Goal: Task Accomplishment & Management: Manage account settings

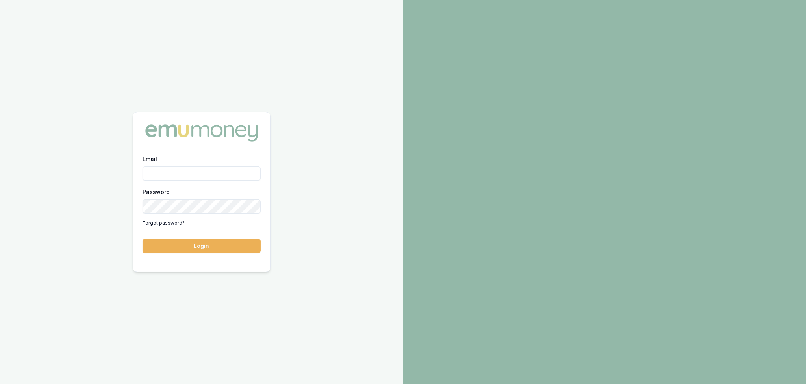
drag, startPoint x: 0, startPoint y: 0, endPoint x: 170, endPoint y: 174, distance: 243.6
click at [170, 174] on input "Email" at bounding box center [202, 174] width 118 height 14
type input "robyn.adams@emumoney.com.au"
click at [205, 250] on button "Login" at bounding box center [202, 246] width 118 height 14
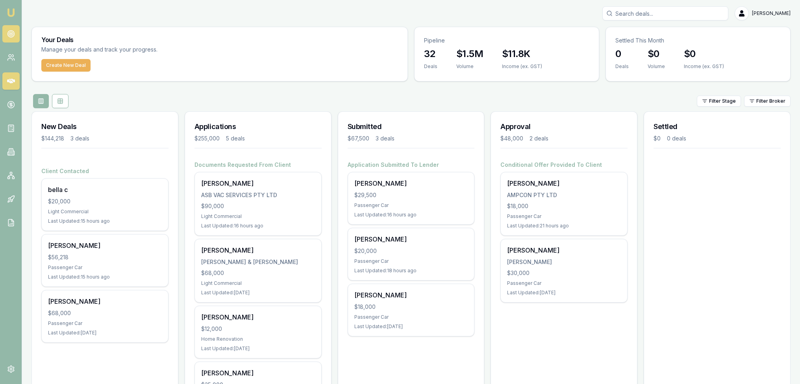
click at [14, 35] on icon at bounding box center [11, 34] width 8 height 8
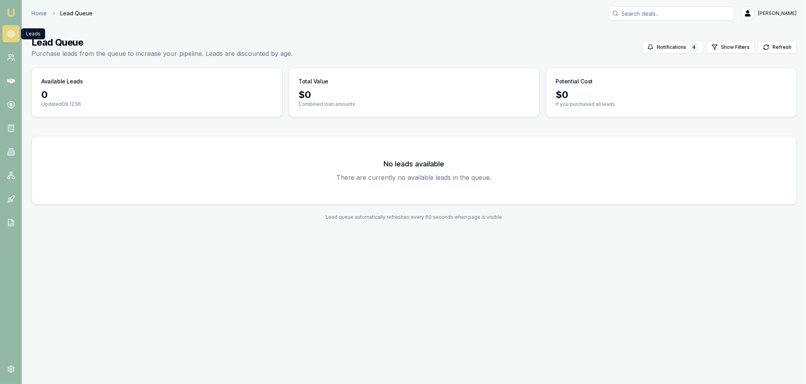
click at [9, 9] on img at bounding box center [10, 12] width 9 height 9
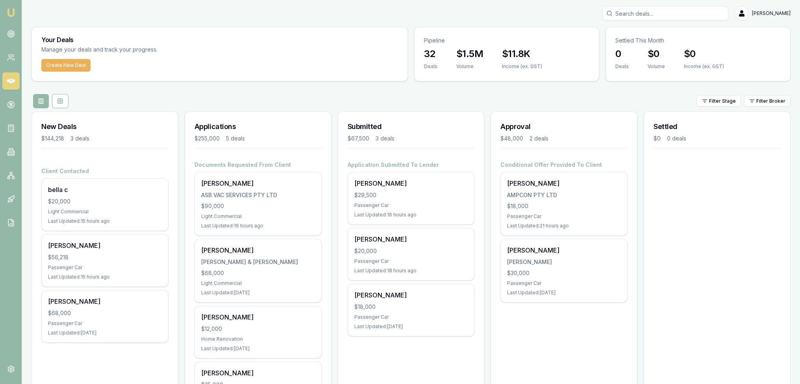
click at [13, 12] on img at bounding box center [10, 12] width 9 height 9
click at [9, 12] on img at bounding box center [10, 12] width 9 height 9
click at [7, 221] on icon at bounding box center [11, 223] width 8 height 8
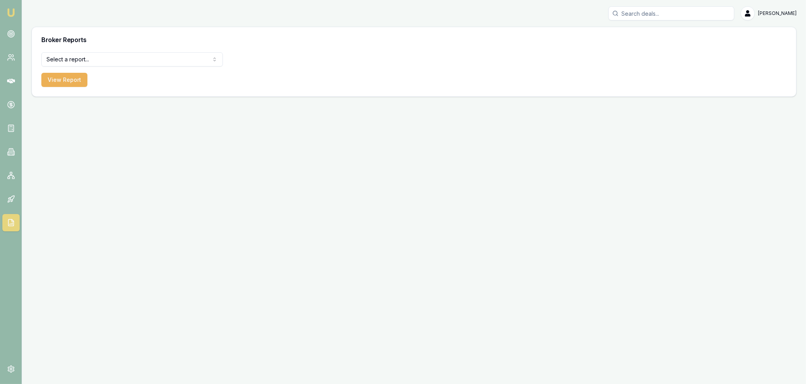
click at [8, 8] on img at bounding box center [10, 12] width 9 height 9
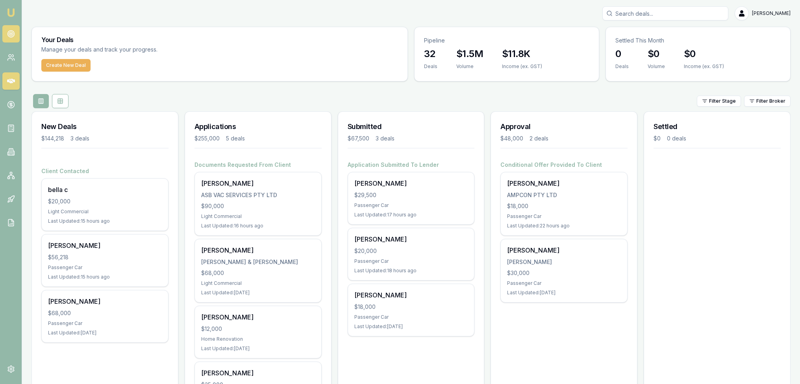
click at [11, 35] on icon at bounding box center [11, 34] width 8 height 8
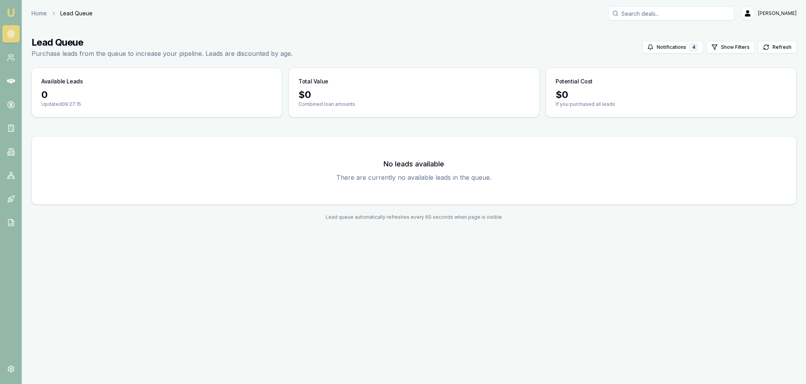
click at [6, 14] on img at bounding box center [10, 12] width 9 height 9
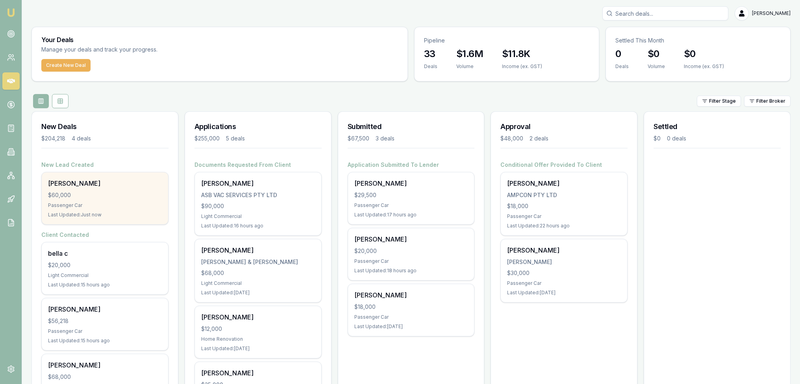
click at [120, 197] on div "$60,000" at bounding box center [105, 195] width 114 height 8
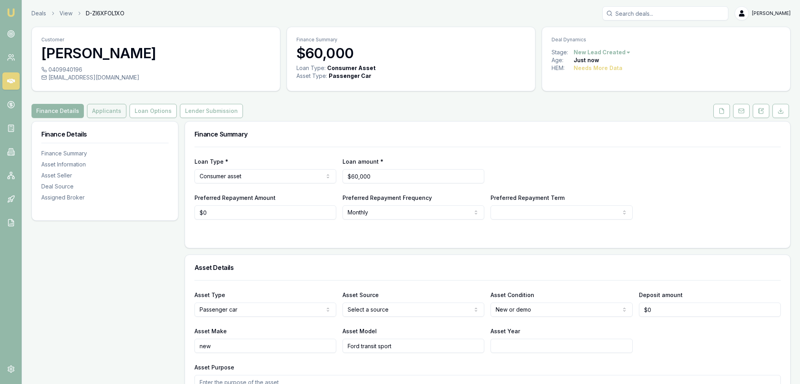
click at [119, 114] on button "Applicants" at bounding box center [106, 111] width 39 height 14
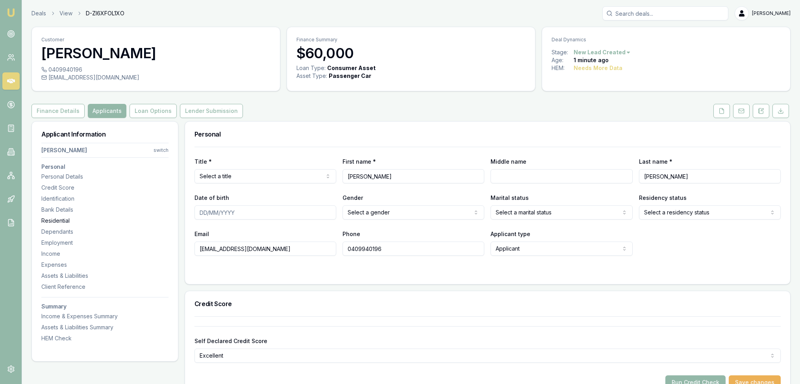
click at [61, 222] on div "Residential" at bounding box center [104, 221] width 127 height 8
click at [206, 116] on button "Lender Submission" at bounding box center [211, 111] width 63 height 14
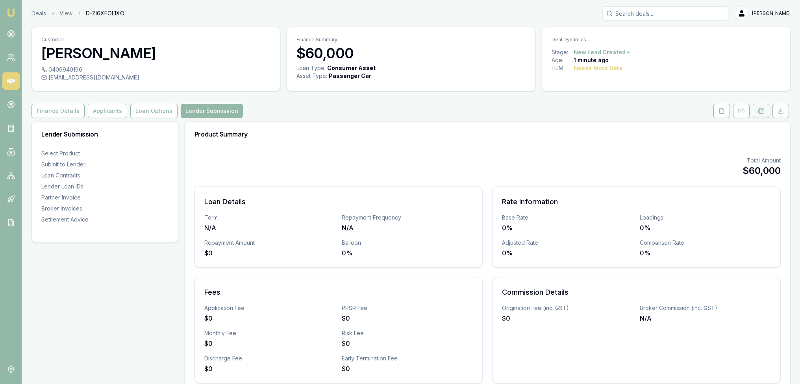
click at [762, 110] on icon at bounding box center [761, 111] width 6 height 6
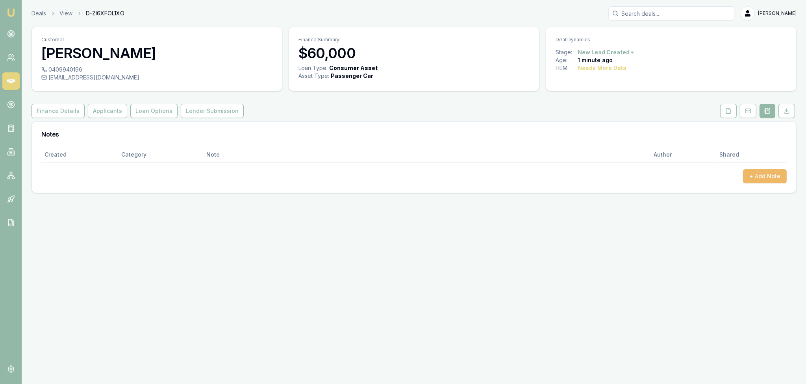
click at [772, 174] on button "+ Add Note" at bounding box center [765, 176] width 44 height 14
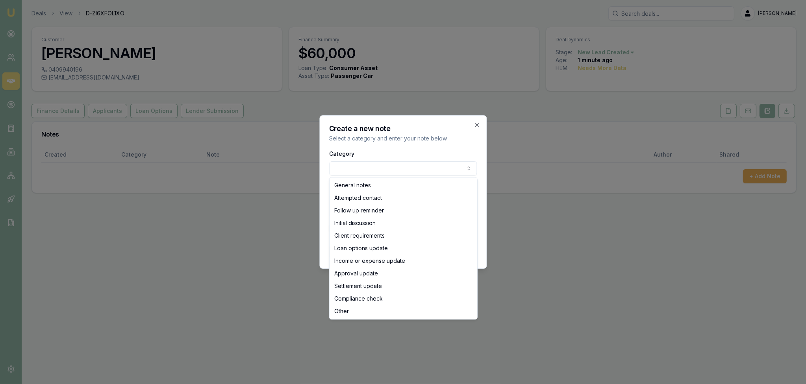
click at [391, 171] on body "Emu Broker Deals View D-ZI6XFOL1XO Robyn Adams Toggle Menu Customer Daniel Jame…" at bounding box center [403, 192] width 806 height 384
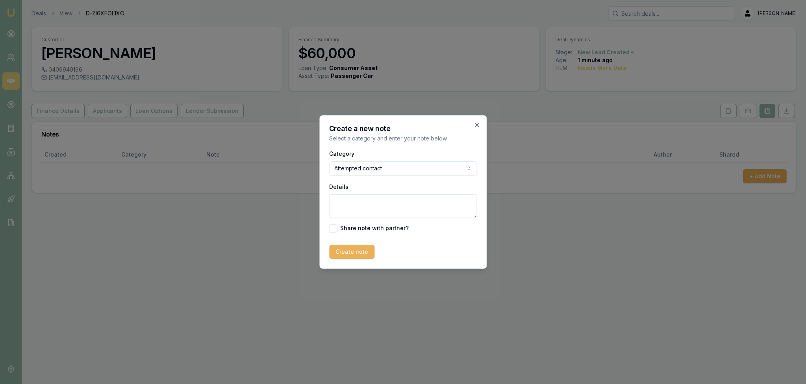
click at [369, 206] on textarea "Details" at bounding box center [403, 207] width 148 height 24
click at [408, 161] on div "Category Attempted contact General notes Attempted contact Follow up reminder I…" at bounding box center [403, 162] width 148 height 27
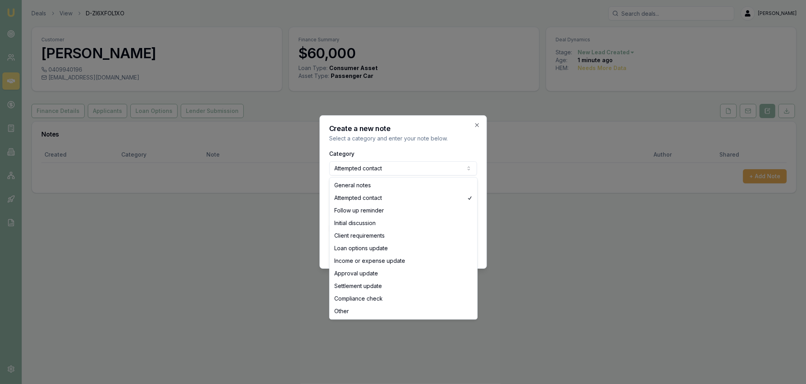
click at [405, 168] on body "Emu Broker Deals View D-ZI6XFOL1XO Robyn Adams Toggle Menu Customer Daniel Jame…" at bounding box center [403, 192] width 806 height 384
select select "GENERAL_NOTES"
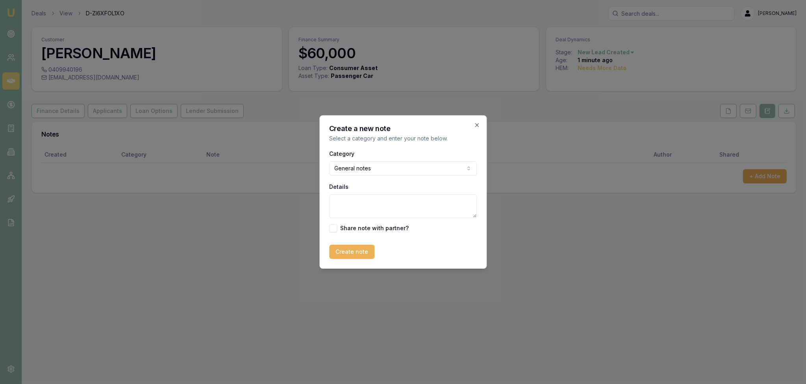
click at [366, 210] on textarea "Details" at bounding box center [403, 207] width 148 height 24
type textarea "AUTOBUDDY - Vic"
click at [355, 251] on button "Create note" at bounding box center [351, 252] width 45 height 14
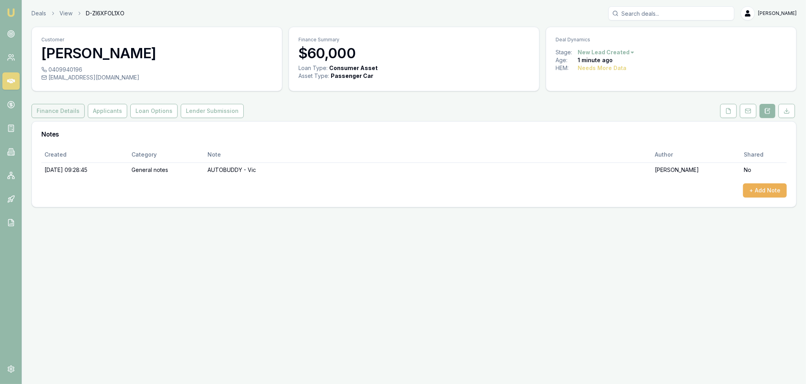
click at [41, 111] on button "Finance Details" at bounding box center [58, 111] width 53 height 14
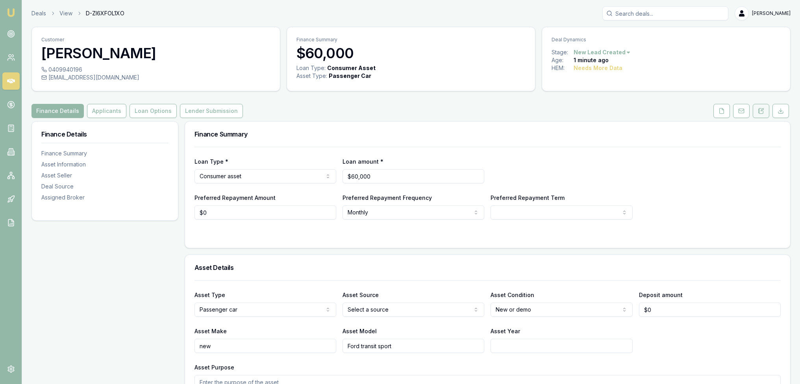
click at [761, 109] on icon at bounding box center [761, 111] width 6 height 6
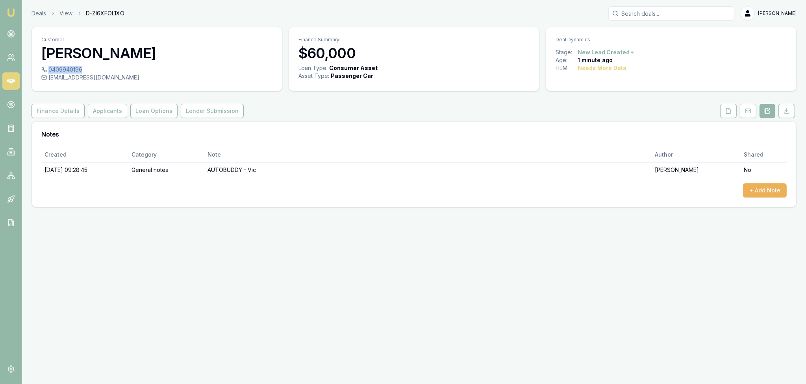
drag, startPoint x: 48, startPoint y: 69, endPoint x: 82, endPoint y: 72, distance: 33.2
click at [82, 72] on div "0409940196" at bounding box center [156, 70] width 231 height 8
copy div "0409940196"
click at [61, 108] on button "Finance Details" at bounding box center [58, 111] width 53 height 14
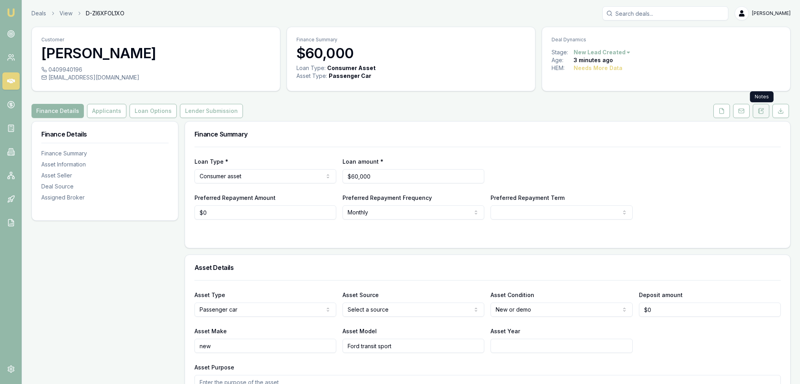
click at [761, 108] on icon at bounding box center [761, 110] width 4 height 5
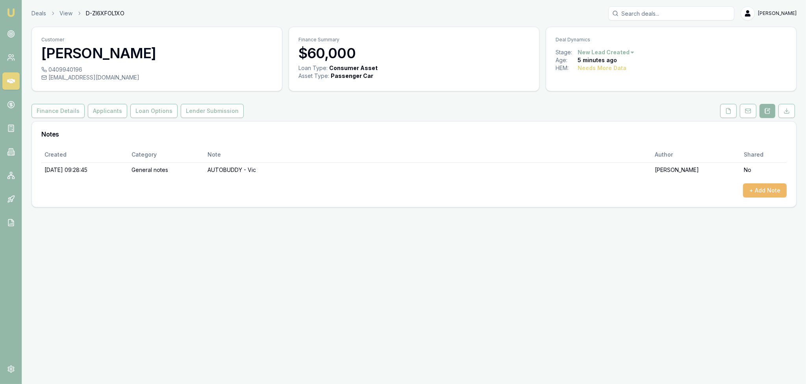
click at [764, 193] on button "+ Add Note" at bounding box center [765, 190] width 44 height 14
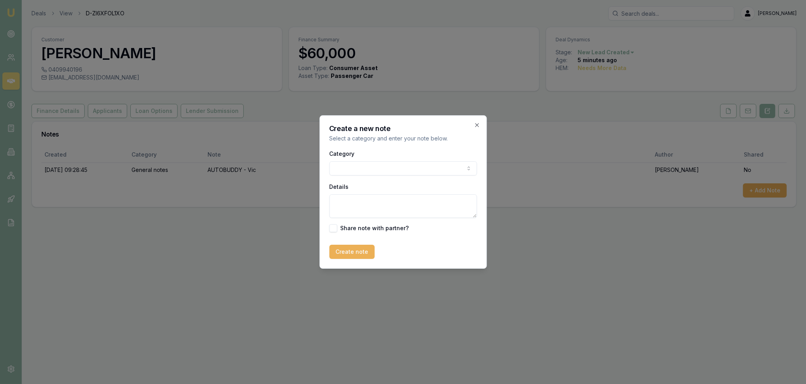
click at [414, 173] on body "Emu Broker Deals View D-ZI6XFOL1XO Robyn Adams Toggle Menu Customer Daniel Jame…" at bounding box center [403, 192] width 806 height 384
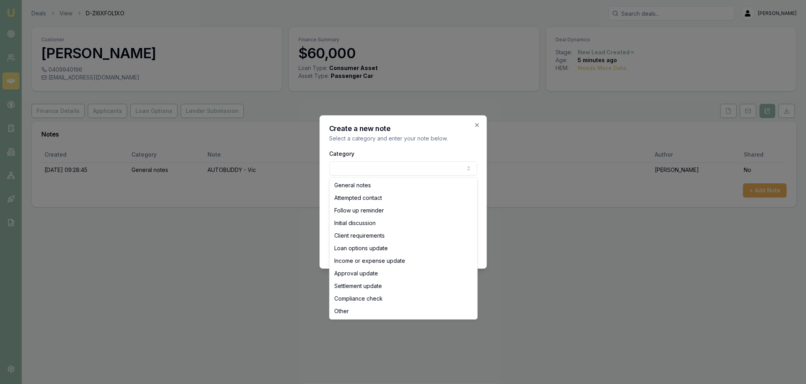
select select "INITIAL_DISCUSSION"
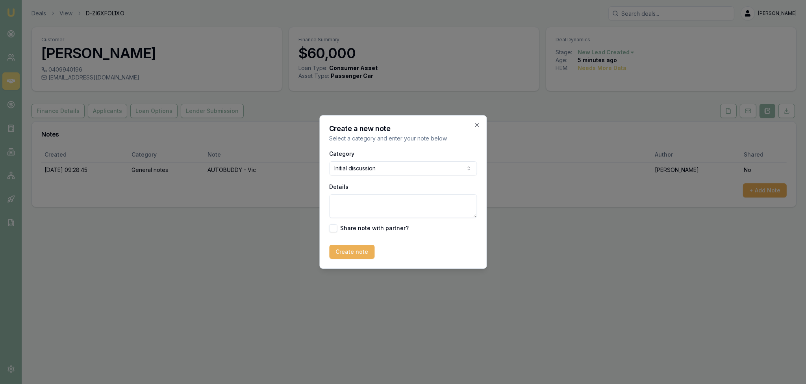
click at [394, 210] on textarea "Details" at bounding box center [403, 207] width 148 height 24
click at [440, 214] on textarea "Has already organised his finance. Put the enquiry in last night at 6.45pm (eve…" at bounding box center [403, 207] width 148 height 24
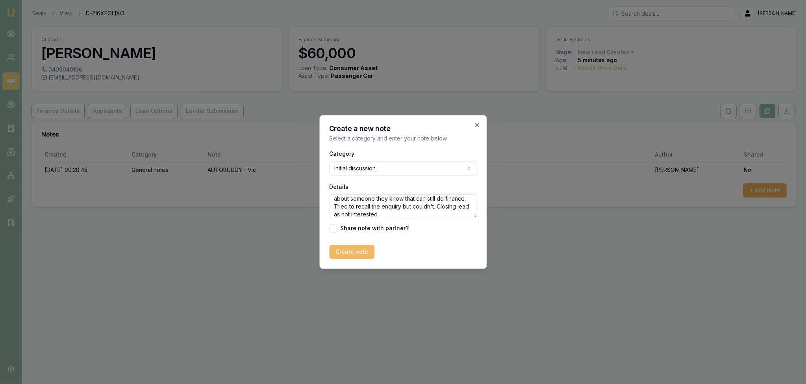
type textarea "Has already organised his finance. Put the enquiry in last night at 6.45pm (eve…"
click at [362, 256] on button "Create note" at bounding box center [351, 252] width 45 height 14
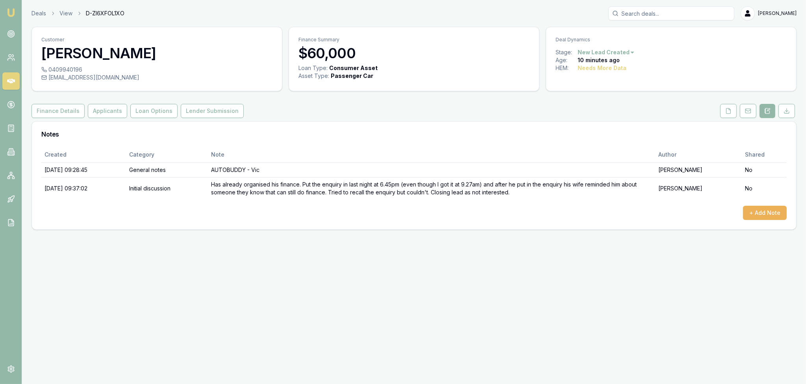
click at [627, 51] on html "Emu Broker Deals View D-ZI6XFOL1XO Robyn Adams Toggle Menu Customer Daniel Jame…" at bounding box center [403, 192] width 806 height 384
click at [608, 100] on div "- Cancelled" at bounding box center [604, 104] width 46 height 13
click at [16, 7] on link "Emu Broker" at bounding box center [11, 12] width 13 height 13
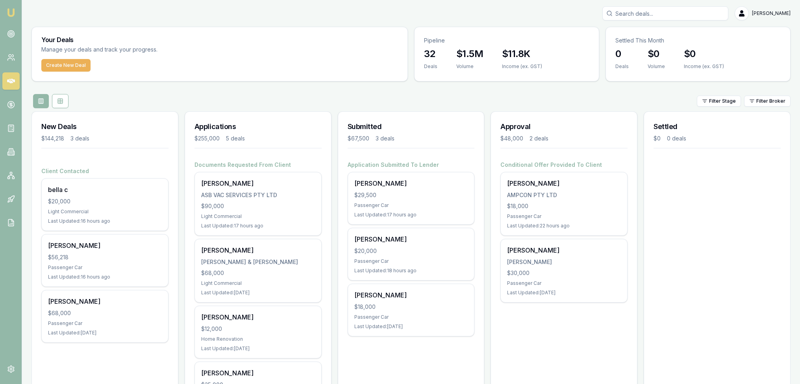
drag, startPoint x: 671, startPoint y: 14, endPoint x: 625, endPoint y: 22, distance: 46.3
click at [671, 14] on input "Search deals" at bounding box center [665, 13] width 126 height 14
type input "[PERSON_NAME]"
click at [630, 65] on p "Deal ID: D-4OWL9EH7NU" at bounding box center [665, 68] width 119 height 6
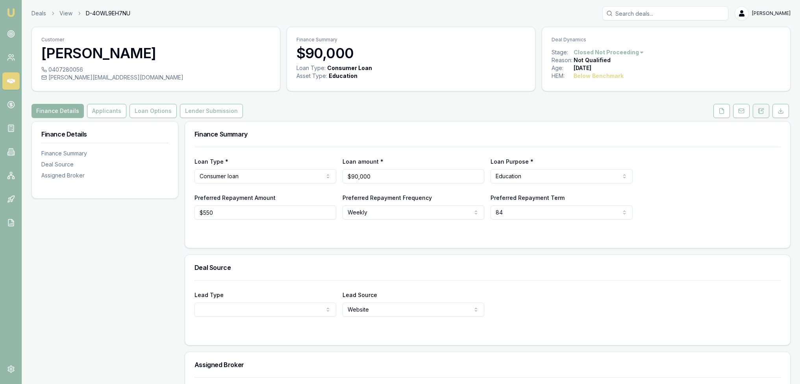
click at [762, 110] on icon at bounding box center [761, 111] width 6 height 6
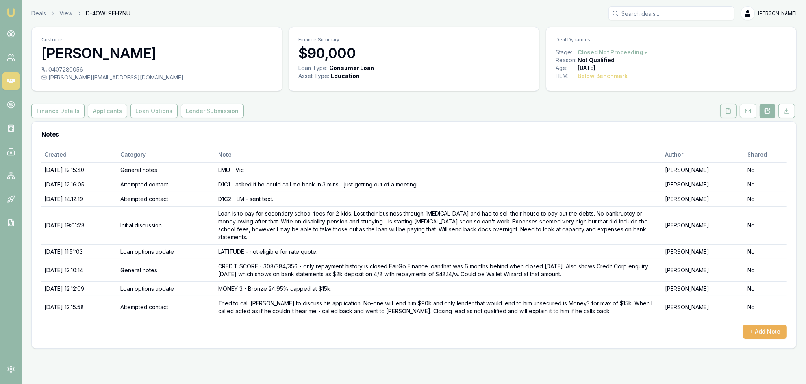
click at [731, 109] on icon at bounding box center [728, 111] width 6 height 6
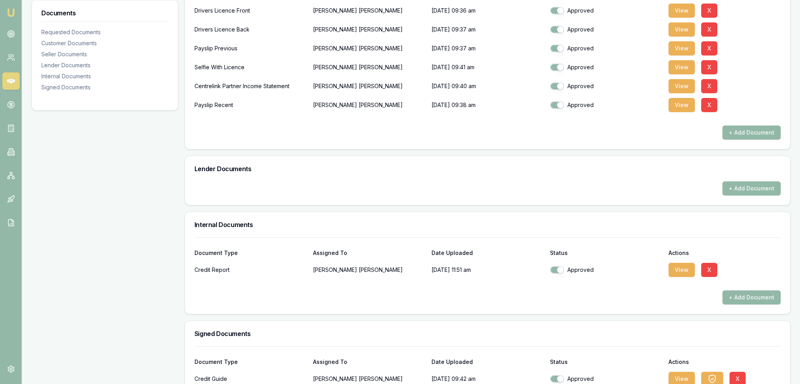
scroll to position [339, 0]
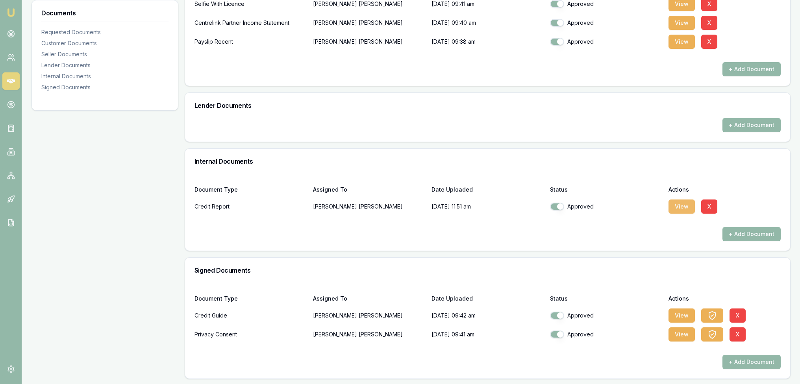
click at [682, 204] on button "View" at bounding box center [682, 207] width 26 height 14
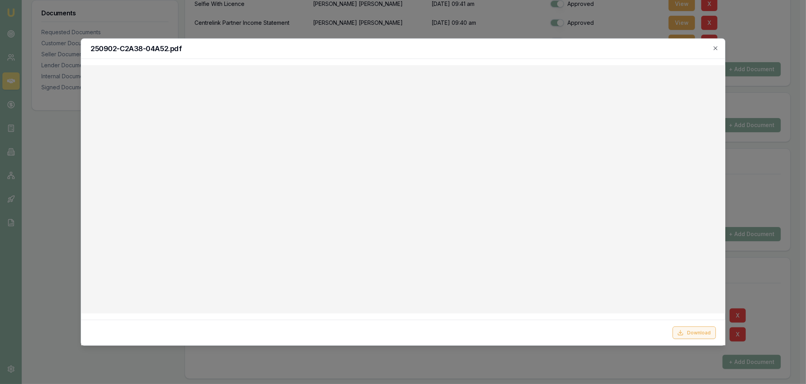
click at [690, 332] on button "Download" at bounding box center [693, 332] width 43 height 13
drag, startPoint x: 716, startPoint y: 49, endPoint x: 721, endPoint y: 54, distance: 7.0
click at [716, 49] on icon "button" at bounding box center [715, 48] width 6 height 6
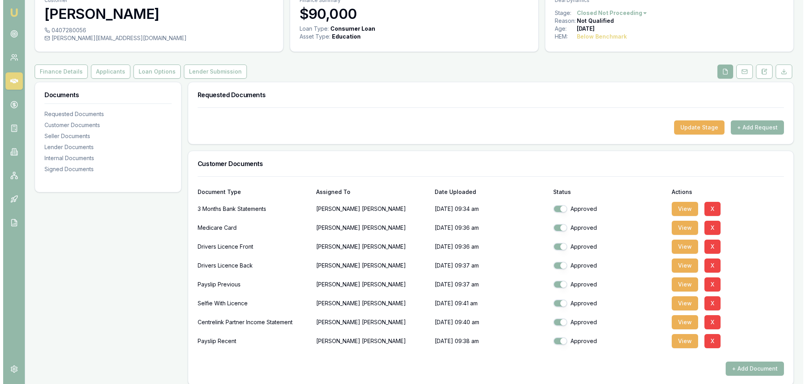
scroll to position [0, 0]
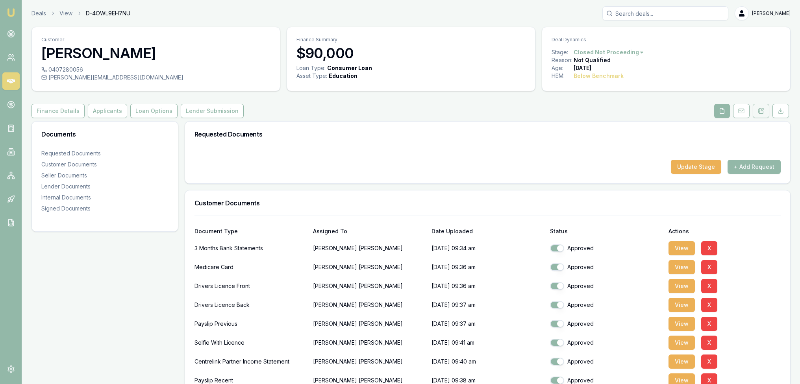
click at [761, 113] on icon at bounding box center [761, 110] width 4 height 5
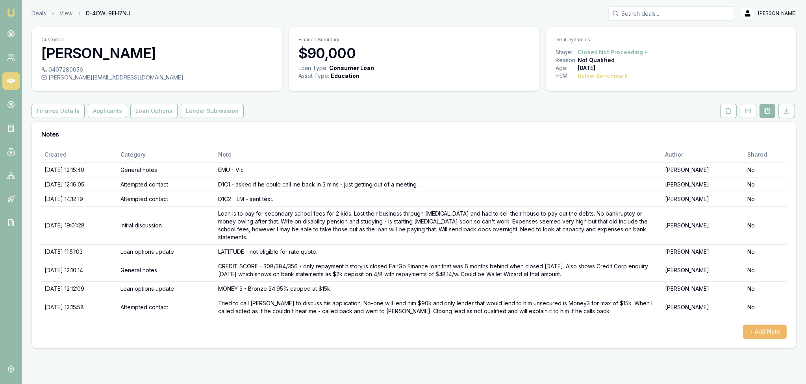
click at [764, 325] on button "+ Add Note" at bounding box center [765, 332] width 44 height 14
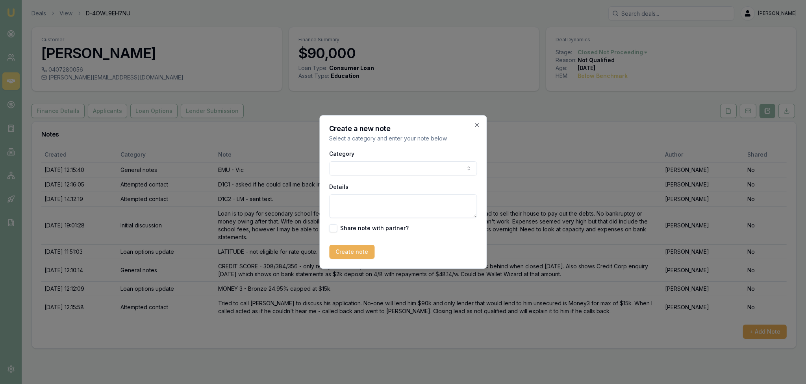
click at [383, 169] on body "Emu Broker Deals View D-4OWL9EH7NU Robyn Adams Toggle Menu Customer Adriano Can…" at bounding box center [403, 192] width 806 height 384
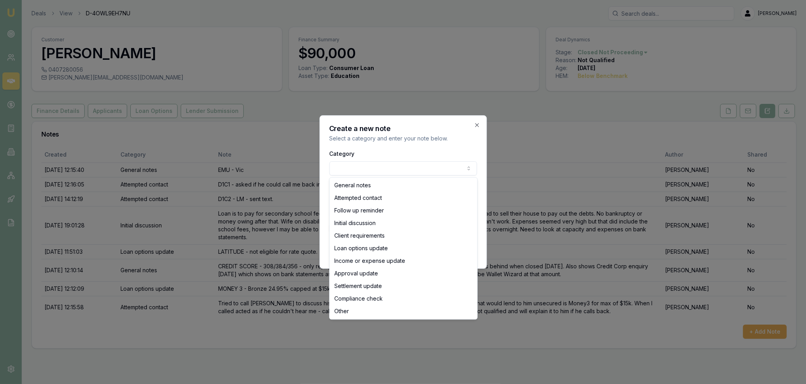
drag, startPoint x: 373, startPoint y: 182, endPoint x: 369, endPoint y: 184, distance: 4.8
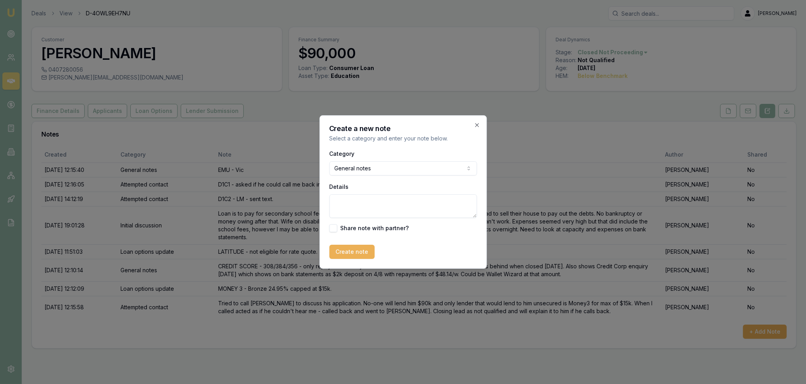
click at [362, 201] on textarea "Details" at bounding box center [403, 207] width 148 height 24
paste textarea "Hi Adrian, I did try to give you a call on Tuesday after researching lenders an…"
click at [359, 198] on textarea "Hi Adrian, I did try to give you a call on Tuesday after researching lenders an…" at bounding box center [403, 207] width 148 height 24
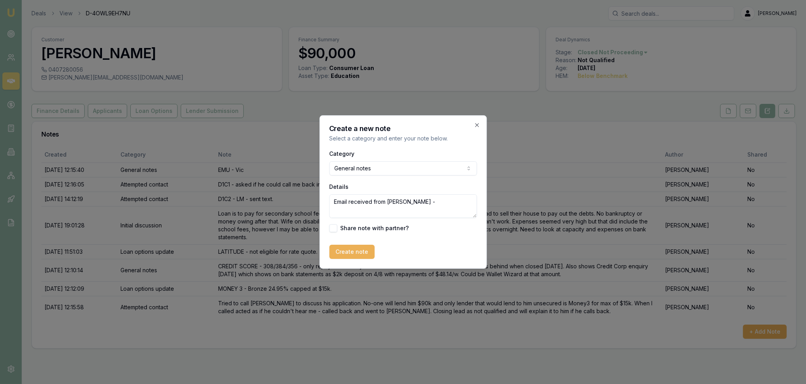
click at [425, 197] on textarea "Email received from Adrian - Hi Adrian, I did try to give you a call on Tuesday…" at bounding box center [403, 207] width 148 height 24
paste textarea "Good morning Robyn, I haven’t heard back from you in regards to the loan I’ve a…"
click at [386, 213] on textarea "Email received from Adrian - Good morning Robyn, I haven’t heard back from you …" at bounding box center [403, 207] width 148 height 24
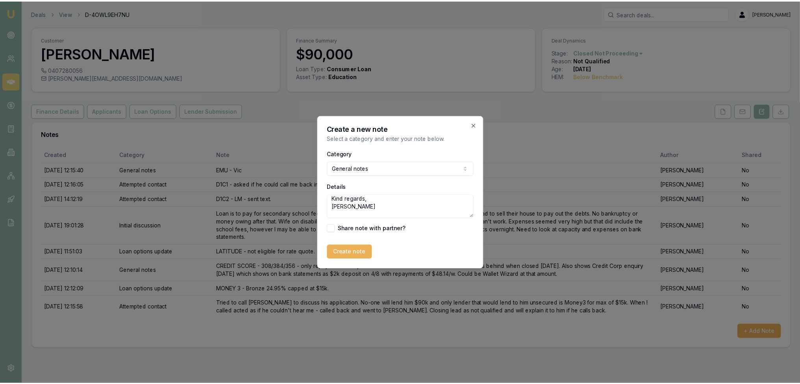
scroll to position [58, 0]
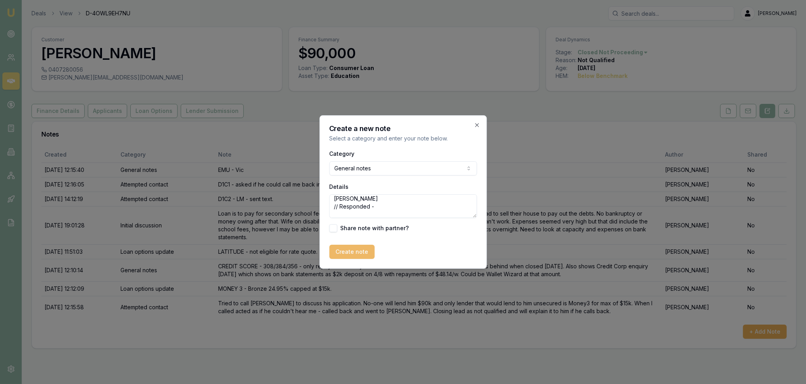
type textarea "Email received from Adrian - Good morning Robyn, I haven’t heard back from you …"
click at [360, 254] on button "Create note" at bounding box center [351, 252] width 45 height 14
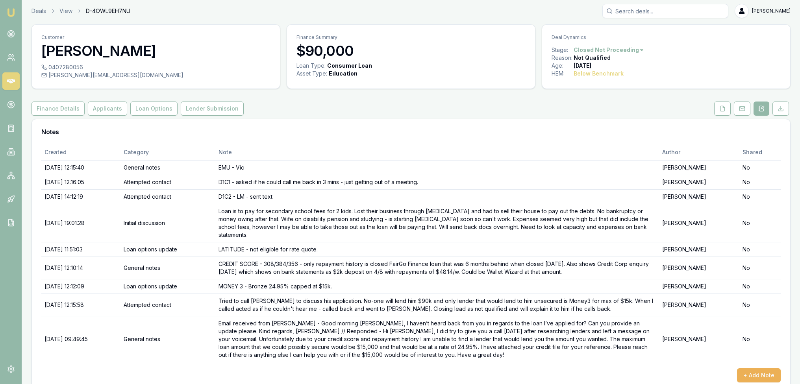
scroll to position [0, 0]
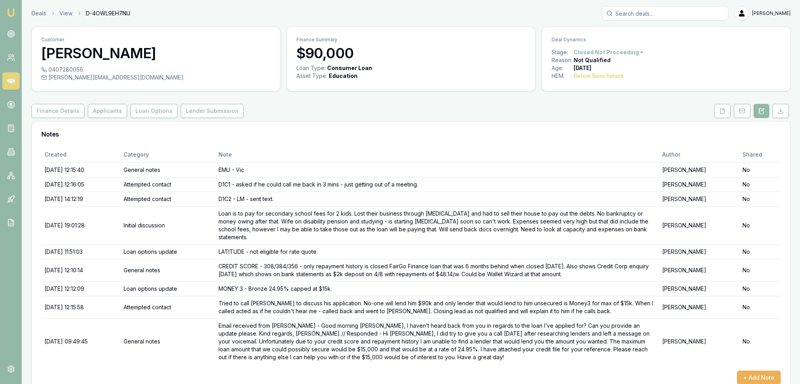
drag, startPoint x: 9, startPoint y: 14, endPoint x: 7, endPoint y: 19, distance: 5.5
click at [9, 14] on img at bounding box center [10, 12] width 9 height 9
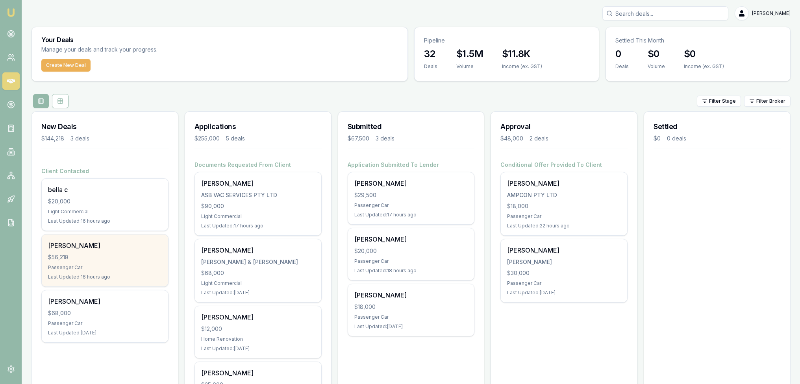
click at [82, 244] on div "[PERSON_NAME]" at bounding box center [105, 245] width 114 height 9
click at [64, 245] on div "[PERSON_NAME]" at bounding box center [105, 245] width 114 height 9
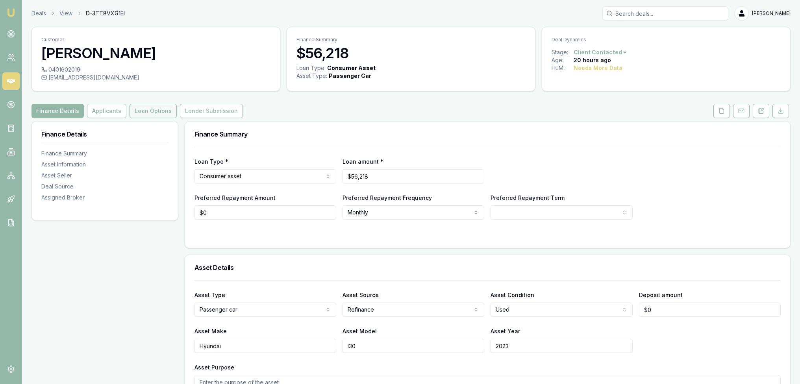
click at [148, 111] on button "Loan Options" at bounding box center [153, 111] width 47 height 14
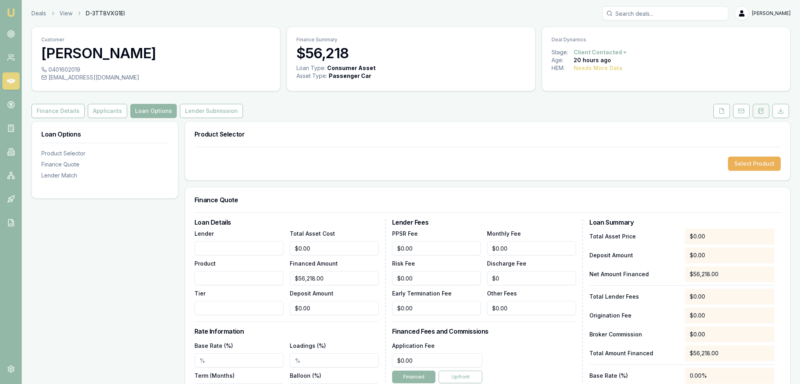
click at [760, 111] on icon at bounding box center [761, 111] width 6 height 6
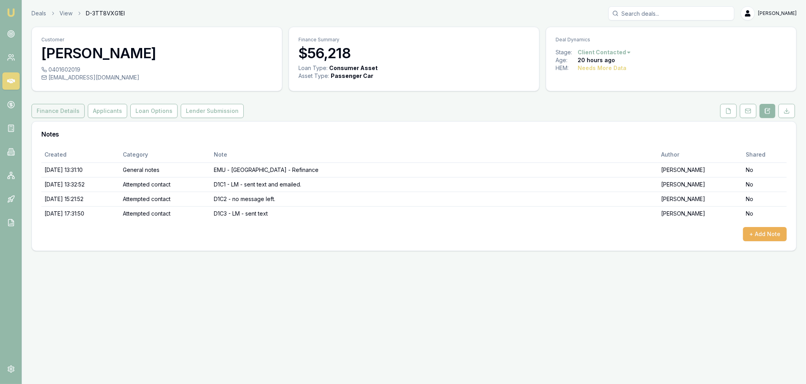
click at [49, 107] on button "Finance Details" at bounding box center [58, 111] width 53 height 14
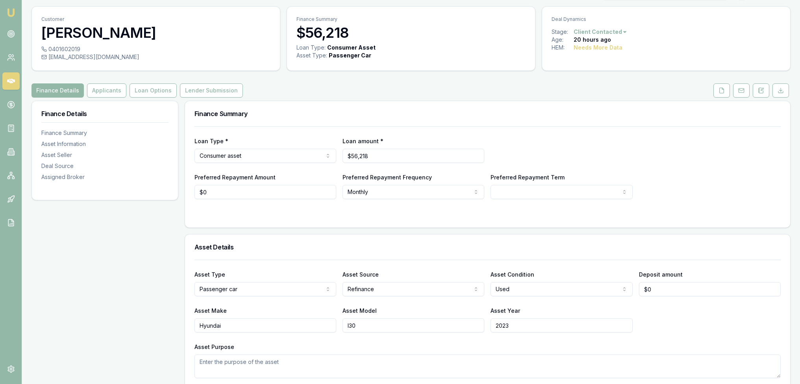
scroll to position [39, 0]
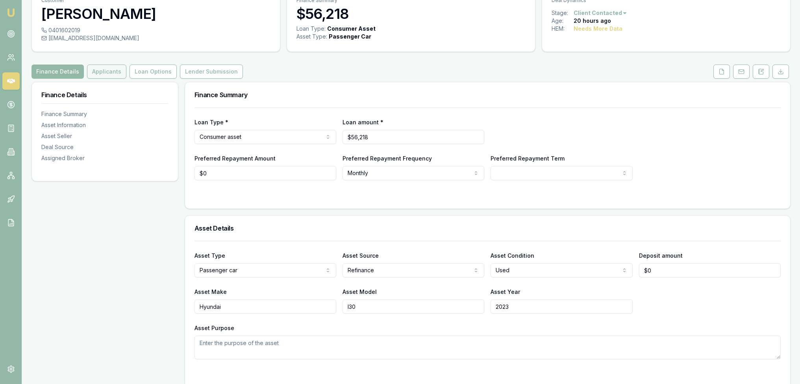
click at [104, 67] on button "Applicants" at bounding box center [106, 72] width 39 height 14
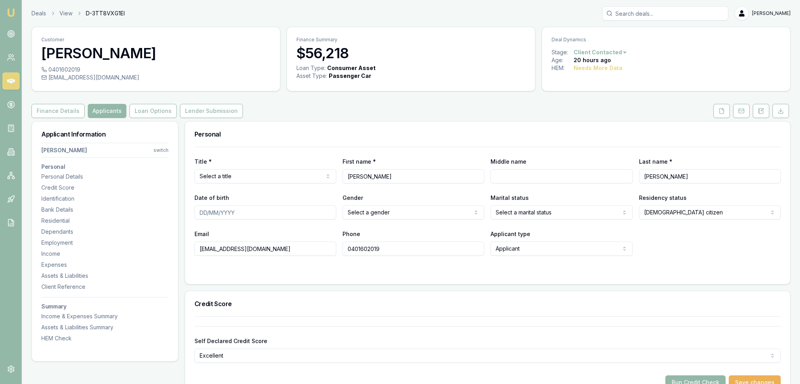
scroll to position [79, 0]
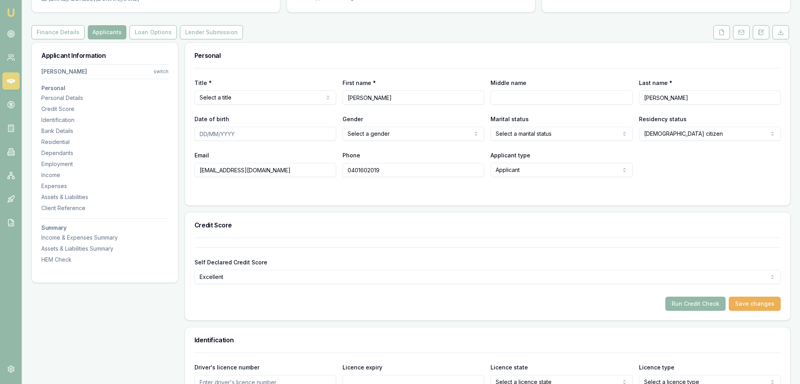
click at [260, 97] on html "Emu Broker Deals View D-3TT8VXG1EI Robyn Adams Toggle Menu Customer Alex Mastro…" at bounding box center [400, 113] width 800 height 384
click at [413, 103] on input "Alex" at bounding box center [414, 98] width 142 height 14
type input "23/08/2001"
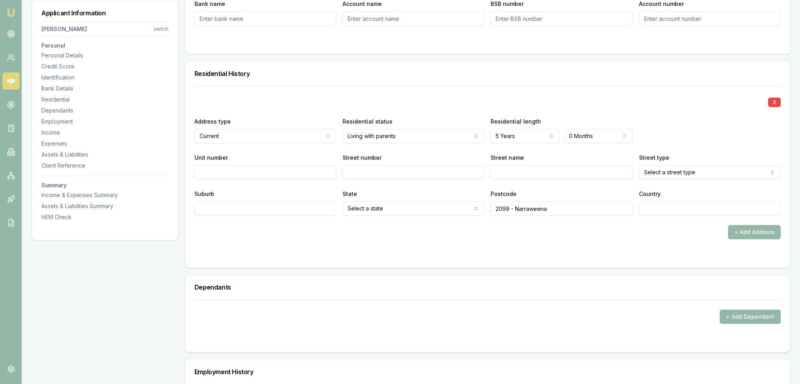
scroll to position [709, 0]
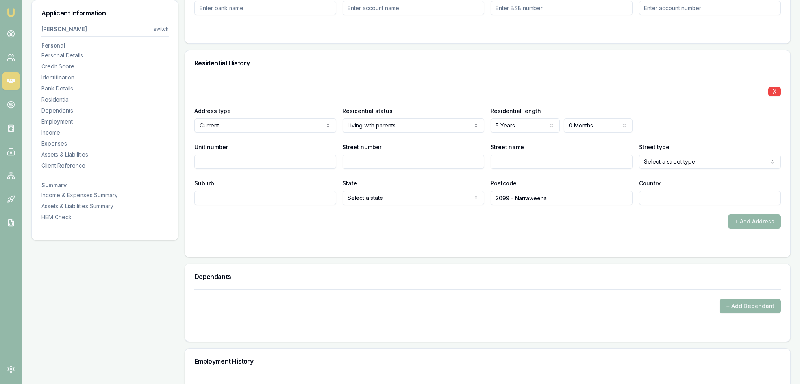
click at [379, 161] on input "Street number" at bounding box center [414, 162] width 142 height 14
type input "2"
type input "Kerr"
select select "Close"
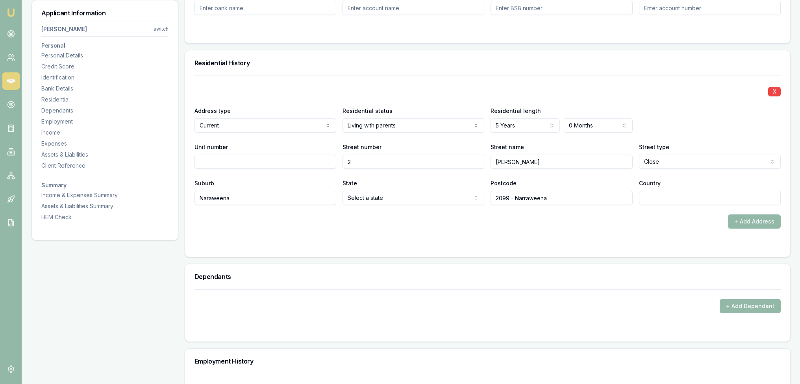
type input "Naraweena"
click at [208, 198] on input "Naraweena" at bounding box center [266, 198] width 142 height 14
type input "Narraweena"
drag, startPoint x: 511, startPoint y: 197, endPoint x: 598, endPoint y: 196, distance: 87.0
click at [598, 196] on input "2099 - Narraweena" at bounding box center [562, 198] width 142 height 14
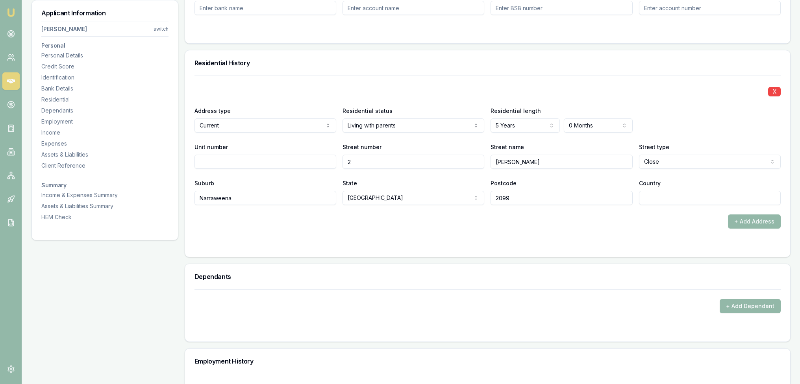
type input "2099"
click at [660, 200] on input "Country" at bounding box center [710, 198] width 142 height 14
type input "AU"
click at [572, 306] on div "+ Add Dependant" at bounding box center [488, 306] width 586 height 14
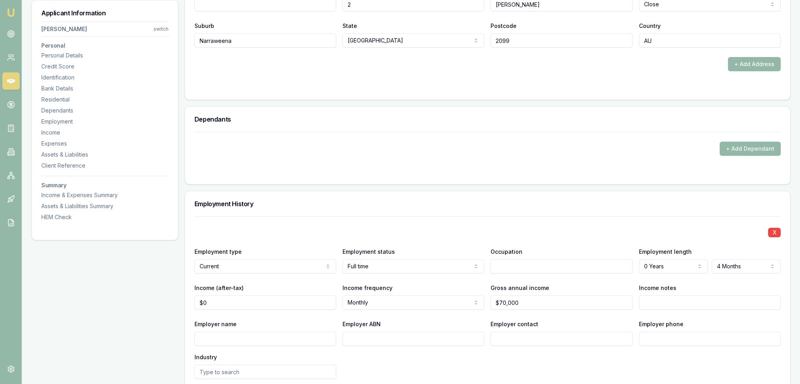
scroll to position [906, 0]
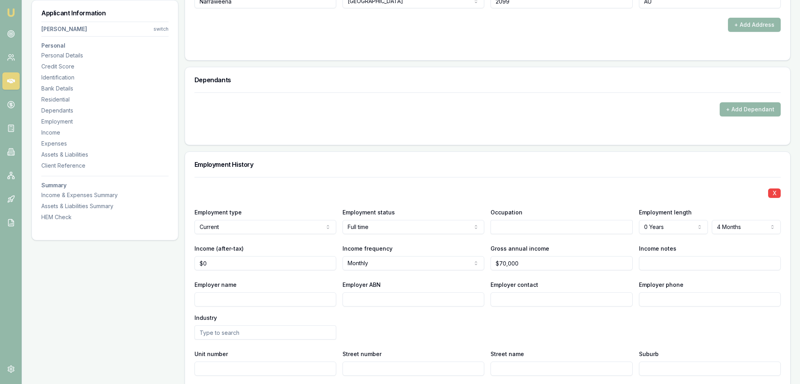
click at [530, 228] on input "text" at bounding box center [562, 227] width 142 height 14
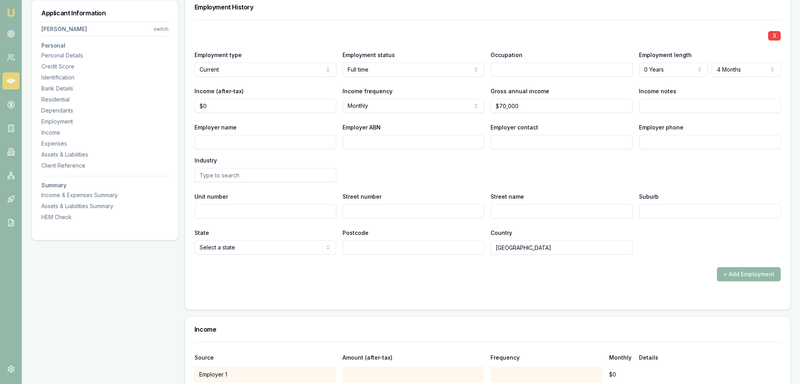
click at [743, 273] on button "+ Add Employment" at bounding box center [749, 274] width 64 height 14
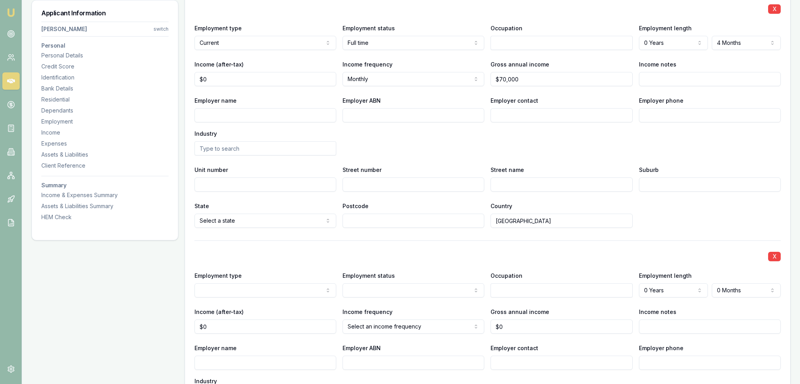
scroll to position [1103, 0]
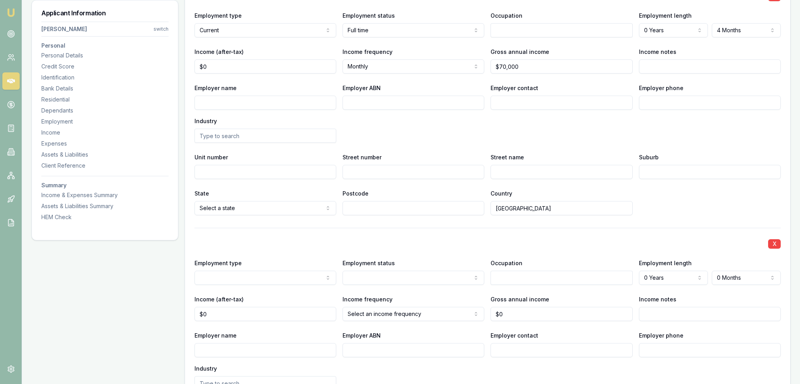
select select "PREVIOUS"
click at [530, 274] on input "text" at bounding box center [562, 278] width 142 height 14
click at [521, 30] on input "text" at bounding box center [562, 30] width 142 height 14
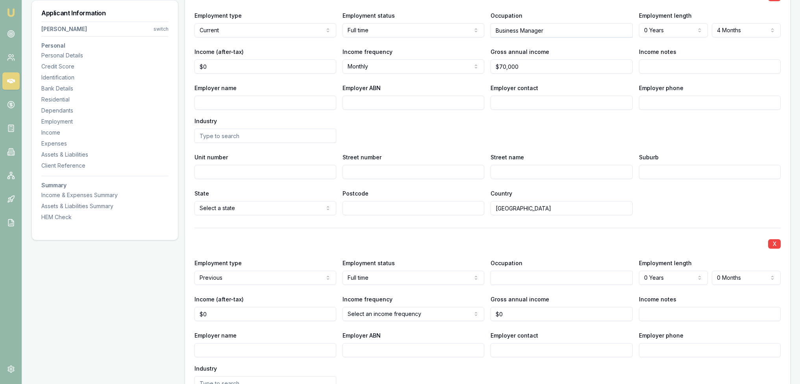
type input "Business Manager"
click at [428, 83] on div "Employer ABN" at bounding box center [414, 96] width 142 height 27
click at [510, 274] on input "text" at bounding box center [562, 278] width 142 height 14
type input "Business Manager"
click at [588, 249] on div "X Employment type Previous Current Previous Employment status Full time Full ti…" at bounding box center [488, 345] width 586 height 235
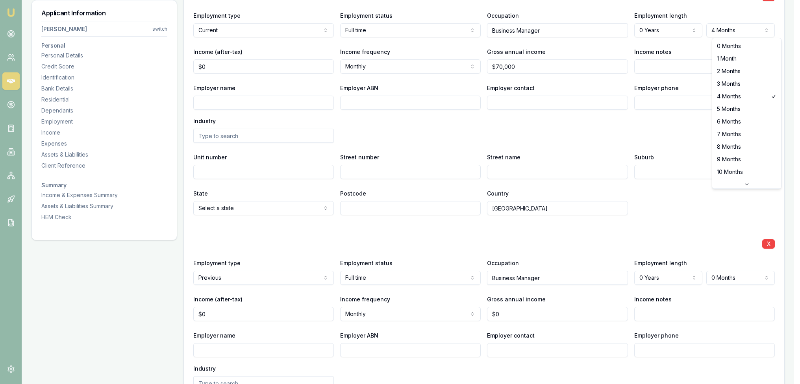
select select "1"
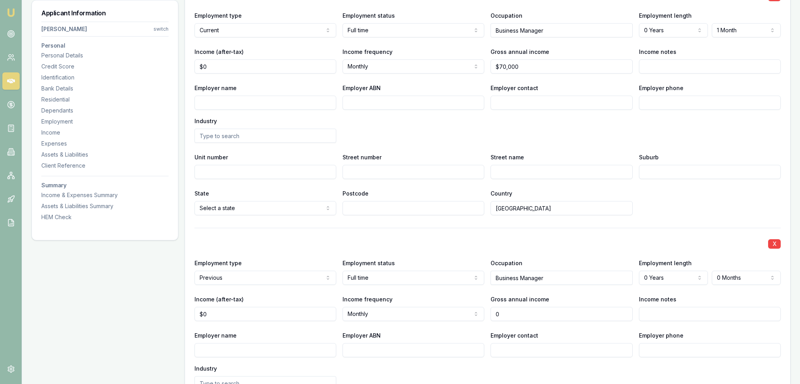
drag, startPoint x: 528, startPoint y: 311, endPoint x: 467, endPoint y: 311, distance: 61.0
click at [469, 311] on div "Income (after-tax) $0 Income frequency Monthly Weekly Fortnightly Monthly Quart…" at bounding box center [488, 308] width 586 height 27
type input "$70,000"
drag, startPoint x: 445, startPoint y: 142, endPoint x: 287, endPoint y: 107, distance: 162.5
click at [442, 142] on div "X Employment type Current Current Previous Employment status Full time Full tim…" at bounding box center [488, 97] width 586 height 235
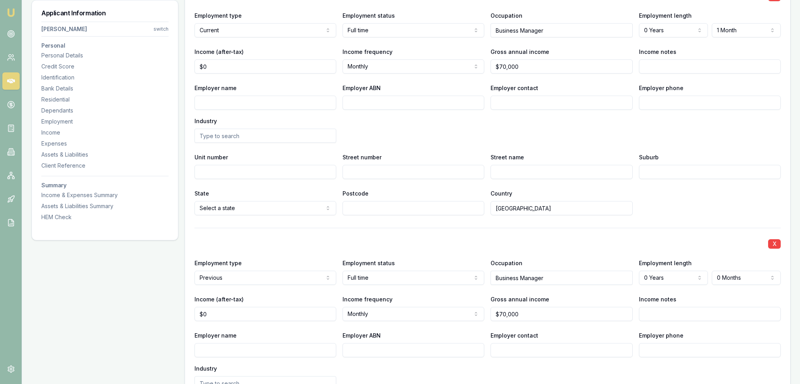
click at [243, 101] on input "Employer name" at bounding box center [266, 103] width 142 height 14
click at [257, 102] on input "ALTO MG & Skoda" at bounding box center [266, 103] width 142 height 14
type input "ALTO MG & Skoda - Artarmon"
click at [711, 67] on input "Income notes" at bounding box center [710, 66] width 142 height 14
type input "Starting on Monday"
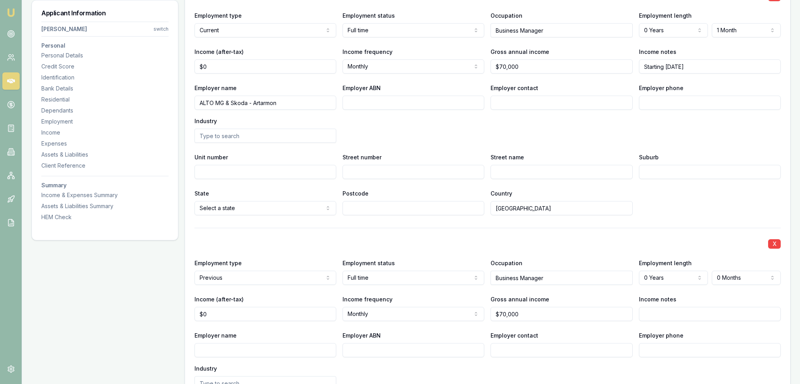
click at [735, 175] on input "Suburb" at bounding box center [710, 172] width 142 height 14
click at [633, 221] on div "X Employment type Current Current Previous Employment status Full time Full tim…" at bounding box center [488, 235] width 586 height 510
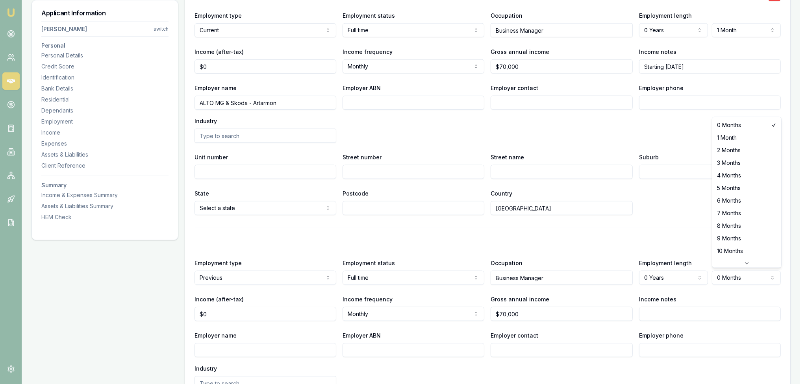
select select "4"
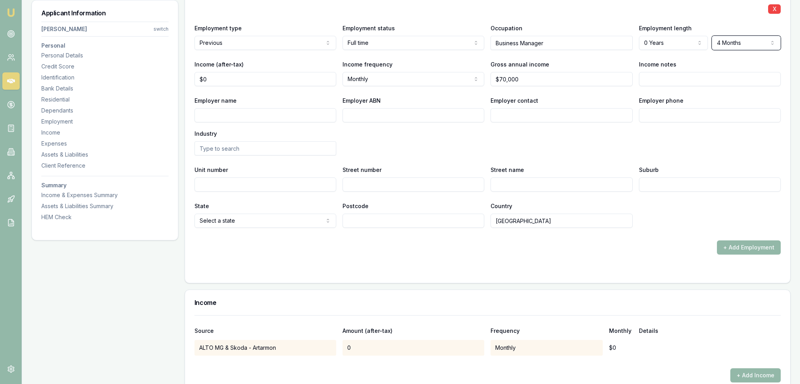
scroll to position [1339, 0]
click at [541, 144] on div "Employer name Employer ABN Employer contact Employer phone Industry" at bounding box center [488, 125] width 586 height 60
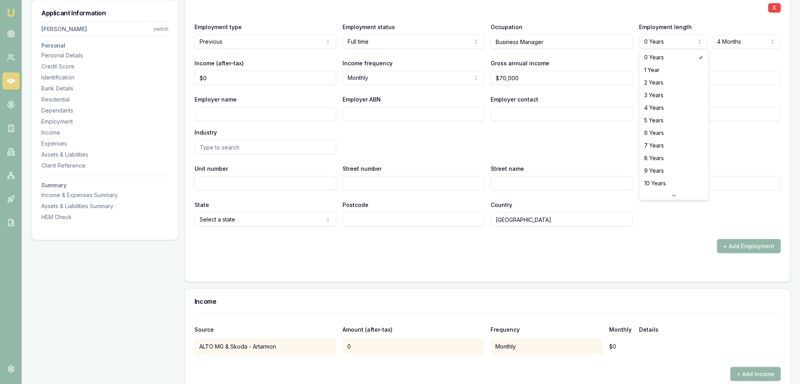
select select "1"
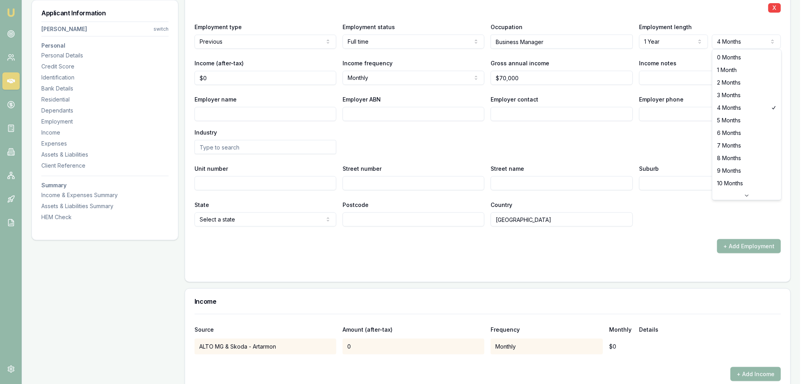
select select "6"
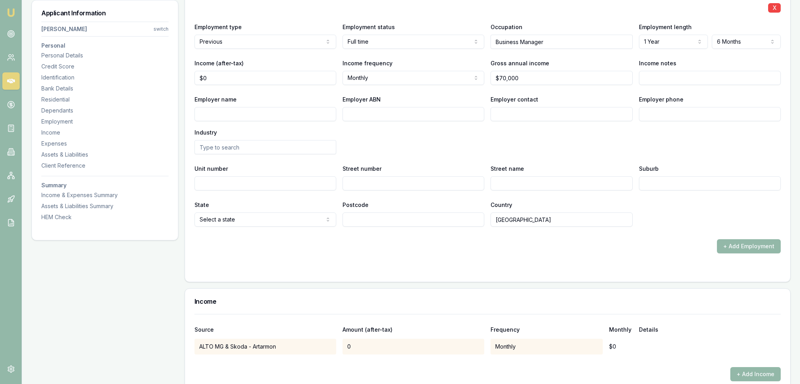
click at [248, 113] on input "Employer name" at bounding box center [266, 114] width 142 height 14
type input "Hornsby Toyota"
click at [656, 77] on input "Income notes" at bounding box center [710, 78] width 142 height 14
type input "Was with the dealership at both Hornsby and Mosman yards"
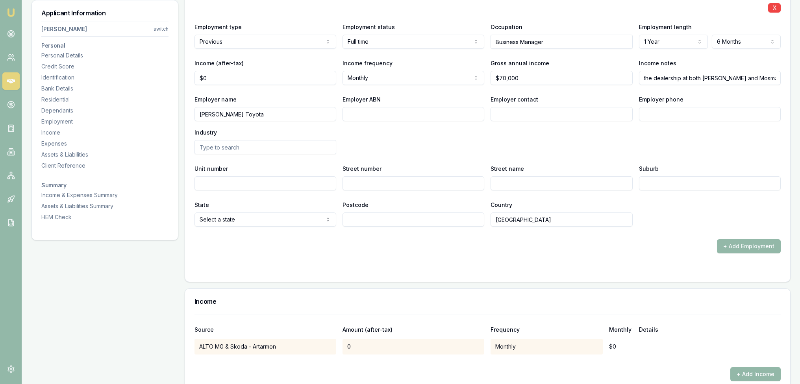
click at [359, 137] on div "Employer name Hornsby Toyota Employer ABN Employer contact Employer phone Indus…" at bounding box center [488, 125] width 586 height 60
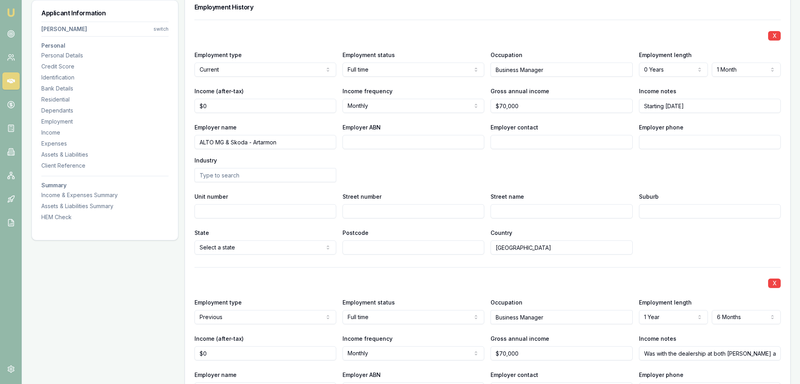
scroll to position [1063, 0]
drag, startPoint x: 535, startPoint y: 104, endPoint x: 475, endPoint y: 107, distance: 59.6
click at [475, 107] on div "Income (after-tax) $0 Income frequency Monthly Weekly Fortnightly Monthly Quart…" at bounding box center [488, 99] width 586 height 27
type input "$65,000"
click at [500, 158] on div "Employer name ALTO MG & Skoda - Artarmon Employer ABN Employer contact Employer…" at bounding box center [488, 152] width 586 height 60
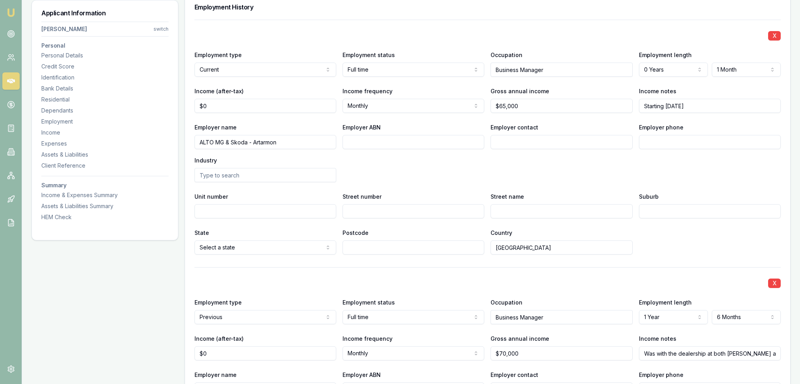
click at [725, 104] on input "Starting on Monday" at bounding box center [710, 106] width 142 height 14
type input "Starting on Monday"
drag, startPoint x: 523, startPoint y: 104, endPoint x: 487, endPoint y: 104, distance: 35.4
click at [487, 104] on div "Income (after-tax) $0 Income frequency Monthly Weekly Fortnightly Monthly Quart…" at bounding box center [488, 99] width 586 height 27
type input "$72,800"
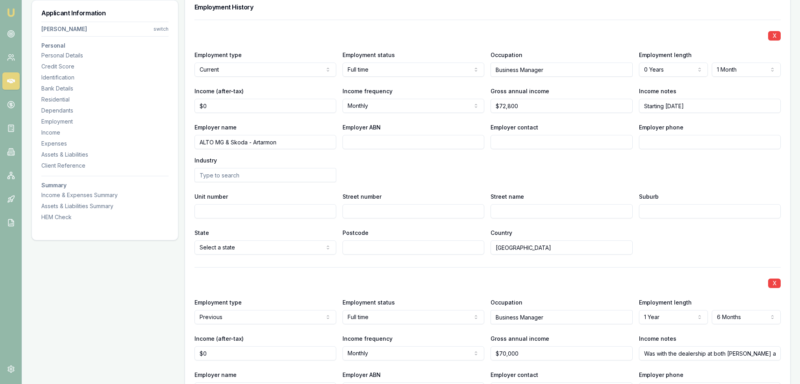
click at [480, 169] on div "Employer name ALTO MG & Skoda - Artarmon Employer ABN Employer contact Employer…" at bounding box center [488, 152] width 586 height 60
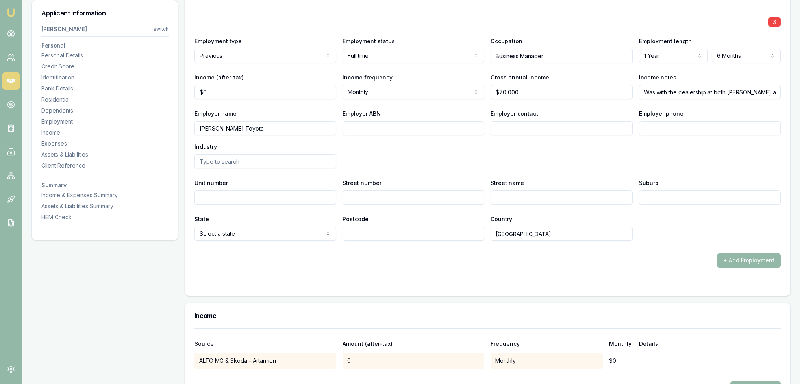
scroll to position [1339, 0]
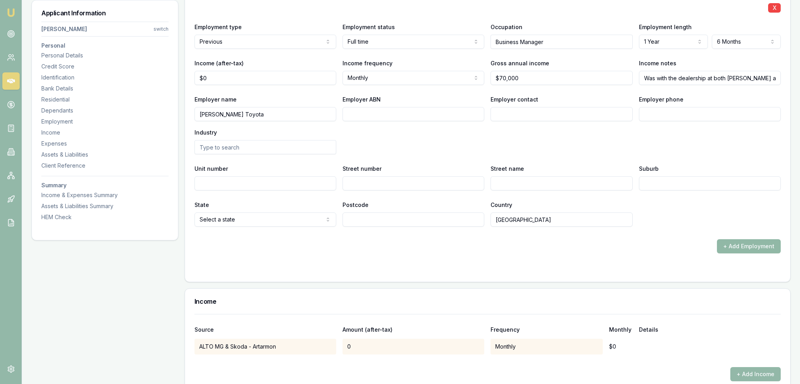
click at [743, 246] on button "+ Add Employment" at bounding box center [749, 246] width 64 height 14
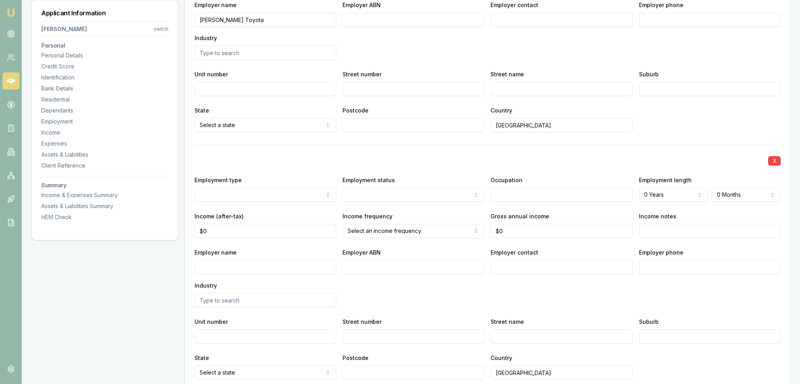
scroll to position [1457, 0]
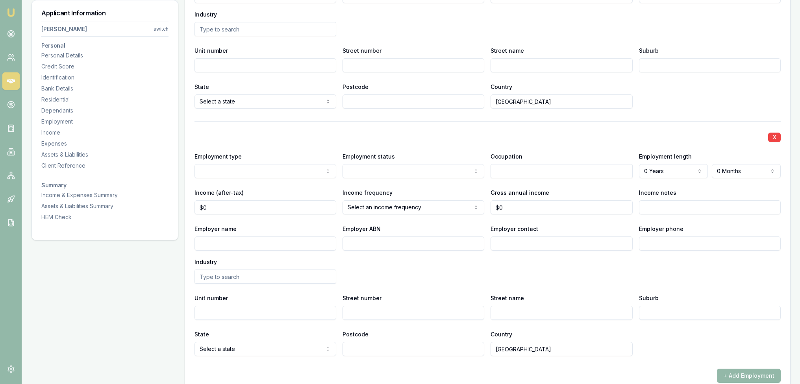
select select "PREVIOUS"
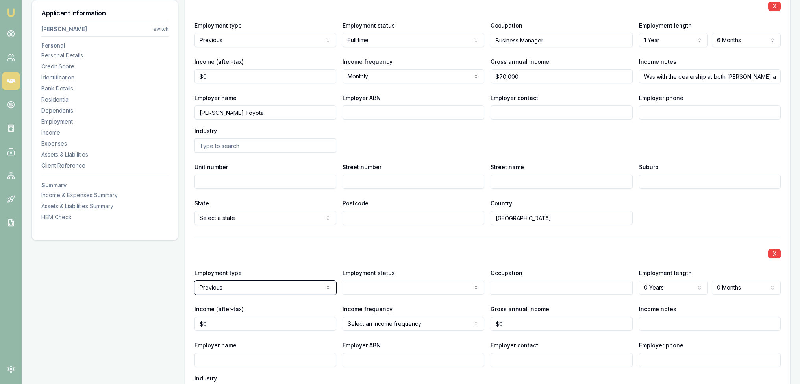
scroll to position [1378, 0]
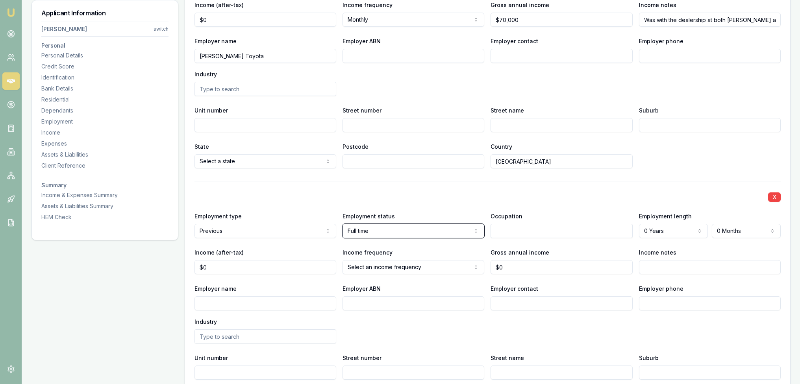
scroll to position [1418, 0]
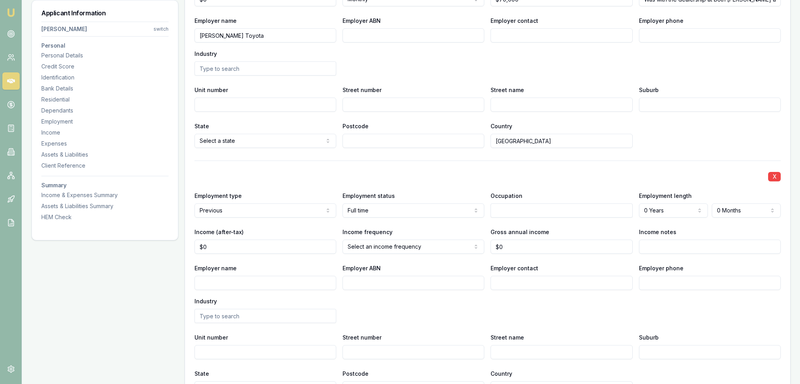
click at [528, 212] on input "text" at bounding box center [562, 211] width 142 height 14
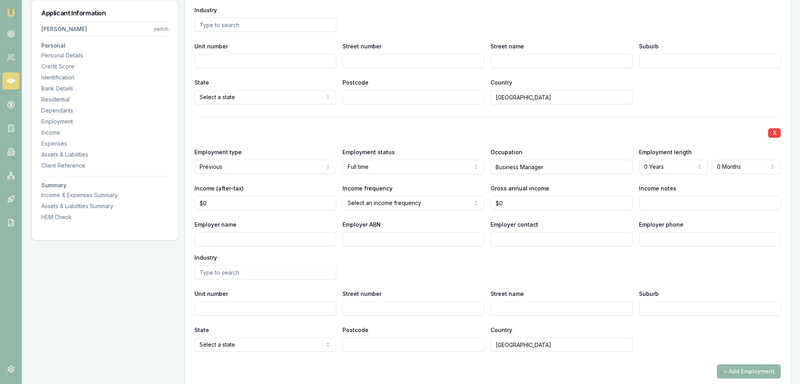
scroll to position [1496, 0]
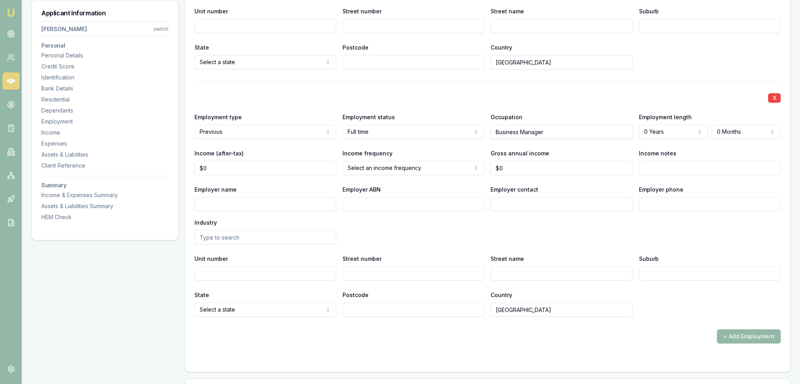
type input "Business Manager"
click at [256, 200] on input "Employer name" at bounding box center [266, 204] width 142 height 14
type input "Optus"
drag, startPoint x: 544, startPoint y: 132, endPoint x: 449, endPoint y: 132, distance: 94.9
click at [449, 132] on div "Employment type Previous Current Previous Employment status Full time Full time…" at bounding box center [488, 125] width 586 height 27
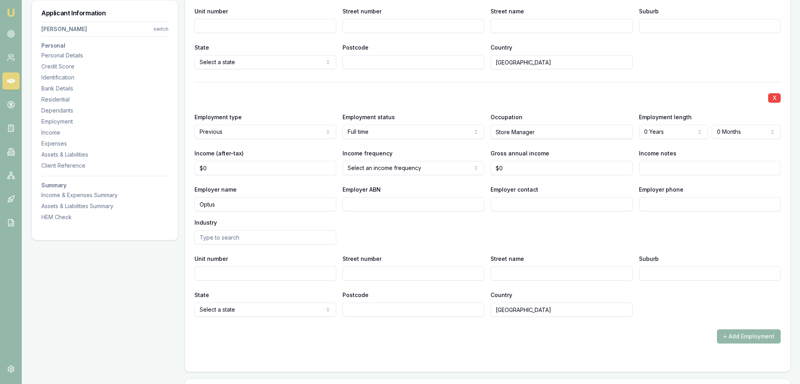
type input "Store Manager"
drag, startPoint x: 661, startPoint y: 164, endPoint x: 658, endPoint y: 171, distance: 8.1
click at [658, 171] on input "Income notes" at bounding box center [710, 168] width 142 height 14
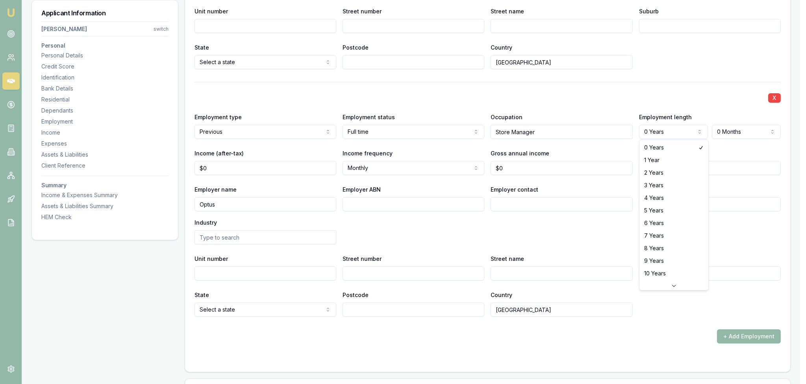
select select "2"
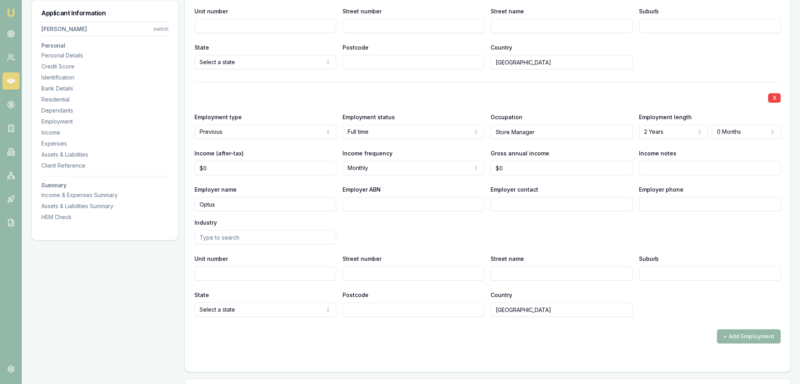
click at [678, 236] on div "Employer name Optus Employer ABN Employer contact Employer phone Industry" at bounding box center [488, 215] width 586 height 60
click at [249, 203] on input "Optus" at bounding box center [266, 204] width 142 height 14
type input "Optus - Warringah Mall"
click at [381, 228] on div "Employer name Optus - Warringah Mall Employer ABN Employer contact Employer pho…" at bounding box center [488, 215] width 586 height 60
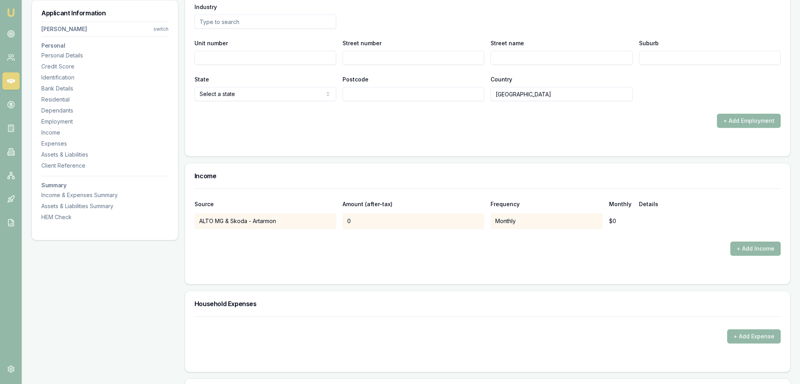
scroll to position [1838, 0]
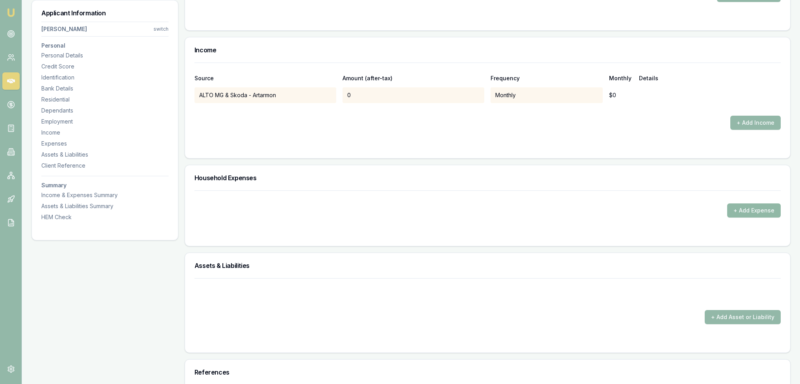
click at [749, 212] on button "+ Add Expense" at bounding box center [754, 211] width 54 height 14
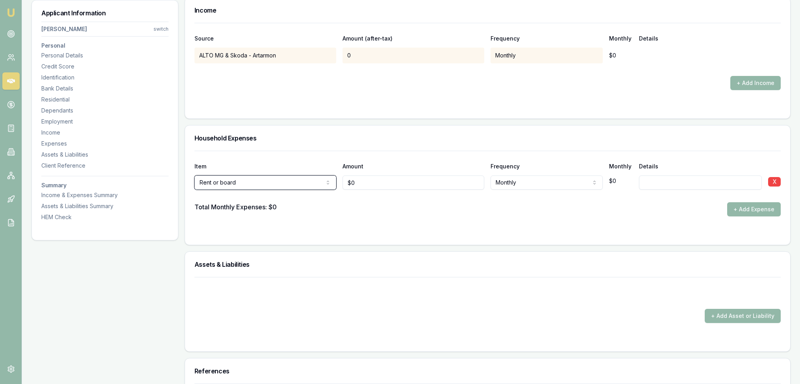
scroll to position [1931, 0]
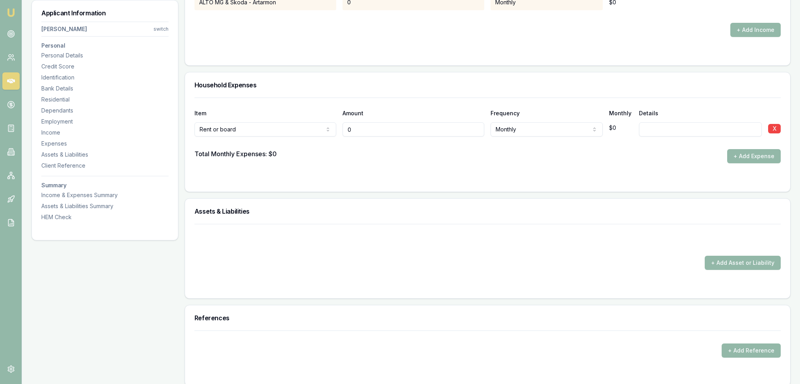
click at [386, 122] on input "0" at bounding box center [414, 129] width 142 height 14
type input "$0"
click at [651, 129] on input at bounding box center [700, 129] width 123 height 14
type input "no board or rent"
click at [762, 156] on button "+ Add Expense" at bounding box center [754, 156] width 54 height 14
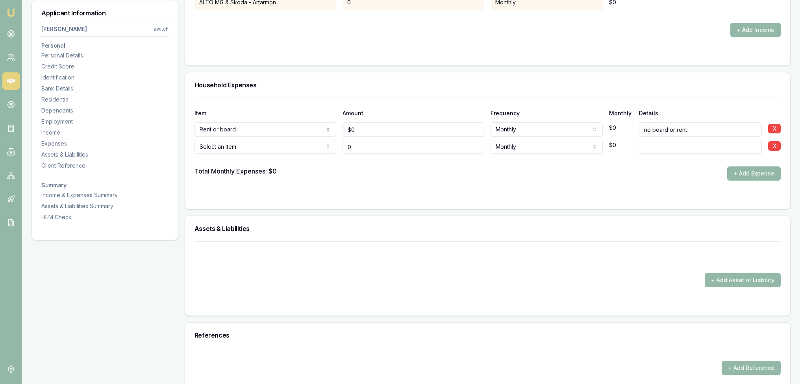
type input "$0"
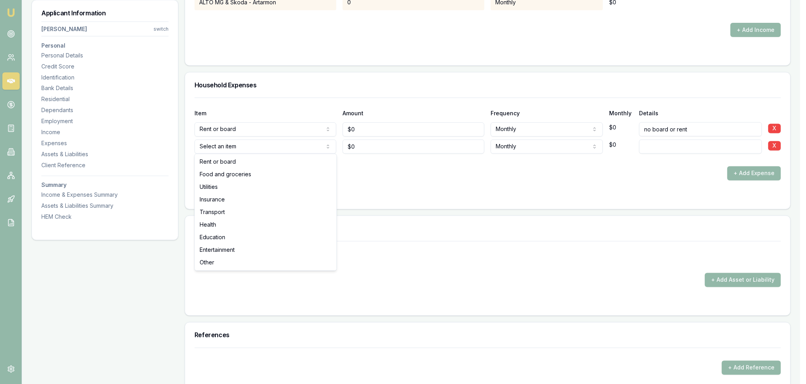
select select "FOOD_AND_GROCERIES"
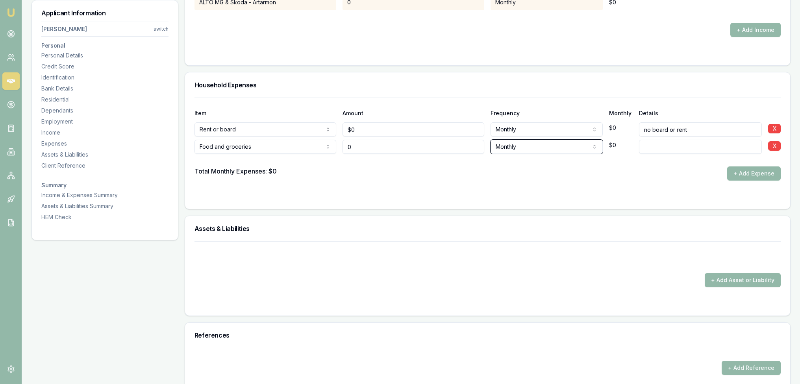
type input "$0"
click at [342, 145] on div "Food and groceries Rent or board Food and groceries Utilities Insurance Transpo…" at bounding box center [488, 145] width 586 height 17
type input "$400"
click at [406, 185] on form "Item Amount Frequency Monthly Details Rent or board Rent or board Food and groc…" at bounding box center [488, 149] width 586 height 102
click at [754, 174] on button "+ Add Expense" at bounding box center [754, 174] width 54 height 14
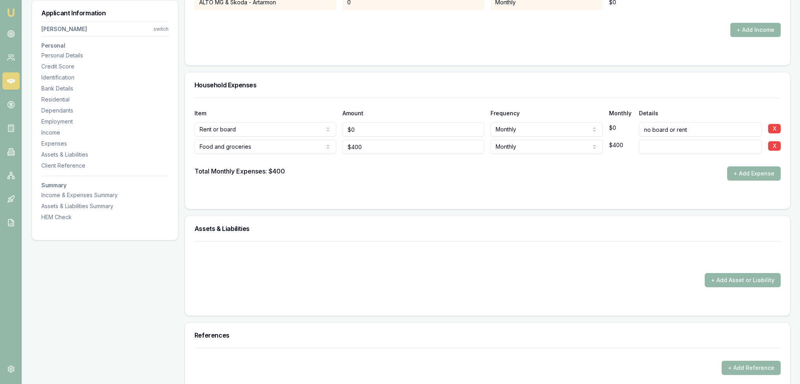
drag, startPoint x: 748, startPoint y: 172, endPoint x: 463, endPoint y: 181, distance: 285.2
click at [747, 172] on button "+ Add Expense" at bounding box center [754, 174] width 54 height 14
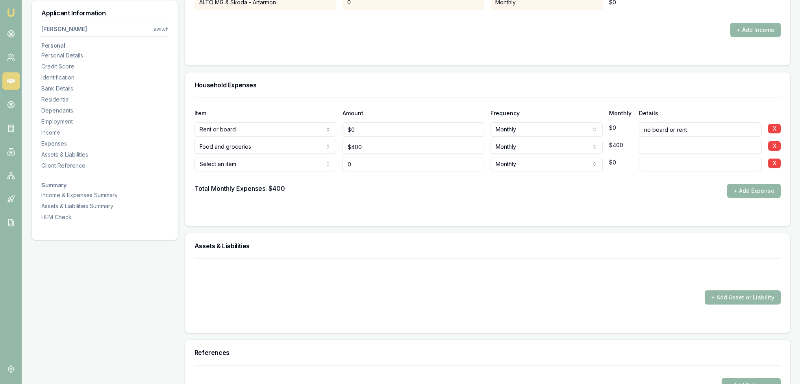
type input "$0"
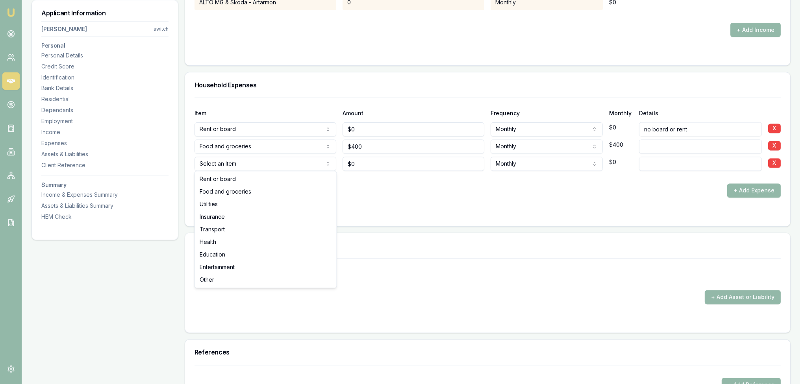
select select "UTILITIES"
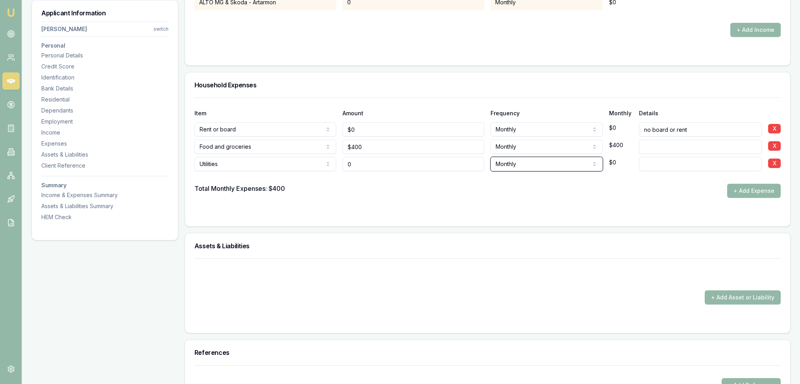
type input "$0"
type input "Mobile phone"
click at [400, 179] on div at bounding box center [488, 177] width 586 height 13
type input "0"
click at [374, 160] on input "0" at bounding box center [414, 164] width 142 height 14
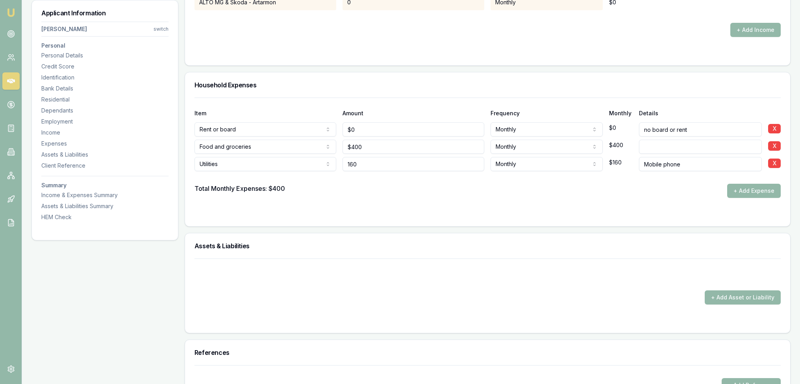
type input "$160"
click at [382, 175] on div at bounding box center [488, 177] width 586 height 13
click at [746, 189] on button "+ Add Expense" at bounding box center [754, 191] width 54 height 14
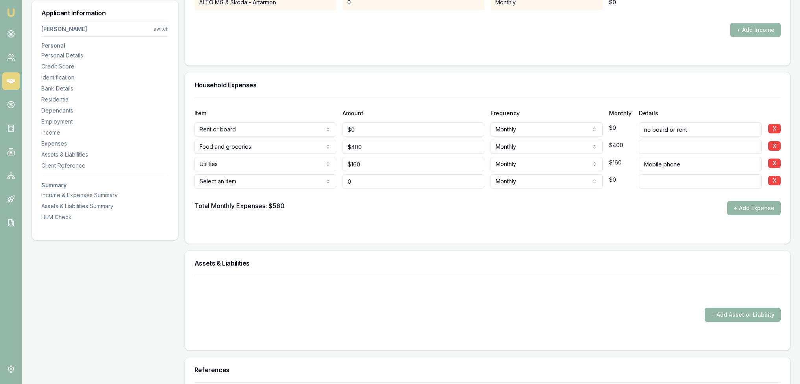
type input "$0"
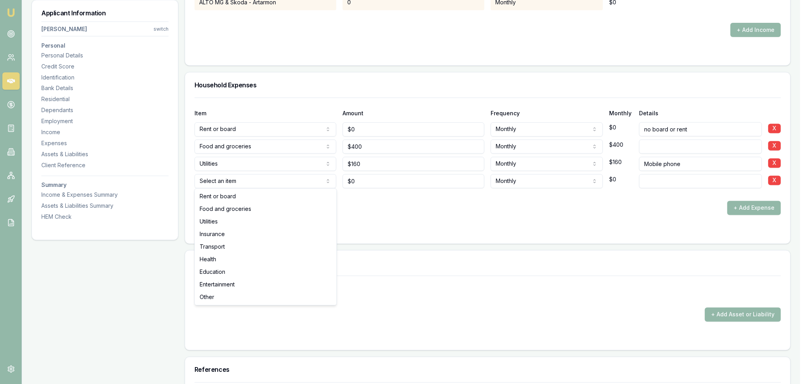
select select "INSURANCE"
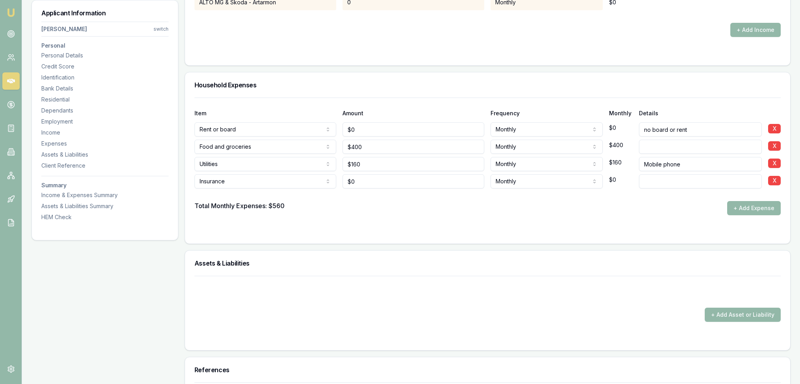
click at [364, 206] on div "Total Monthly Expenses: $560 + Add Expense" at bounding box center [488, 208] width 586 height 14
drag, startPoint x: 356, startPoint y: 181, endPoint x: 345, endPoint y: 181, distance: 11.4
click at [345, 181] on input "0" at bounding box center [414, 181] width 142 height 14
type input "$155"
click at [647, 178] on input at bounding box center [700, 181] width 123 height 14
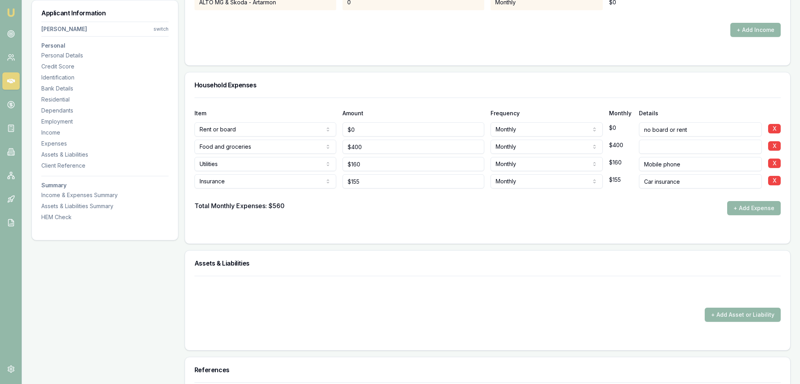
type input "Car insurance"
click at [610, 216] on form "Item Amount Frequency Monthly Details Rent or board Rent or board Food and groc…" at bounding box center [488, 166] width 586 height 137
click at [745, 205] on button "+ Add Expense" at bounding box center [754, 208] width 54 height 14
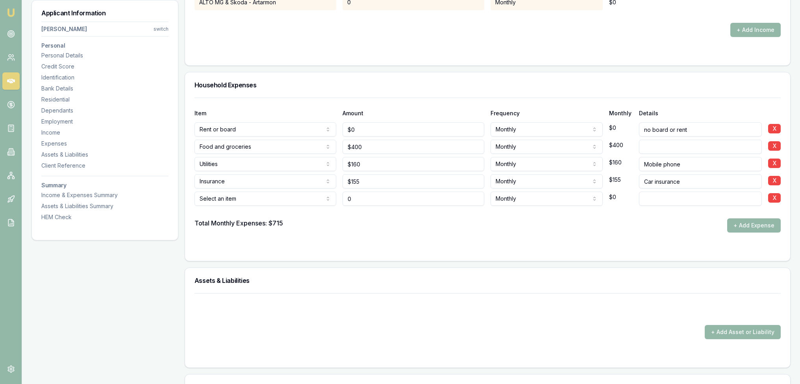
type input "$0"
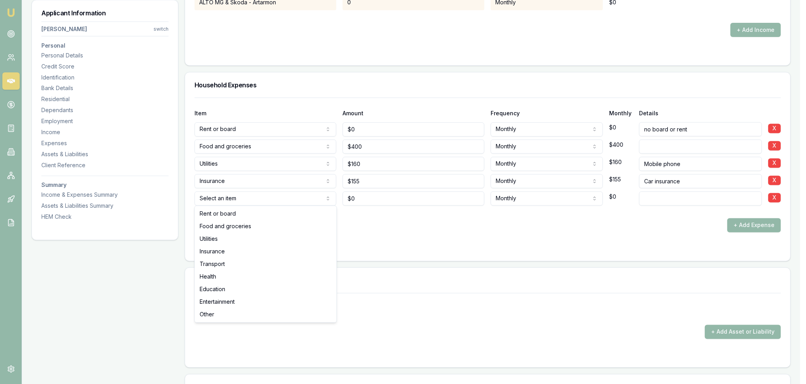
select select "TRANSPORT"
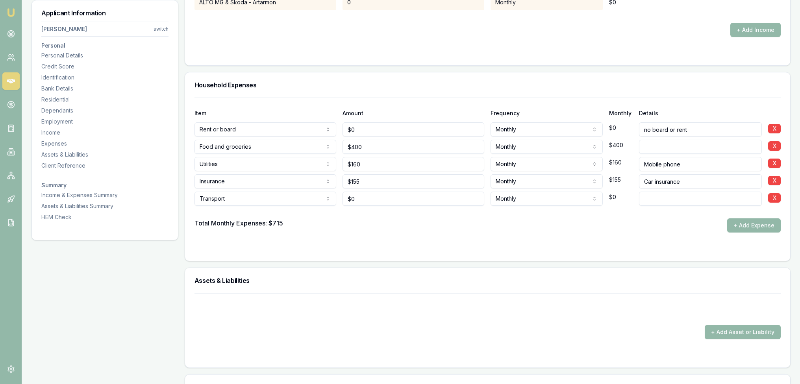
click at [660, 197] on input at bounding box center [700, 199] width 123 height 14
drag, startPoint x: 378, startPoint y: 198, endPoint x: 316, endPoint y: 206, distance: 62.3
click at [316, 206] on div "Item Amount Frequency Monthly Details Rent or board Rent or board Food and groc…" at bounding box center [488, 165] width 586 height 135
type input "$800"
select select "ANNUALLY"
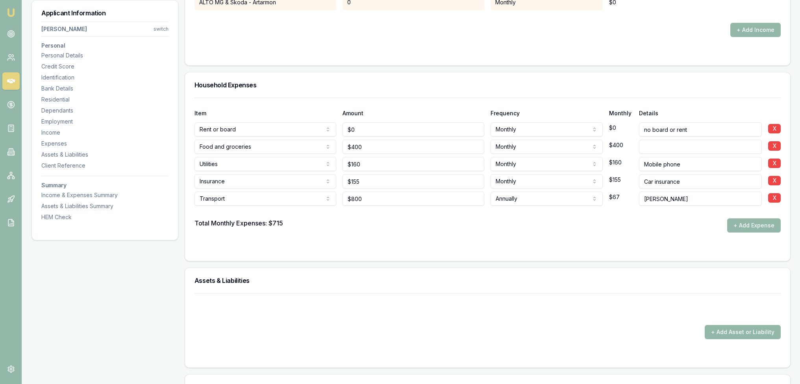
type input "rego"
drag, startPoint x: 376, startPoint y: 195, endPoint x: 311, endPoint y: 192, distance: 65.1
click at [311, 192] on div "Transport Rent or board Food and groceries Utilities Insurance Transport Health…" at bounding box center [488, 197] width 586 height 17
type input "$793"
click at [358, 215] on div at bounding box center [488, 212] width 586 height 13
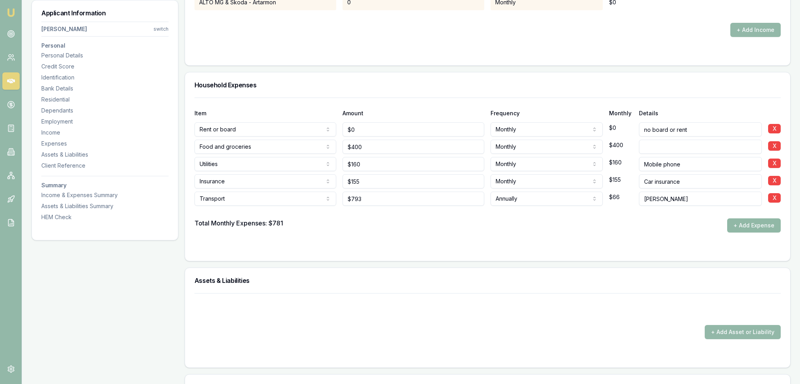
click at [742, 222] on button "+ Add Expense" at bounding box center [754, 226] width 54 height 14
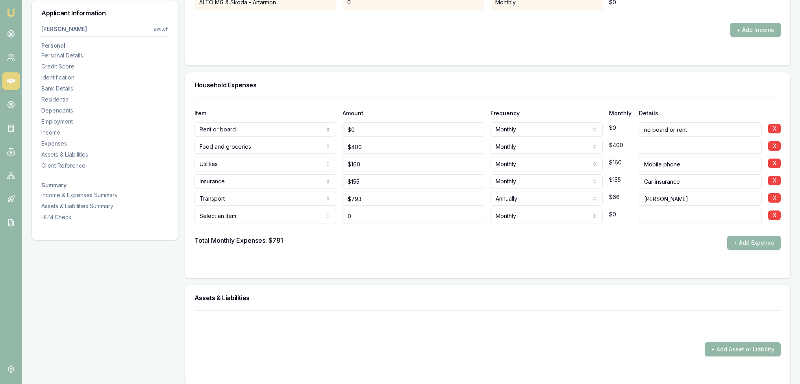
type input "$0"
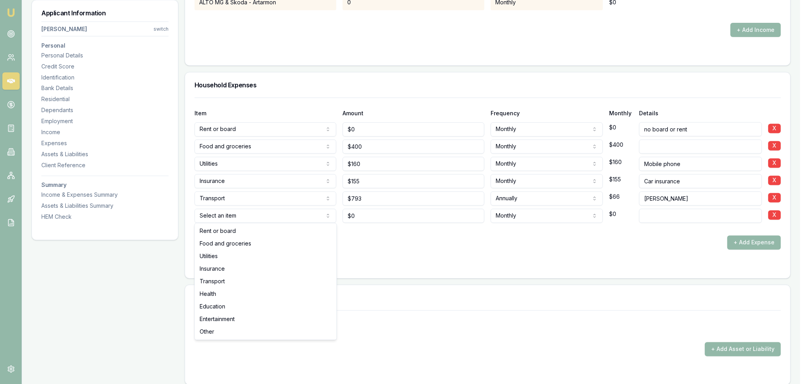
select select "TRANSPORT"
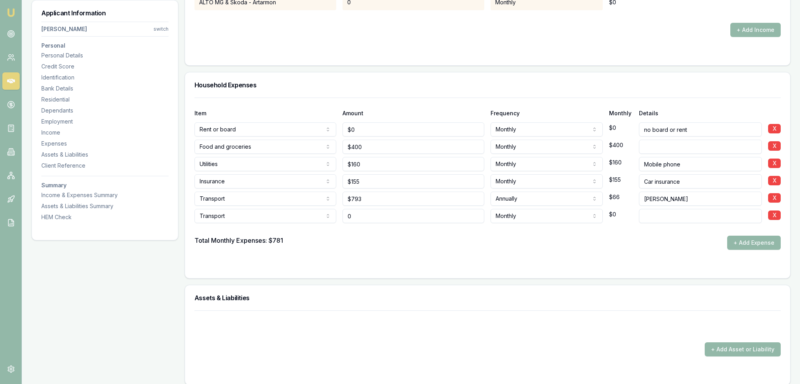
type input "$0"
click at [673, 214] on input at bounding box center [700, 216] width 123 height 14
type input "fuel"
click at [313, 211] on div "Transport Rent or board Food and groceries Utilities Insurance Transport Health…" at bounding box center [488, 214] width 586 height 17
type input "$50"
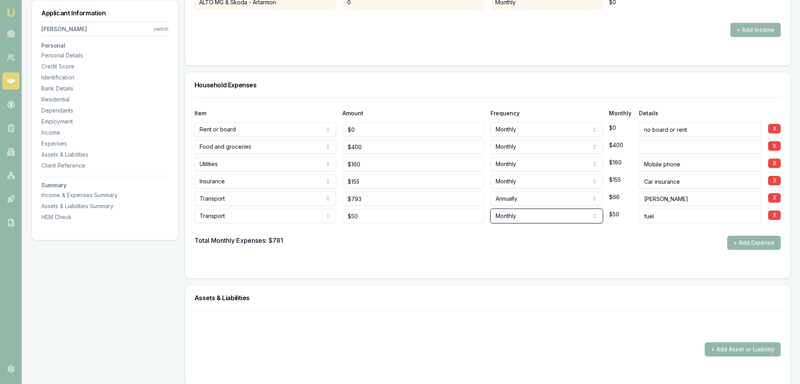
select select "WEEKLY"
drag, startPoint x: 412, startPoint y: 262, endPoint x: 451, endPoint y: 258, distance: 39.2
click at [414, 263] on div at bounding box center [488, 266] width 586 height 6
click at [745, 239] on button "+ Add Expense" at bounding box center [754, 243] width 54 height 14
click at [754, 244] on button "+ Add Expense" at bounding box center [754, 243] width 54 height 14
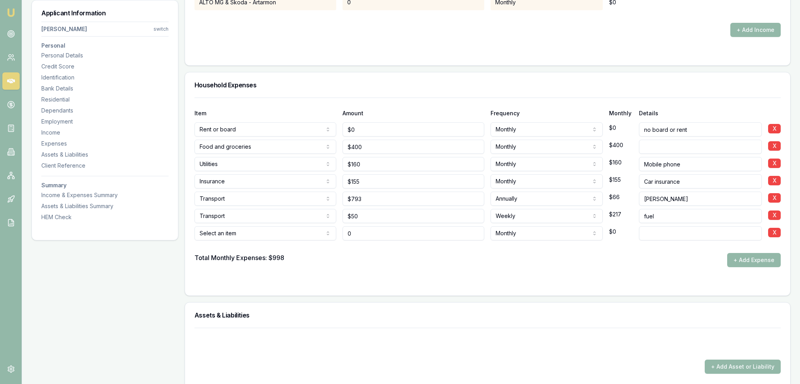
type input "$0"
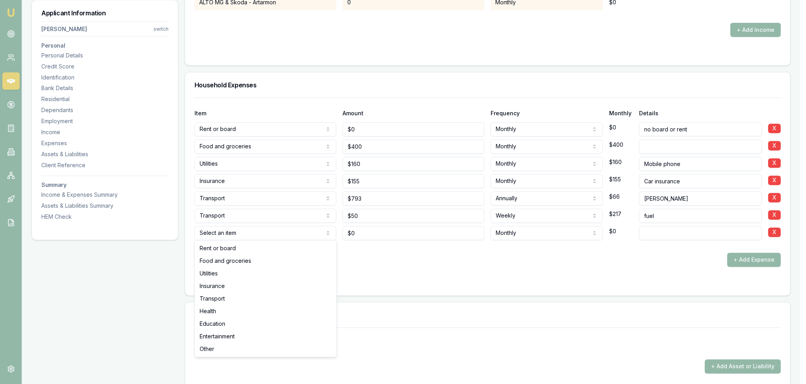
select select "TRANSPORT"
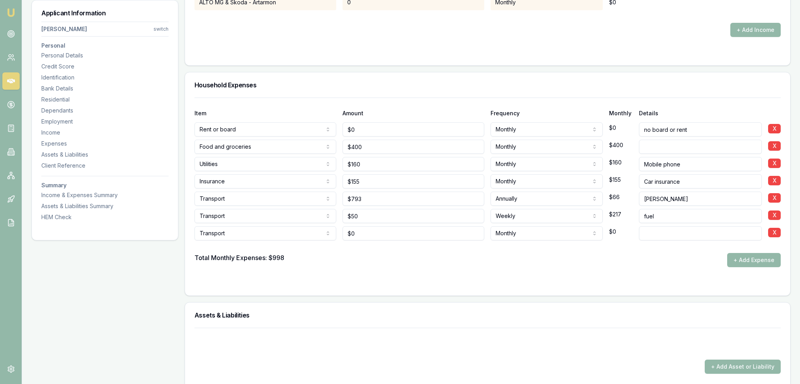
click at [658, 228] on input at bounding box center [700, 233] width 123 height 14
type input "car repair and maintenance"
drag, startPoint x: 367, startPoint y: 228, endPoint x: 291, endPoint y: 236, distance: 76.0
click at [291, 236] on div "Transport Rent or board Food and groceries Utilities Insurance Transport Health…" at bounding box center [488, 231] width 586 height 17
type input "$200"
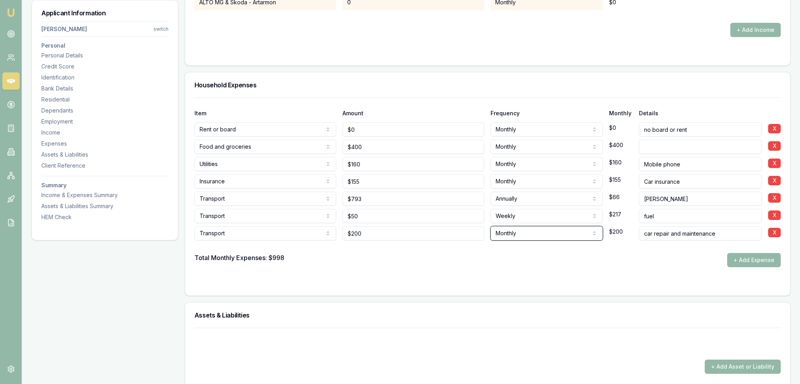
select select "ANNUALLY"
click at [357, 263] on div "Total Monthly Expenses: $998 + Add Expense" at bounding box center [488, 260] width 586 height 14
click at [736, 233] on input "car repair and maintenance" at bounding box center [700, 233] width 123 height 14
type input "car repair and maintenance - dad's a mechanic"
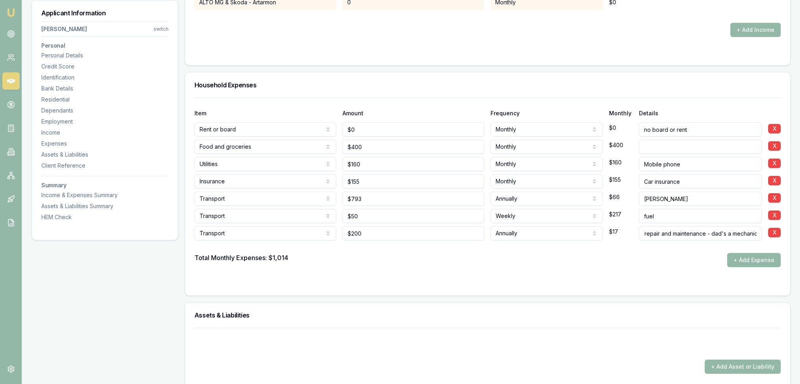
click at [662, 261] on div "Total Monthly Expenses: $1,014 + Add Expense" at bounding box center [488, 260] width 586 height 14
click at [756, 256] on button "+ Add Expense" at bounding box center [754, 260] width 54 height 14
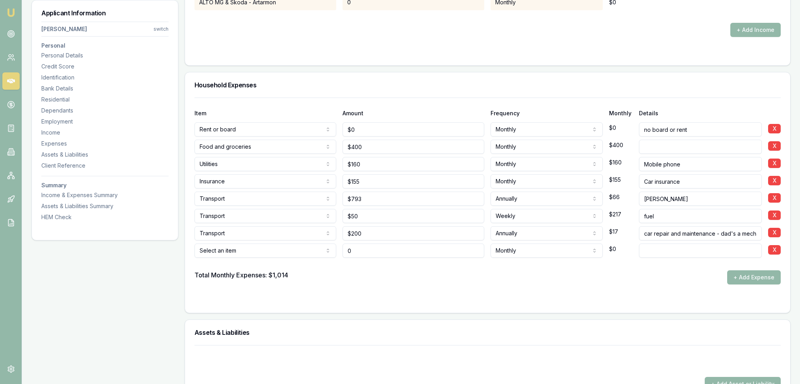
type input "$0"
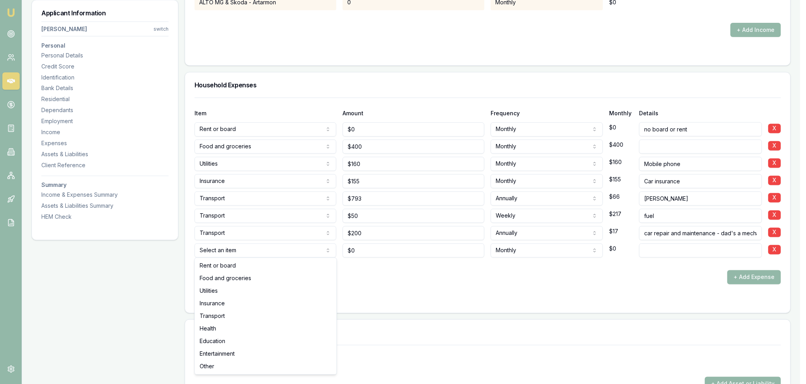
select select "ENTERTAINMENT"
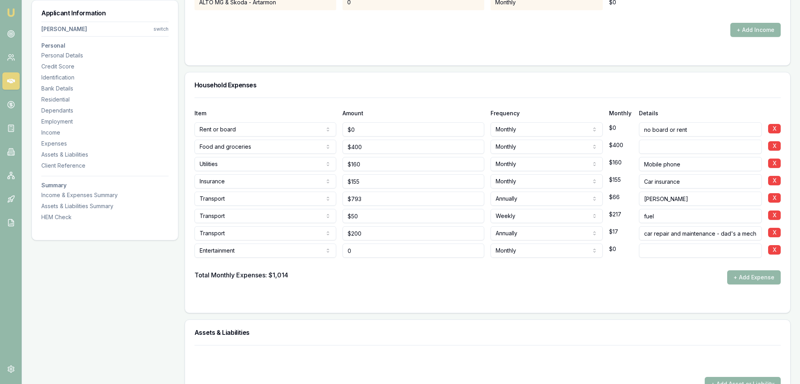
type input "$0"
click at [678, 254] on input at bounding box center [700, 251] width 123 height 14
type input "streaming"
click at [420, 287] on form "Item Amount Frequency Monthly Details Rent or board Rent or board Food and groc…" at bounding box center [488, 201] width 586 height 206
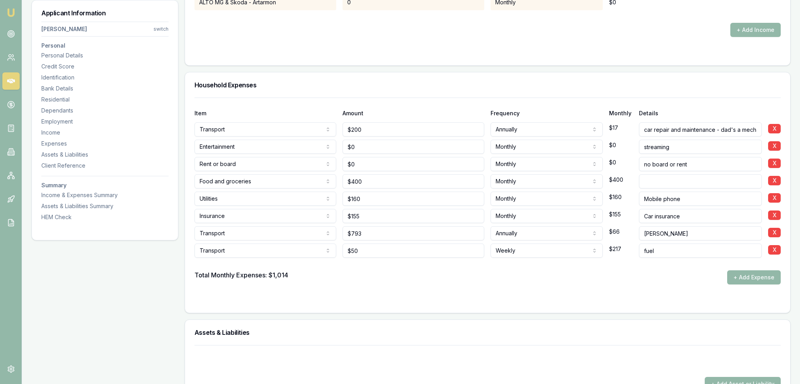
type input "0"
click at [373, 140] on input "0" at bounding box center [414, 147] width 142 height 14
type input "$35"
click at [382, 304] on div "Item Amount Frequency Monthly Details Transport Rent or board Food and grocerie…" at bounding box center [487, 205] width 605 height 215
drag, startPoint x: 368, startPoint y: 145, endPoint x: 345, endPoint y: 145, distance: 23.2
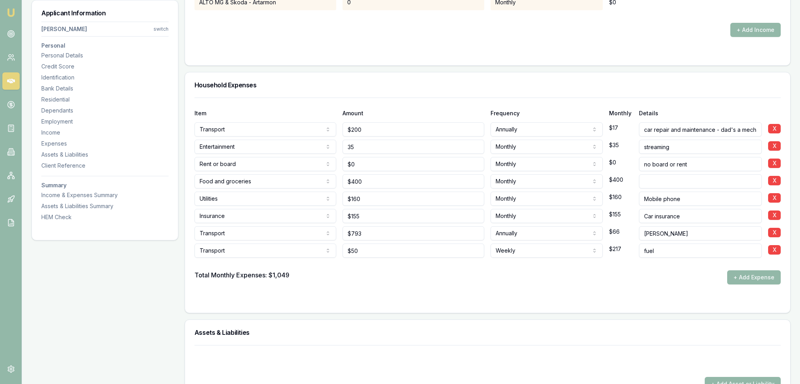
click at [346, 144] on input "35" at bounding box center [414, 147] width 142 height 14
type input "$55"
click at [351, 266] on div at bounding box center [488, 264] width 586 height 13
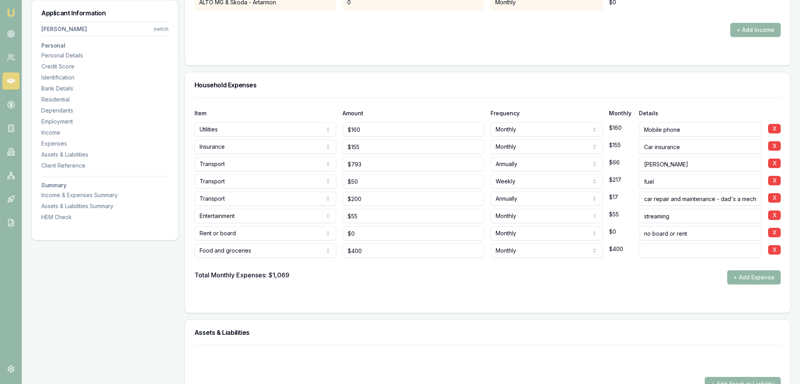
click at [747, 274] on button "+ Add Expense" at bounding box center [754, 278] width 54 height 14
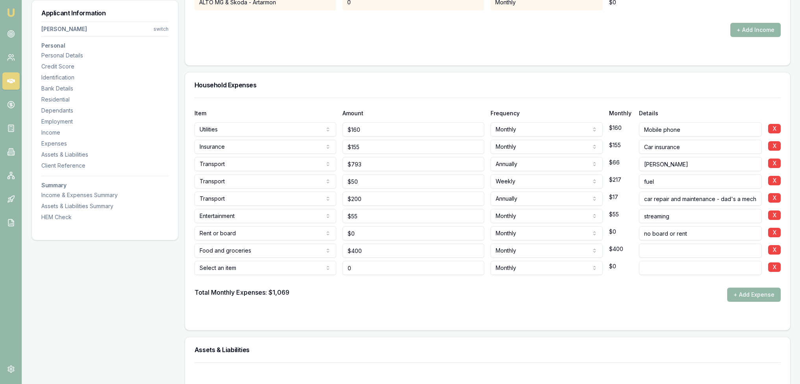
type input "$0"
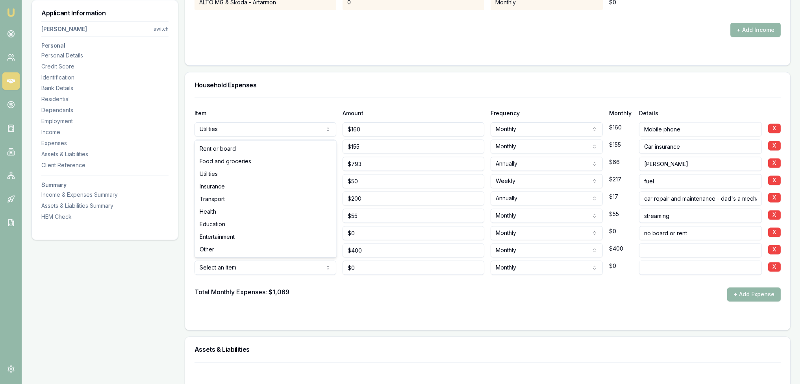
select select "ENTERTAINMENT"
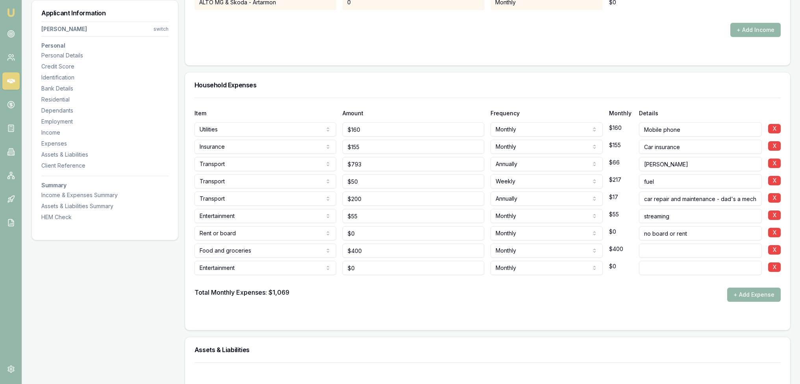
click at [654, 262] on input at bounding box center [700, 268] width 123 height 14
type input "gym"
click at [569, 302] on form "Item Amount Frequency Monthly Details Utilities Rent or board Food and grocerie…" at bounding box center [488, 209] width 586 height 223
drag, startPoint x: 353, startPoint y: 267, endPoint x: 340, endPoint y: 267, distance: 13.0
click at [341, 267] on div "Entertainment Rent or board Food and groceries Utilities Insurance Transport He…" at bounding box center [488, 266] width 586 height 17
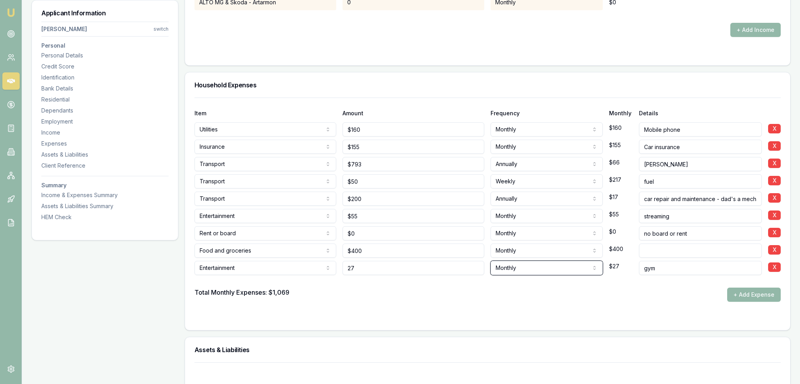
type input "$27"
select select "WEEKLY"
click at [470, 293] on div "Total Monthly Expenses: $1,069 + Add Expense" at bounding box center [488, 295] width 586 height 14
click at [763, 290] on button "+ Add Expense" at bounding box center [754, 295] width 54 height 14
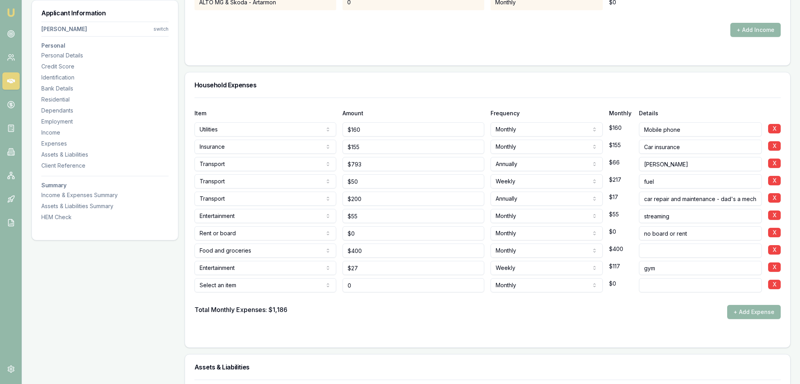
type input "$0"
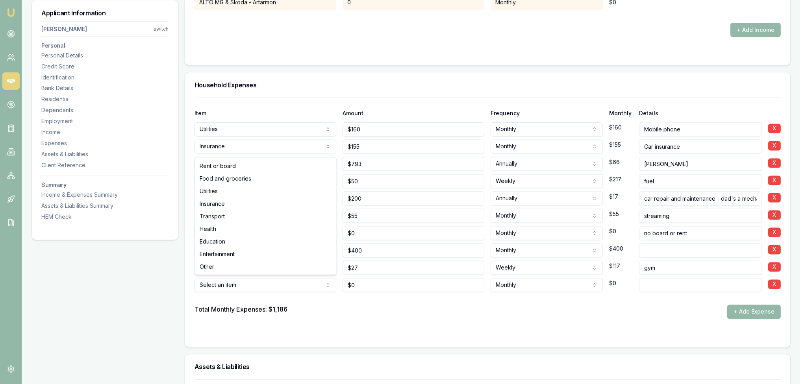
select select "ENTERTAINMENT"
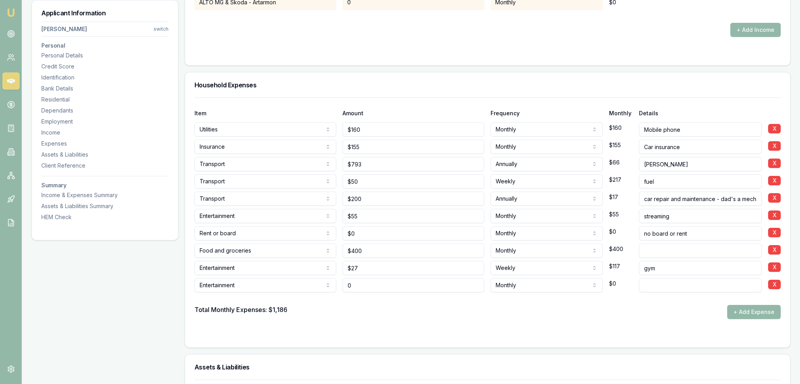
drag, startPoint x: 367, startPoint y: 283, endPoint x: 324, endPoint y: 280, distance: 42.6
click at [324, 280] on div "Entertainment Rent or board Food and groceries Utilities Insurance Transport He…" at bounding box center [488, 283] width 586 height 17
type input "$200"
type input "working weekends"
click at [329, 335] on div at bounding box center [488, 335] width 586 height 6
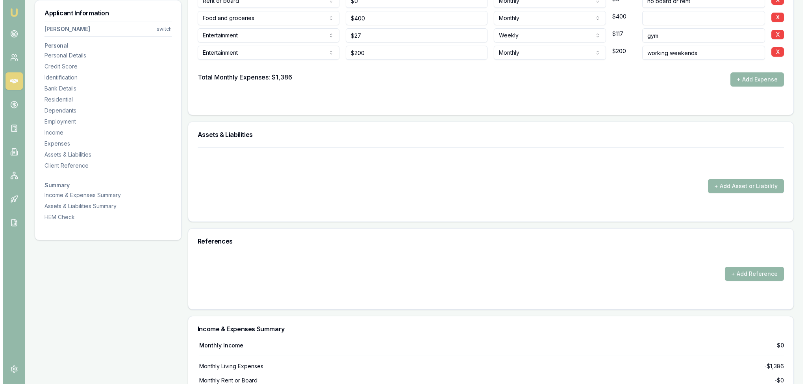
scroll to position [2167, 0]
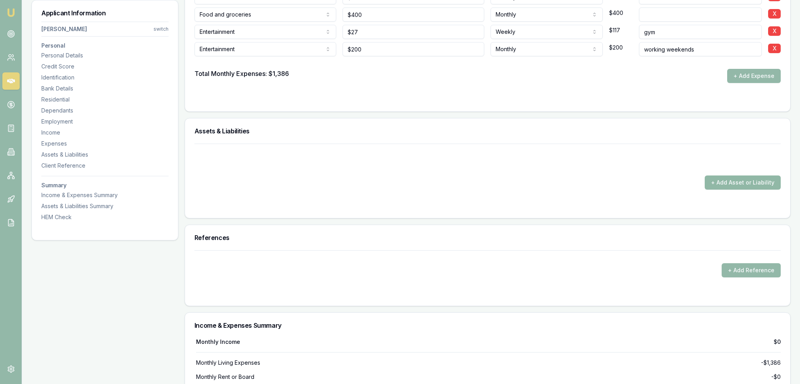
click at [739, 184] on button "+ Add Asset or Liability" at bounding box center [743, 183] width 76 height 14
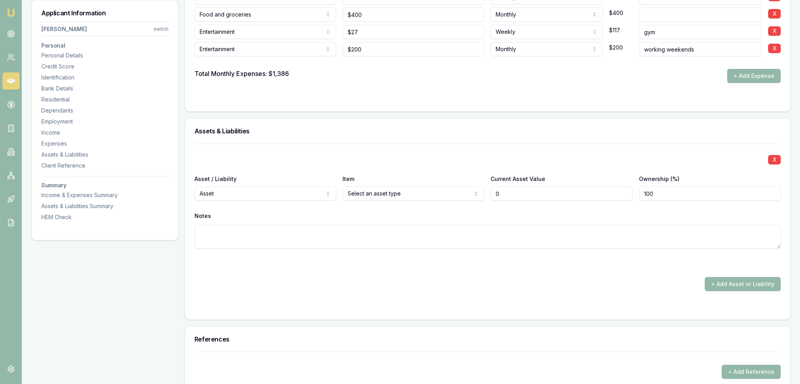
type input "$0"
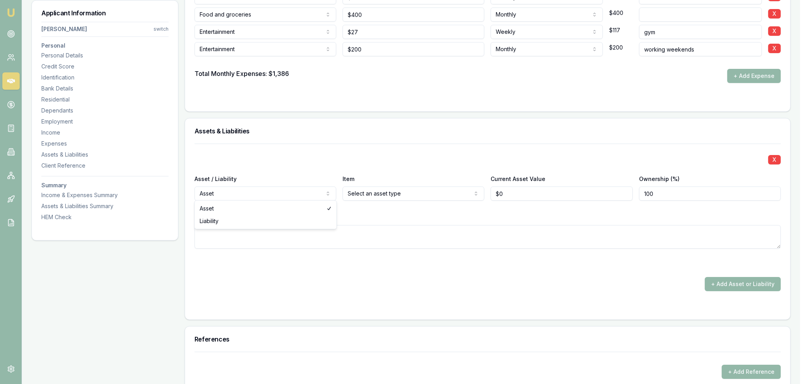
select select "LIABILITY"
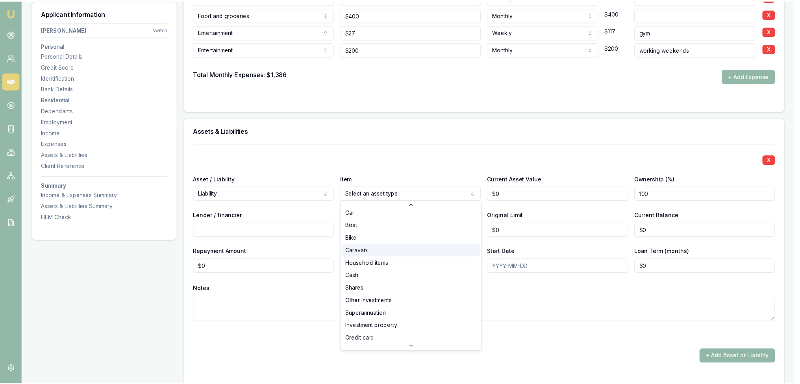
scroll to position [0, 0]
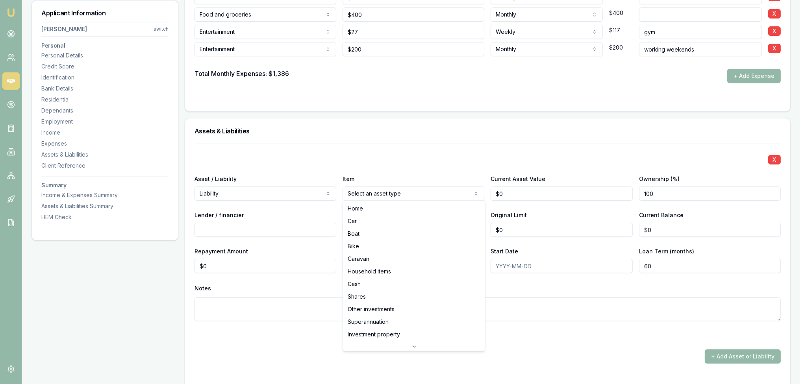
select select "CAR"
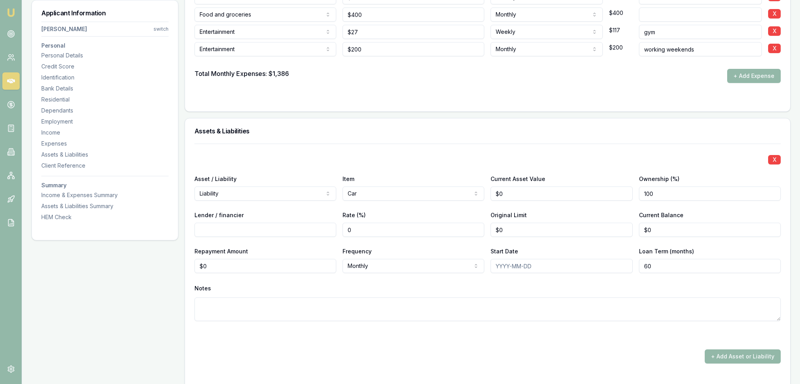
type input "0"
drag, startPoint x: 523, startPoint y: 191, endPoint x: 512, endPoint y: 191, distance: 11.0
click at [523, 190] on input "0" at bounding box center [562, 194] width 142 height 14
type input "$50,000"
drag, startPoint x: 193, startPoint y: 261, endPoint x: 176, endPoint y: 263, distance: 16.6
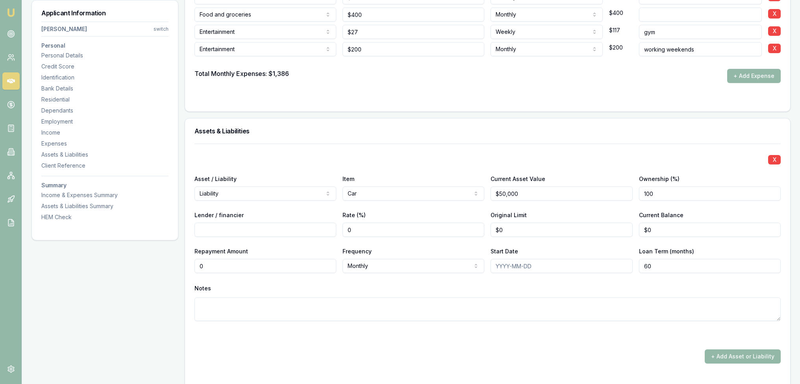
type input "$1,381"
click at [225, 224] on input "Lender / financier" at bounding box center [266, 230] width 142 height 14
type input "Hyundai Finance"
drag, startPoint x: 484, startPoint y: 228, endPoint x: 444, endPoint y: 228, distance: 39.8
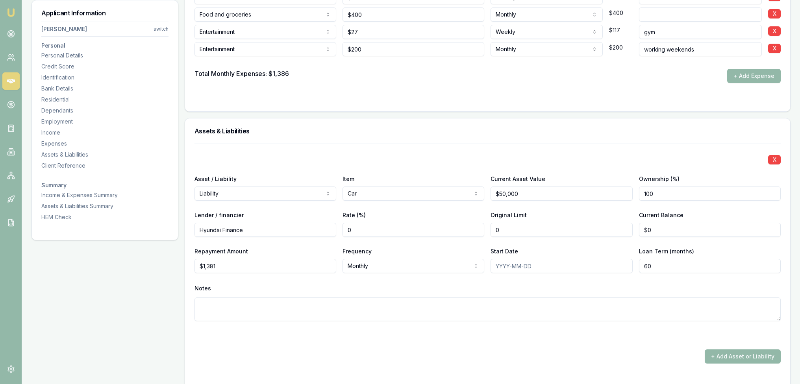
click at [452, 228] on div "Lender / financier Hyundai Finance Rate (%) 0 Original Limit 0 Current Balance …" at bounding box center [488, 223] width 586 height 27
type input "$66,000"
type input "0"
type input "$56,218"
click at [345, 310] on textarea at bounding box center [488, 310] width 586 height 24
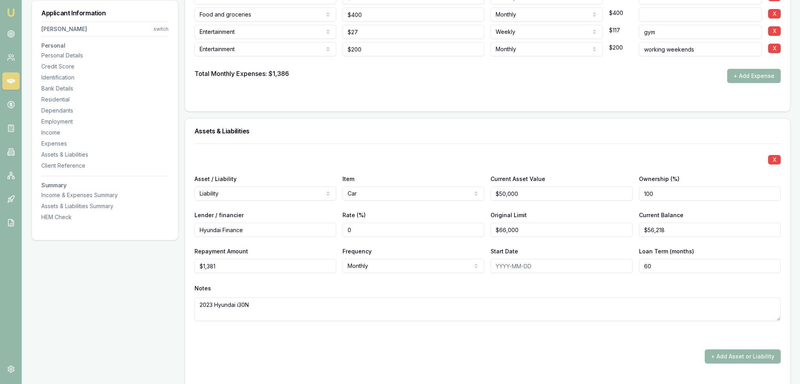
type textarea "2023 Hyundai i30N"
click at [339, 335] on div at bounding box center [488, 335] width 586 height 9
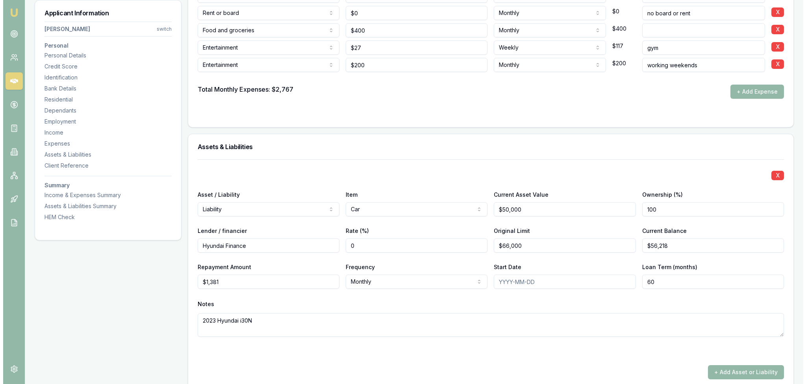
scroll to position [2325, 0]
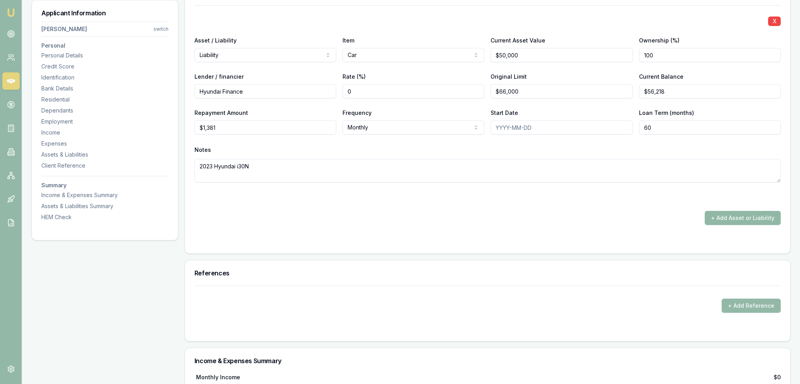
click at [755, 217] on button "+ Add Asset or Liability" at bounding box center [743, 218] width 76 height 14
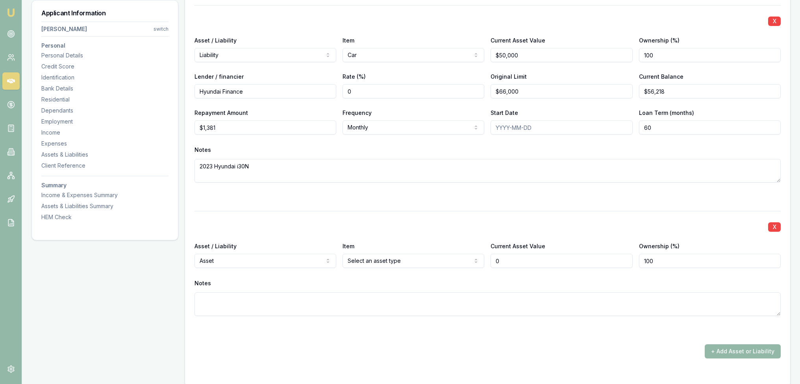
type input "$0"
select select "LIABILITY"
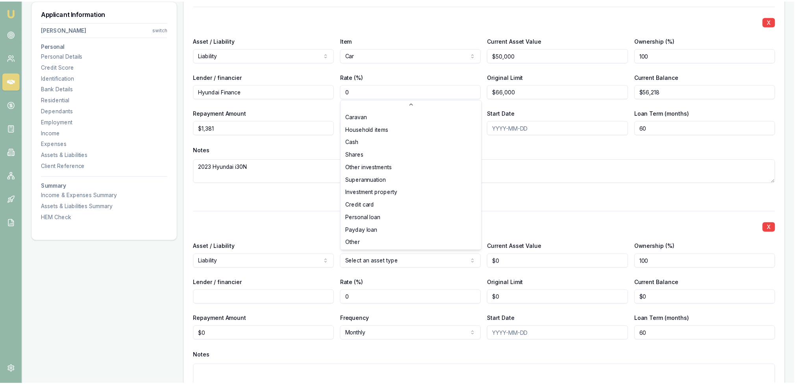
scroll to position [50, 0]
select select "CREDIT_CARD"
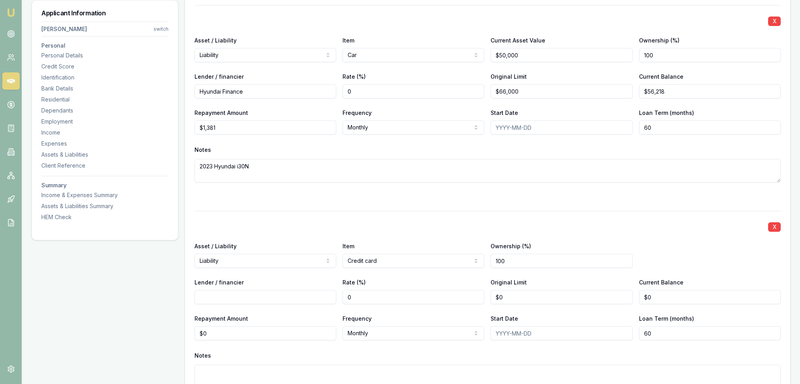
drag, startPoint x: 231, startPoint y: 293, endPoint x: 230, endPoint y: 288, distance: 4.9
click at [231, 292] on input "Lender / financier" at bounding box center [266, 297] width 142 height 14
type input "NAB"
type input "0"
type input "$6,000"
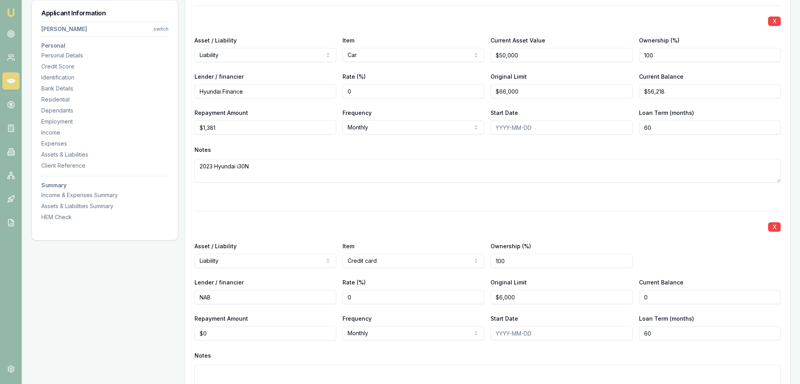
type input "$0"
drag, startPoint x: 173, startPoint y: 325, endPoint x: 166, endPoint y: 325, distance: 7.5
type input "$228"
click at [384, 348] on div "X Asset / Liability Liability Asset Liability Item Credit card Home Car Boat Bi…" at bounding box center [488, 309] width 586 height 196
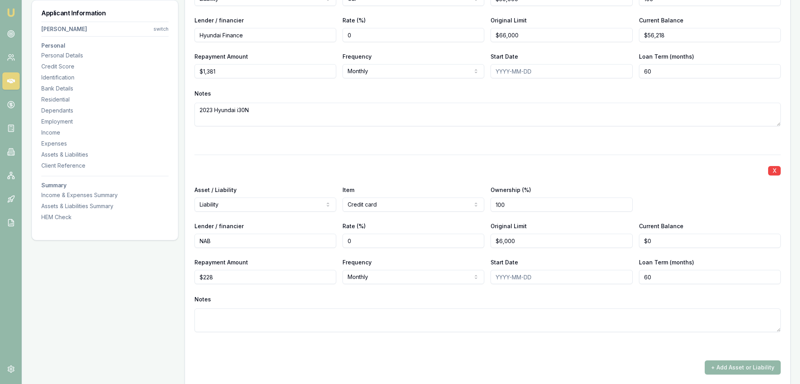
scroll to position [2404, 0]
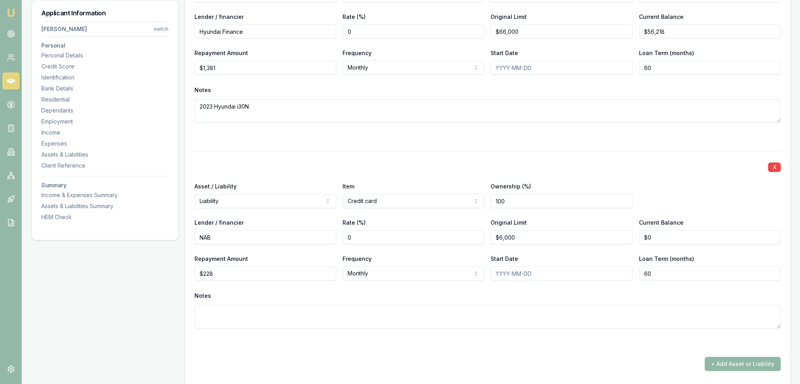
click at [721, 362] on button "+ Add Asset or Liability" at bounding box center [743, 364] width 76 height 14
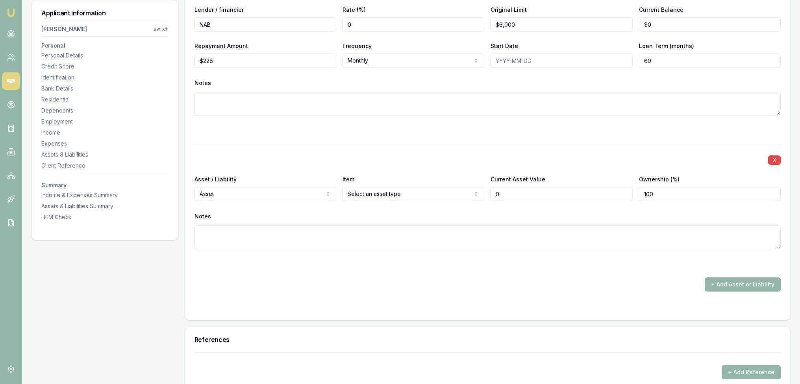
type input "$0"
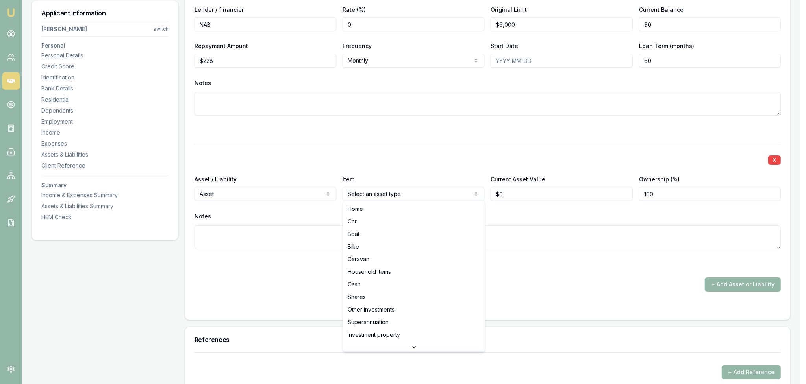
select select "CAR"
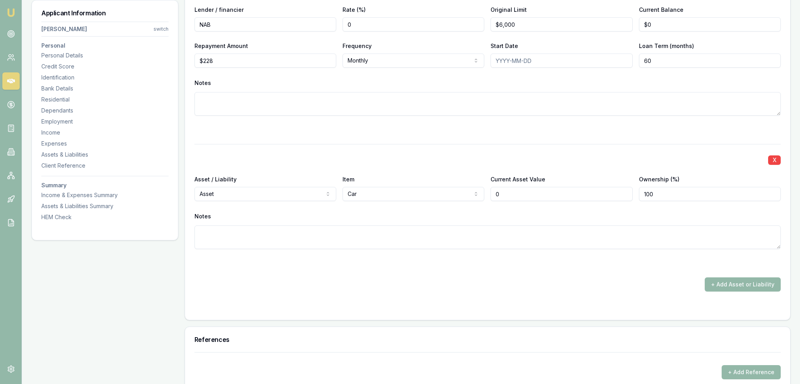
drag, startPoint x: 512, startPoint y: 193, endPoint x: 456, endPoint y: 191, distance: 55.6
click at [476, 191] on div "Asset / Liability Asset Asset Liability Item Car Home Car Boat Bike Caravan Hou…" at bounding box center [488, 187] width 586 height 27
type input "$50,000"
type textarea "2023 Hyundai i20N"
click at [442, 313] on div "X Asset / Liability Liability Asset Liability Item Car Home Car Boat Bike Carav…" at bounding box center [487, 26] width 605 height 588
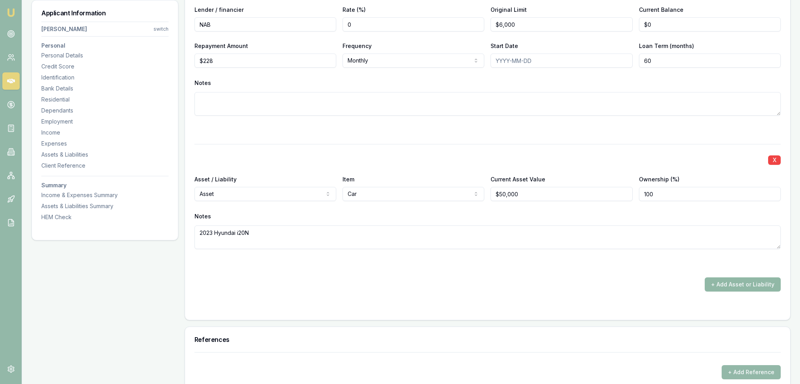
click at [742, 284] on button "+ Add Asset or Liability" at bounding box center [743, 285] width 76 height 14
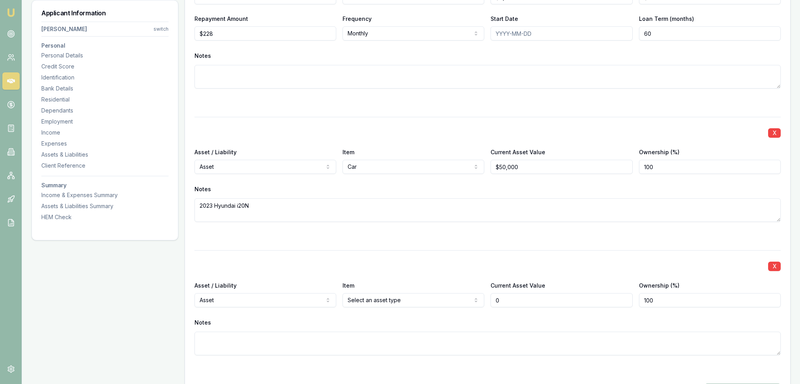
scroll to position [2735, 0]
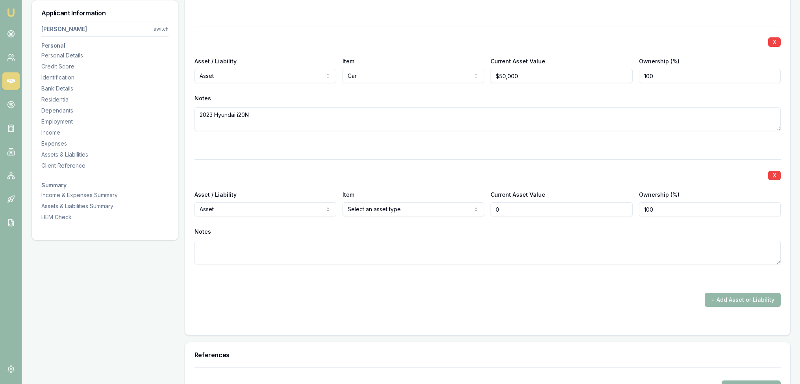
type input "$0"
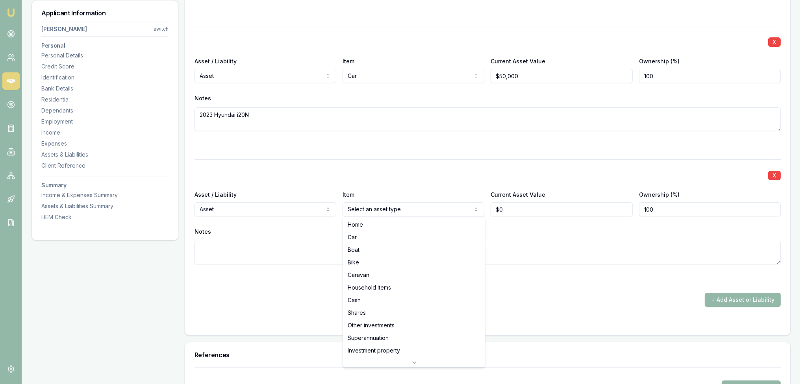
select select "BIKE"
drag, startPoint x: 358, startPoint y: 257, endPoint x: 378, endPoint y: 256, distance: 20.1
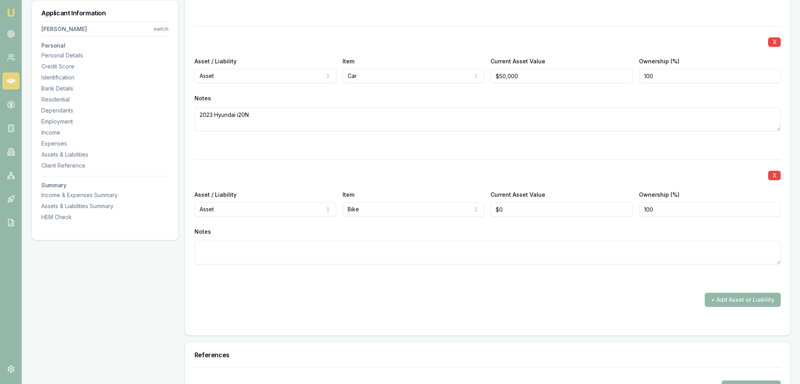
click at [354, 245] on textarea at bounding box center [488, 253] width 586 height 24
type textarea "Harley Davidson"
drag, startPoint x: 529, startPoint y: 209, endPoint x: 494, endPoint y: 207, distance: 35.1
click at [494, 207] on input "0" at bounding box center [562, 209] width 142 height 14
type input "$38,000"
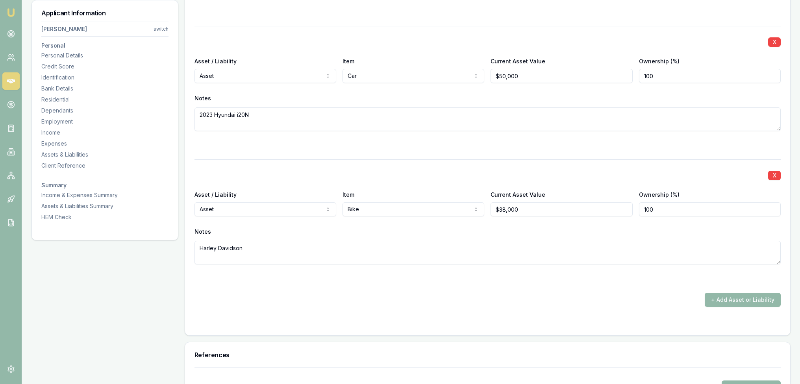
click at [434, 248] on textarea "Harley Davidson" at bounding box center [488, 253] width 586 height 24
type textarea "Harley Davidson 2019 Fatboy"
click at [413, 277] on div at bounding box center [488, 278] width 586 height 9
click at [735, 301] on button "+ Add Asset or Liability" at bounding box center [743, 300] width 76 height 14
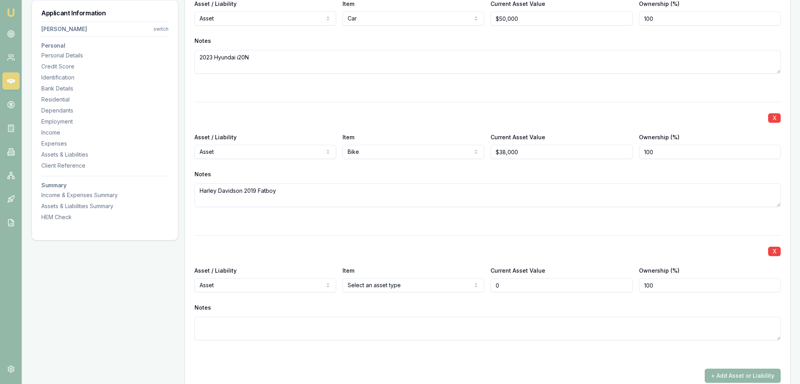
scroll to position [2932, 0]
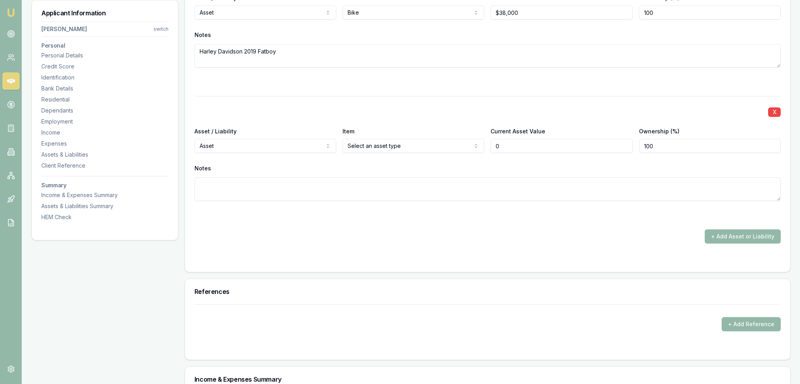
type input "$0"
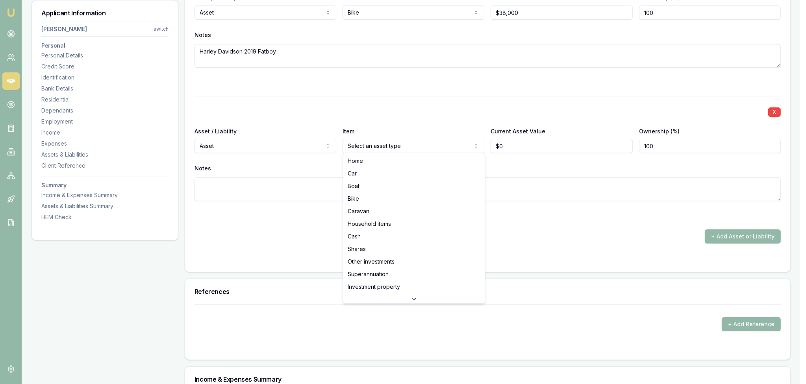
select select "HOUSEHOLD_ITEMS"
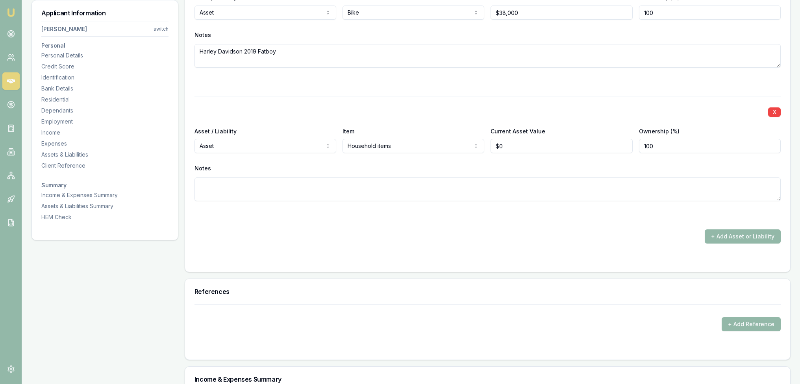
click at [383, 185] on textarea at bounding box center [488, 190] width 586 height 24
drag, startPoint x: 533, startPoint y: 146, endPoint x: 475, endPoint y: 143, distance: 58.0
click at [475, 143] on div "Asset / Liability Asset Asset Liability Item Household items Home Car Boat Bike…" at bounding box center [488, 139] width 586 height 27
type input "$35,000"
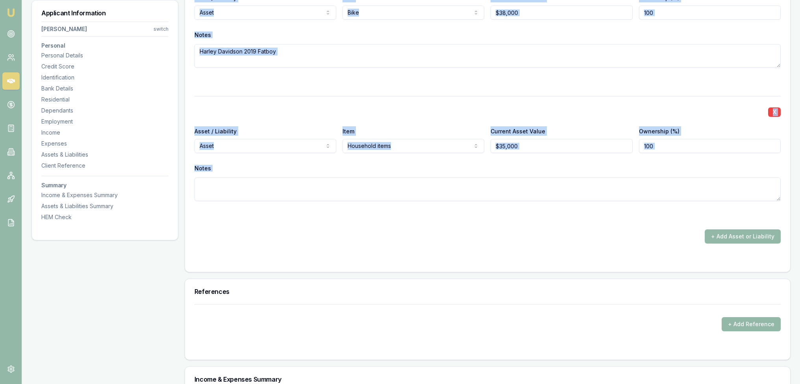
click at [531, 239] on div "+ Add Asset or Liability" at bounding box center [488, 237] width 586 height 14
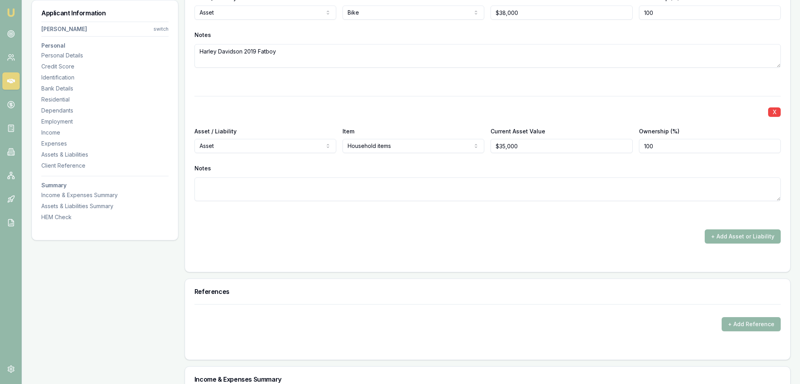
click at [718, 230] on button "+ Add Asset or Liability" at bounding box center [743, 237] width 76 height 14
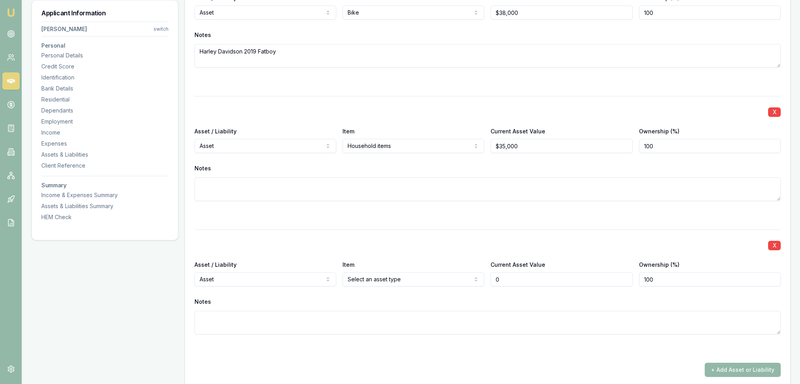
type input "$0"
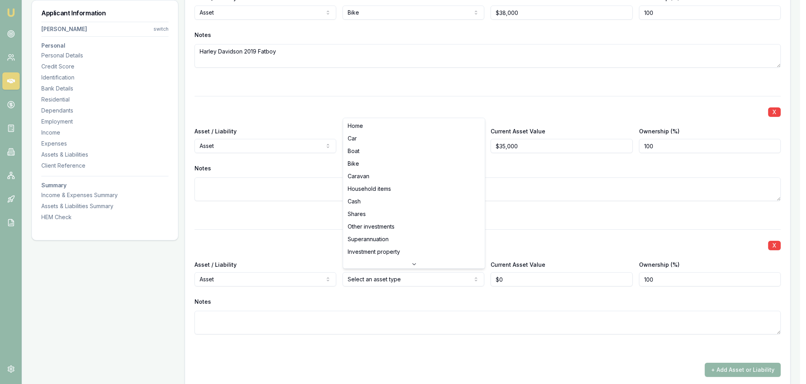
select select "CASH"
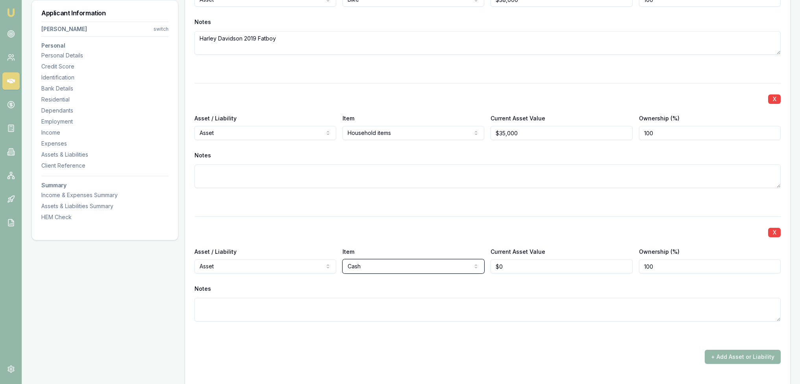
scroll to position [2971, 0]
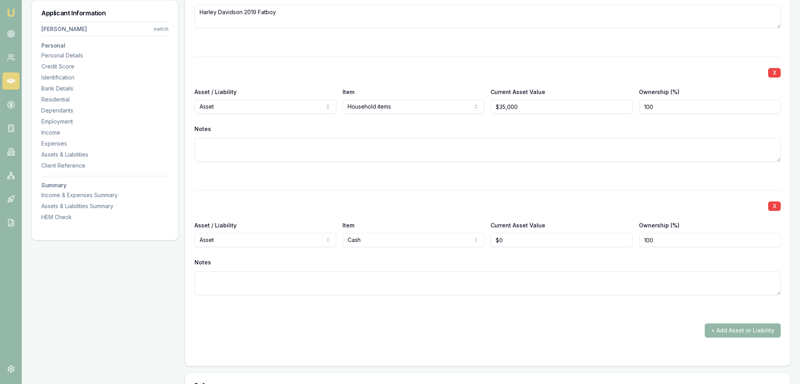
type input "0"
click at [523, 241] on input "0" at bounding box center [562, 240] width 142 height 14
type input "$12,000"
type textarea "A"
type textarea "NAB"
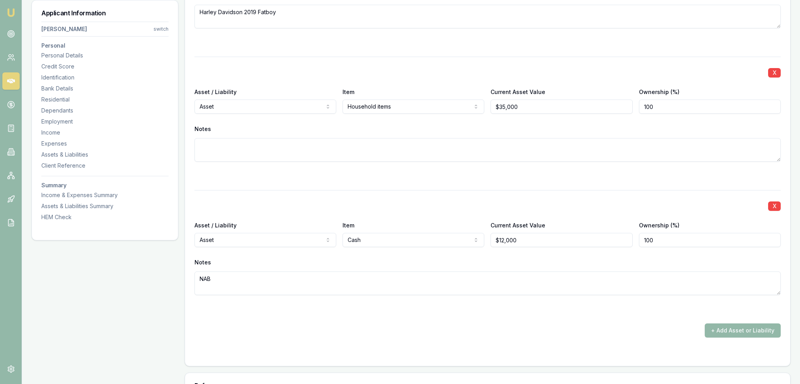
click at [367, 308] on div at bounding box center [488, 309] width 586 height 9
click at [745, 326] on button "+ Add Asset or Liability" at bounding box center [743, 331] width 76 height 14
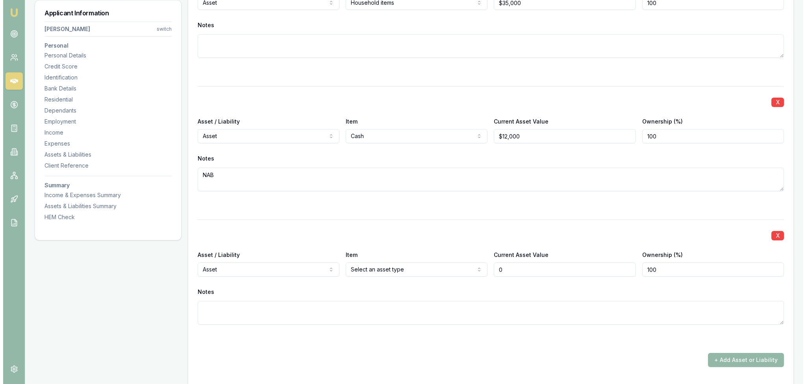
scroll to position [3089, 0]
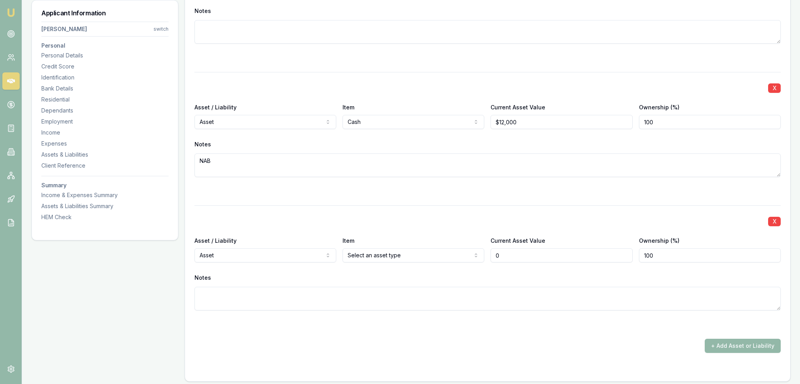
type input "$0"
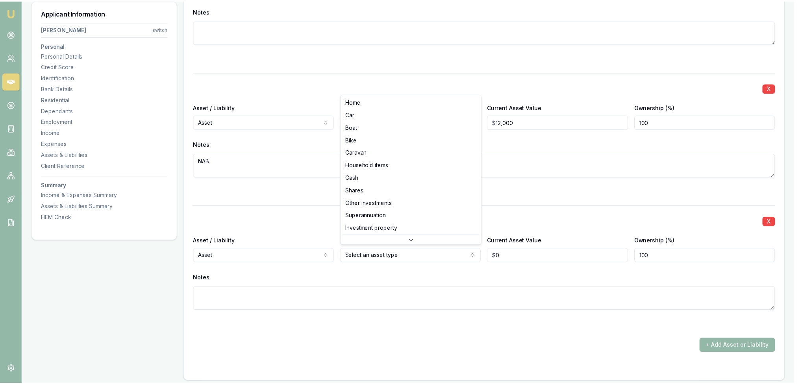
scroll to position [33, 0]
select select "SUPERANNUATION"
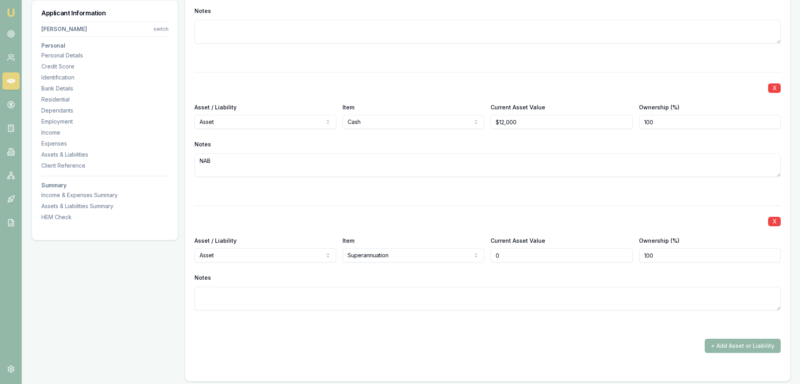
click at [518, 254] on input "0" at bounding box center [562, 255] width 142 height 14
drag, startPoint x: 504, startPoint y: 253, endPoint x: 485, endPoint y: 251, distance: 19.4
click at [485, 251] on div "Asset / Liability Asset Asset Liability Item Superannuation Home Car Boat Bike …" at bounding box center [488, 249] width 586 height 27
type input "$36,000"
click at [432, 295] on textarea at bounding box center [488, 299] width 586 height 24
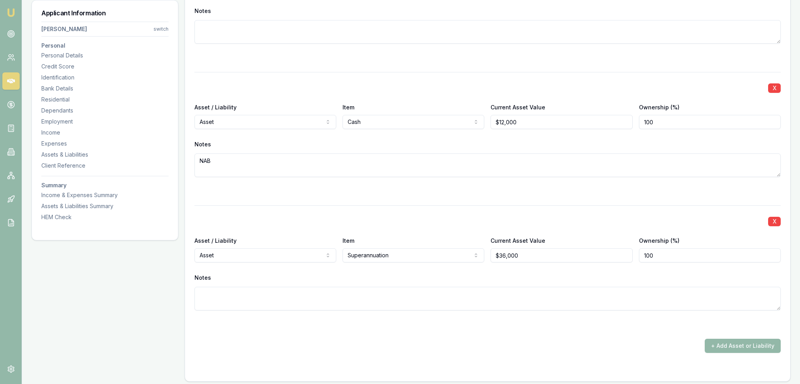
click at [557, 350] on div "+ Add Asset or Liability" at bounding box center [488, 346] width 586 height 14
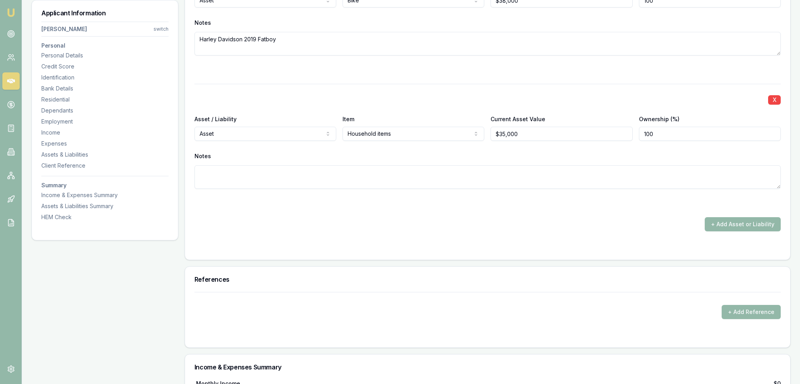
scroll to position [3207, 0]
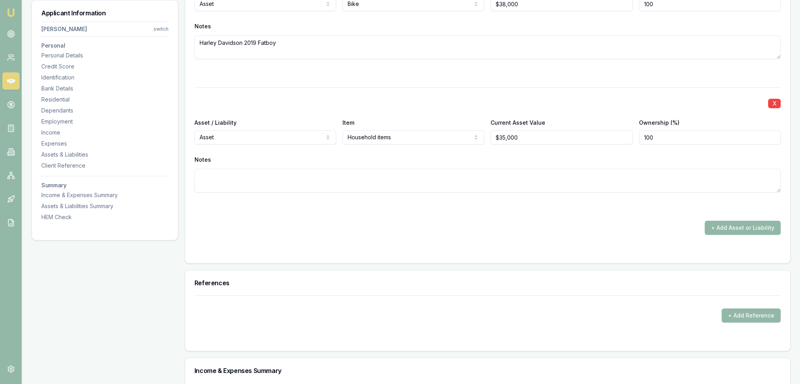
click at [741, 224] on button "+ Add Asset or Liability" at bounding box center [743, 228] width 76 height 14
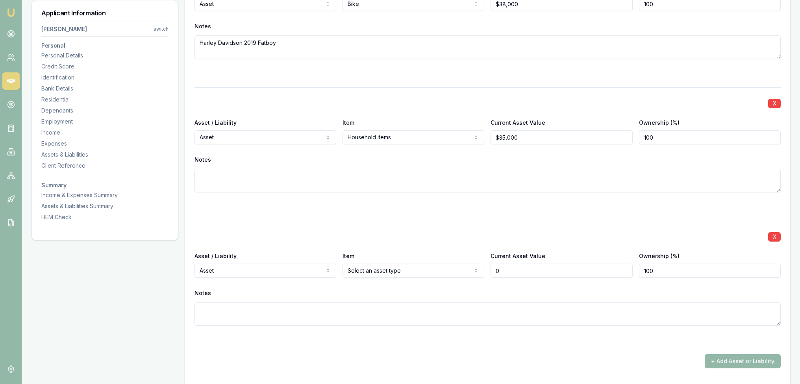
type input "$0"
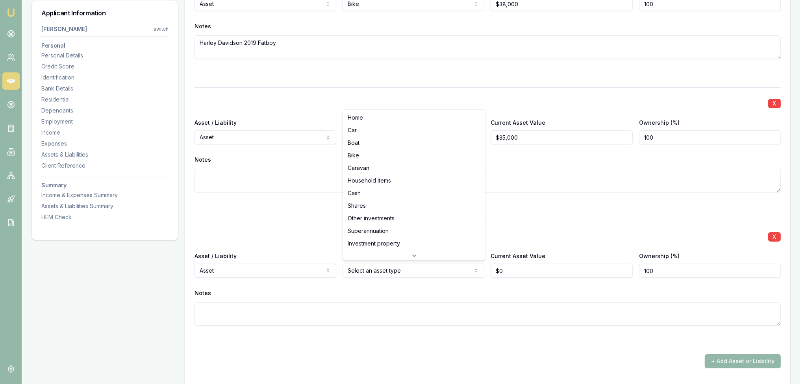
select select "SHARES"
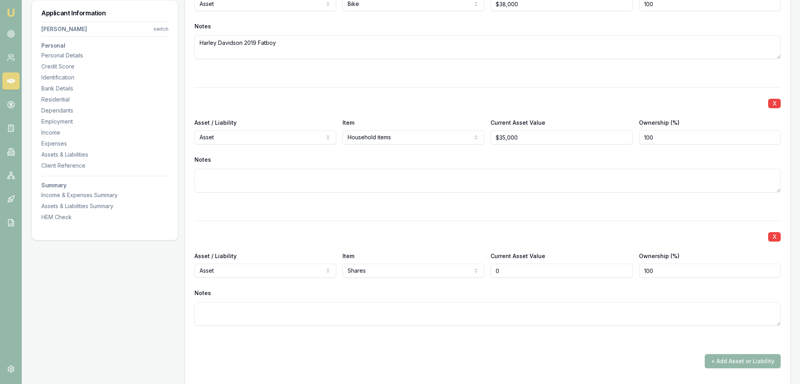
click at [508, 264] on input "0" at bounding box center [562, 271] width 142 height 14
drag, startPoint x: 507, startPoint y: 267, endPoint x: 416, endPoint y: 267, distance: 91.0
click at [416, 267] on div "Asset / Liability Asset Asset Liability Item Shares Home Car Boat Bike Caravan …" at bounding box center [488, 264] width 586 height 27
type input "$15,000"
type textarea "s"
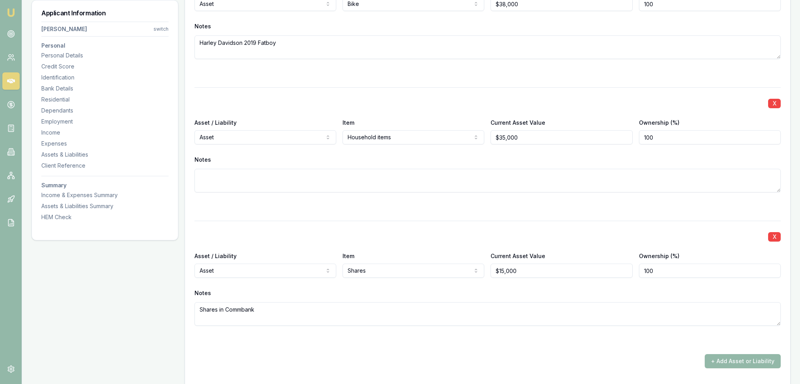
type textarea "Shares in Commbank"
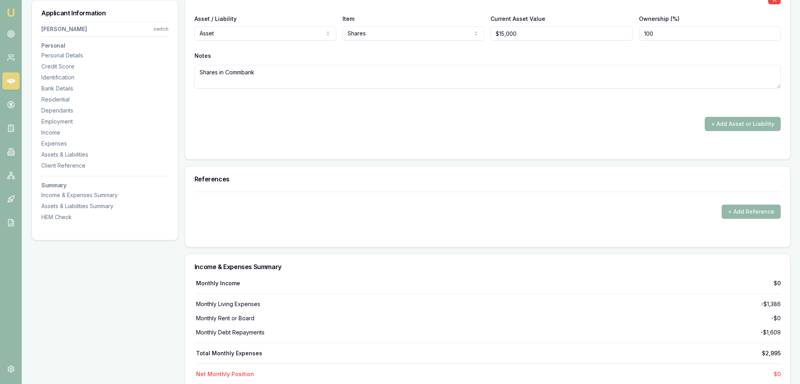
scroll to position [3448, 0]
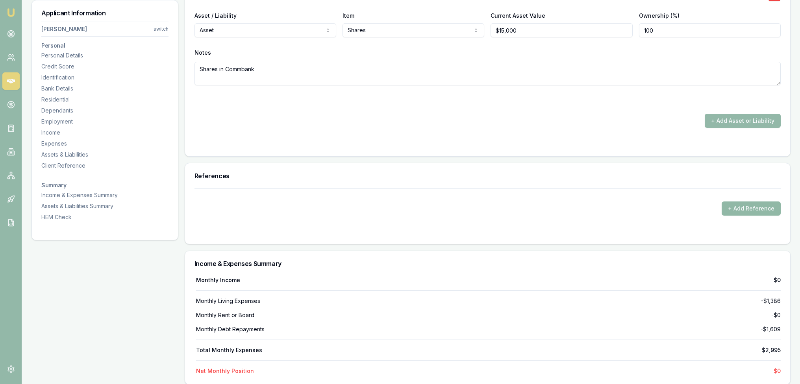
click at [759, 203] on button "+ Add Reference" at bounding box center [751, 209] width 59 height 14
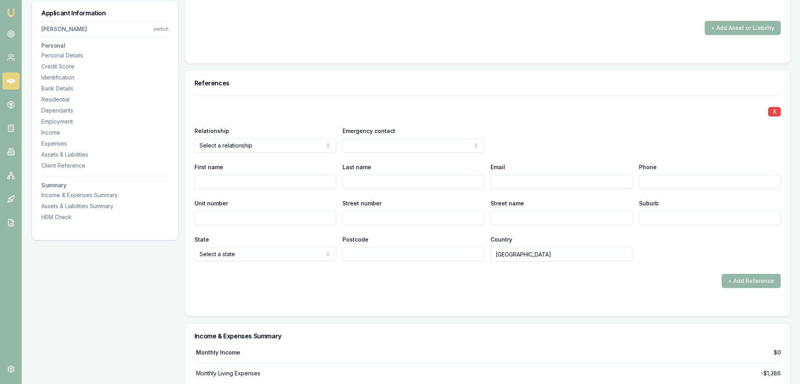
scroll to position [3566, 0]
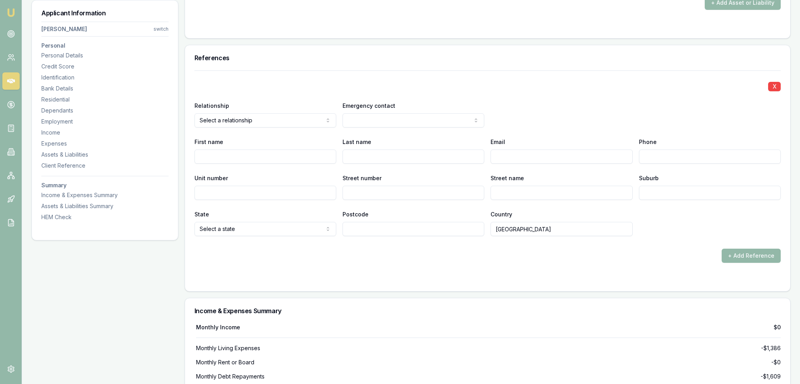
select select "FAMILY"
click at [285, 154] on input "First name" at bounding box center [266, 157] width 142 height 14
type input "David"
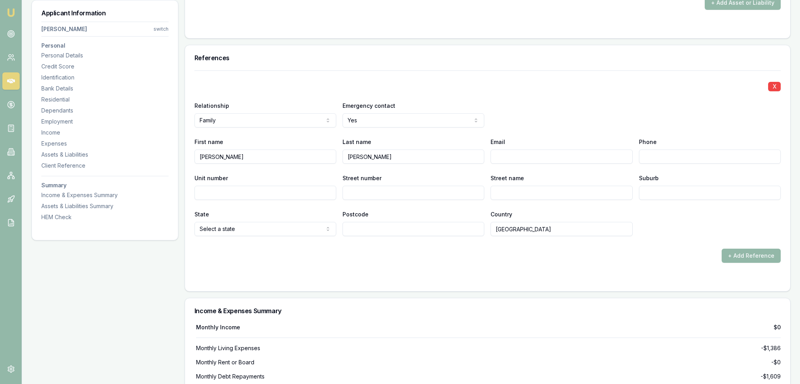
type input "Mastroianni"
type input "david@drshocks.com.au"
type input "0419 485 030"
click at [646, 237] on div "X Relationship Family Agent landlord Friend Family Colleague Other Emergency co…" at bounding box center [488, 166] width 586 height 193
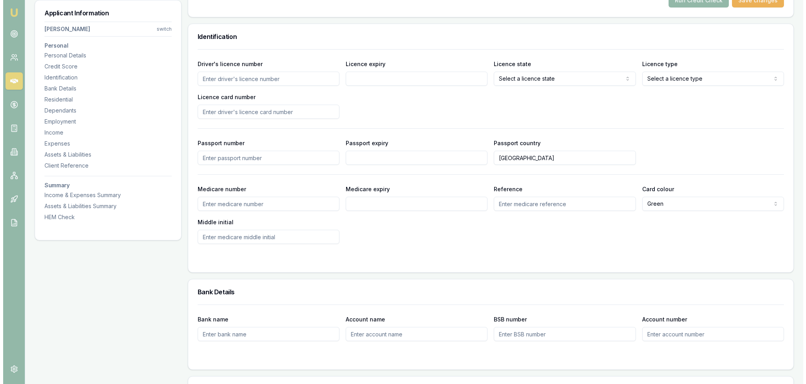
scroll to position [0, 0]
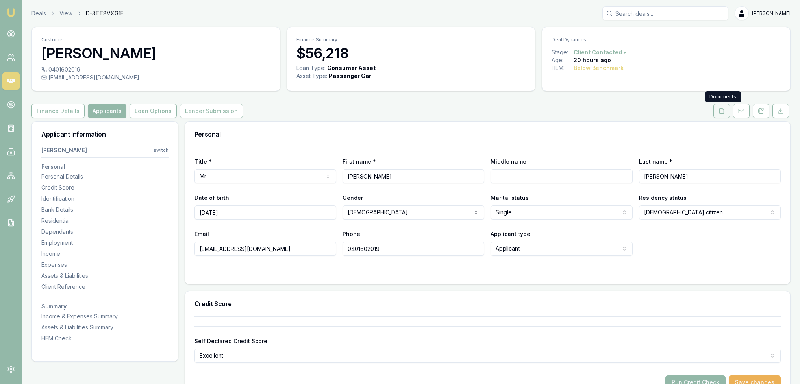
click at [721, 111] on icon at bounding box center [722, 111] width 6 height 6
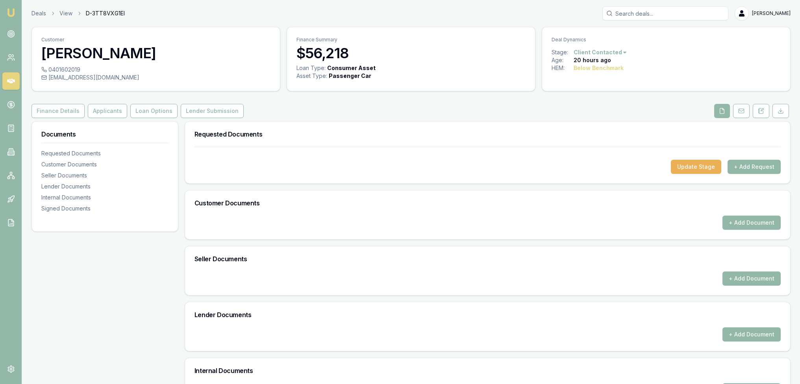
click at [751, 166] on button "+ Add Request" at bounding box center [754, 167] width 53 height 14
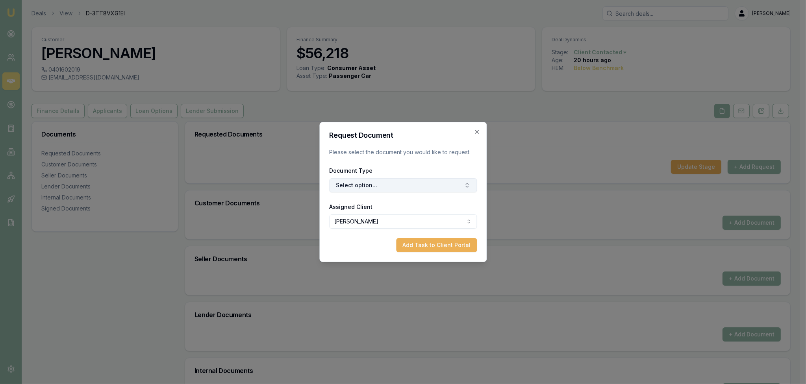
click at [383, 188] on button "Select option..." at bounding box center [403, 185] width 148 height 14
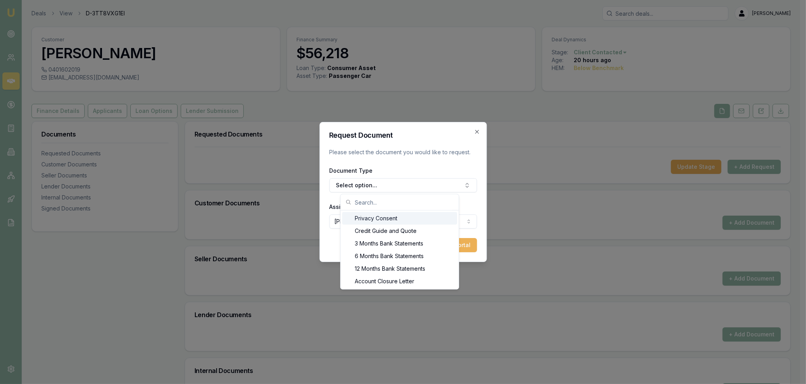
click at [375, 215] on div "Privacy Consent" at bounding box center [399, 218] width 115 height 13
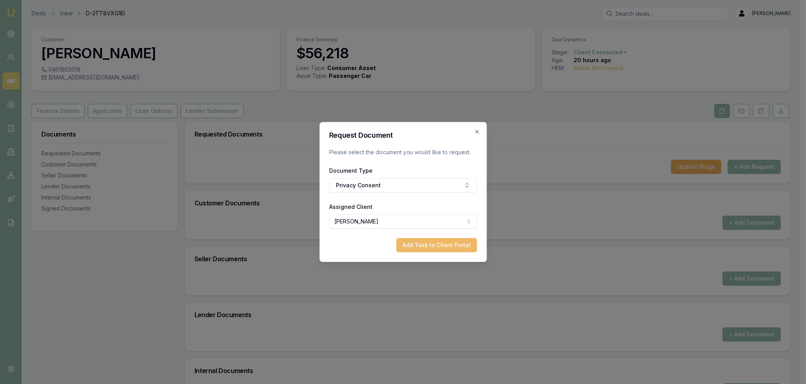
click at [439, 246] on button "Add Task to Client Portal" at bounding box center [436, 245] width 81 height 14
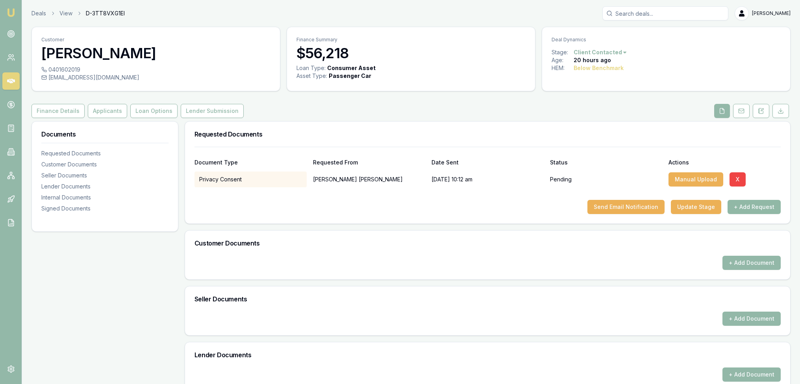
click at [754, 206] on button "+ Add Request" at bounding box center [754, 207] width 53 height 14
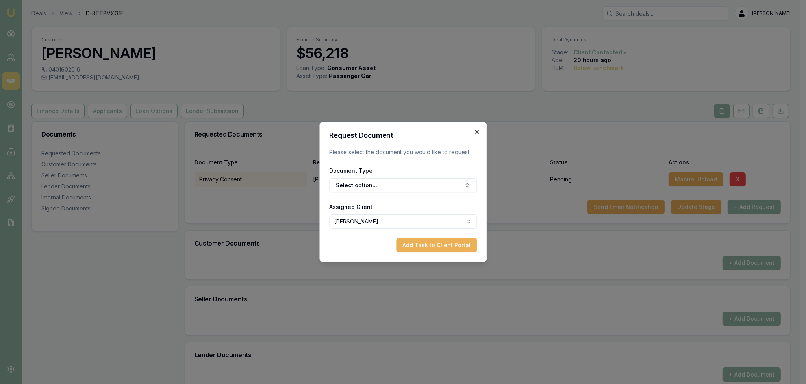
click at [477, 133] on icon "button" at bounding box center [477, 132] width 6 height 6
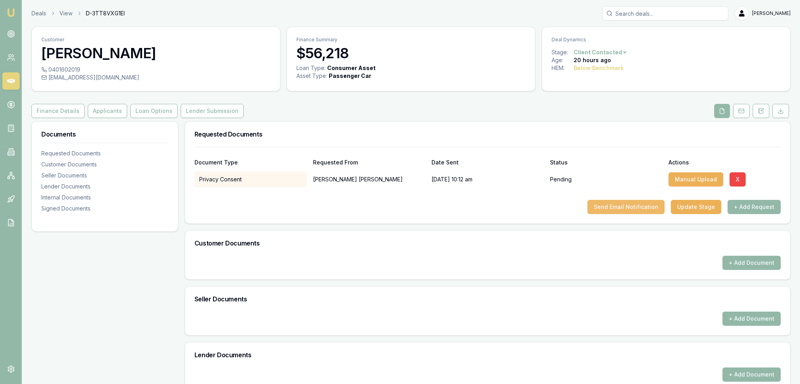
click at [629, 206] on button "Send Email Notification" at bounding box center [625, 207] width 77 height 14
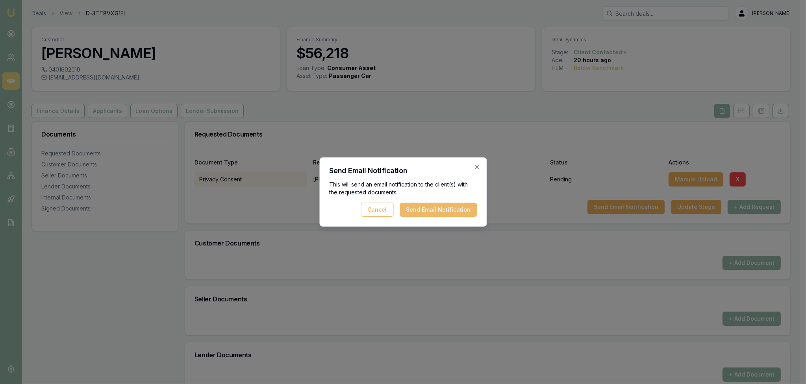
click at [442, 211] on button "Send Email Notification" at bounding box center [438, 210] width 77 height 14
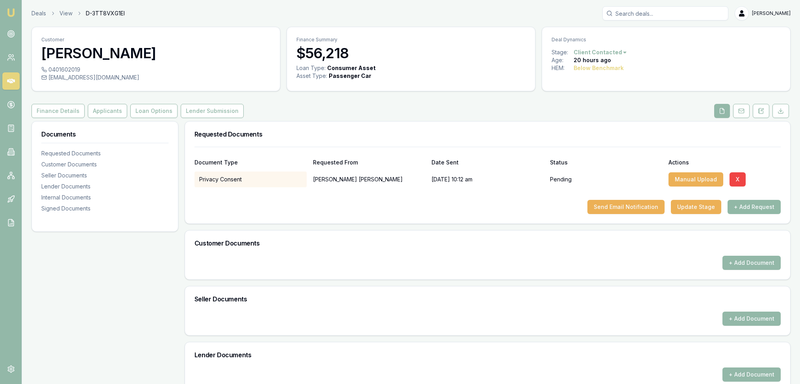
click at [750, 202] on button "+ Add Request" at bounding box center [754, 207] width 53 height 14
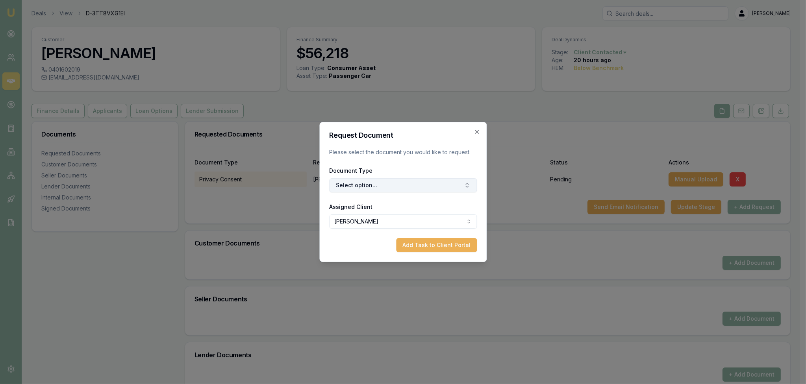
click at [393, 190] on button "Select option..." at bounding box center [403, 185] width 148 height 14
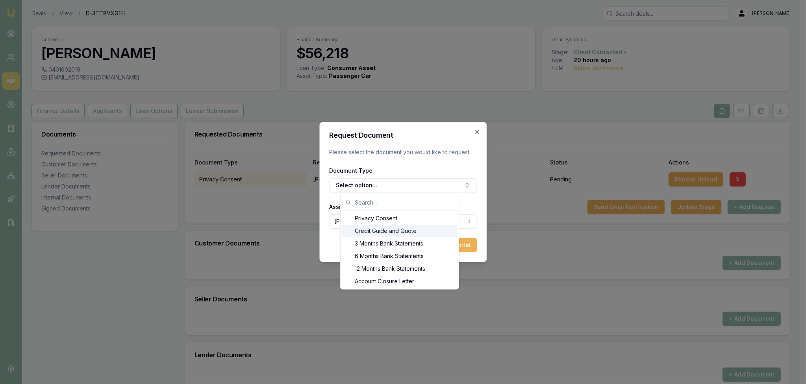
click at [384, 232] on div "Credit Guide and Quote" at bounding box center [399, 231] width 115 height 13
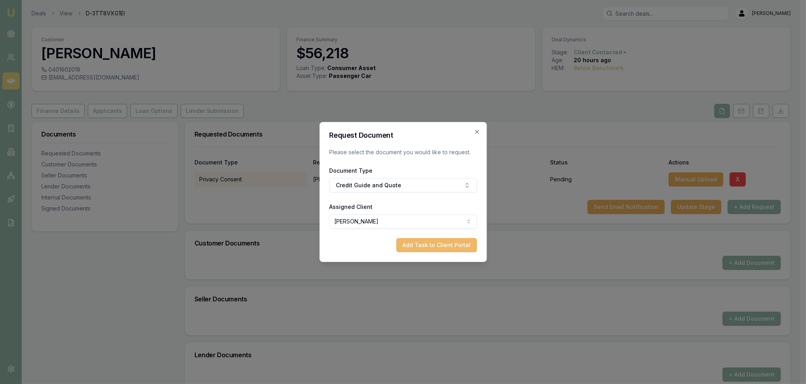
click at [447, 246] on button "Add Task to Client Portal" at bounding box center [436, 245] width 81 height 14
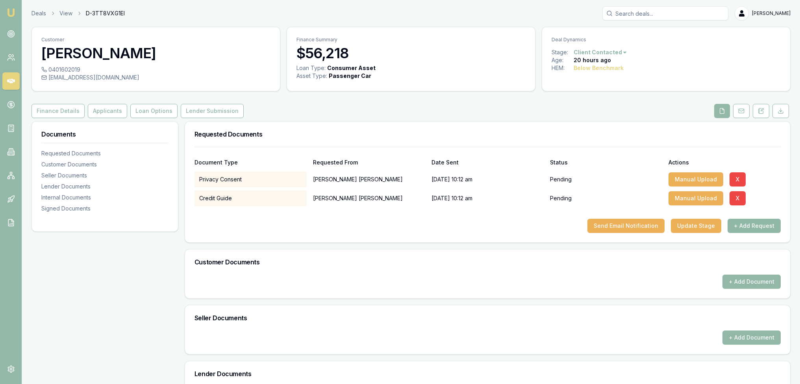
click at [764, 226] on button "+ Add Request" at bounding box center [754, 226] width 53 height 14
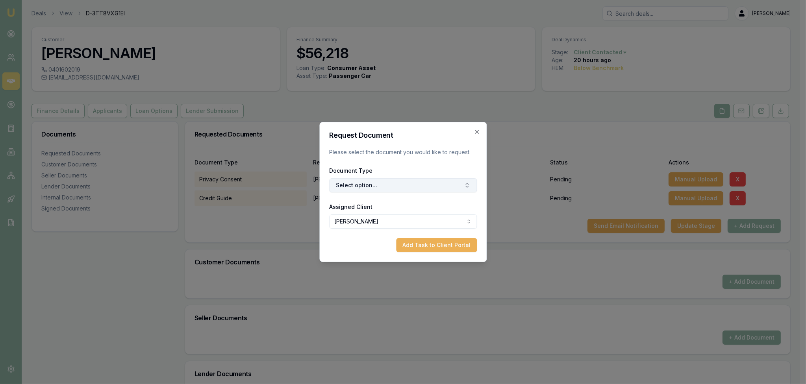
click at [387, 185] on button "Select option..." at bounding box center [403, 185] width 148 height 14
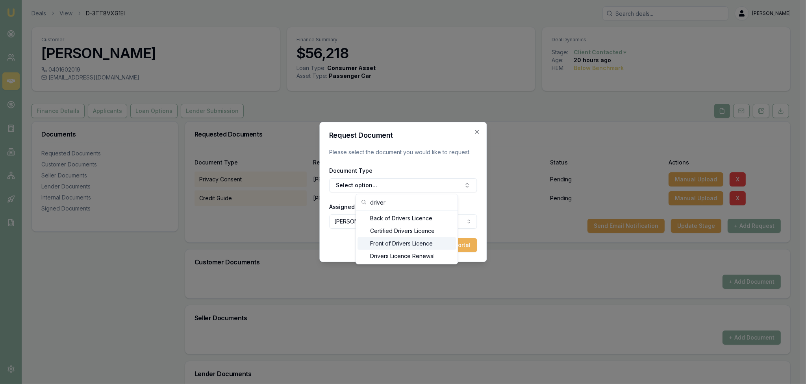
type input "driver"
click at [391, 243] on div "Front of Drivers Licence" at bounding box center [407, 243] width 98 height 13
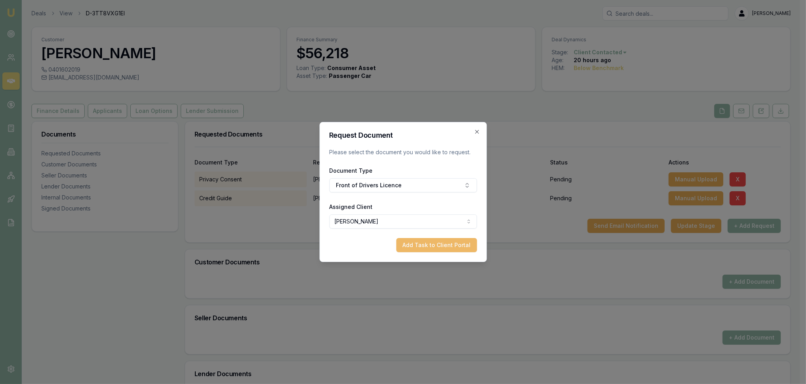
click at [450, 246] on button "Add Task to Client Portal" at bounding box center [436, 245] width 81 height 14
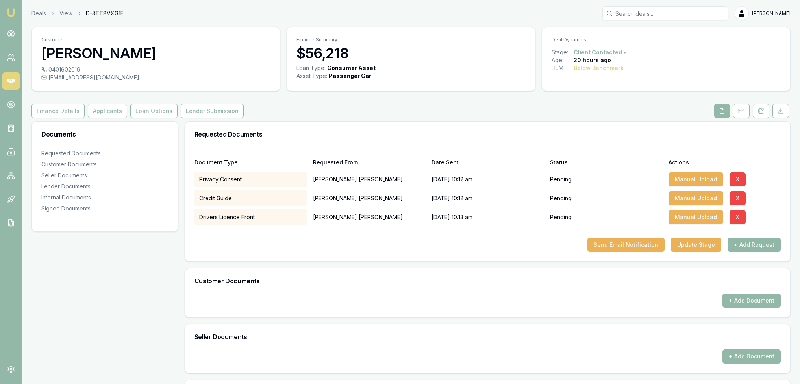
click at [753, 245] on button "+ Add Request" at bounding box center [754, 245] width 53 height 14
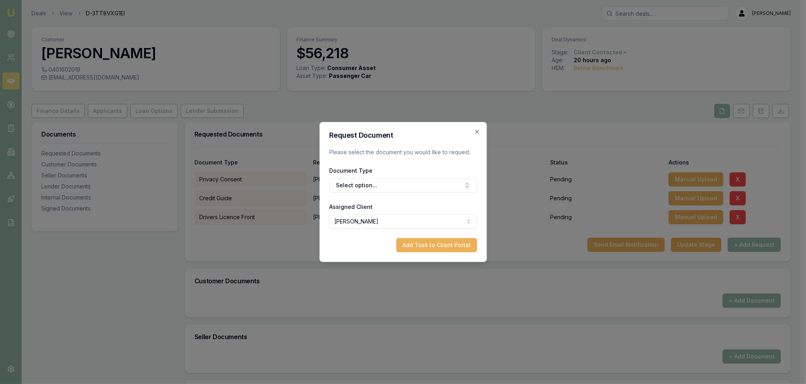
click at [371, 178] on div "Document Type Select option..." at bounding box center [403, 179] width 148 height 27
click at [368, 184] on button "Select option..." at bounding box center [403, 185] width 148 height 14
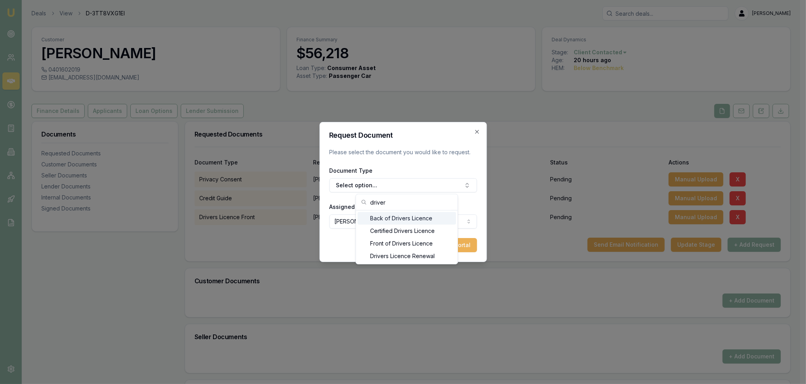
type input "driver"
click at [389, 222] on div "Back of Drivers Licence" at bounding box center [407, 218] width 98 height 13
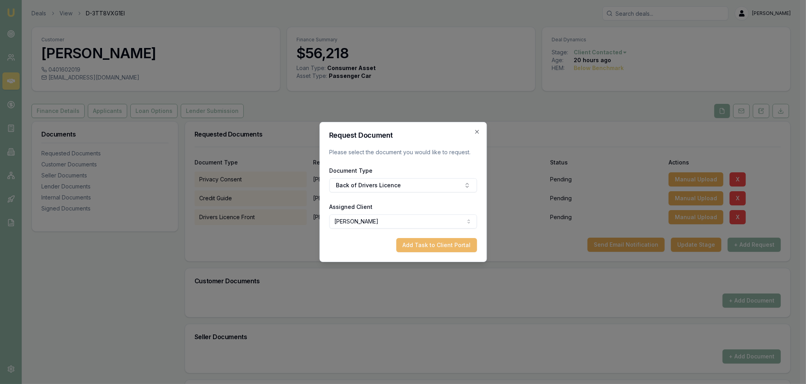
click at [435, 242] on button "Add Task to Client Portal" at bounding box center [436, 245] width 81 height 14
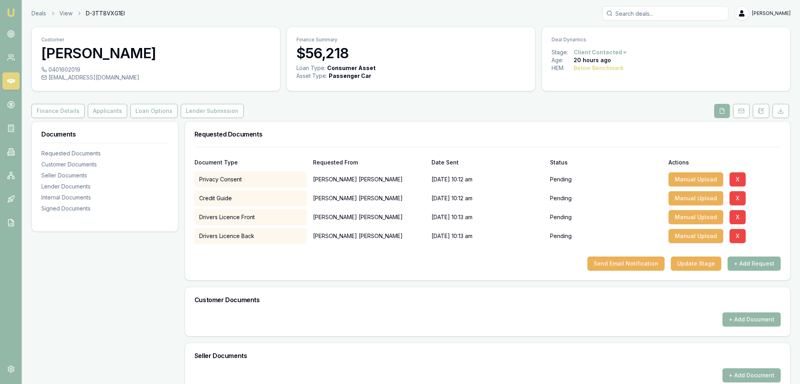
click at [751, 264] on button "+ Add Request" at bounding box center [754, 264] width 53 height 14
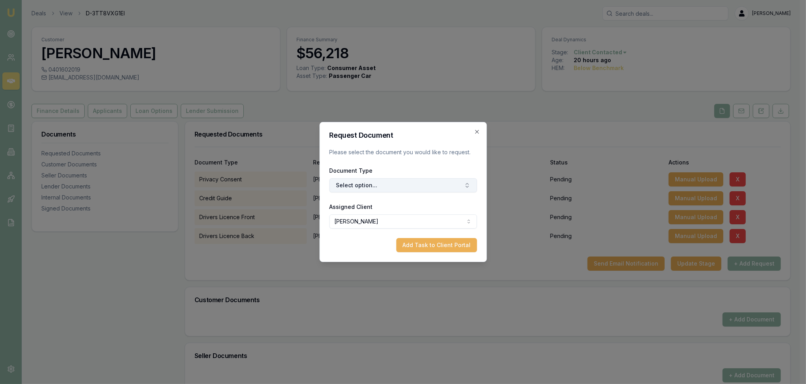
click at [368, 183] on button "Select option..." at bounding box center [403, 185] width 148 height 14
type input "medic"
click at [385, 217] on div "Medicare Card" at bounding box center [407, 218] width 98 height 13
click at [441, 250] on button "Add Task to Client Portal" at bounding box center [436, 245] width 81 height 14
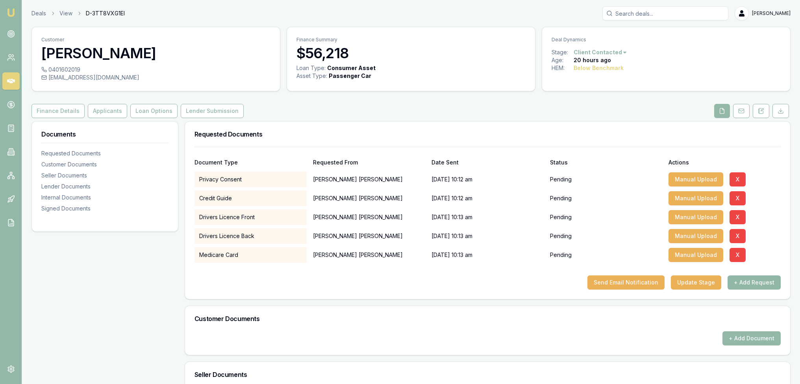
click at [756, 279] on button "+ Add Request" at bounding box center [754, 283] width 53 height 14
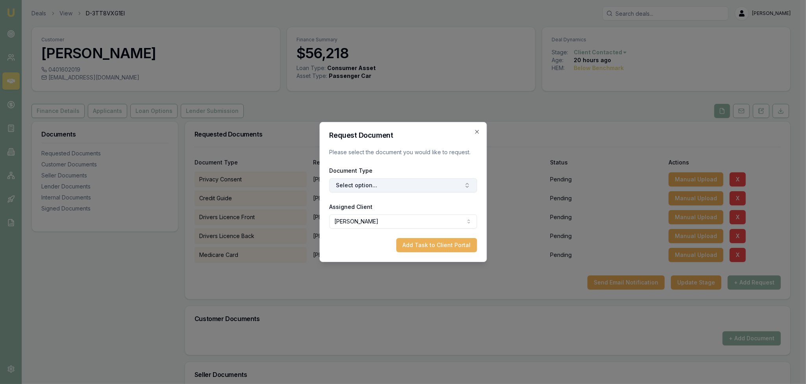
click at [398, 187] on button "Select option..." at bounding box center [403, 185] width 148 height 14
type input "selfie"
click at [426, 213] on div "Selfie with Licence" at bounding box center [407, 218] width 98 height 13
click at [434, 246] on button "Add Task to Client Portal" at bounding box center [436, 245] width 81 height 14
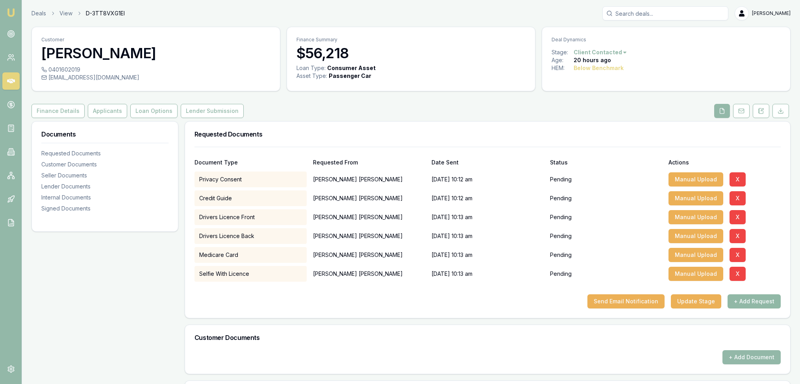
click at [759, 300] on button "+ Add Request" at bounding box center [754, 302] width 53 height 14
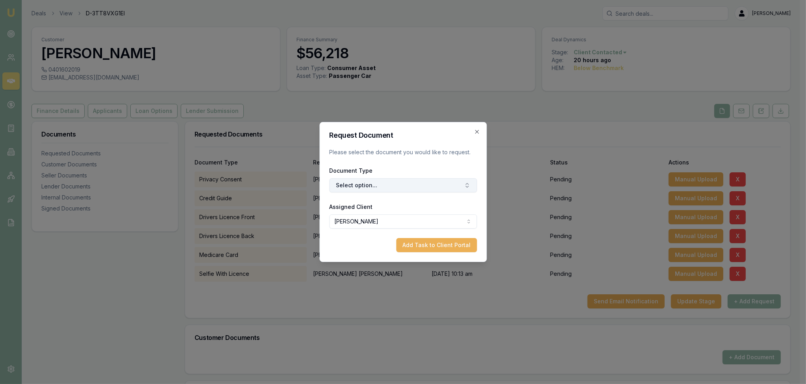
click at [431, 188] on button "Select option..." at bounding box center [403, 185] width 148 height 14
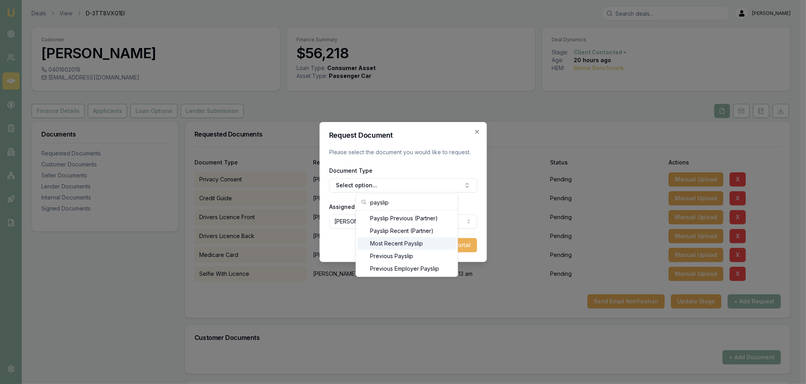
type input "payslip"
click at [412, 240] on div "Most Recent Payslip" at bounding box center [407, 243] width 98 height 13
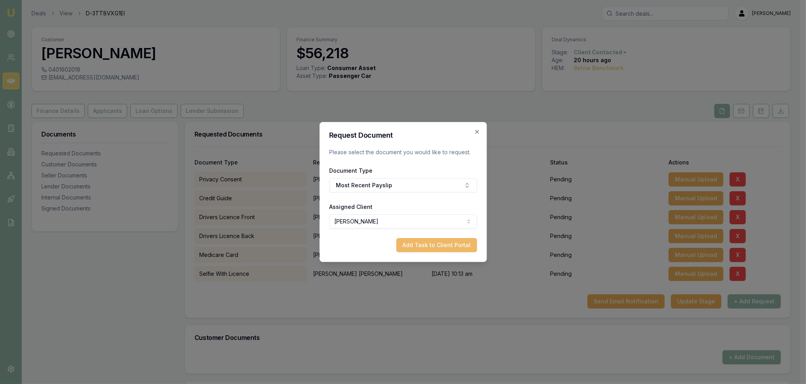
click at [432, 244] on button "Add Task to Client Portal" at bounding box center [436, 245] width 81 height 14
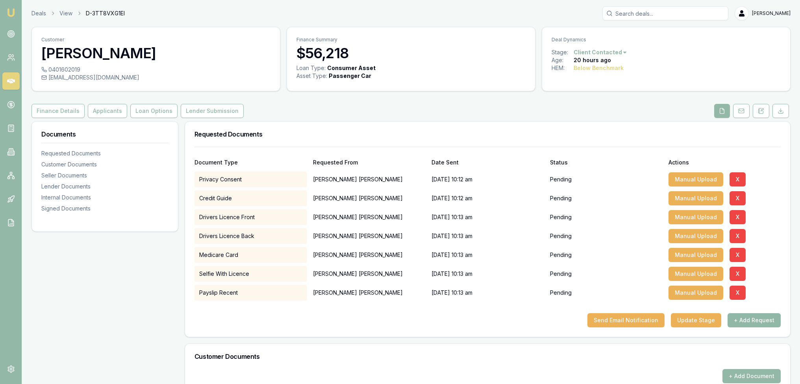
click at [747, 322] on button "+ Add Request" at bounding box center [754, 320] width 53 height 14
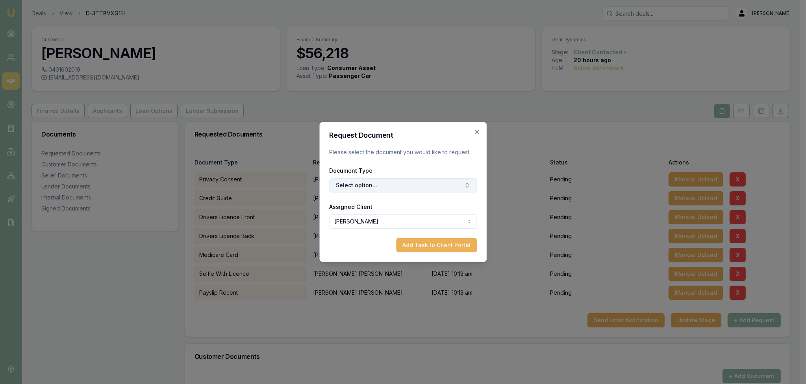
click at [367, 185] on button "Select option..." at bounding box center [403, 185] width 148 height 14
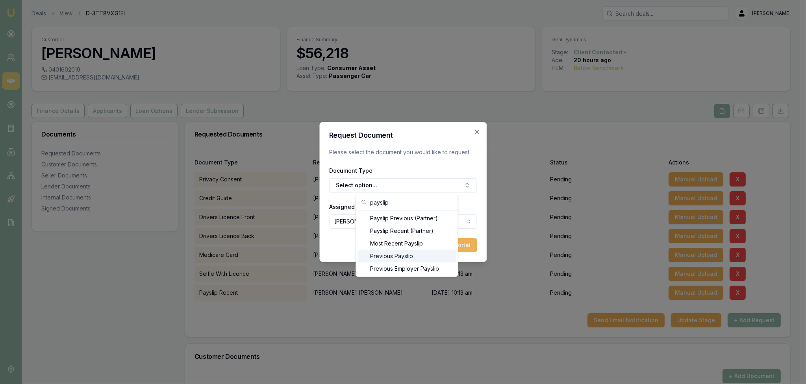
type input "payslip"
click at [386, 253] on div "Previous Payslip" at bounding box center [407, 256] width 98 height 13
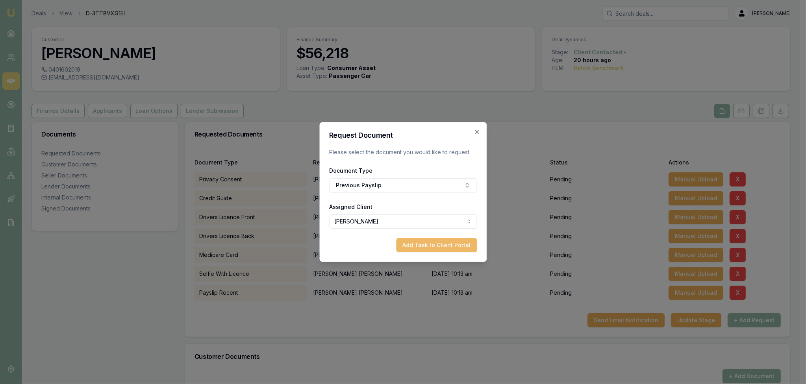
click at [455, 245] on button "Add Task to Client Portal" at bounding box center [436, 245] width 81 height 14
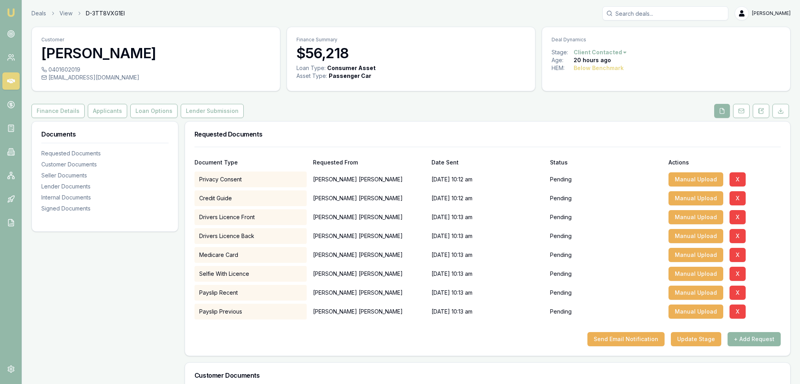
click at [767, 339] on button "+ Add Request" at bounding box center [754, 339] width 53 height 14
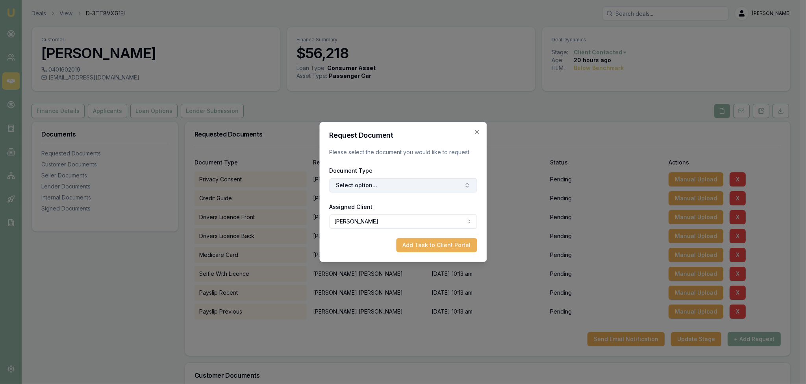
click at [371, 185] on button "Select option..." at bounding box center [403, 185] width 148 height 14
type input "j"
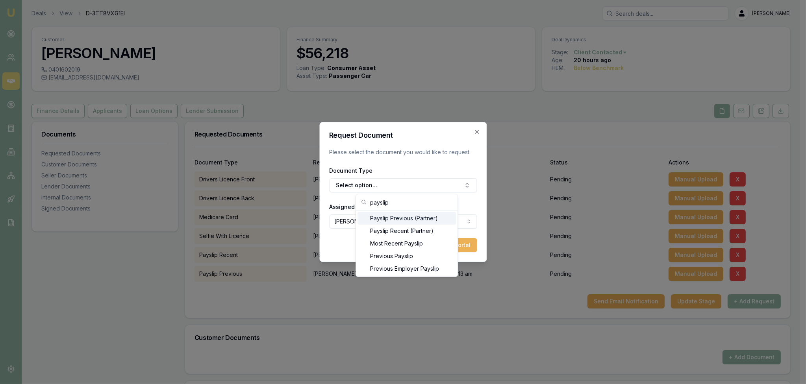
drag, startPoint x: 365, startPoint y: 201, endPoint x: 347, endPoint y: 200, distance: 18.5
click at [347, 200] on body "Emu Broker Deals View D-3TT8VXG1EI Robyn Adams Toggle Menu Customer Alex Mastro…" at bounding box center [400, 192] width 800 height 384
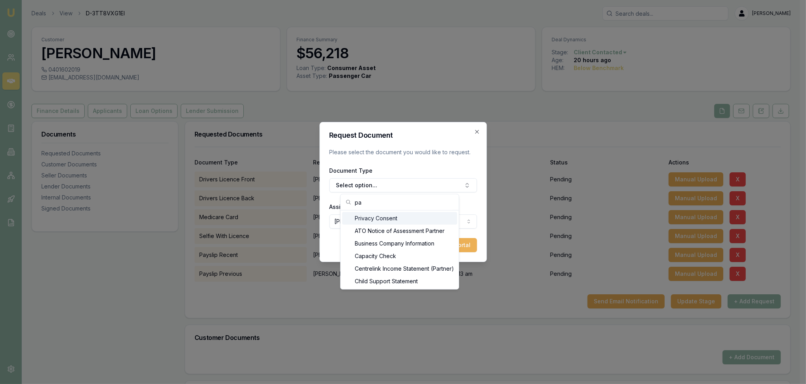
type input "p"
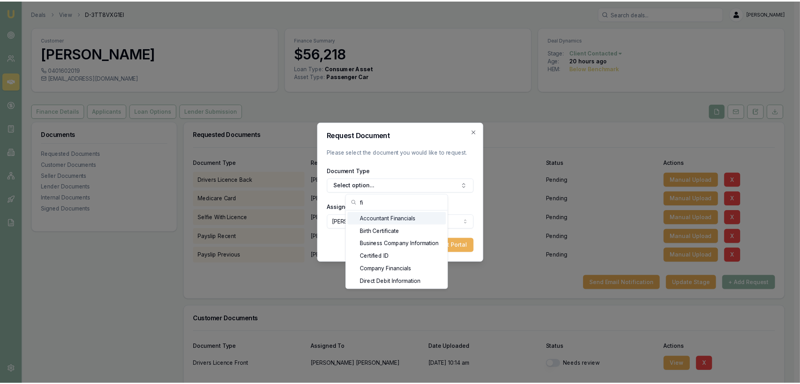
scroll to position [11, 0]
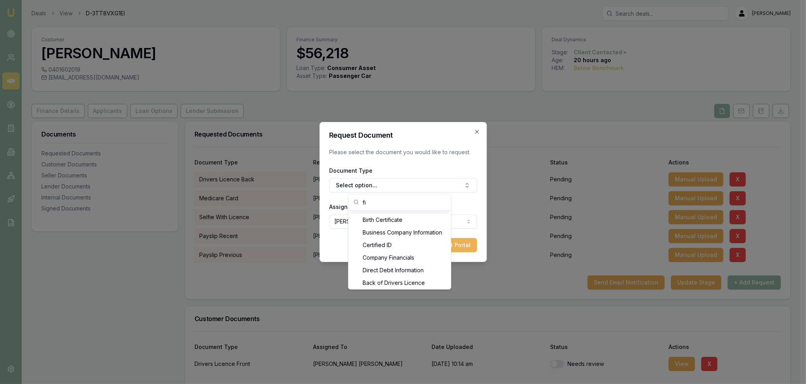
type input "f"
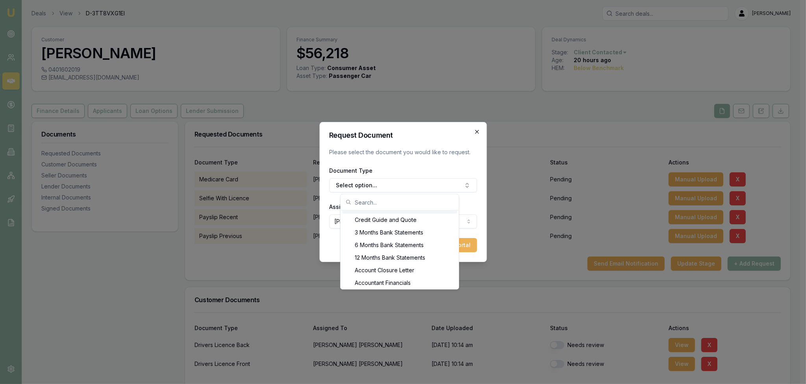
click at [474, 129] on icon "button" at bounding box center [477, 132] width 6 height 6
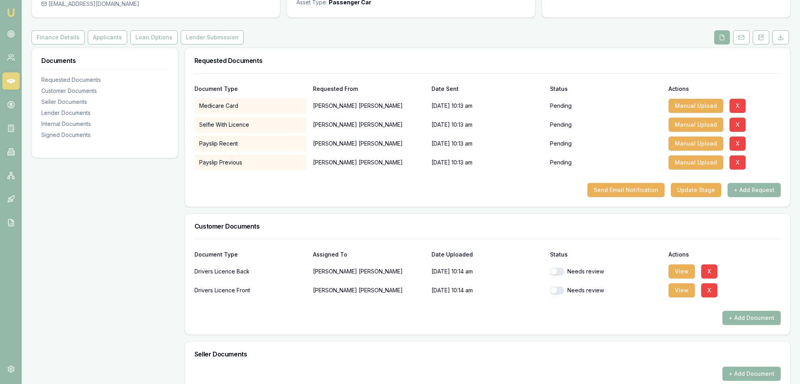
scroll to position [118, 0]
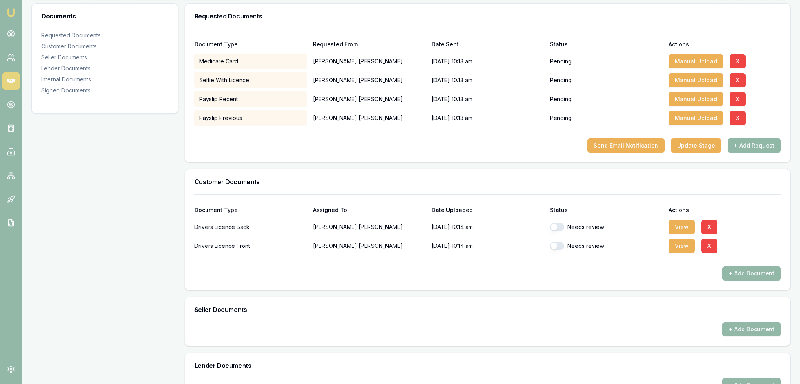
click at [762, 140] on button "+ Add Request" at bounding box center [754, 146] width 53 height 14
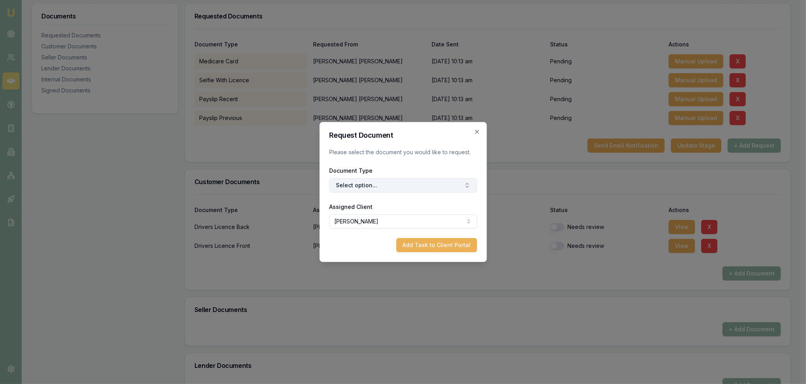
click at [373, 189] on button "Select option..." at bounding box center [403, 185] width 148 height 14
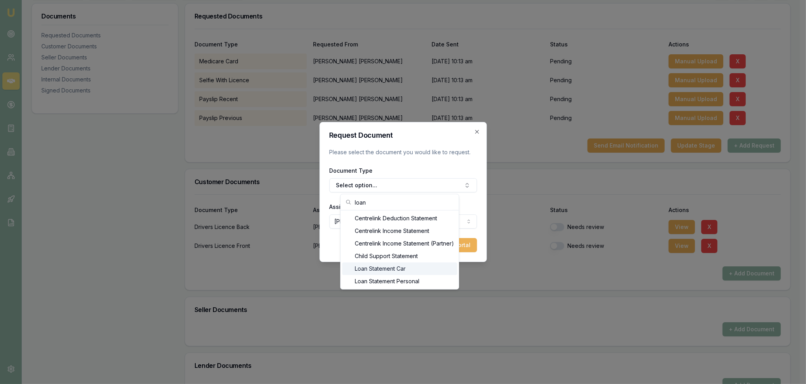
type input "loan"
click at [395, 269] on div "Loan Statement Car" at bounding box center [399, 269] width 115 height 13
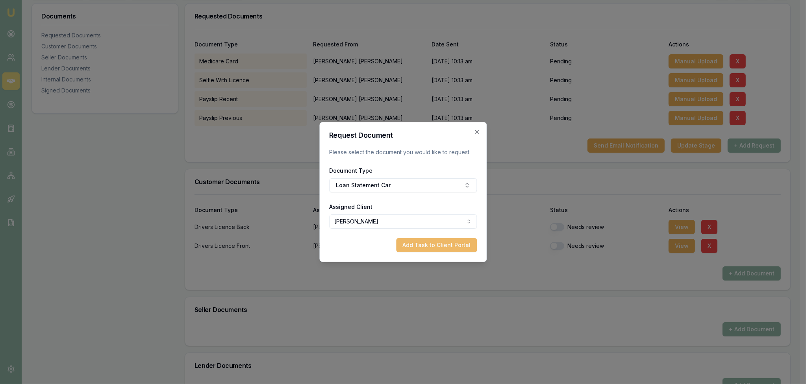
click at [442, 248] on button "Add Task to Client Portal" at bounding box center [436, 245] width 81 height 14
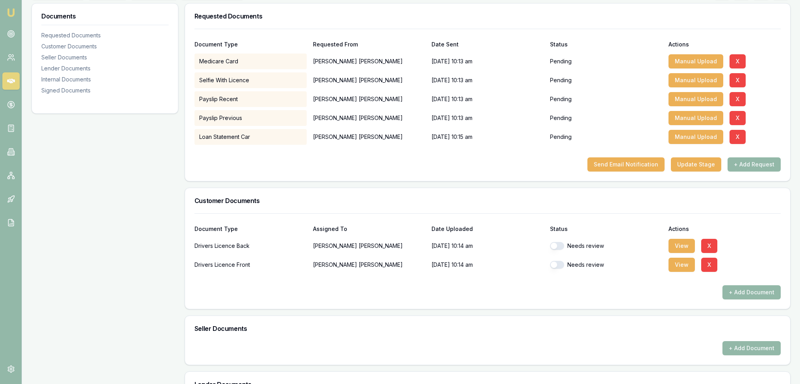
click at [554, 247] on button "button" at bounding box center [557, 246] width 14 height 8
checkbox input "true"
click at [554, 264] on button "button" at bounding box center [557, 265] width 14 height 8
checkbox input "true"
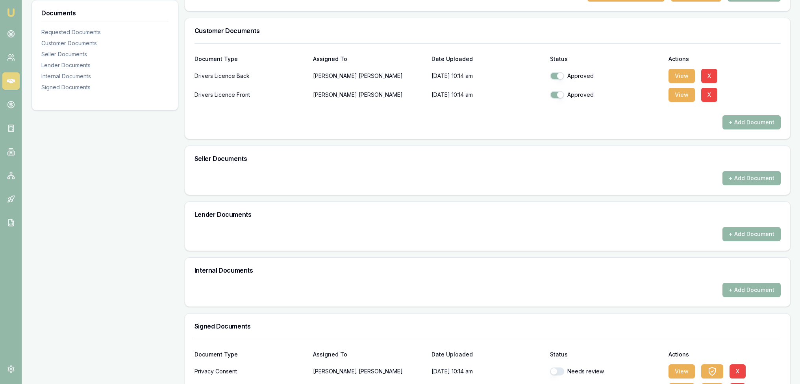
scroll to position [344, 0]
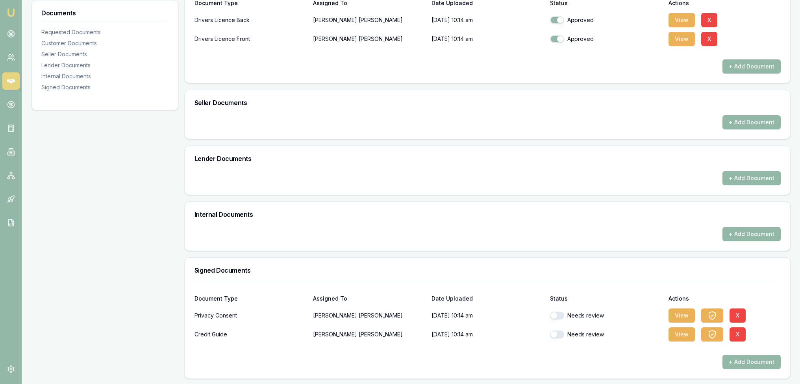
click at [558, 316] on button "button" at bounding box center [557, 316] width 14 height 8
checkbox input "true"
click at [557, 333] on button "button" at bounding box center [557, 335] width 14 height 8
checkbox input "true"
click at [680, 317] on button "View" at bounding box center [682, 316] width 26 height 14
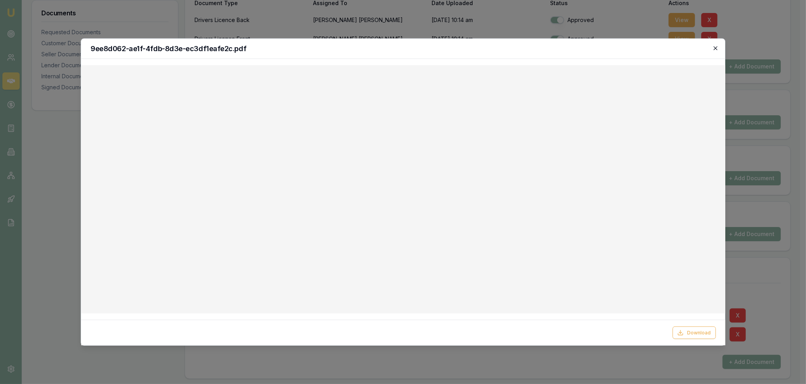
click at [717, 49] on icon "button" at bounding box center [715, 48] width 6 height 6
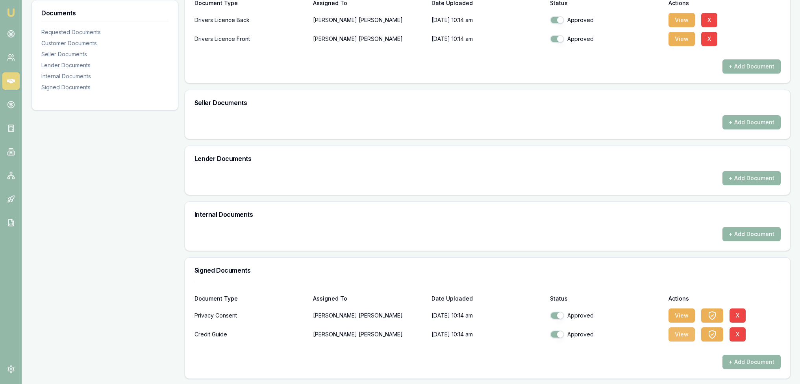
click at [680, 332] on button "View" at bounding box center [682, 335] width 26 height 14
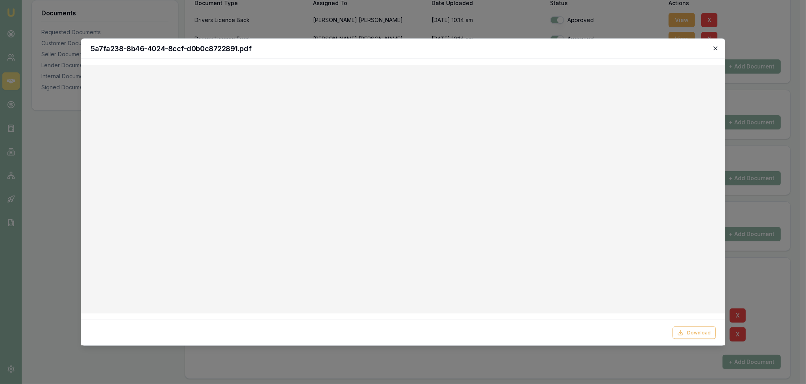
click at [717, 48] on icon "button" at bounding box center [715, 48] width 6 height 6
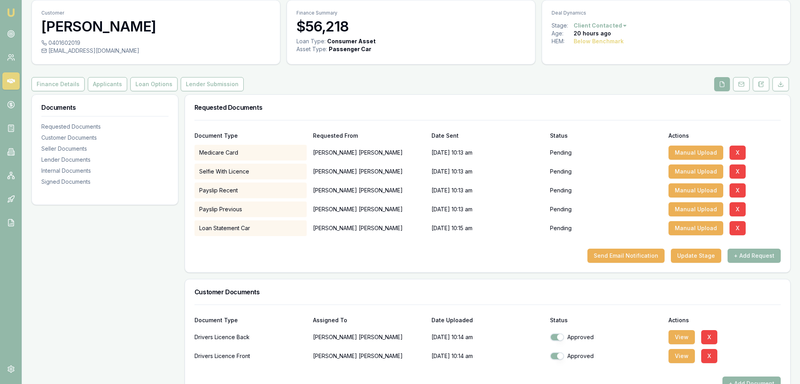
scroll to position [0, 0]
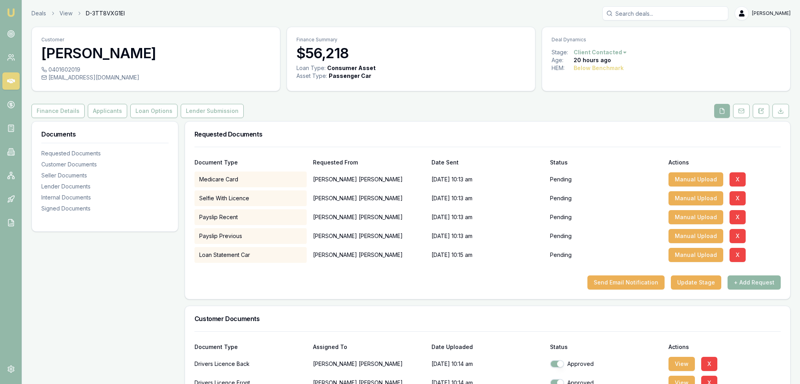
click button "+ Add Request"
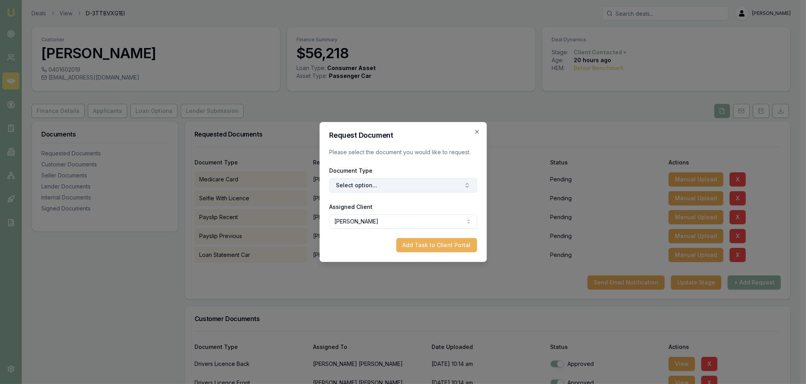
click button "Select option..."
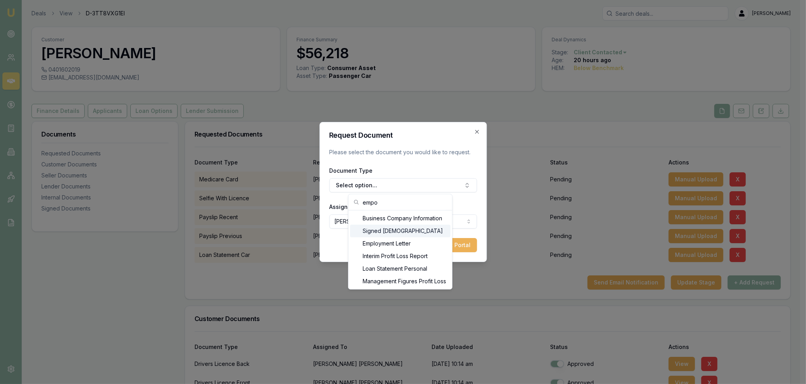
type input "empo"
click div "Signed Employment Contract"
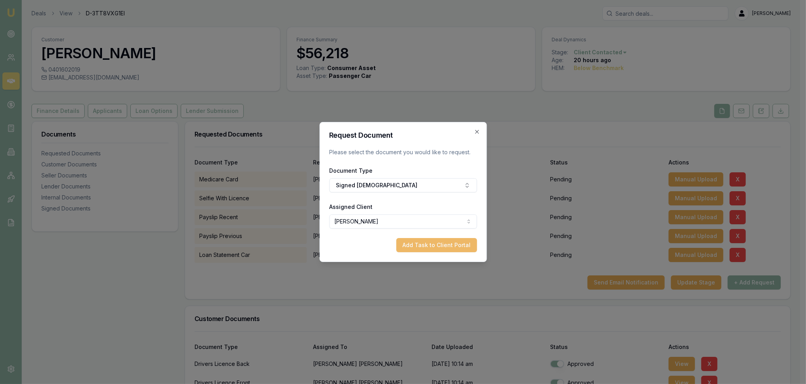
click button "Add Task to Client Portal"
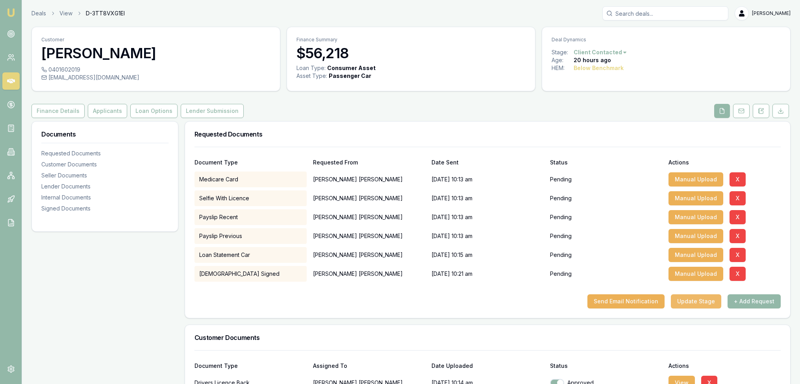
click button "Update Stage"
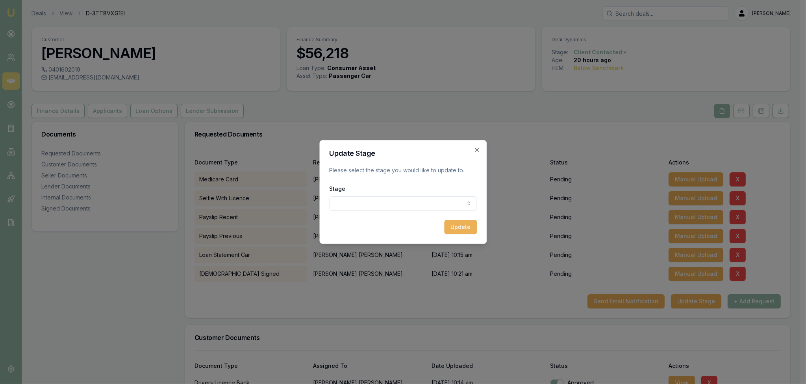
click body "Emu Broker Deals View D-3TT8VXG1EI Robyn Adams Toggle Menu Customer Alex Mastro…"
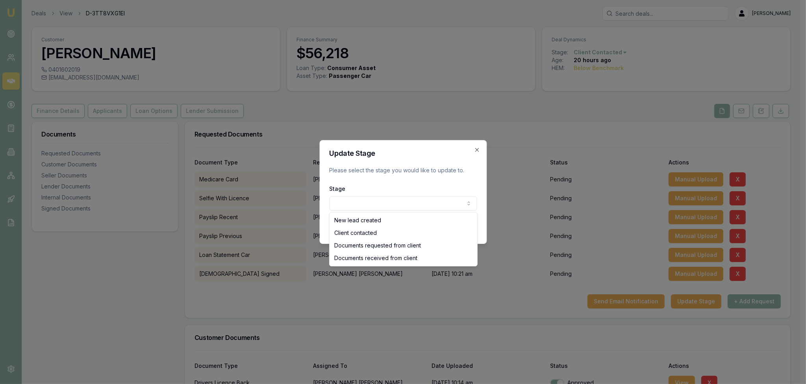
select select "DOCUMENTS_REQUESTED_FROM_CLIENT"
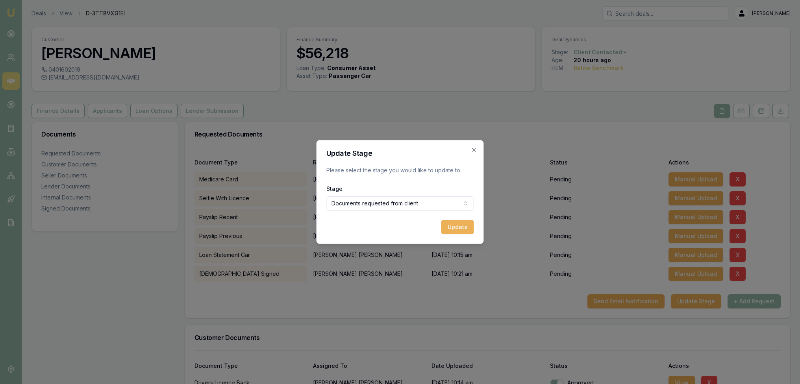
drag, startPoint x: 451, startPoint y: 227, endPoint x: 445, endPoint y: 226, distance: 6.8
click button "Update"
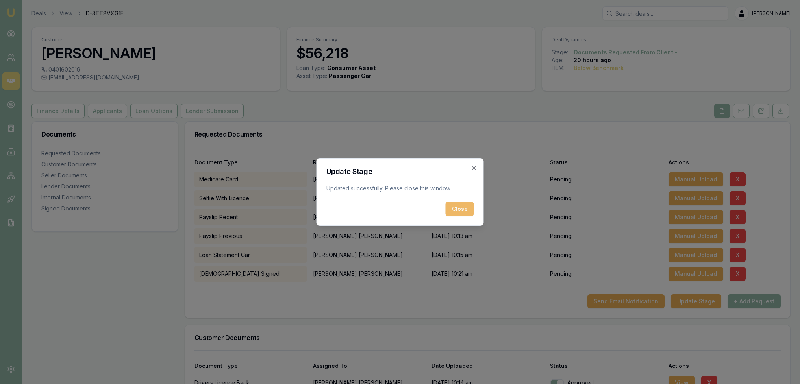
click button "Close"
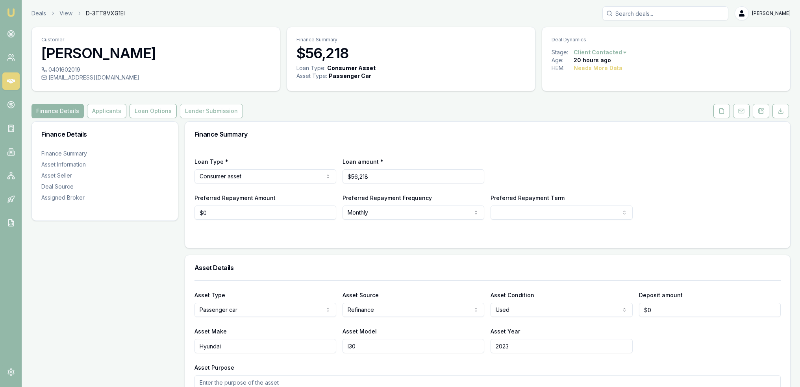
drag, startPoint x: 759, startPoint y: 110, endPoint x: 695, endPoint y: 156, distance: 79.3
click at [759, 110] on icon at bounding box center [761, 110] width 4 height 5
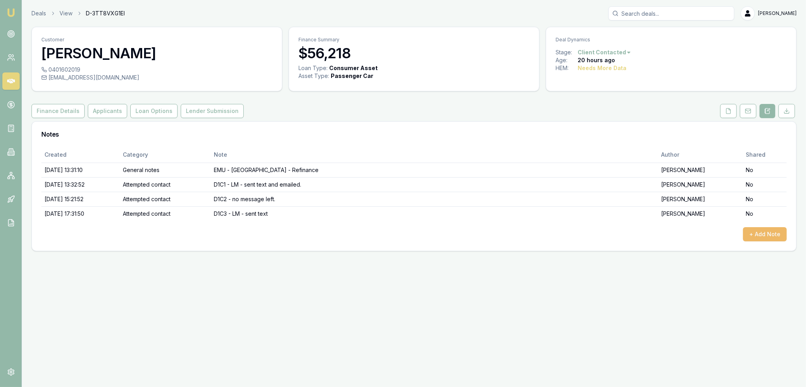
click at [759, 231] on button "+ Add Note" at bounding box center [765, 234] width 44 height 14
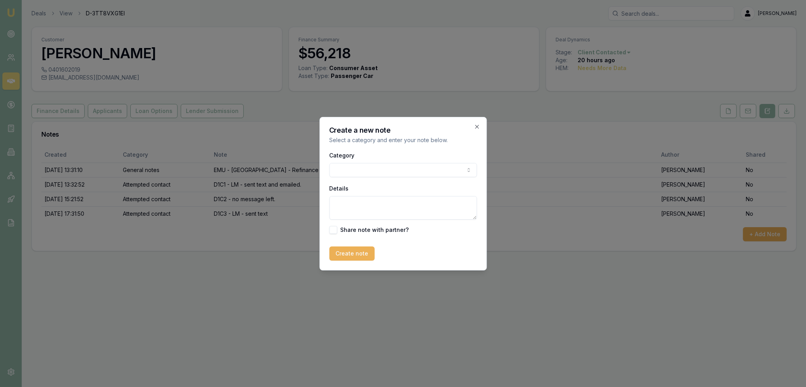
click at [352, 173] on body "Emu Broker Deals View D-3TT8VXG1EI [PERSON_NAME] Toggle Menu Customer [PERSON_N…" at bounding box center [403, 193] width 806 height 387
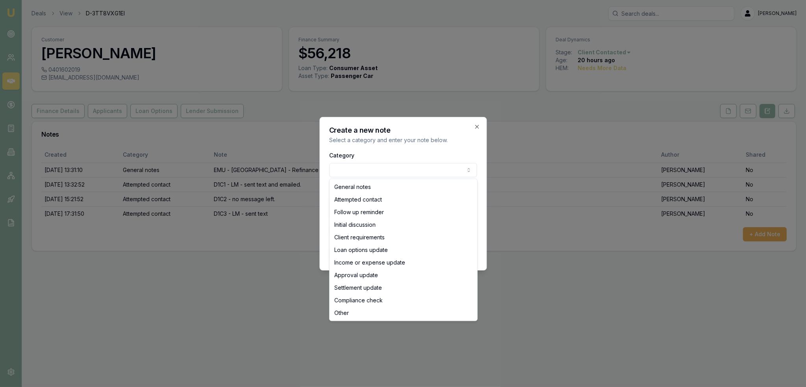
select select "INITIAL_DISCUSSION"
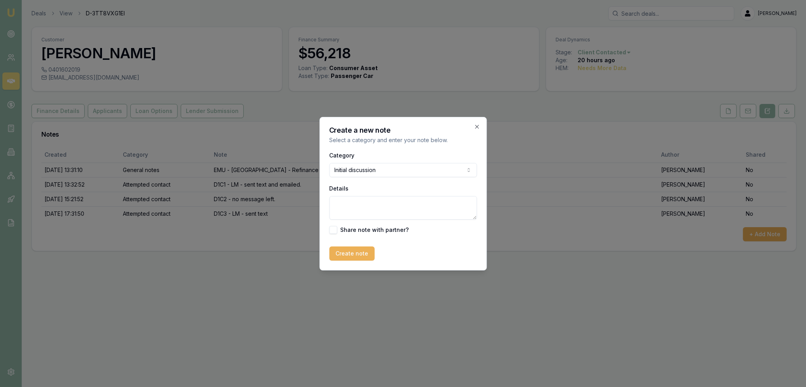
click at [352, 208] on textarea "Details" at bounding box center [403, 208] width 148 height 24
click at [451, 217] on textarea "Reduce the interest rate and repayment - Paying $1381/m on a $66k original loan…" at bounding box center [403, 208] width 148 height 24
click at [460, 214] on textarea "Reduce the interest rate and repayment - Paying $1381/m on a $66k original loan…" at bounding box center [403, 208] width 148 height 24
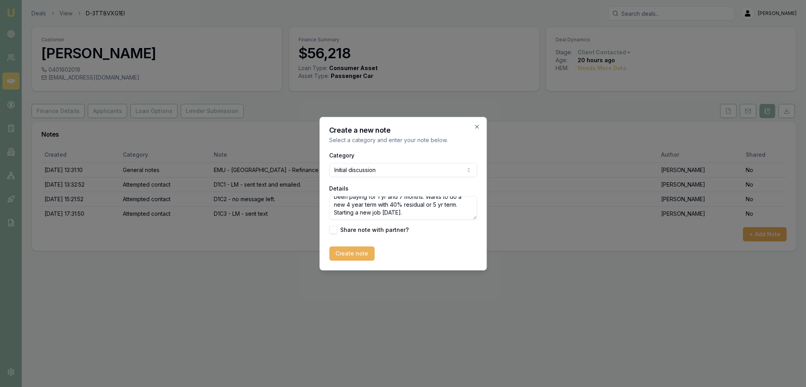
click at [429, 215] on textarea "Reduce the interest rate and repayment - Paying $1381/m on a $66k original loan…" at bounding box center [403, 208] width 148 height 24
click at [425, 211] on textarea "Reduce the interest rate and repayment - Paying $1381/m on a $66k original loan…" at bounding box center [403, 208] width 148 height 24
type textarea "Reduce the interest rate and repayment - Paying $1381/m on a $66k original loan…"
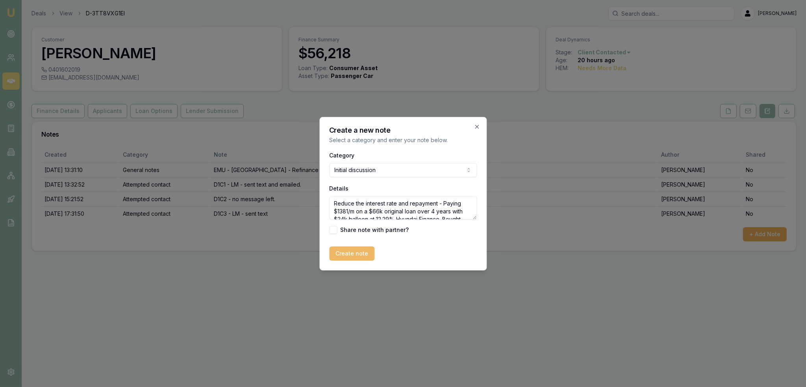
click at [346, 255] on button "Create note" at bounding box center [351, 253] width 45 height 14
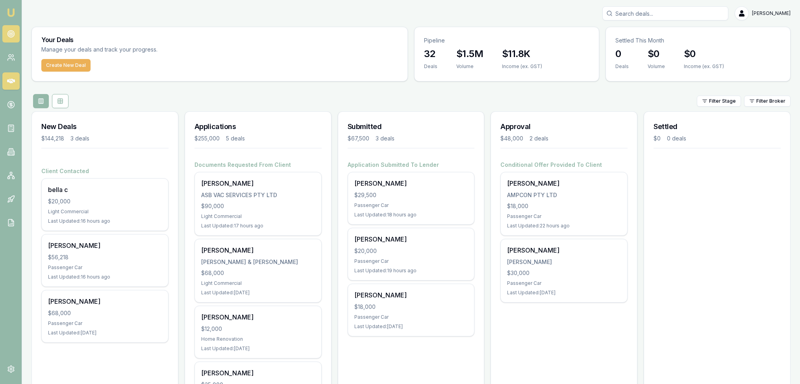
click at [14, 32] on circle at bounding box center [10, 34] width 7 height 7
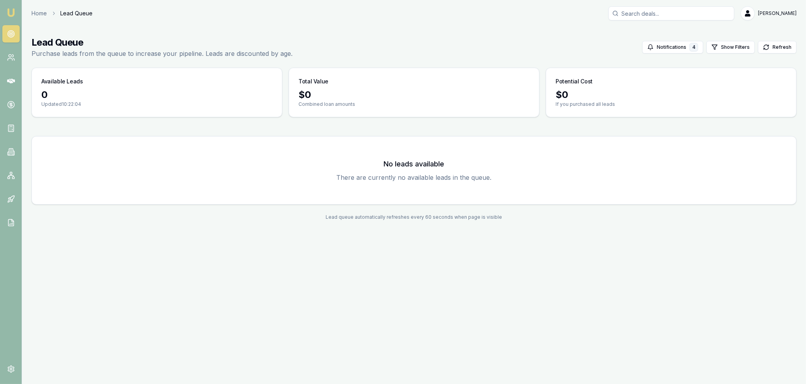
click at [5, 10] on link "Emu Broker" at bounding box center [11, 12] width 13 height 13
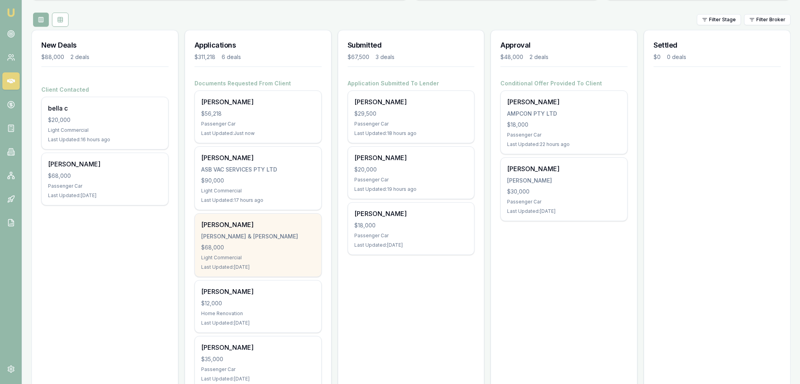
scroll to position [196, 0]
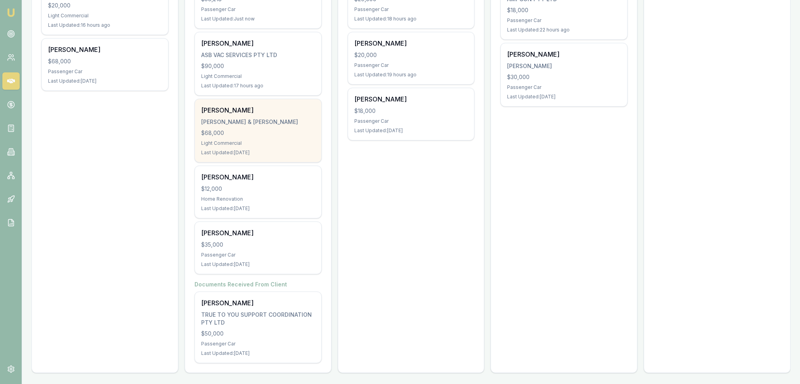
click at [272, 131] on div "$68,000" at bounding box center [258, 133] width 114 height 8
click at [253, 144] on div "Light Commercial" at bounding box center [258, 143] width 114 height 6
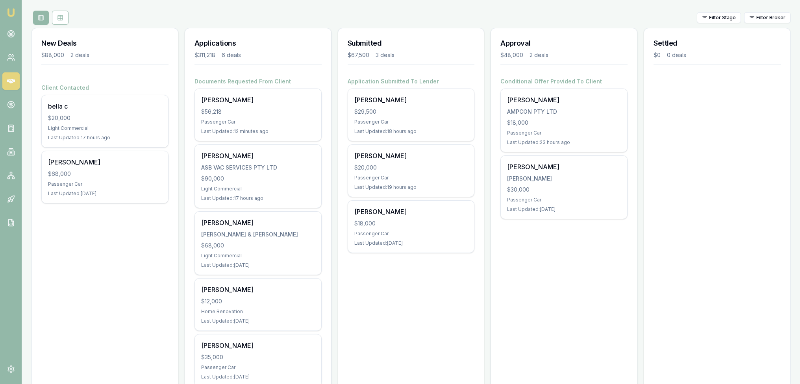
scroll to position [39, 0]
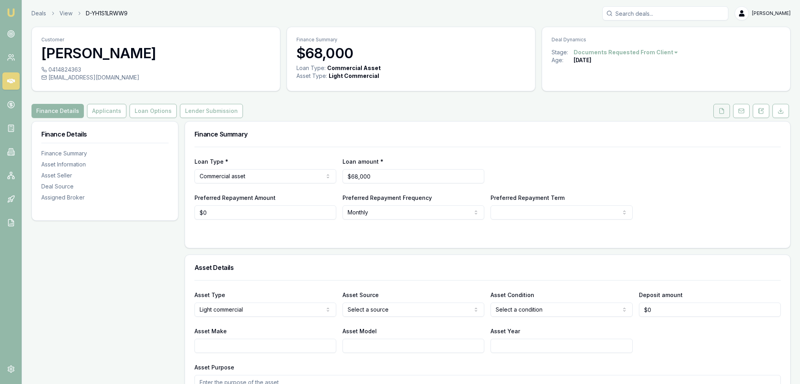
click at [723, 111] on icon at bounding box center [722, 111] width 6 height 6
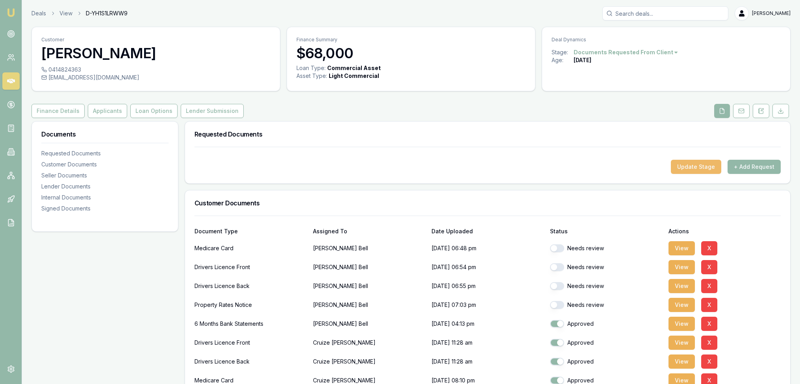
click at [700, 167] on button "Update Stage" at bounding box center [696, 167] width 50 height 14
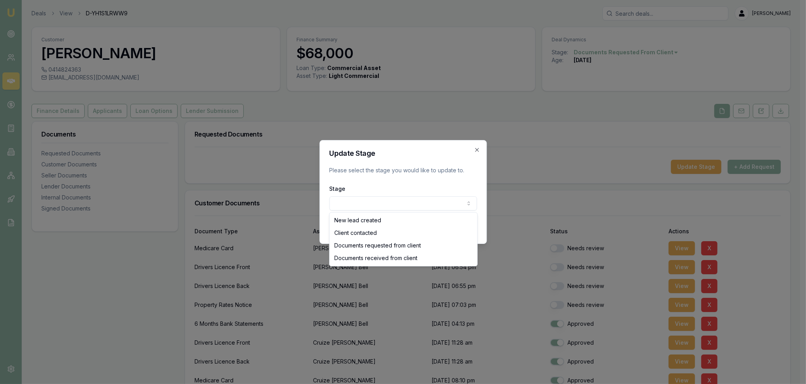
click at [447, 200] on body "Emu Broker Deals View D-YH1S1LRWW9 [PERSON_NAME] Toggle Menu Customer [PERSON_N…" at bounding box center [400, 192] width 800 height 384
select select "DOCUMENTS_RECEIVED_FROM_CLIENT"
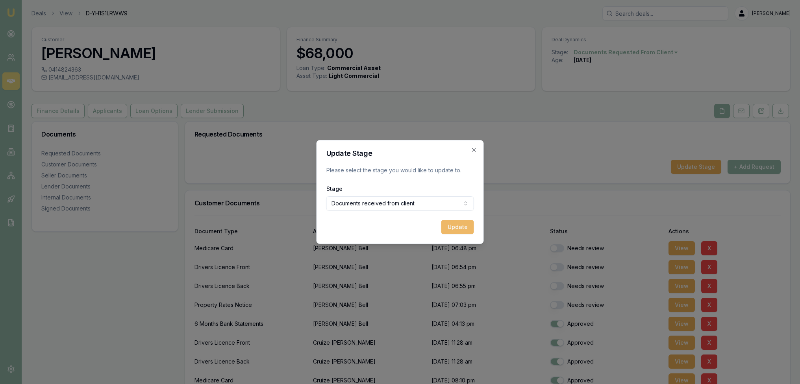
click at [468, 226] on button "Update" at bounding box center [457, 227] width 33 height 14
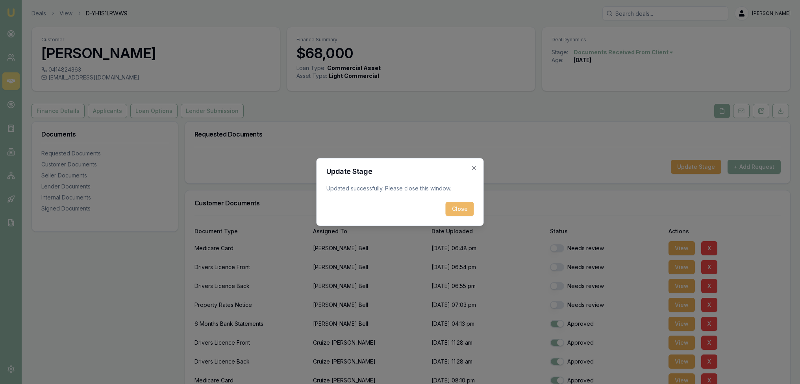
click at [470, 206] on button "Close" at bounding box center [460, 209] width 28 height 14
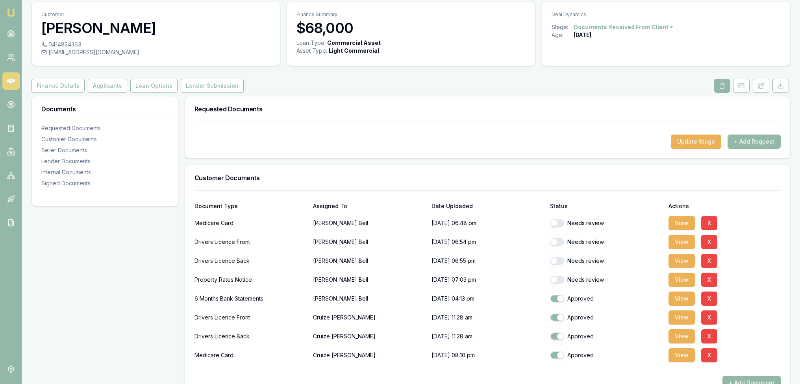
scroll to position [118, 0]
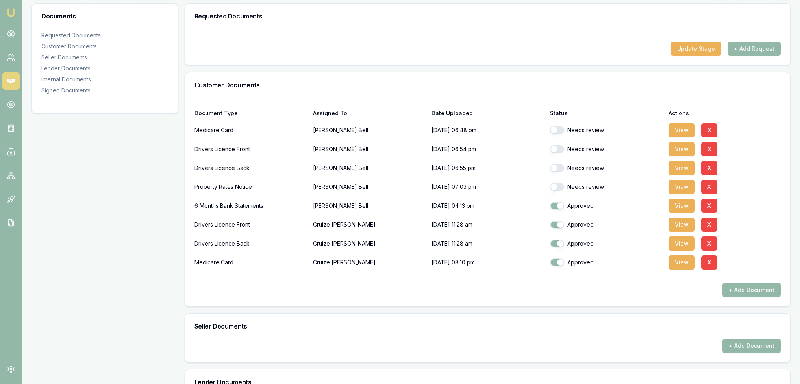
click at [558, 131] on button "button" at bounding box center [557, 130] width 14 height 8
checkbox input "true"
click at [552, 146] on button "button" at bounding box center [557, 149] width 14 height 8
checkbox input "true"
click at [553, 164] on button "button" at bounding box center [557, 168] width 14 height 8
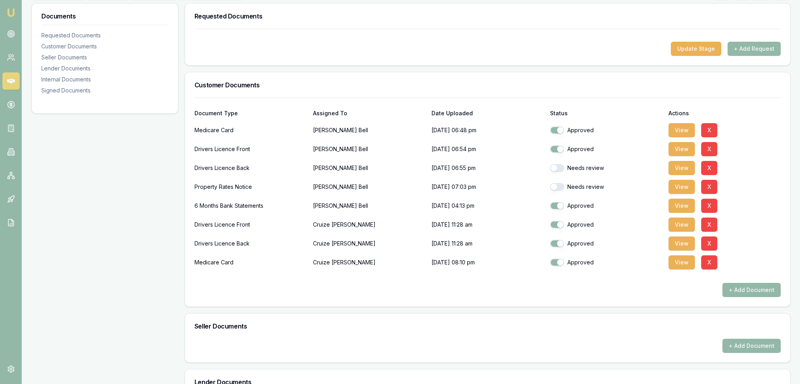
checkbox input "true"
click at [556, 187] on button "button" at bounding box center [557, 187] width 14 height 8
checkbox input "true"
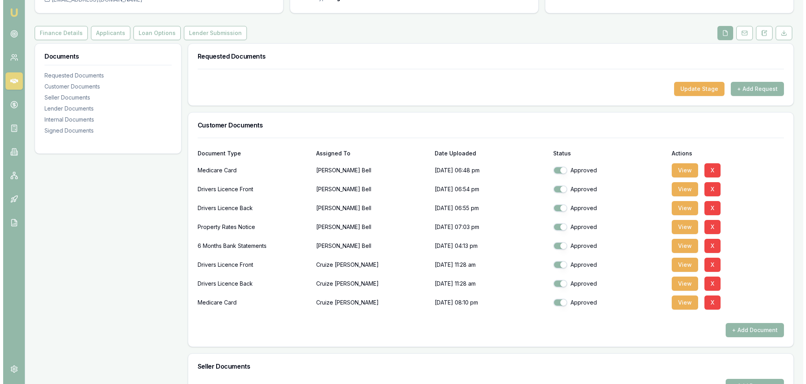
scroll to position [0, 0]
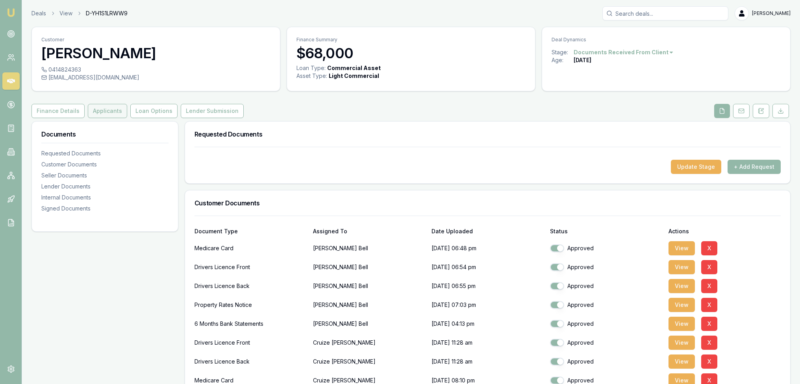
click at [107, 111] on button "Applicants" at bounding box center [107, 111] width 39 height 14
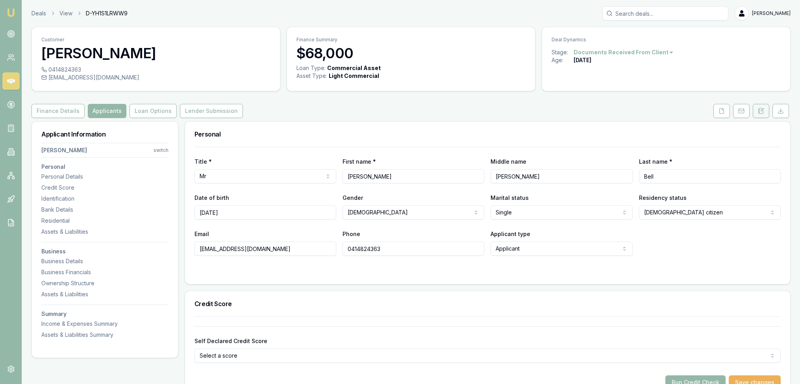
click at [762, 110] on icon at bounding box center [762, 110] width 2 height 2
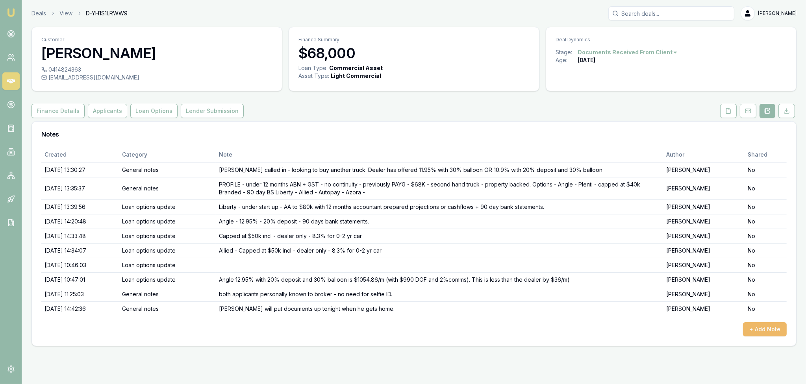
click at [775, 326] on button "+ Add Note" at bounding box center [765, 329] width 44 height 14
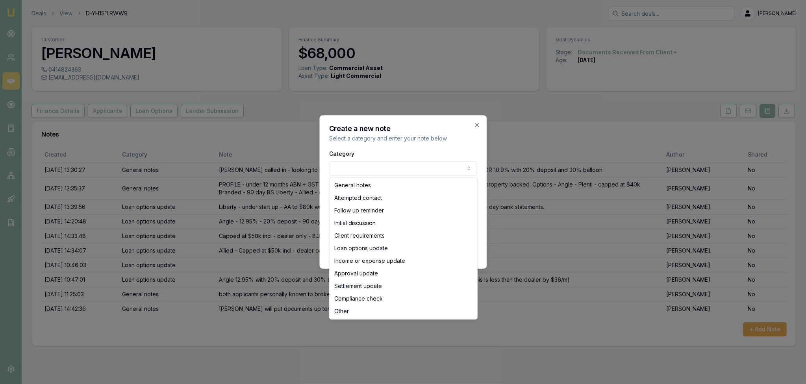
click at [400, 167] on body "Emu Broker Deals View D-YH1S1LRWW9 Robyn Adams Toggle Menu Customer Harrison Be…" at bounding box center [403, 192] width 806 height 384
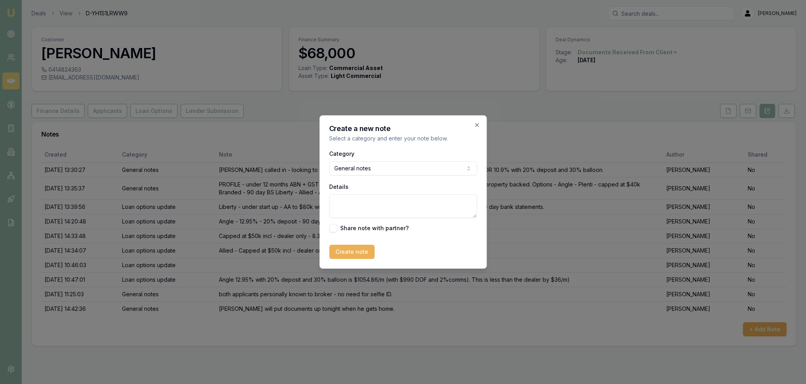
click at [377, 198] on textarea "Details" at bounding box center [403, 207] width 148 height 24
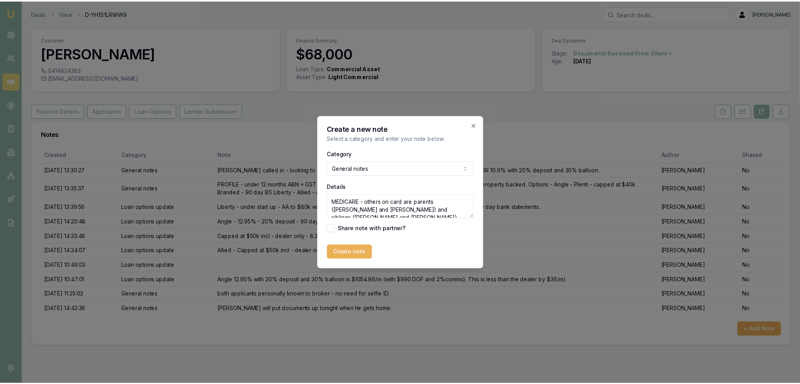
scroll to position [3, 0]
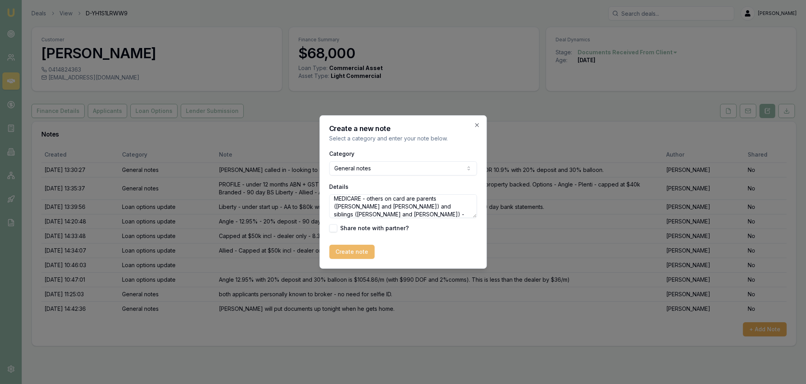
type textarea "MEDICARE - others on card are parents ([PERSON_NAME] and [PERSON_NAME]) and sib…"
click at [352, 250] on button "Create note" at bounding box center [351, 252] width 45 height 14
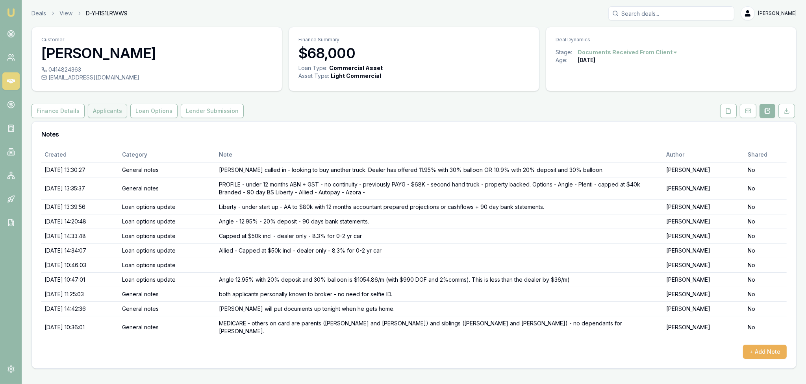
click at [105, 112] on button "Applicants" at bounding box center [107, 111] width 39 height 14
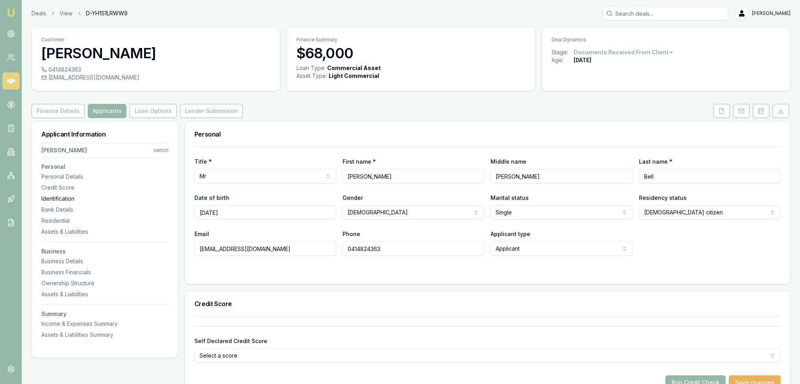
click at [59, 195] on div "Identification" at bounding box center [104, 199] width 127 height 8
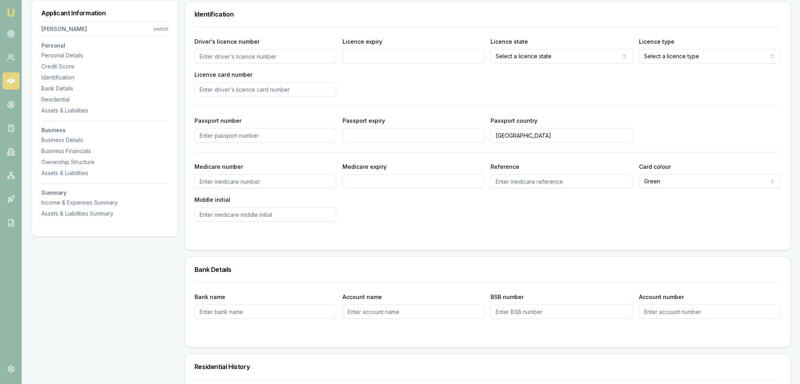
scroll to position [405, 0]
click at [225, 182] on input "Medicare number" at bounding box center [266, 181] width 142 height 14
type input "2344687133"
type input "07/2030"
type input "4"
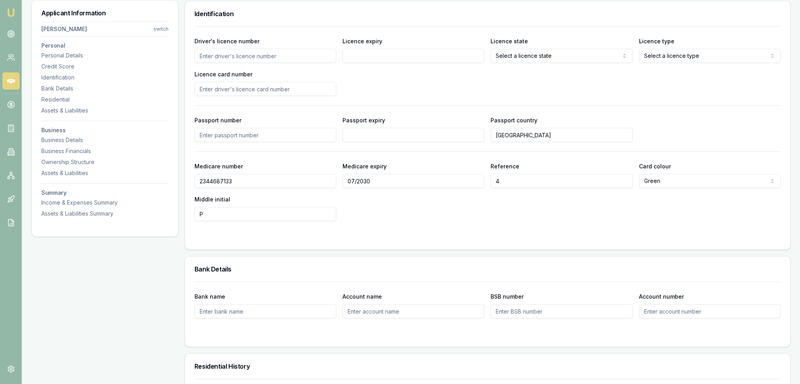
type input "P"
click at [72, 57] on div "Personal Details" at bounding box center [104, 56] width 127 height 8
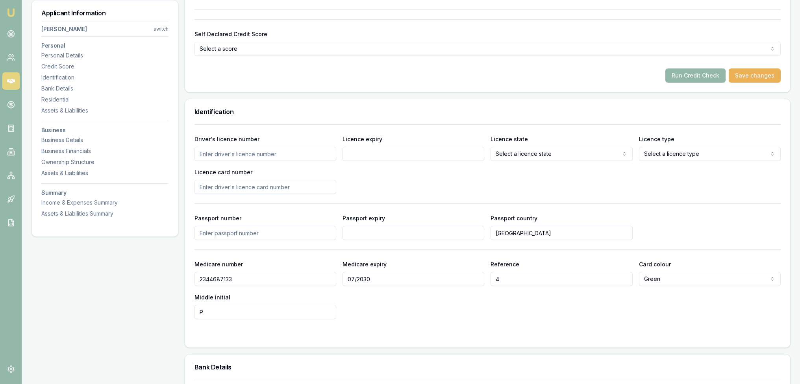
scroll to position [318, 0]
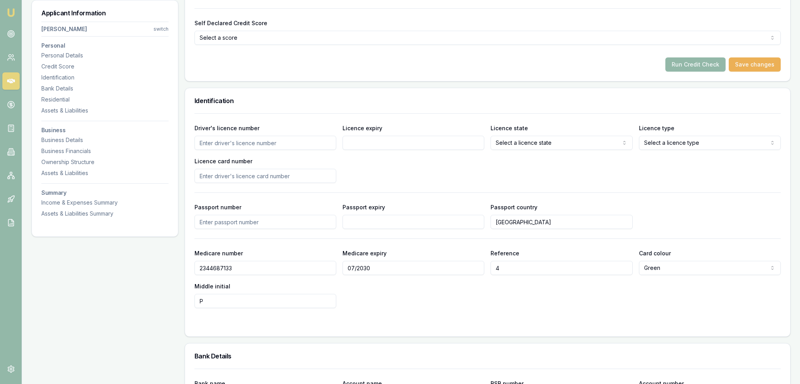
click at [282, 147] on input "Driver's licence number" at bounding box center [266, 143] width 142 height 14
type input "22632435"
type input "[DATE]"
select select "OPEN_LICENCE"
type input "2054070446"
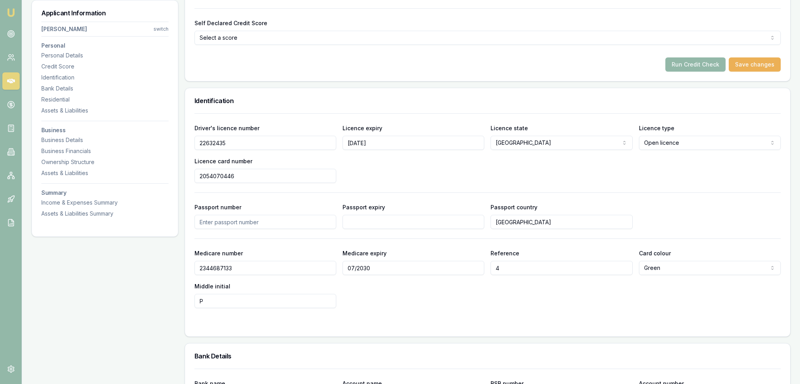
click at [435, 163] on div "Driver's licence number 22632435 Licence expiry 5/10/2032 Licence state NSW NSW…" at bounding box center [488, 153] width 586 height 60
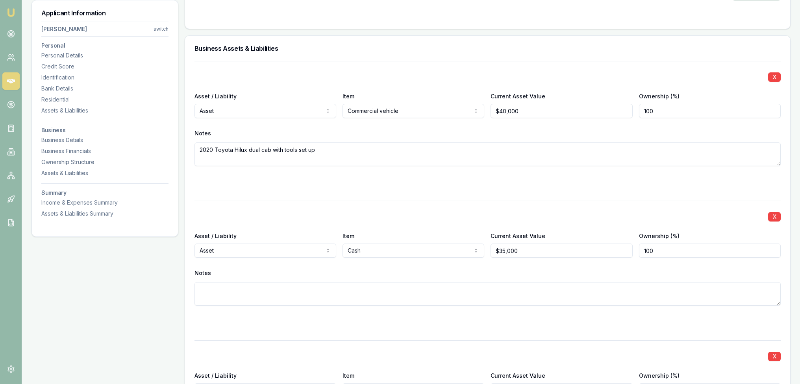
scroll to position [2646, 0]
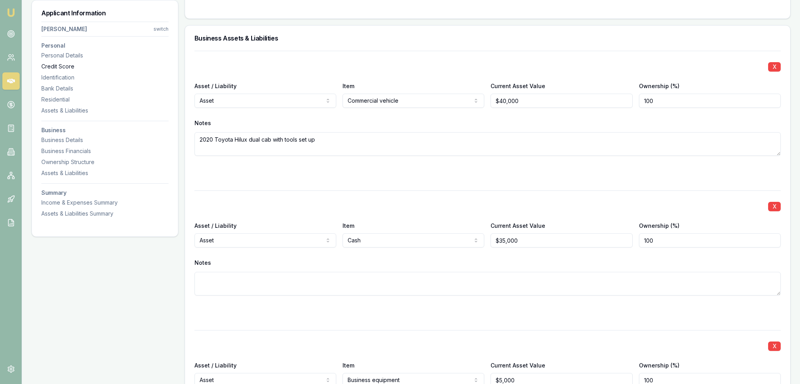
click at [63, 68] on div "Credit Score" at bounding box center [104, 67] width 127 height 8
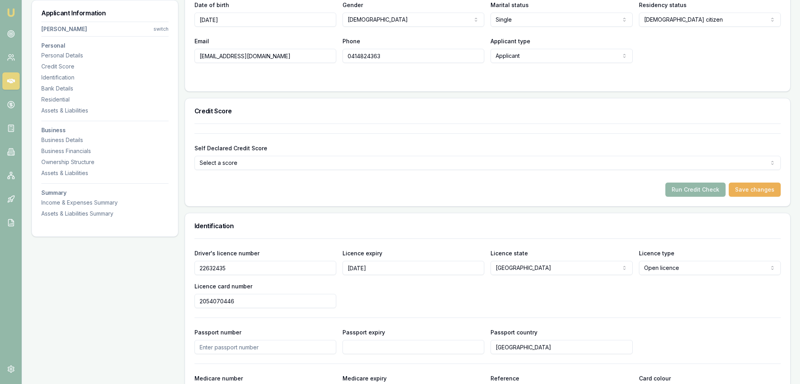
scroll to position [212, 0]
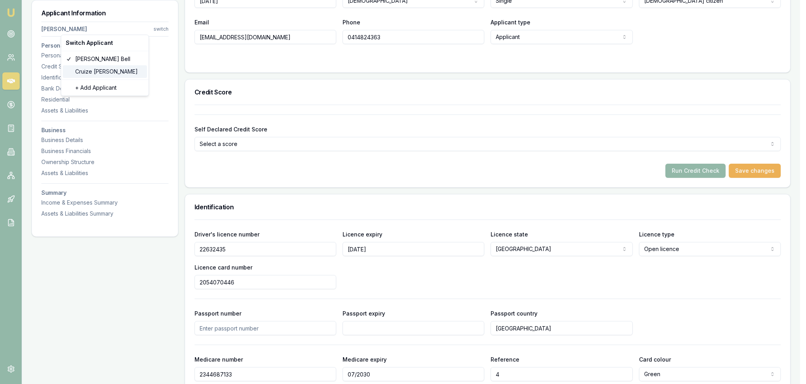
click at [85, 71] on div "Cruize Walter" at bounding box center [105, 71] width 84 height 13
select select
type input "Cruize"
type input "Geoffrey"
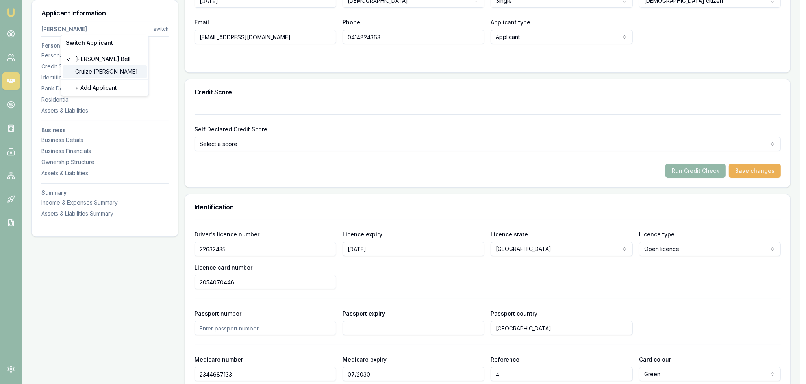
type input "Walter"
type input "09/01/1998"
type input "cruizewalter1@gmail.com"
type input "0424265485"
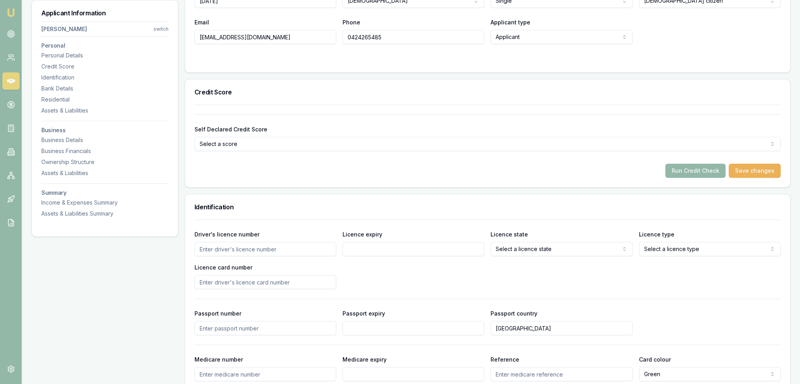
click at [262, 251] on input "Driver's licence number" at bounding box center [266, 249] width 142 height 14
type input "21454038"
type input "3/10/28"
select select "NSW"
select select "OPEN_LICENCE"
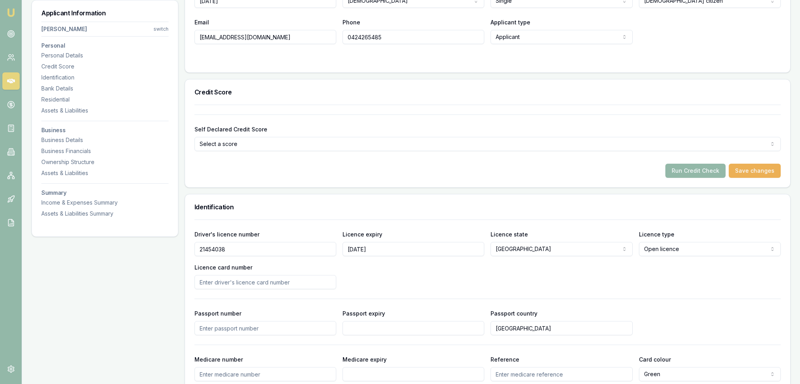
click at [261, 283] on input "Licence card number" at bounding box center [266, 282] width 142 height 14
type input "2056551611"
click at [501, 288] on div "Driver's licence number 21454038 Licence expiry 3/10/28 Licence state NSW NSW V…" at bounding box center [488, 260] width 586 height 60
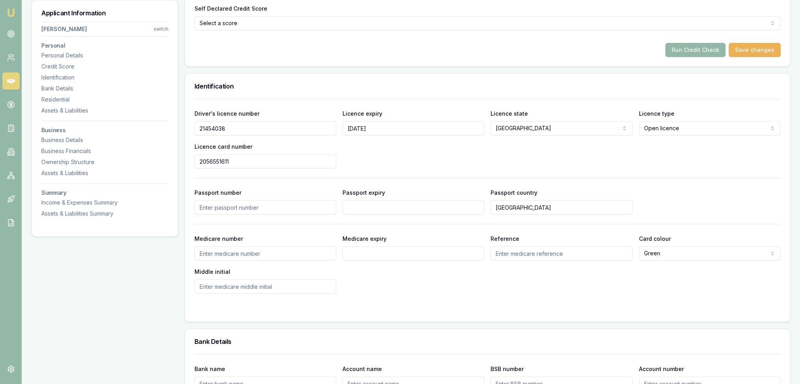
scroll to position [330, 0]
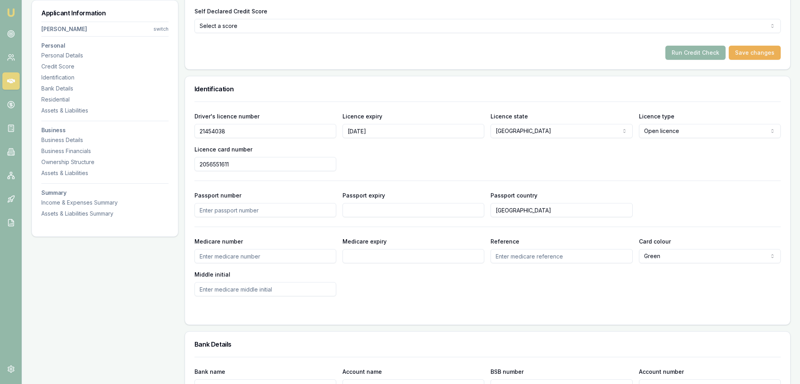
click at [315, 256] on input "Medicare number" at bounding box center [266, 256] width 142 height 14
type input "2351149475"
type input "4"
type input "07/30"
type input "4"
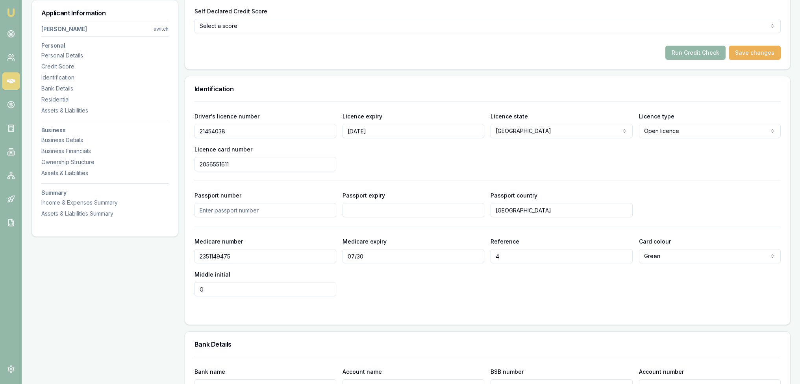
type input "G"
click at [439, 271] on div "Medicare number 2351149475 Medicare expiry 07/30 Reference 4 Card colour Green …" at bounding box center [488, 267] width 586 height 60
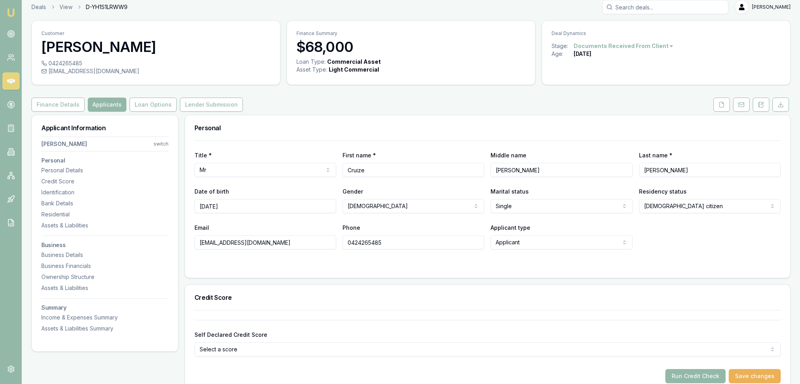
scroll to position [0, 0]
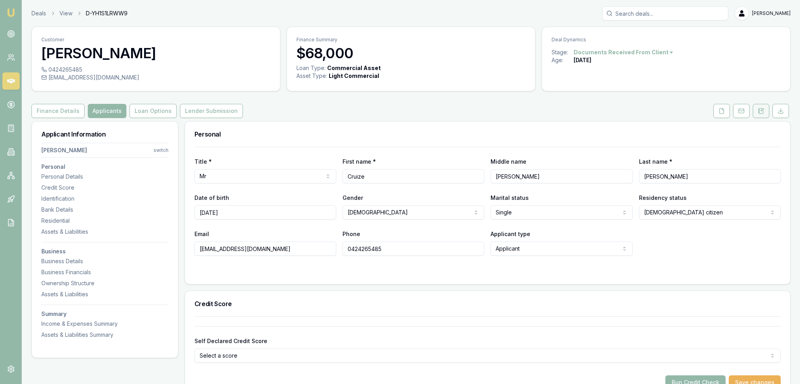
drag, startPoint x: 797, startPoint y: 167, endPoint x: 766, endPoint y: 108, distance: 65.9
click at [766, 108] on button at bounding box center [761, 111] width 17 height 14
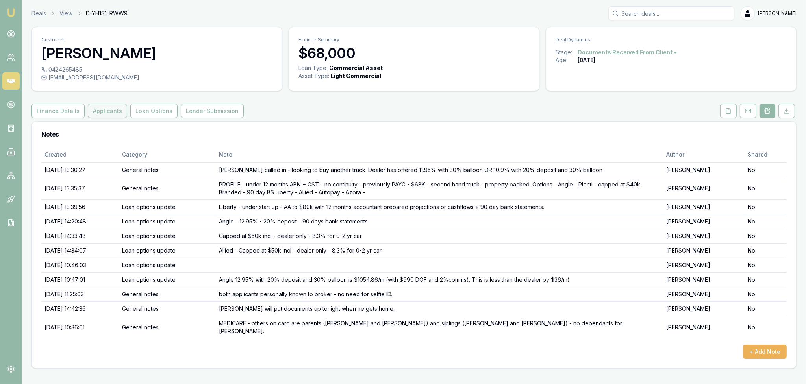
click at [97, 108] on button "Applicants" at bounding box center [107, 111] width 39 height 14
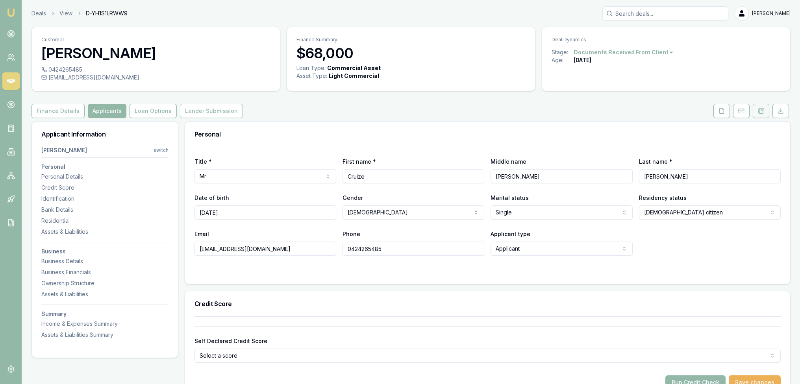
click at [760, 111] on icon at bounding box center [761, 111] width 6 height 6
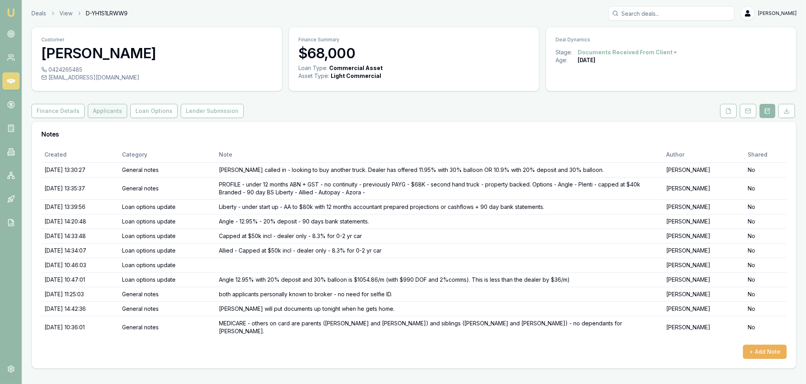
click at [101, 112] on button "Applicants" at bounding box center [107, 111] width 39 height 14
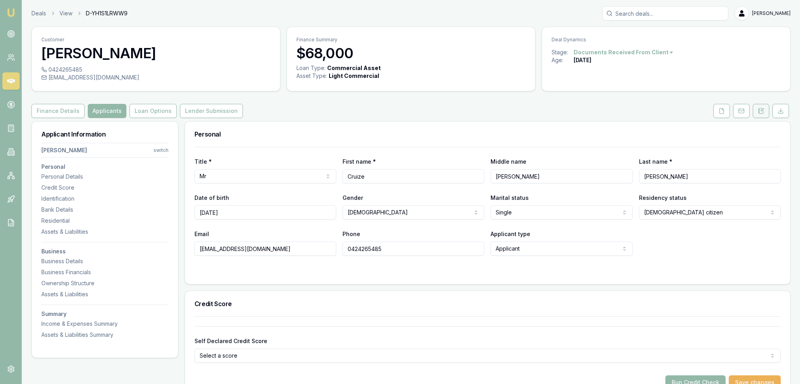
click at [761, 108] on icon at bounding box center [761, 111] width 6 height 6
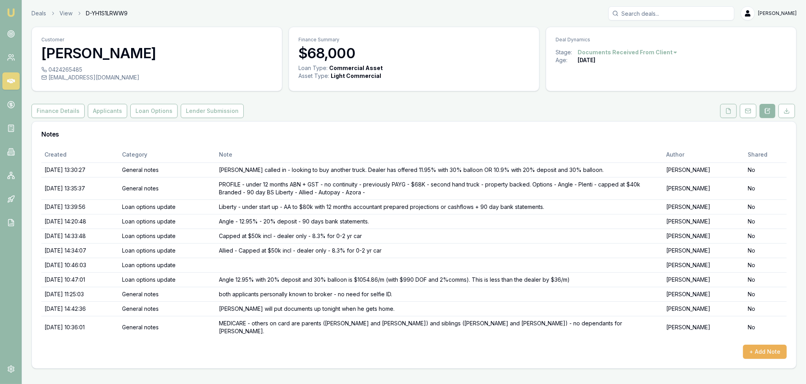
click at [732, 110] on button at bounding box center [728, 111] width 17 height 14
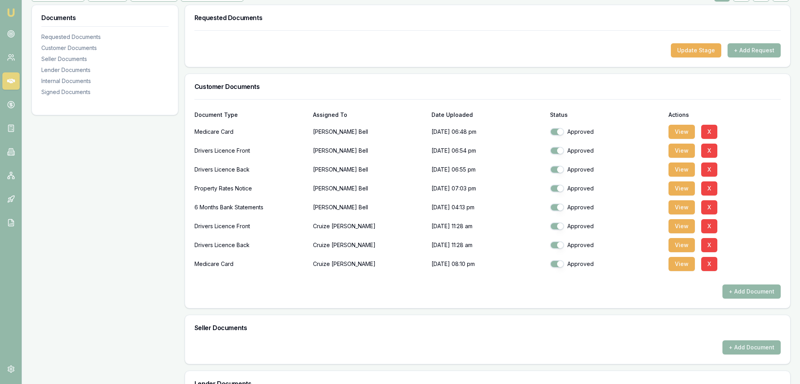
scroll to position [118, 0]
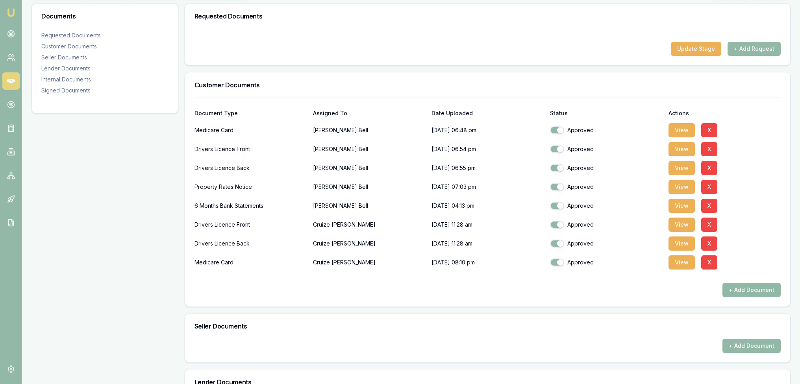
click at [749, 292] on button "+ Add Document" at bounding box center [752, 290] width 58 height 14
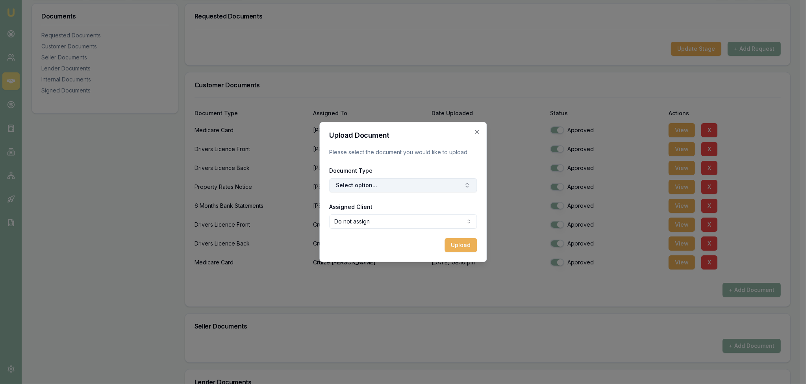
click at [375, 182] on button "Select option..." at bounding box center [403, 185] width 148 height 14
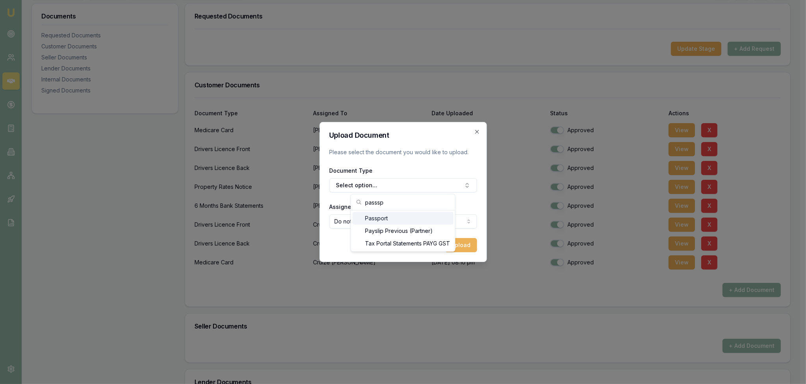
type input "passsp"
click at [371, 217] on div "Passport" at bounding box center [402, 218] width 101 height 13
click at [462, 252] on div "Upload Document Please select the document you would like to upload. Document T…" at bounding box center [402, 192] width 167 height 140
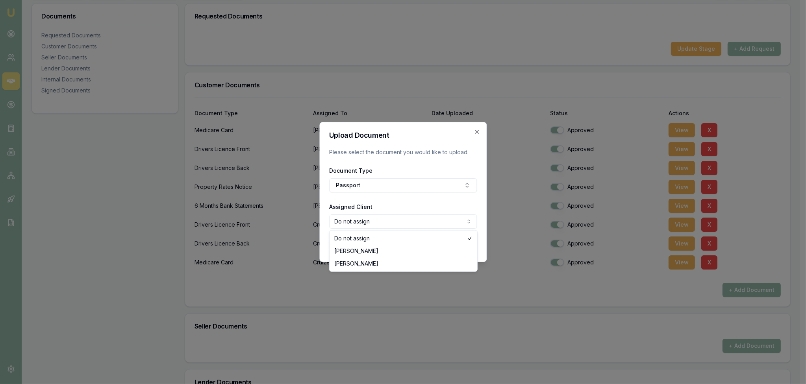
click at [431, 218] on body "Emu Broker Deals View D-YH1S1LRWW9 Robyn Adams Toggle Menu Customer Cruize Walt…" at bounding box center [400, 74] width 800 height 384
select select "U-ST0W63KYAK"
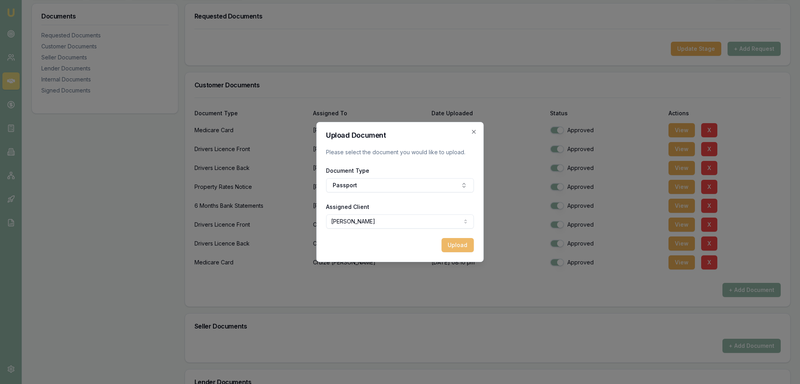
click at [462, 246] on button "Upload" at bounding box center [458, 245] width 32 height 14
click at [472, 132] on icon "button" at bounding box center [474, 132] width 6 height 6
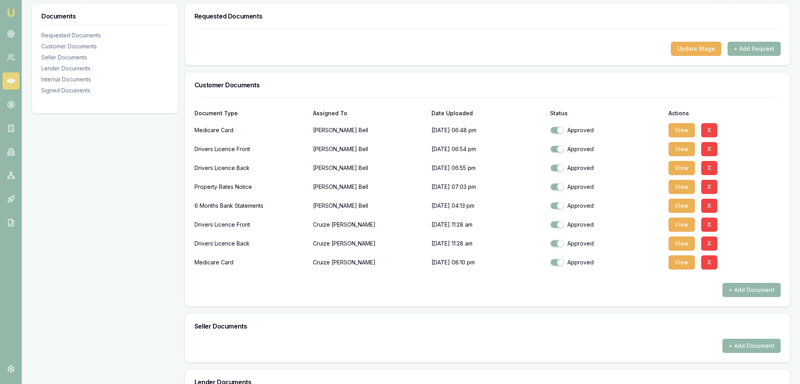
scroll to position [0, 0]
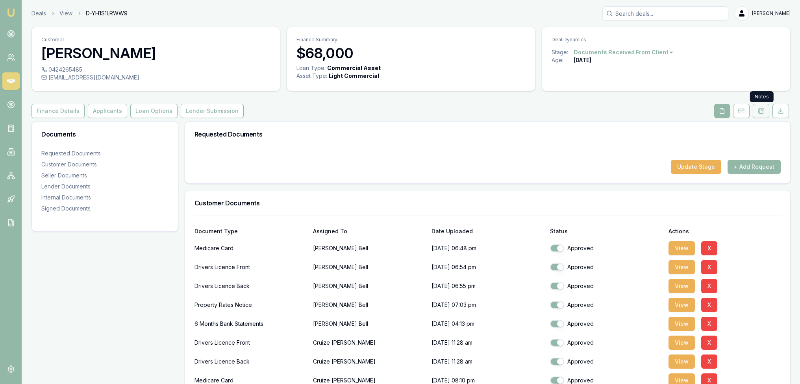
click at [764, 111] on icon at bounding box center [761, 110] width 4 height 5
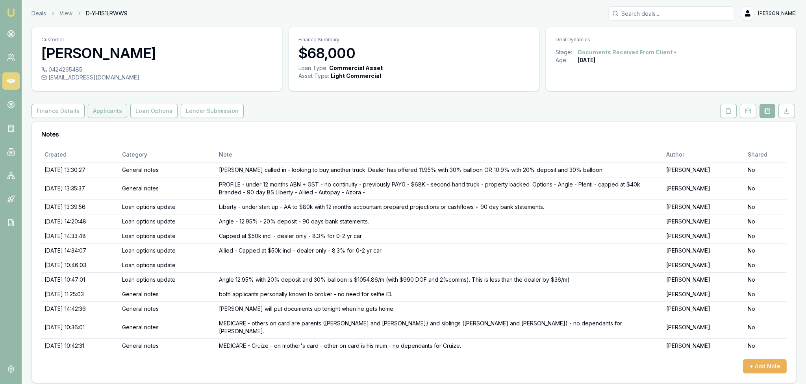
click at [101, 110] on button "Applicants" at bounding box center [107, 111] width 39 height 14
click at [100, 114] on button "Applicants" at bounding box center [107, 111] width 39 height 14
click at [104, 109] on button "Applicants" at bounding box center [107, 111] width 39 height 14
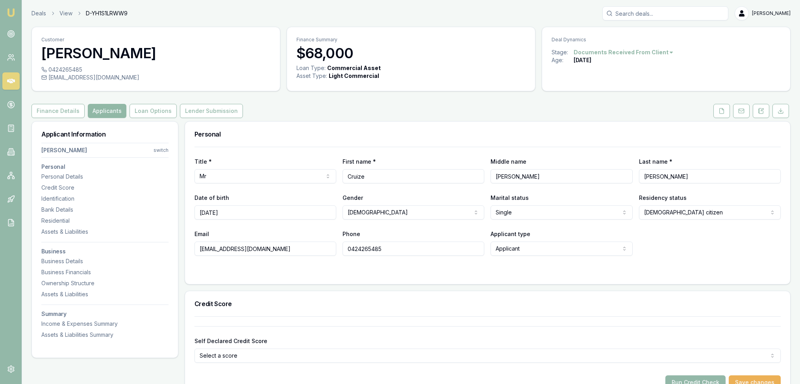
drag, startPoint x: 104, startPoint y: 110, endPoint x: 104, endPoint y: 114, distance: 4.3
click at [104, 110] on button "Applicants" at bounding box center [107, 111] width 39 height 14
click at [62, 261] on div "Business Details" at bounding box center [104, 262] width 127 height 8
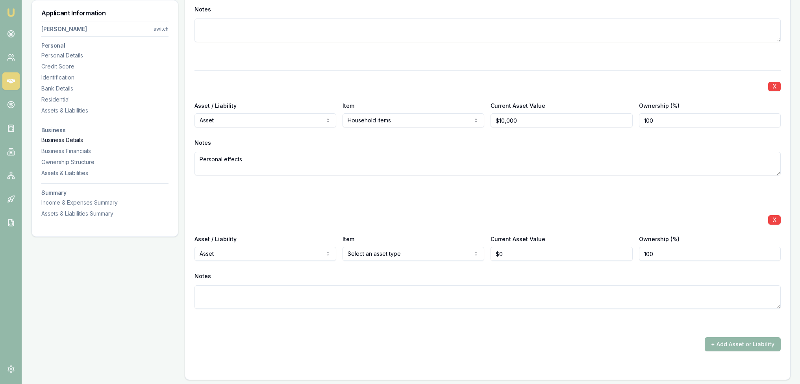
scroll to position [1658, 0]
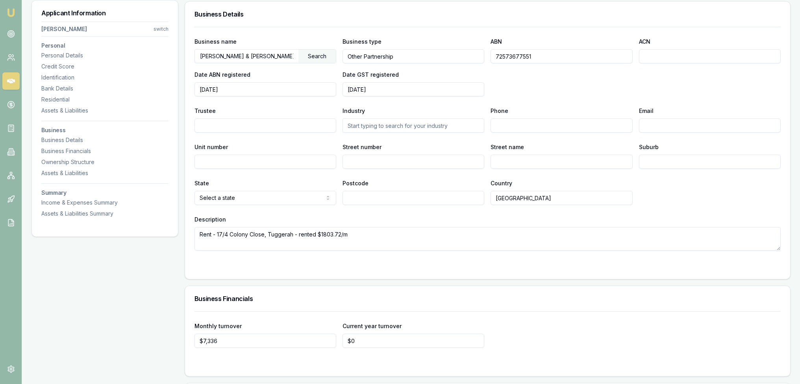
drag, startPoint x: 536, startPoint y: 56, endPoint x: 487, endPoint y: 62, distance: 49.2
click at [487, 62] on div "Business name H.P BELL & C.G WALTER Search Business type Other Partnership ABN …" at bounding box center [488, 67] width 586 height 60
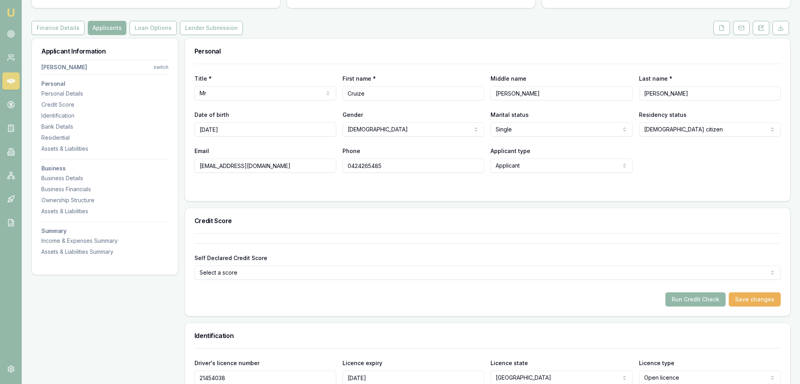
scroll to position [0, 0]
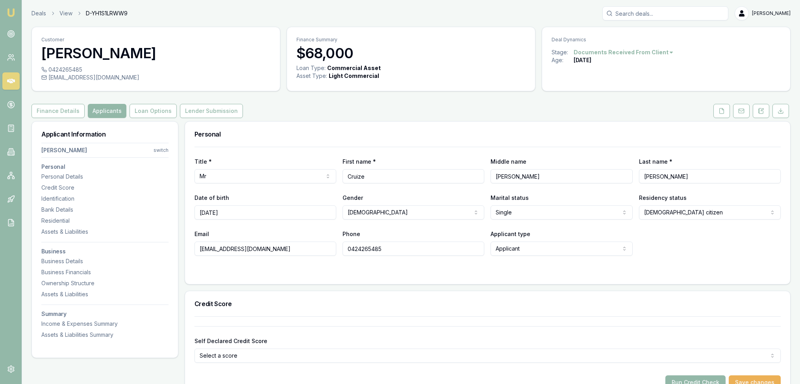
click at [162, 149] on html "Emu Broker Deals View D-YH1S1LRWW9 Robyn Adams Toggle Menu Customer Cruize Walt…" at bounding box center [400, 192] width 800 height 384
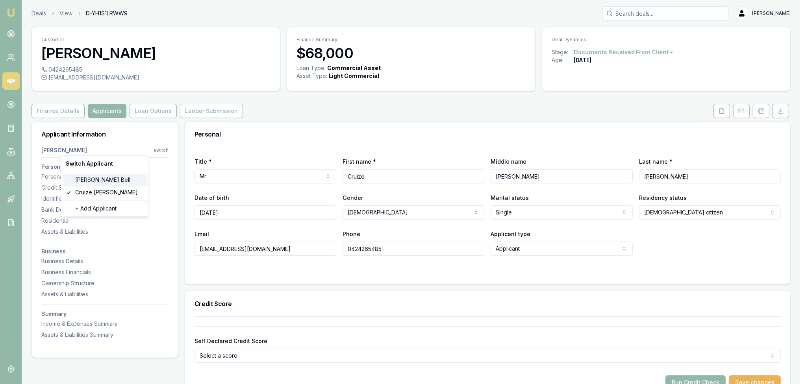
click at [100, 181] on div "Harrison Bell" at bounding box center [105, 180] width 84 height 13
type input "Harrison"
type input "Patrick"
type input "Bell"
type input "11/05/2001"
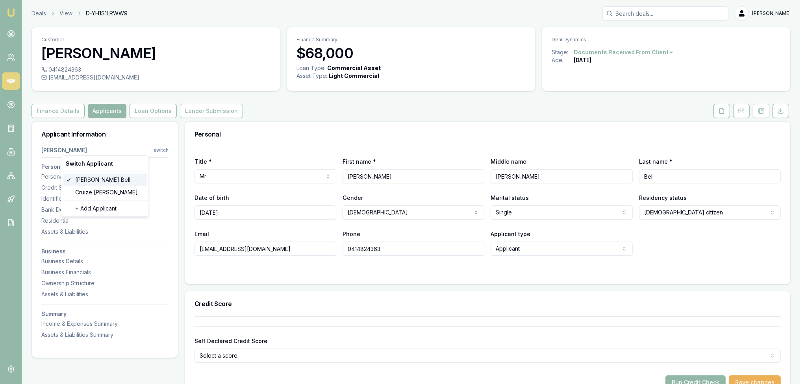
type input "harrisonbell@outlook.com.au"
type input "0414824363"
type input "22632435"
type input "5/10/2032"
type input "2054070446"
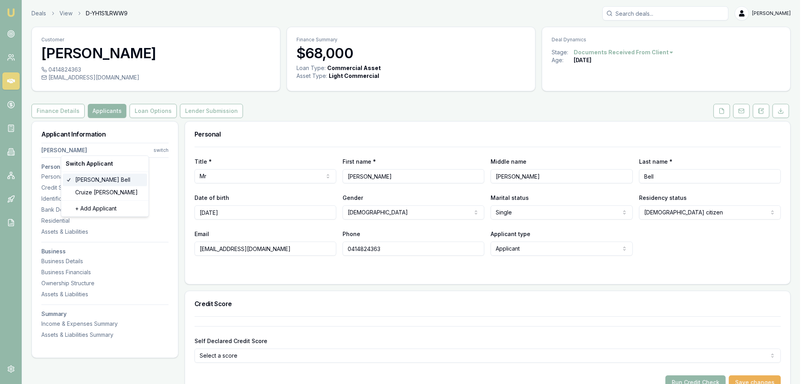
type input "2344687133"
type input "07/2030"
type input "P"
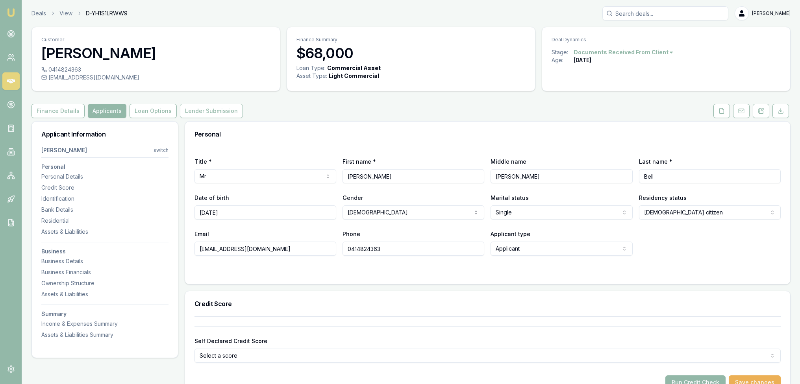
drag, startPoint x: 297, startPoint y: 248, endPoint x: 181, endPoint y: 255, distance: 116.0
drag, startPoint x: 351, startPoint y: 248, endPoint x: 337, endPoint y: 248, distance: 14.2
click at [337, 248] on div "Email harrisonbell@outlook.com.au Phone 0414824363 Applicant type Applicant App…" at bounding box center [488, 242] width 586 height 27
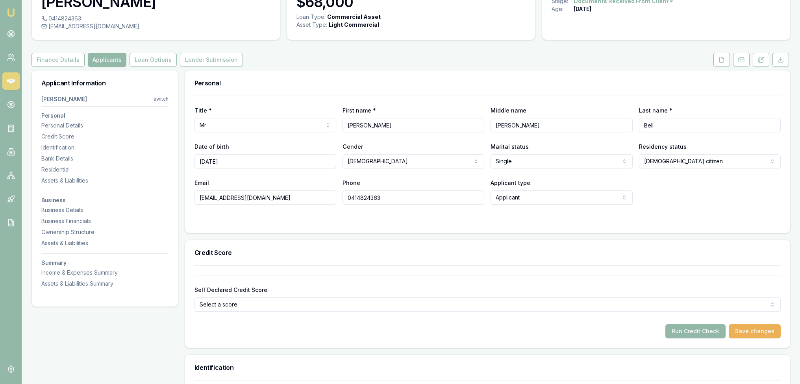
scroll to position [158, 0]
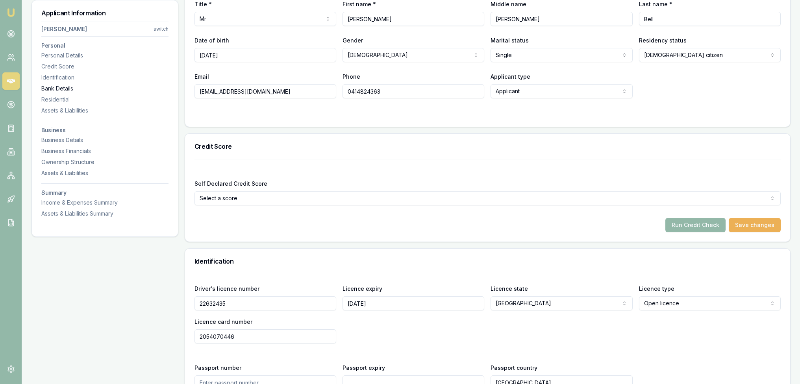
click at [72, 92] on div "Bank Details" at bounding box center [104, 89] width 127 height 8
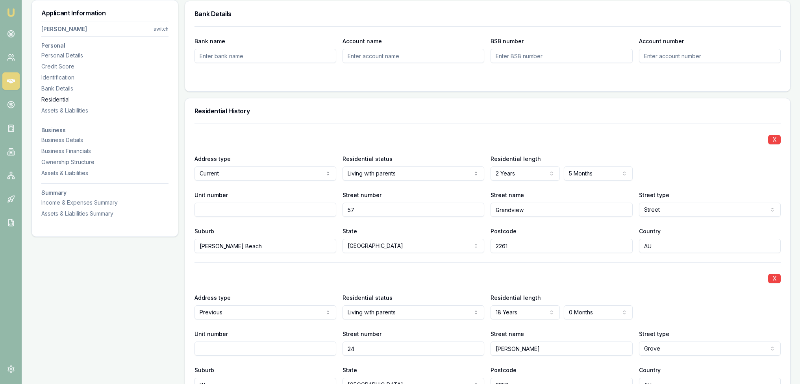
click at [54, 99] on div "Residential" at bounding box center [104, 100] width 127 height 8
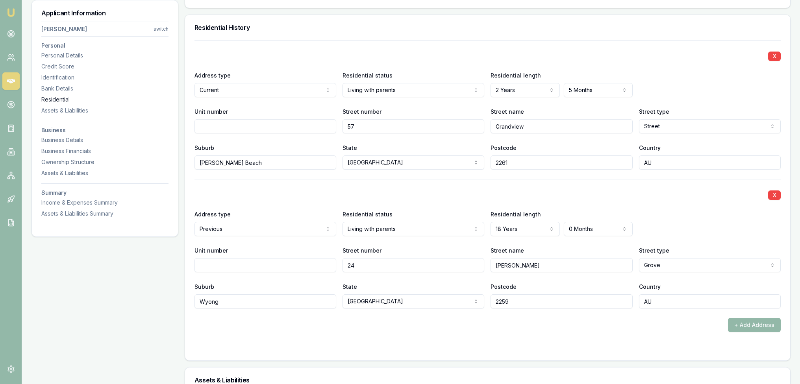
scroll to position [758, 0]
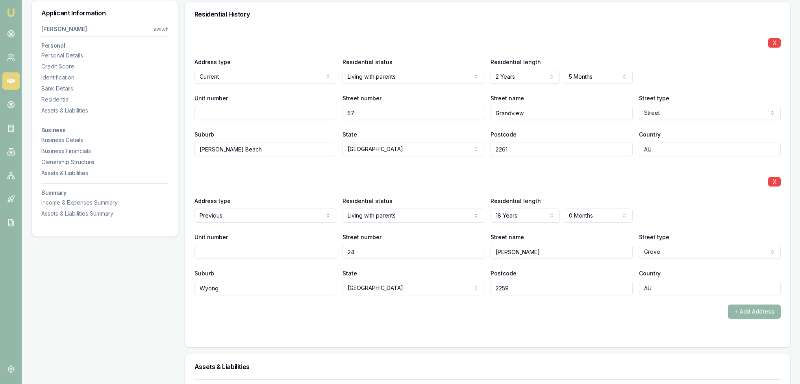
click at [214, 150] on input "Shelley Beach" at bounding box center [266, 149] width 142 height 14
type input "Shelly Beach"
click at [624, 176] on div "X" at bounding box center [488, 181] width 586 height 11
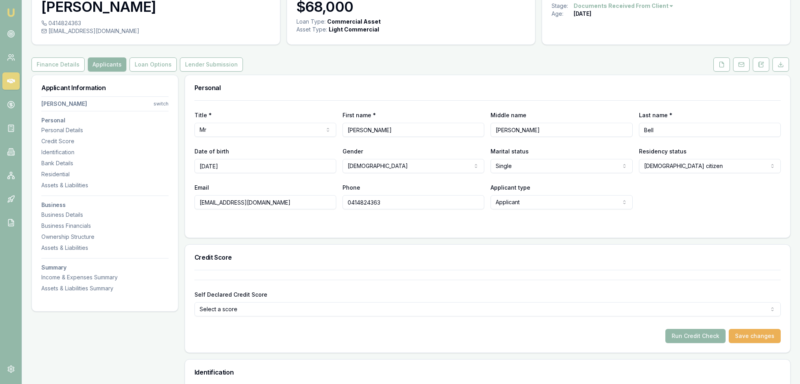
scroll to position [0, 0]
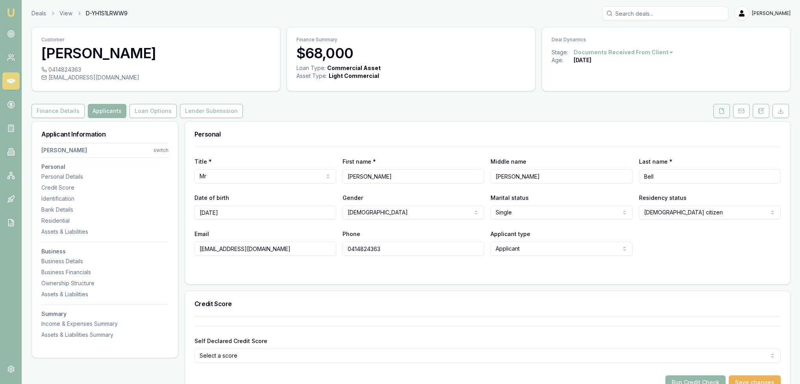
click at [723, 111] on icon at bounding box center [722, 111] width 6 height 6
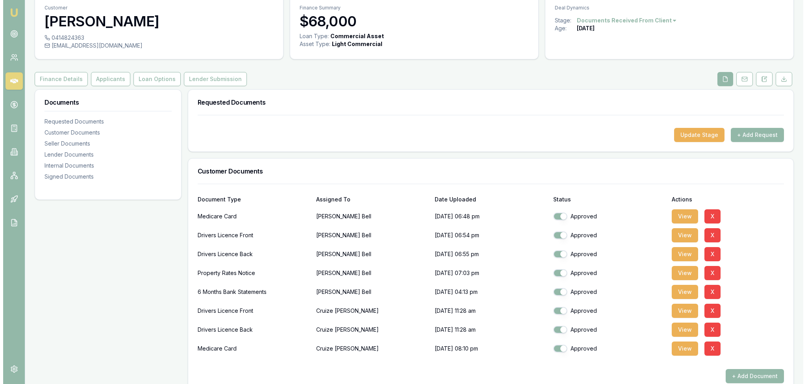
scroll to position [79, 0]
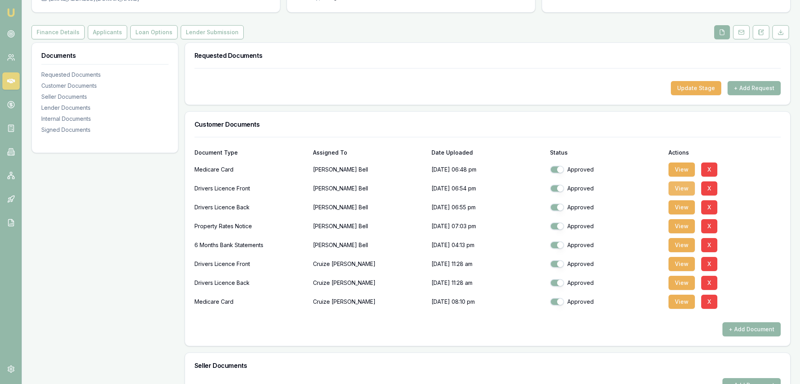
click at [683, 188] on button "View" at bounding box center [682, 189] width 26 height 14
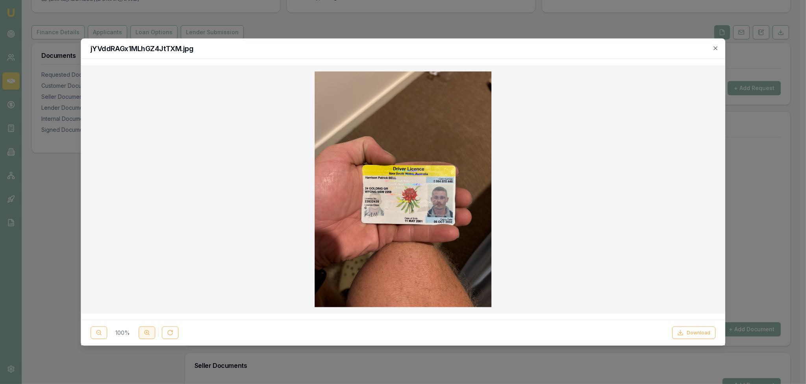
click at [143, 330] on button at bounding box center [147, 332] width 17 height 13
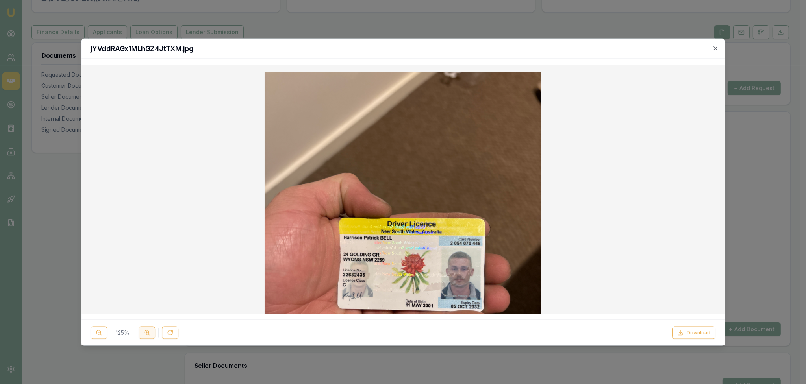
click at [143, 330] on button at bounding box center [147, 332] width 17 height 13
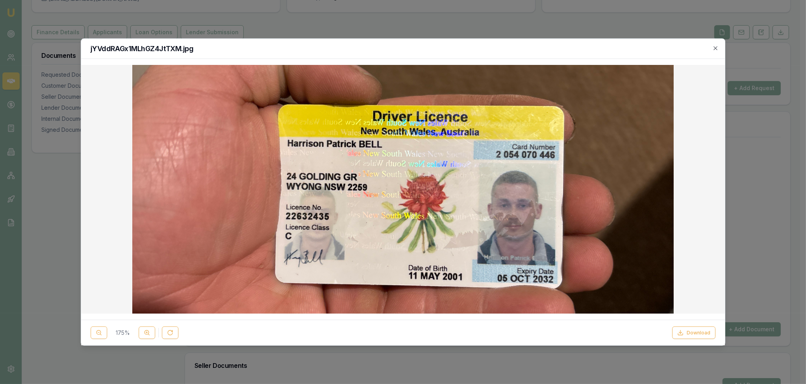
scroll to position [261, 0]
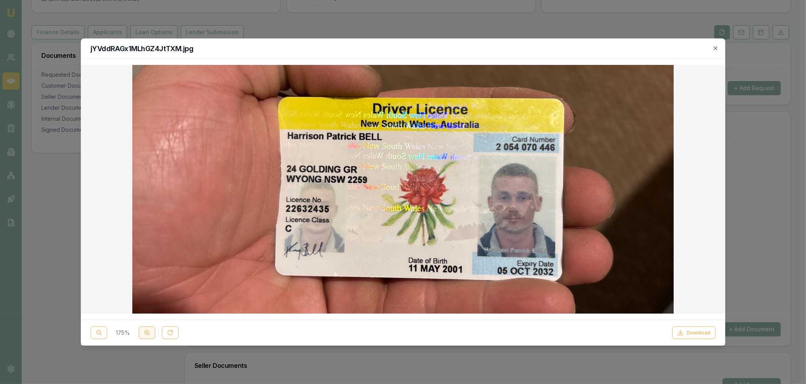
click at [145, 332] on icon at bounding box center [147, 333] width 6 height 6
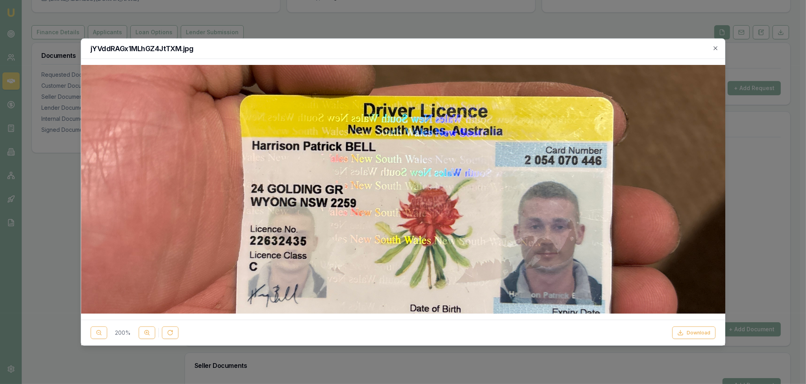
scroll to position [365, 0]
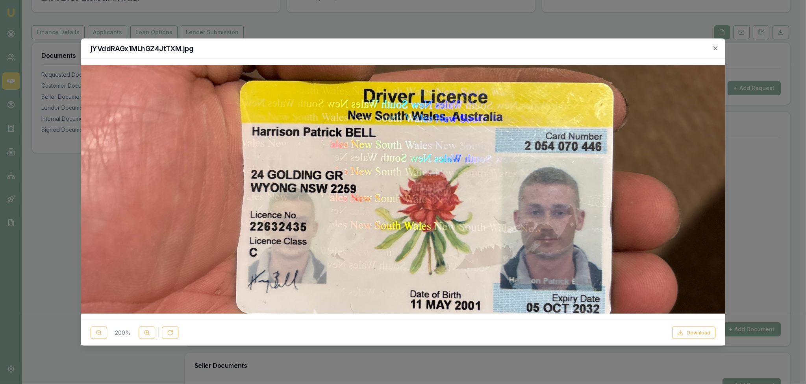
click at [716, 44] on div "jYVddRAGx1MLhGZ4JtTXM.jpg" at bounding box center [403, 49] width 644 height 20
click at [716, 47] on icon "button" at bounding box center [715, 48] width 6 height 6
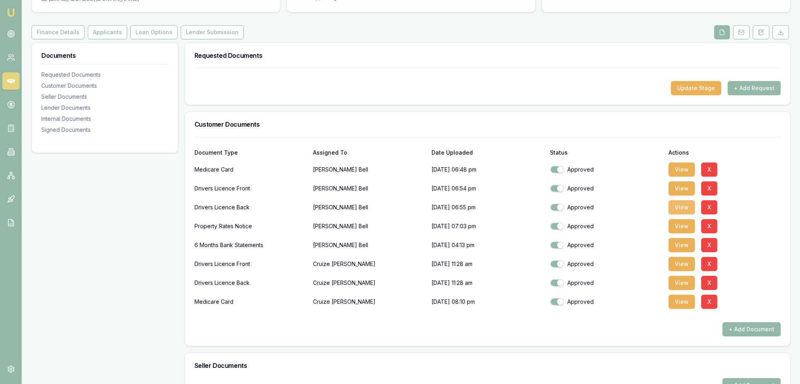
click at [689, 207] on button "View" at bounding box center [682, 207] width 26 height 14
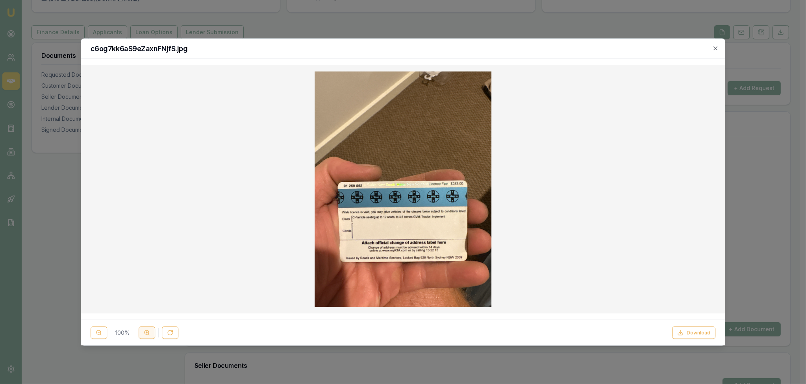
drag, startPoint x: 139, startPoint y: 335, endPoint x: 143, endPoint y: 335, distance: 4.0
click at [143, 335] on button at bounding box center [147, 332] width 17 height 13
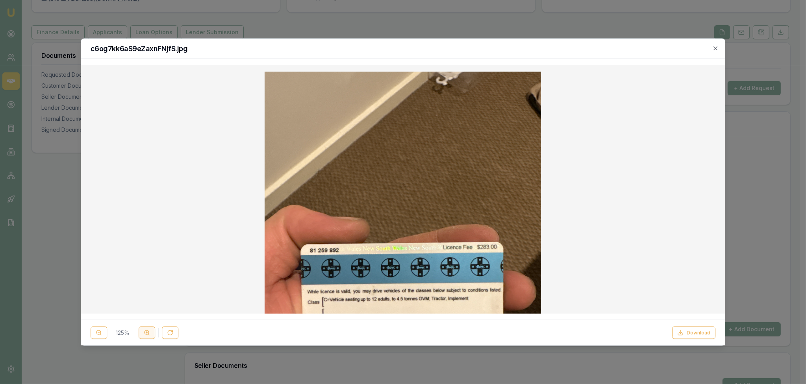
click at [144, 335] on icon at bounding box center [147, 333] width 6 height 6
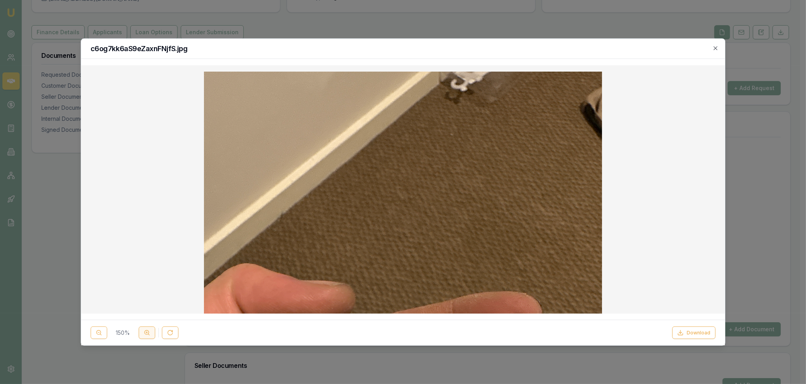
click at [145, 335] on icon at bounding box center [147, 333] width 6 height 6
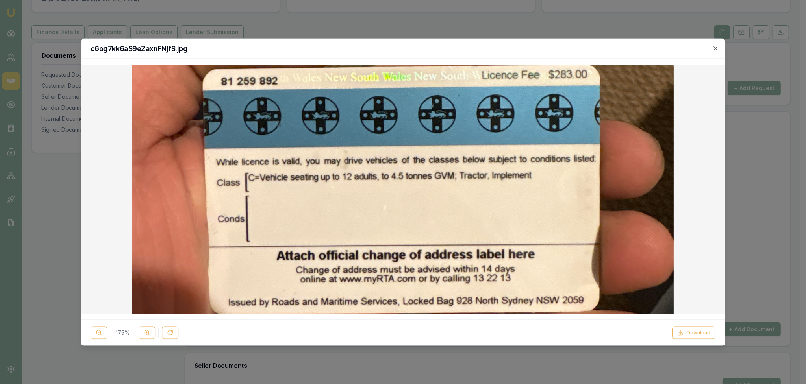
scroll to position [342, 0]
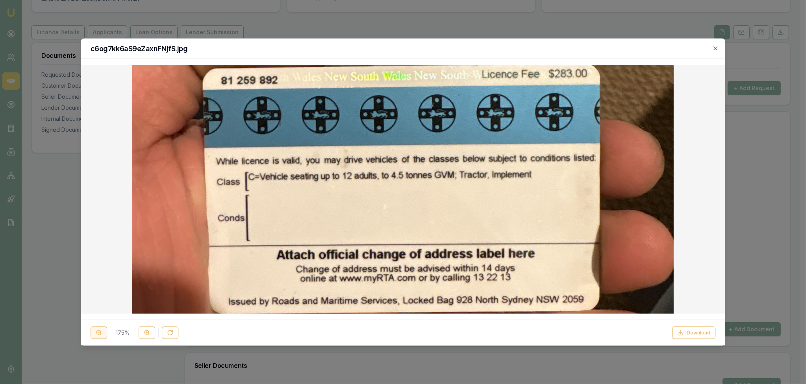
click at [100, 334] on icon at bounding box center [99, 333] width 6 height 6
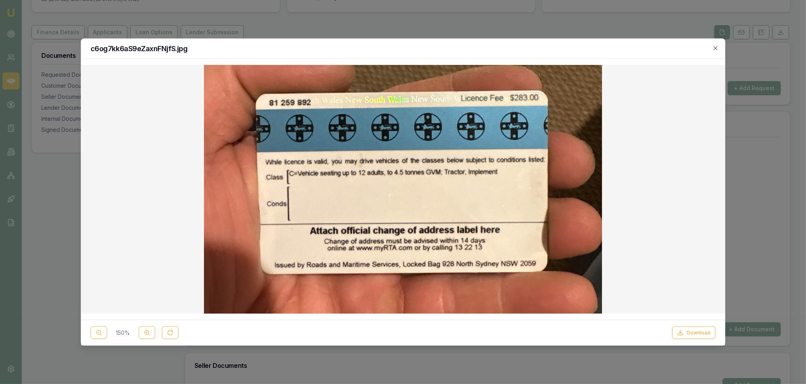
scroll to position [222, 0]
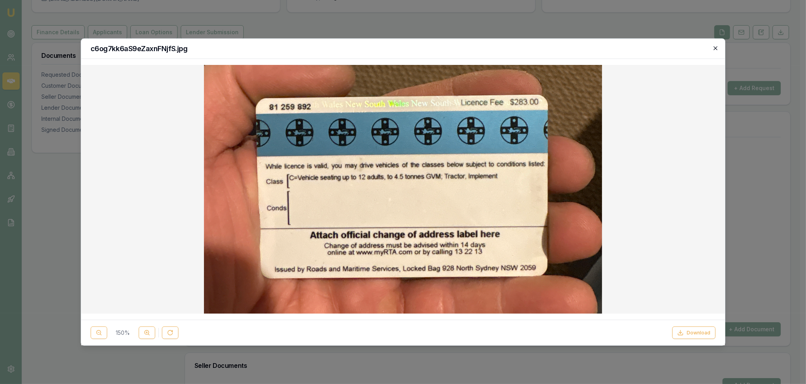
drag, startPoint x: 716, startPoint y: 47, endPoint x: 713, endPoint y: 52, distance: 6.0
click at [716, 47] on icon "button" at bounding box center [715, 48] width 6 height 6
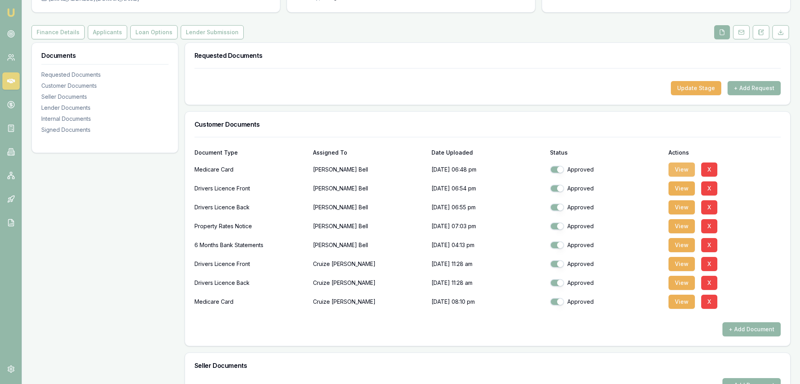
click at [678, 165] on button "View" at bounding box center [682, 170] width 26 height 14
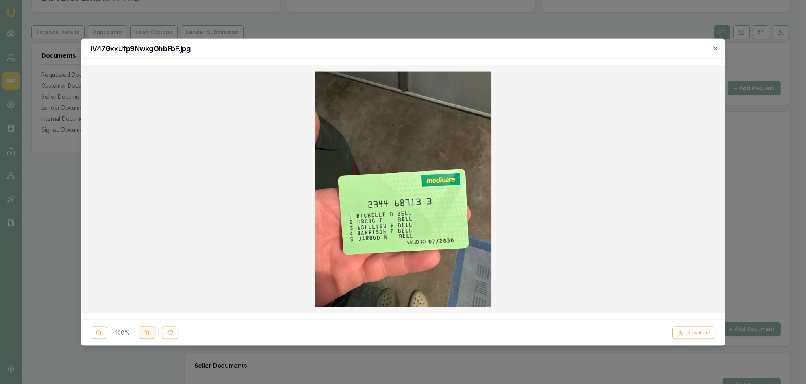
click at [149, 337] on button at bounding box center [147, 332] width 17 height 13
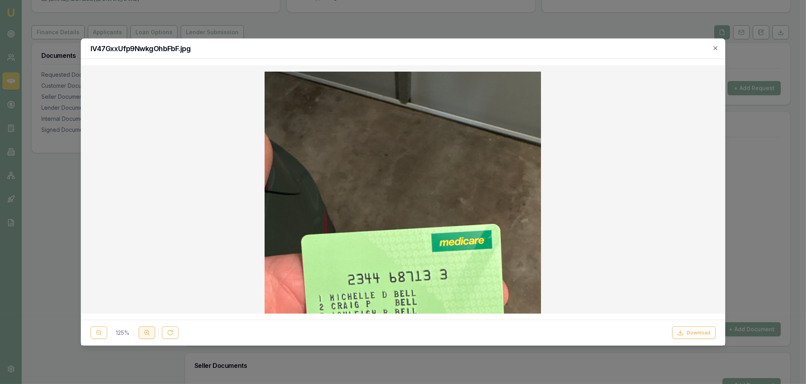
click at [149, 337] on button at bounding box center [147, 332] width 17 height 13
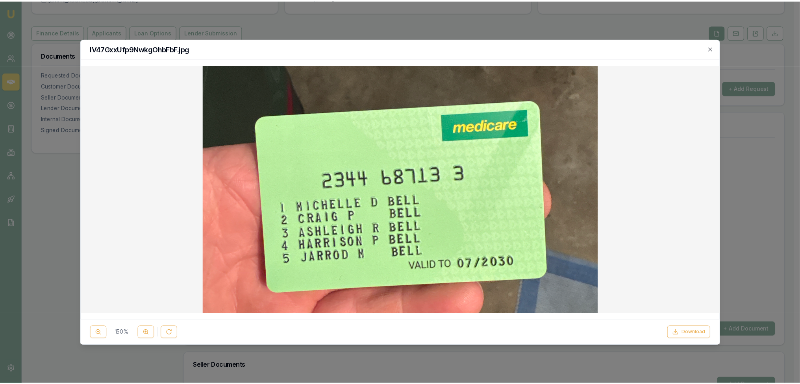
scroll to position [195, 0]
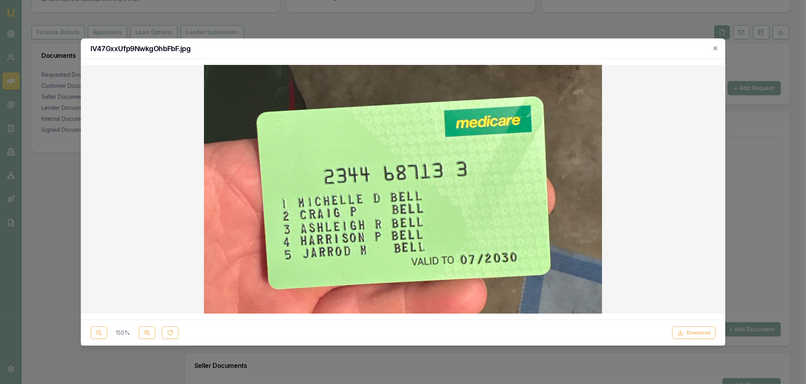
drag, startPoint x: 717, startPoint y: 47, endPoint x: 719, endPoint y: 54, distance: 6.7
click at [717, 47] on icon "button" at bounding box center [715, 48] width 6 height 6
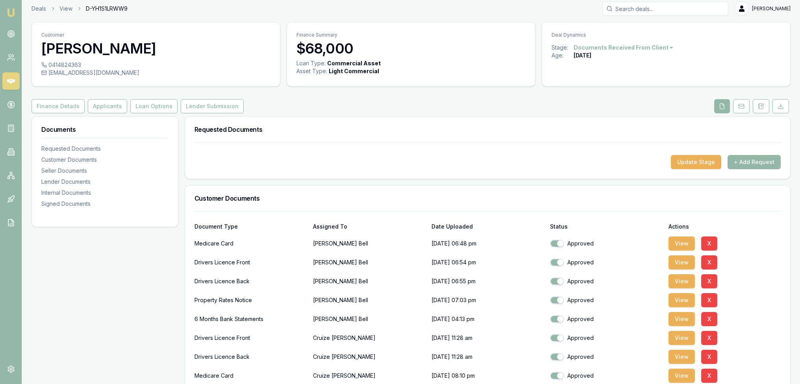
scroll to position [0, 0]
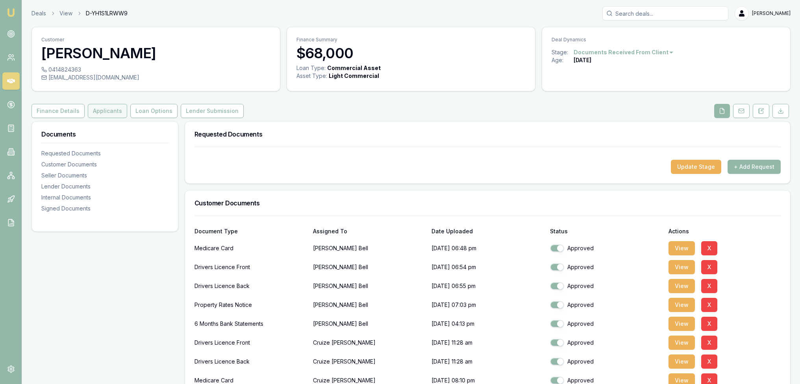
drag, startPoint x: 90, startPoint y: 105, endPoint x: 92, endPoint y: 111, distance: 6.1
click at [90, 105] on button "Applicants" at bounding box center [107, 111] width 39 height 14
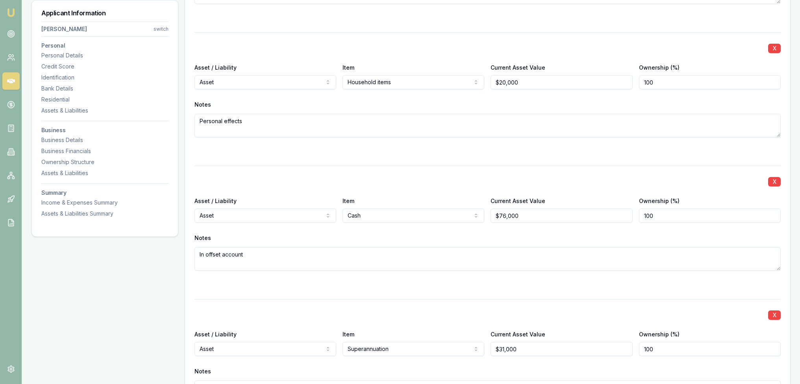
scroll to position [1653, 0]
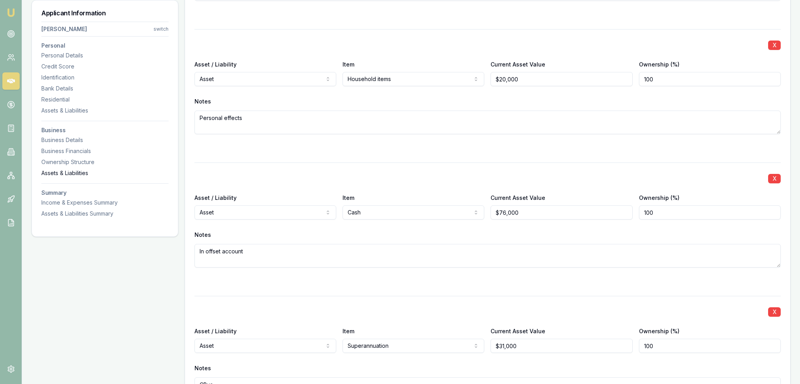
click at [67, 172] on div "Assets & Liabilities" at bounding box center [104, 173] width 127 height 8
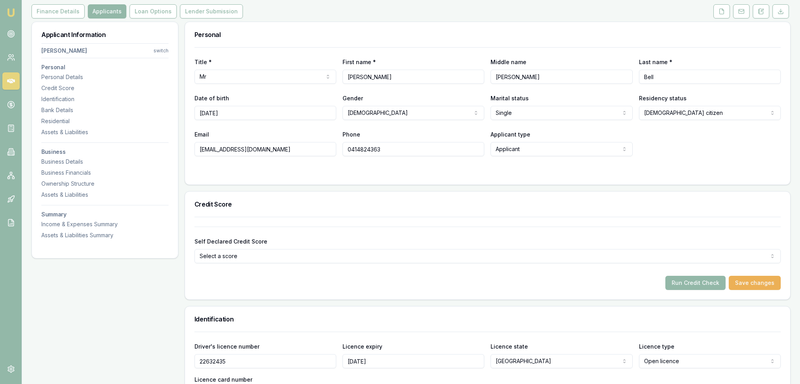
scroll to position [0, 0]
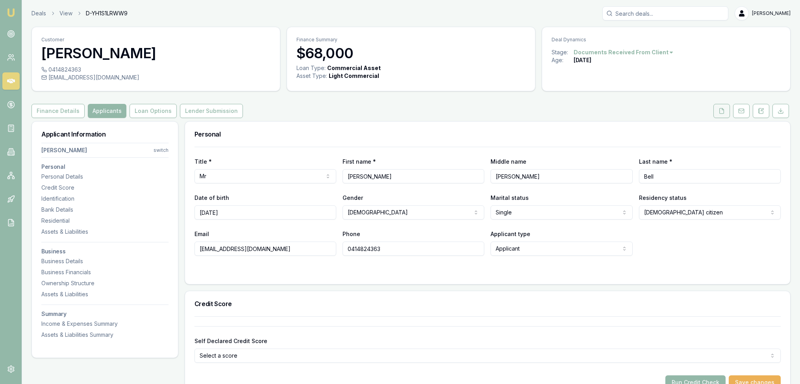
click at [723, 110] on icon at bounding box center [722, 111] width 6 height 6
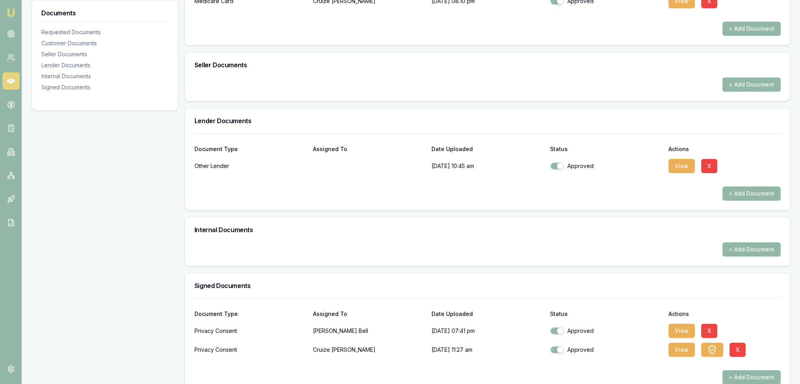
scroll to position [395, 0]
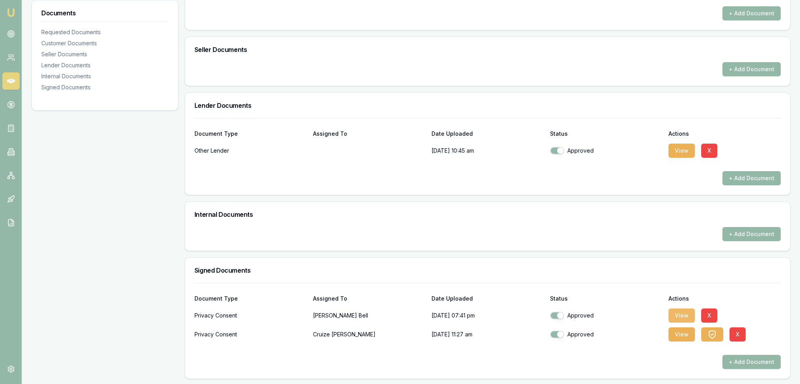
click at [688, 316] on button "View" at bounding box center [682, 316] width 26 height 14
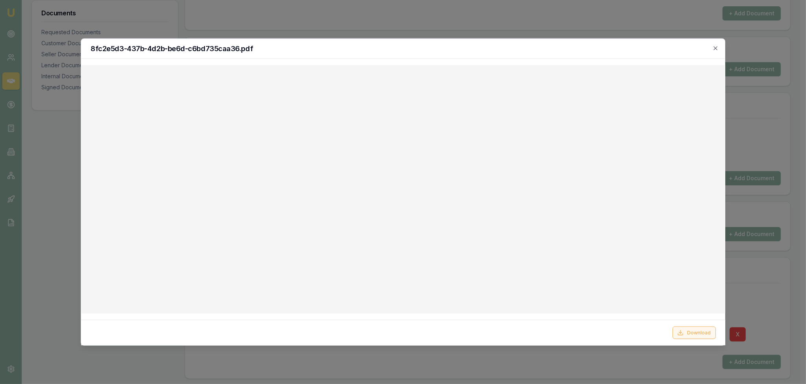
click at [692, 335] on button "Download" at bounding box center [693, 332] width 43 height 13
drag, startPoint x: 714, startPoint y: 48, endPoint x: 669, endPoint y: 78, distance: 54.2
click at [714, 48] on icon "button" at bounding box center [715, 48] width 6 height 6
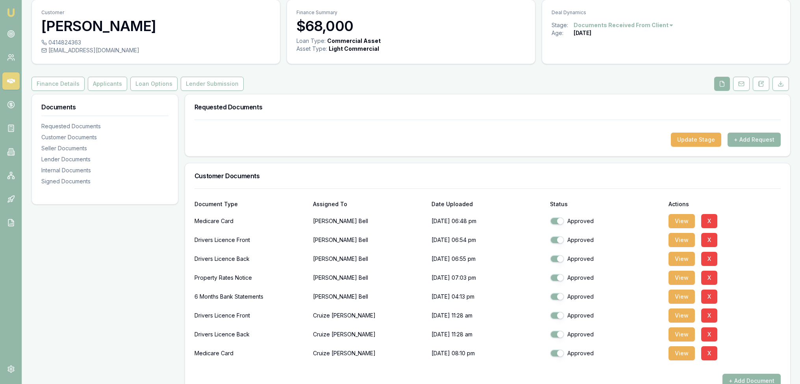
scroll to position [80, 0]
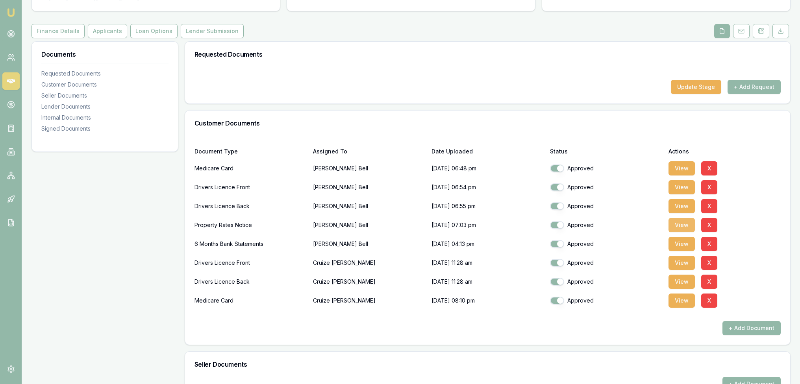
click at [677, 224] on button "View" at bounding box center [682, 225] width 26 height 14
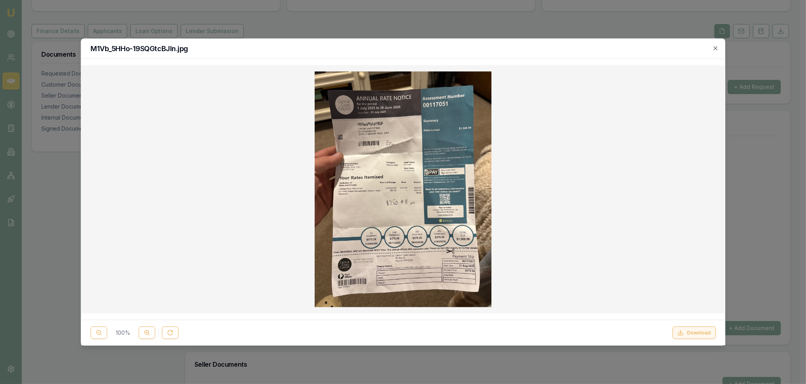
click at [702, 335] on button "Download" at bounding box center [693, 332] width 43 height 13
drag, startPoint x: 550, startPoint y: 47, endPoint x: 587, endPoint y: 59, distance: 38.6
click at [550, 46] on h2 "M1Vb_5HHo-19SQGtcBJIn.jpg" at bounding box center [403, 48] width 625 height 7
click at [717, 50] on icon "button" at bounding box center [715, 48] width 6 height 6
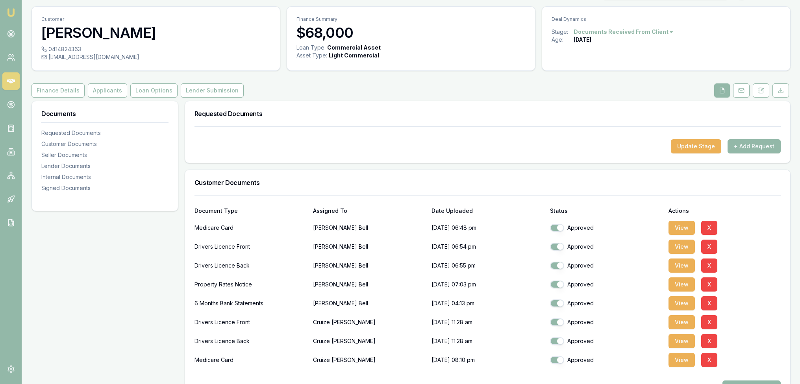
scroll to position [0, 0]
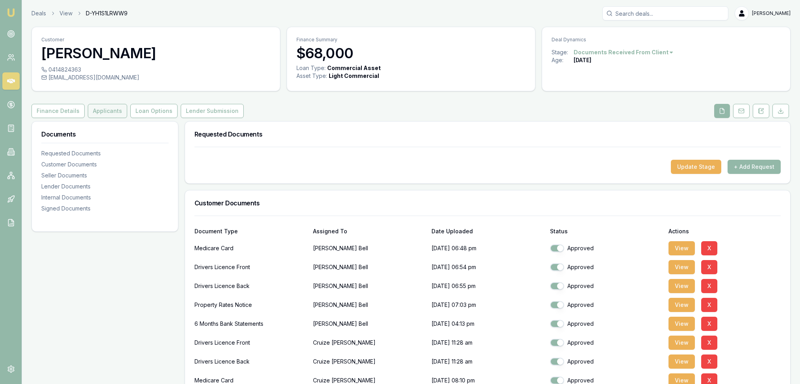
click at [102, 111] on button "Applicants" at bounding box center [107, 111] width 39 height 14
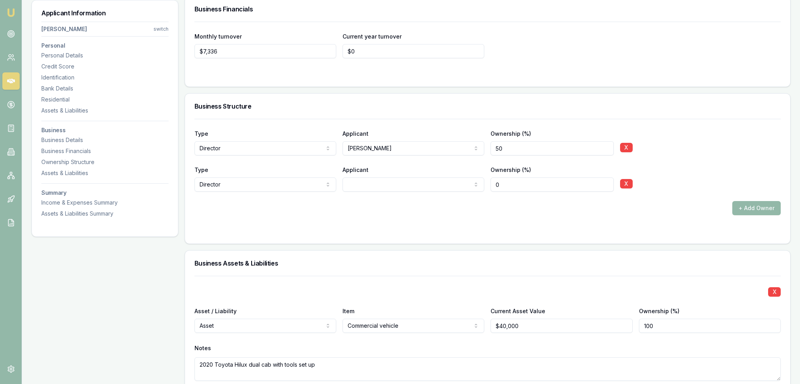
scroll to position [2481, 0]
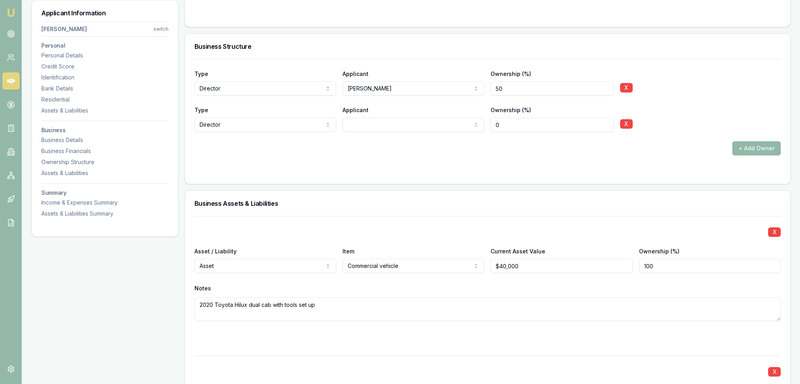
select select "U-ST0W63KYAK"
drag, startPoint x: 500, startPoint y: 124, endPoint x: 482, endPoint y: 124, distance: 18.9
click at [482, 124] on div "Type Director Director Shareholder Company Trust Other Applicant Cruize Walter …" at bounding box center [488, 118] width 586 height 27
type input "50"
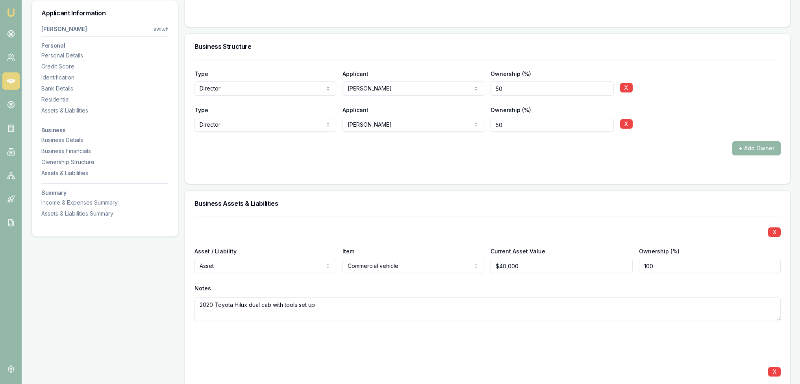
click at [460, 143] on div "+ Add Owner" at bounding box center [488, 148] width 586 height 14
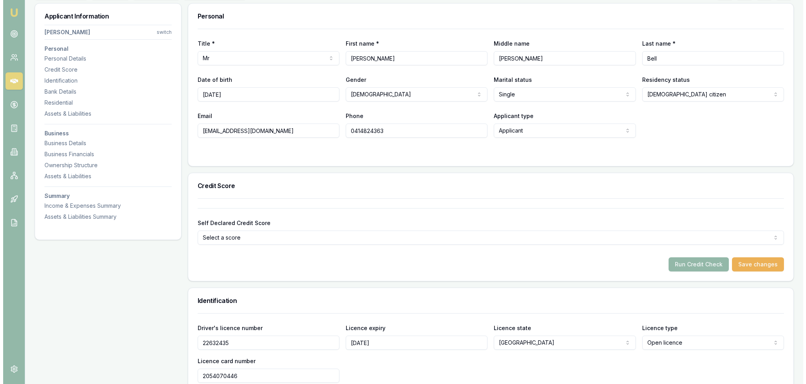
scroll to position [0, 0]
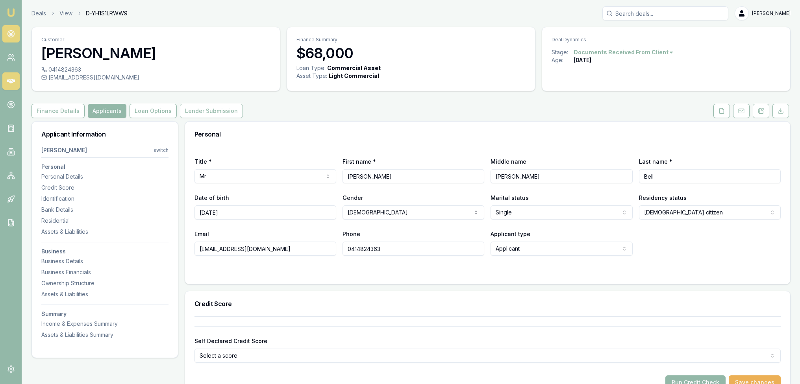
click at [8, 32] on circle at bounding box center [10, 34] width 7 height 7
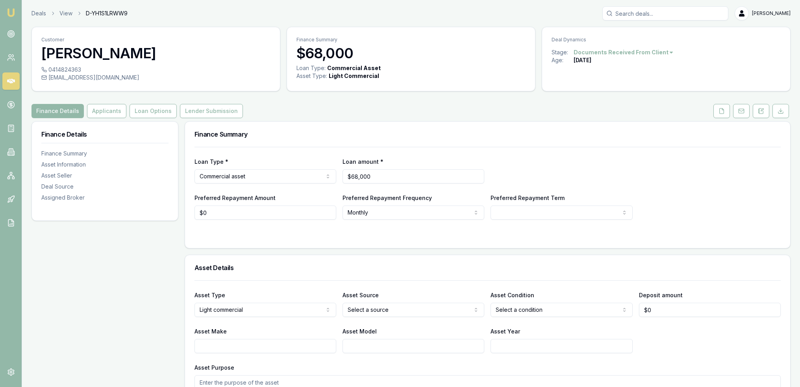
drag, startPoint x: 725, startPoint y: 112, endPoint x: 707, endPoint y: 119, distance: 19.5
click at [725, 112] on button at bounding box center [722, 111] width 17 height 14
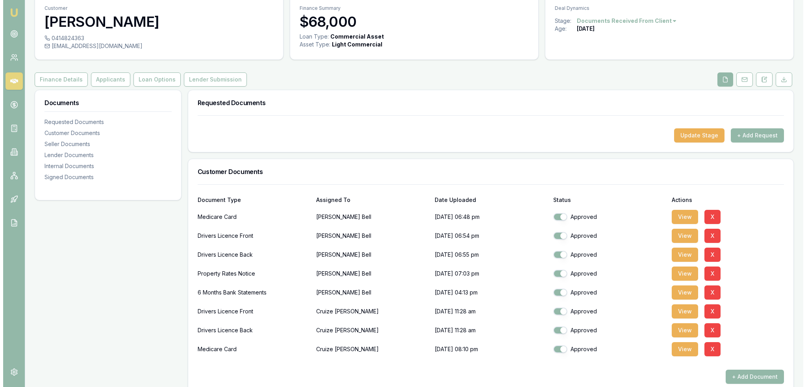
scroll to position [118, 0]
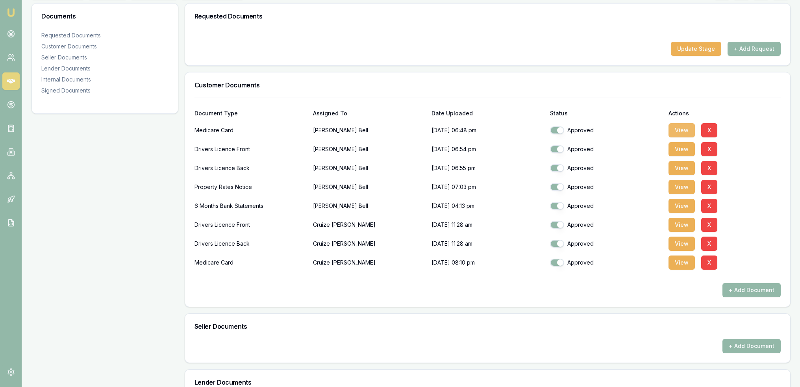
click at [682, 126] on button "View" at bounding box center [682, 130] width 26 height 14
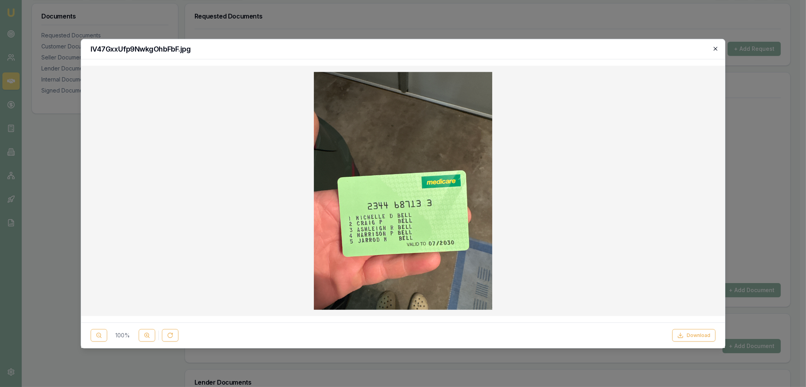
click at [718, 48] on icon "button" at bounding box center [715, 48] width 6 height 6
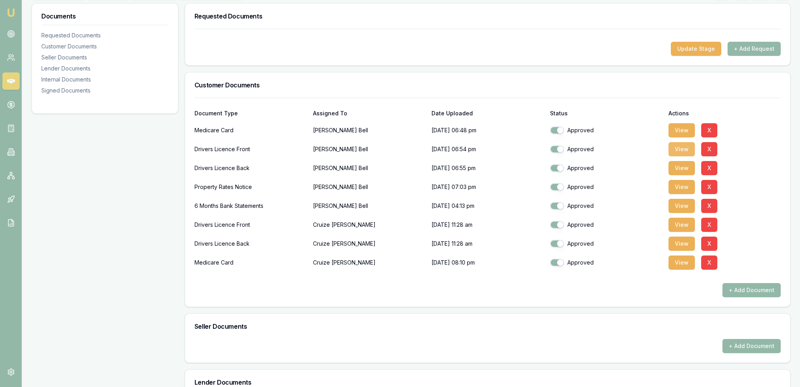
click at [681, 147] on button "View" at bounding box center [682, 149] width 26 height 14
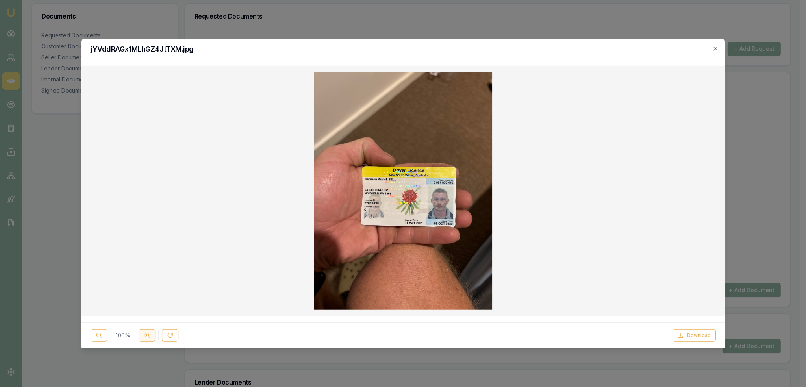
click at [148, 335] on icon at bounding box center [147, 335] width 6 height 6
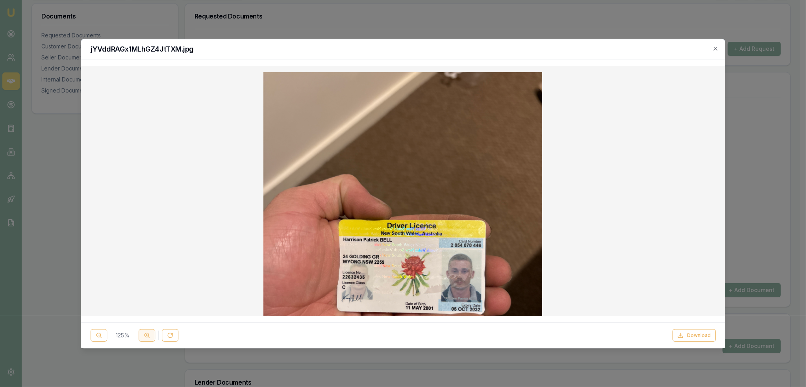
click at [148, 335] on icon at bounding box center [147, 335] width 6 height 6
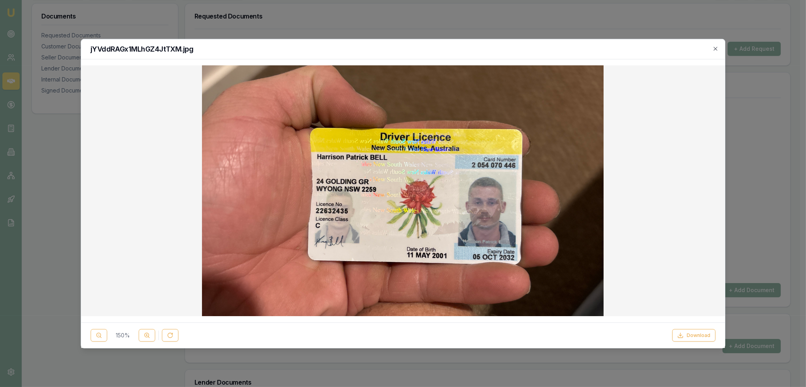
scroll to position [168, 0]
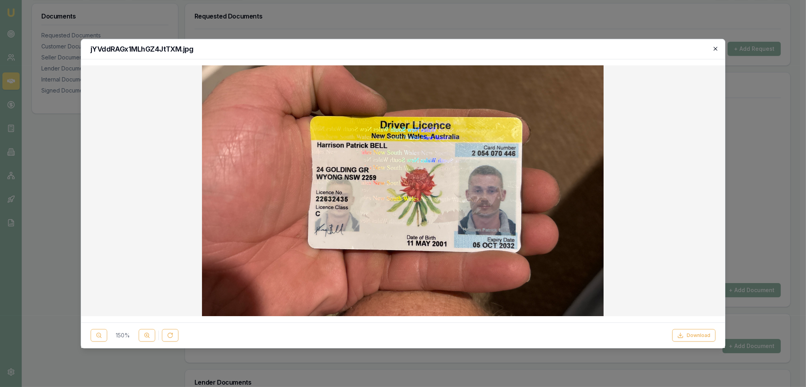
click at [715, 50] on icon "button" at bounding box center [715, 48] width 6 height 6
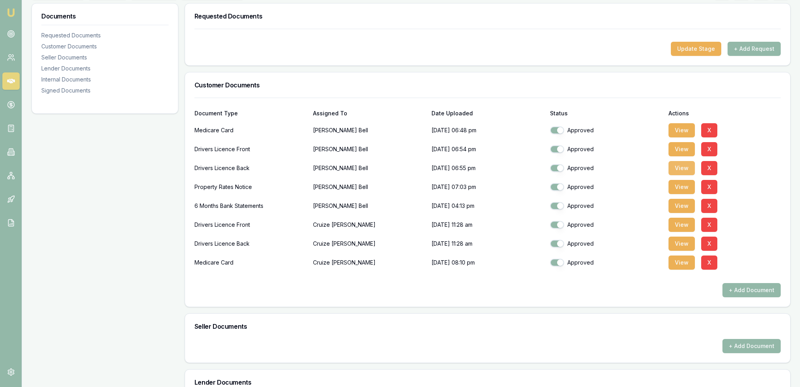
click at [680, 167] on button "View" at bounding box center [682, 168] width 26 height 14
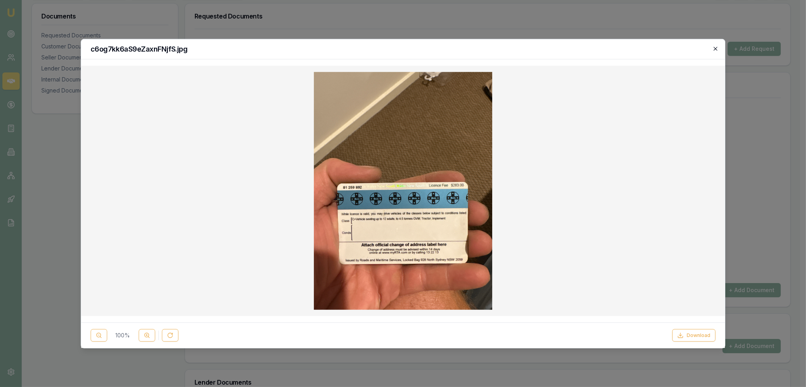
click at [719, 47] on icon "button" at bounding box center [715, 48] width 6 height 6
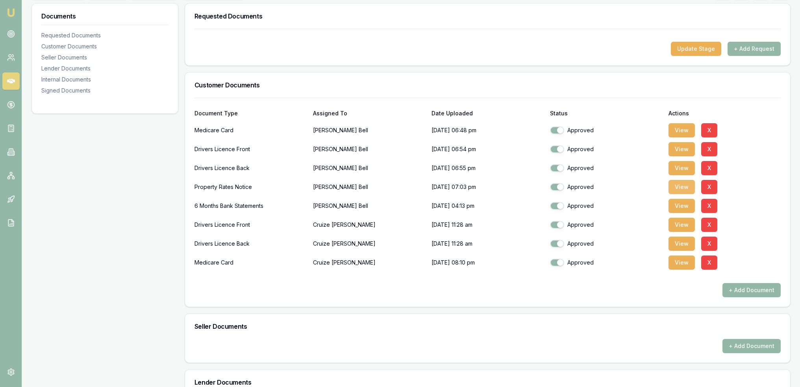
click at [681, 190] on button "View" at bounding box center [682, 187] width 26 height 14
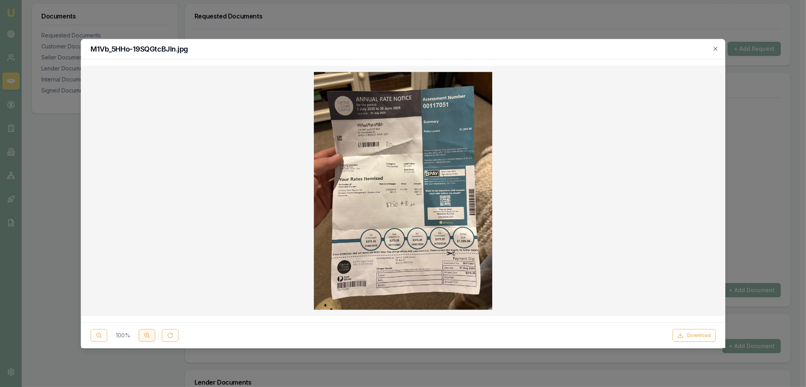
click at [140, 332] on button at bounding box center [147, 335] width 17 height 13
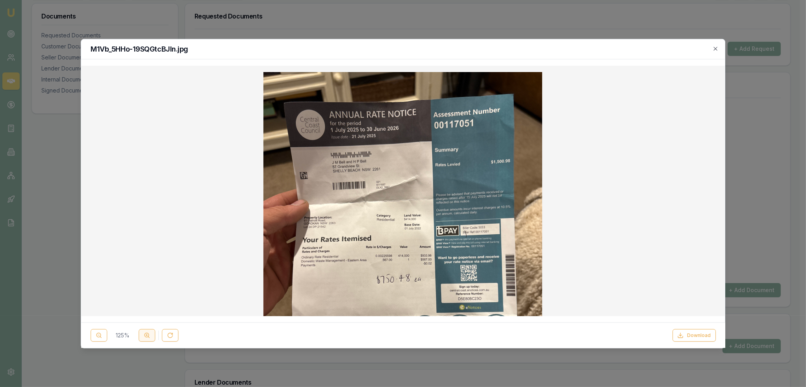
click at [140, 332] on button at bounding box center [147, 335] width 17 height 13
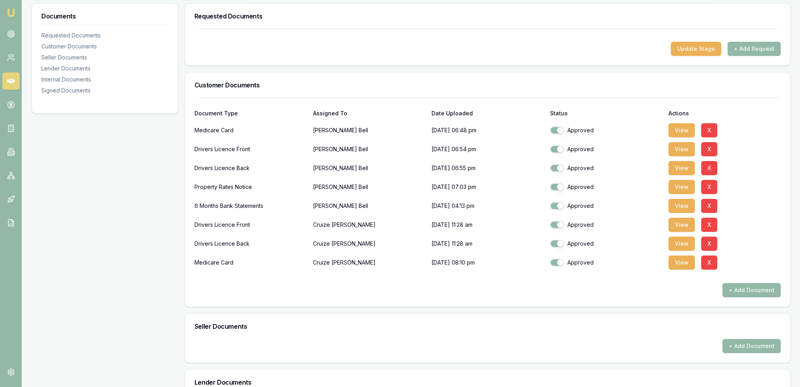
click at [3, 71] on nav "Emu Broker" at bounding box center [11, 119] width 22 height 238
click at [676, 185] on button "View" at bounding box center [682, 187] width 26 height 14
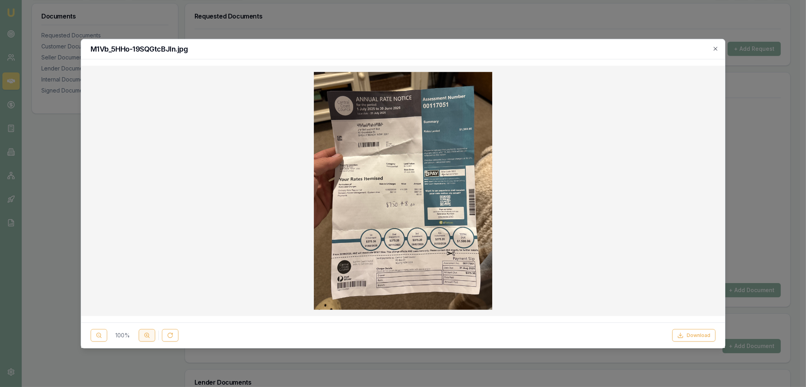
click at [147, 335] on icon at bounding box center [147, 335] width 6 height 6
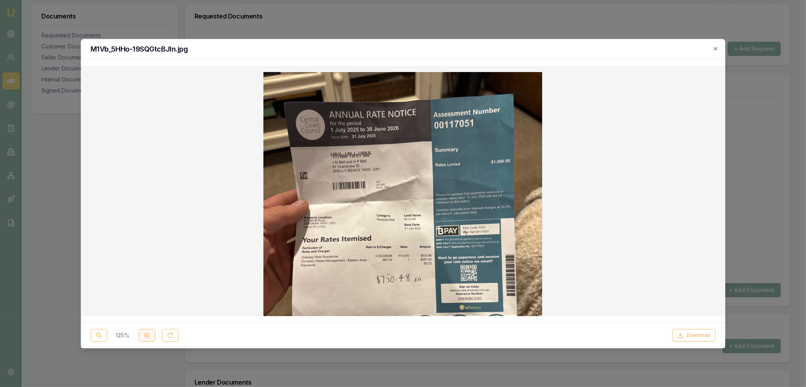
click at [147, 335] on icon at bounding box center [147, 335] width 6 height 6
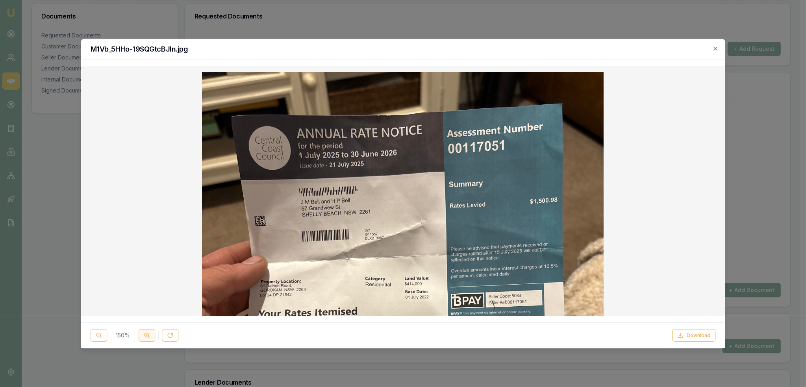
click at [147, 335] on icon at bounding box center [147, 335] width 6 height 6
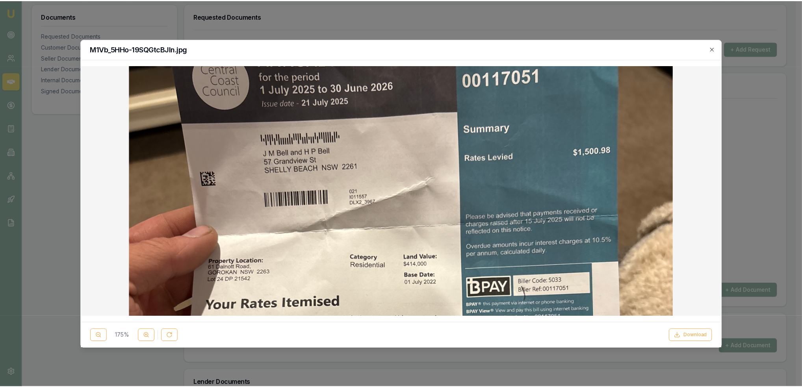
scroll to position [39, 0]
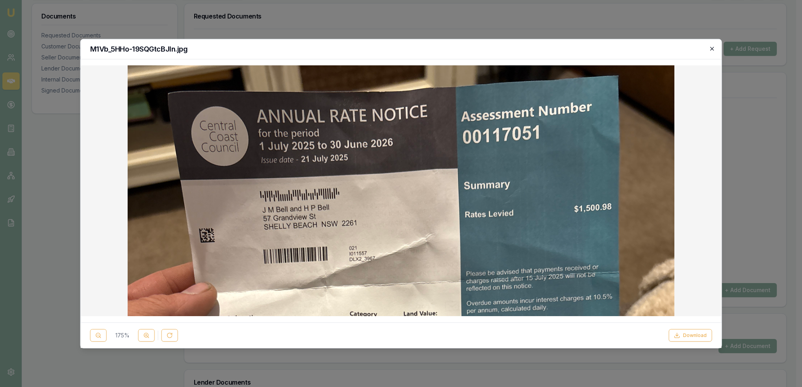
click at [713, 48] on icon "button" at bounding box center [711, 48] width 6 height 6
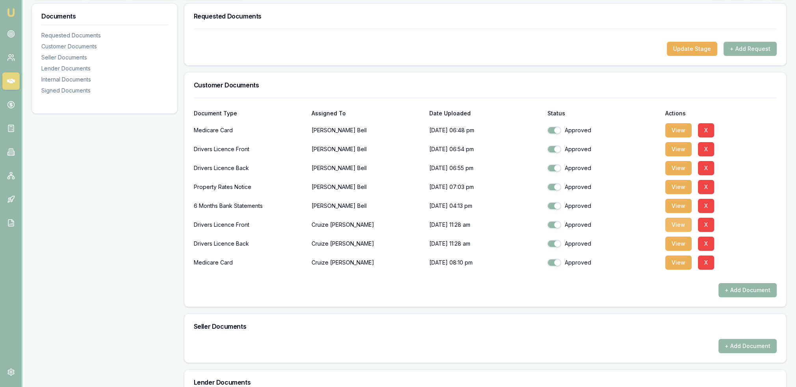
click at [686, 225] on button "View" at bounding box center [678, 225] width 26 height 14
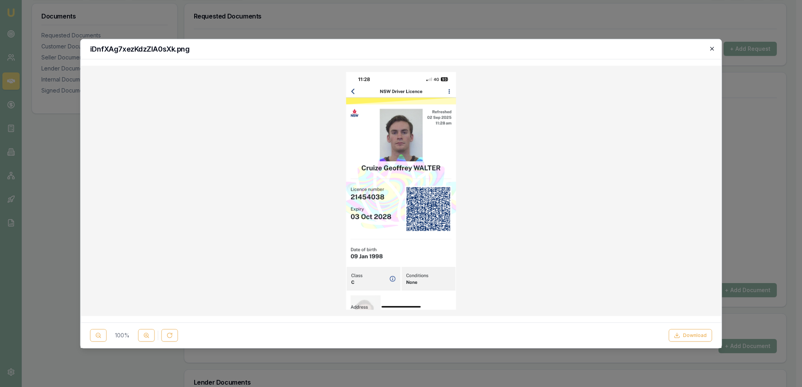
click at [715, 48] on div "iDnfXAg7xezKdzZIA0sXk.png" at bounding box center [401, 49] width 641 height 20
click at [713, 48] on icon "button" at bounding box center [711, 48] width 6 height 6
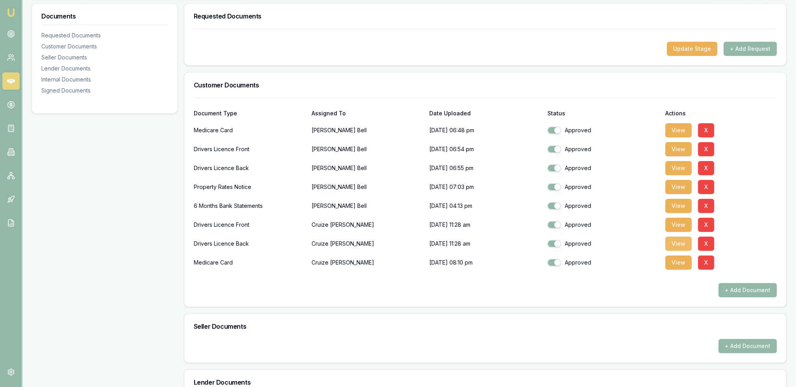
click at [670, 241] on button "View" at bounding box center [678, 244] width 26 height 14
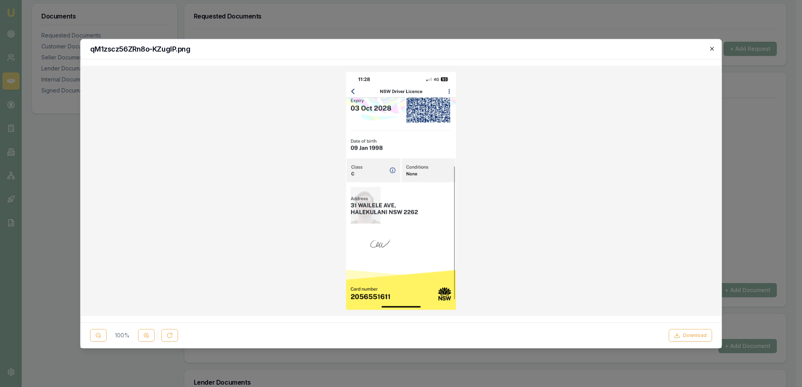
click at [712, 45] on icon "button" at bounding box center [711, 48] width 6 height 6
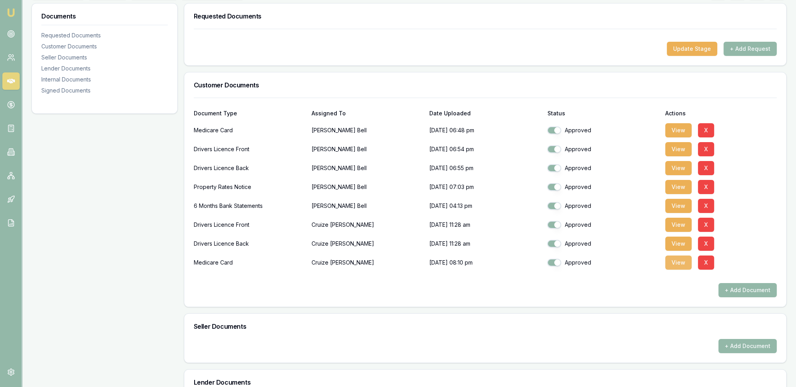
click at [681, 264] on button "View" at bounding box center [678, 263] width 26 height 14
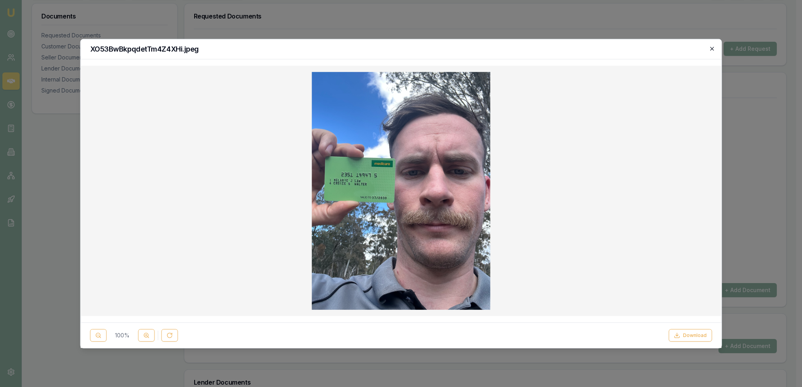
drag, startPoint x: 713, startPoint y: 48, endPoint x: 707, endPoint y: 53, distance: 7.0
click at [713, 48] on icon "button" at bounding box center [711, 48] width 6 height 6
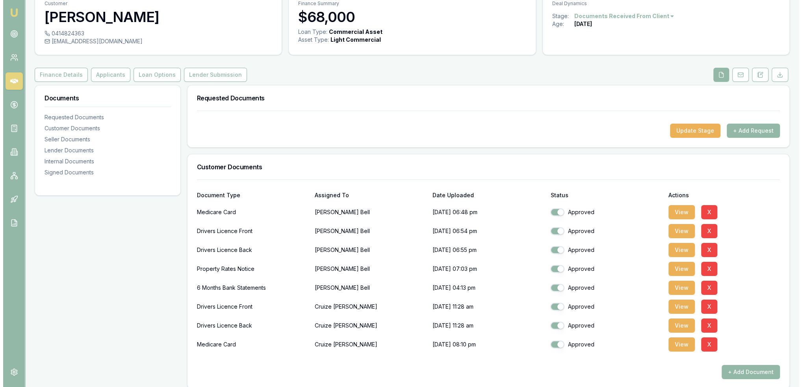
scroll to position [0, 0]
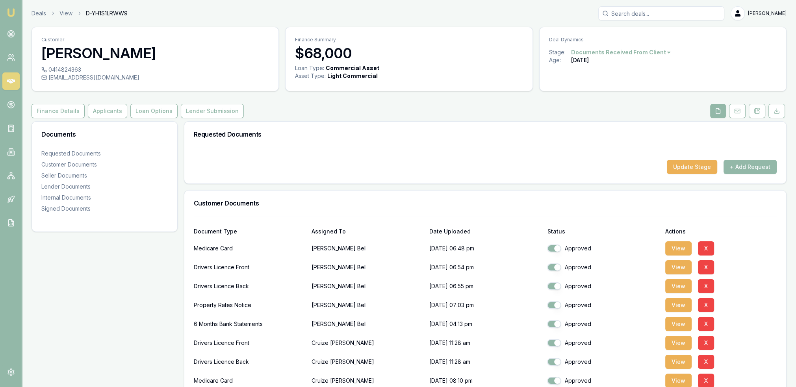
drag, startPoint x: 764, startPoint y: 110, endPoint x: 699, endPoint y: 124, distance: 65.7
click at [764, 110] on button at bounding box center [757, 111] width 17 height 14
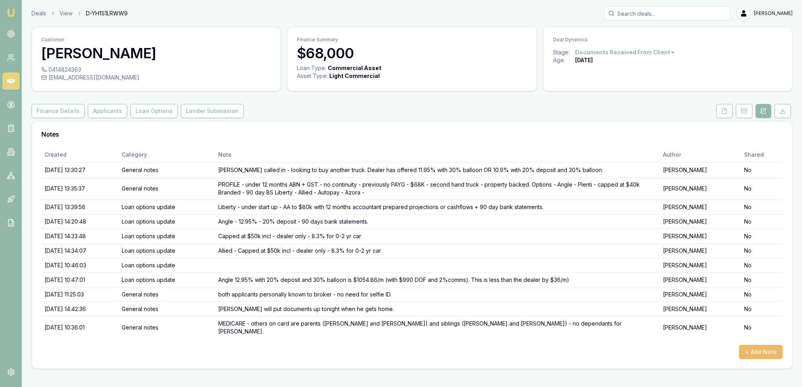
click at [775, 345] on button "+ Add Note" at bounding box center [761, 352] width 44 height 14
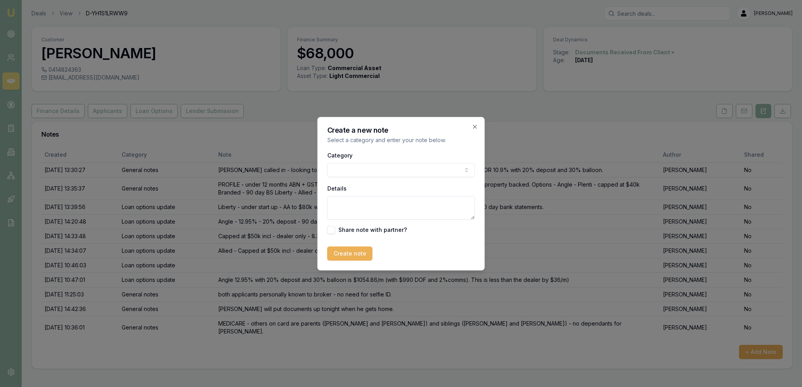
click at [382, 172] on body "Emu Broker Deals View D-YH1S1LRWW9 Robyn Adams Toggle Menu Customer Harrison Be…" at bounding box center [401, 193] width 802 height 387
click at [367, 211] on textarea "Details" at bounding box center [401, 208] width 148 height 24
type textarea "MEDICARE - Cruize - on mother's card - other on card is his mum - no dependants…"
click at [338, 259] on button "Create note" at bounding box center [349, 253] width 45 height 14
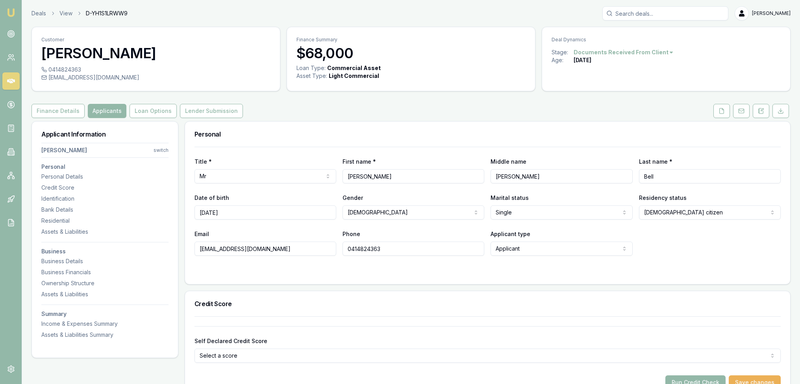
drag, startPoint x: 761, startPoint y: 111, endPoint x: 738, endPoint y: 133, distance: 32.3
click at [761, 111] on icon at bounding box center [761, 111] width 6 height 6
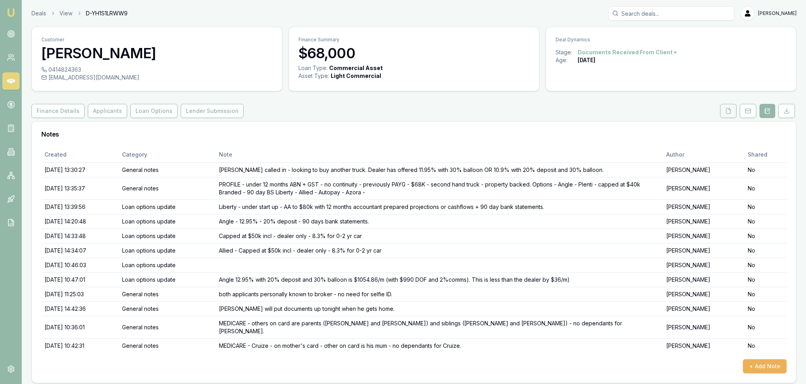
click at [727, 109] on icon at bounding box center [728, 110] width 4 height 5
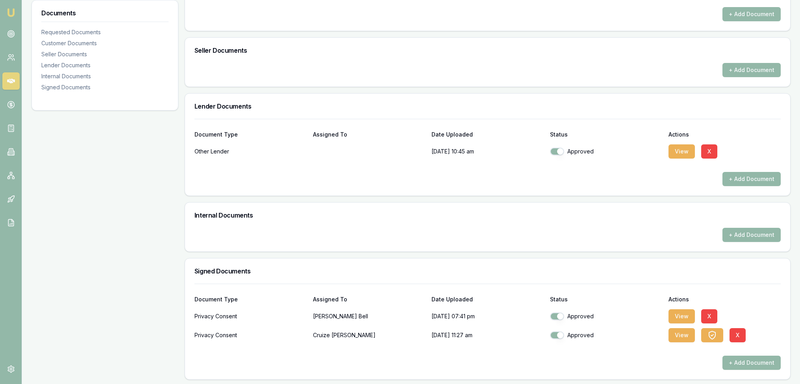
scroll to position [395, 0]
click at [685, 317] on button "View" at bounding box center [682, 316] width 26 height 14
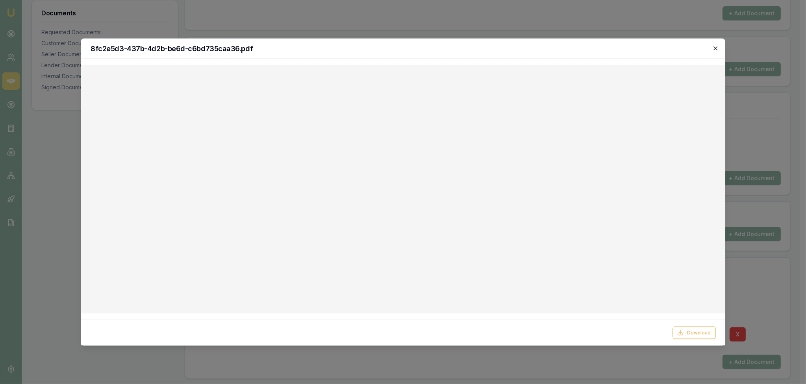
click at [716, 48] on icon "button" at bounding box center [715, 48] width 6 height 6
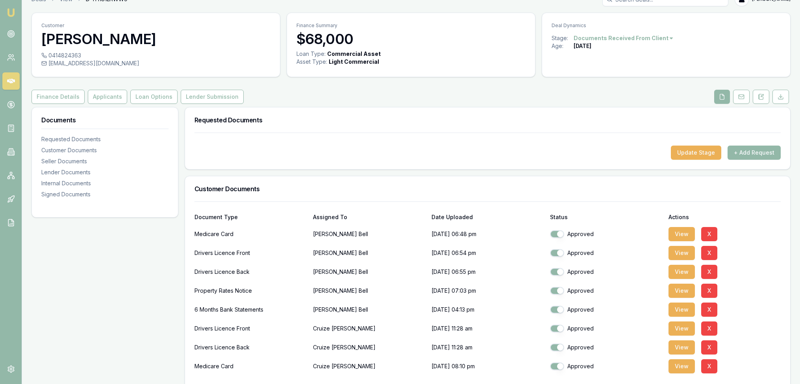
scroll to position [0, 0]
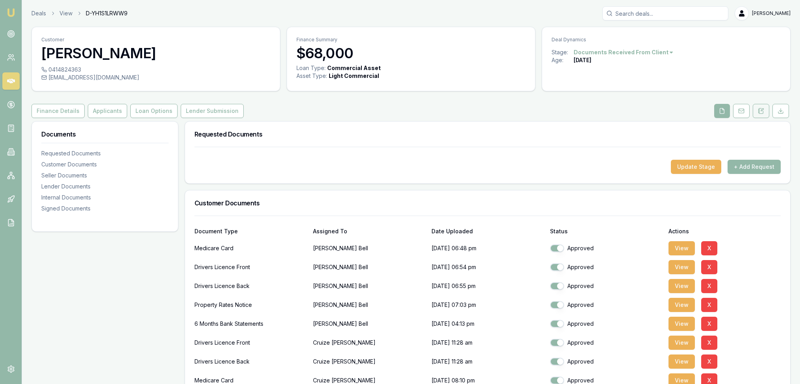
click at [758, 112] on icon at bounding box center [761, 111] width 6 height 6
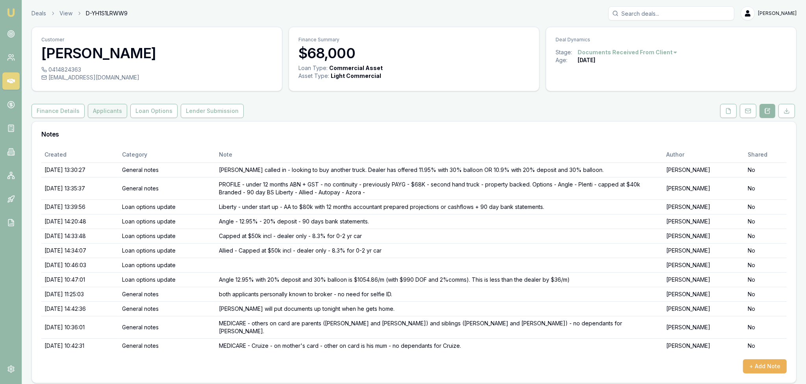
click at [91, 109] on button "Applicants" at bounding box center [107, 111] width 39 height 14
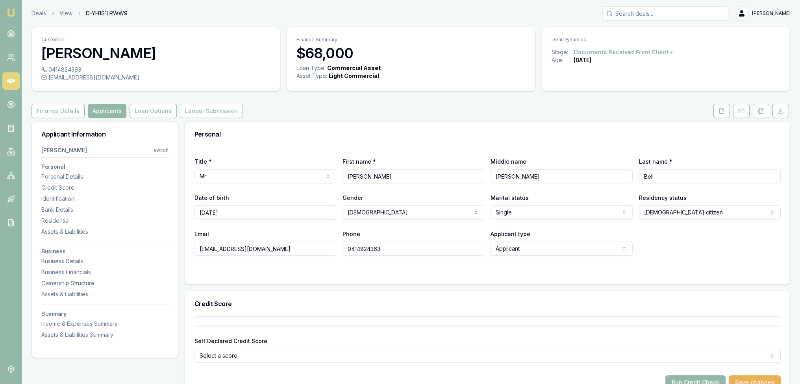
click at [160, 151] on html "Emu Broker Deals View D-YH1S1LRWW9 Robyn Adams Toggle Menu Customer Harrison Be…" at bounding box center [400, 192] width 800 height 384
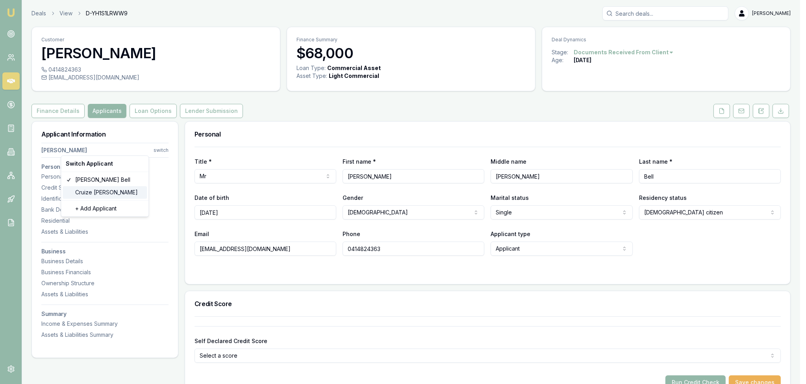
click at [105, 193] on div "Cruize Walter" at bounding box center [105, 192] width 84 height 13
type input "Cruize"
type input "Geoffrey"
type input "Walter"
type input "09/01/1998"
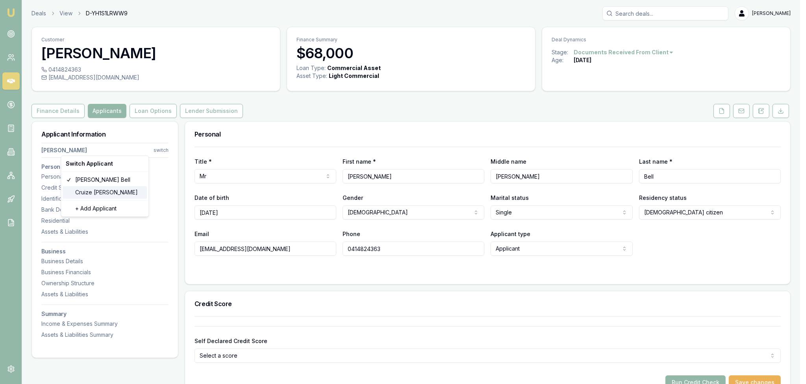
type input "cruizewalter1@gmail.com"
type input "0424265485"
type input "21454038"
type input "3/10/28"
type input "2056551611"
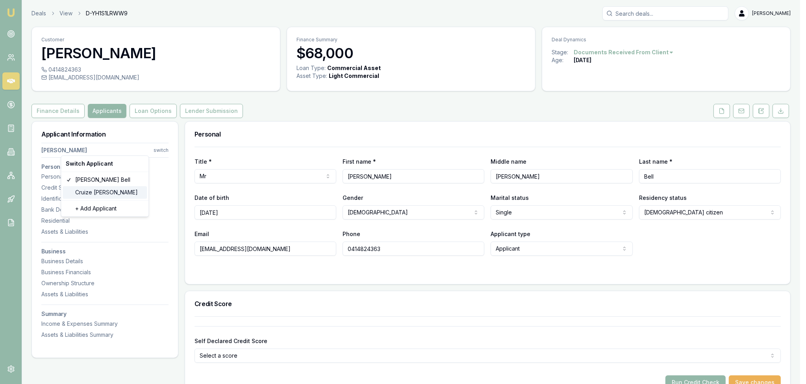
type input "2351149475"
type input "07/30"
type input "G"
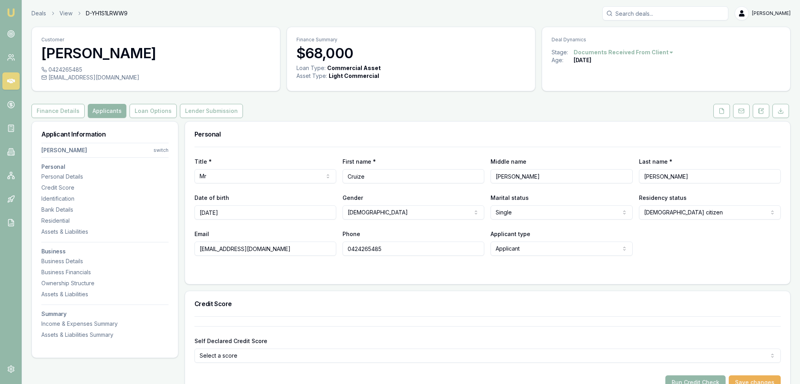
drag, startPoint x: 191, startPoint y: 250, endPoint x: 152, endPoint y: 250, distance: 39.8
drag, startPoint x: 413, startPoint y: 249, endPoint x: 338, endPoint y: 251, distance: 74.9
click at [338, 251] on div "Email cruizewalter1@gmail.com Phone 0424265485 Applicant type Applicant Applica…" at bounding box center [488, 242] width 586 height 27
drag, startPoint x: 724, startPoint y: 110, endPoint x: 715, endPoint y: 110, distance: 8.7
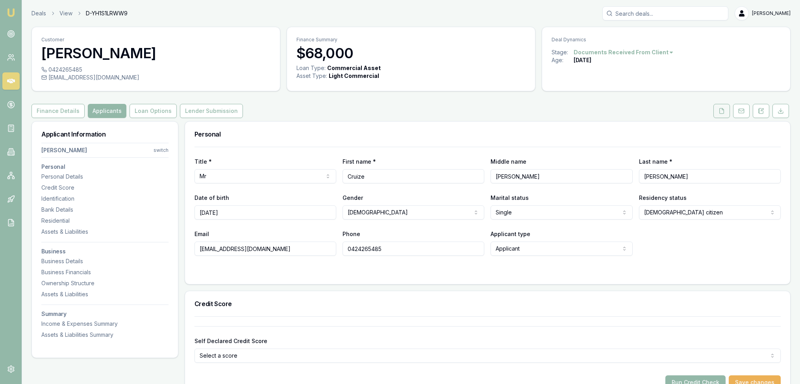
click at [724, 110] on polyline at bounding box center [723, 109] width 2 height 2
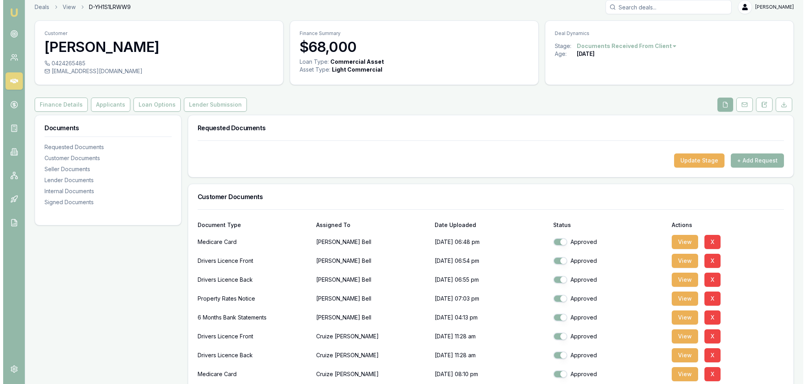
scroll to position [158, 0]
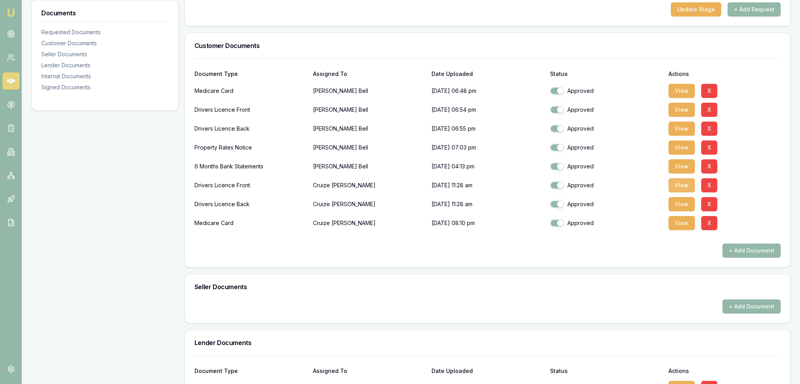
click at [683, 184] on button "View" at bounding box center [682, 185] width 26 height 14
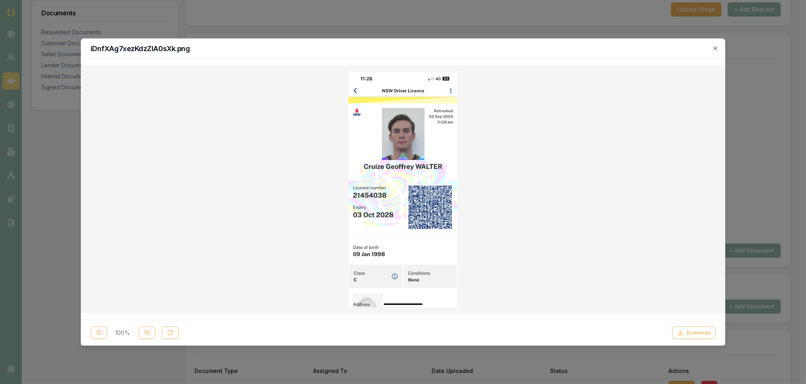
drag, startPoint x: 718, startPoint y: 49, endPoint x: 707, endPoint y: 59, distance: 15.3
click at [718, 49] on icon "button" at bounding box center [715, 48] width 6 height 6
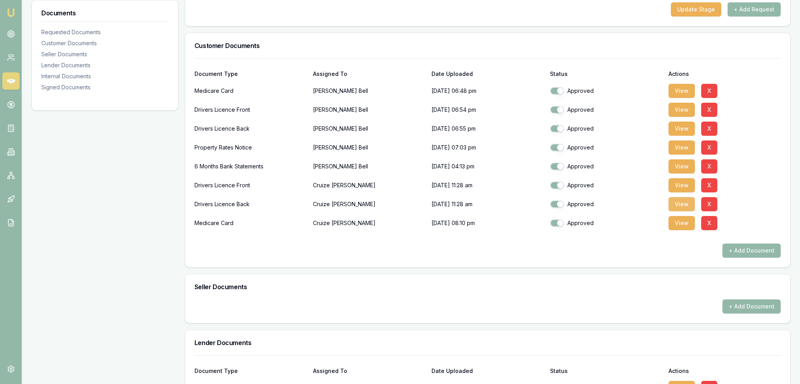
click at [688, 202] on button "View" at bounding box center [682, 204] width 26 height 14
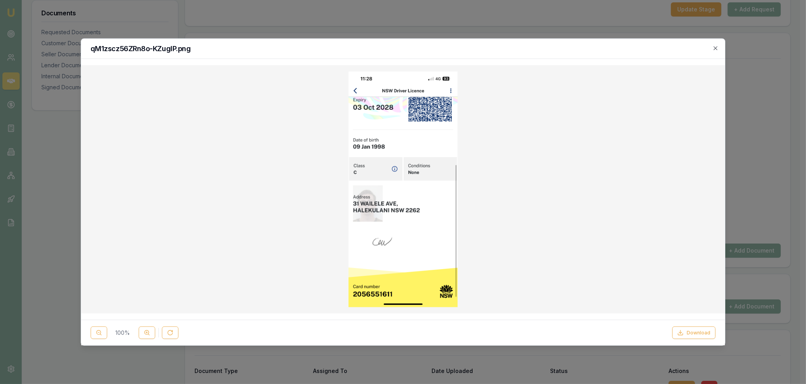
click at [720, 46] on div "qM1zscz56ZRn8o-KZugIP.png" at bounding box center [403, 49] width 644 height 20
click at [715, 48] on icon "button" at bounding box center [715, 48] width 6 height 6
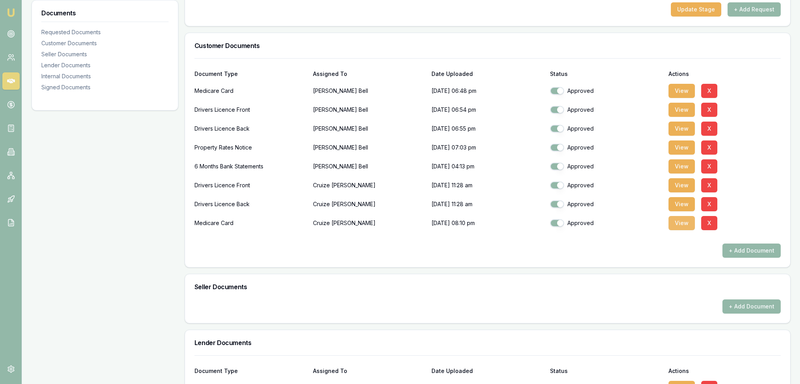
click at [687, 228] on button "View" at bounding box center [682, 223] width 26 height 14
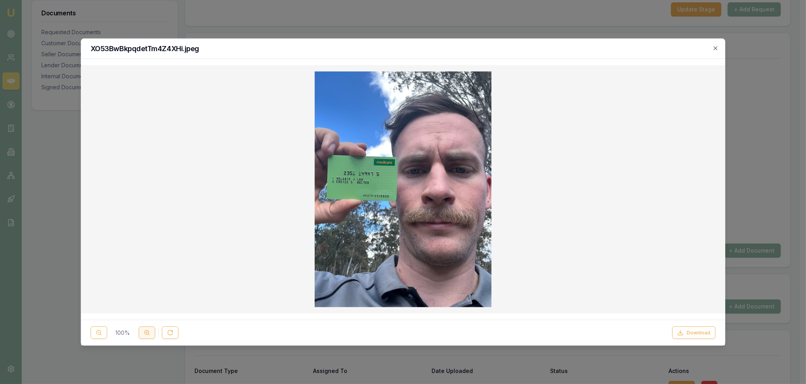
click at [144, 331] on icon at bounding box center [147, 333] width 6 height 6
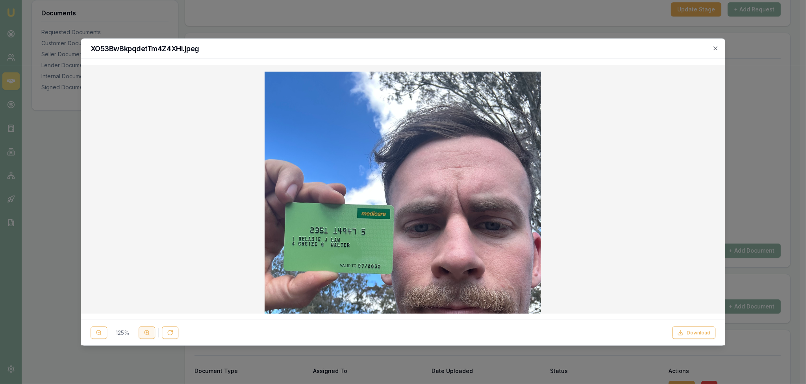
click at [144, 331] on icon at bounding box center [147, 333] width 6 height 6
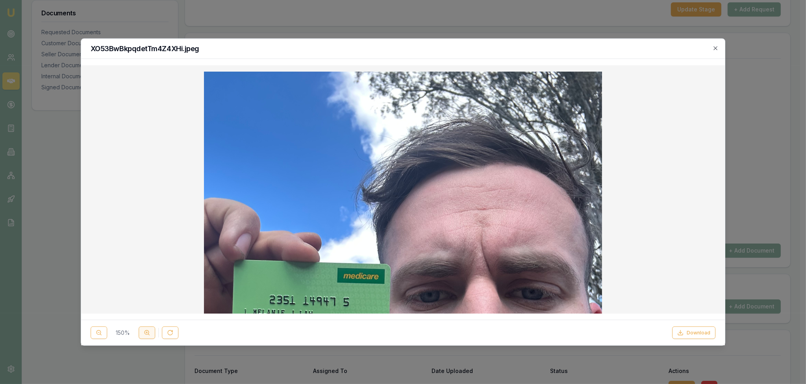
click at [144, 331] on icon at bounding box center [147, 333] width 6 height 6
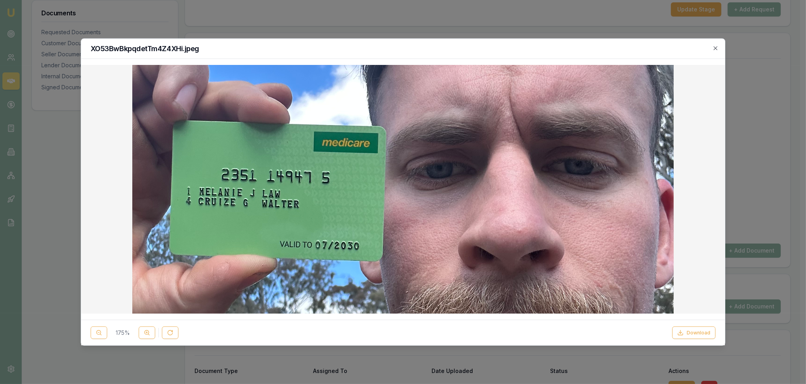
scroll to position [236, 0]
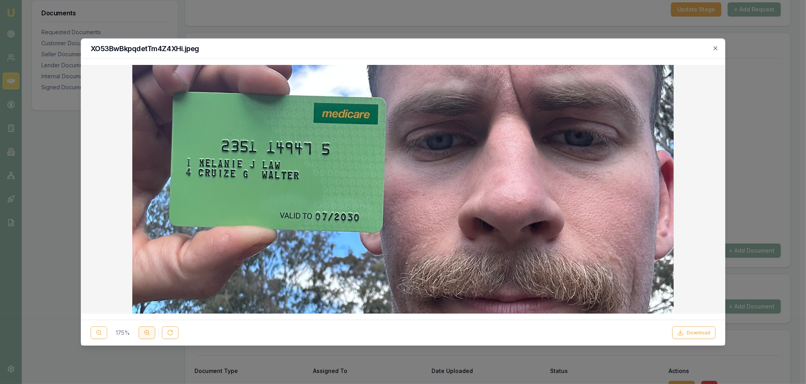
click at [139, 338] on button at bounding box center [147, 332] width 17 height 13
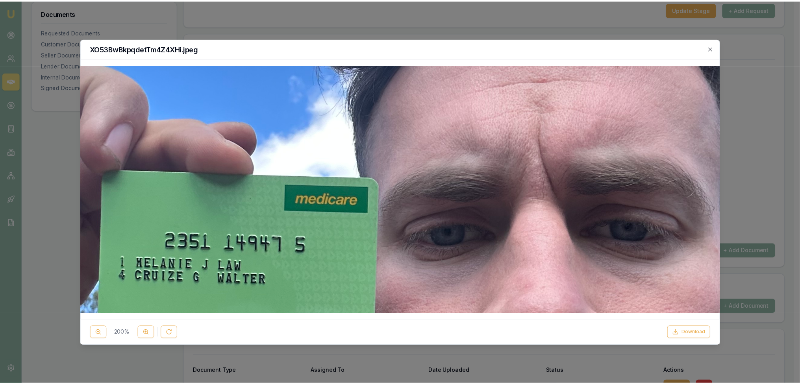
scroll to position [315, 0]
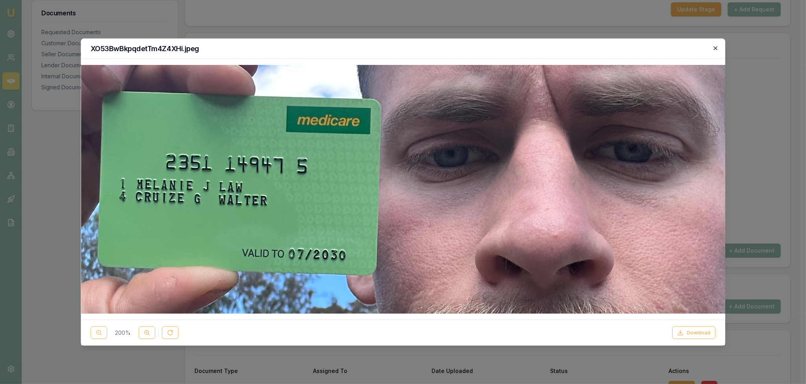
click at [718, 48] on icon "button" at bounding box center [715, 48] width 6 height 6
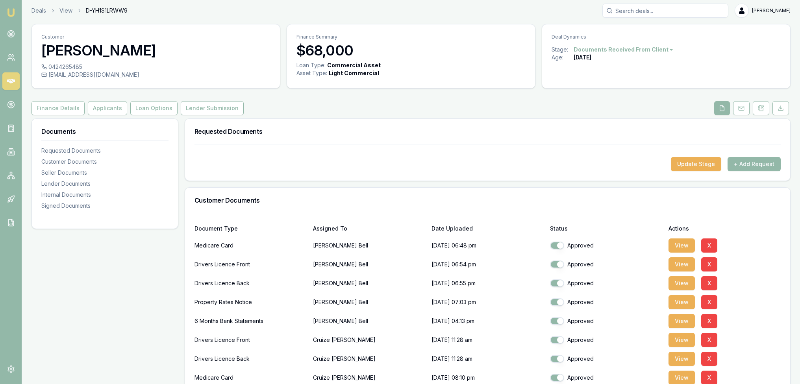
scroll to position [0, 0]
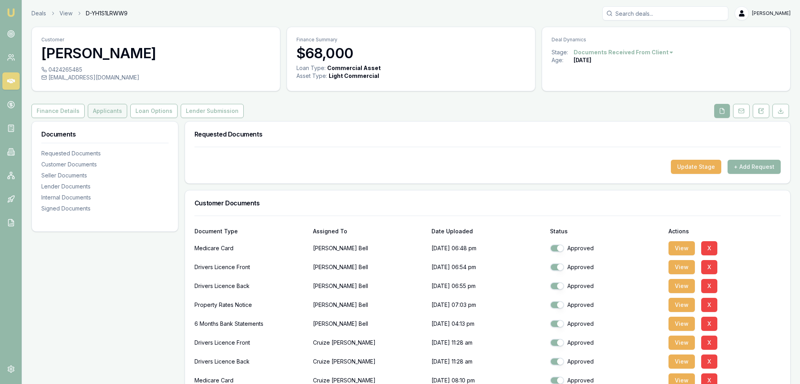
click at [100, 115] on button "Applicants" at bounding box center [107, 111] width 39 height 14
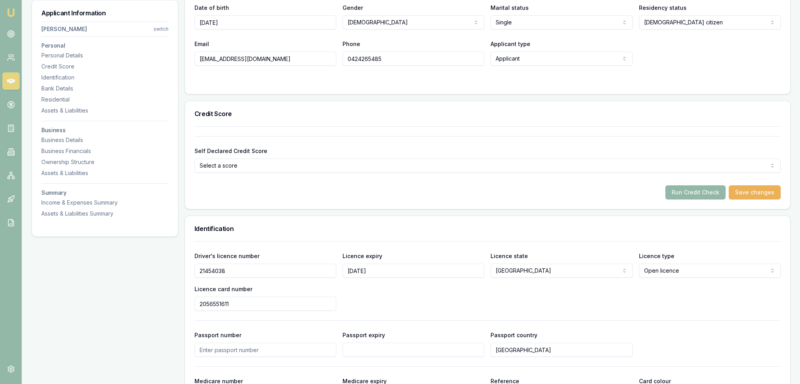
scroll to position [197, 0]
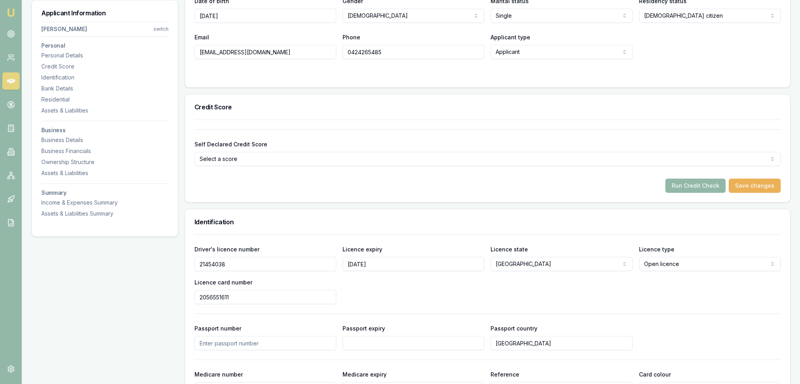
drag, startPoint x: 230, startPoint y: 267, endPoint x: 179, endPoint y: 267, distance: 51.2
drag, startPoint x: 189, startPoint y: 298, endPoint x: 182, endPoint y: 298, distance: 6.7
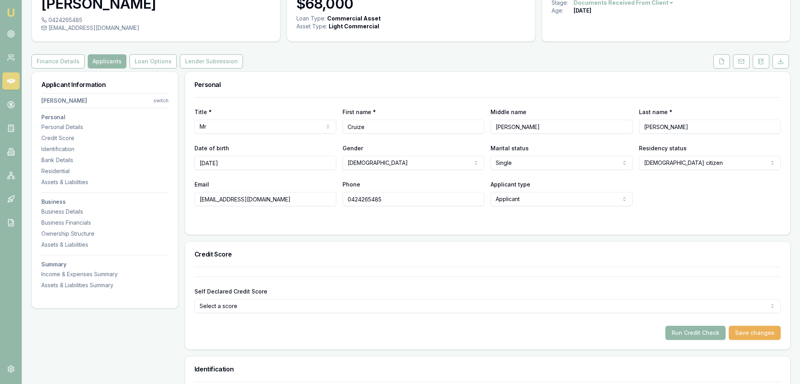
scroll to position [0, 0]
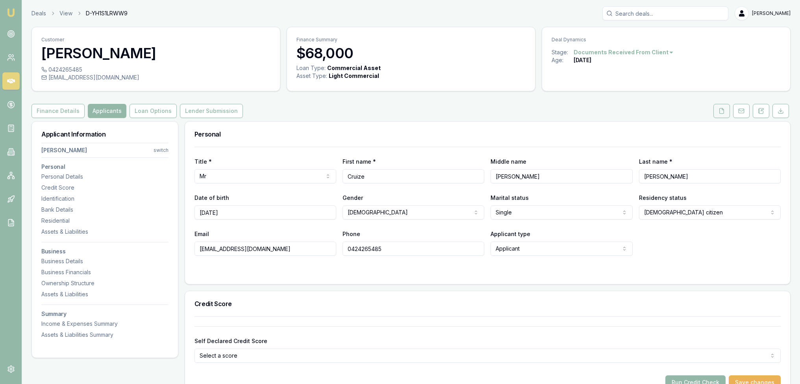
click at [717, 112] on button at bounding box center [722, 111] width 17 height 14
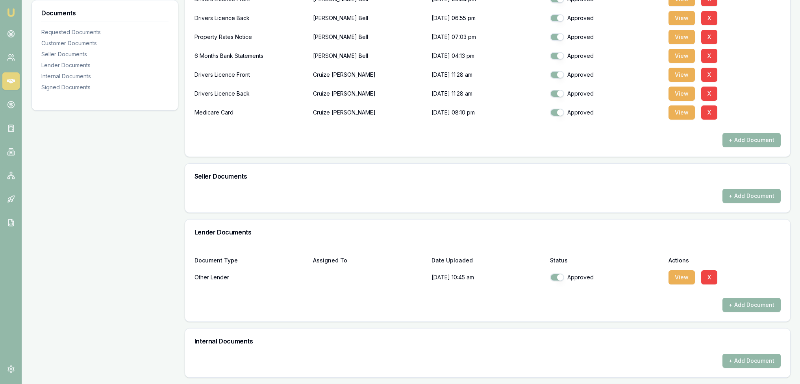
scroll to position [395, 0]
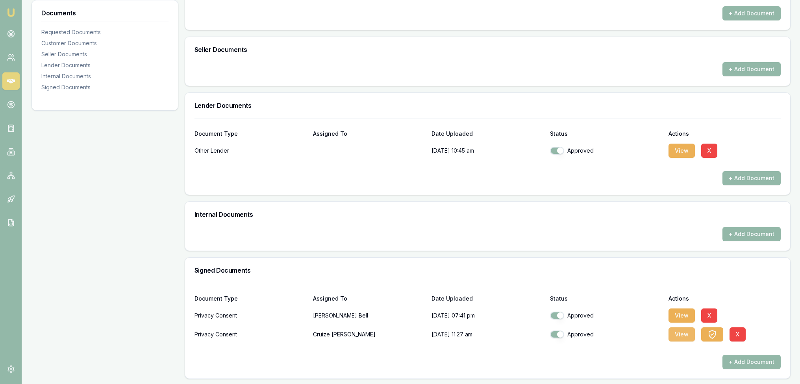
click at [677, 338] on button "View" at bounding box center [682, 335] width 26 height 14
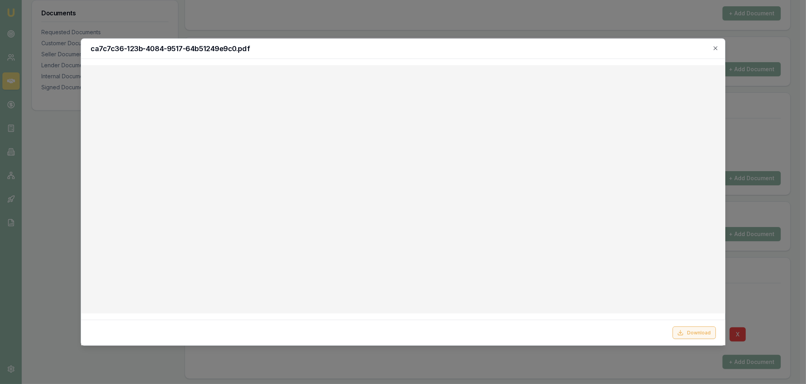
click at [696, 334] on button "Download" at bounding box center [693, 332] width 43 height 13
click at [715, 49] on icon "button" at bounding box center [715, 48] width 6 height 6
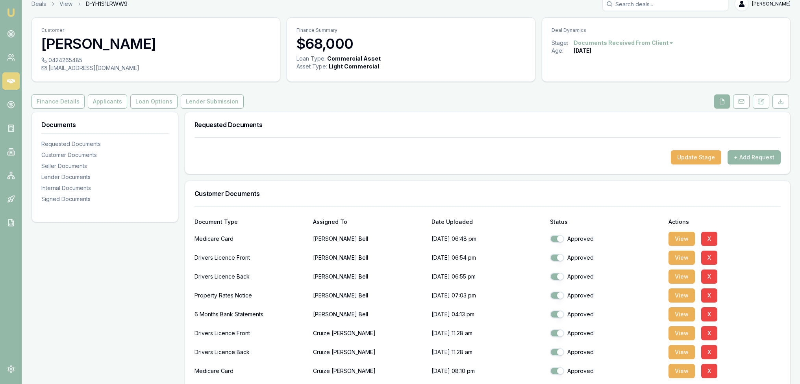
scroll to position [0, 0]
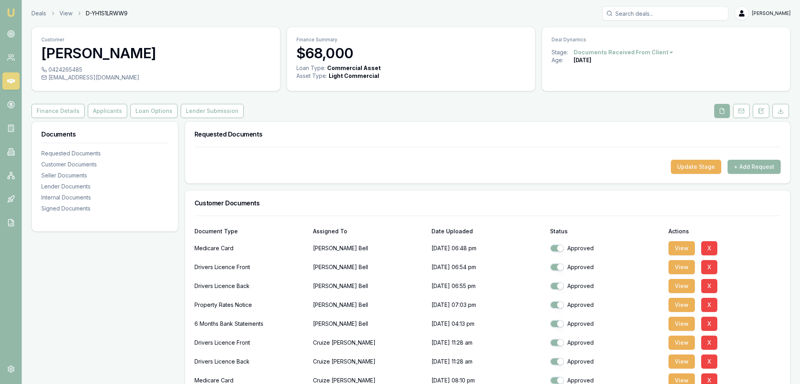
drag, startPoint x: 100, startPoint y: 112, endPoint x: 184, endPoint y: 127, distance: 85.7
click at [100, 112] on button "Applicants" at bounding box center [107, 111] width 39 height 14
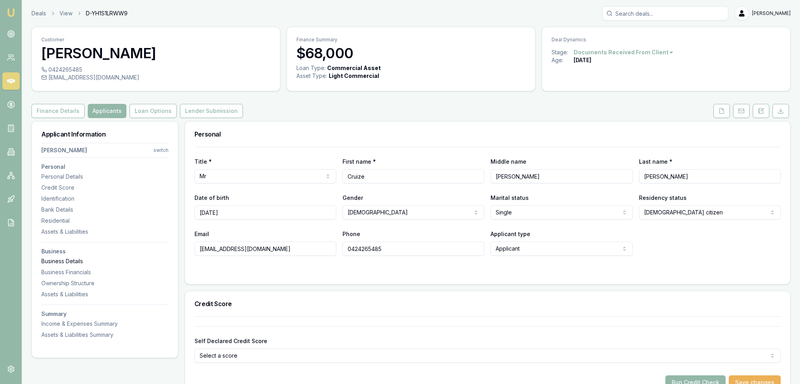
click at [58, 258] on div "Business Details" at bounding box center [104, 262] width 127 height 8
click at [725, 113] on icon at bounding box center [722, 111] width 6 height 6
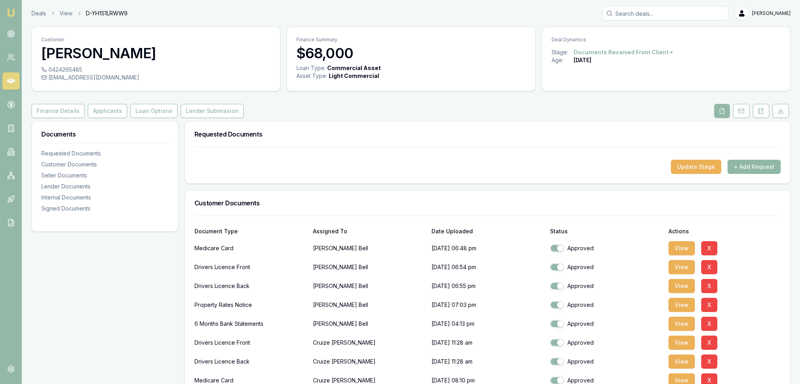
drag, startPoint x: 759, startPoint y: 163, endPoint x: 756, endPoint y: 167, distance: 5.0
click at [756, 167] on button "+ Add Request" at bounding box center [754, 167] width 53 height 14
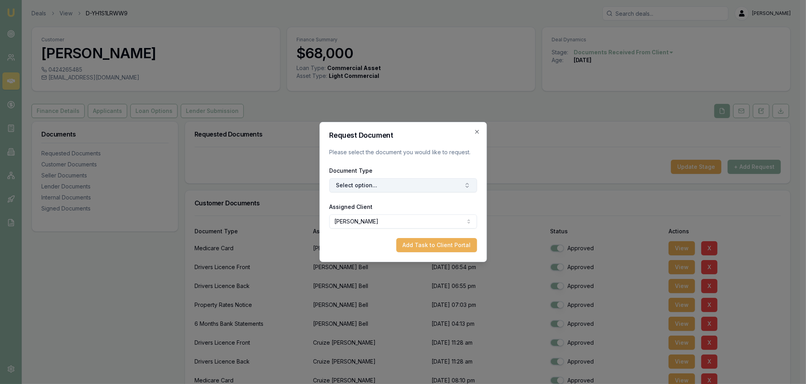
click at [430, 180] on button "Select option..." at bounding box center [403, 185] width 148 height 14
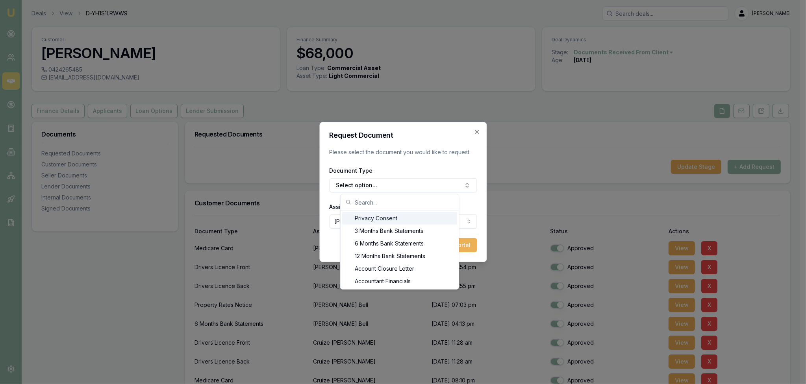
click at [385, 217] on div "Privacy Consent" at bounding box center [399, 218] width 115 height 13
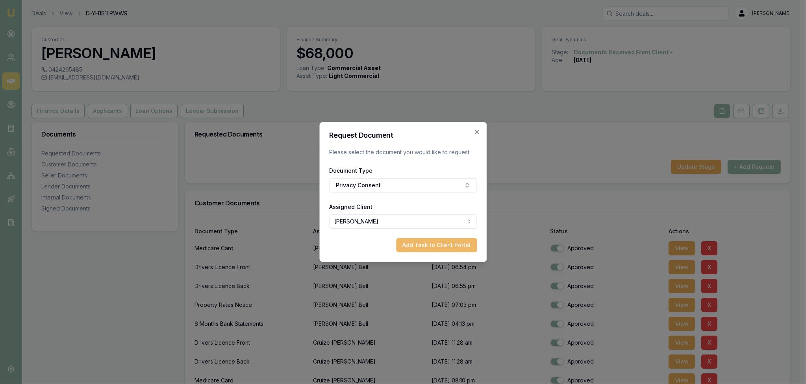
click at [438, 247] on button "Add Task to Client Portal" at bounding box center [436, 245] width 81 height 14
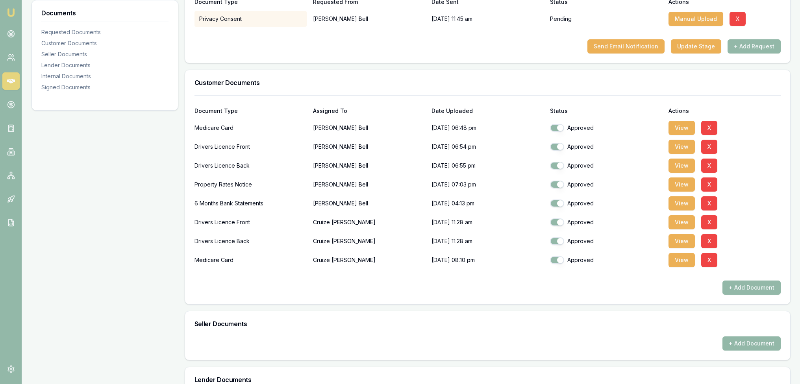
scroll to position [158, 0]
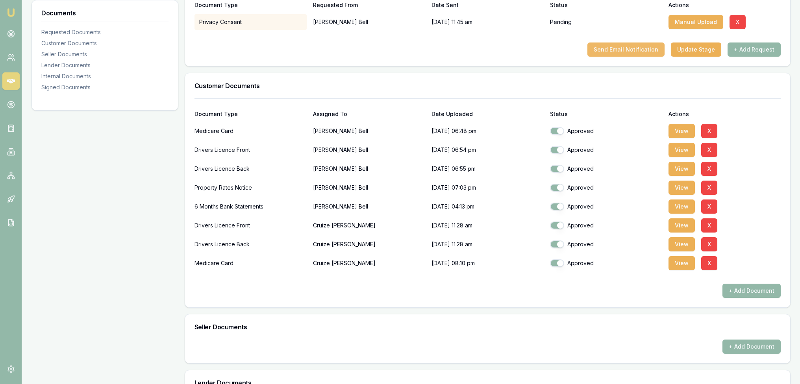
click at [649, 53] on button "Send Email Notification" at bounding box center [625, 50] width 77 height 14
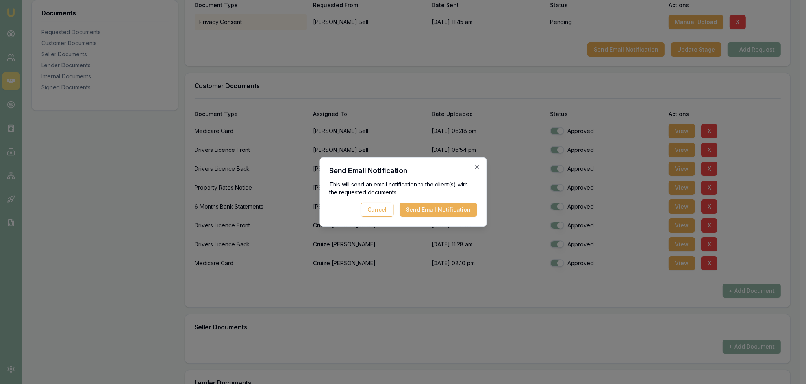
click at [449, 210] on button "Send Email Notification" at bounding box center [438, 210] width 77 height 14
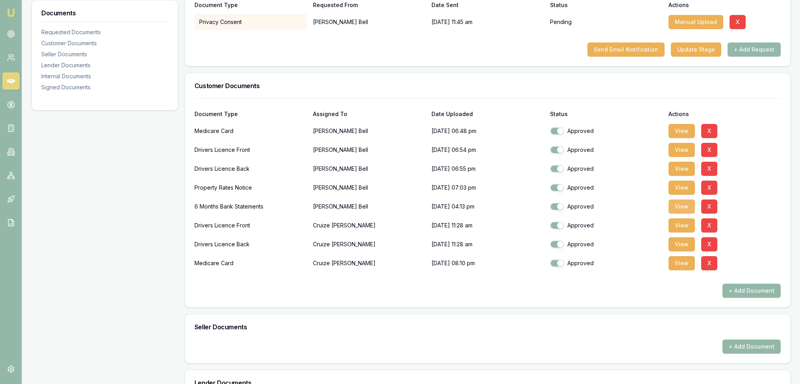
click at [686, 209] on button "View" at bounding box center [682, 207] width 26 height 14
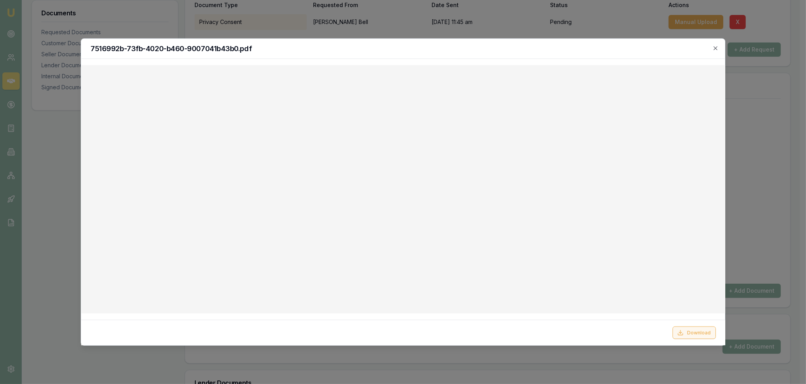
click at [697, 329] on button "Download" at bounding box center [693, 332] width 43 height 13
drag, startPoint x: 714, startPoint y: 48, endPoint x: 722, endPoint y: 42, distance: 10.4
click at [714, 48] on icon "button" at bounding box center [715, 48] width 6 height 6
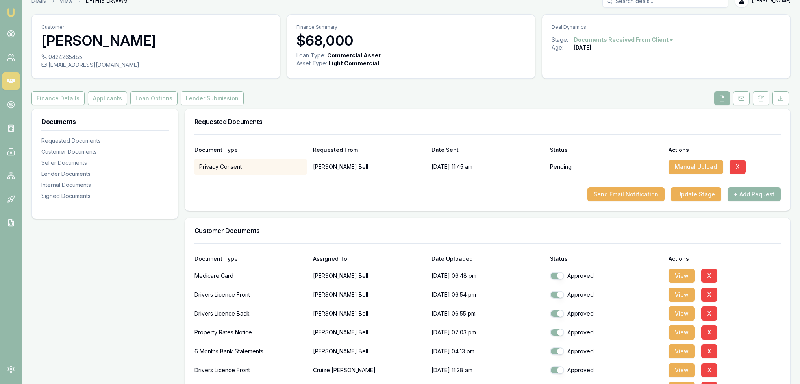
scroll to position [0, 0]
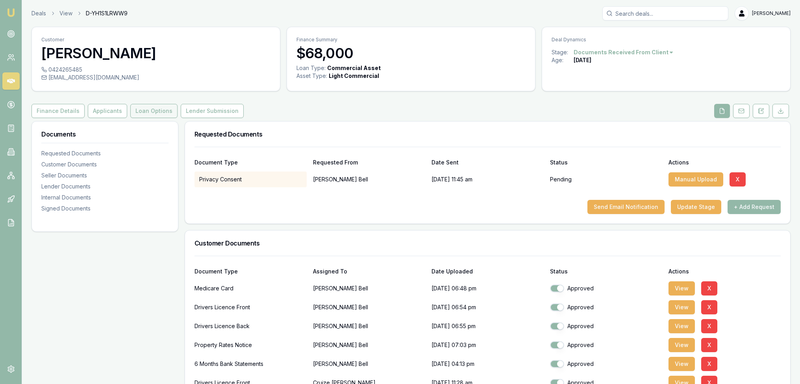
click at [158, 107] on button "Loan Options" at bounding box center [153, 111] width 47 height 14
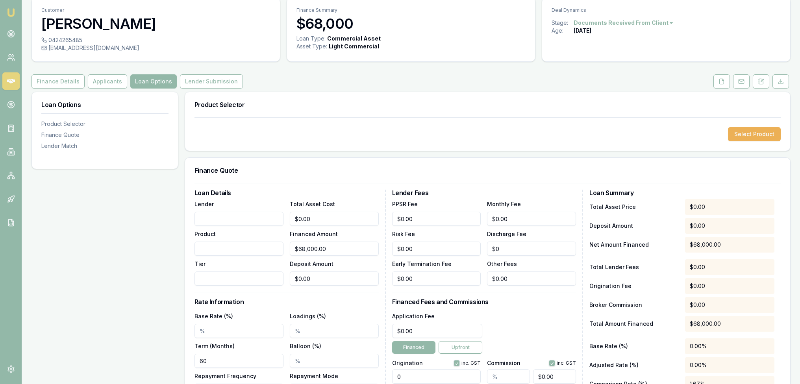
scroll to position [118, 0]
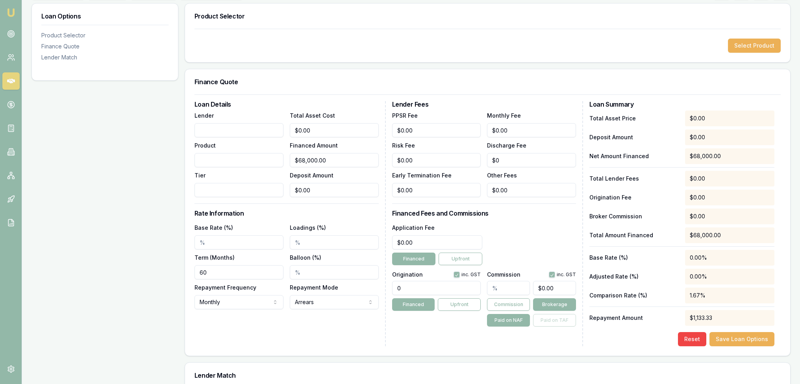
click at [246, 131] on input "Lender" at bounding box center [239, 130] width 89 height 14
type input "Angle Finance"
drag, startPoint x: 320, startPoint y: 130, endPoint x: 284, endPoint y: 133, distance: 36.0
click at [286, 133] on div "Lender Angle Finance Product Tier Total Asset Cost 0 Financed Amount $68,000.00…" at bounding box center [287, 154] width 184 height 87
type input "6"
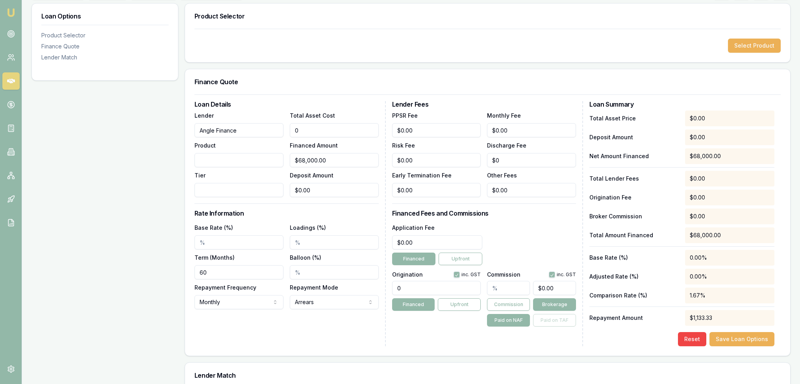
type input "$6.00"
type input "68"
type input "$68.00"
type input "680"
type input "$680.00"
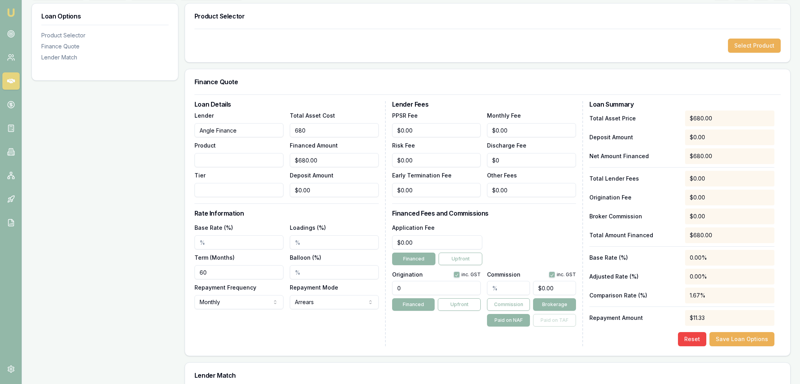
type input "6800"
type input "$6,800.00"
type input "68000"
type input "$68,000.00"
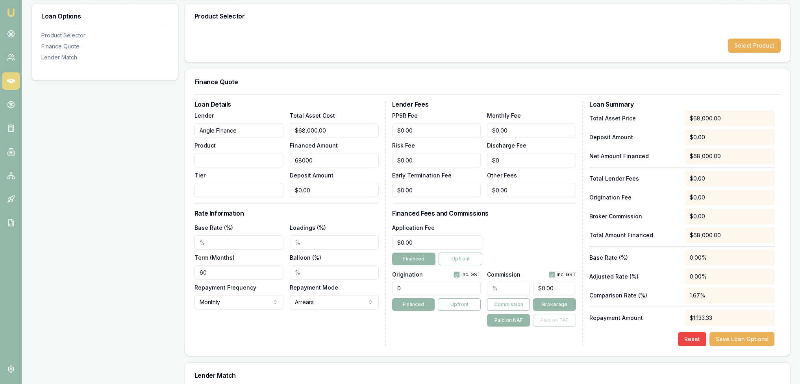
type input "$68,000.00"
click at [252, 160] on input "Product" at bounding box center [239, 160] width 89 height 14
click at [237, 161] on input "Product" at bounding box center [239, 160] width 89 height 14
type input "Chattel Mortgage"
type input "Under 12 months ABN"
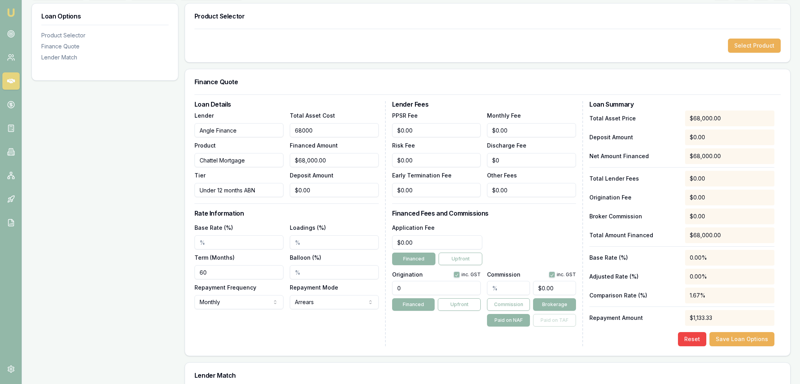
type input "$68,000.00"
type input "0"
drag, startPoint x: 287, startPoint y: 198, endPoint x: 272, endPoint y: 199, distance: 14.7
click at [272, 199] on div "Loan Details Lender Angle Finance Product Chattel Mortgage Tier Under 12 months…" at bounding box center [290, 223] width 191 height 245
type input "$67,999.00"
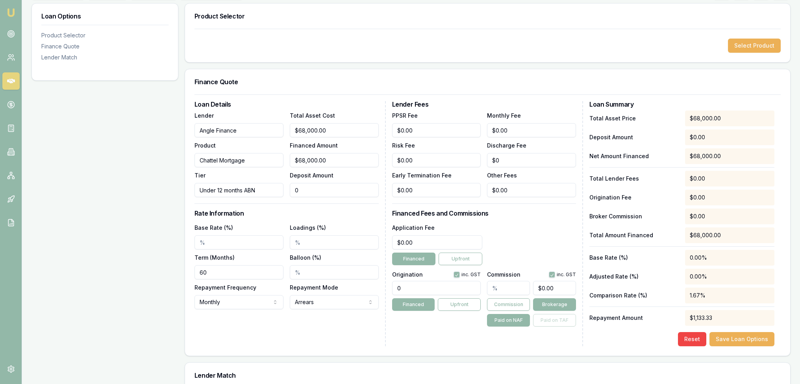
type input "1"
type input "$67,987.00"
type input "136"
type input "$66,640.00"
type input "1360"
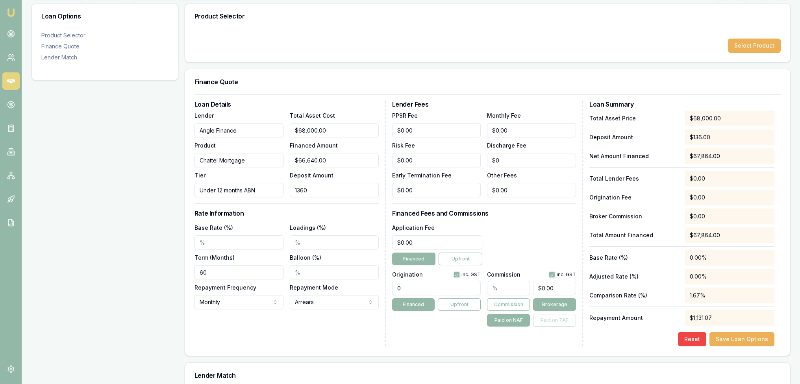
type input "$54,400.00"
type input "$13,600.00"
click at [276, 219] on div "Loan Details Lender Angle Finance Product Chattel Mortgage Tier Under 12 months…" at bounding box center [290, 223] width 191 height 245
drag, startPoint x: 221, startPoint y: 243, endPoint x: 167, endPoint y: 243, distance: 53.6
click at [167, 243] on div "Loan Options Product Selector Finance Quote Lender Match Product Selector Selec…" at bounding box center [411, 211] width 759 height 417
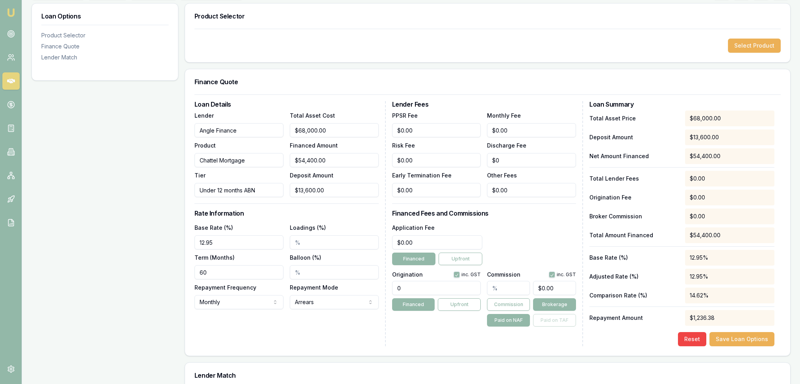
type input "12.95%"
click at [297, 244] on input "Loadings (%)" at bounding box center [334, 242] width 89 height 14
type input "2.00%"
click at [296, 270] on input "Balloon (%)" at bounding box center [334, 272] width 89 height 14
type input "30.00%"
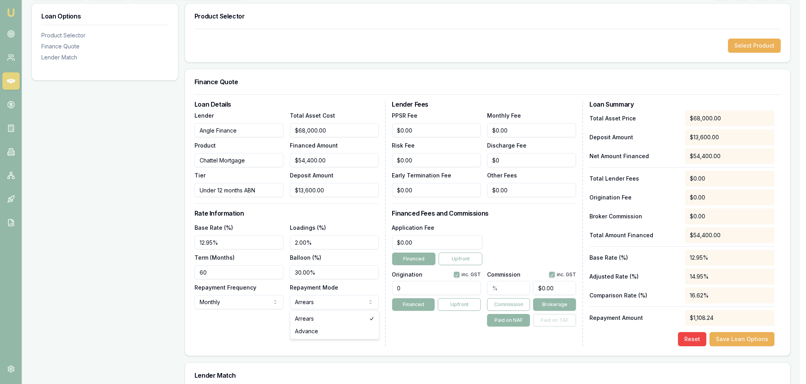
click at [310, 266] on html "Emu Broker Deals View D-YH1S1LRWW9 Robyn Adams Toggle Menu Customer Cruize Walt…" at bounding box center [403, 74] width 806 height 384
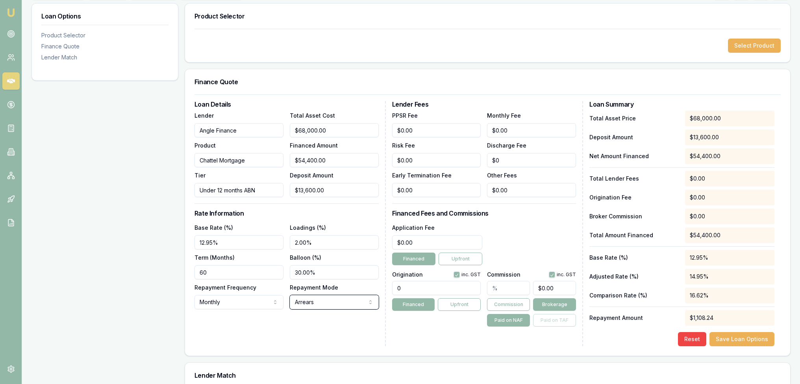
click at [310, 266] on html "Emu Broker Deals View D-YH1S1LRWW9 Robyn Adams Toggle Menu Customer Cruize Walt…" at bounding box center [400, 74] width 800 height 384
click at [283, 335] on div "Loan Details Lender Angle Finance Product Chattel Mortgage Tier Under 12 months…" at bounding box center [290, 223] width 191 height 245
drag, startPoint x: 319, startPoint y: 240, endPoint x: 278, endPoint y: 239, distance: 41.3
click at [278, 239] on div "Base Rate (%) 12.95% Loadings (%) 2.00% Term (Months) 60 Balloon (%) 30.00% Rep…" at bounding box center [287, 266] width 184 height 87
click at [285, 330] on div "Loan Details Lender Angle Finance Product Chattel Mortgage Tier Under 12 months…" at bounding box center [290, 223] width 191 height 245
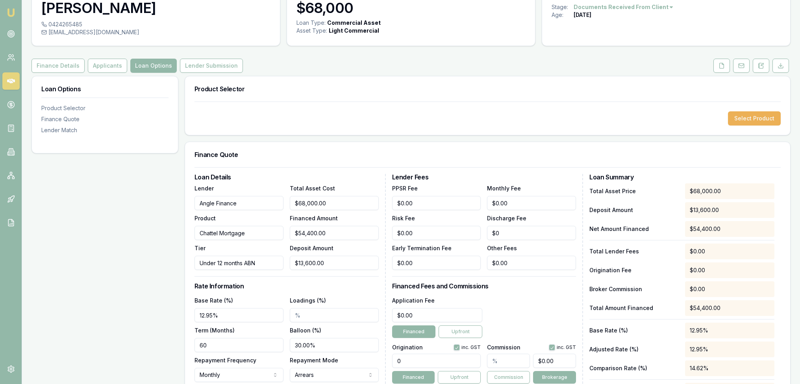
scroll to position [158, 0]
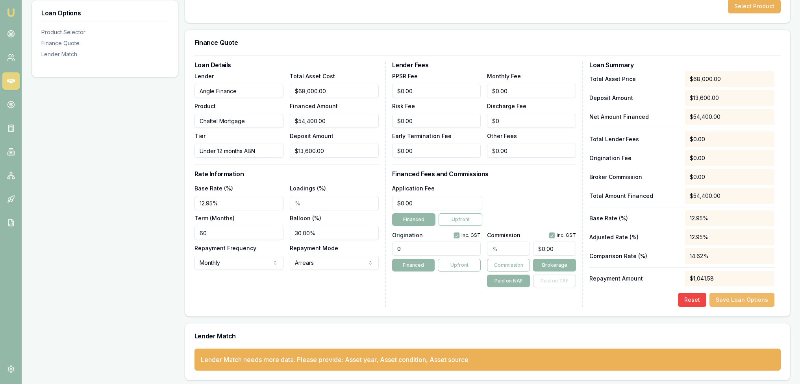
click at [740, 300] on button "Save Loan Options" at bounding box center [742, 300] width 65 height 14
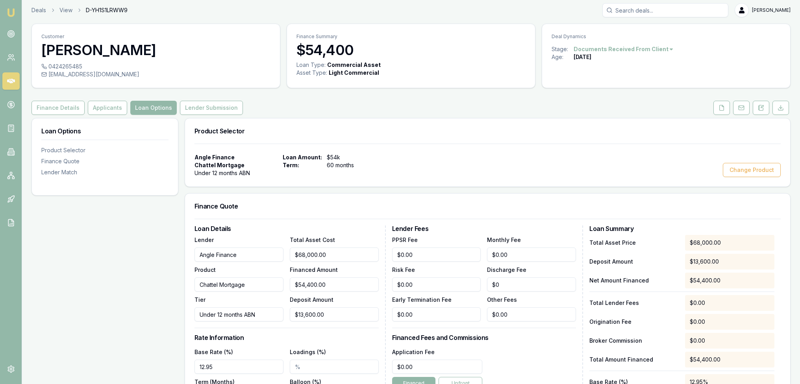
scroll to position [0, 0]
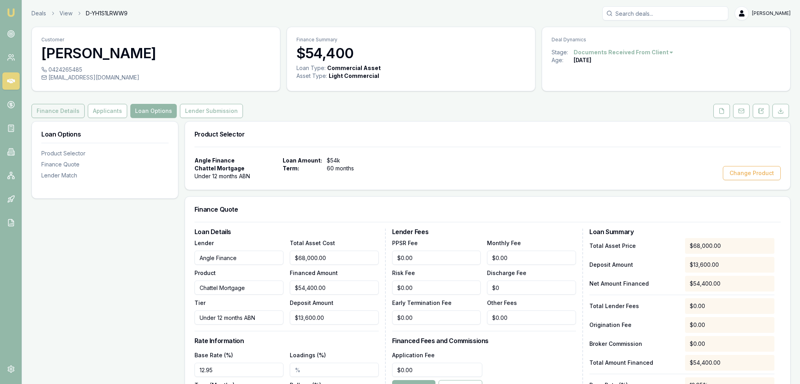
click at [42, 111] on button "Finance Details" at bounding box center [58, 111] width 53 height 14
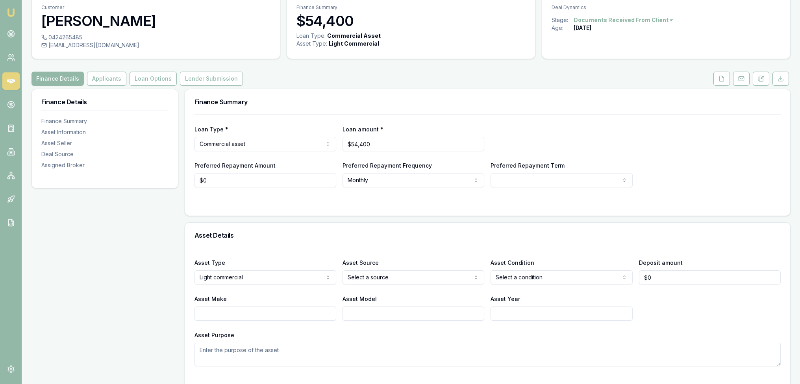
scroll to position [79, 0]
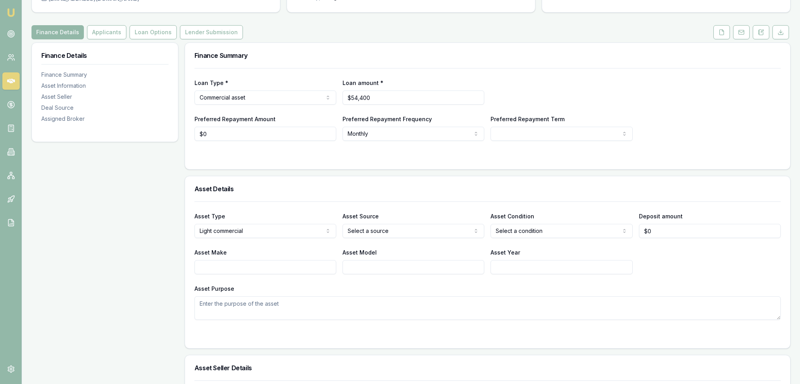
click at [561, 135] on html "Emu Broker Deals View D-YH1S1LRWW9 Robyn Adams Toggle Menu Customer Cruize Walt…" at bounding box center [400, 113] width 800 height 384
select select "60"
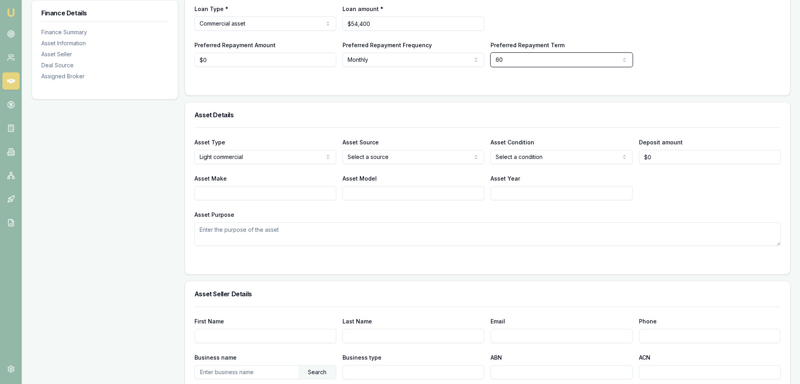
scroll to position [158, 0]
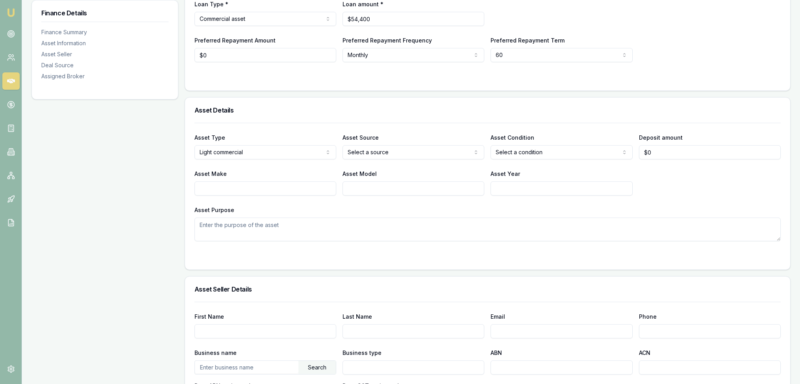
click at [385, 151] on html "Emu Broker Deals View D-YH1S1LRWW9 Robyn Adams Toggle Menu Customer Cruize Walt…" at bounding box center [400, 34] width 800 height 384
select select
click at [559, 157] on html "Emu Broker Deals View D-YH1S1LRWW9 Robyn Adams Toggle Menu Customer Cruize Walt…" at bounding box center [400, 34] width 800 height 384
click at [549, 154] on html "Emu Broker Deals View D-YH1S1LRWW9 Robyn Adams Toggle Menu Customer Cruize Walt…" at bounding box center [400, 34] width 800 height 384
select select "USED"
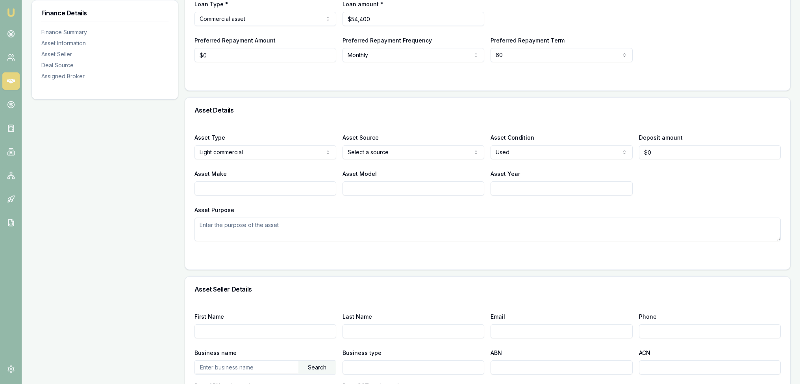
click at [298, 183] on input "Asset Make" at bounding box center [266, 189] width 142 height 14
type input "2023"
type input "i"
drag, startPoint x: 293, startPoint y: 184, endPoint x: 202, endPoint y: 185, distance: 91.0
click at [202, 185] on input "2023" at bounding box center [266, 189] width 142 height 14
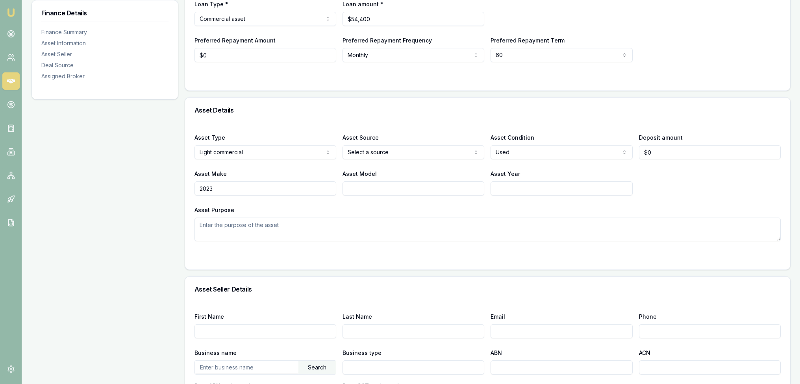
type input "2"
type input "i"
type input "Isuzu"
type input "NRR"
type input "2023"
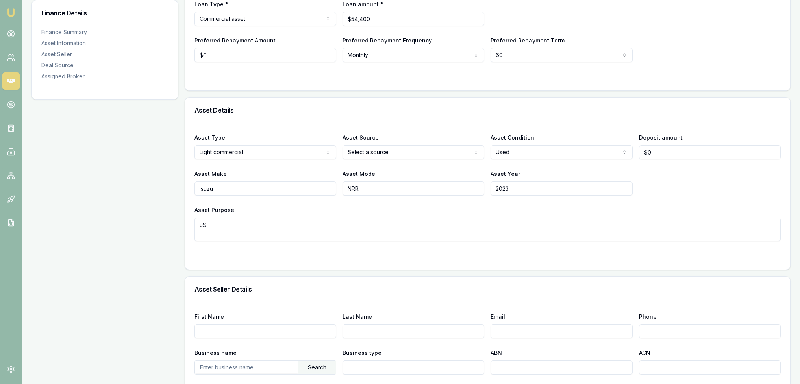
type textarea "u"
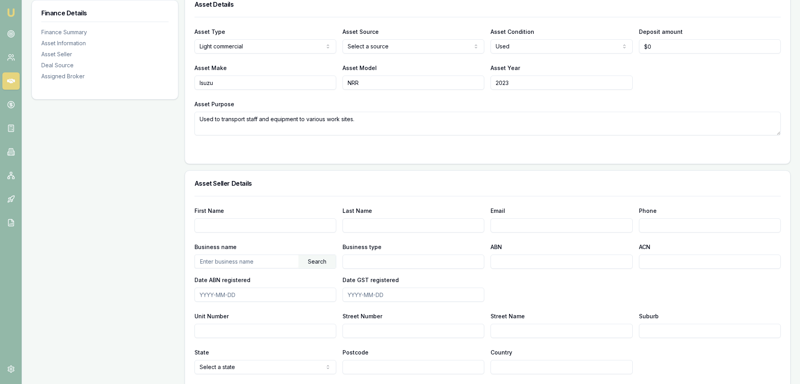
scroll to position [276, 0]
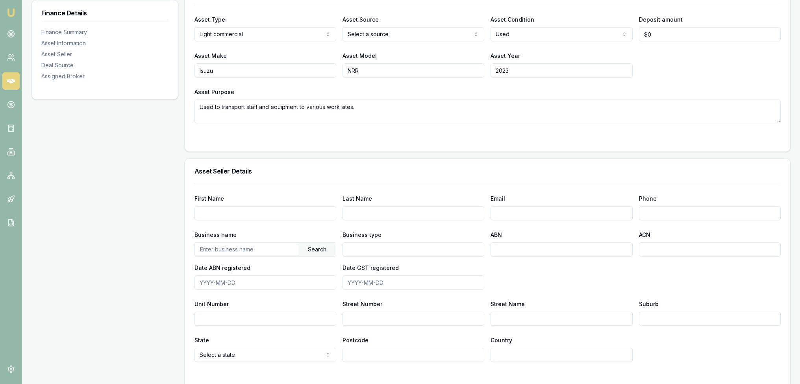
type textarea "Used to transport staff and equipment to various work sites."
click at [218, 209] on input "First Name" at bounding box center [266, 213] width 142 height 14
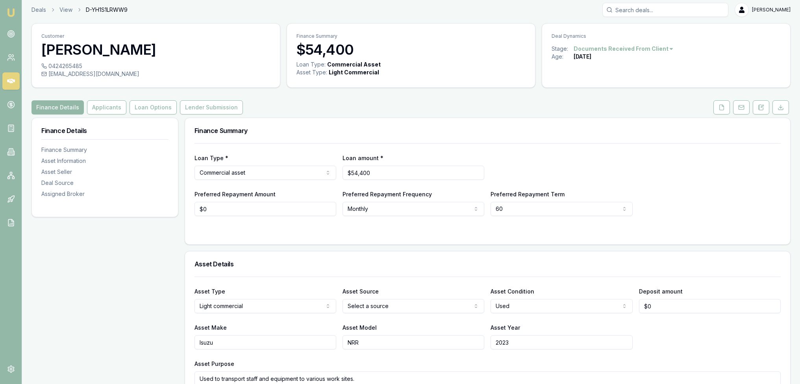
scroll to position [0, 0]
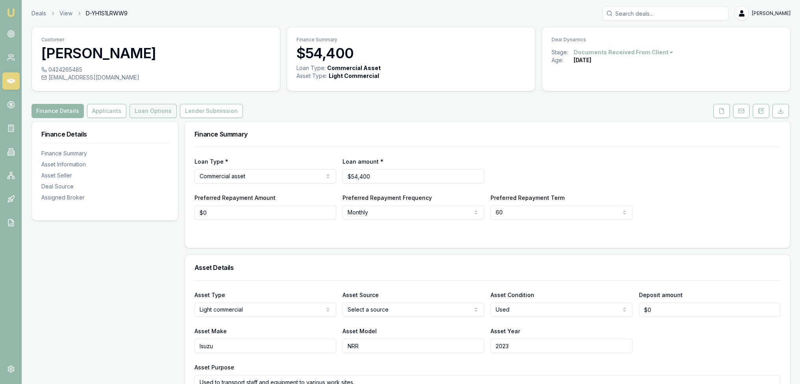
click at [152, 106] on button "Loan Options" at bounding box center [153, 111] width 47 height 14
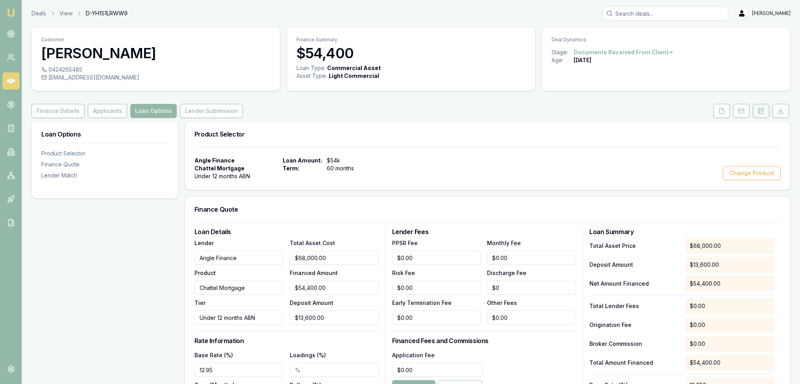
click at [762, 109] on icon at bounding box center [762, 110] width 2 height 2
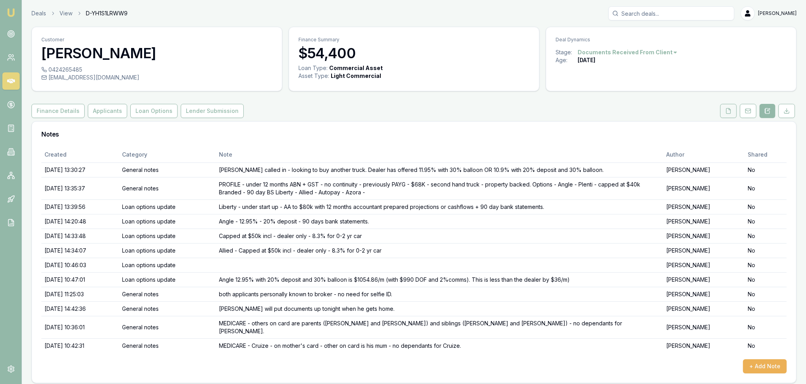
click at [729, 112] on icon at bounding box center [728, 111] width 6 height 6
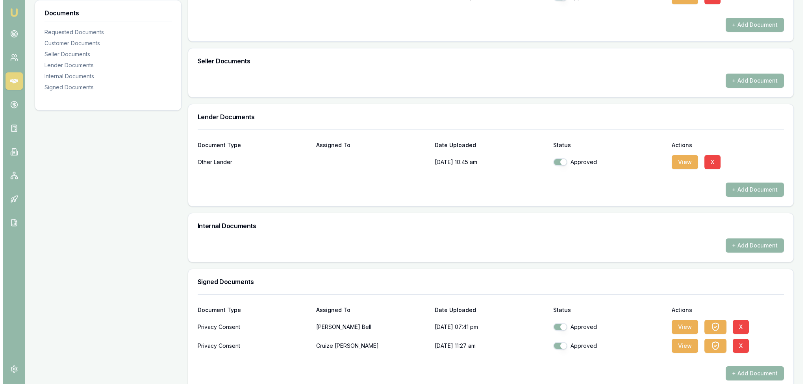
scroll to position [433, 0]
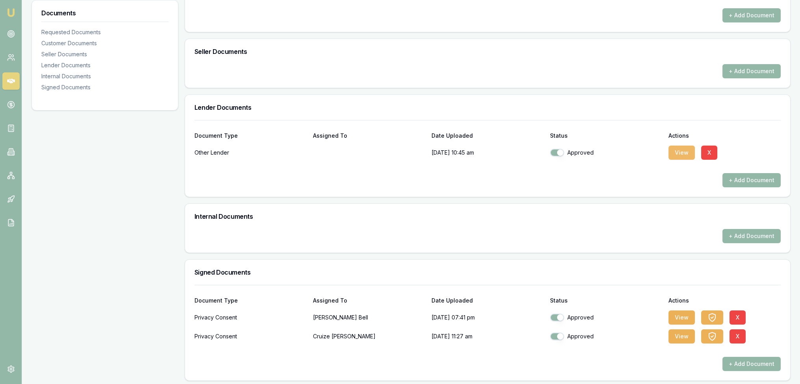
click at [681, 151] on button "View" at bounding box center [682, 153] width 26 height 14
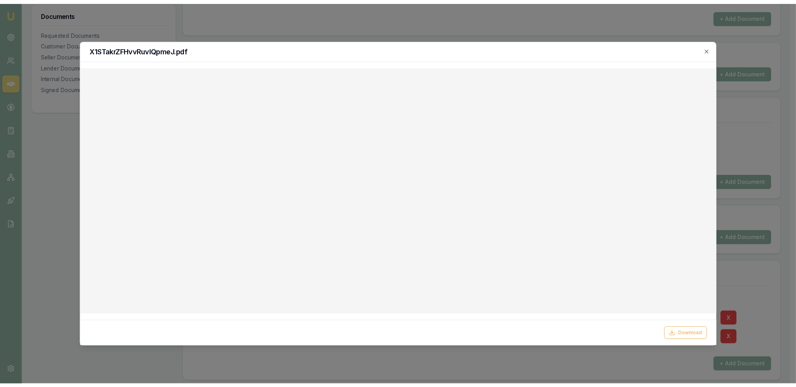
scroll to position [432, 0]
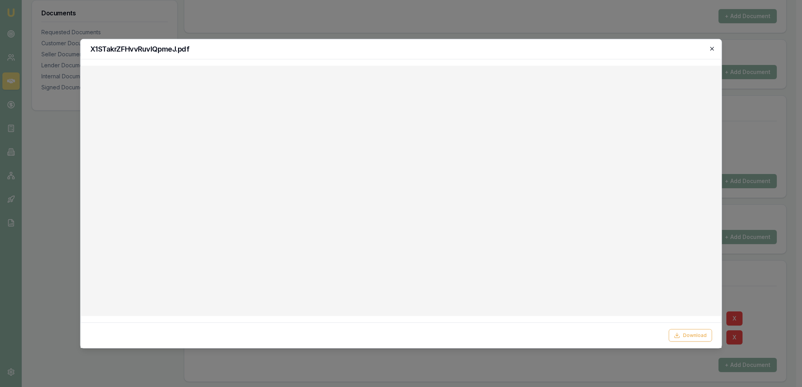
click at [712, 47] on icon "button" at bounding box center [711, 48] width 6 height 6
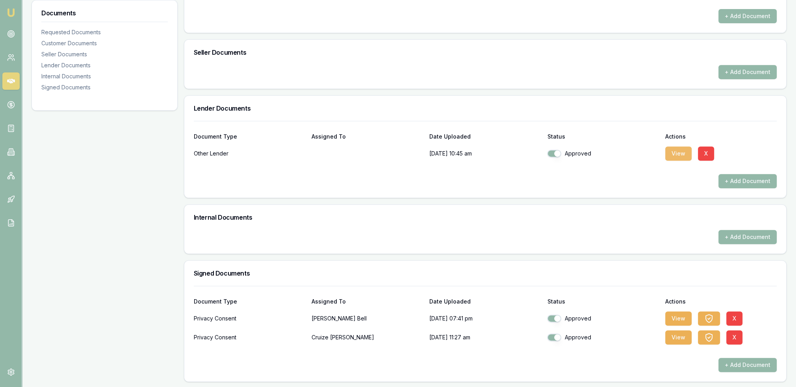
click at [682, 153] on button "View" at bounding box center [678, 153] width 26 height 14
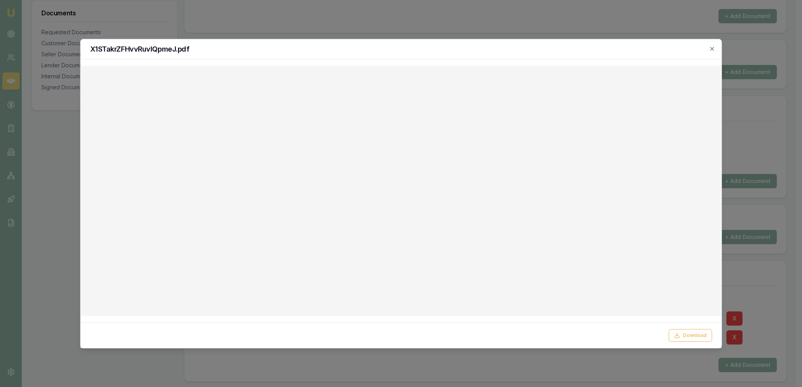
drag, startPoint x: 710, startPoint y: 47, endPoint x: 701, endPoint y: 54, distance: 12.1
click at [711, 47] on icon "button" at bounding box center [711, 48] width 6 height 6
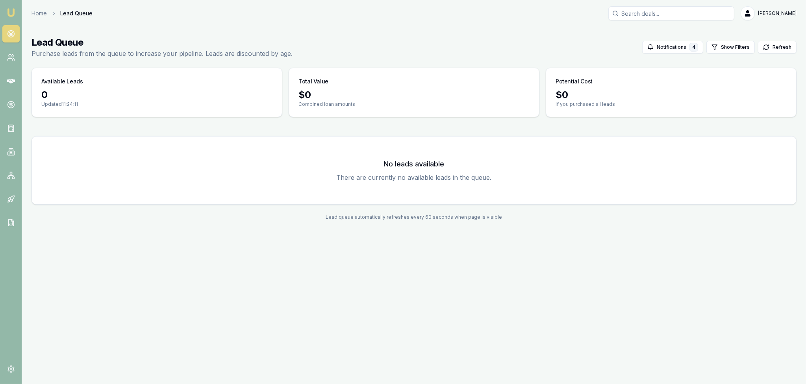
click at [13, 11] on img at bounding box center [10, 12] width 9 height 9
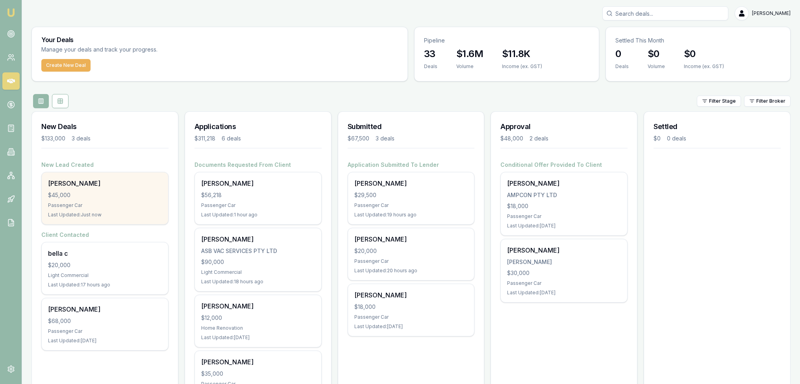
click at [117, 182] on div "[PERSON_NAME]" at bounding box center [105, 183] width 114 height 9
click at [77, 192] on div "$45,000" at bounding box center [105, 195] width 114 height 8
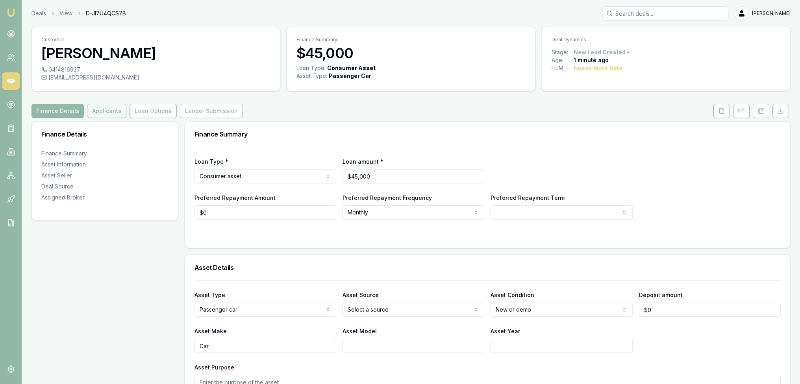
click at [103, 110] on button "Applicants" at bounding box center [106, 111] width 39 height 14
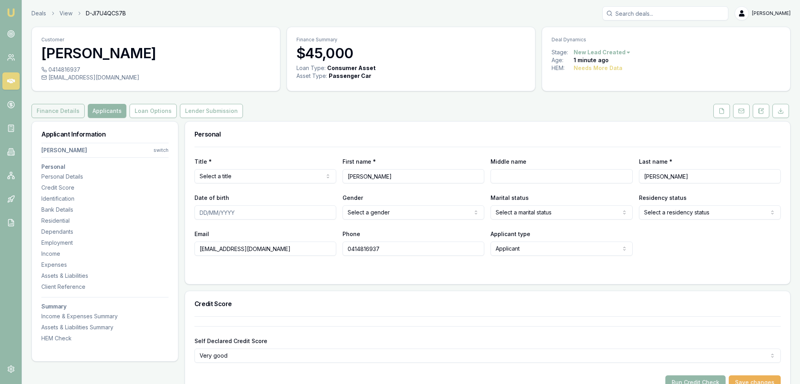
click at [50, 110] on button "Finance Details" at bounding box center [58, 111] width 53 height 14
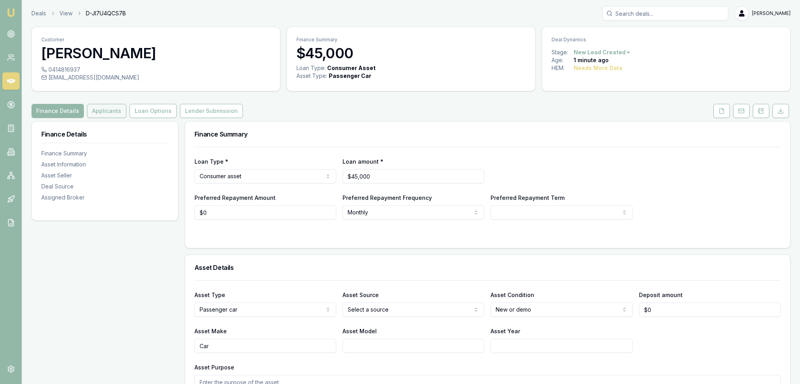
click at [101, 108] on button "Applicants" at bounding box center [106, 111] width 39 height 14
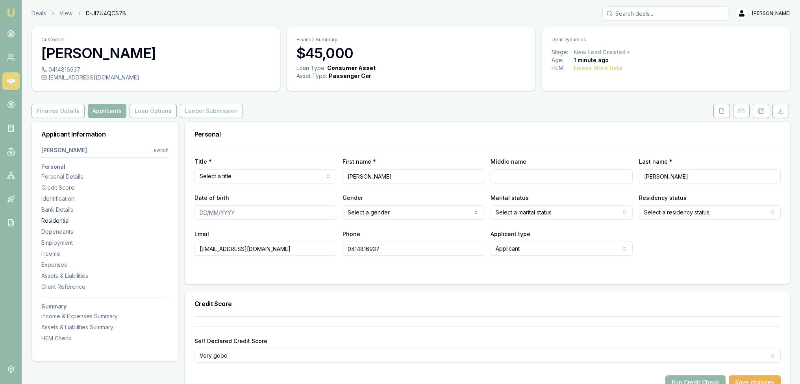
click at [63, 220] on div "Residential" at bounding box center [104, 221] width 127 height 8
click at [766, 111] on button at bounding box center [761, 111] width 17 height 14
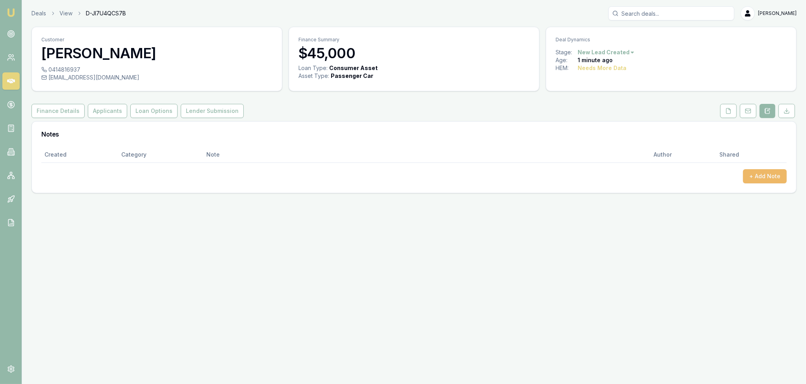
click at [754, 178] on button "+ Add Note" at bounding box center [765, 176] width 44 height 14
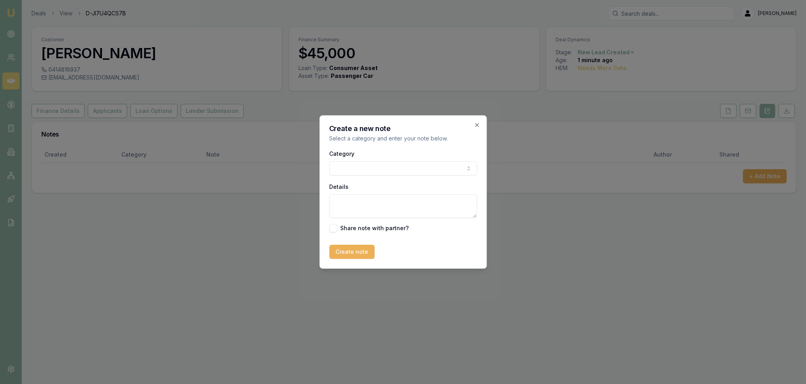
click at [384, 163] on body "Emu Broker Deals View D-JI7U4QCS7B Robyn Adams Toggle Menu Customer Andrew Foga…" at bounding box center [403, 192] width 806 height 384
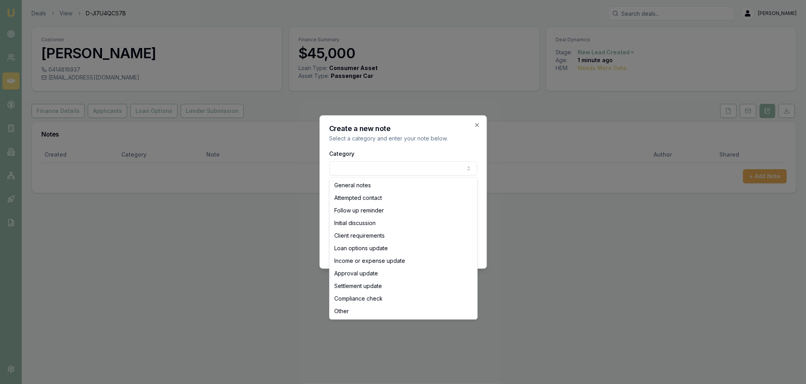
drag, startPoint x: 375, startPoint y: 188, endPoint x: 374, endPoint y: 198, distance: 9.5
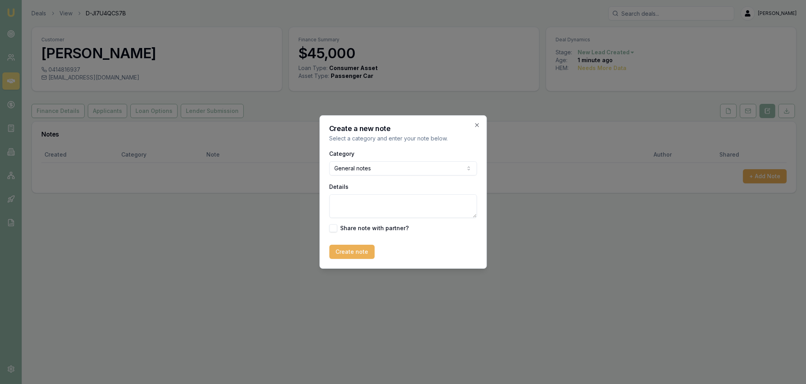
click at [373, 208] on textarea "Details" at bounding box center [403, 207] width 148 height 24
type textarea "AUTOBUDDY - NSW - new car"
click at [364, 251] on button "Create note" at bounding box center [351, 252] width 45 height 14
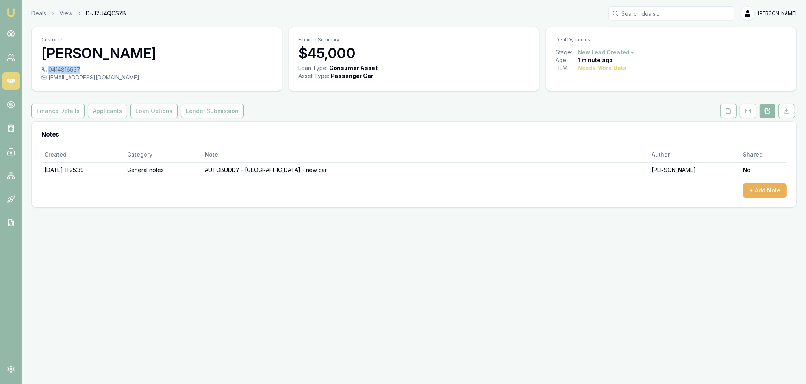
drag, startPoint x: 48, startPoint y: 71, endPoint x: 79, endPoint y: 68, distance: 30.5
click at [79, 68] on div "0414816937" at bounding box center [156, 70] width 231 height 8
copy div "0414816937"
click at [767, 189] on button "+ Add Note" at bounding box center [765, 190] width 44 height 14
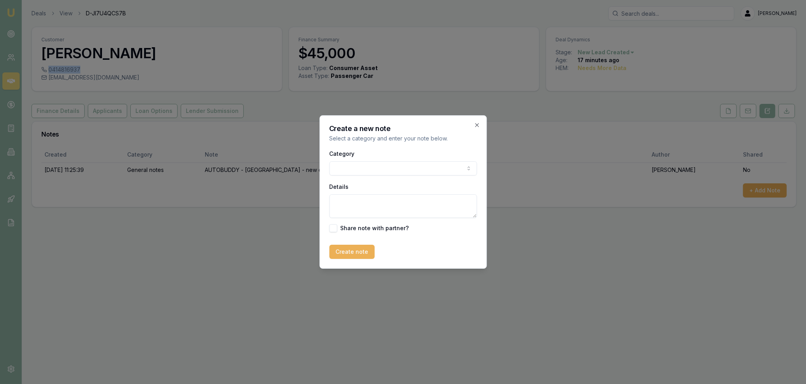
click at [427, 169] on body "Emu Broker Deals View D-JI7U4QCS7B Robyn Adams Toggle Menu Customer Andrew Foga…" at bounding box center [403, 192] width 806 height 384
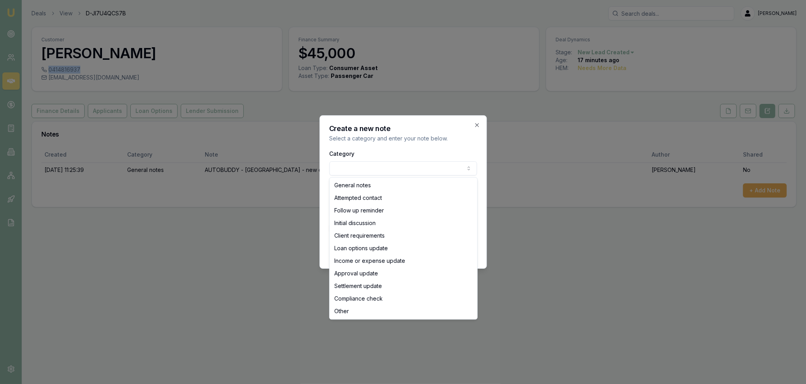
select select "ATTEMPTED_CONTACT"
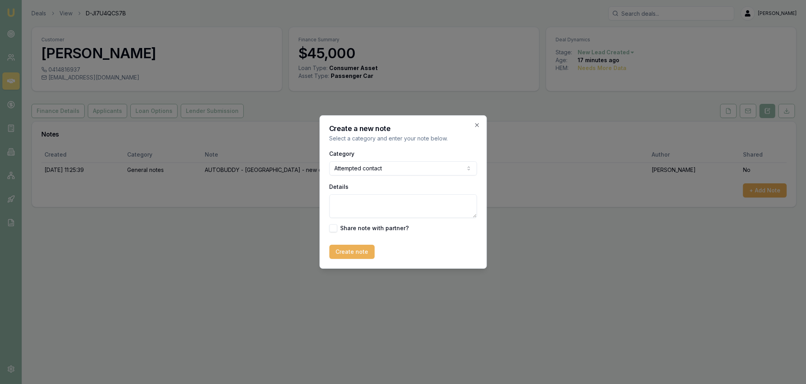
click at [365, 202] on textarea "Details" at bounding box center [403, 207] width 148 height 24
click at [374, 204] on textarea "D1C1 -" at bounding box center [403, 207] width 148 height 24
type textarea "D1C1 - 11.29am - phone rang and then cut off - called back - LM - sent text and…"
click at [367, 253] on button "Create note" at bounding box center [351, 252] width 45 height 14
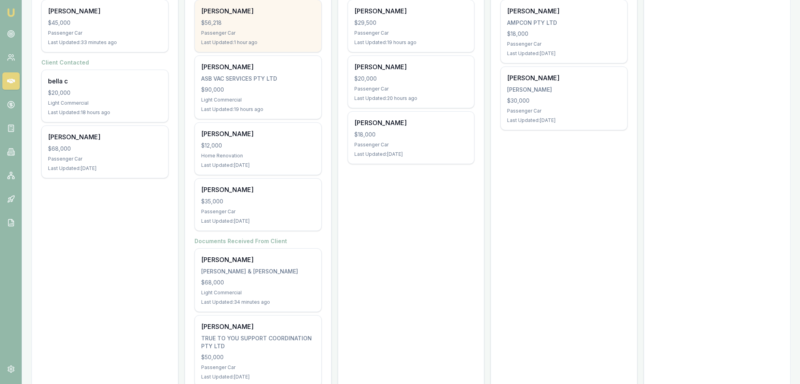
scroll to position [196, 0]
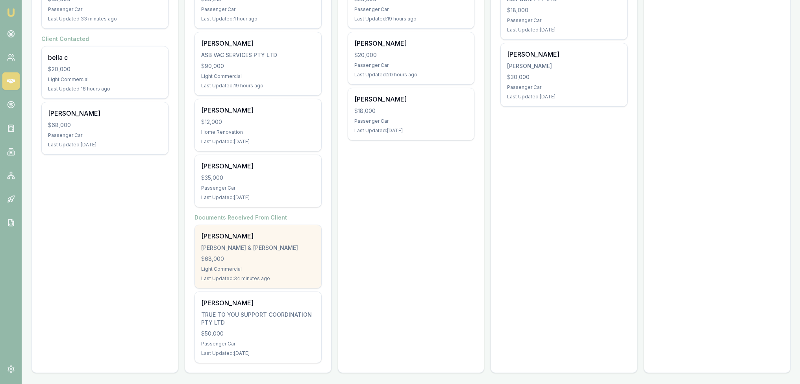
click at [248, 274] on div "[PERSON_NAME] [PERSON_NAME] & [PERSON_NAME] $68,000 Light Commercial Last Updat…" at bounding box center [258, 256] width 126 height 63
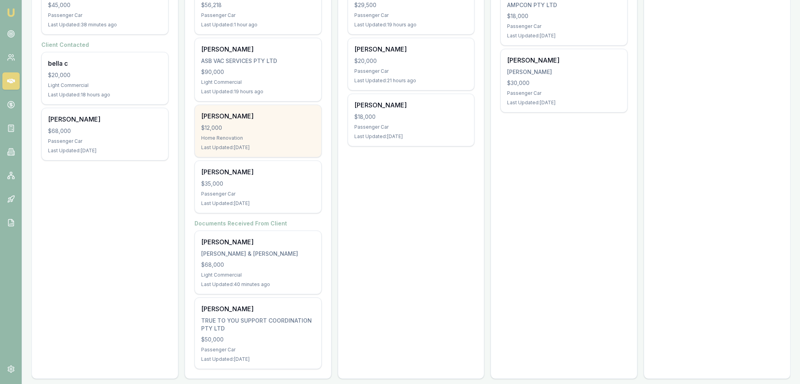
scroll to position [118, 0]
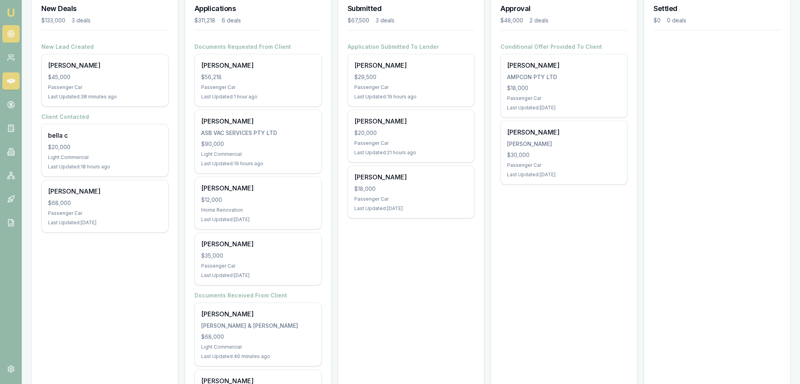
click at [6, 36] on link at bounding box center [10, 33] width 17 height 17
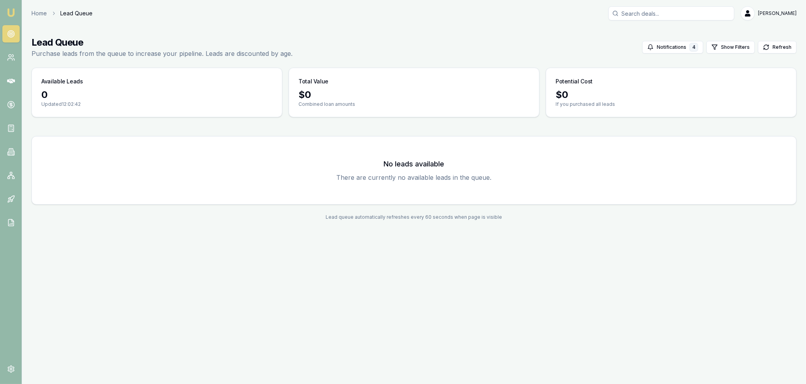
click at [13, 9] on img at bounding box center [10, 12] width 9 height 9
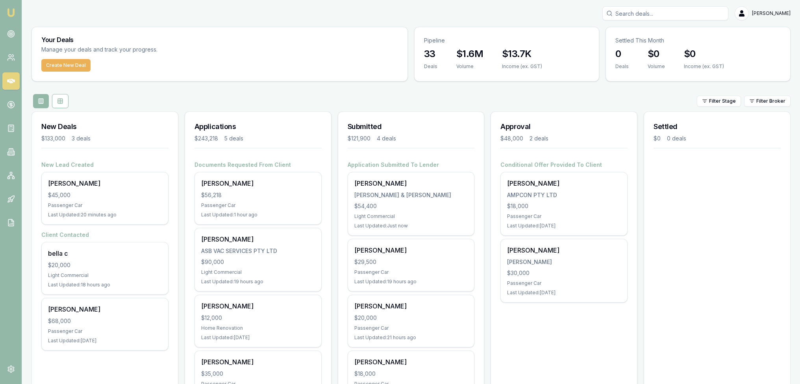
click at [665, 14] on input "Search deals" at bounding box center [665, 13] width 126 height 14
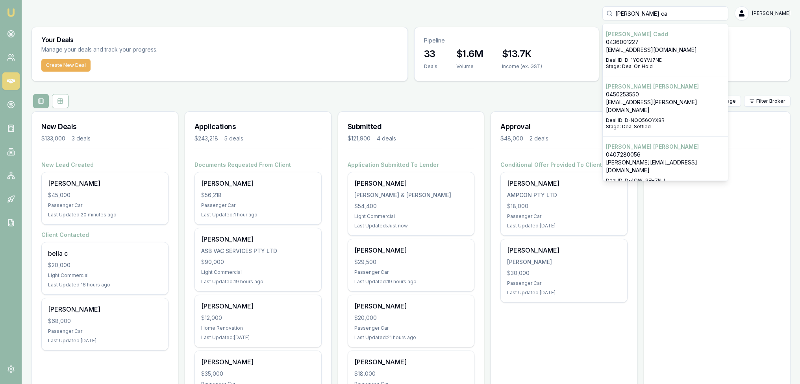
type input "[PERSON_NAME] ca"
click at [644, 159] on p "[PERSON_NAME][EMAIL_ADDRESS][DOMAIN_NAME]" at bounding box center [665, 167] width 119 height 16
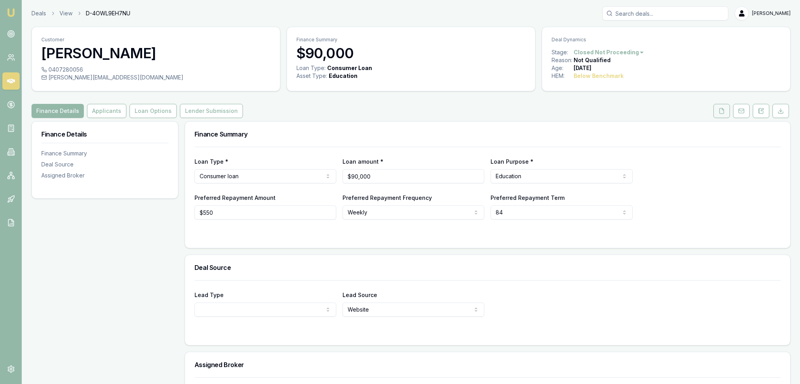
click at [720, 108] on icon at bounding box center [722, 111] width 6 height 6
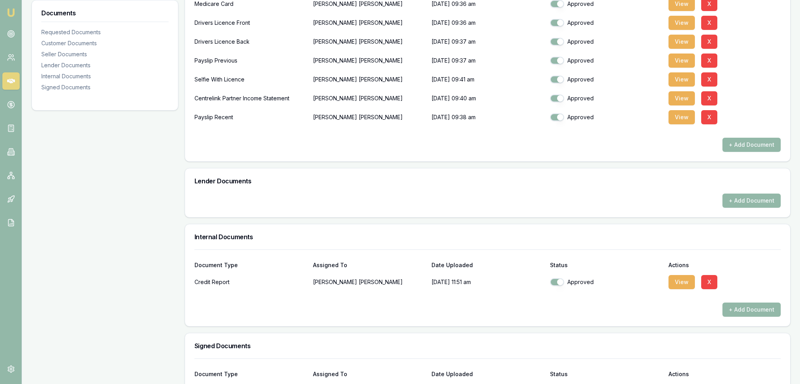
scroll to position [339, 0]
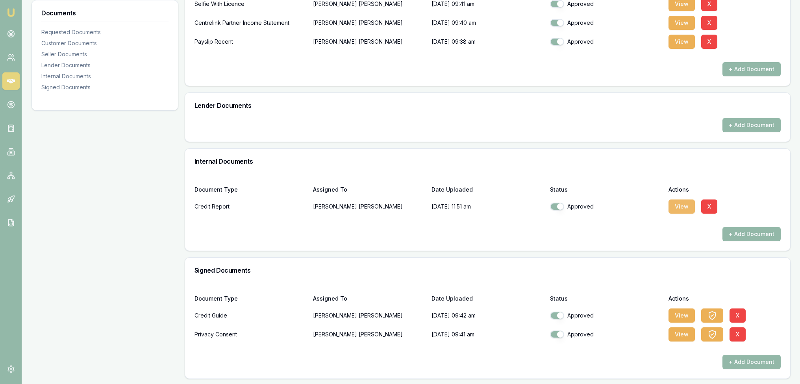
click at [675, 206] on button "View" at bounding box center [682, 207] width 26 height 14
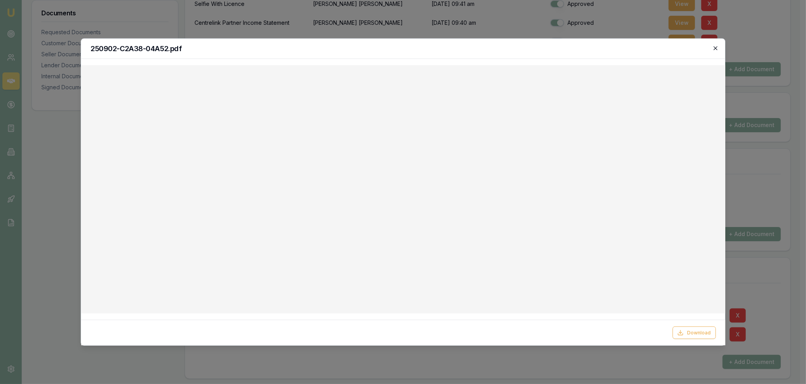
click at [716, 50] on icon "button" at bounding box center [715, 48] width 6 height 6
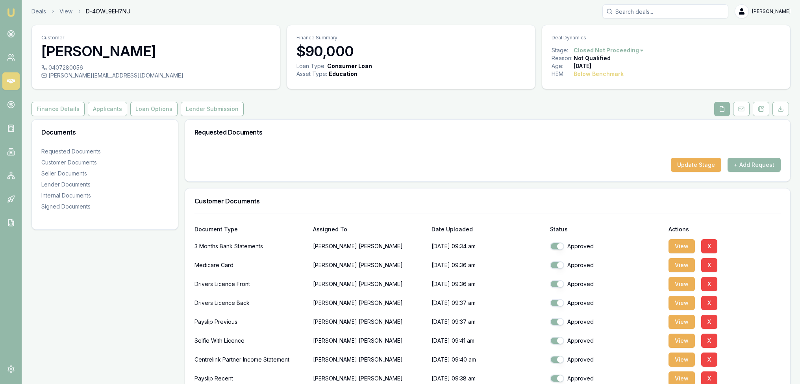
scroll to position [0, 0]
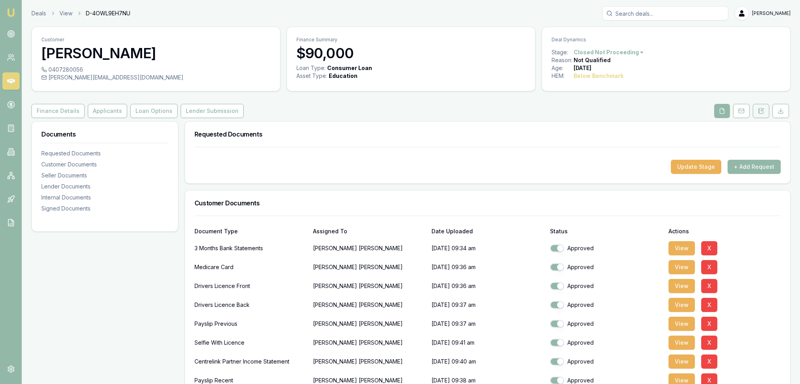
click at [764, 110] on icon at bounding box center [761, 111] width 6 height 6
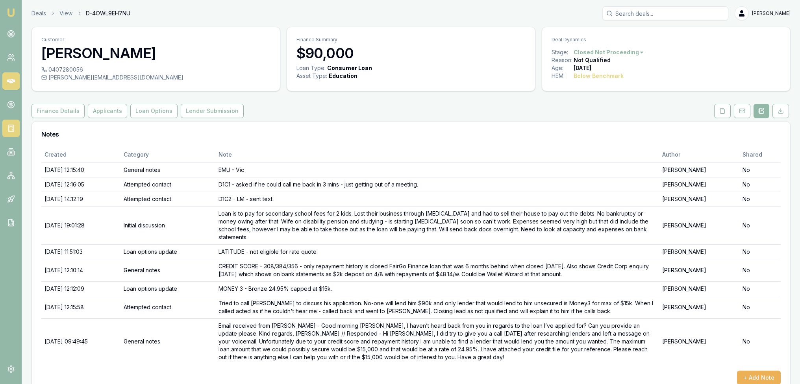
click at [9, 124] on icon at bounding box center [11, 128] width 8 height 8
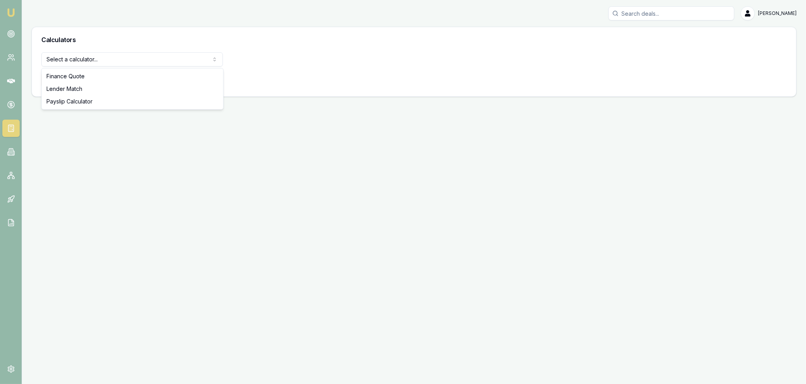
click at [105, 59] on html "Emu Broker [PERSON_NAME] Toggle Menu Calculators Select a calculator... Finance…" at bounding box center [403, 192] width 806 height 384
click at [74, 81] on button "View Calculator" at bounding box center [69, 80] width 56 height 14
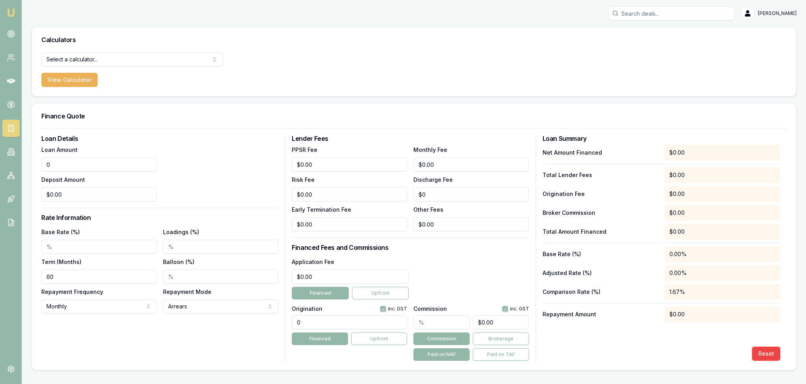
drag, startPoint x: 85, startPoint y: 165, endPoint x: 43, endPoint y: 165, distance: 42.5
click at [43, 165] on input "0" at bounding box center [98, 165] width 115 height 14
type input "$15,000.00"
click at [60, 245] on input "Base Rate (%)" at bounding box center [98, 247] width 115 height 14
type input "4"
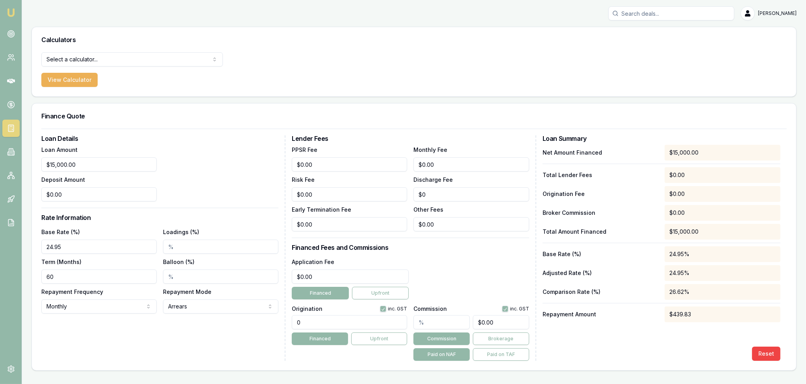
type input "24.95%"
drag, startPoint x: 59, startPoint y: 278, endPoint x: 13, endPoint y: 284, distance: 46.4
click at [23, 283] on main "Calculators Select a calculator... Finance Quote Lender Match Payslip Calculato…" at bounding box center [414, 199] width 784 height 344
type input "48"
drag, startPoint x: 342, startPoint y: 195, endPoint x: 233, endPoint y: 196, distance: 108.7
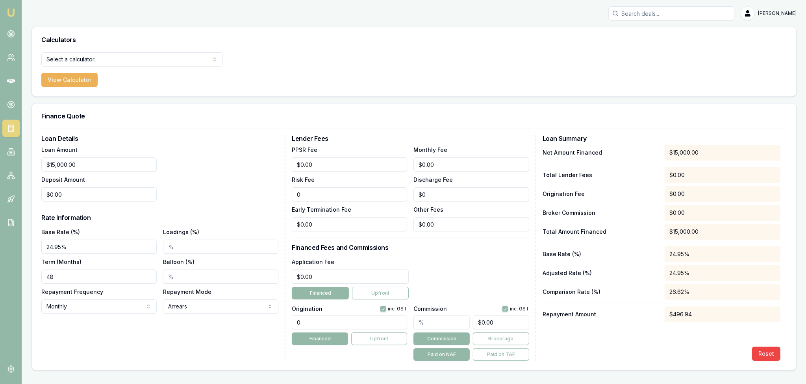
click at [233, 196] on div "Loan Details Loan Amount $15,000.00 Deposit Amount $0.00 Rate Information Base …" at bounding box center [413, 248] width 745 height 226
type input "$995.00"
click at [263, 274] on div "Loan Details Loan Amount $15,000.00 Deposit Amount $0.00 Rate Information Base …" at bounding box center [413, 248] width 745 height 226
type input "995"
type input "0"
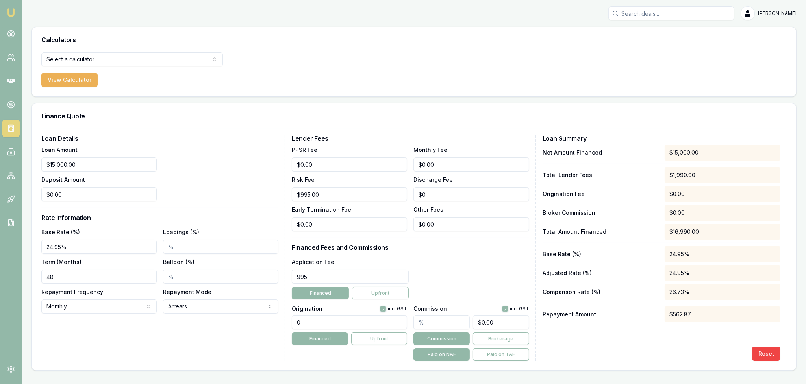
type input "$995.00"
drag, startPoint x: 378, startPoint y: 165, endPoint x: 335, endPoint y: 167, distance: 42.2
click at [335, 167] on div "PPSR Fee $0.00 Monthly Fee 0 Risk Fee $995.00 Discharge Fee $0 Early Terminatio…" at bounding box center [410, 188] width 237 height 87
type input "$28.00"
drag, startPoint x: 324, startPoint y: 321, endPoint x: 272, endPoint y: 325, distance: 52.5
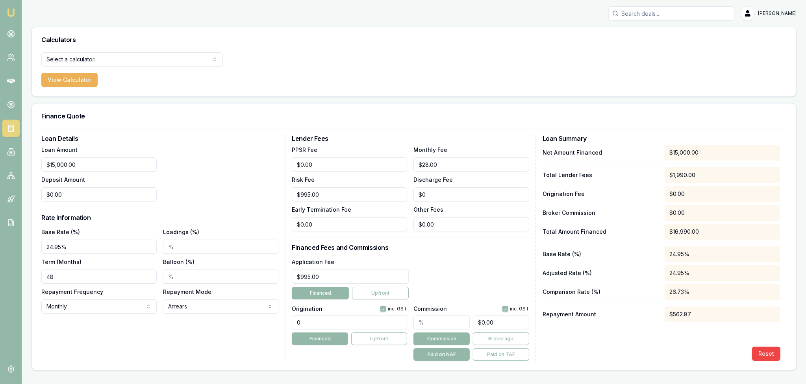
click at [272, 325] on div "Loan Details Loan Amount $15,000.00 Deposit Amount $0.00 Rate Information Base …" at bounding box center [413, 248] width 745 height 226
type input "990.00"
click at [482, 271] on div "Application Fee $995.00 Financed Upfront" at bounding box center [410, 278] width 237 height 43
click at [13, 12] on img at bounding box center [10, 12] width 9 height 9
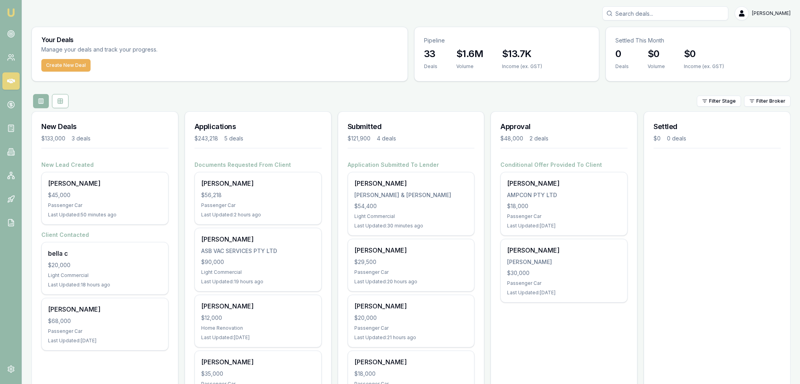
click at [644, 15] on input "Search deals" at bounding box center [665, 13] width 126 height 14
type input "[PERSON_NAME]"
click at [640, 50] on p "[PERSON_NAME][EMAIL_ADDRESS][DOMAIN_NAME]" at bounding box center [665, 54] width 119 height 16
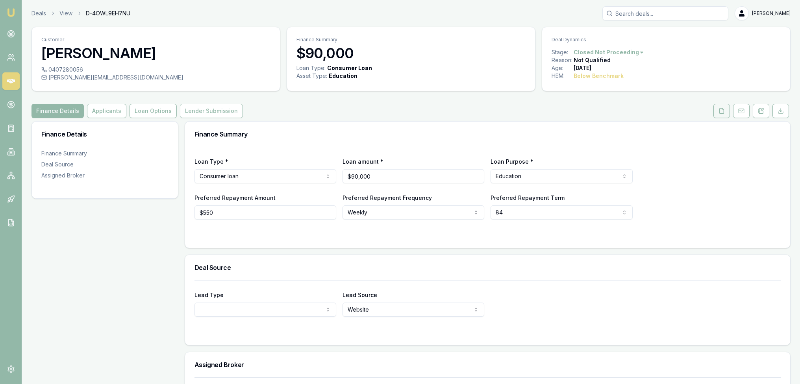
click at [720, 109] on icon at bounding box center [722, 111] width 6 height 6
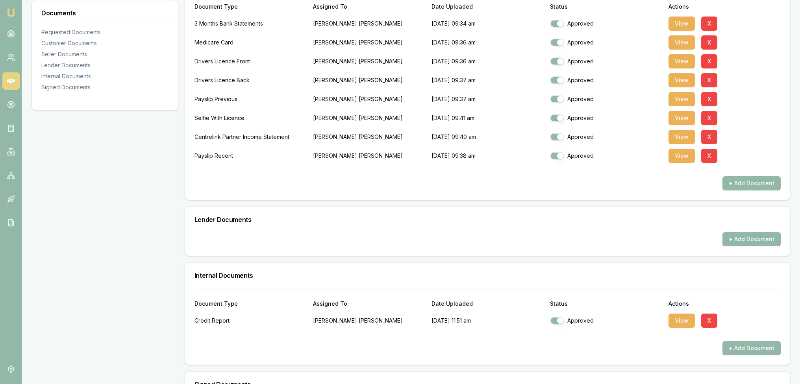
scroll to position [221, 0]
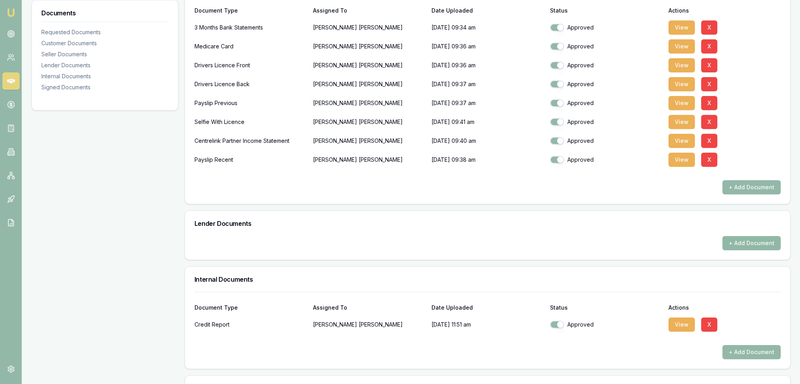
click at [752, 241] on button "+ Add Document" at bounding box center [752, 243] width 58 height 14
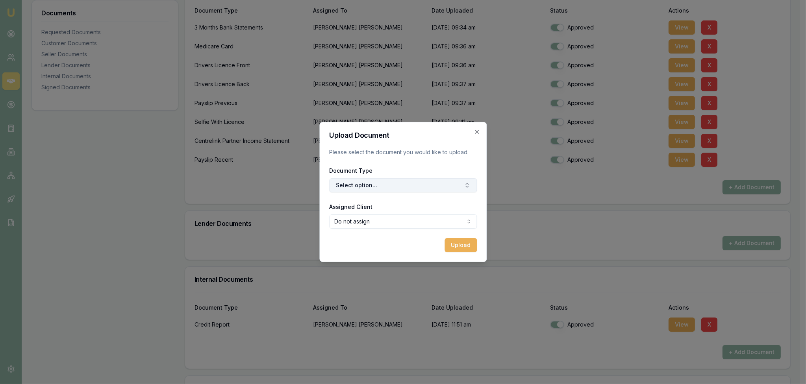
click at [371, 184] on button "Select option..." at bounding box center [403, 185] width 148 height 14
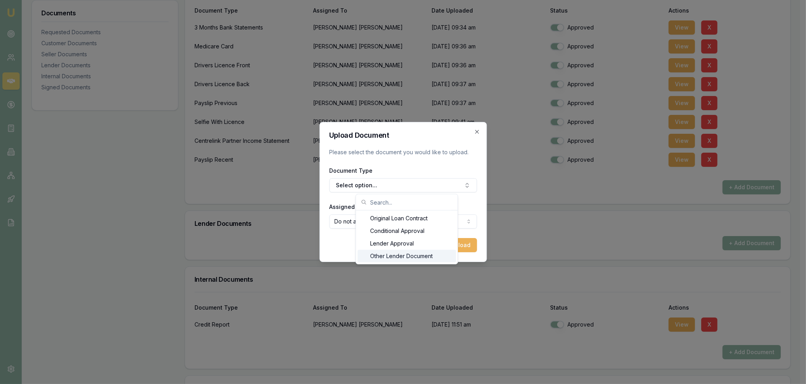
click at [389, 256] on div "Other Lender Document" at bounding box center [407, 256] width 98 height 13
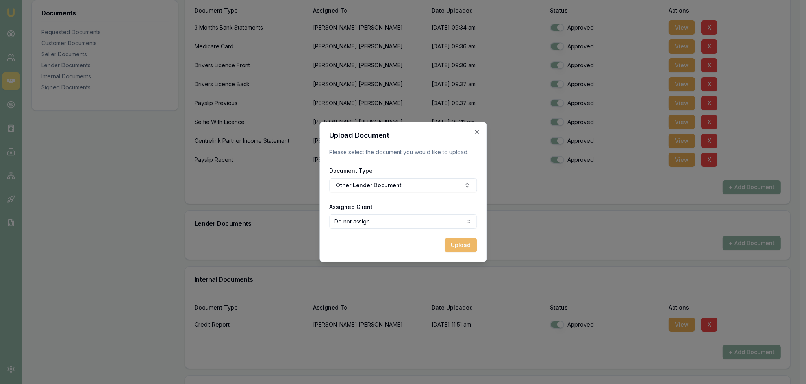
click at [460, 245] on button "Upload" at bounding box center [461, 245] width 32 height 14
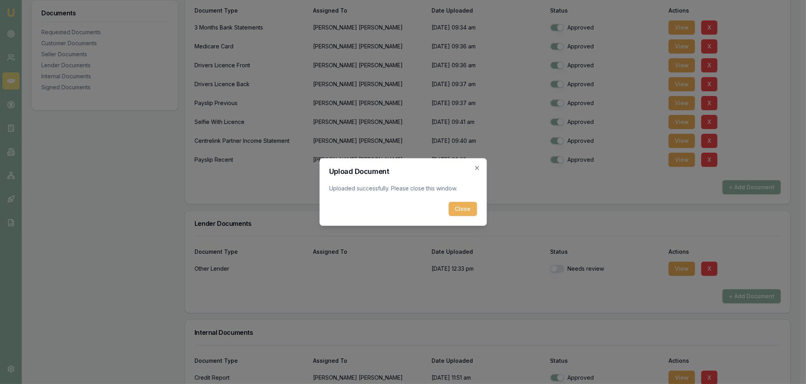
drag, startPoint x: 464, startPoint y: 208, endPoint x: 639, endPoint y: 156, distance: 183.1
click at [464, 208] on button "Close" at bounding box center [462, 209] width 28 height 14
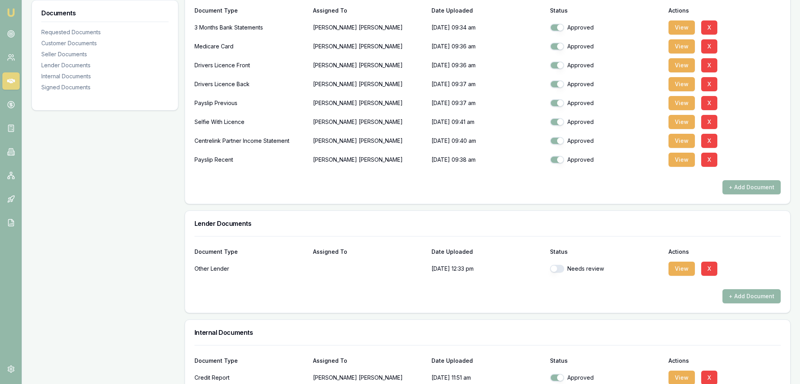
click at [7, 11] on img at bounding box center [10, 12] width 9 height 9
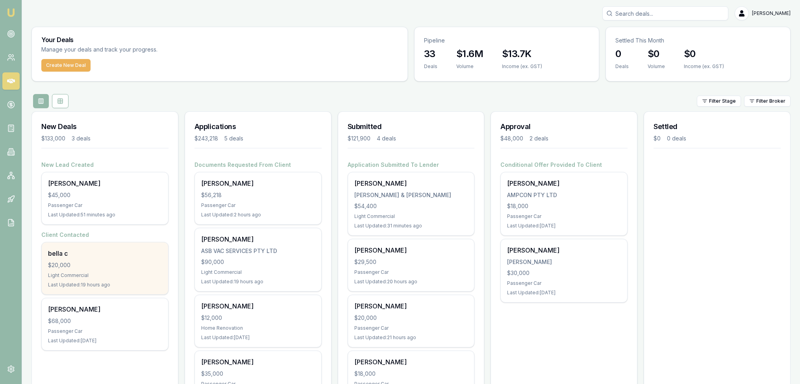
click at [106, 277] on div "Light Commercial" at bounding box center [105, 275] width 114 height 6
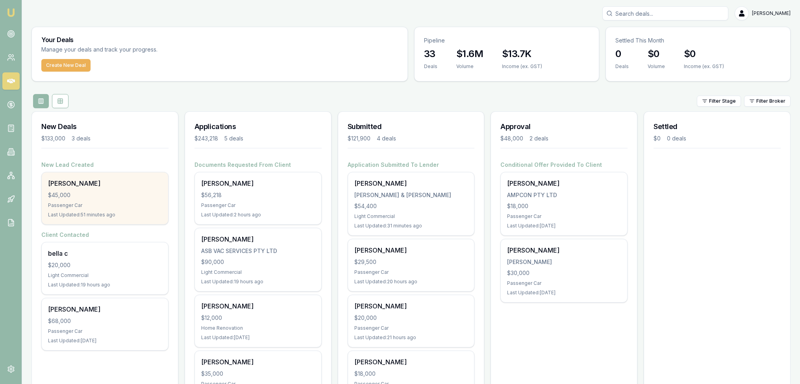
click at [72, 184] on div "[PERSON_NAME]" at bounding box center [105, 183] width 114 height 9
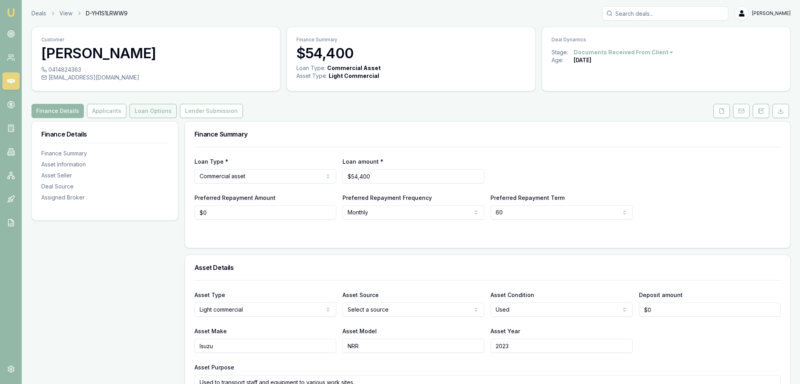
click at [146, 117] on button "Loan Options" at bounding box center [153, 111] width 47 height 14
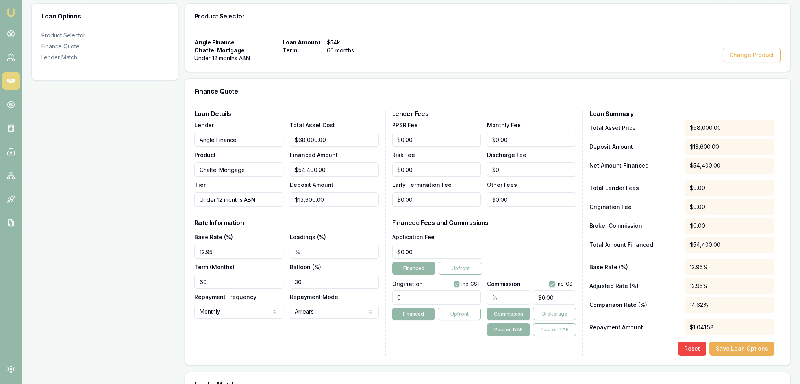
scroll to position [158, 0]
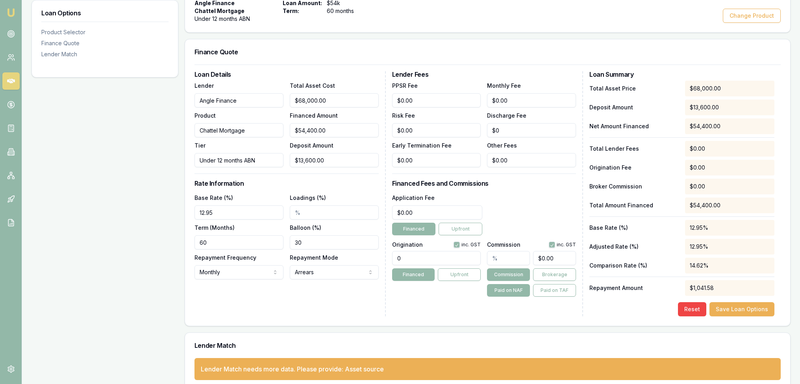
click at [295, 214] on input "Loadings (%)" at bounding box center [334, 213] width 89 height 14
type input "2.00%"
click at [309, 296] on div "Loan Details Lender Angle Finance Product Chattel Mortgage Tier Under 12 months…" at bounding box center [290, 193] width 191 height 245
drag, startPoint x: 315, startPoint y: 212, endPoint x: 269, endPoint y: 218, distance: 46.9
click at [269, 218] on div "Base Rate (%) 12.95 Loadings (%) 2.00% Term (Months) 60 Balloon (%) 30 Repaymen…" at bounding box center [287, 236] width 184 height 87
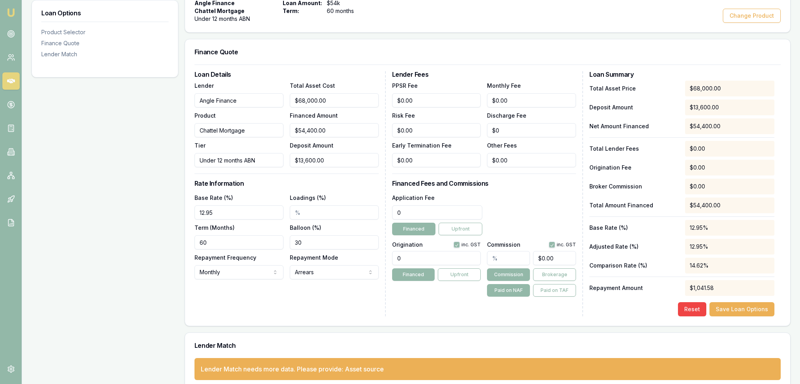
drag, startPoint x: 421, startPoint y: 213, endPoint x: 371, endPoint y: 213, distance: 50.0
click at [377, 213] on div "Loan Details Lender Angle Finance Product Chattel Mortgage Tier Under 12 months…" at bounding box center [488, 193] width 586 height 245
type input "$990.00"
drag, startPoint x: 404, startPoint y: 259, endPoint x: 396, endPoint y: 259, distance: 8.7
click input "0"
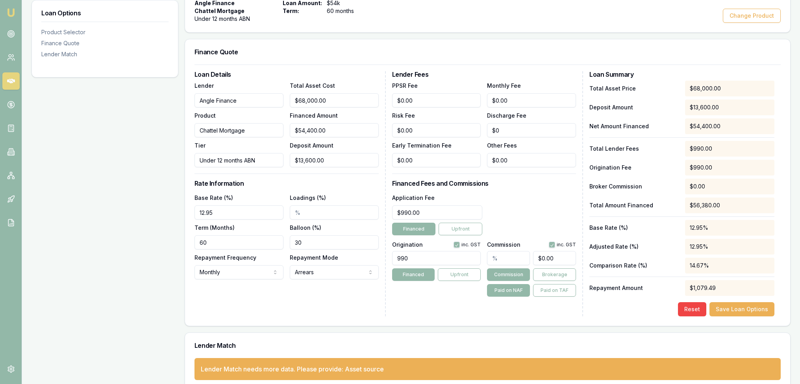
type input "990"
type input "990.00"
drag, startPoint x: 425, startPoint y: 208, endPoint x: 359, endPoint y: 216, distance: 66.3
click div "Loan Details Lender Angle Finance Product Chattel Mortgage Tier Under 12 months…"
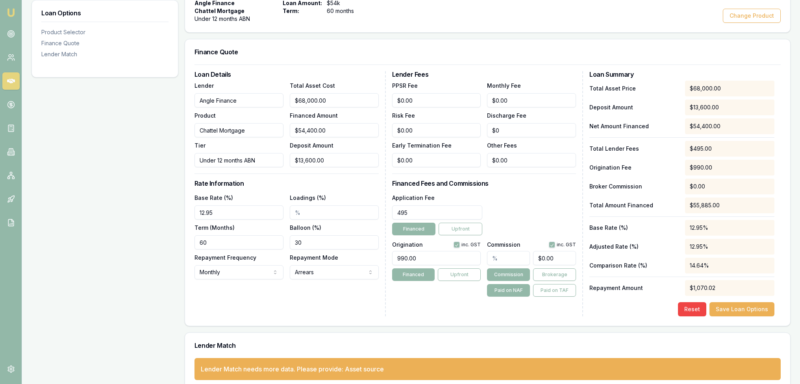
drag, startPoint x: 347, startPoint y: 209, endPoint x: 339, endPoint y: 209, distance: 7.9
click div "Loan Details Lender Angle Finance Product Chattel Mortgage Tier Under 12 months…"
type input "649"
type input "0"
type input "$649.00"
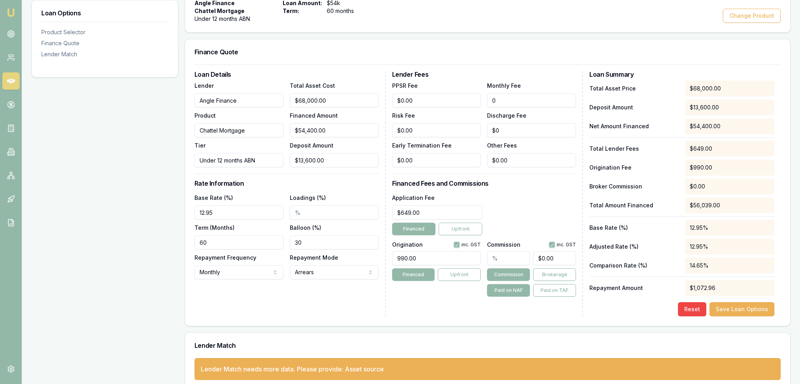
drag, startPoint x: 498, startPoint y: 98, endPoint x: 443, endPoint y: 98, distance: 55.1
click div "PPSR Fee $0.00 Monthly Fee 0 Risk Fee $0.00 Discharge Fee $0 Early Termination …"
type input "$4.95"
click div "Application Fee $649.00 Financed Upfront"
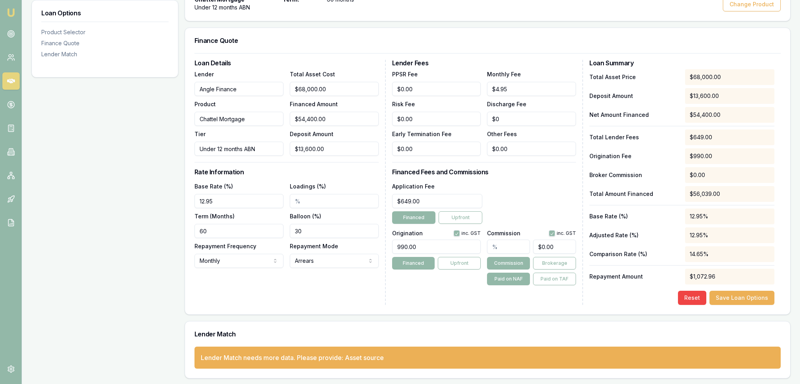
click input "text"
type input "2"
type input "$1,088.00"
type input "2.00%"
click div "Lender Fees PPSR Fee $0.00 Monthly Fee $4.95 Risk Fee $0.00 Discharge Fee $0 Ea…"
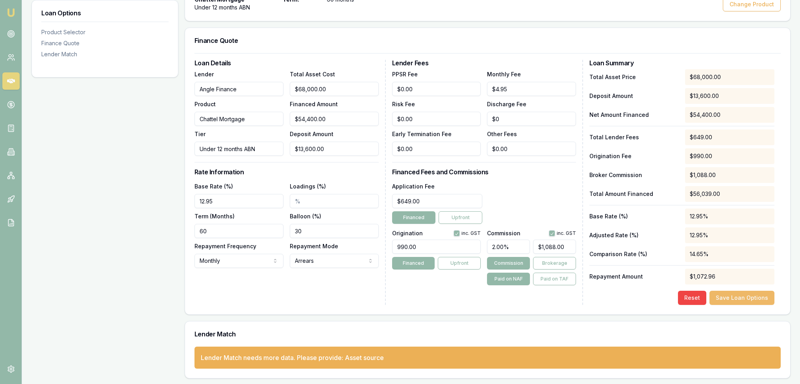
click button "Save Loan Options"
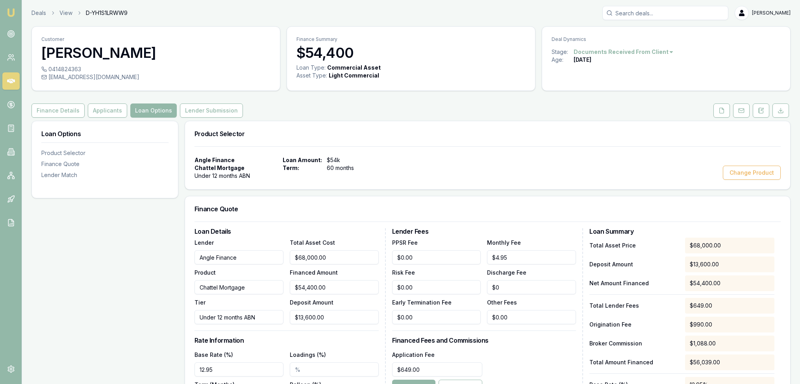
scroll to position [0, 0]
click button "Finance Details"
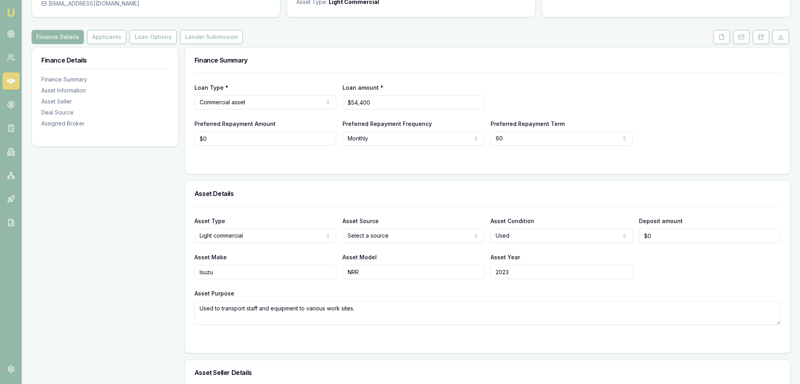
scroll to position [79, 0]
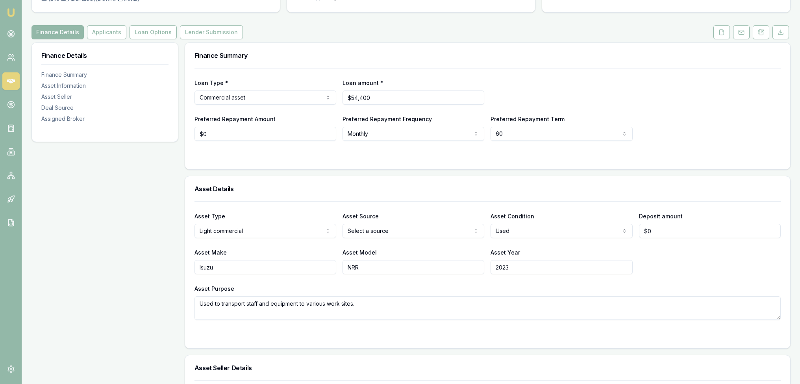
click html "Emu Broker Deals View D-YH1S1LRWW9 Robyn Adams Toggle Menu Customer Harrison Be…"
click div
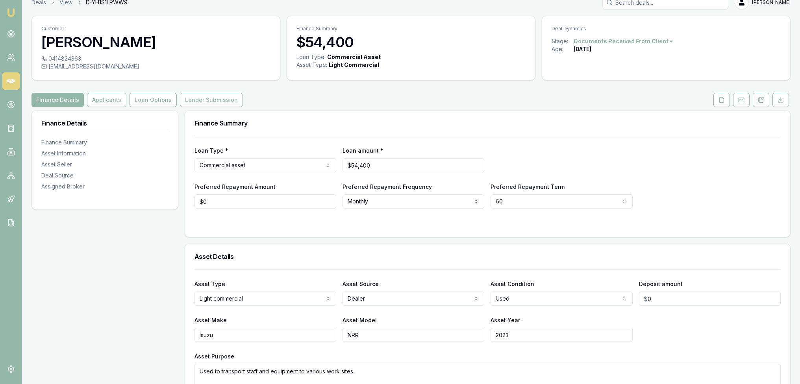
scroll to position [0, 0]
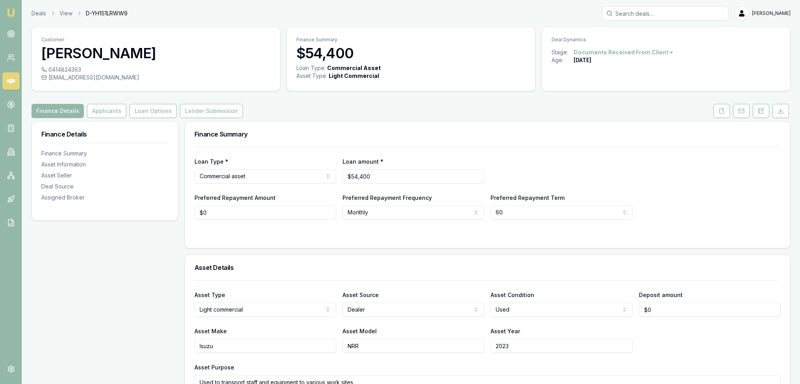
click div "Customer Harrison Bell 0414824363 harrisonbell@outlook.com.au Finance Summary $…"
click button "Loan Options"
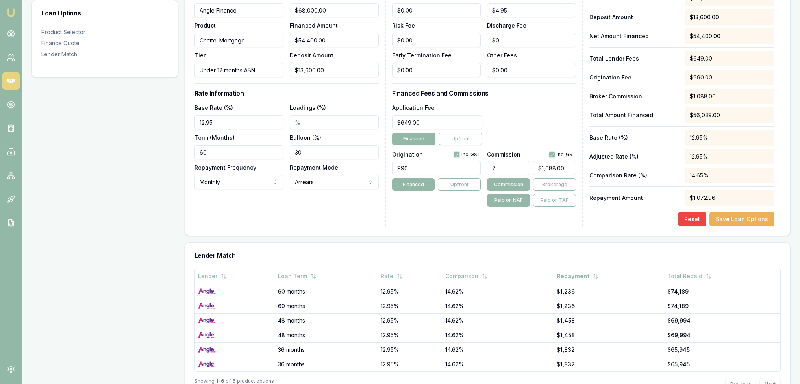
scroll to position [266, 0]
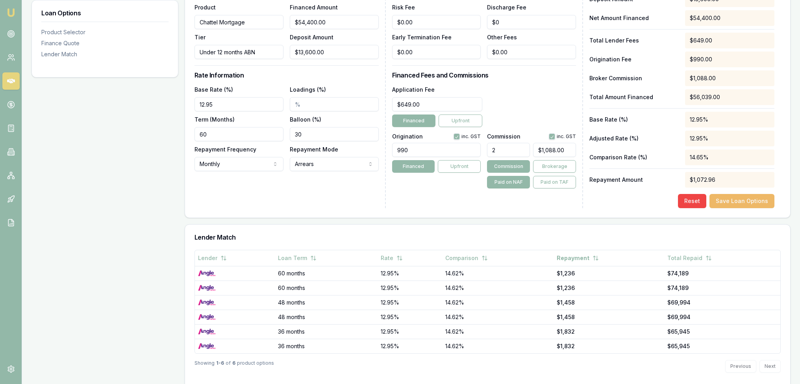
click button "Save Loan Options"
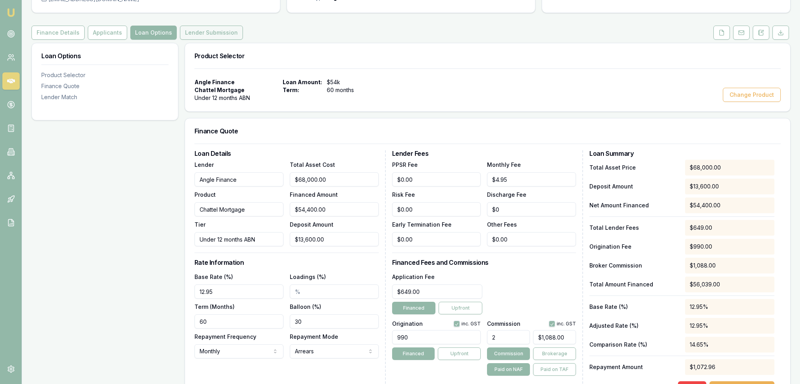
click button "Lender Submission"
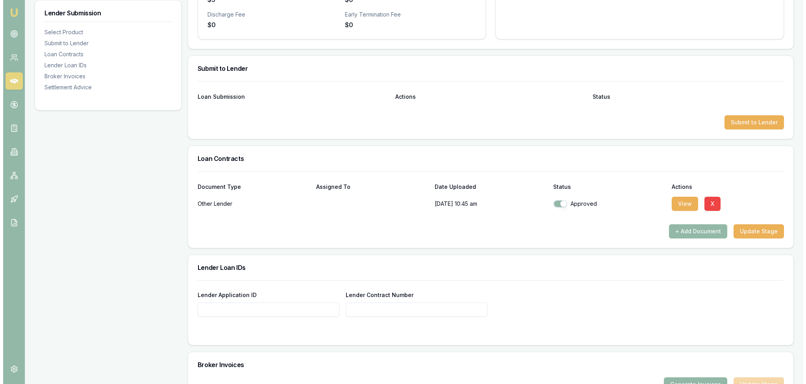
scroll to position [354, 0]
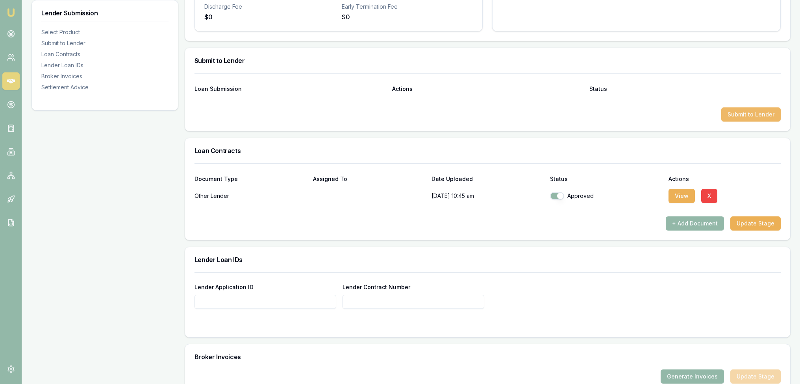
click button "Submit to Lender"
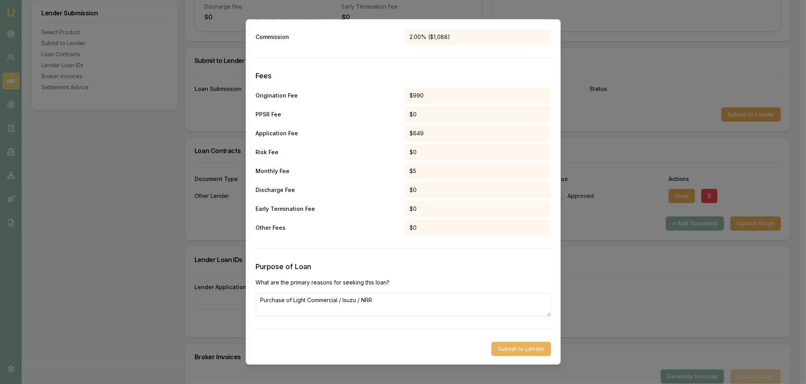
scroll to position [364, 0]
click button "Submit to Lender"
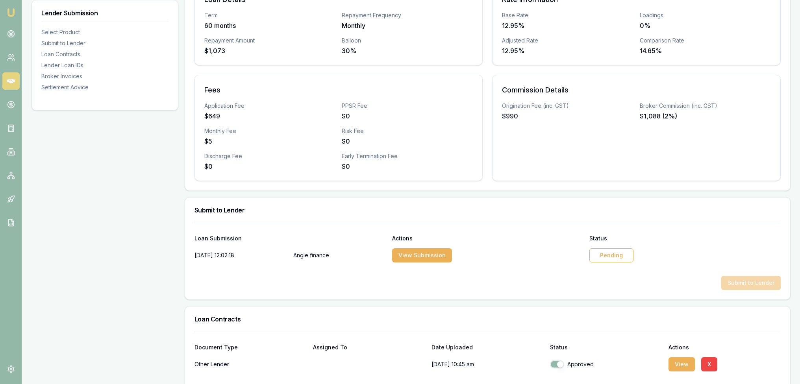
scroll to position [197, 0]
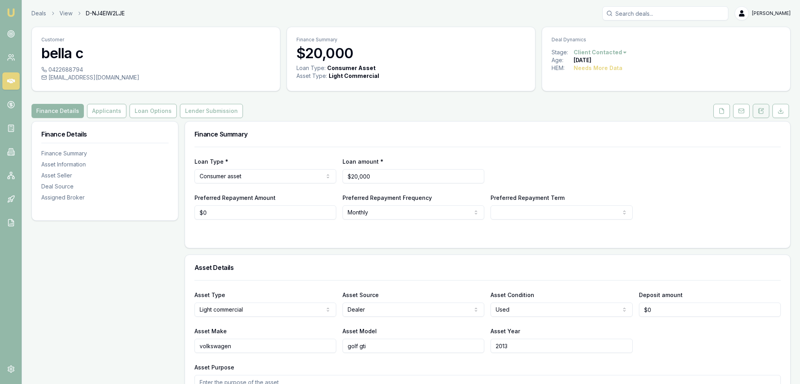
click at [763, 114] on icon at bounding box center [761, 111] width 6 height 6
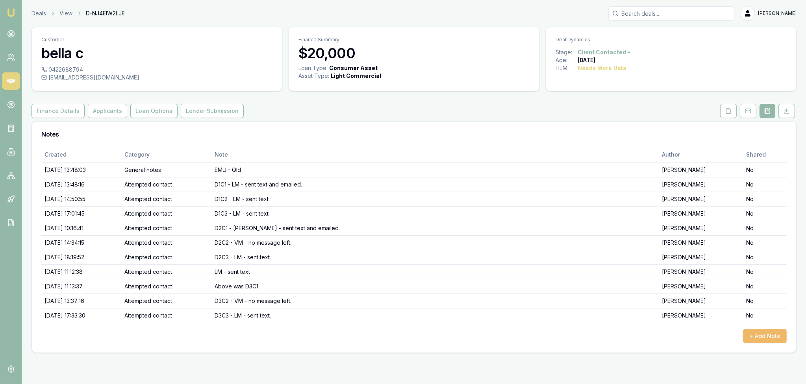
click at [750, 337] on button "+ Add Note" at bounding box center [765, 336] width 44 height 14
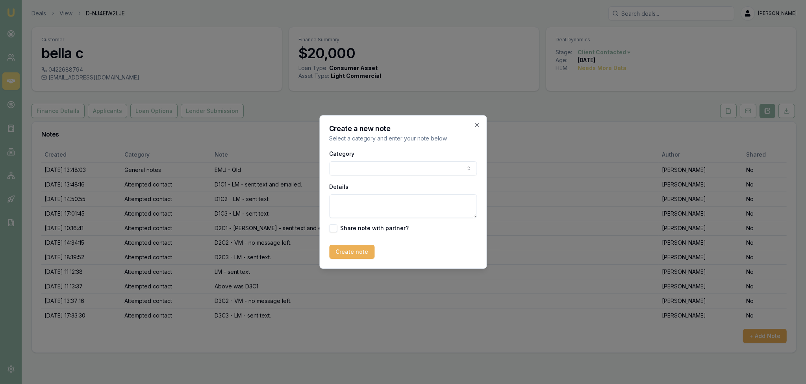
click at [424, 165] on body "Emu Broker Deals View D-NJ4EIW2LJE [PERSON_NAME] Toggle Menu Customer bella c 0…" at bounding box center [403, 192] width 806 height 384
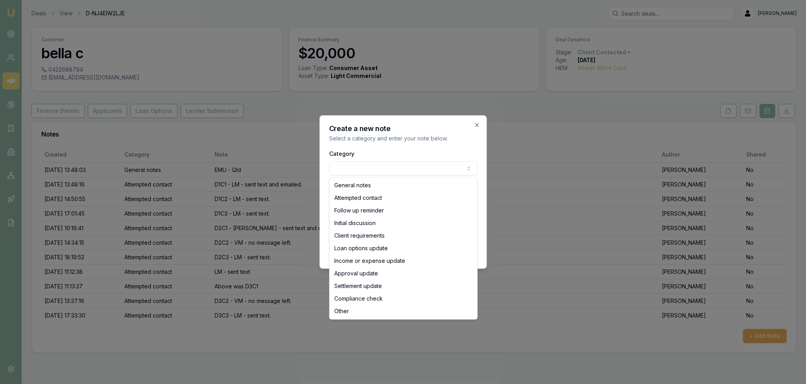
select select "ATTEMPTED_CONTACT"
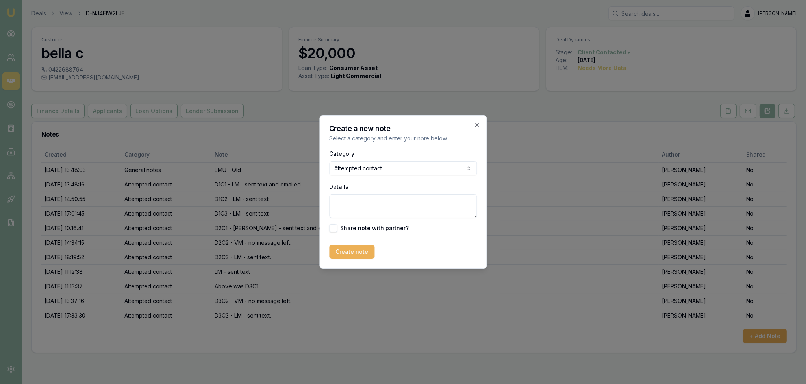
click at [376, 208] on textarea "Details" at bounding box center [403, 207] width 148 height 24
click at [417, 200] on textarea "D4C1 - LM - sent text" at bounding box center [403, 207] width 148 height 24
type textarea "D4C1 - LM - sent text."
click at [360, 251] on button "Create note" at bounding box center [351, 252] width 45 height 14
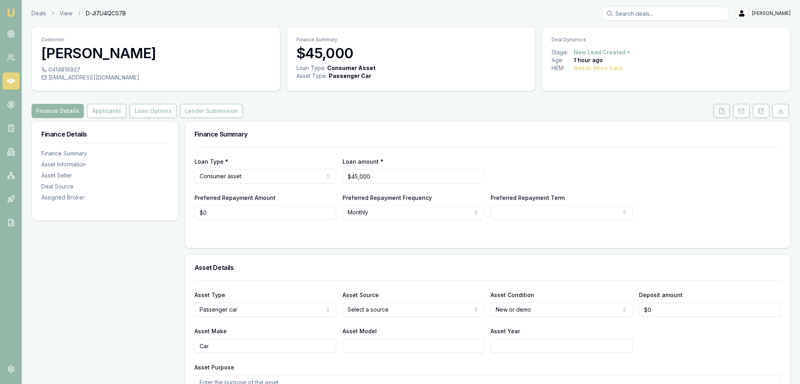
click at [726, 110] on button at bounding box center [722, 111] width 17 height 14
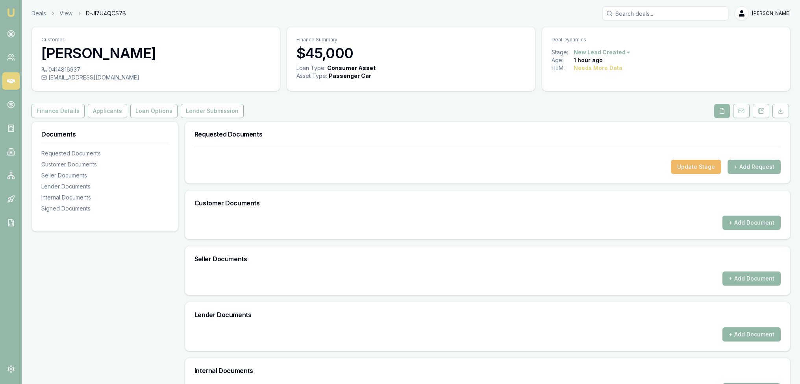
click at [701, 170] on button "Update Stage" at bounding box center [696, 167] width 50 height 14
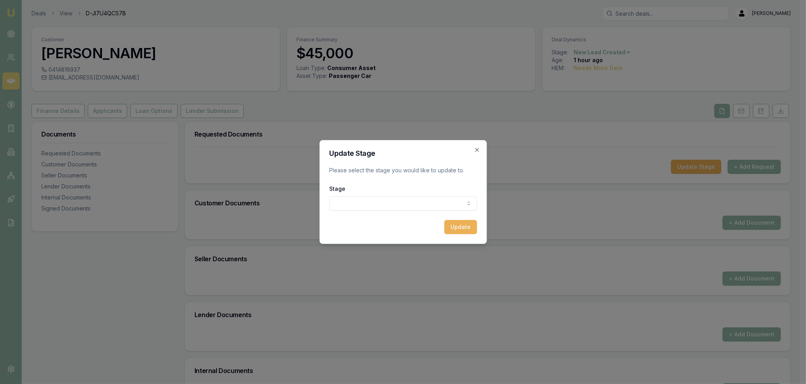
click at [417, 207] on body "Emu Broker Deals View D-JI7U4QCS7B [PERSON_NAME] Toggle Menu Customer [PERSON_N…" at bounding box center [400, 192] width 800 height 384
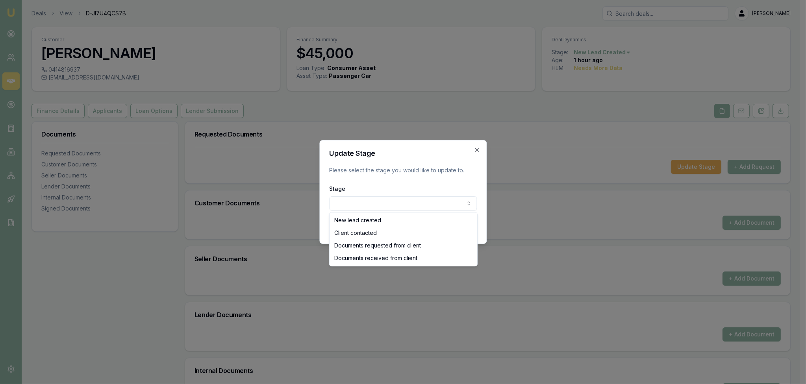
select select "CLIENT_CONTACTED"
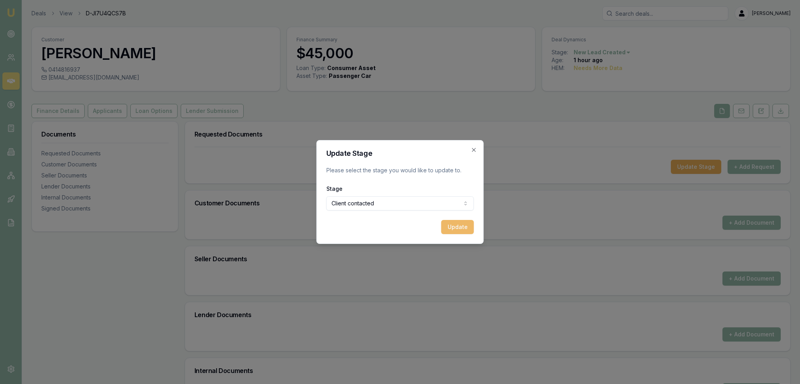
click at [469, 227] on button "Update" at bounding box center [457, 227] width 33 height 14
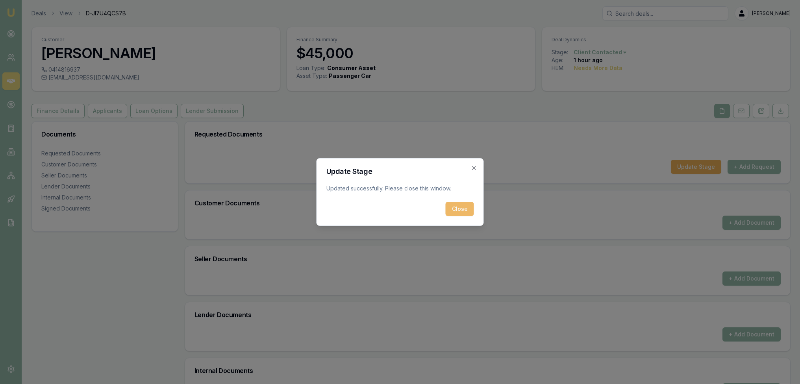
click at [464, 207] on button "Close" at bounding box center [460, 209] width 28 height 14
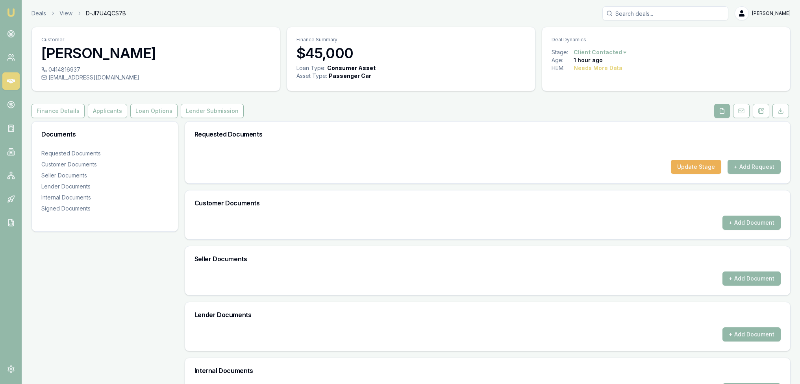
click at [10, 13] on img at bounding box center [10, 12] width 9 height 9
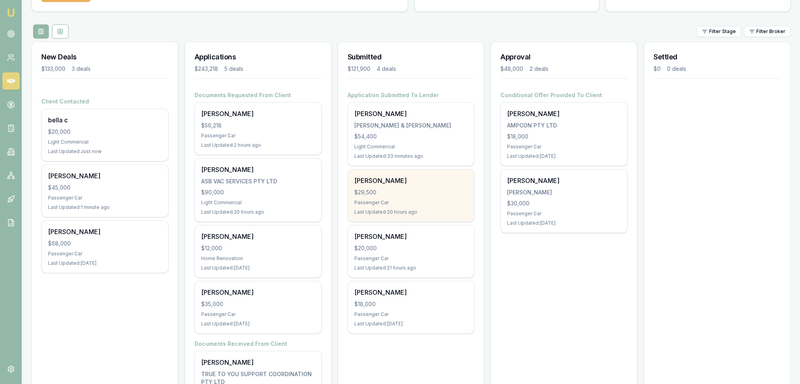
scroll to position [129, 0]
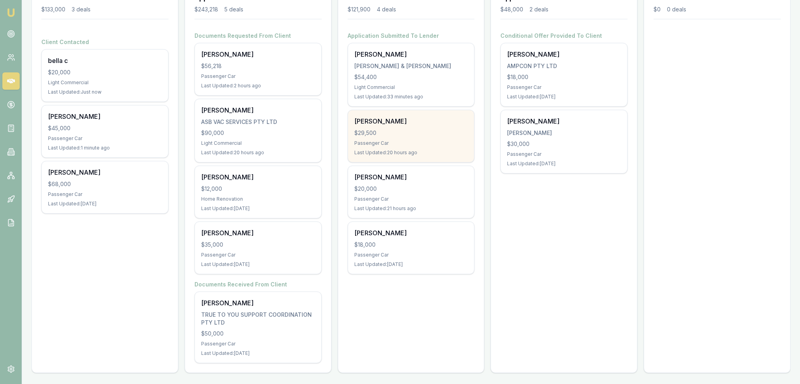
click at [414, 137] on div "Victor Dixon $29,500 Passenger Car Last Updated: 20 hours ago" at bounding box center [411, 136] width 126 height 52
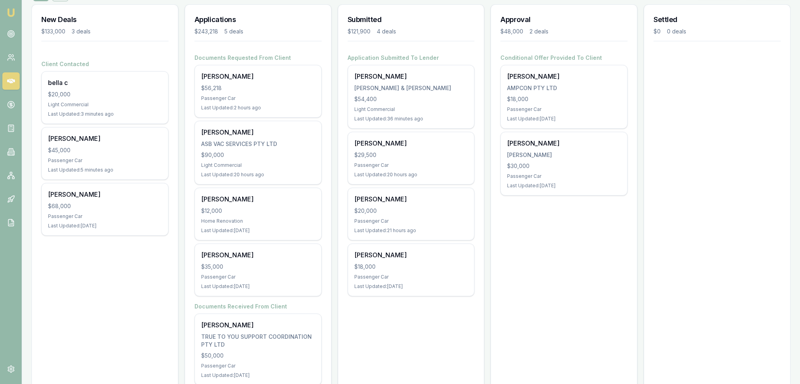
scroll to position [90, 0]
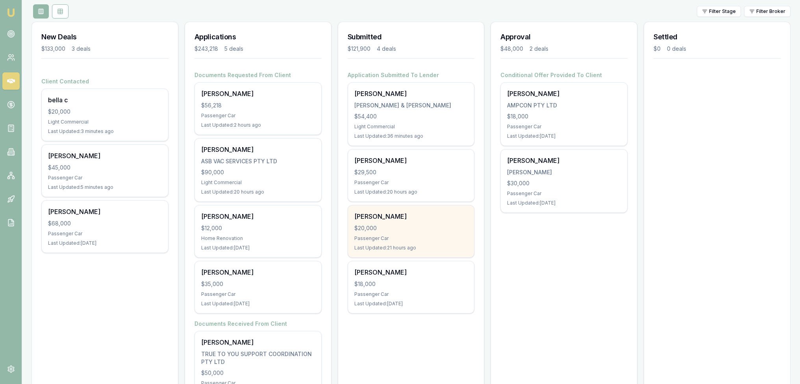
click at [403, 222] on div "Charlotte Mate $20,000 Passenger Car Last Updated: 21 hours ago" at bounding box center [411, 232] width 126 height 52
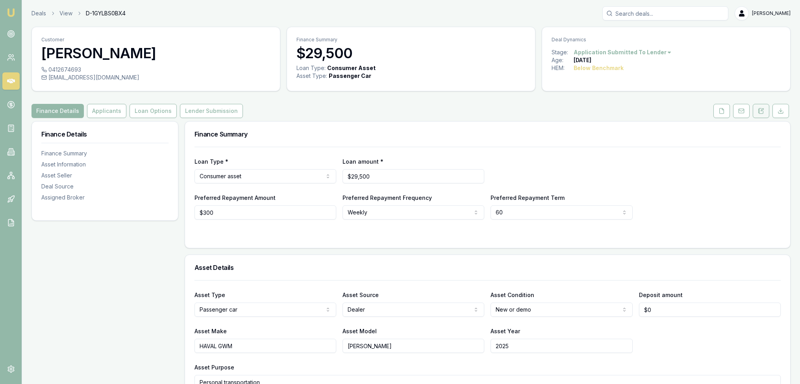
drag, startPoint x: 762, startPoint y: 106, endPoint x: 762, endPoint y: 111, distance: 4.7
click at [762, 106] on button at bounding box center [761, 111] width 17 height 14
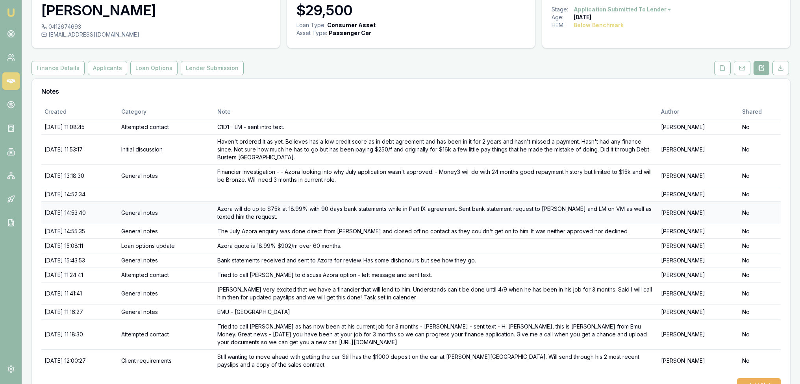
scroll to position [66, 0]
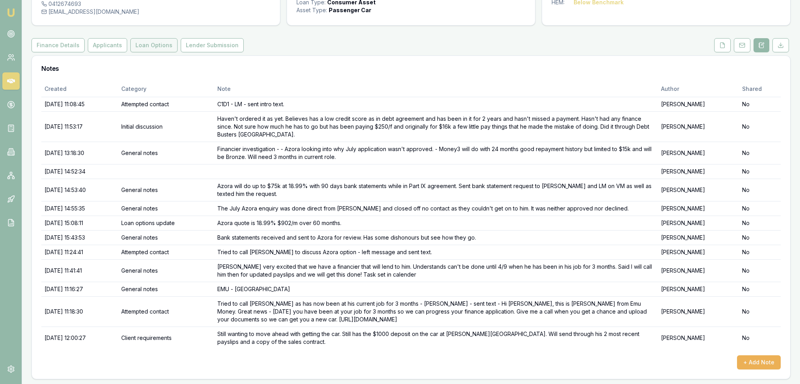
click at [146, 44] on button "Loan Options" at bounding box center [153, 45] width 47 height 14
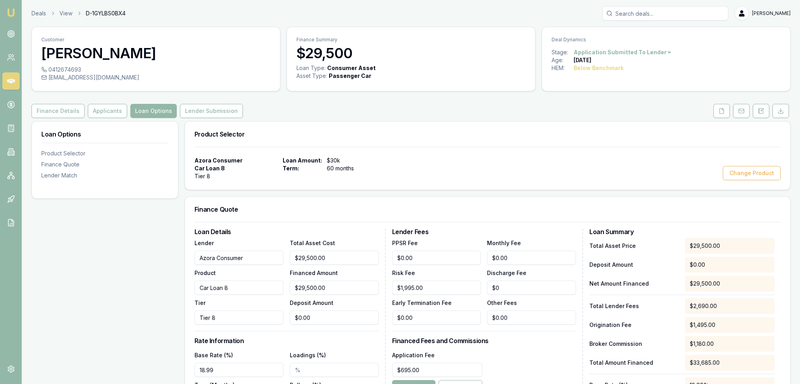
drag, startPoint x: 764, startPoint y: 113, endPoint x: 735, endPoint y: 121, distance: 30.7
click at [764, 113] on button at bounding box center [761, 111] width 17 height 14
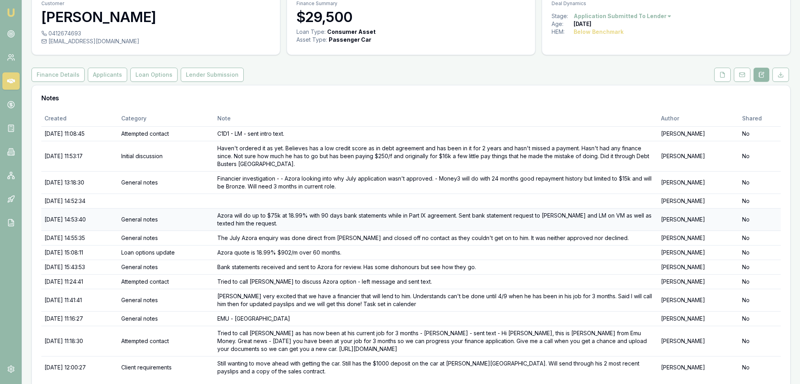
scroll to position [66, 0]
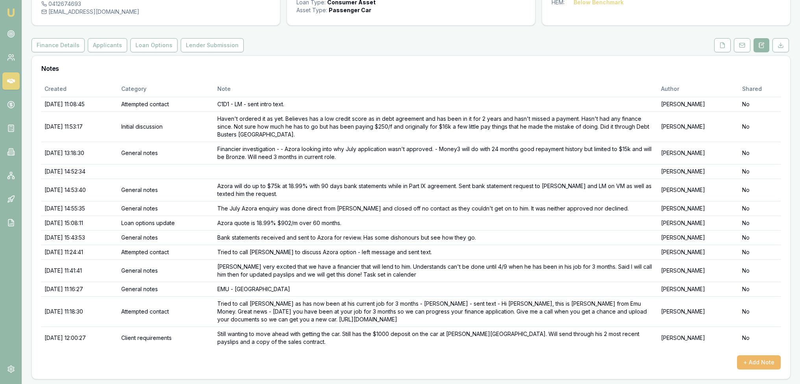
click at [751, 364] on button "+ Add Note" at bounding box center [759, 363] width 44 height 14
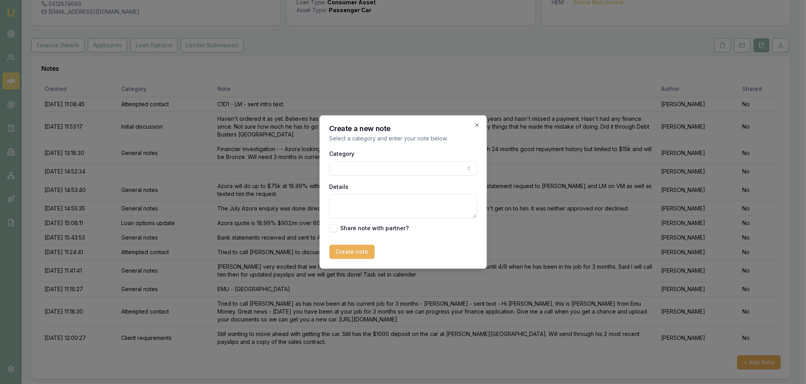
click at [365, 173] on body "Emu Broker Deals View D-1GYLBS0BX4 Robyn Adams Toggle Menu Customer Victor Dixo…" at bounding box center [400, 126] width 800 height 384
click at [357, 206] on textarea "Details" at bounding box center [400, 207] width 148 height 24
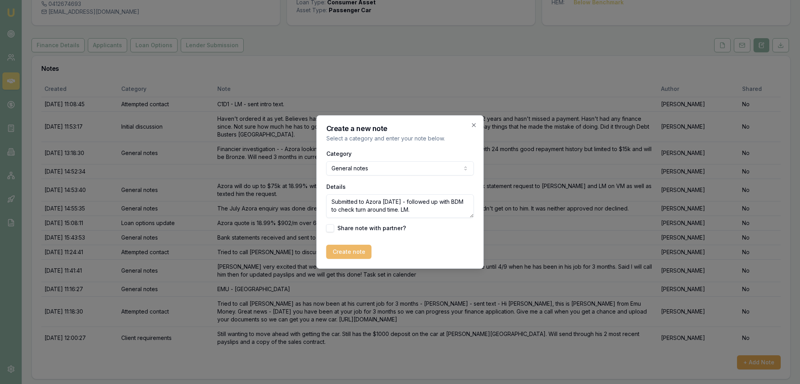
type textarea "Submitted to Azora yesterday - followed up with BDM to check turn around time. …"
click at [343, 258] on button "Create note" at bounding box center [348, 252] width 45 height 14
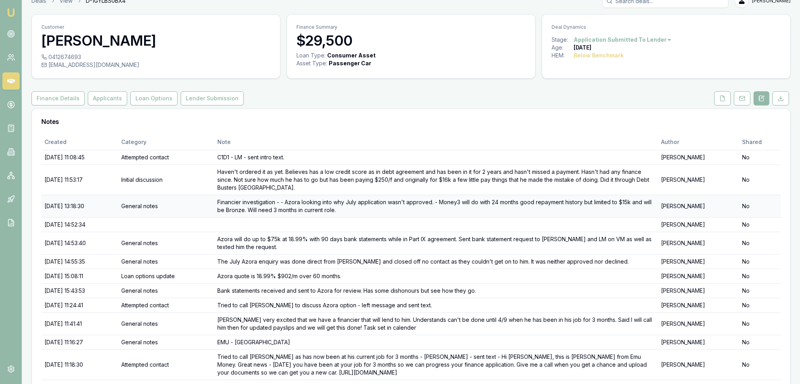
scroll to position [0, 0]
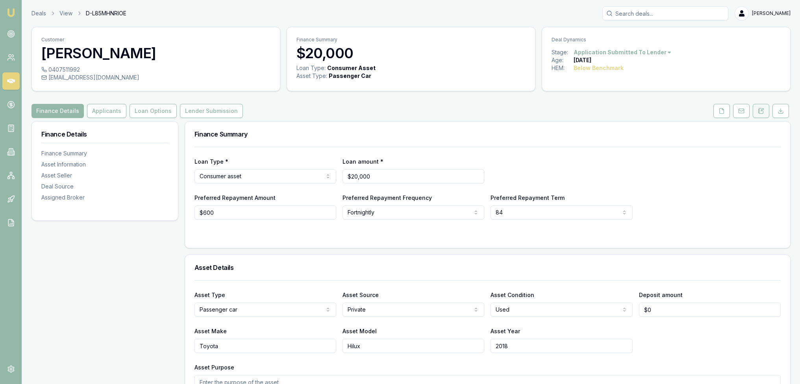
click at [764, 113] on icon at bounding box center [761, 111] width 6 height 6
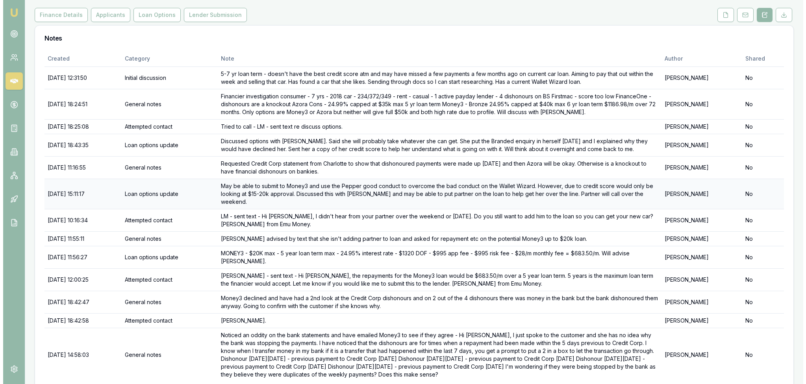
scroll to position [121, 0]
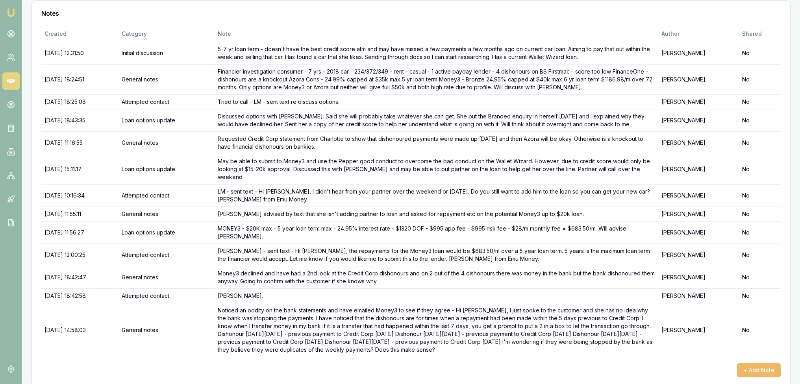
click at [764, 364] on button "+ Add Note" at bounding box center [759, 370] width 44 height 14
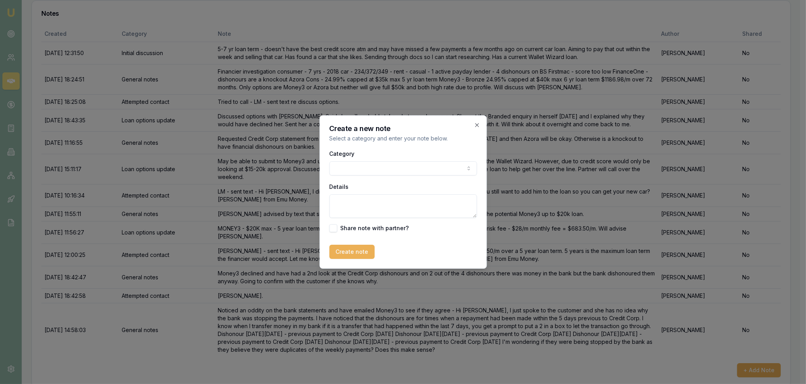
click at [423, 165] on body "Emu Broker Deals View D-L85MHNRIOE Robyn Adams Toggle Menu Customer Charlotte M…" at bounding box center [400, 71] width 800 height 384
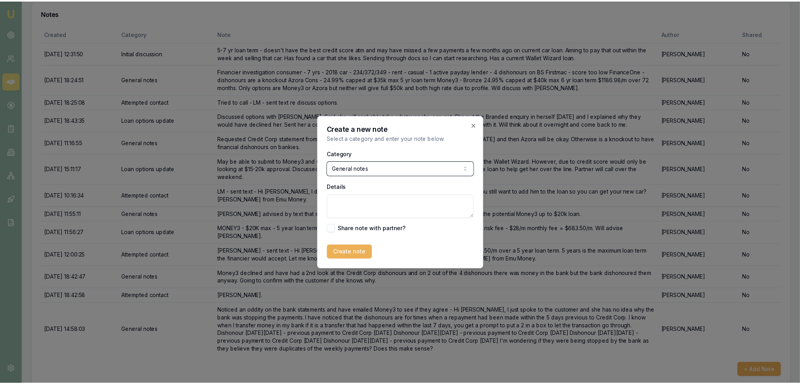
scroll to position [113, 0]
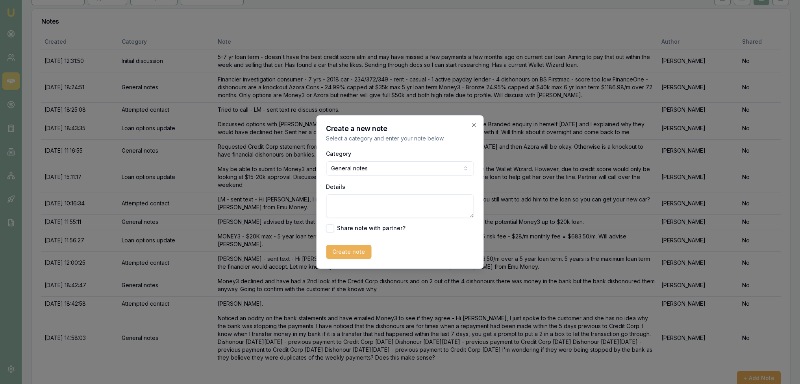
click at [360, 212] on textarea "Details" at bounding box center [400, 207] width 148 height 24
type textarea "Application declined by Money3 due to dishonours. Need to wait 3 months and hav…"
click at [356, 248] on button "Create note" at bounding box center [348, 252] width 45 height 14
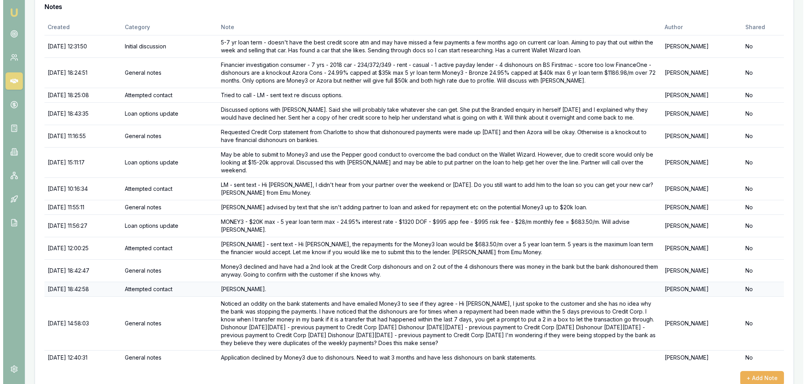
scroll to position [135, 0]
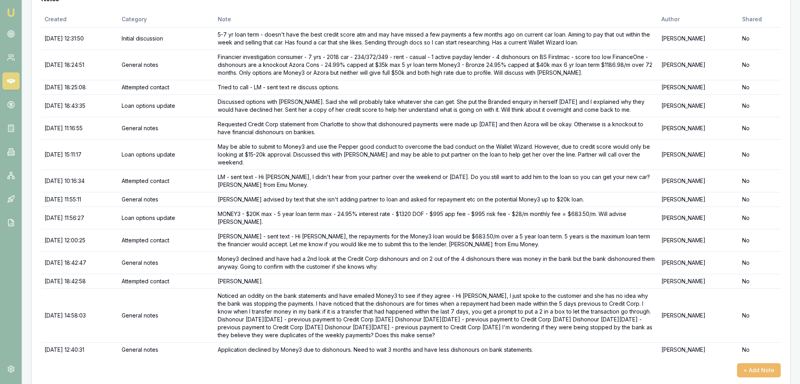
click at [764, 363] on button "+ Add Note" at bounding box center [759, 370] width 44 height 14
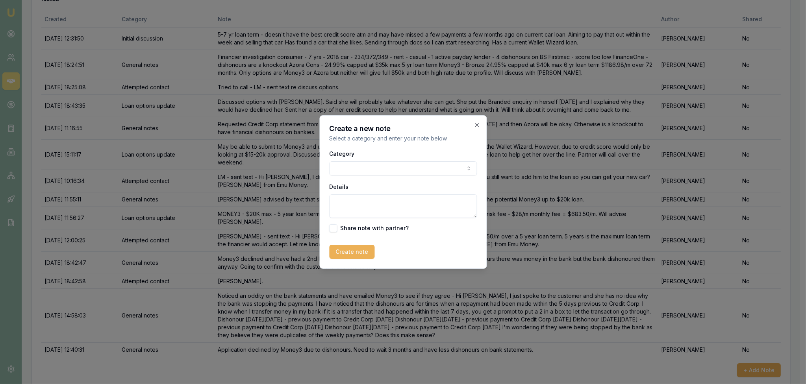
click at [400, 159] on div "Category General notes Attempted contact Follow up reminder Initial discussion …" at bounding box center [403, 162] width 148 height 27
click at [395, 167] on body "Emu Broker Deals View D-L85MHNRIOE Robyn Adams Toggle Menu Customer Charlotte M…" at bounding box center [400, 57] width 800 height 384
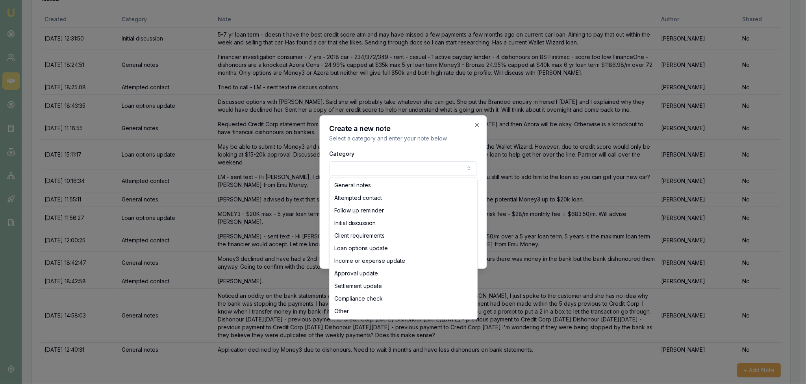
select select "ATTEMPTED_CONTACT"
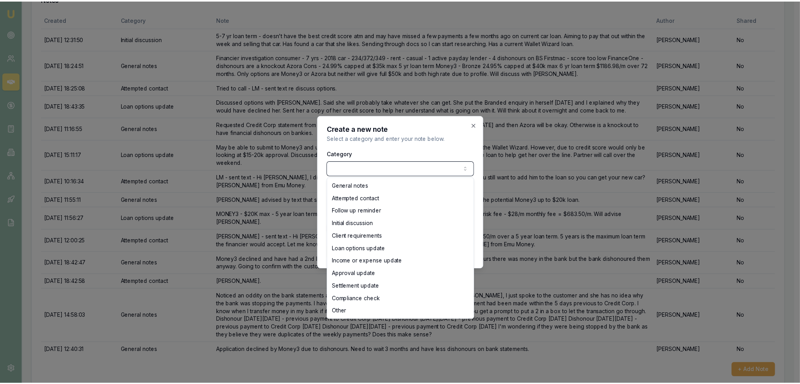
scroll to position [128, 0]
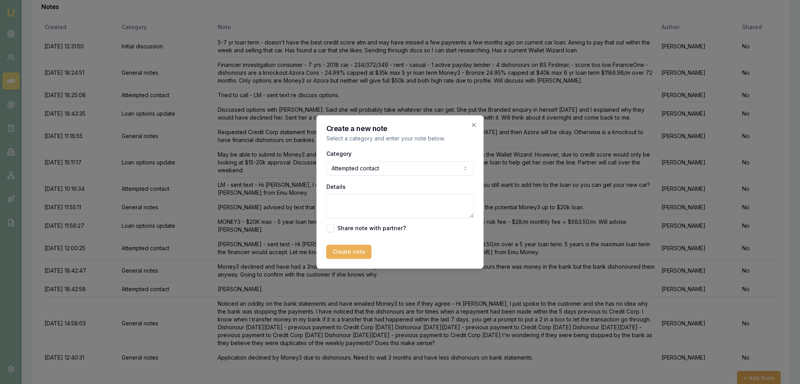
click at [383, 206] on textarea "Details" at bounding box center [400, 207] width 148 height 24
type textarea "LM - sent text."
click at [341, 256] on button "Create note" at bounding box center [348, 252] width 45 height 14
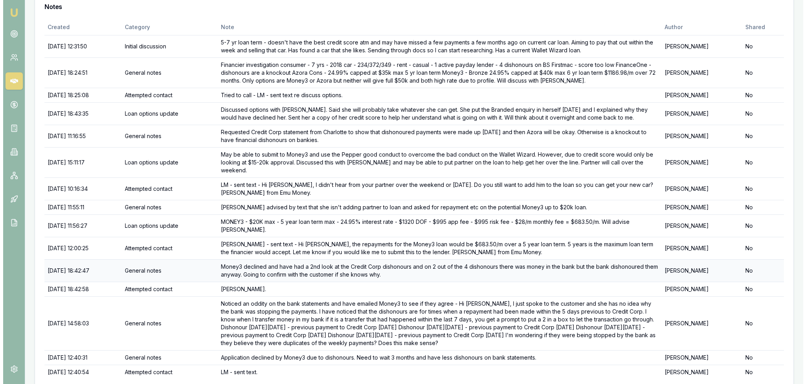
scroll to position [150, 0]
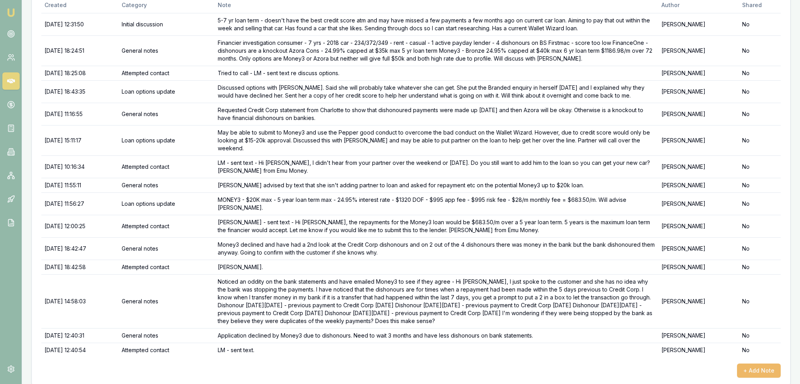
click at [758, 364] on button "+ Add Note" at bounding box center [759, 371] width 44 height 14
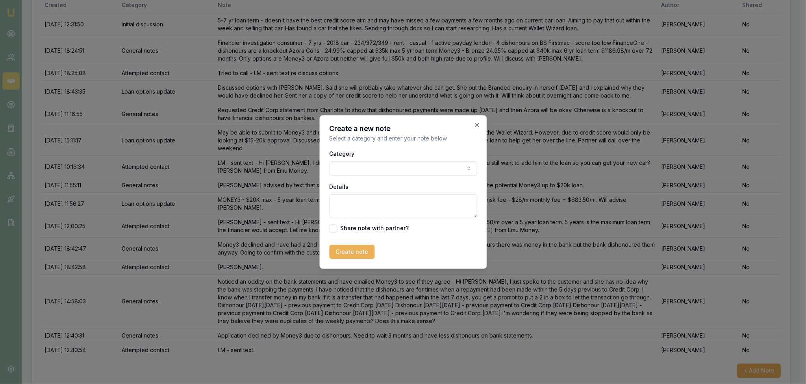
click at [437, 169] on body "Emu Broker Deals View D-L85MHNRIOE Robyn Adams Toggle Menu Customer Charlotte M…" at bounding box center [400, 42] width 800 height 384
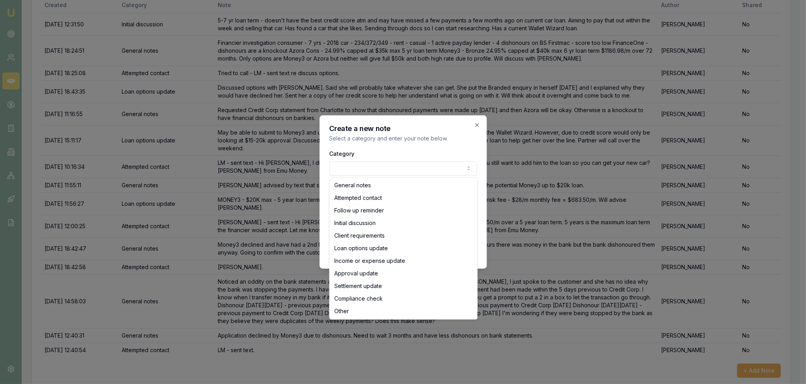
drag, startPoint x: 384, startPoint y: 178, endPoint x: 379, endPoint y: 203, distance: 25.8
click at [384, 178] on div "General notes Attempted contact Follow up reminder Initial discussion Client re…" at bounding box center [404, 249] width 148 height 142
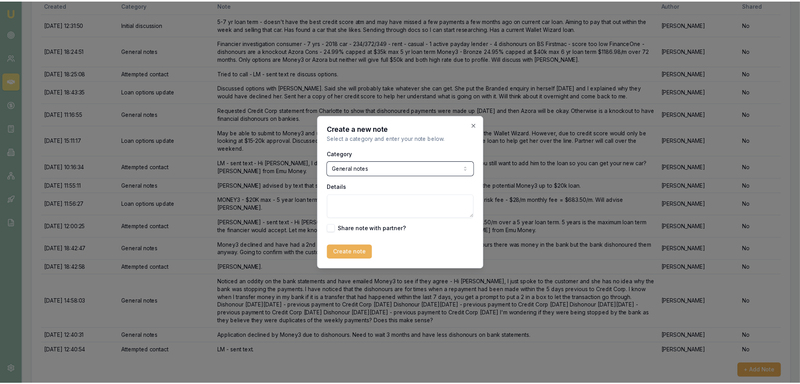
scroll to position [142, 0]
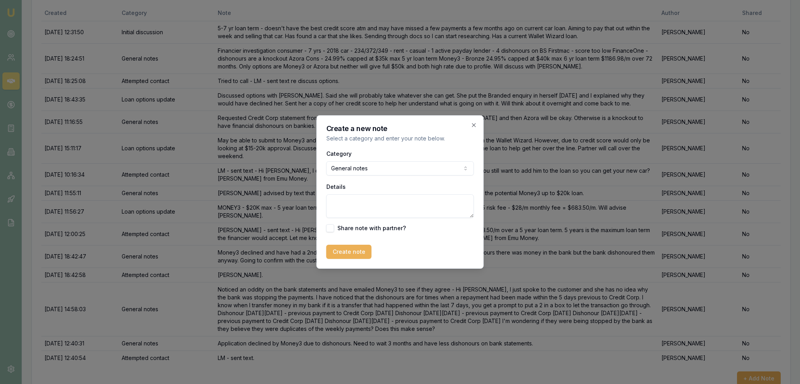
click at [390, 208] on textarea "Details" at bounding box center [400, 207] width 148 height 24
type textarea "Closing lead as not qualified with a note to call in 3 months to see how bank s…"
click at [347, 254] on button "Create note" at bounding box center [348, 252] width 45 height 14
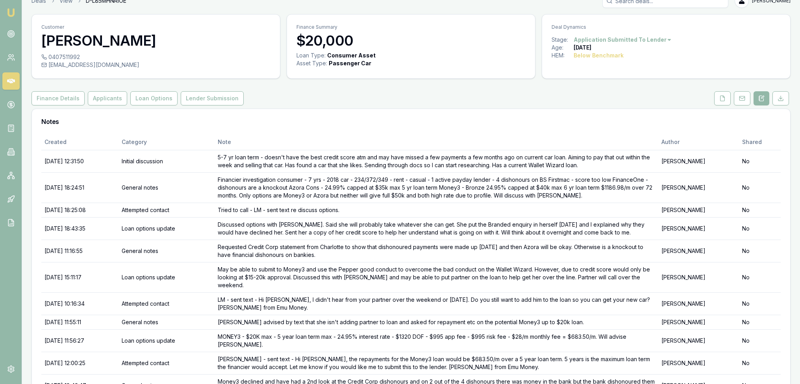
scroll to position [7, 0]
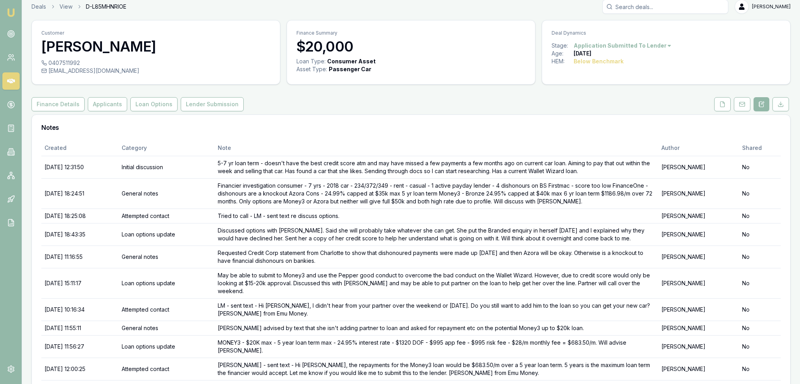
click at [643, 46] on html "Emu Broker Deals View D-L85MHNRIOE Robyn Adams Toggle Menu Customer Charlotte M…" at bounding box center [400, 185] width 800 height 384
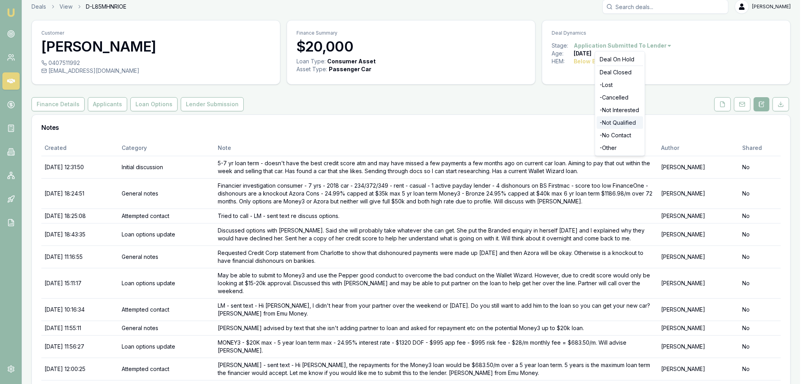
click at [619, 122] on div "- Not Qualified" at bounding box center [620, 123] width 46 height 13
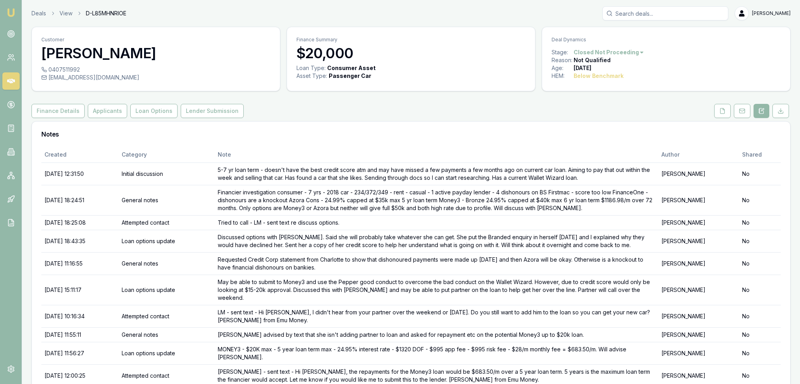
scroll to position [7, 0]
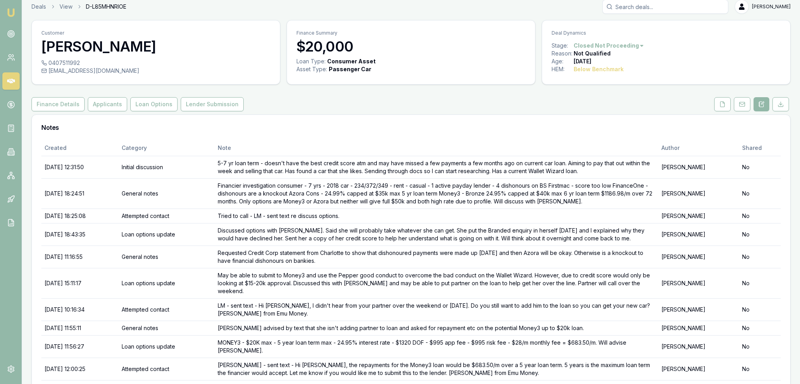
click at [9, 11] on img at bounding box center [10, 12] width 9 height 9
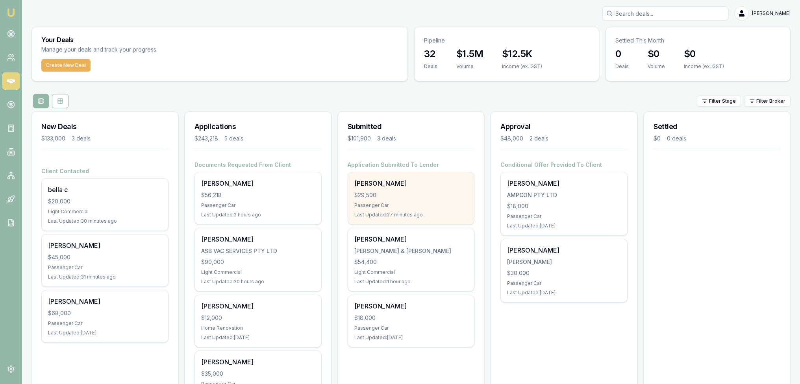
click at [389, 184] on div "[PERSON_NAME]" at bounding box center [411, 183] width 114 height 9
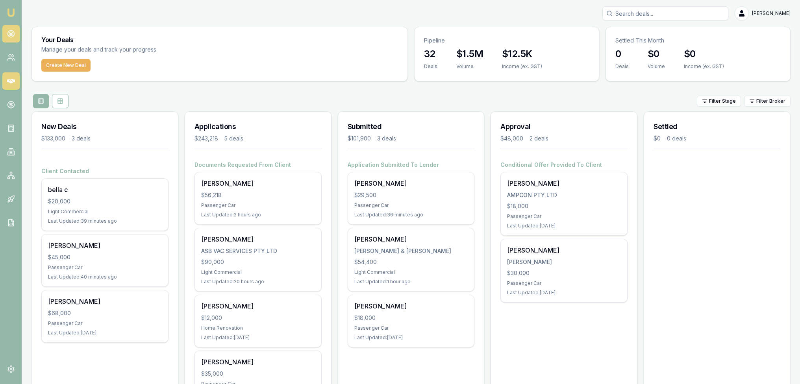
click at [9, 30] on link at bounding box center [10, 33] width 17 height 17
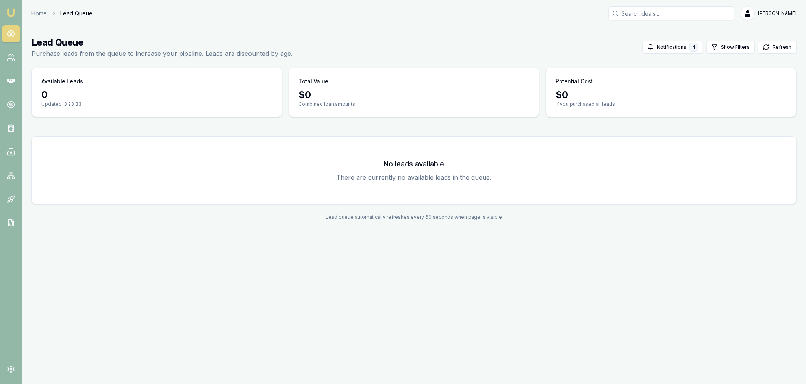
click at [7, 12] on img at bounding box center [10, 12] width 9 height 9
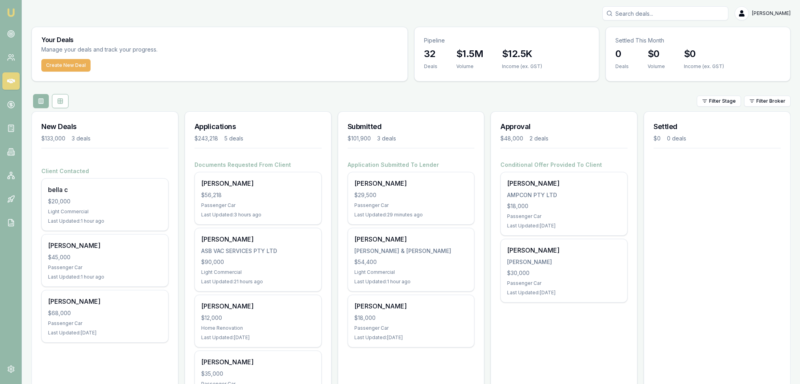
click at [13, 12] on img at bounding box center [10, 12] width 9 height 9
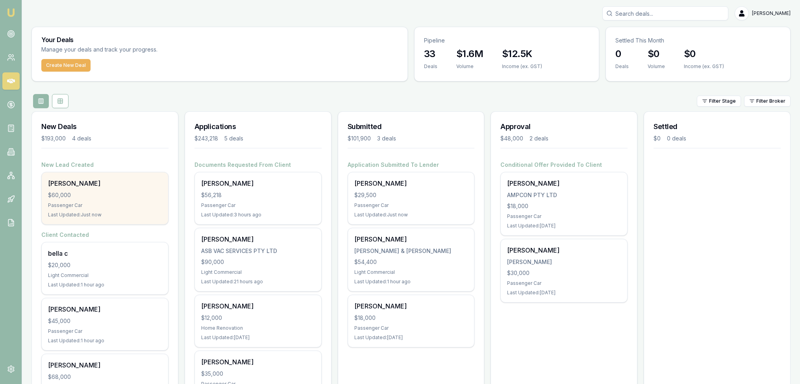
click at [72, 184] on div "[PERSON_NAME]" at bounding box center [105, 183] width 114 height 9
click at [88, 200] on div "[PERSON_NAME] $60,000 Passenger Car Last Updated: 6 minutes ago" at bounding box center [105, 198] width 126 height 52
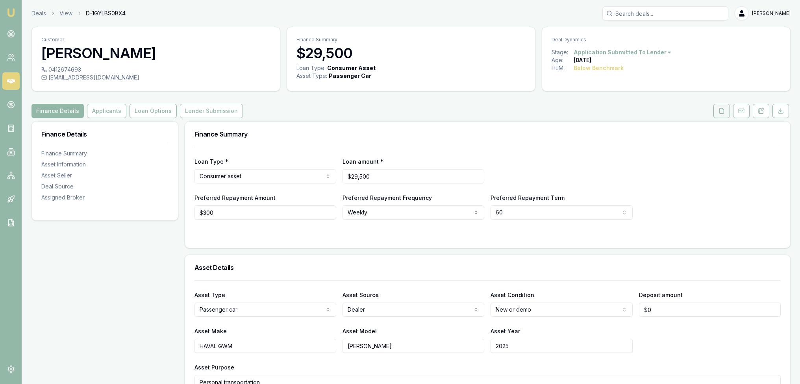
click at [721, 111] on icon at bounding box center [722, 111] width 6 height 6
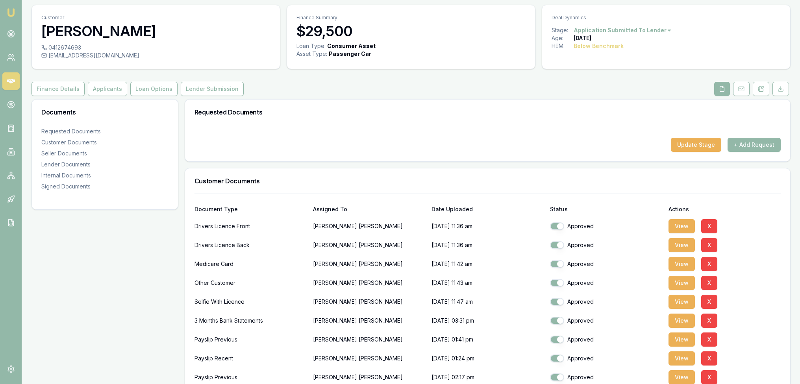
scroll to position [158, 0]
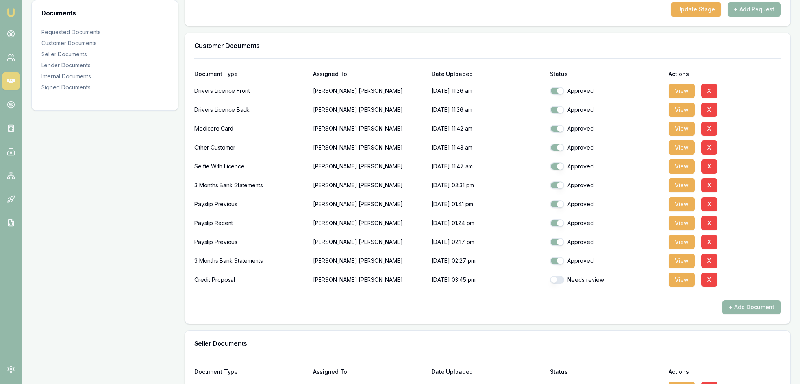
drag, startPoint x: 558, startPoint y: 281, endPoint x: 583, endPoint y: 280, distance: 24.8
click at [558, 281] on button "button" at bounding box center [557, 280] width 14 height 8
checkbox input "true"
click at [682, 258] on button "View" at bounding box center [682, 261] width 26 height 14
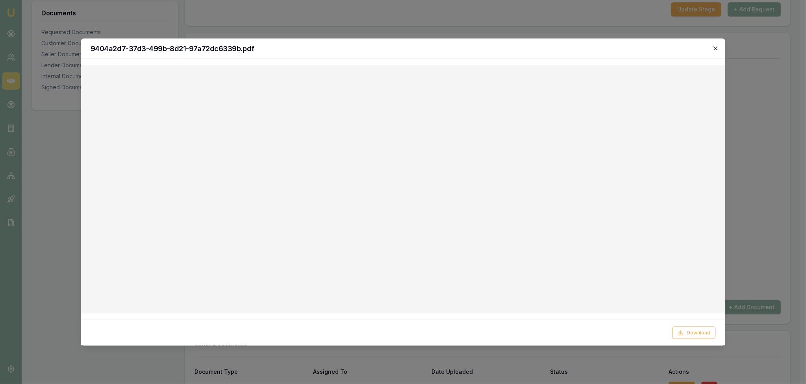
click at [714, 48] on icon "button" at bounding box center [715, 48] width 6 height 6
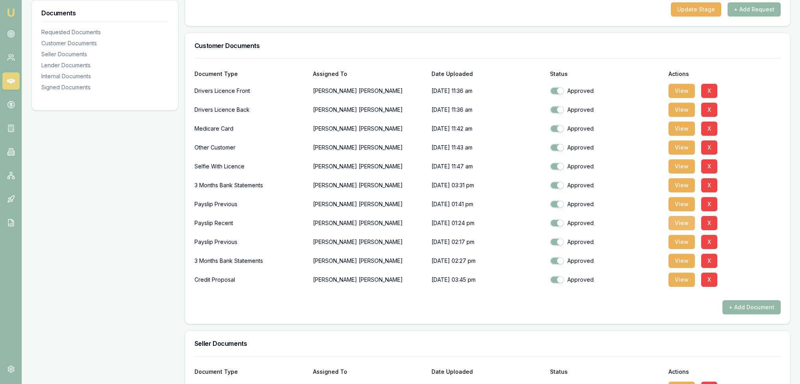
click at [685, 221] on button "View" at bounding box center [682, 223] width 26 height 14
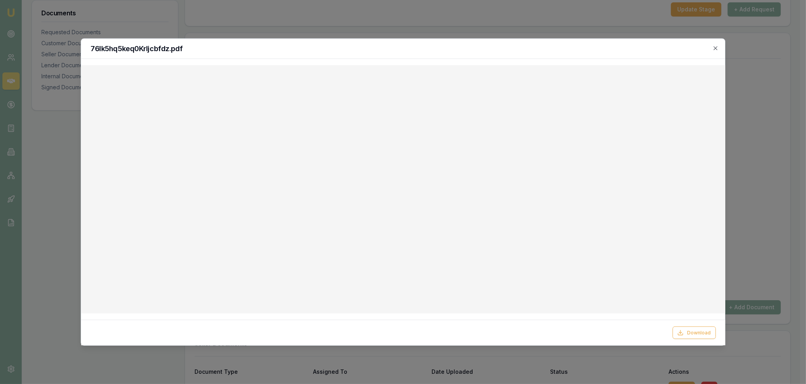
drag, startPoint x: 717, startPoint y: 50, endPoint x: 713, endPoint y: 51, distance: 4.1
click at [717, 50] on icon "button" at bounding box center [715, 48] width 6 height 6
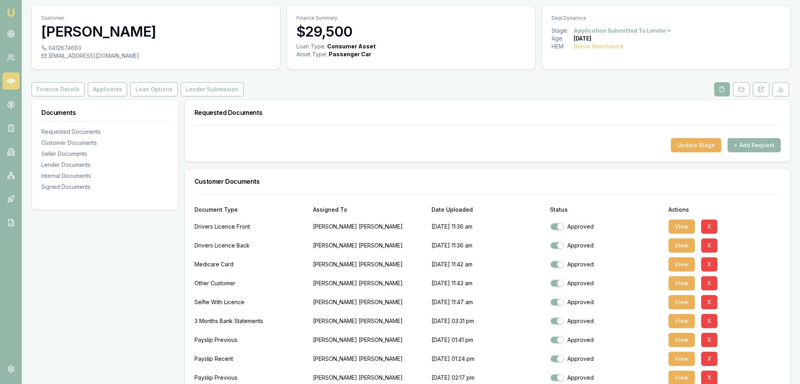
scroll to position [0, 0]
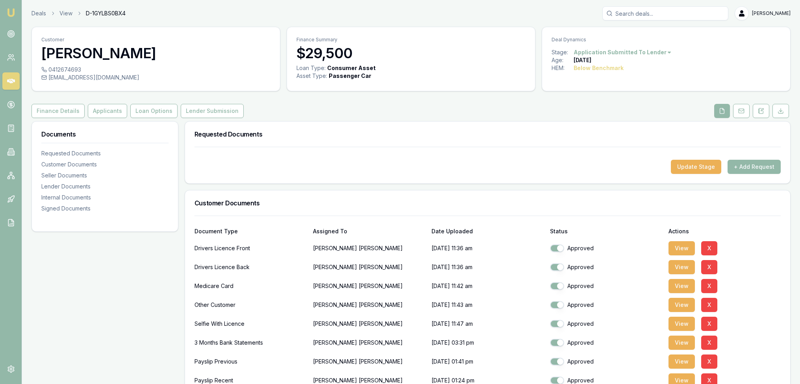
drag, startPoint x: 760, startPoint y: 110, endPoint x: 735, endPoint y: 139, distance: 39.1
click at [760, 110] on icon at bounding box center [761, 111] width 6 height 6
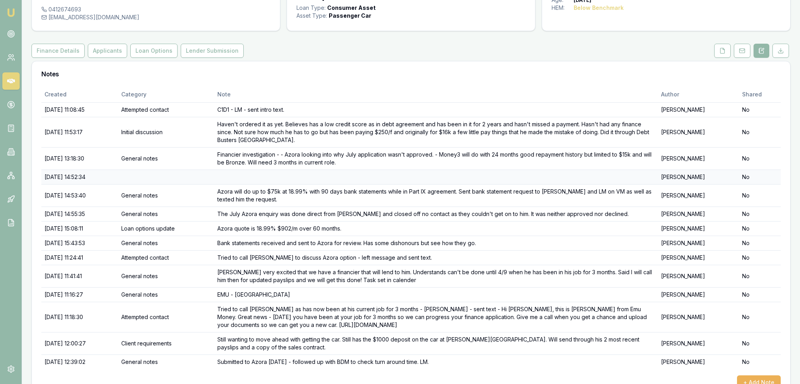
scroll to position [80, 0]
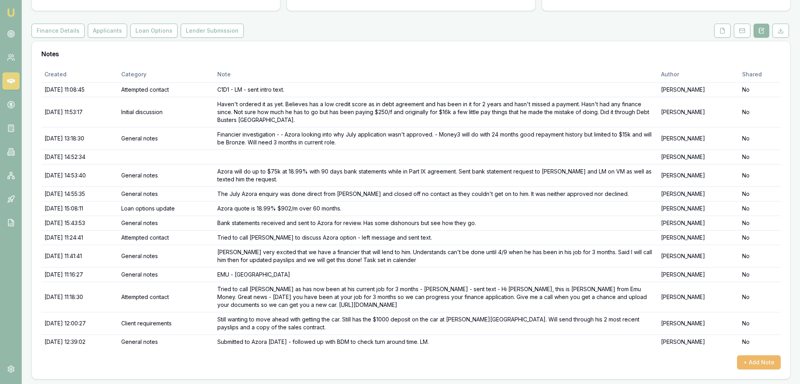
click at [766, 358] on button "+ Add Note" at bounding box center [759, 363] width 44 height 14
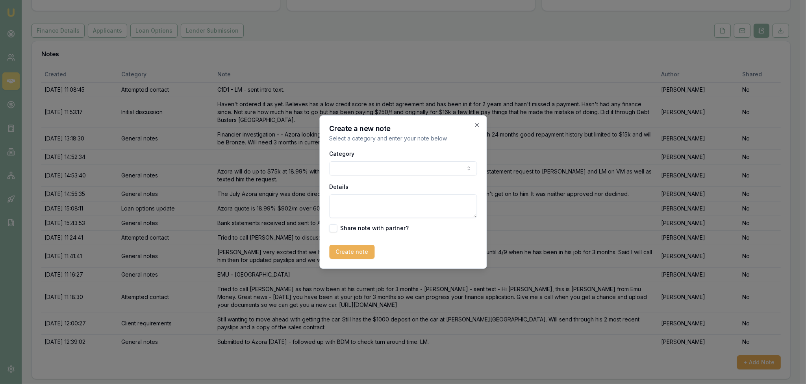
click at [419, 165] on body "Emu Broker Deals View D-1GYLBS0BX4 [PERSON_NAME] Toggle Menu Customer [PERSON_N…" at bounding box center [400, 112] width 800 height 384
click at [349, 200] on textarea "Details" at bounding box center [400, 207] width 148 height 24
type textarea "F"
paste textarea ". 1 Please provide the debt agreement current statements. The payments have cha…"
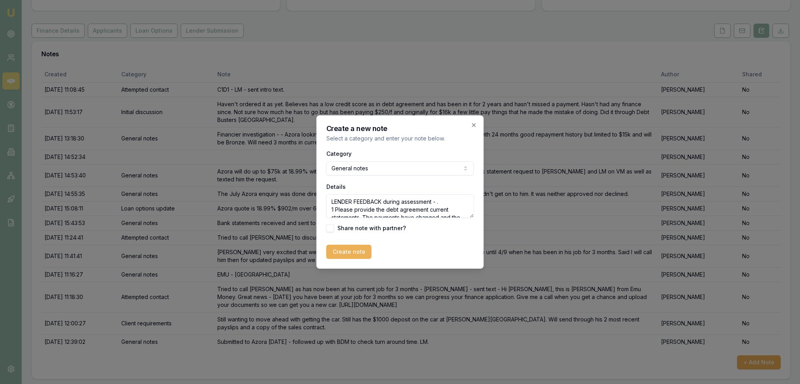
scroll to position [106, 0]
click at [351, 215] on textarea "LENDER FEEDBACK during assessment - . 1 Please provide the debt agreement curre…" at bounding box center [400, 207] width 148 height 24
type textarea "LENDER FEEDBACK during assessment - . 1 Please provide the debt agreement curre…"
click at [354, 253] on button "Create note" at bounding box center [348, 252] width 45 height 14
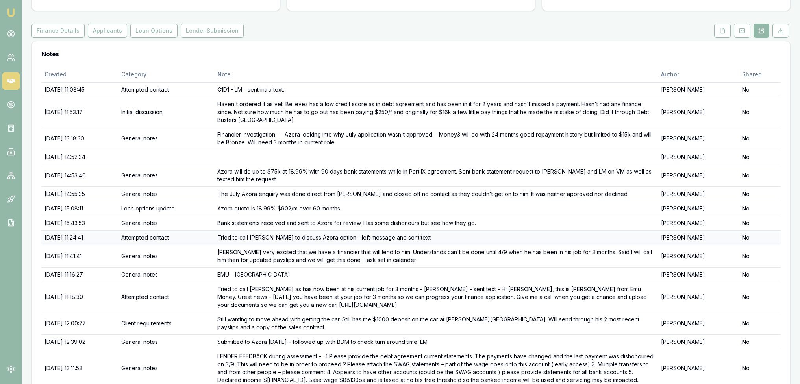
scroll to position [118, 0]
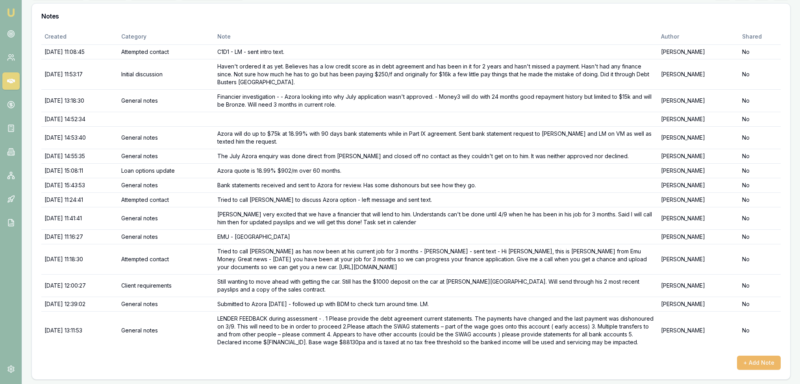
click at [778, 363] on button "+ Add Note" at bounding box center [759, 363] width 44 height 14
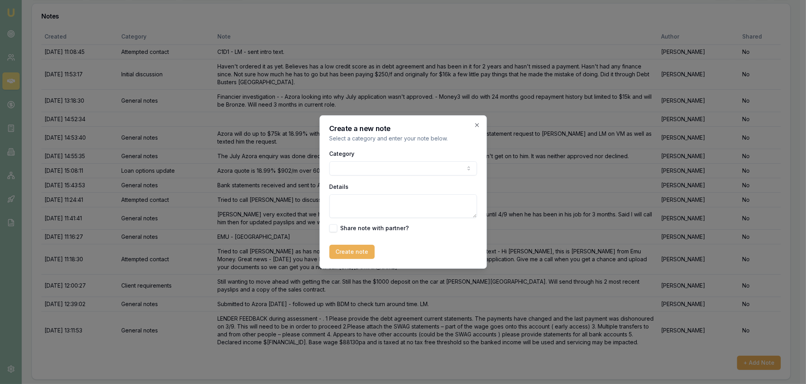
click at [361, 171] on body "Emu Broker Deals View D-1GYLBS0BX4 [PERSON_NAME] Toggle Menu Customer [PERSON_N…" at bounding box center [400, 74] width 800 height 384
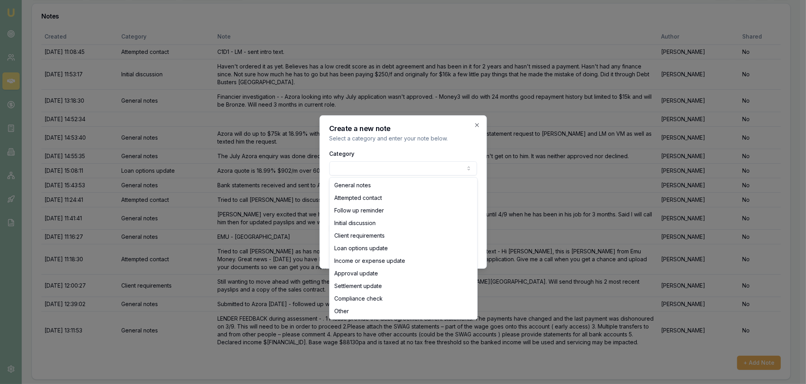
select select "ATTEMPTED_CONTACT"
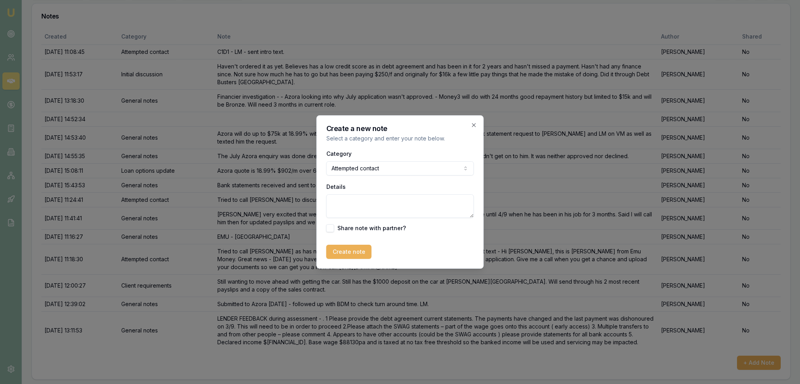
click at [356, 200] on textarea "Details" at bounding box center [400, 207] width 148 height 24
type textarea "Tried to call [PERSON_NAME] in relation to lender feedback - LM - sent text."
click at [356, 252] on button "Create note" at bounding box center [348, 252] width 45 height 14
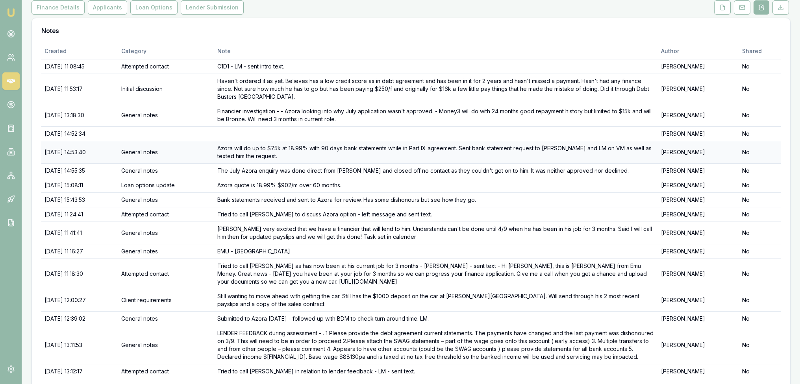
scroll to position [54, 0]
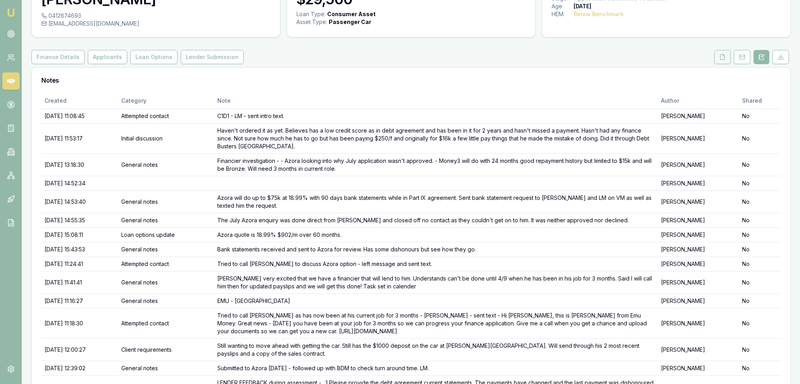
click at [724, 56] on polyline at bounding box center [724, 55] width 2 height 2
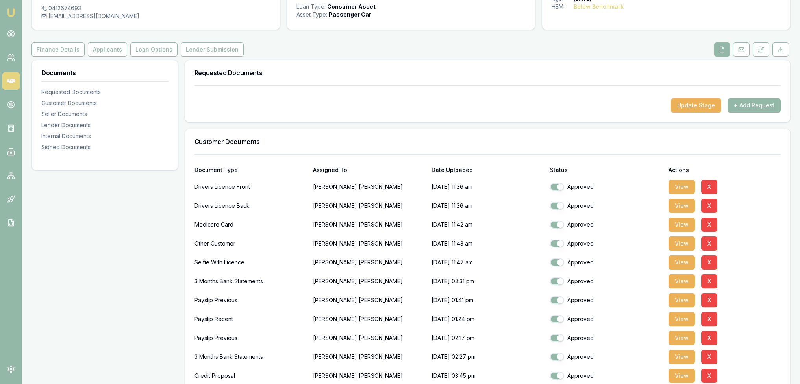
scroll to position [158, 0]
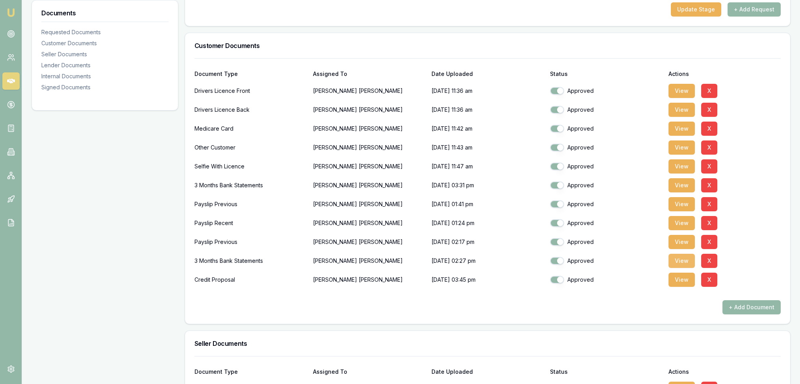
click at [679, 259] on button "View" at bounding box center [682, 261] width 26 height 14
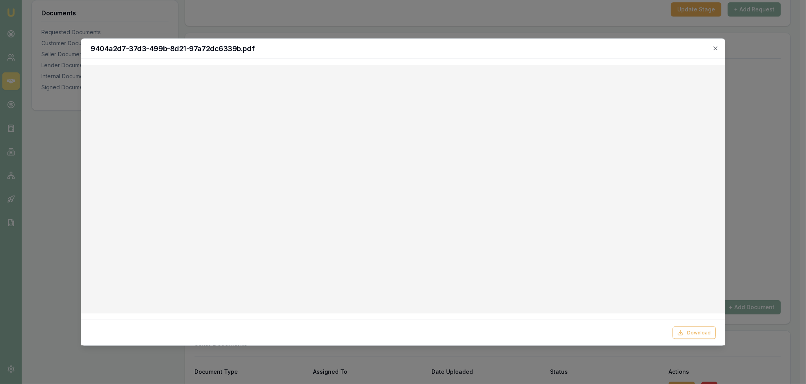
click at [714, 49] on icon "button" at bounding box center [715, 48] width 6 height 6
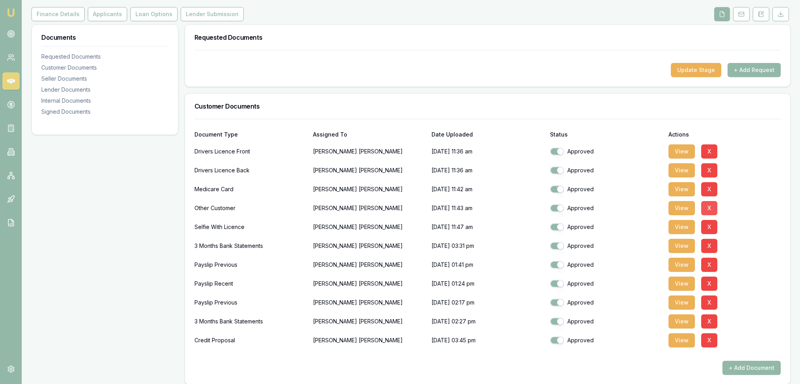
scroll to position [0, 0]
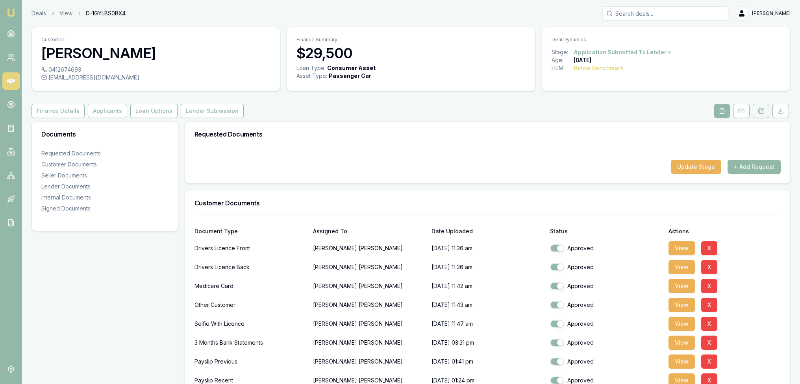
click at [760, 112] on icon at bounding box center [761, 111] width 6 height 6
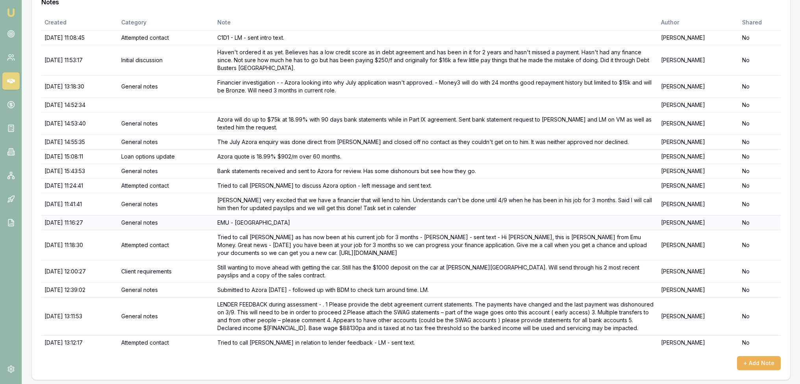
scroll to position [133, 0]
click at [751, 356] on button "+ Add Note" at bounding box center [759, 363] width 44 height 14
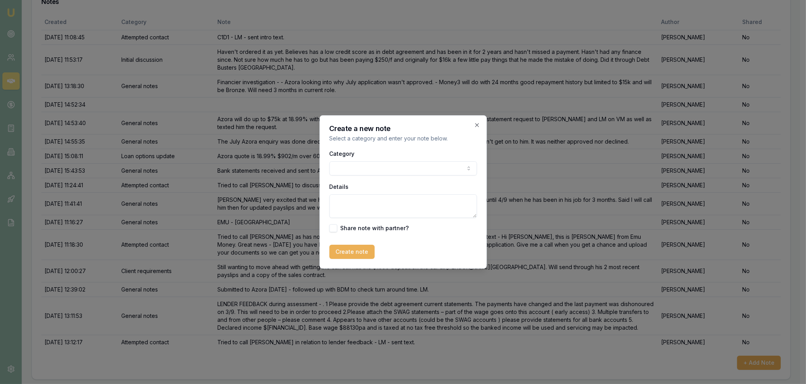
click at [430, 165] on body "Emu Broker Deals View D-1GYLBS0BX4 [PERSON_NAME] Toggle Menu Customer [PERSON_N…" at bounding box center [400, 59] width 800 height 384
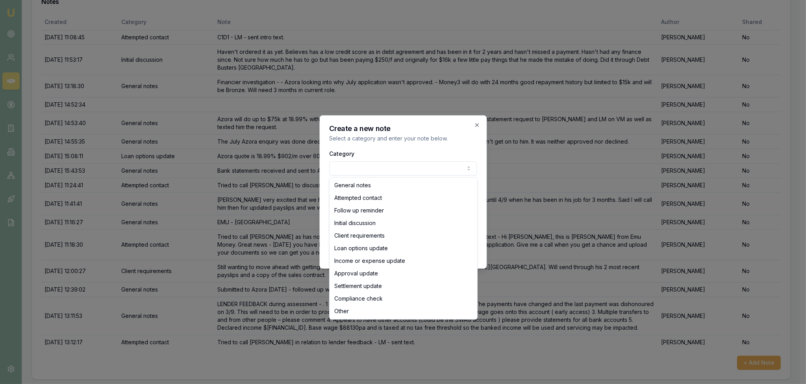
drag, startPoint x: 369, startPoint y: 187, endPoint x: 370, endPoint y: 201, distance: 13.8
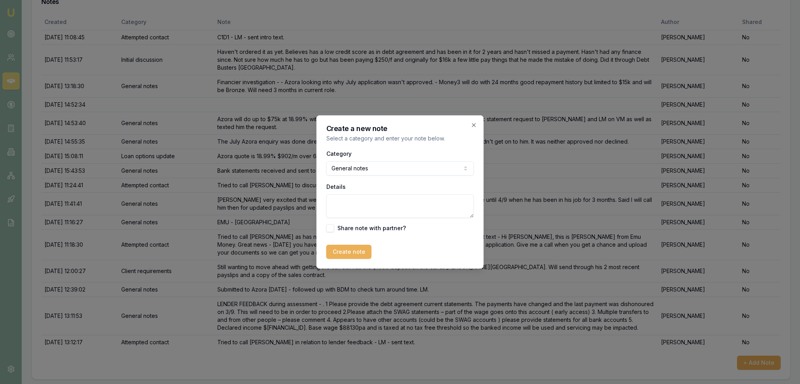
click at [370, 202] on textarea "Details" at bounding box center [400, 207] width 148 height 24
click at [345, 208] on textarea "Spoke to [PERSON_NAME] - he said he will get the debt agreeement statements and…" at bounding box center [400, 207] width 148 height 24
click at [389, 212] on textarea "Spoke to [PERSON_NAME] - he said he will get the debt agreement statements and …" at bounding box center [400, 207] width 148 height 24
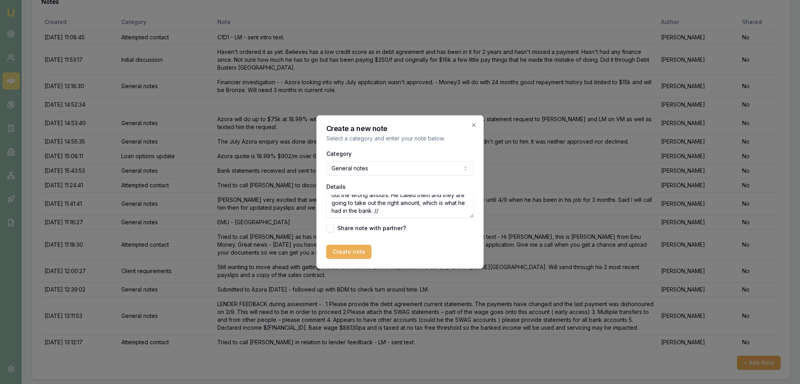
click at [400, 209] on textarea "Spoke to [PERSON_NAME] - he said he will get the debt agreement statements and …" at bounding box center [400, 207] width 148 height 24
type textarea "Spoke to [PERSON_NAME] - he said he will get the debt agreement statements and …"
click at [361, 248] on button "Create note" at bounding box center [348, 252] width 45 height 14
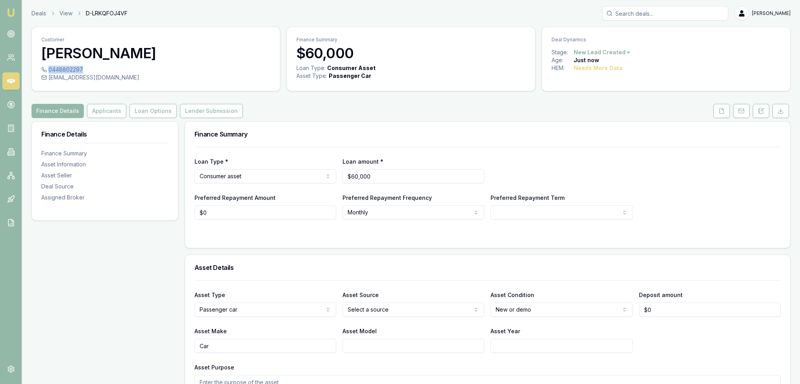
drag, startPoint x: 49, startPoint y: 69, endPoint x: 82, endPoint y: 72, distance: 33.7
click at [82, 72] on div "0448802297" at bounding box center [155, 70] width 229 height 8
copy div "0448802297"
click at [765, 112] on button at bounding box center [761, 111] width 17 height 14
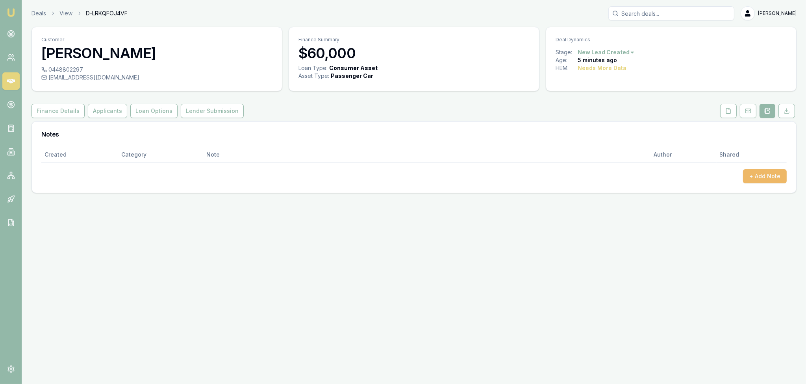
click at [764, 174] on button "+ Add Note" at bounding box center [765, 176] width 44 height 14
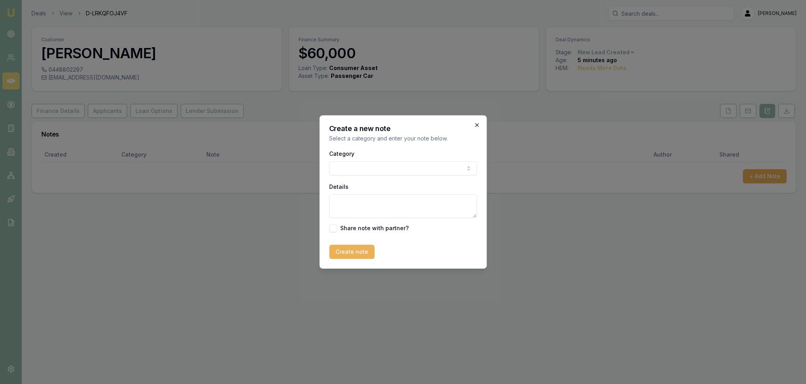
click at [476, 122] on icon "button" at bounding box center [477, 125] width 6 height 6
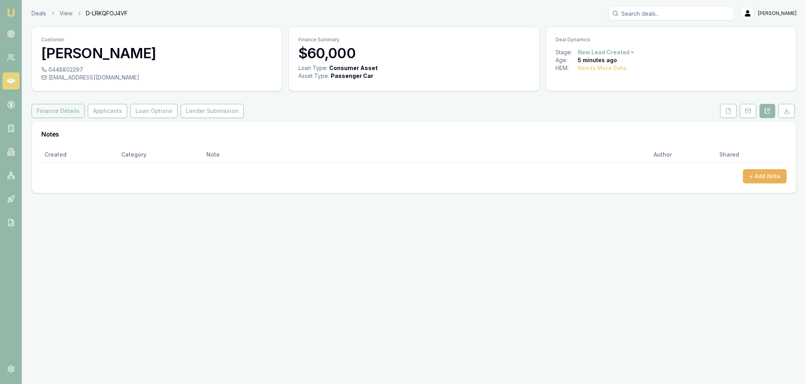
click at [46, 111] on button "Finance Details" at bounding box center [58, 111] width 53 height 14
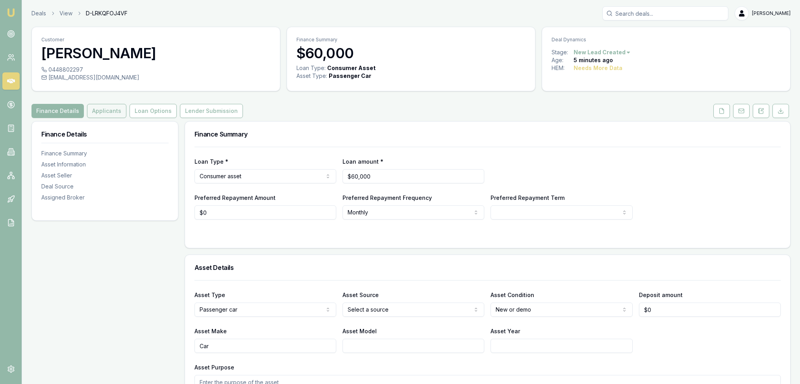
click at [111, 111] on button "Applicants" at bounding box center [106, 111] width 39 height 14
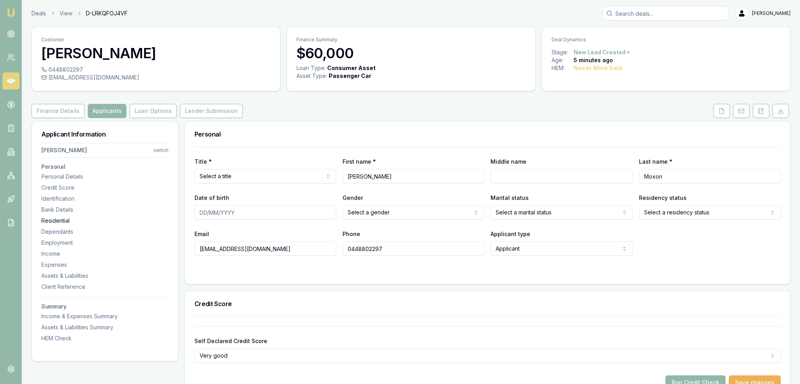
click at [69, 220] on div "Residential" at bounding box center [104, 221] width 127 height 8
click at [764, 112] on icon at bounding box center [761, 111] width 6 height 6
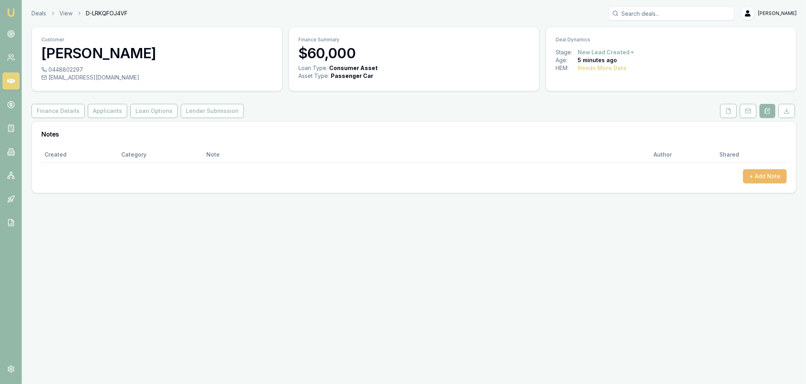
click at [755, 178] on button "+ Add Note" at bounding box center [765, 176] width 44 height 14
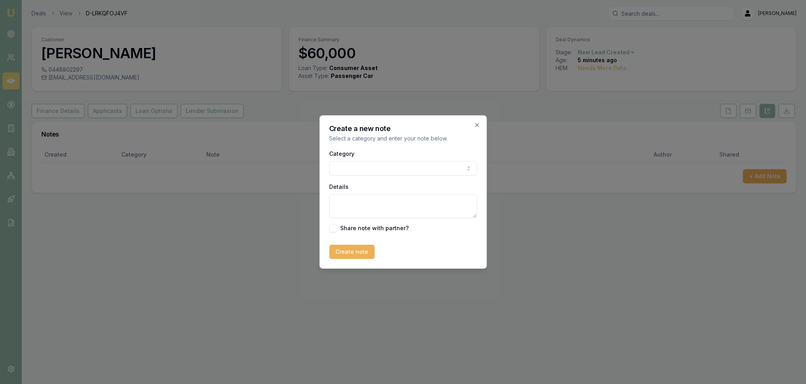
click at [410, 169] on body "Emu Broker Deals View D-LRKQFOJ4VF [PERSON_NAME] Toggle Menu Customer [PERSON_N…" at bounding box center [403, 192] width 806 height 384
click at [369, 198] on textarea "Details" at bounding box center [403, 207] width 148 height 24
type textarea "a"
click at [358, 204] on textarea "AUTOBUUDY - Vic - new car." at bounding box center [403, 207] width 148 height 24
type textarea "AUTOBUDDY - Vic - new car."
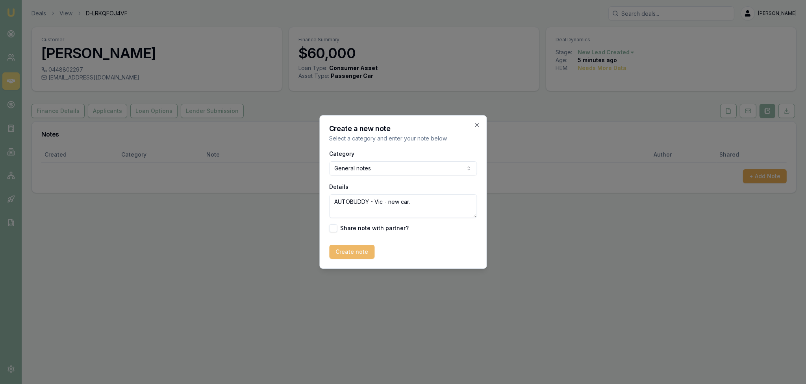
click at [370, 253] on button "Create note" at bounding box center [351, 252] width 45 height 14
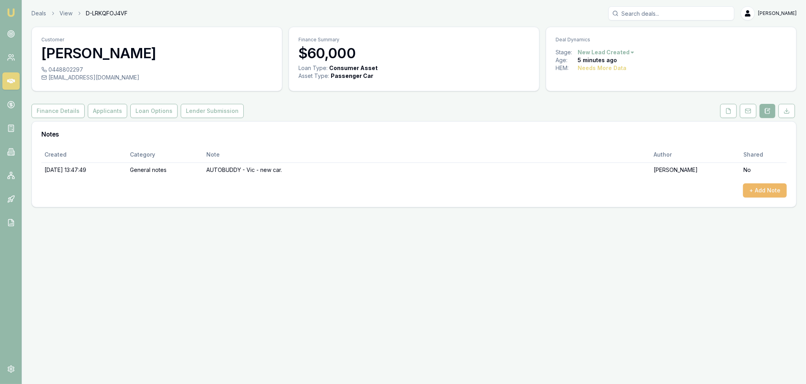
click at [767, 188] on button "+ Add Note" at bounding box center [765, 190] width 44 height 14
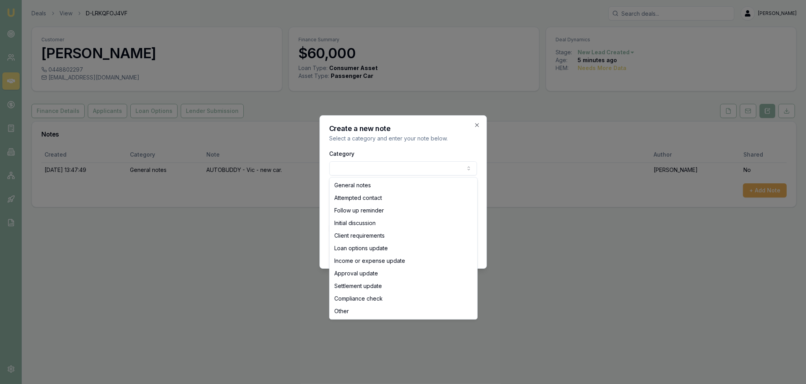
click at [428, 165] on body "Emu Broker Deals View D-LRKQFOJ4VF Robyn Adams Toggle Menu Customer James Moxon…" at bounding box center [403, 192] width 806 height 384
select select "ATTEMPTED_CONTACT"
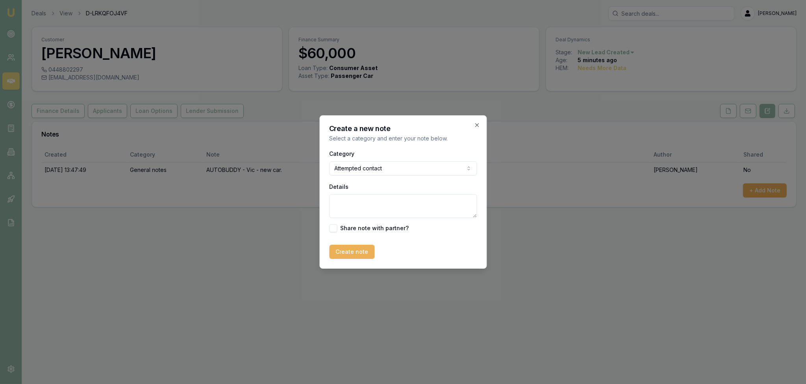
click at [370, 209] on textarea "Details" at bounding box center [403, 207] width 148 height 24
type textarea "D1C1 - LM - sent text and emailed."
click at [371, 253] on button "Create note" at bounding box center [351, 252] width 45 height 14
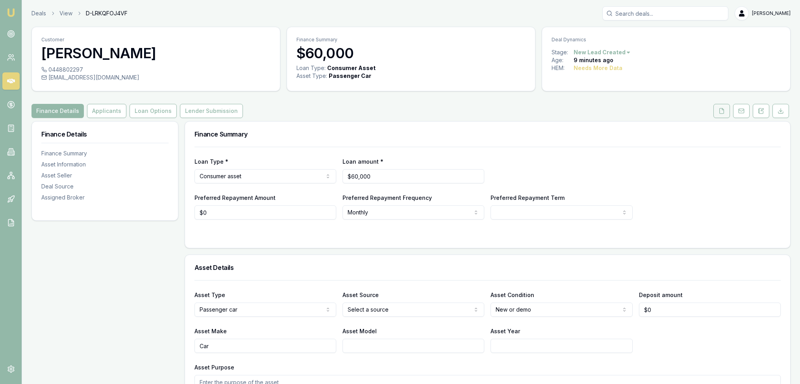
click at [721, 110] on icon at bounding box center [722, 111] width 6 height 6
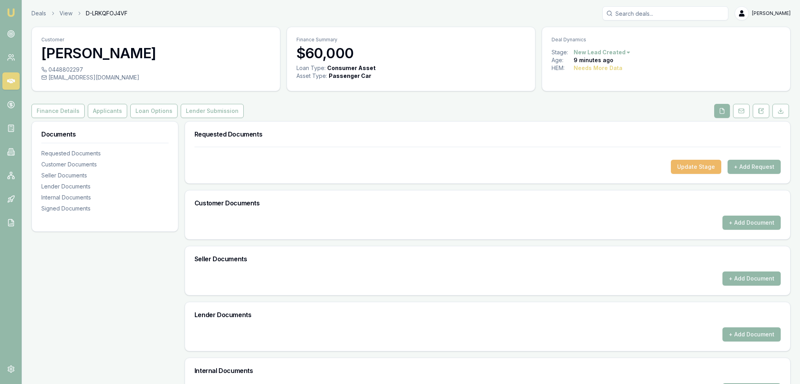
click at [699, 167] on button "Update Stage" at bounding box center [696, 167] width 50 height 14
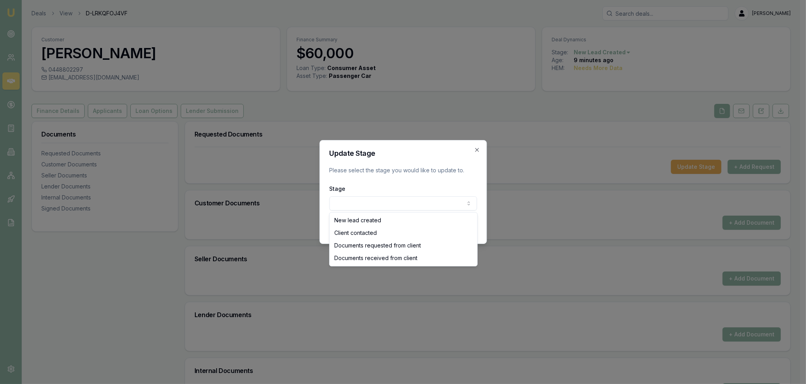
click at [398, 204] on body "Emu Broker Deals View D-LRKQFOJ4VF [PERSON_NAME] Toggle Menu Customer [PERSON_N…" at bounding box center [400, 192] width 800 height 384
select select "CLIENT_CONTACTED"
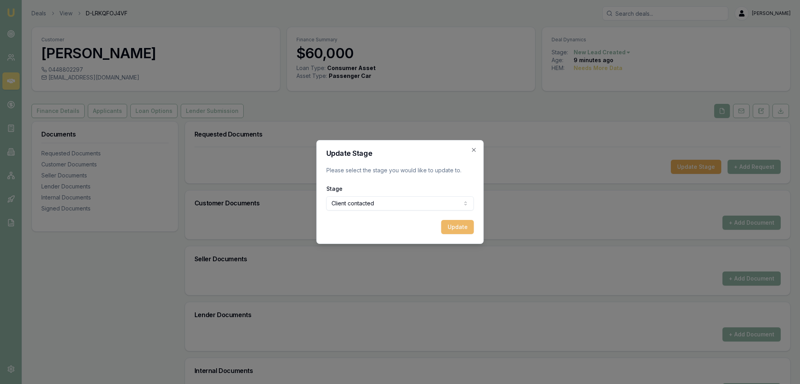
click at [473, 228] on button "Update" at bounding box center [457, 227] width 33 height 14
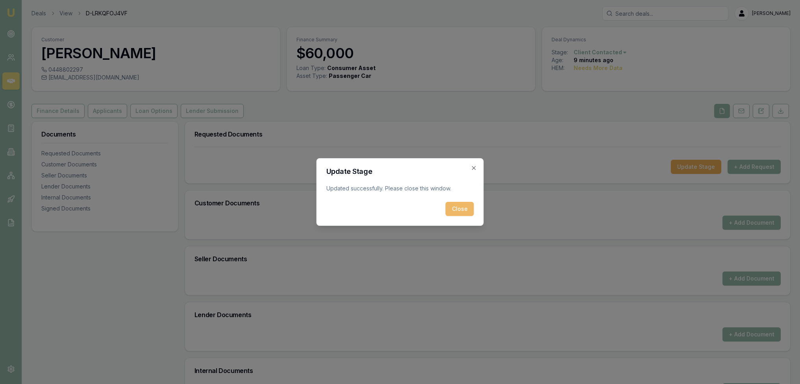
click at [462, 215] on button "Close" at bounding box center [460, 209] width 28 height 14
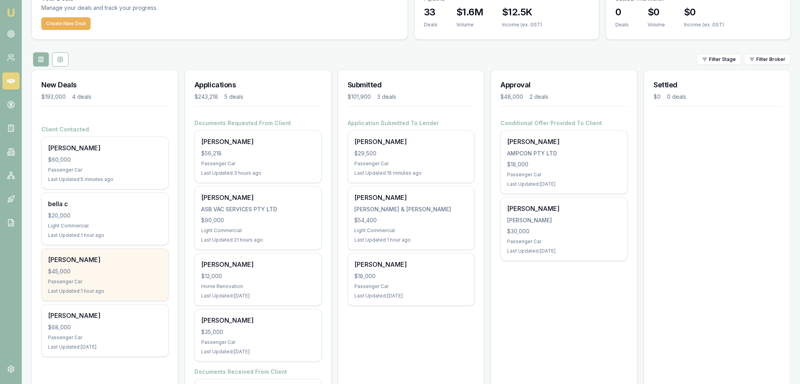
scroll to position [79, 0]
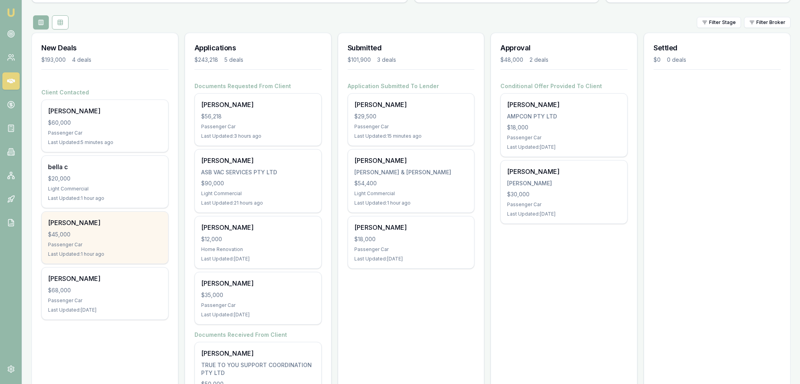
click at [109, 223] on div "[PERSON_NAME]" at bounding box center [105, 222] width 114 height 9
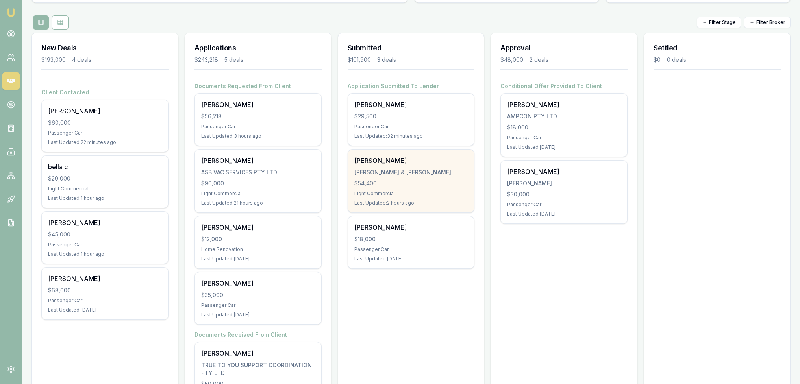
click at [417, 189] on div "Harrison Bell H.P BELL & C.G WALTER $54,400 Light Commercial Last Updated: 2 ho…" at bounding box center [411, 181] width 126 height 63
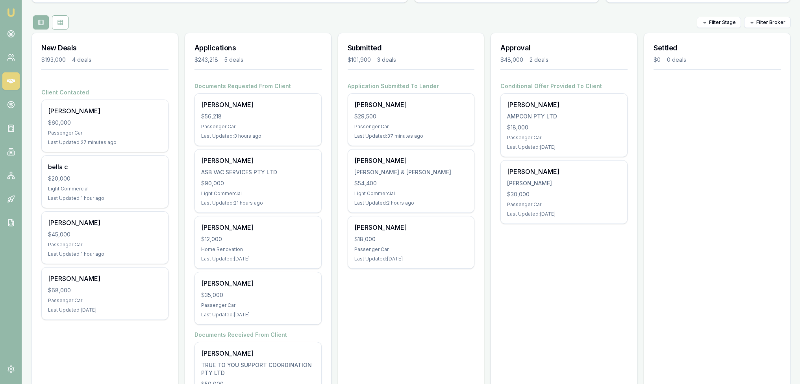
click at [13, 10] on img at bounding box center [10, 12] width 9 height 9
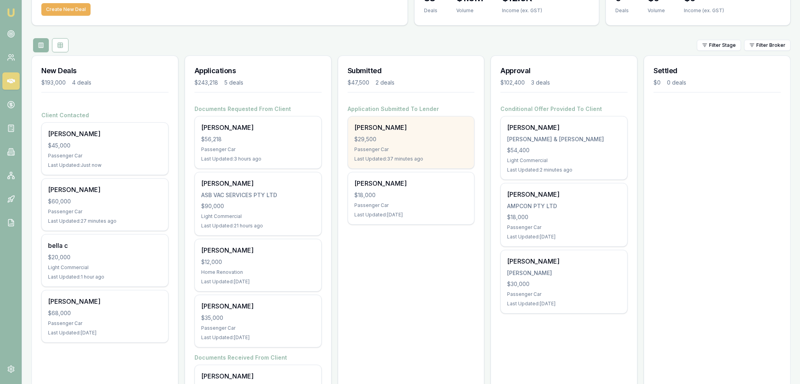
scroll to position [79, 0]
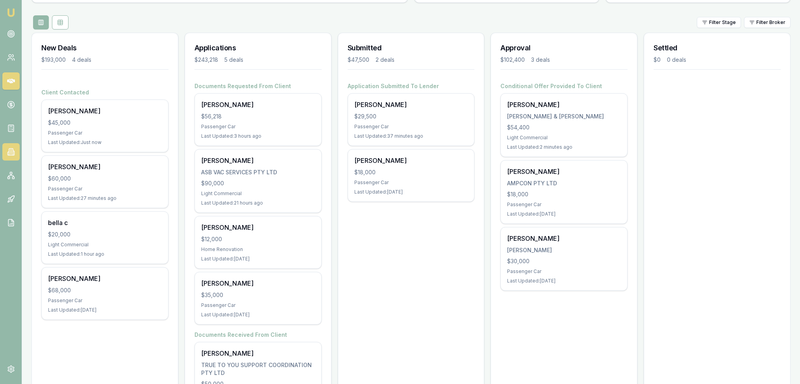
click at [7, 156] on icon at bounding box center [11, 152] width 8 height 8
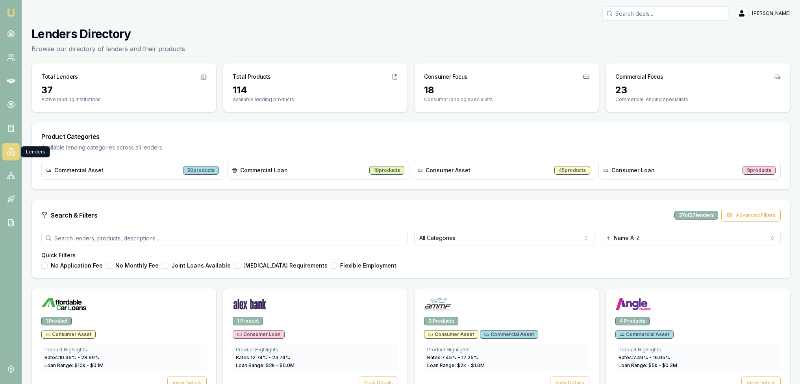
click at [10, 16] on img at bounding box center [10, 12] width 9 height 9
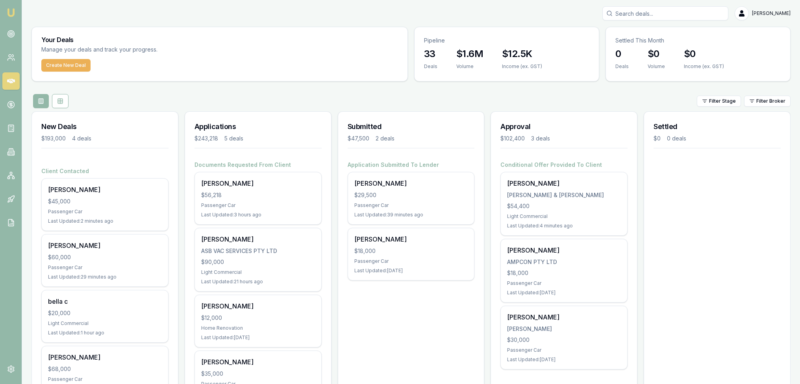
click at [671, 15] on input "Search deals" at bounding box center [665, 13] width 126 height 14
type input "adrian"
click at [662, 62] on div "Select deal for Adriano Canale" at bounding box center [665, 63] width 119 height 3
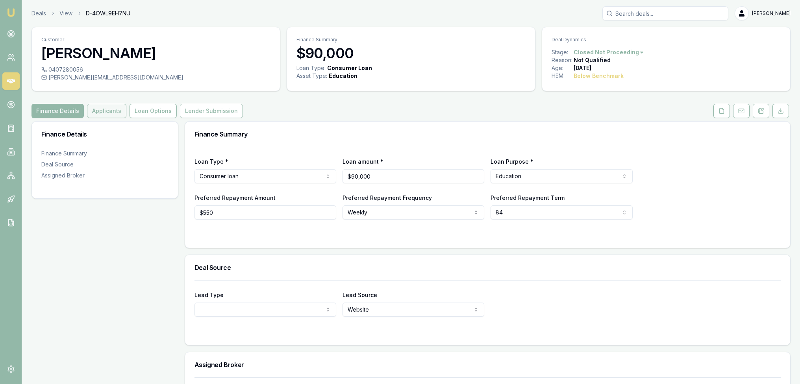
click at [106, 115] on button "Applicants" at bounding box center [106, 111] width 39 height 14
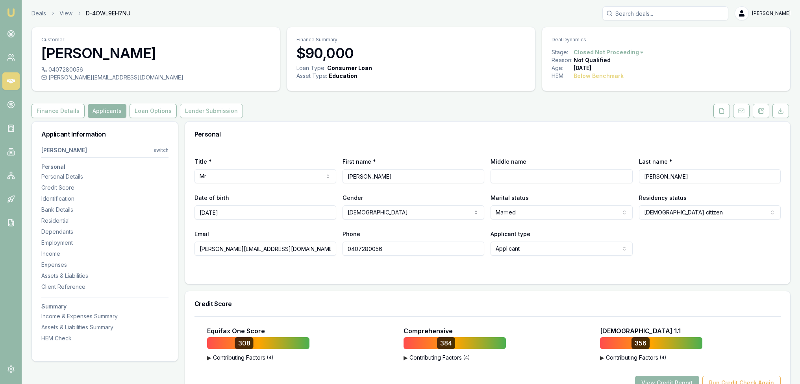
drag, startPoint x: 721, startPoint y: 113, endPoint x: 713, endPoint y: 138, distance: 26.5
click at [721, 113] on icon at bounding box center [722, 111] width 6 height 6
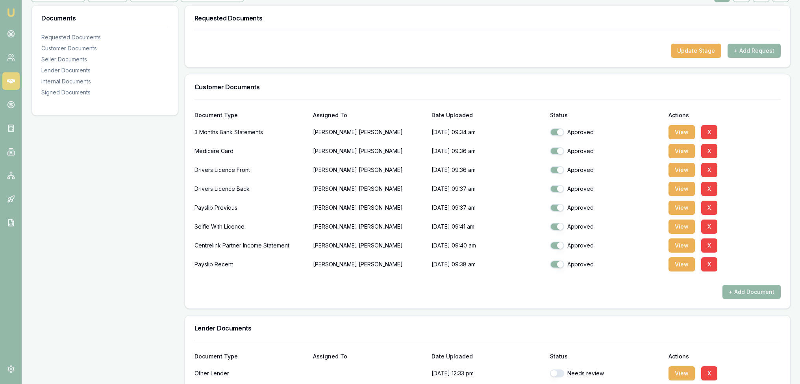
scroll to position [118, 0]
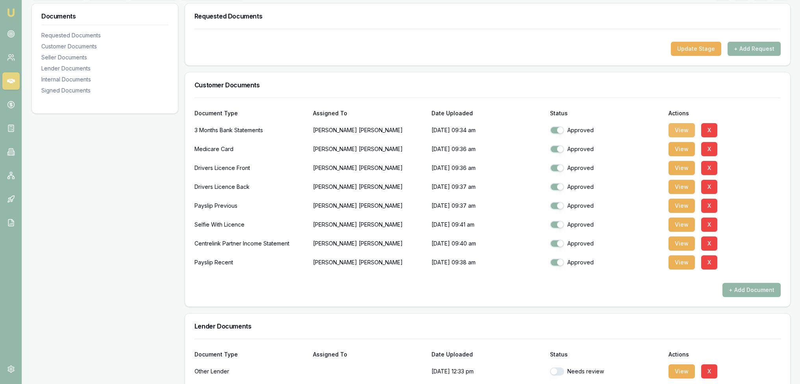
click at [678, 129] on button "View" at bounding box center [682, 130] width 26 height 14
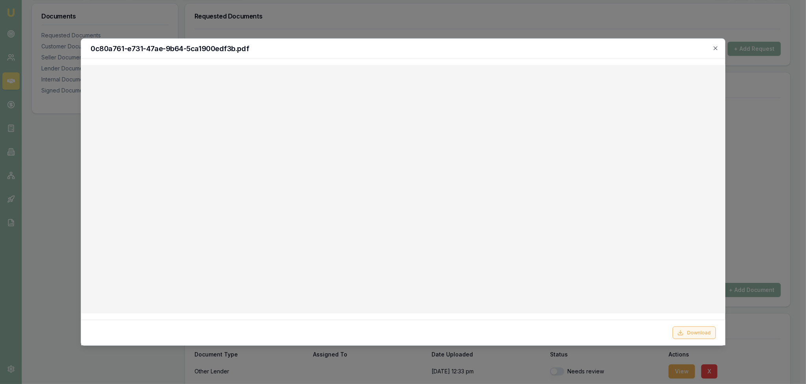
click at [696, 330] on button "Download" at bounding box center [693, 332] width 43 height 13
click at [717, 49] on icon "button" at bounding box center [716, 48] width 4 height 4
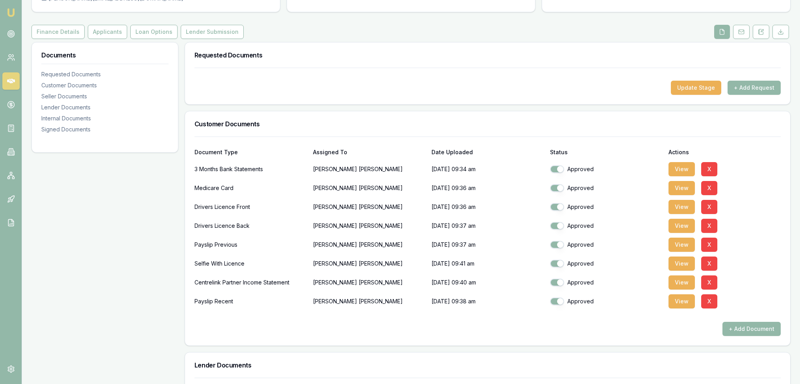
scroll to position [0, 0]
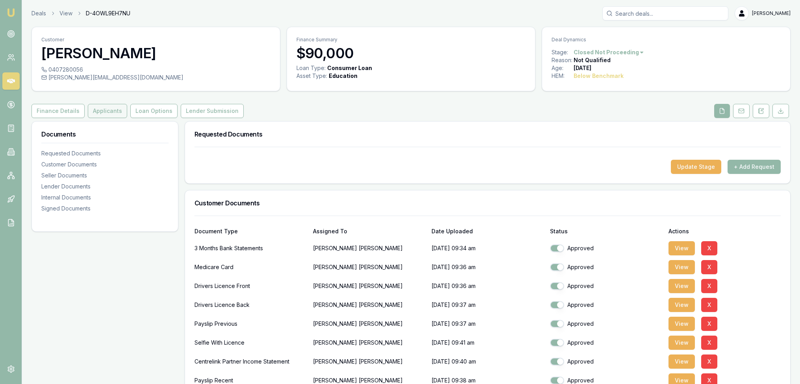
click at [106, 113] on button "Applicants" at bounding box center [107, 111] width 39 height 14
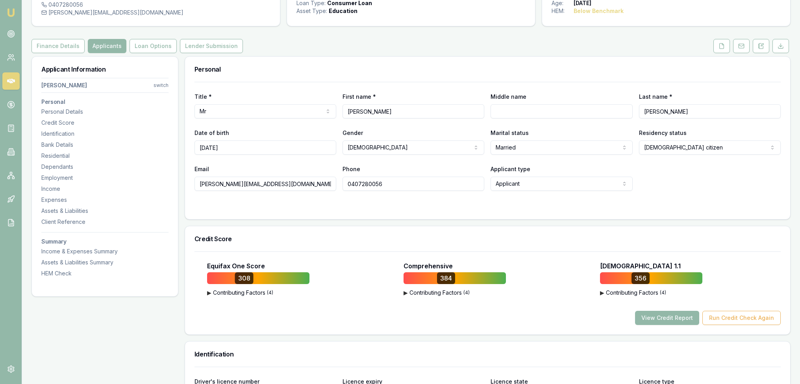
scroll to position [197, 0]
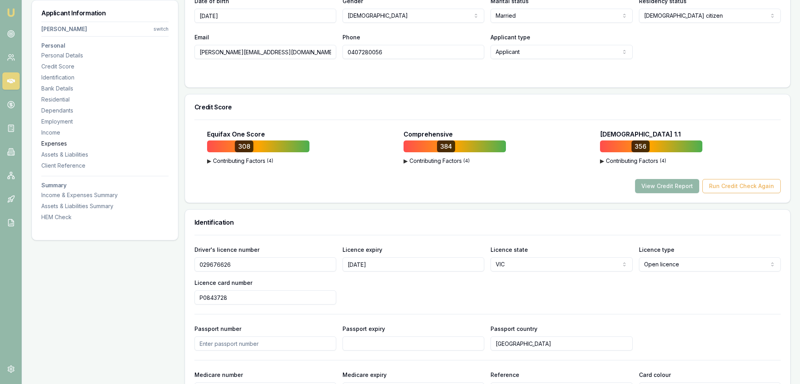
click at [65, 143] on div "Expenses" at bounding box center [104, 144] width 127 height 8
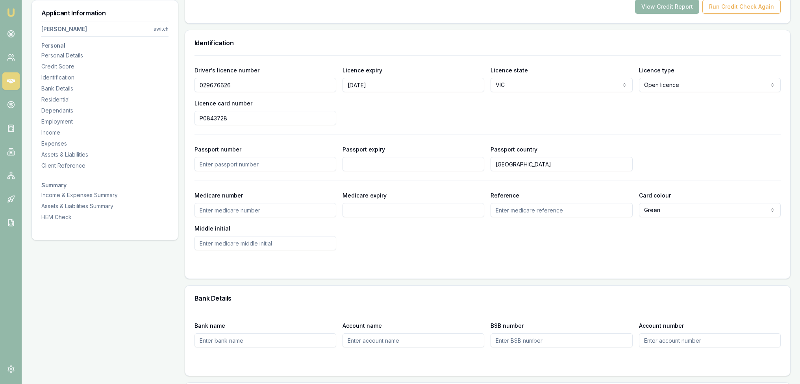
scroll to position [0, 0]
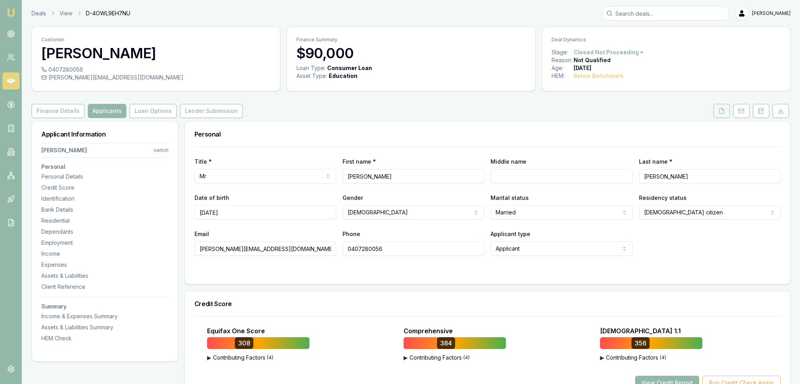
click at [725, 113] on button at bounding box center [722, 111] width 17 height 14
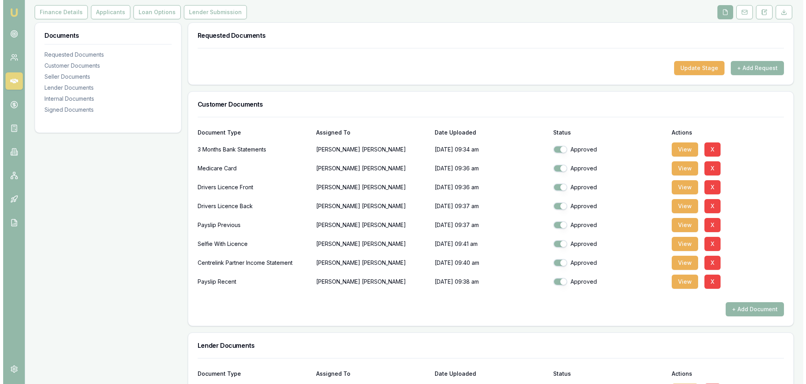
scroll to position [118, 0]
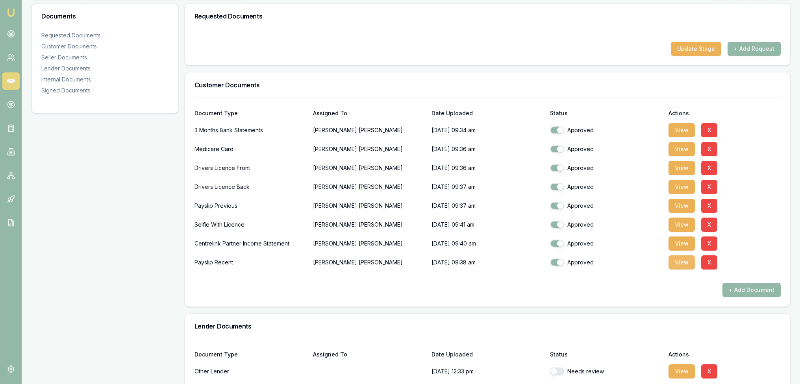
click at [684, 266] on button "View" at bounding box center [682, 263] width 26 height 14
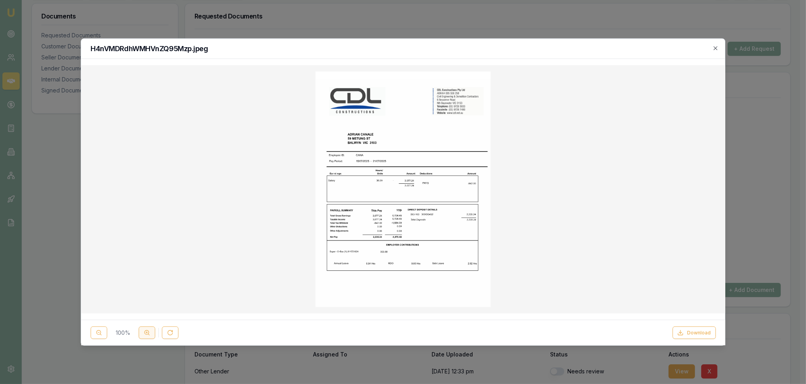
click at [144, 332] on icon at bounding box center [147, 333] width 6 height 6
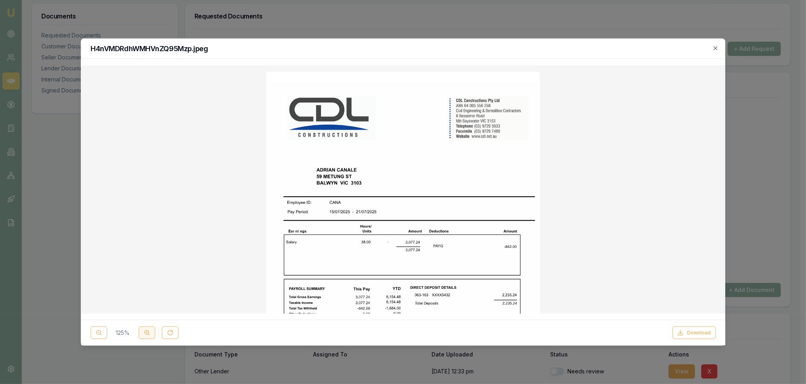
click at [144, 332] on icon at bounding box center [147, 333] width 6 height 6
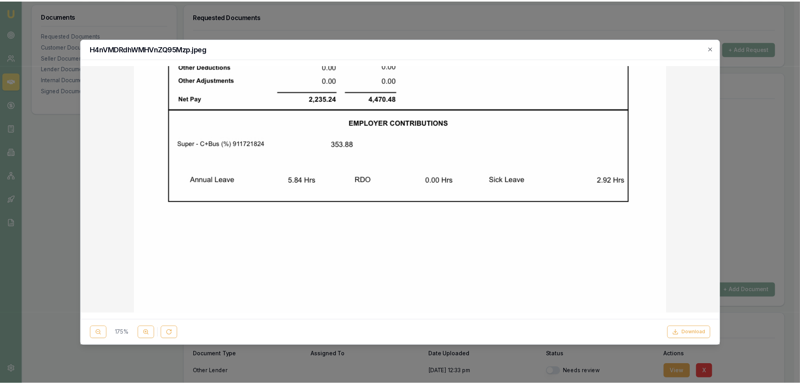
scroll to position [362, 0]
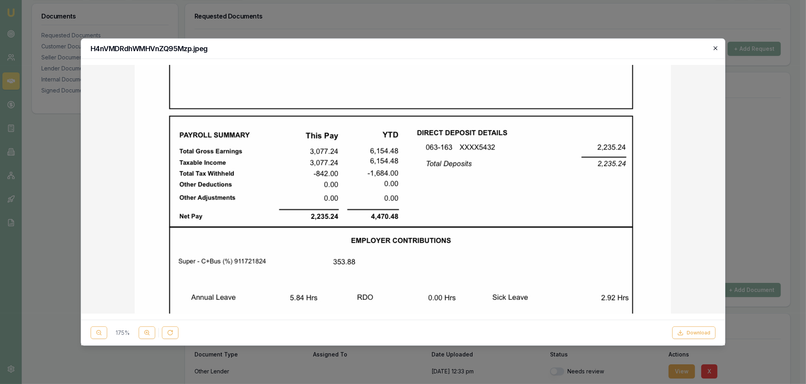
click at [715, 48] on icon "button" at bounding box center [716, 48] width 4 height 4
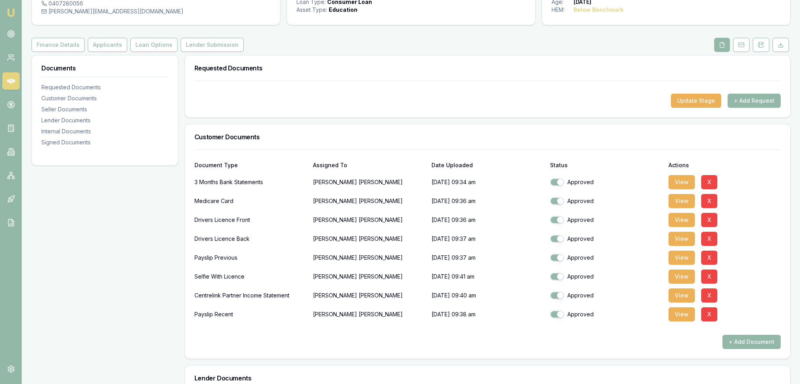
scroll to position [0, 0]
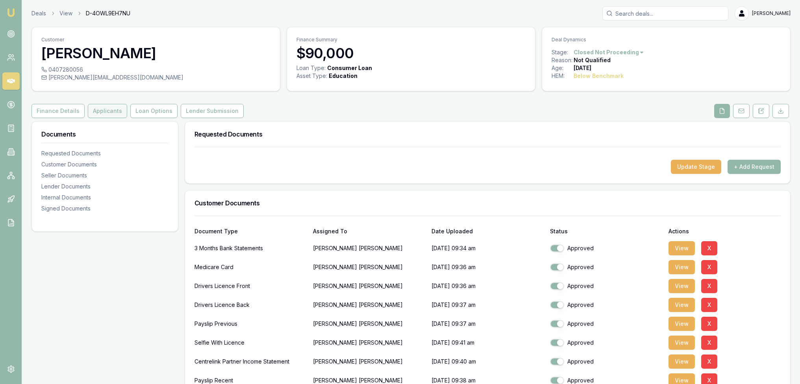
click at [102, 105] on button "Applicants" at bounding box center [107, 111] width 39 height 14
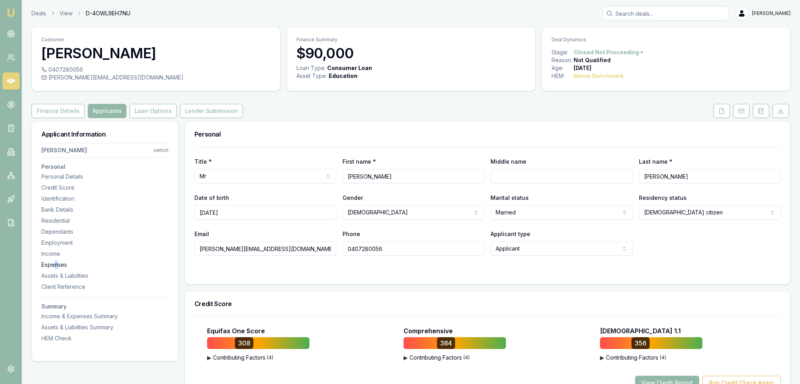
click at [54, 265] on nav "Adriano Canale switch Personal Personal Details Credit Score Identification Ban…" at bounding box center [104, 241] width 127 height 203
click at [54, 265] on div "Expenses" at bounding box center [104, 265] width 127 height 8
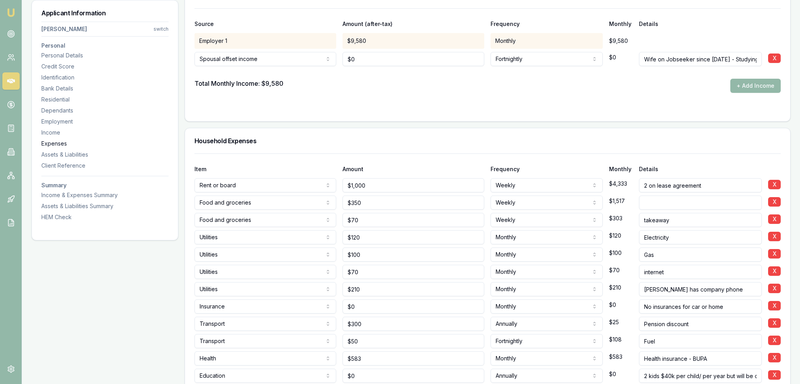
scroll to position [2231, 0]
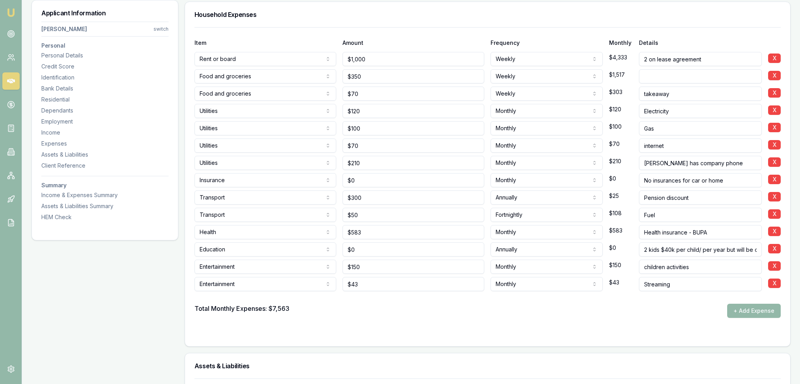
click at [715, 199] on input "Pension discount" at bounding box center [700, 198] width 123 height 14
type input "Pension discount - rego"
click at [683, 213] on input "Fuel" at bounding box center [700, 215] width 123 height 14
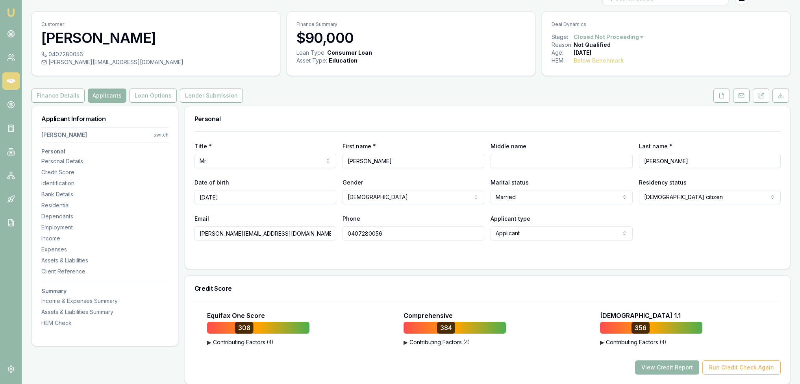
scroll to position [0, 0]
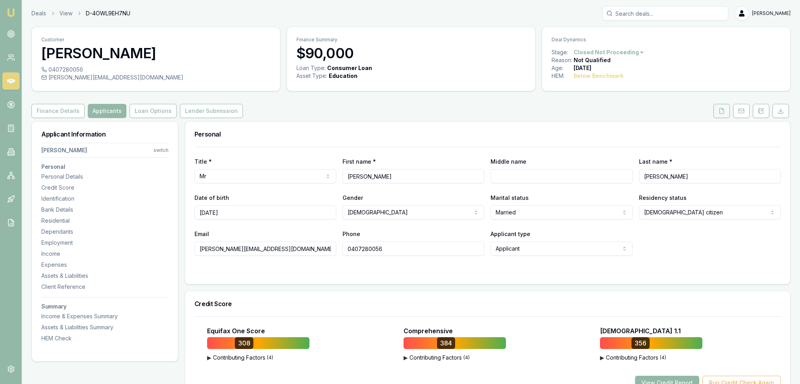
click at [726, 110] on button at bounding box center [722, 111] width 17 height 14
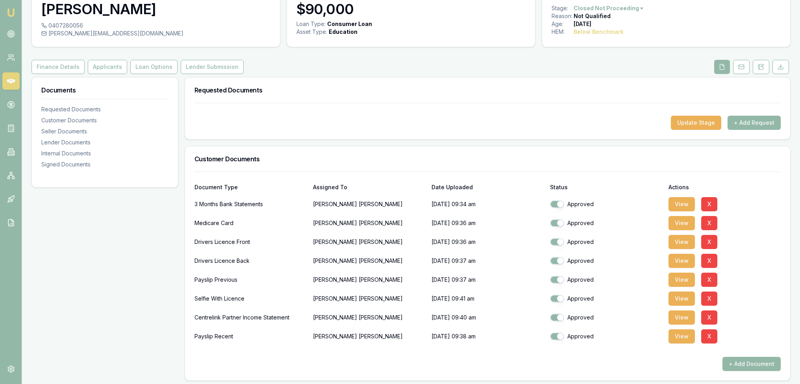
scroll to position [39, 0]
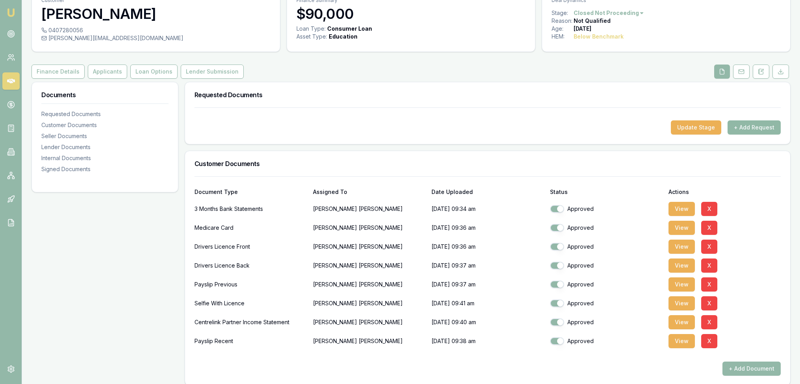
click at [761, 124] on button "+ Add Request" at bounding box center [754, 127] width 53 height 14
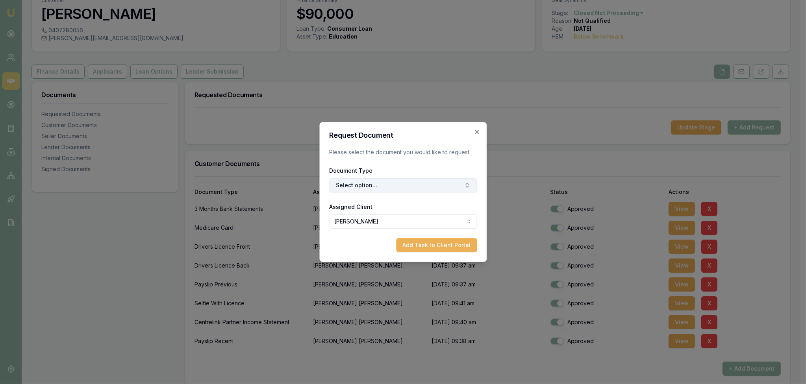
click at [373, 187] on button "Select option..." at bounding box center [403, 185] width 148 height 14
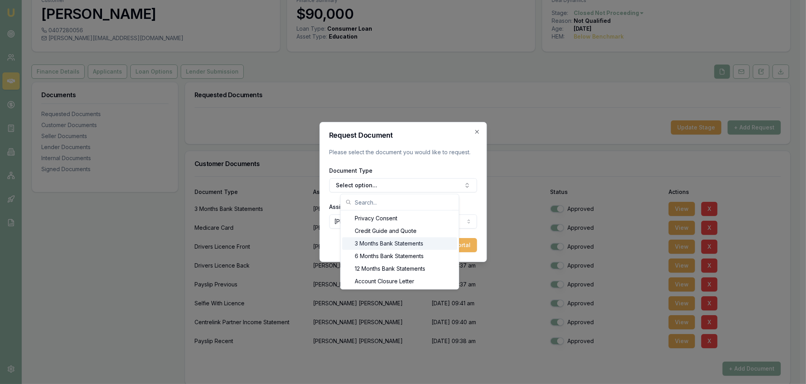
click at [379, 243] on div "3 Months Bank Statements" at bounding box center [399, 243] width 115 height 13
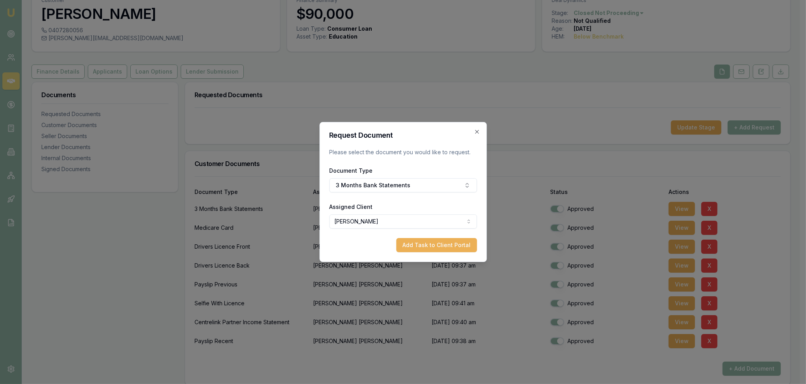
drag, startPoint x: 451, startPoint y: 241, endPoint x: 406, endPoint y: 267, distance: 52.0
click at [451, 241] on button "Add Task to Client Portal" at bounding box center [436, 245] width 81 height 14
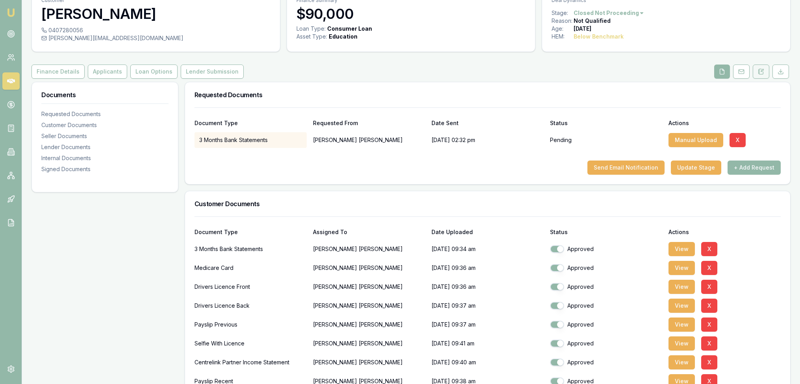
click at [760, 69] on icon at bounding box center [761, 72] width 6 height 6
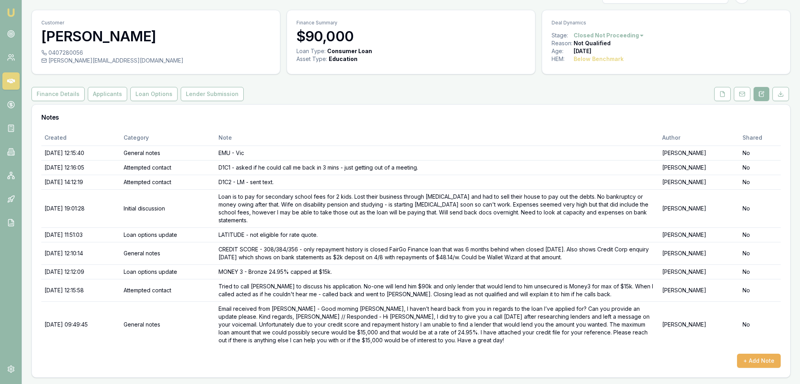
scroll to position [8, 0]
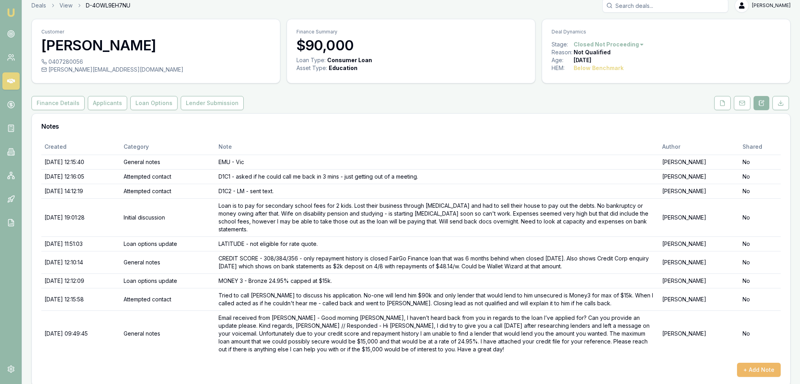
click at [751, 363] on button "+ Add Note" at bounding box center [759, 370] width 44 height 14
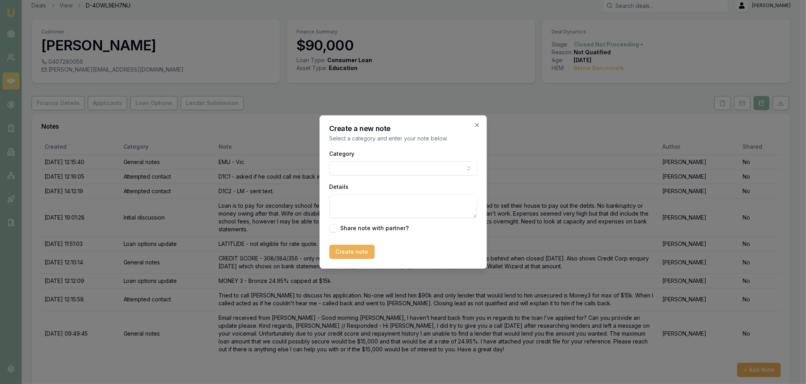
click at [377, 167] on body "Emu Broker Deals View D-4OWL9EH7NU Robyn Adams Toggle Menu Customer Adriano Can…" at bounding box center [400, 184] width 800 height 384
click at [378, 200] on textarea "Details" at bounding box center [400, 207] width 148 height 24
click at [401, 201] on textarea "Email received -" at bounding box center [400, 207] width 148 height 24
paste textarea "Why don’t we go ahead with the $15k. I will try and pay it off earlier (can we …"
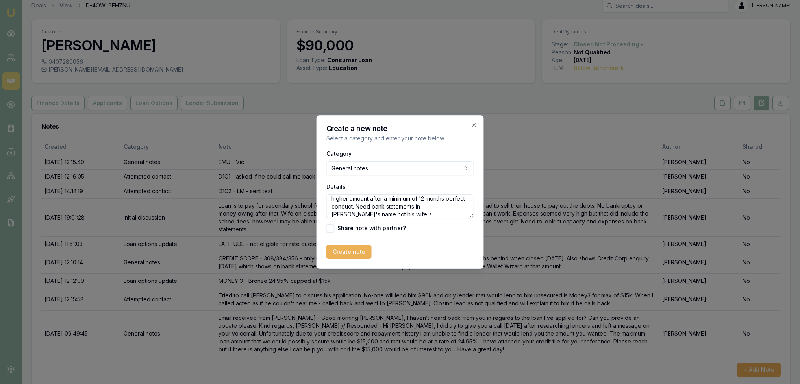
scroll to position [66, 0]
type textarea "Email received - Why don’t we go ahead with the $15k. I will try and pay it off…"
click at [355, 250] on button "Create note" at bounding box center [348, 252] width 45 height 14
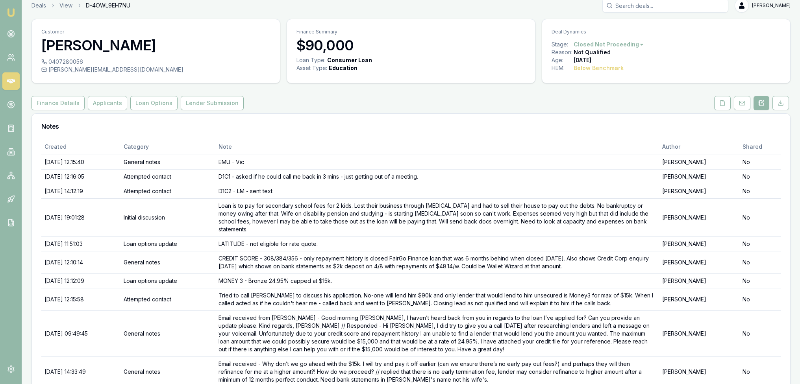
click at [10, 13] on img at bounding box center [10, 12] width 9 height 9
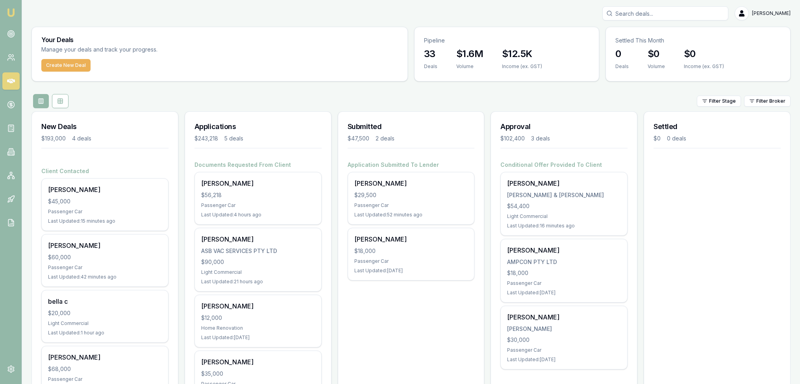
click at [642, 10] on input "Search deals" at bounding box center [665, 13] width 126 height 14
type input "a"
type input "adrian"
click at [674, 47] on p "adrian@ggsg.com.au" at bounding box center [665, 54] width 119 height 16
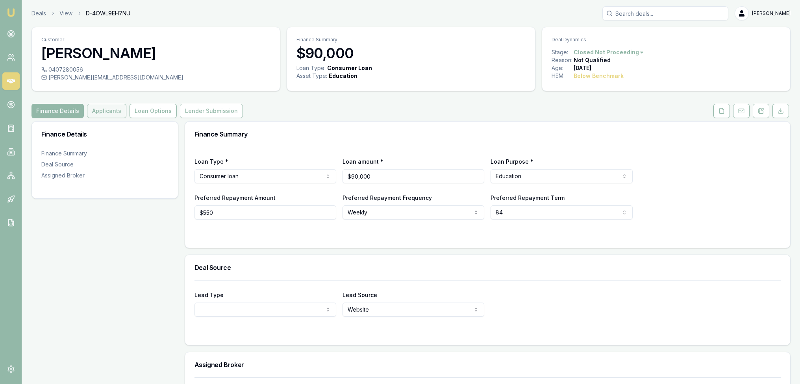
click at [96, 107] on button "Applicants" at bounding box center [106, 111] width 39 height 14
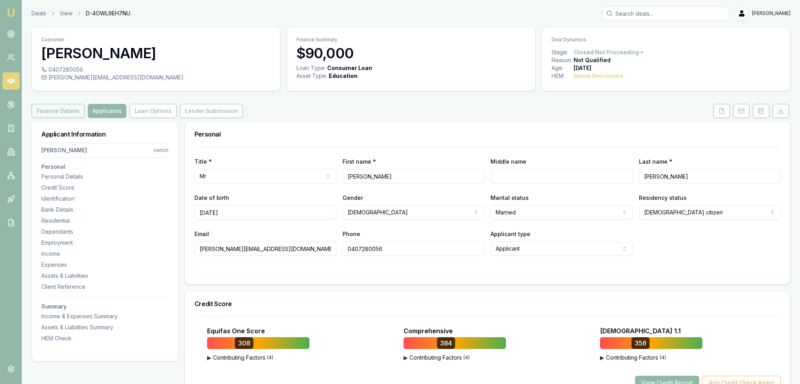
click at [69, 106] on button "Finance Details" at bounding box center [58, 111] width 53 height 14
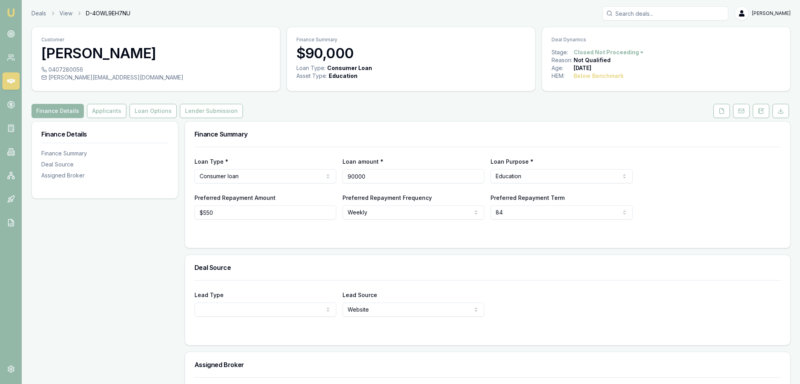
drag, startPoint x: 427, startPoint y: 175, endPoint x: 258, endPoint y: 178, distance: 169.0
click at [259, 178] on div "Loan Type * Consumer loan Consumer loan Consumer asset Commercial loan Commerci…" at bounding box center [488, 170] width 586 height 27
type input "$15,000"
click at [704, 192] on div "Loan Type * Consumer loan Consumer loan Consumer asset Commercial loan Commerci…" at bounding box center [488, 183] width 586 height 73
click at [578, 199] on div "Preferred Repayment Term 84 12 24 36 48 60 72 84" at bounding box center [562, 206] width 142 height 27
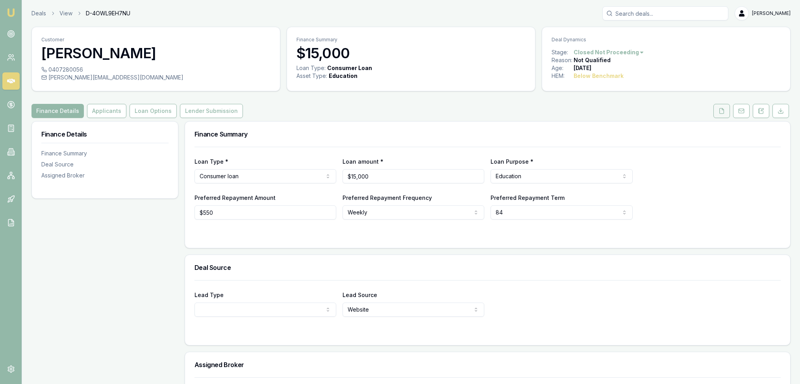
drag, startPoint x: 722, startPoint y: 108, endPoint x: 715, endPoint y: 115, distance: 9.7
click at [722, 108] on icon at bounding box center [722, 111] width 6 height 6
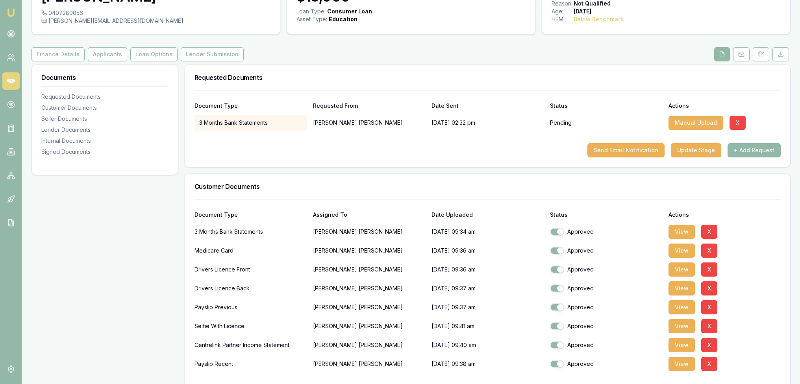
scroll to position [118, 0]
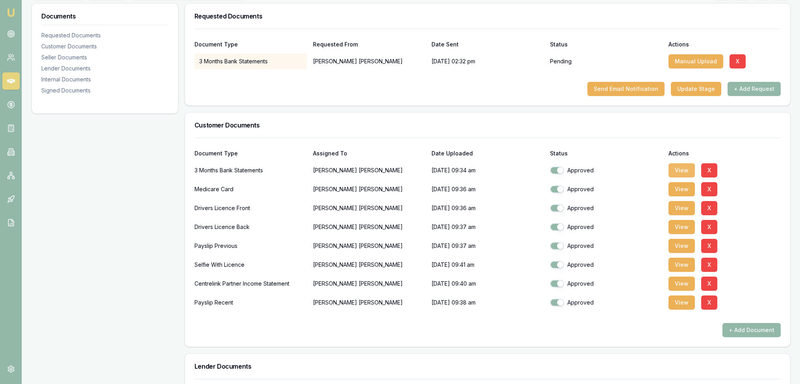
click at [682, 169] on button "View" at bounding box center [682, 170] width 26 height 14
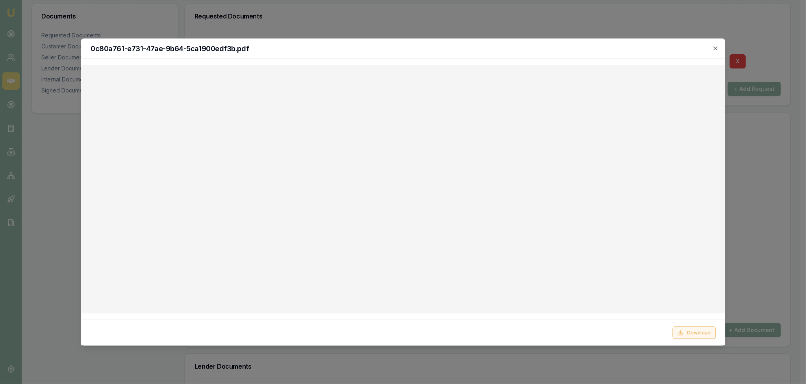
click at [691, 334] on button "Download" at bounding box center [693, 332] width 43 height 13
click at [712, 46] on div "0c80a761-e731-47ae-9b64-5ca1900edf3b.pdf Download Close" at bounding box center [403, 193] width 645 height 308
click at [717, 50] on icon "button" at bounding box center [716, 48] width 4 height 4
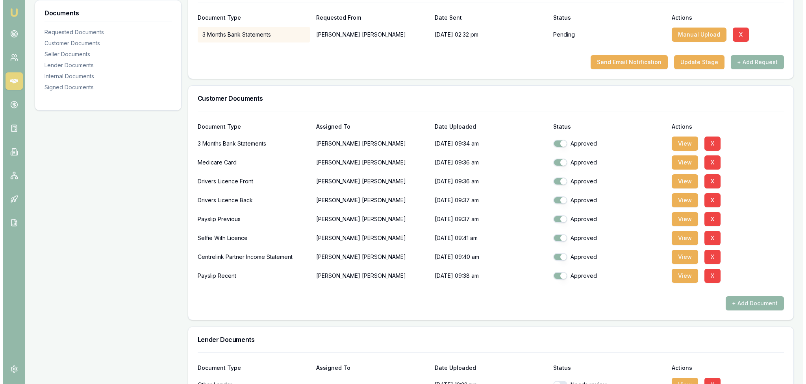
scroll to position [158, 0]
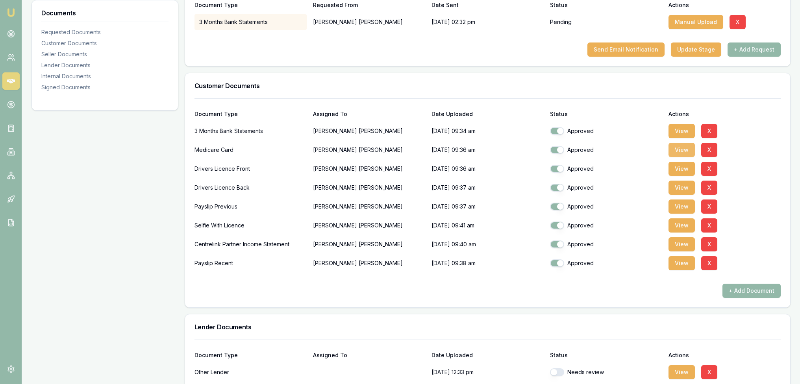
click at [684, 150] on button "View" at bounding box center [682, 150] width 26 height 14
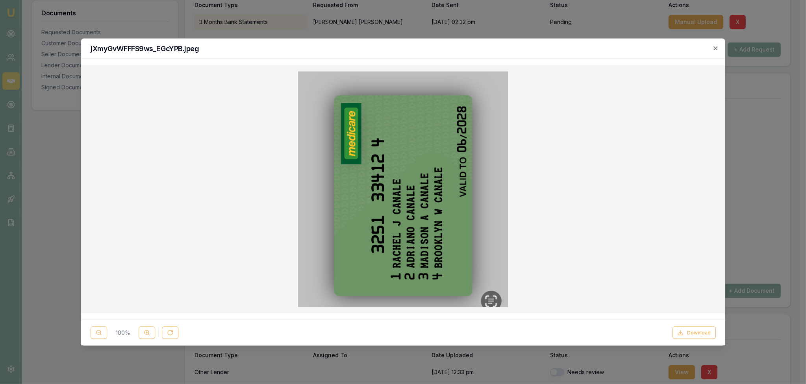
click at [689, 329] on button "Download" at bounding box center [693, 332] width 43 height 13
drag, startPoint x: 586, startPoint y: 48, endPoint x: 646, endPoint y: 48, distance: 59.9
click at [586, 48] on h2 "jXmyGvWFFFS9ws_EGcYPB.jpeg" at bounding box center [403, 48] width 625 height 7
click at [714, 46] on icon "button" at bounding box center [715, 48] width 6 height 6
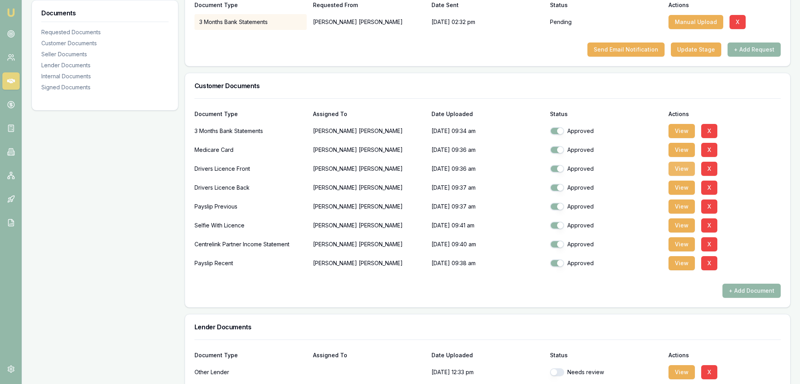
click at [680, 167] on button "View" at bounding box center [682, 169] width 26 height 14
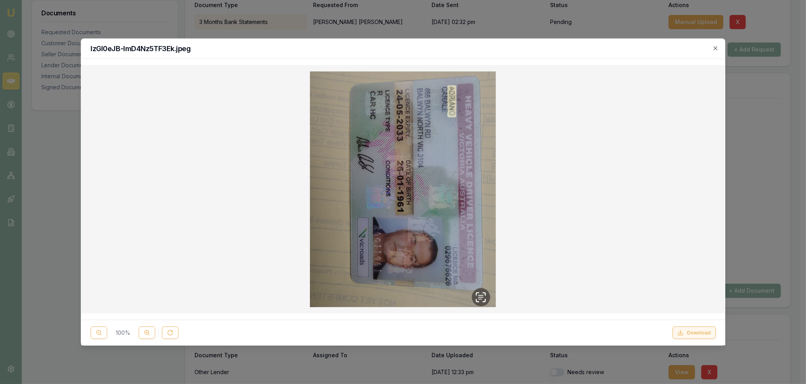
click at [688, 331] on button "Download" at bounding box center [693, 332] width 43 height 13
click at [715, 50] on icon "button" at bounding box center [715, 48] width 6 height 6
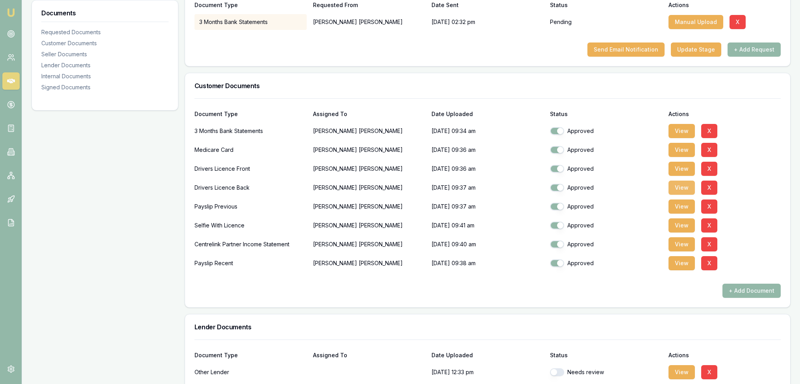
click at [685, 185] on button "View" at bounding box center [682, 188] width 26 height 14
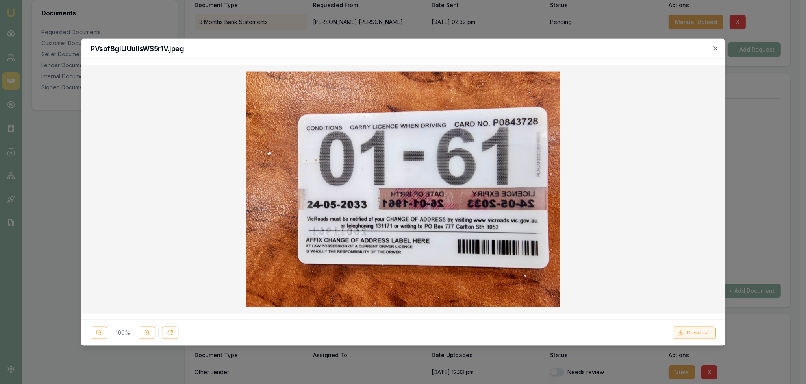
click at [695, 331] on button "Download" at bounding box center [693, 332] width 43 height 13
click at [606, 52] on div "PVsof8giLiUullsWS5r1V.jpeg" at bounding box center [403, 49] width 644 height 20
click at [716, 49] on icon "button" at bounding box center [715, 48] width 6 height 6
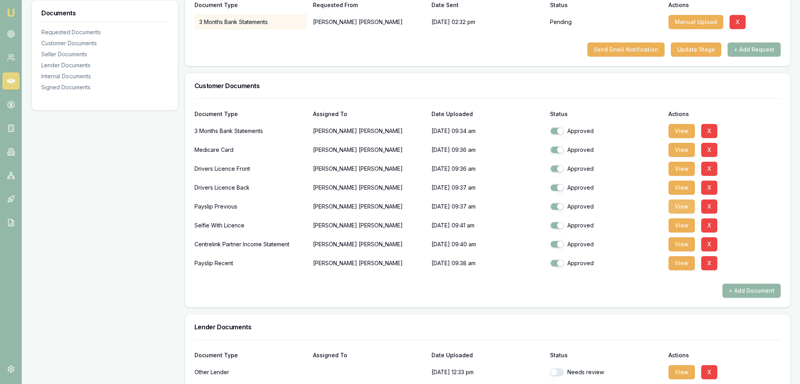
click at [682, 206] on button "View" at bounding box center [682, 207] width 26 height 14
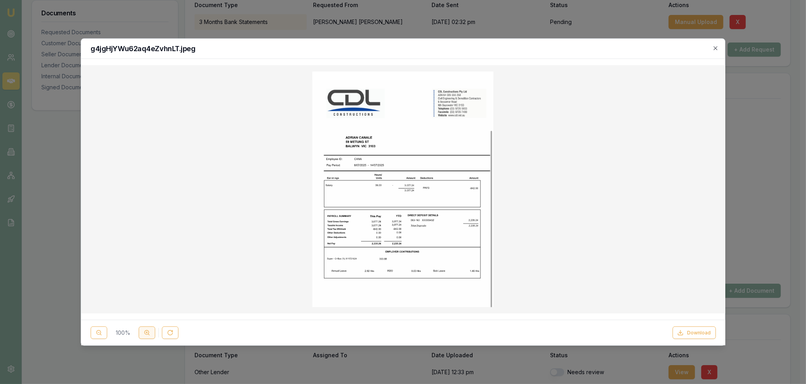
click at [142, 330] on button at bounding box center [147, 332] width 17 height 13
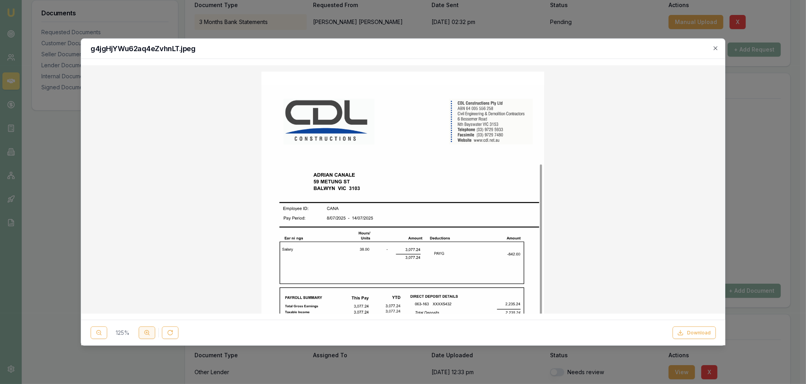
click at [142, 330] on button at bounding box center [147, 332] width 17 height 13
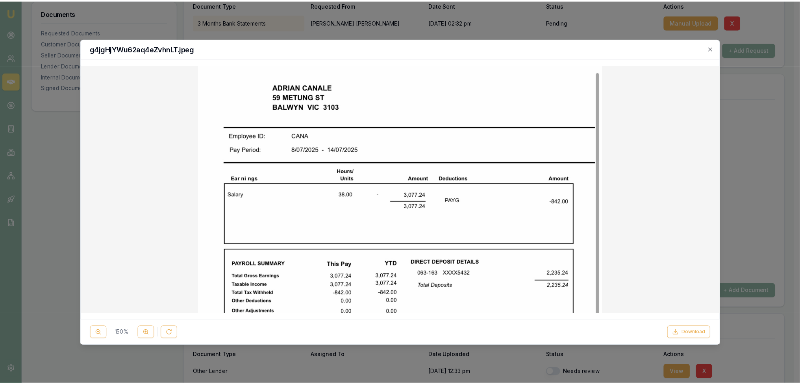
scroll to position [39, 0]
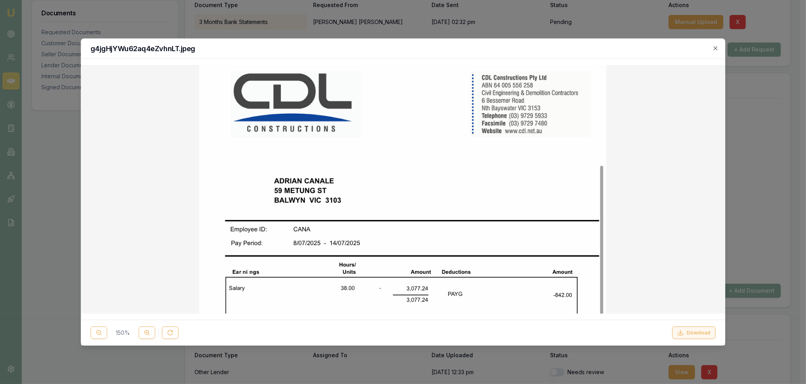
click at [690, 329] on button "Download" at bounding box center [693, 332] width 43 height 13
click at [715, 46] on icon "button" at bounding box center [715, 48] width 6 height 6
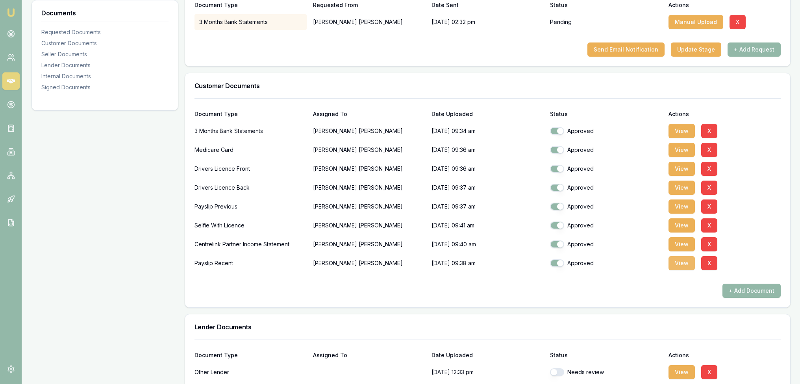
click at [686, 260] on button "View" at bounding box center [682, 263] width 26 height 14
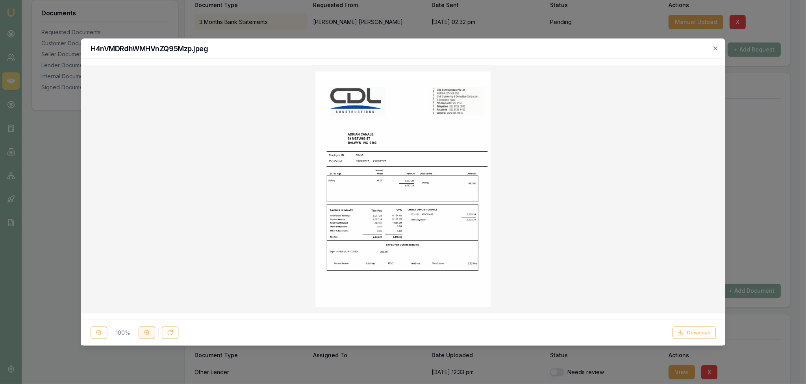
click at [148, 334] on icon at bounding box center [147, 333] width 6 height 6
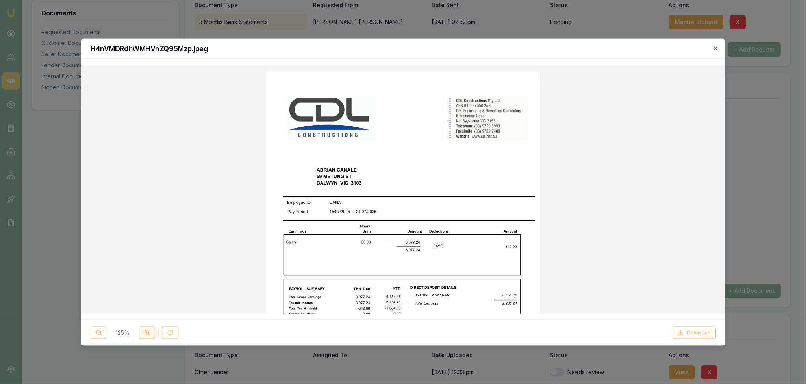
click at [148, 334] on icon at bounding box center [147, 333] width 6 height 6
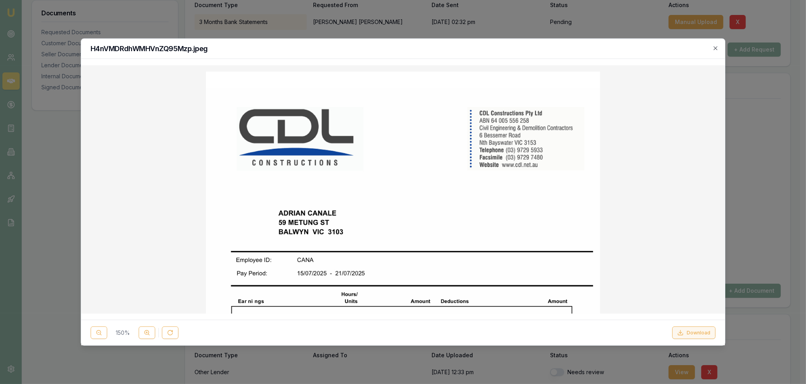
click at [690, 331] on button "Download" at bounding box center [693, 332] width 43 height 13
drag, startPoint x: 571, startPoint y: 53, endPoint x: 626, endPoint y: 55, distance: 55.2
click at [571, 53] on div "H4nVMDRdhWMHVnZQ95Mzp.jpeg" at bounding box center [403, 49] width 644 height 20
click at [716, 47] on icon "button" at bounding box center [715, 48] width 6 height 6
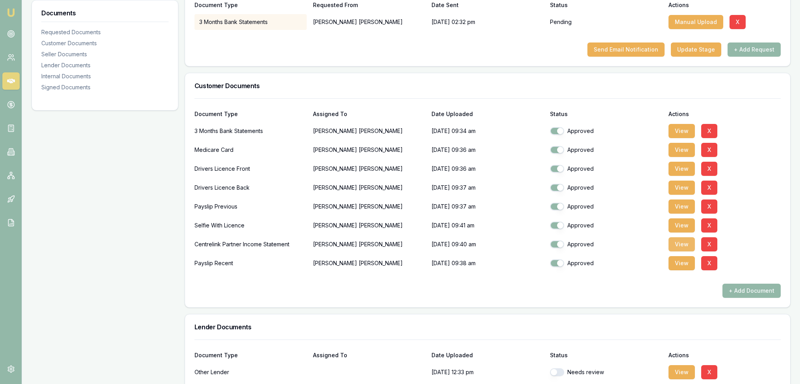
click at [689, 243] on button "View" at bounding box center [682, 244] width 26 height 14
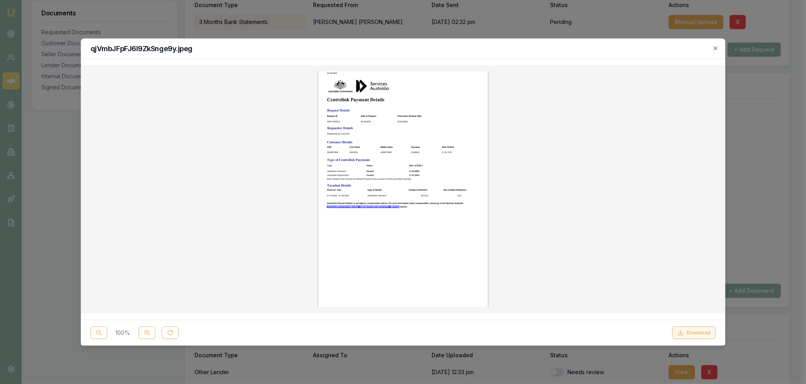
click at [688, 333] on button "Download" at bounding box center [693, 332] width 43 height 13
click at [784, 348] on div at bounding box center [403, 192] width 806 height 384
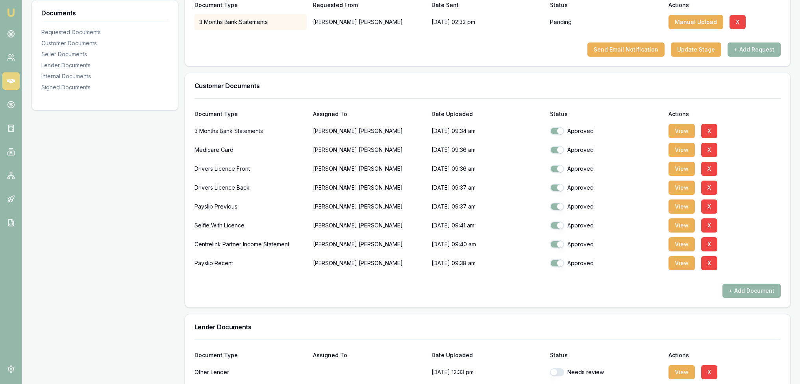
click at [794, 378] on div at bounding box center [794, 378] width 0 height 0
click at [684, 219] on button "View" at bounding box center [682, 226] width 26 height 14
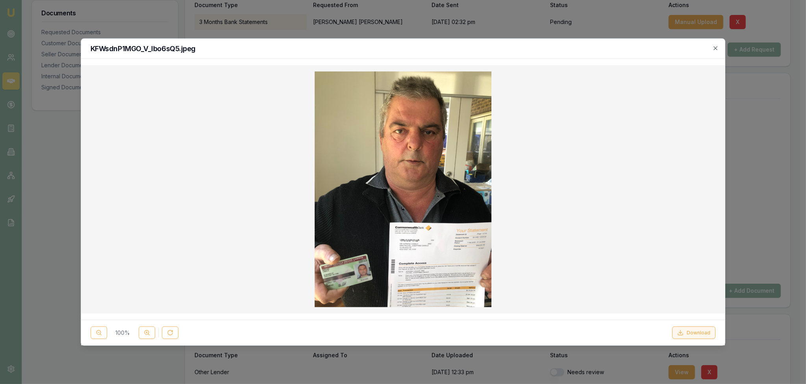
click at [692, 333] on button "Download" at bounding box center [693, 332] width 43 height 13
click at [537, 46] on h2 "KFWsdnP1MGO_V_lbo6sQ5.jpeg" at bounding box center [403, 48] width 625 height 7
click at [716, 46] on icon "button" at bounding box center [715, 48] width 6 height 6
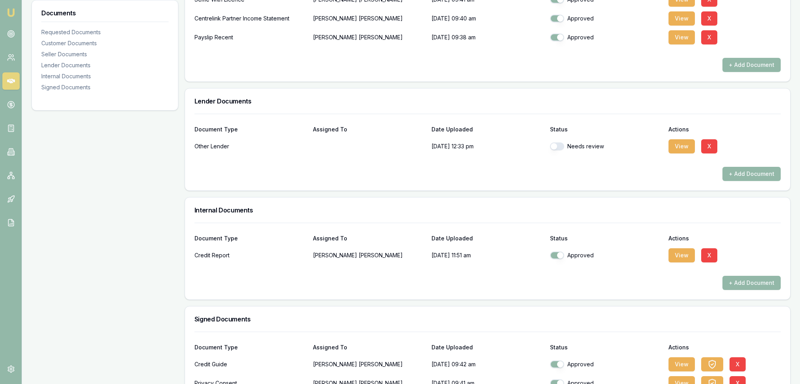
scroll to position [432, 0]
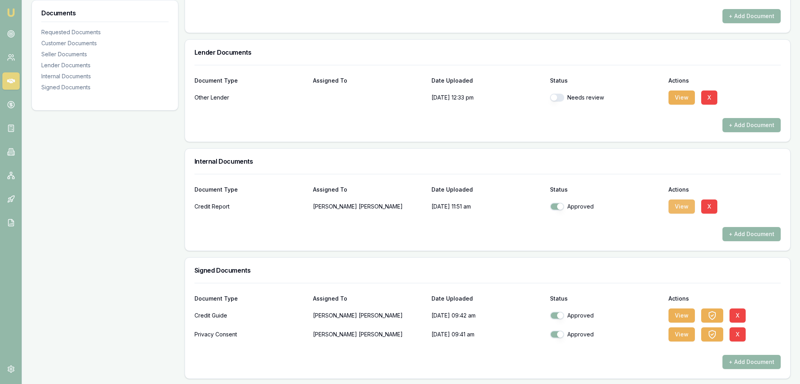
drag, startPoint x: 677, startPoint y: 202, endPoint x: 674, endPoint y: 206, distance: 4.7
click at [677, 202] on button "View" at bounding box center [682, 207] width 26 height 14
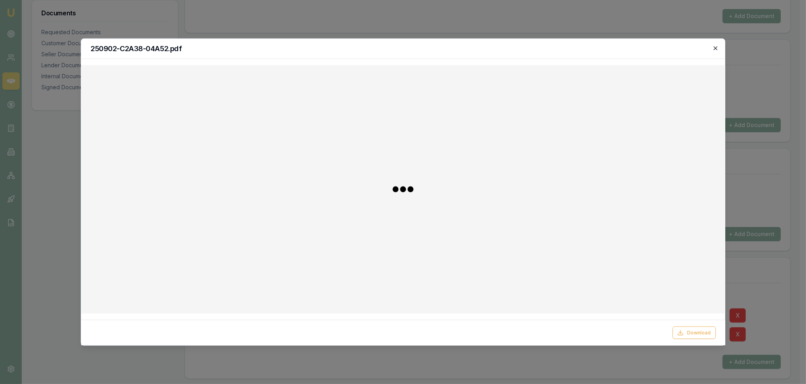
click at [717, 48] on icon "button" at bounding box center [715, 48] width 6 height 6
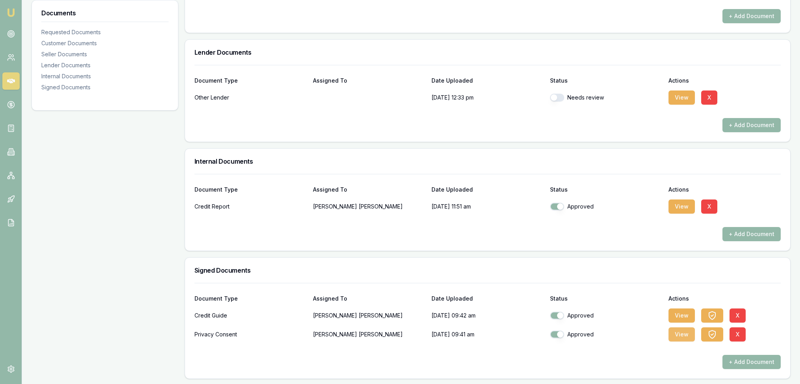
click at [687, 333] on button "View" at bounding box center [682, 335] width 26 height 14
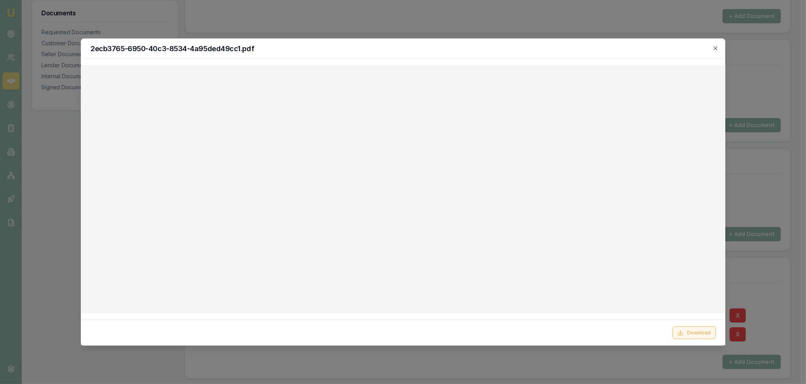
click at [702, 334] on button "Download" at bounding box center [693, 332] width 43 height 13
click at [714, 47] on icon "button" at bounding box center [715, 48] width 6 height 6
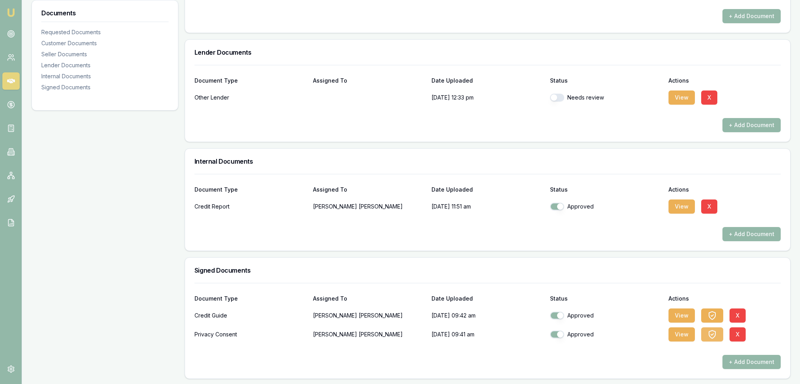
click at [712, 334] on icon "button" at bounding box center [712, 334] width 9 height 9
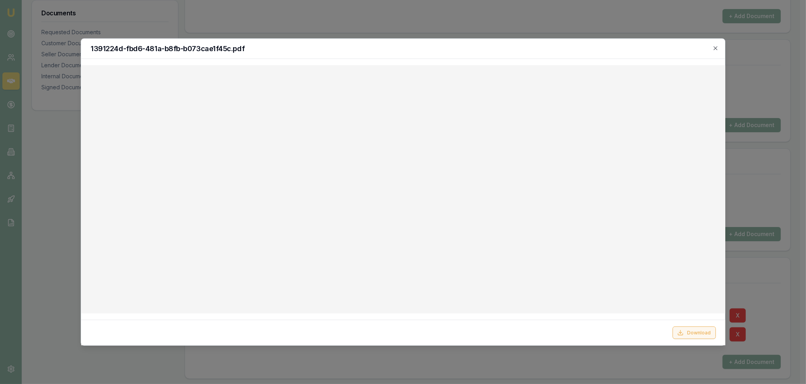
click at [693, 334] on button "Download" at bounding box center [693, 332] width 43 height 13
click at [715, 47] on icon "button" at bounding box center [715, 48] width 6 height 6
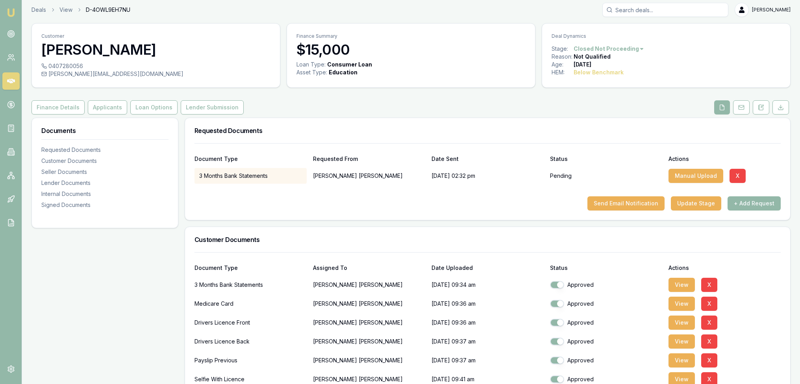
scroll to position [0, 0]
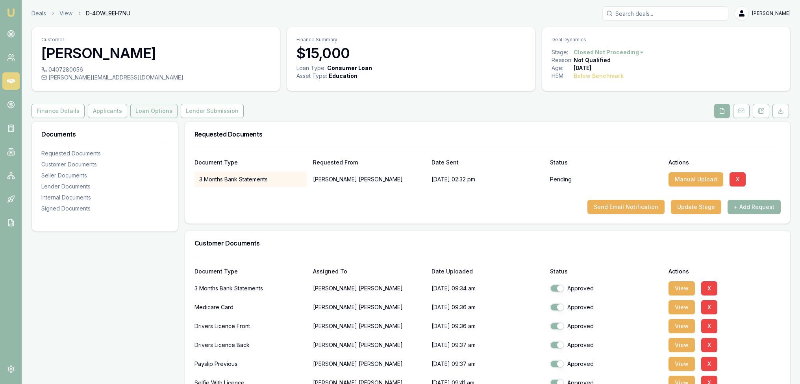
click at [142, 111] on button "Loan Options" at bounding box center [153, 111] width 47 height 14
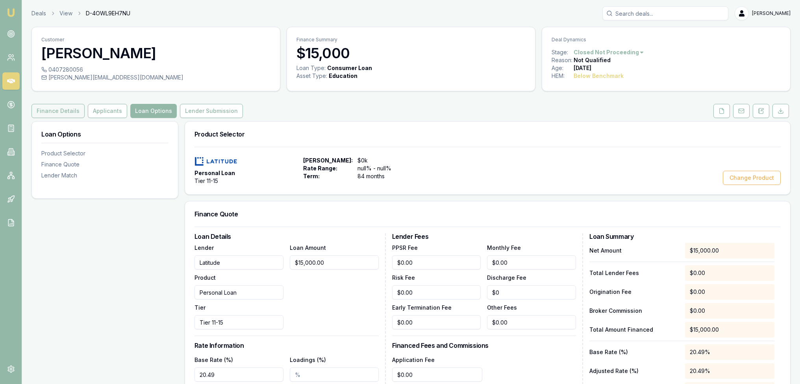
click at [72, 115] on button "Finance Details" at bounding box center [58, 111] width 53 height 14
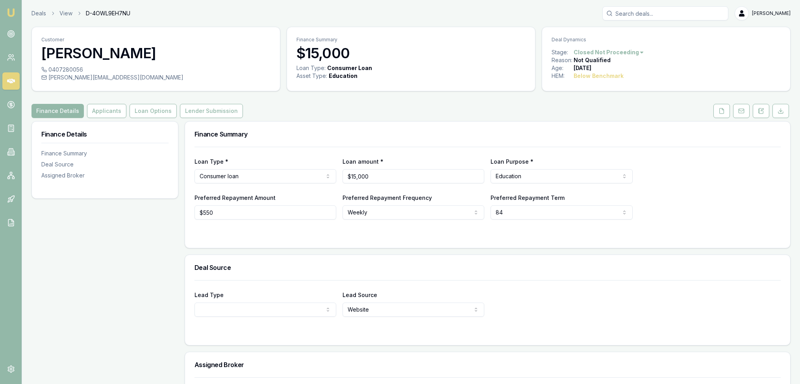
click at [517, 212] on html "Emu Broker Deals View D-4OWL9EH7NU Robyn Adams Toggle Menu Customer Adriano Can…" at bounding box center [400, 192] width 800 height 384
select select "48"
drag, startPoint x: 517, startPoint y: 269, endPoint x: 390, endPoint y: 259, distance: 126.8
click at [109, 109] on button "Applicants" at bounding box center [106, 111] width 39 height 14
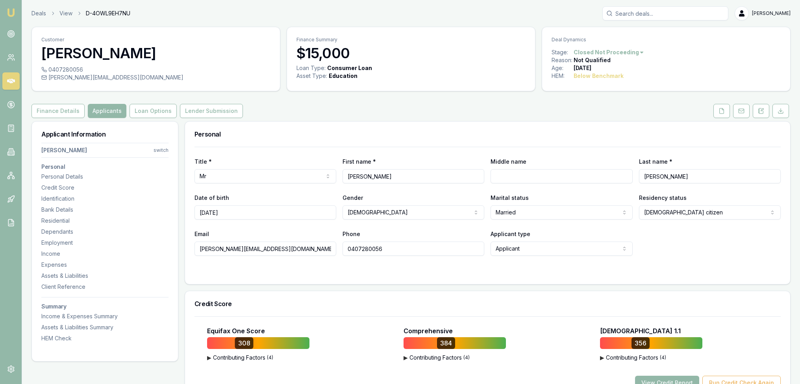
click at [150, 111] on button "Loan Options" at bounding box center [153, 111] width 47 height 14
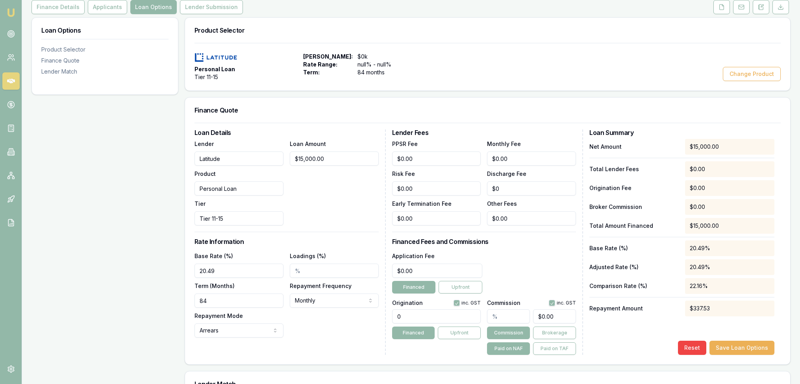
scroll to position [118, 0]
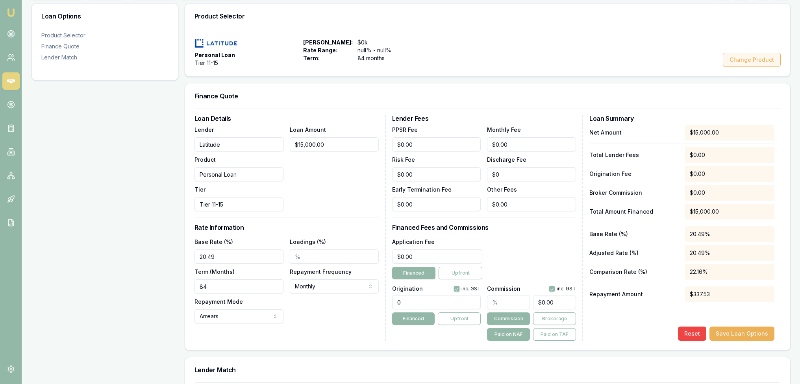
click at [761, 57] on button "Change Product" at bounding box center [752, 60] width 58 height 14
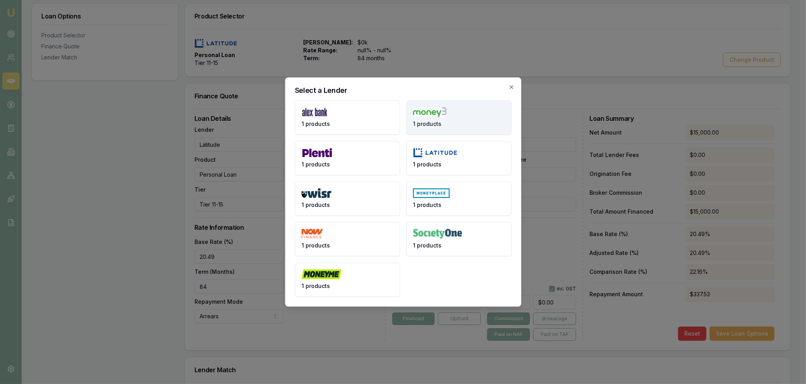
click at [447, 102] on button "1 products" at bounding box center [458, 118] width 105 height 34
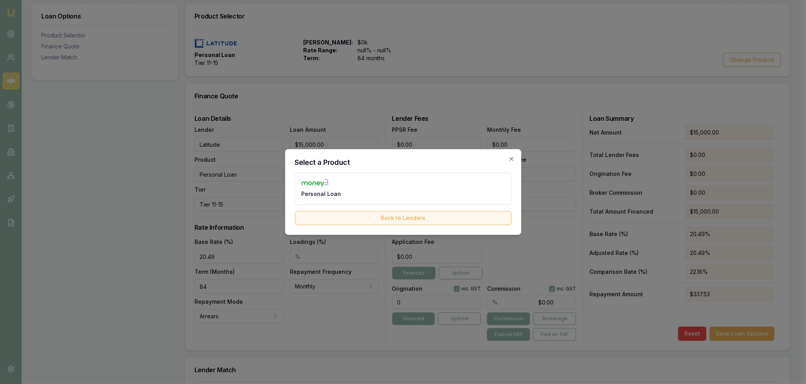
click at [405, 217] on button "Back to Lenders" at bounding box center [403, 218] width 217 height 14
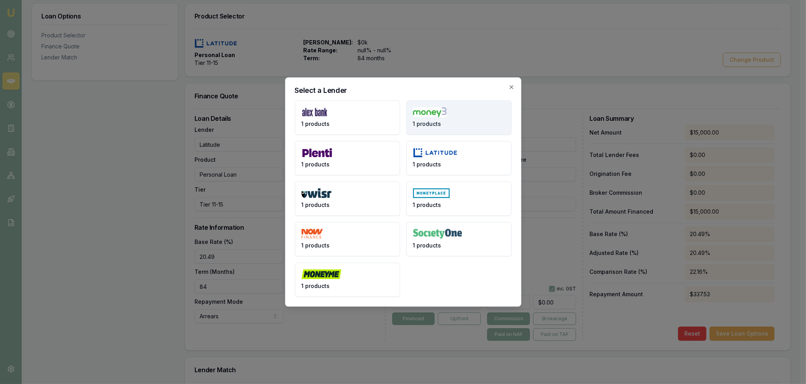
click at [450, 126] on button "1 products" at bounding box center [458, 118] width 105 height 34
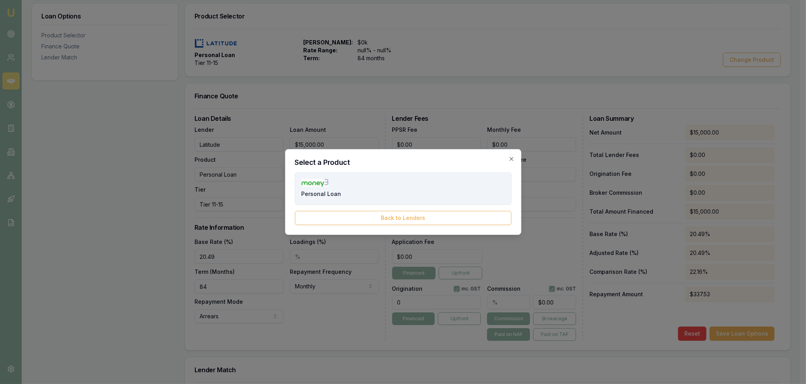
click at [393, 191] on button "Personal Loan" at bounding box center [403, 188] width 217 height 32
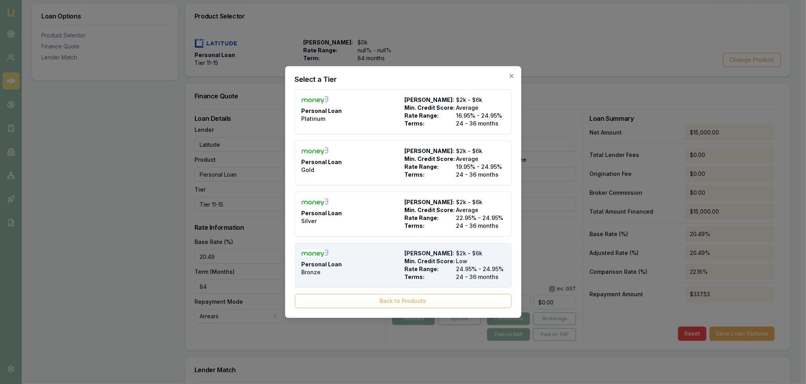
click at [385, 270] on div "Personal Loan Bronze" at bounding box center [352, 266] width 100 height 32
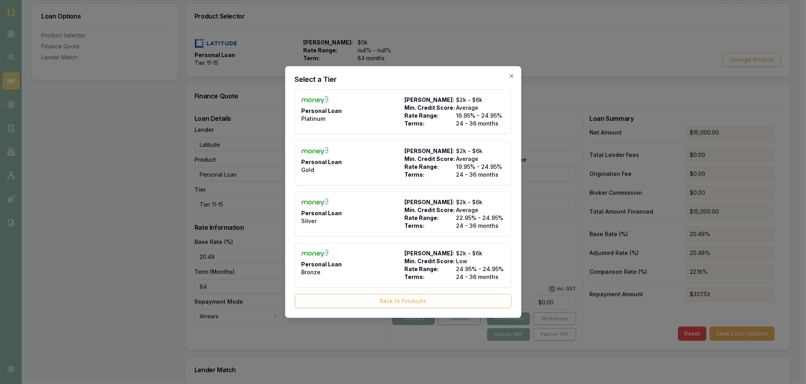
type input "Money3"
type input "Bronze"
type input "24.95"
type input "24"
type input "$28.00"
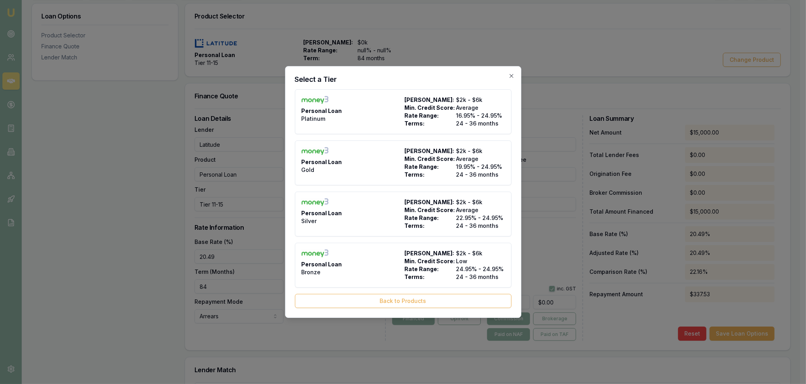
type input "$995.00"
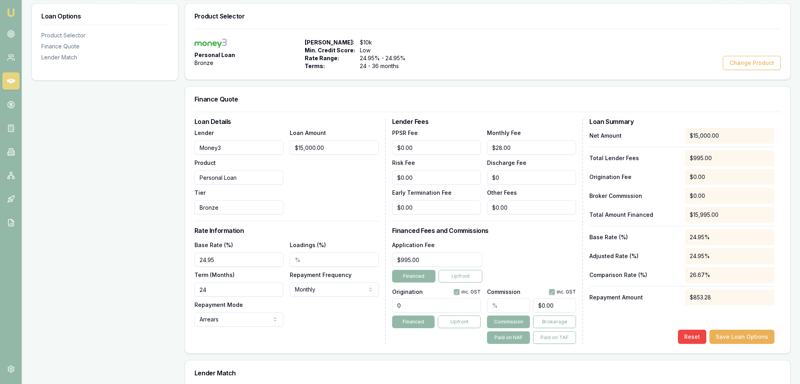
click at [396, 298] on input "0" at bounding box center [436, 305] width 89 height 14
type input "0.00"
drag, startPoint x: 230, startPoint y: 285, endPoint x: 153, endPoint y: 286, distance: 76.8
click at [153, 286] on div "Loan Options Product Selector Finance Quote Lender Match Product Selector Perso…" at bounding box center [411, 293] width 759 height 580
type input "48"
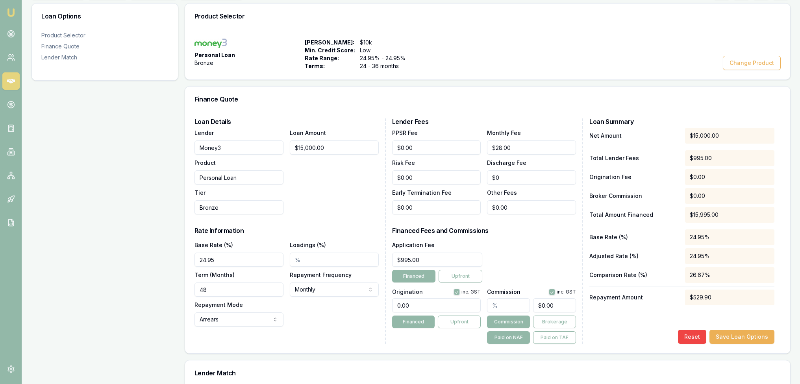
click button "Save Loan Options" at bounding box center [742, 337] width 65 height 14
drag, startPoint x: 429, startPoint y: 175, endPoint x: 345, endPoint y: 175, distance: 83.9
click at [345, 176] on div "Loan Details Lender Money3 Product Personal Loan Tier Bronze Loan Amount $15,00…" at bounding box center [488, 232] width 586 height 226
type input "$995.00"
click at [402, 306] on input "0" at bounding box center [436, 305] width 89 height 14
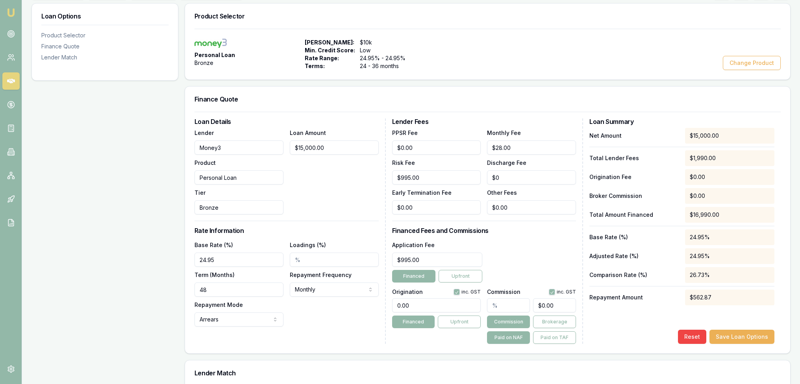
drag, startPoint x: 389, startPoint y: 303, endPoint x: 383, endPoint y: 303, distance: 5.5
click at [383, 303] on div "Loan Details Lender Money3 Product Personal Loan Tier Bronze Loan Amount $15,00…" at bounding box center [488, 232] width 586 height 226
drag, startPoint x: 119, startPoint y: 185, endPoint x: 163, endPoint y: 181, distance: 44.3
click at [119, 185] on div "Loan Options Product Selector Finance Quote Lender Match" at bounding box center [105, 293] width 147 height 580
drag, startPoint x: 422, startPoint y: 305, endPoint x: 348, endPoint y: 303, distance: 73.7
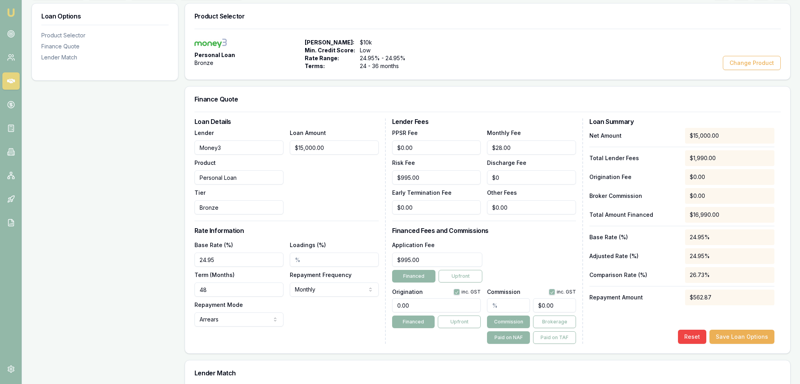
click at [350, 304] on div "Loan Details Lender Money3 Product Personal Loan Tier Bronze Loan Amount $15,00…" at bounding box center [488, 232] width 586 height 226
type input "990.00"
click at [512, 250] on div "Application Fee $995.00 Financed Upfront" at bounding box center [484, 261] width 184 height 43
click at [751, 337] on button "Save Loan Options" at bounding box center [742, 337] width 65 height 14
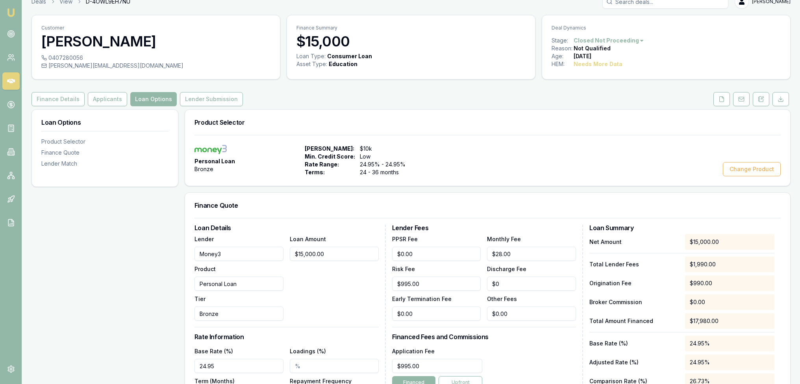
scroll to position [0, 0]
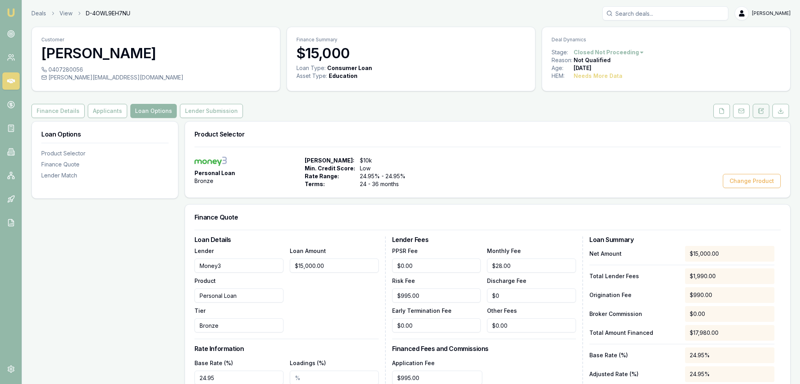
click at [764, 112] on icon at bounding box center [761, 111] width 6 height 6
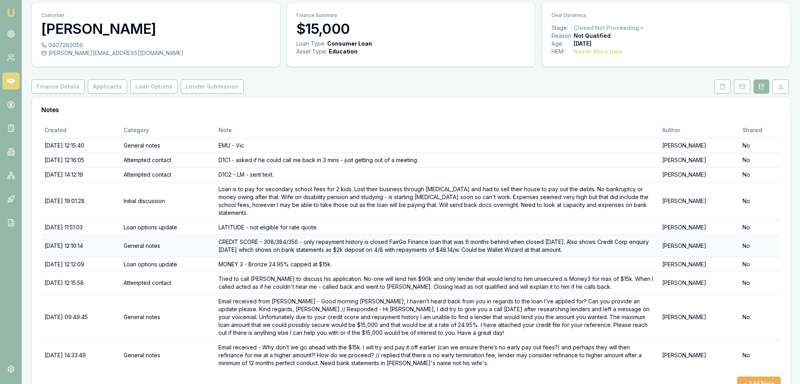
scroll to position [38, 0]
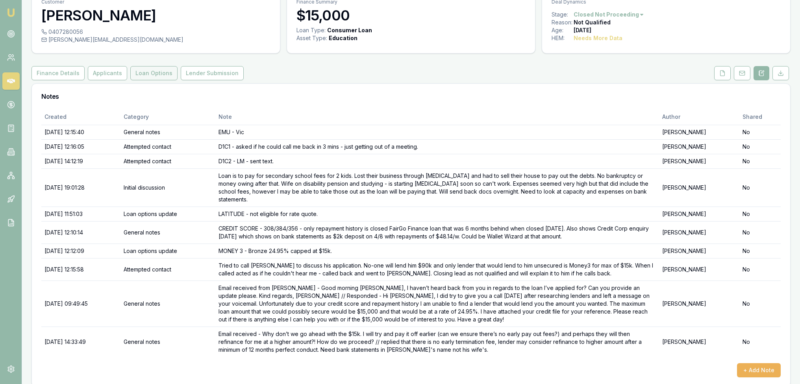
click at [150, 70] on button "Loan Options" at bounding box center [153, 73] width 47 height 14
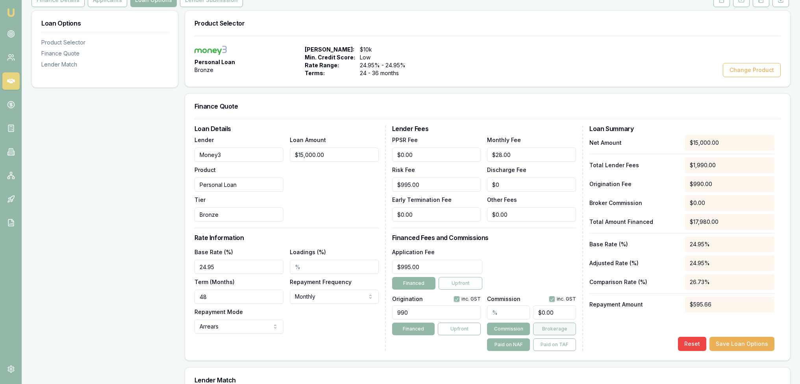
scroll to position [236, 0]
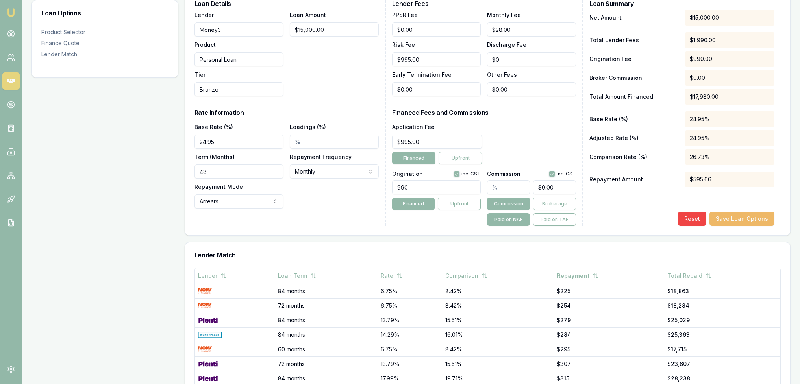
click at [755, 221] on button "Save Loan Options" at bounding box center [742, 219] width 65 height 14
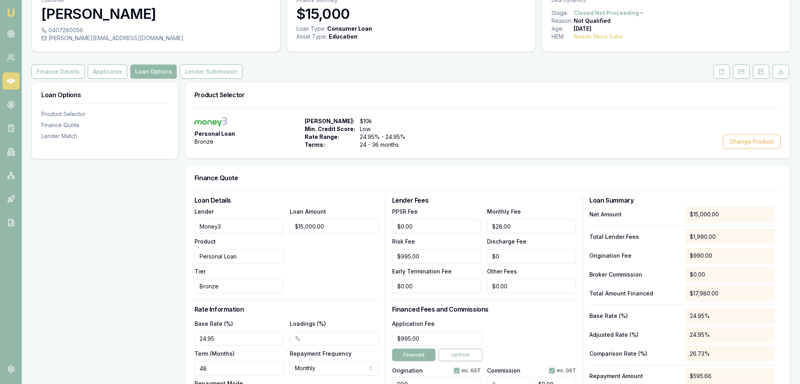
scroll to position [0, 0]
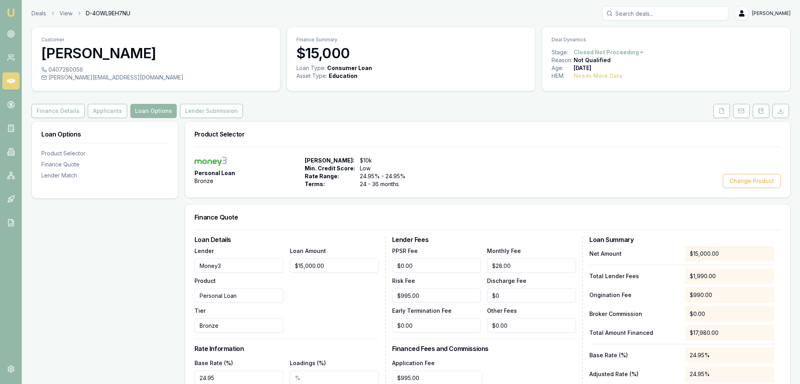
click at [621, 53] on html "Emu Broker Deals View D-4OWL9EH7NU Robyn Adams Toggle Menu Customer Adriano Can…" at bounding box center [400, 192] width 800 height 384
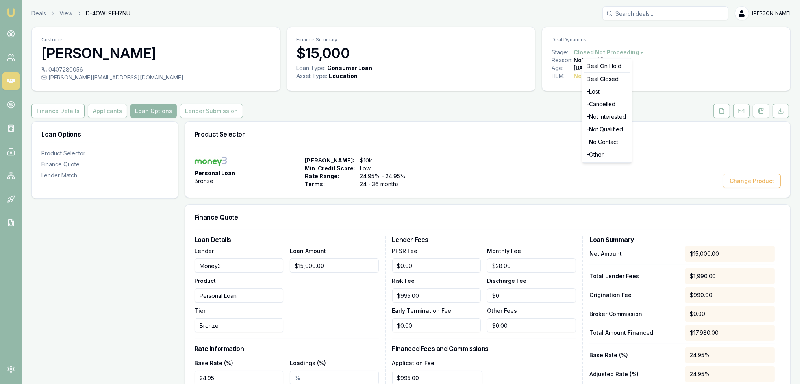
click at [475, 160] on html "Emu Broker Deals View D-4OWL9EH7NU Robyn Adams Toggle Menu Customer Adriano Can…" at bounding box center [403, 192] width 806 height 384
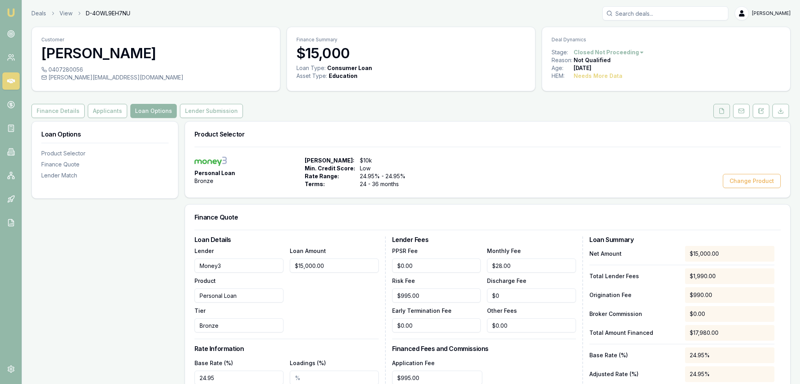
click at [720, 112] on icon at bounding box center [722, 110] width 4 height 5
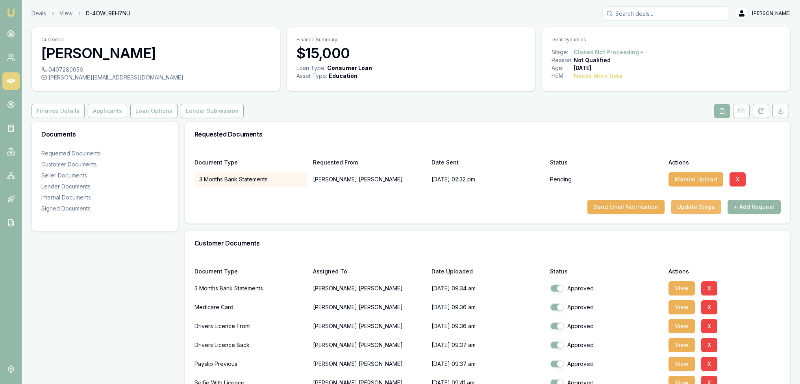
click at [693, 208] on button "Update Stage" at bounding box center [696, 207] width 50 height 14
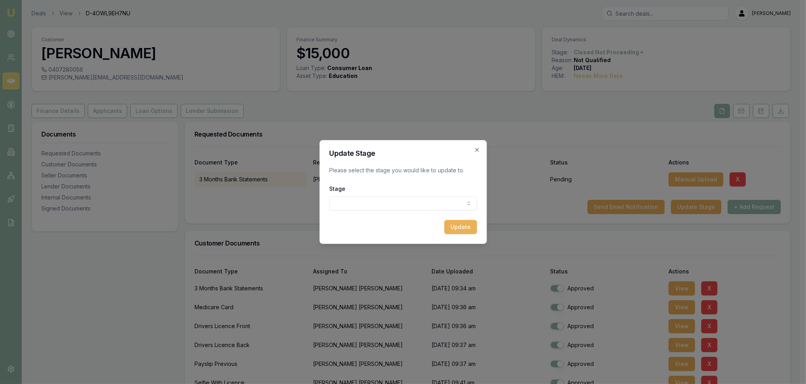
click at [430, 204] on body "Emu Broker Deals View D-4OWL9EH7NU Robyn Adams Toggle Menu Customer Adriano Can…" at bounding box center [400, 192] width 800 height 384
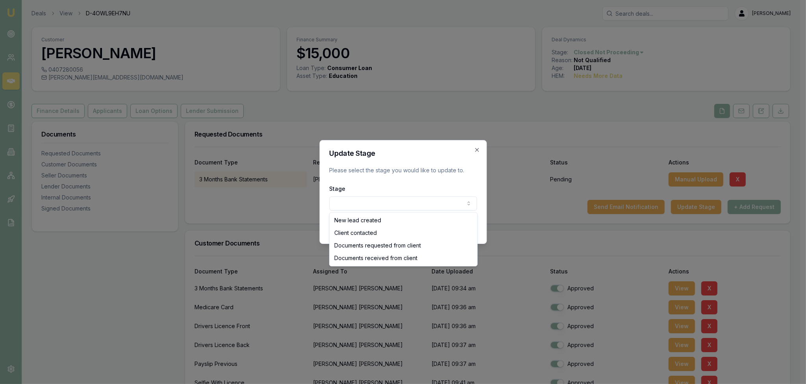
select select "DOCUMENTS_RECEIVED_FROM_CLIENT"
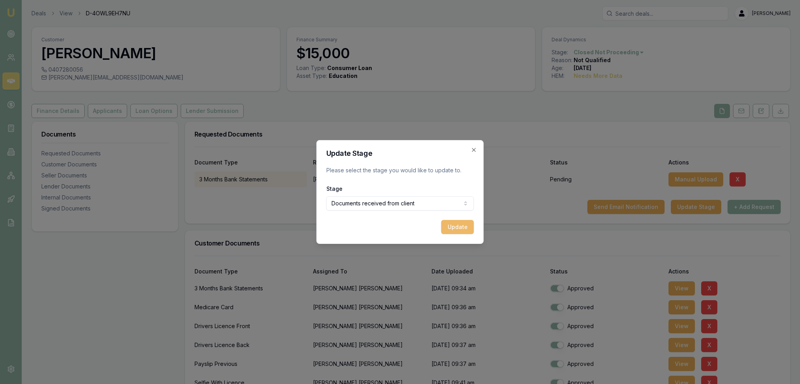
click at [456, 226] on button "Update" at bounding box center [457, 227] width 33 height 14
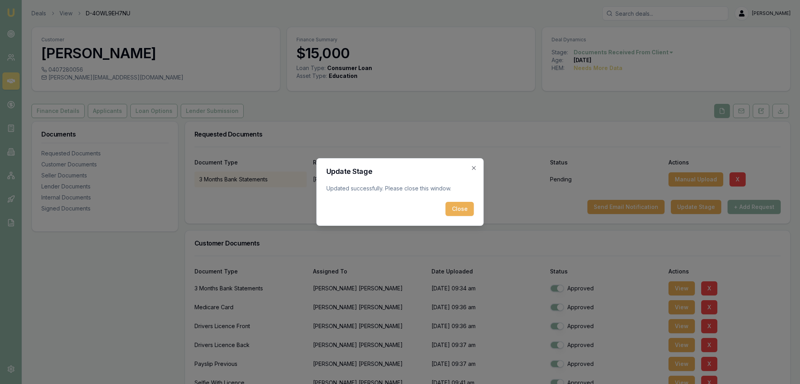
click at [461, 207] on button "Close" at bounding box center [460, 209] width 28 height 14
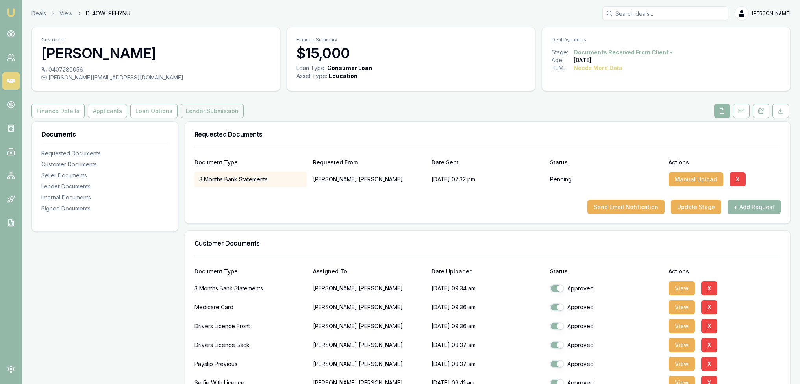
click at [219, 113] on button "Lender Submission" at bounding box center [212, 111] width 63 height 14
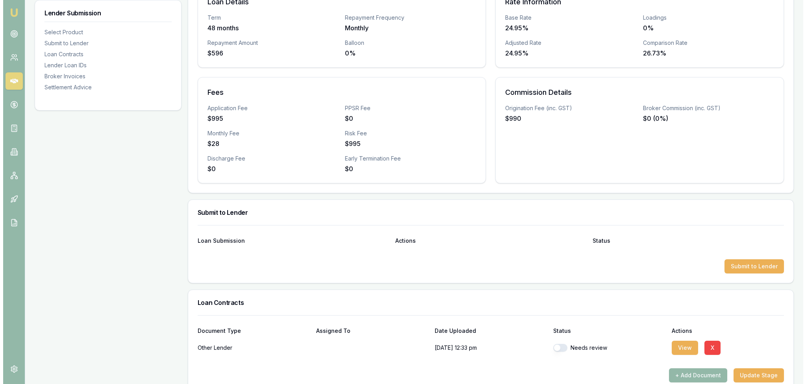
scroll to position [276, 0]
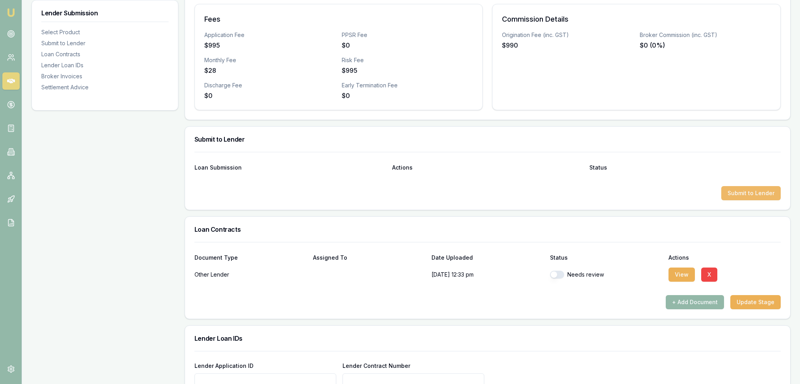
click at [755, 196] on button "Submit to Lender" at bounding box center [750, 193] width 59 height 14
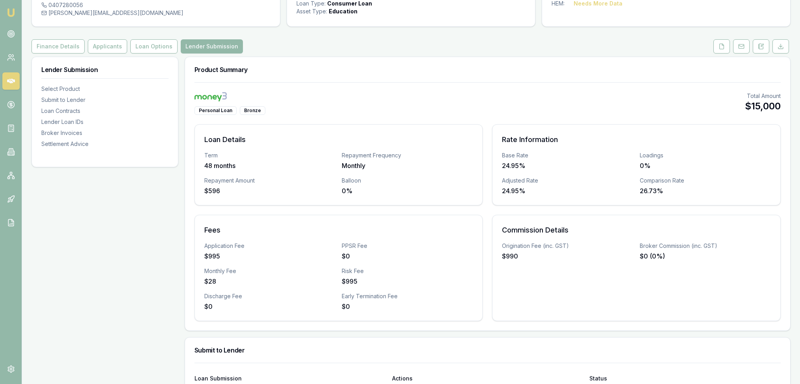
scroll to position [0, 0]
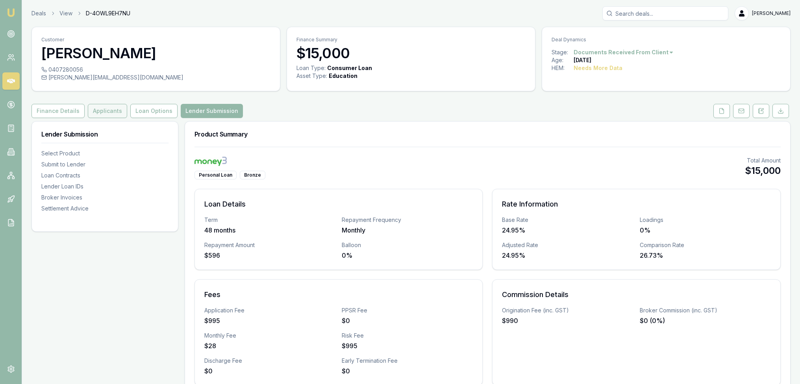
click at [90, 111] on button "Applicants" at bounding box center [107, 111] width 39 height 14
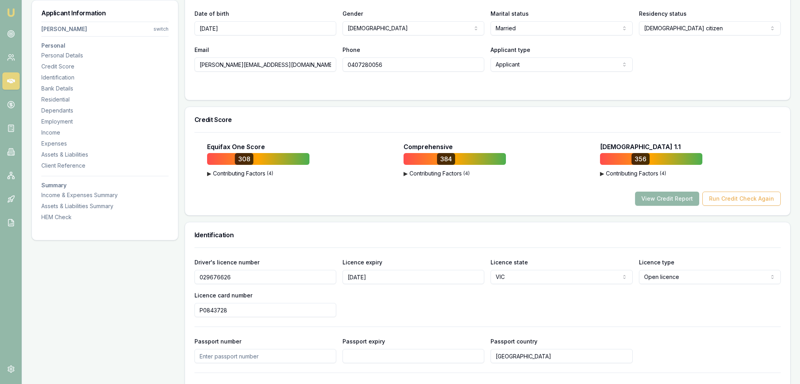
scroll to position [394, 0]
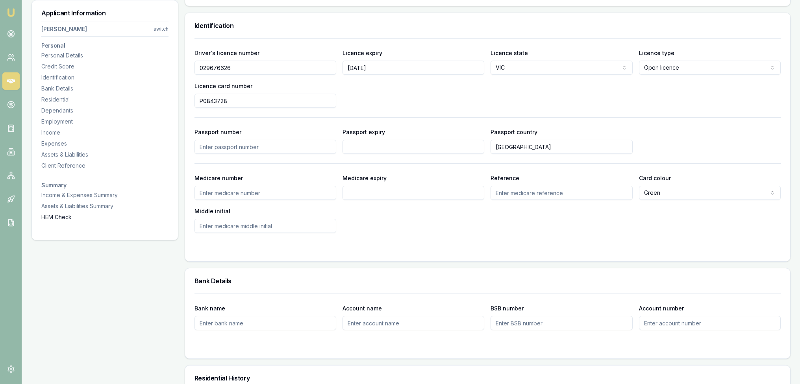
click at [63, 217] on div "HEM Check" at bounding box center [104, 217] width 127 height 8
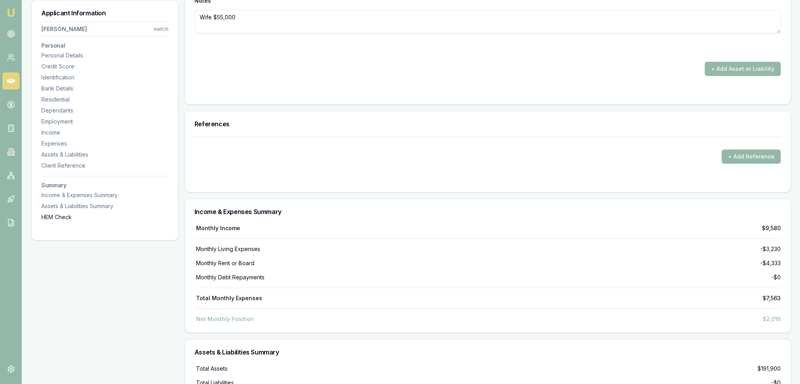
scroll to position [3297, 0]
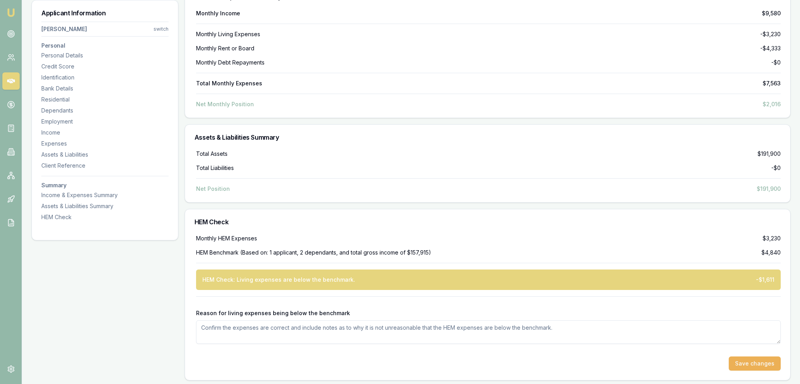
click at [507, 324] on textarea "Reason for living expenses being below the benchmark" at bounding box center [488, 333] width 585 height 24
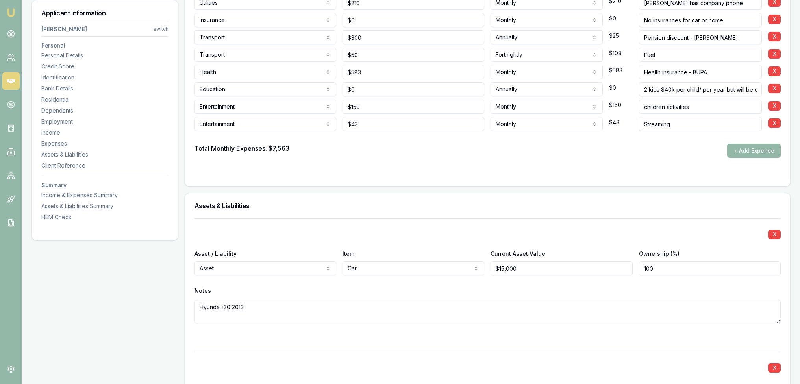
scroll to position [2233, 0]
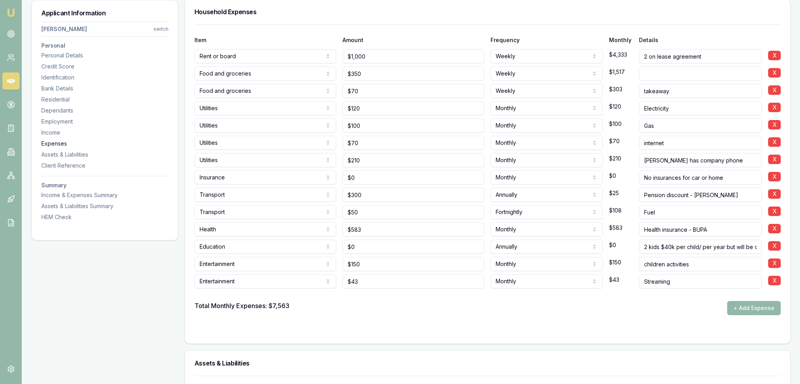
type textarea "Customer has confirmed the expenses"
click at [56, 143] on div "Expenses" at bounding box center [104, 144] width 127 height 8
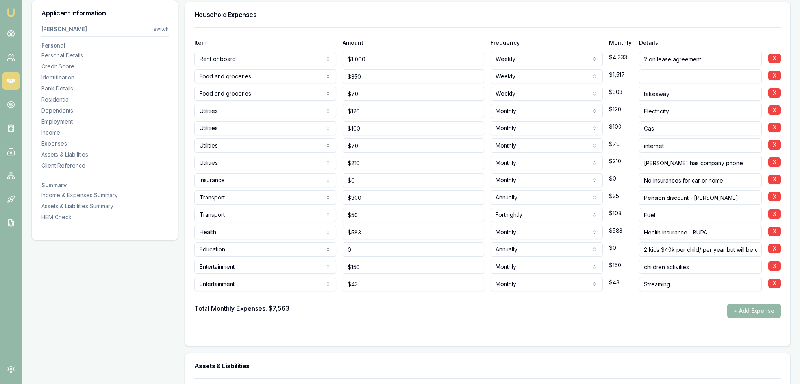
drag, startPoint x: 345, startPoint y: 248, endPoint x: 326, endPoint y: 248, distance: 18.9
click at [326, 248] on div "Education Rent or board Food and groceries Utilities Insurance Transport Health…" at bounding box center [488, 247] width 586 height 17
type input "$40,000"
click at [459, 323] on form "Item Amount Frequency Monthly Details Rent or board Rent or board Food and groc…" at bounding box center [488, 182] width 586 height 310
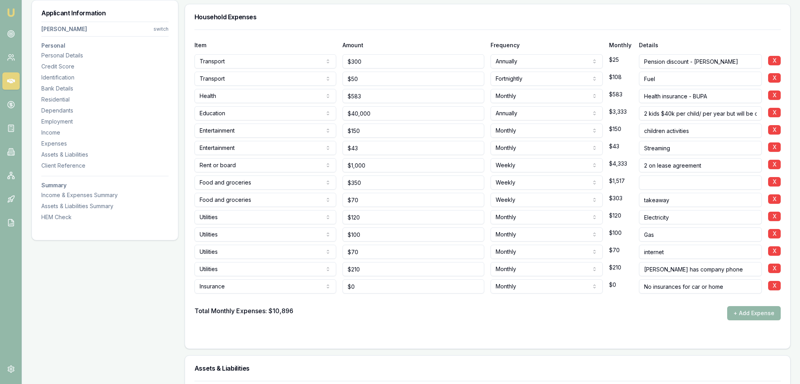
scroll to position [2204, 0]
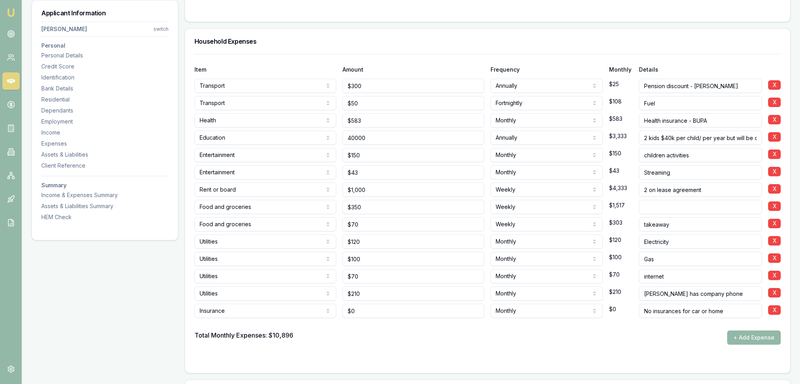
drag, startPoint x: 405, startPoint y: 141, endPoint x: 348, endPoint y: 142, distance: 57.1
click at [348, 142] on input "40000" at bounding box center [414, 138] width 142 height 14
click at [408, 336] on div "Total Monthly Expenses: $10,896 + Add Expense" at bounding box center [488, 338] width 586 height 14
type input "$0"
click at [643, 137] on input "2 kids $40k per child/ per year but will be covered by the loan" at bounding box center [700, 138] width 123 height 14
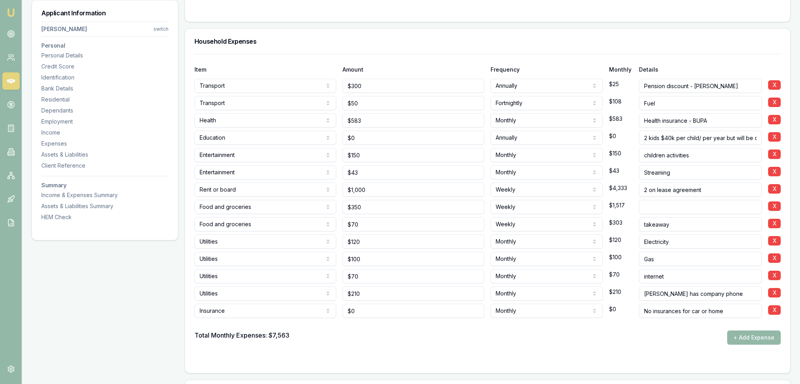
click at [726, 135] on input "2 kids $40k per child/ per year but will be covered by the loan" at bounding box center [700, 138] width 123 height 14
type input "2 kids $40k per child/ per year but will be covered by the loan or if can't get…"
click at [651, 354] on form "Item Amount Frequency Monthly Details Transport Rent or board Food and grocerie…" at bounding box center [488, 209] width 586 height 310
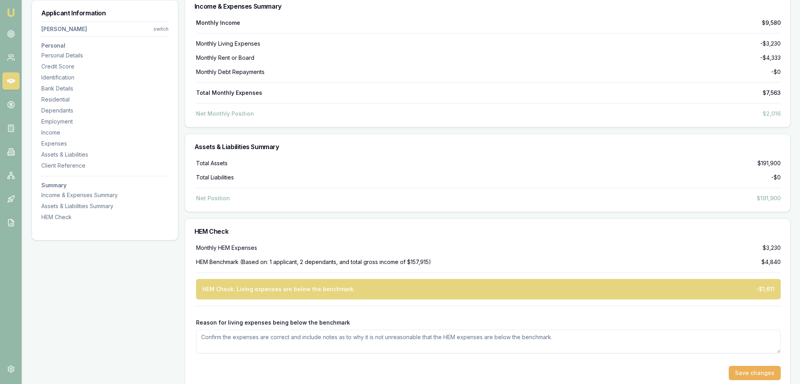
scroll to position [3297, 0]
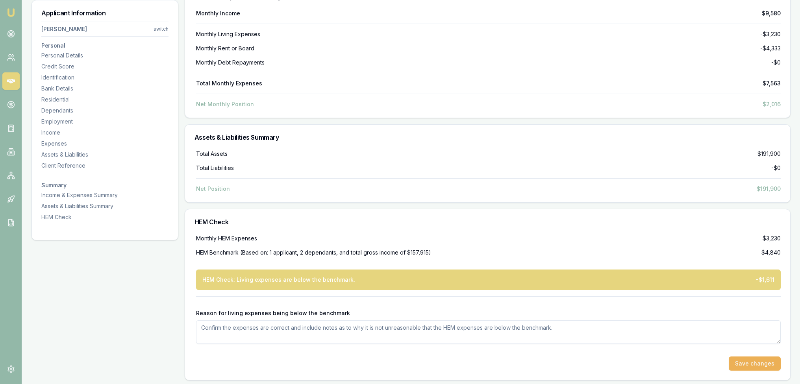
click at [701, 322] on textarea "Reason for living expenses being below the benchmark" at bounding box center [488, 333] width 585 height 24
click at [769, 362] on button "Save changes" at bounding box center [755, 364] width 52 height 14
click at [314, 327] on textarea "Reason for living expenses being below the benchmark" at bounding box center [488, 333] width 585 height 24
type textarea "A"
type textarea "D"
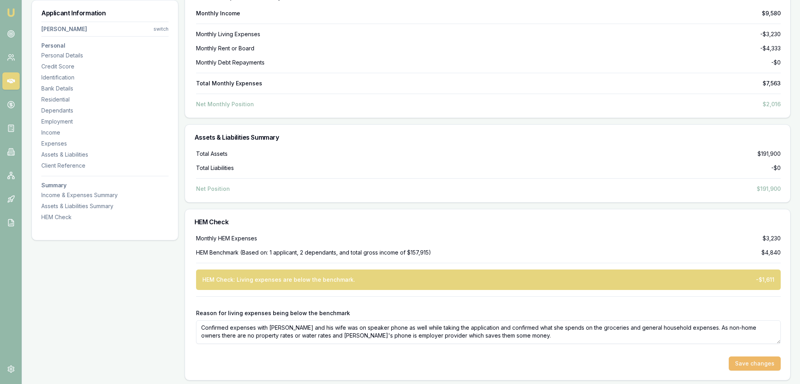
click at [757, 361] on button "Save changes" at bounding box center [755, 364] width 52 height 14
click at [536, 335] on textarea "Confirmed expenses with Adrian and his wife was on speaker phone as well while …" at bounding box center [488, 333] width 585 height 24
click at [58, 120] on div "Employment" at bounding box center [104, 122] width 127 height 8
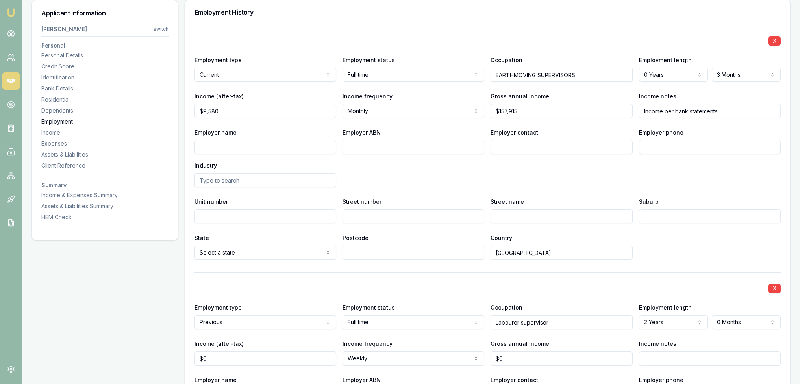
scroll to position [1268, 0]
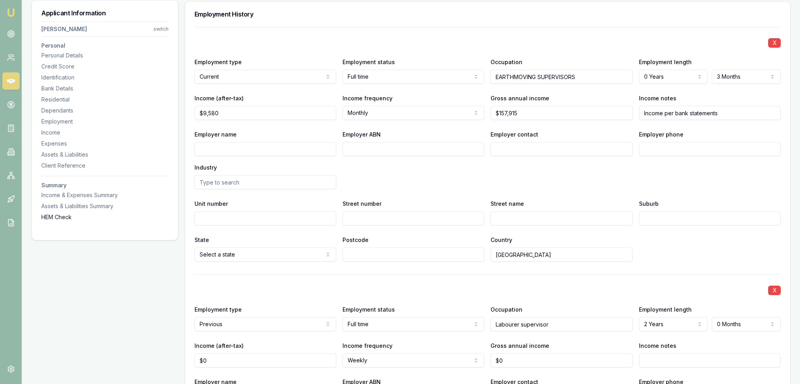
click at [55, 213] on div "HEM Check" at bounding box center [104, 217] width 127 height 8
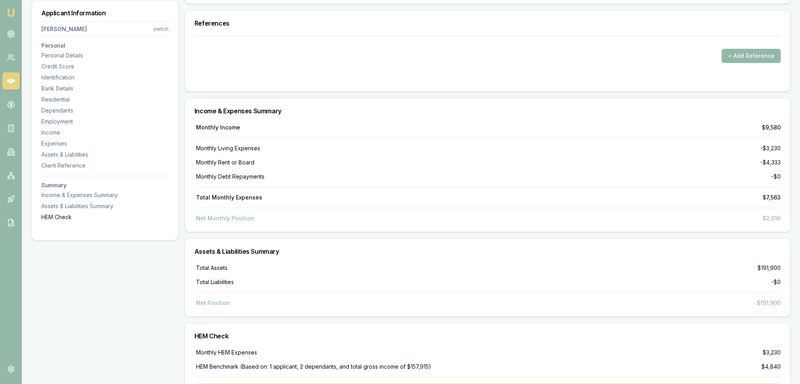
scroll to position [3297, 0]
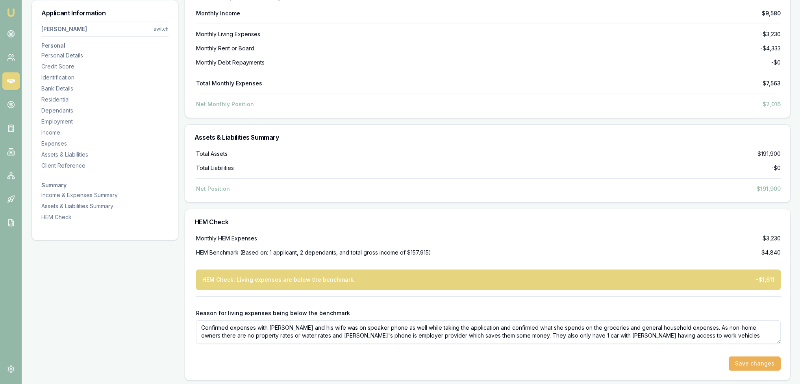
click at [663, 335] on textarea "Confirmed expenses with Adrian and his wife was on speaker phone as well while …" at bounding box center [488, 333] width 585 height 24
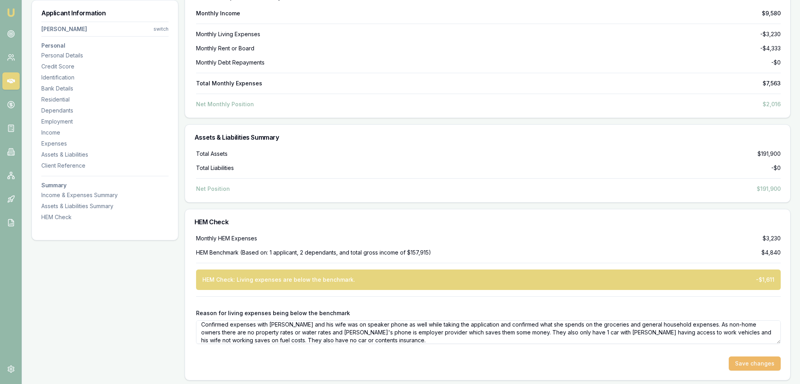
type textarea "Confirmed expenses with Adrian and his wife was on speaker phone as well while …"
click at [765, 357] on button "Save changes" at bounding box center [755, 364] width 52 height 14
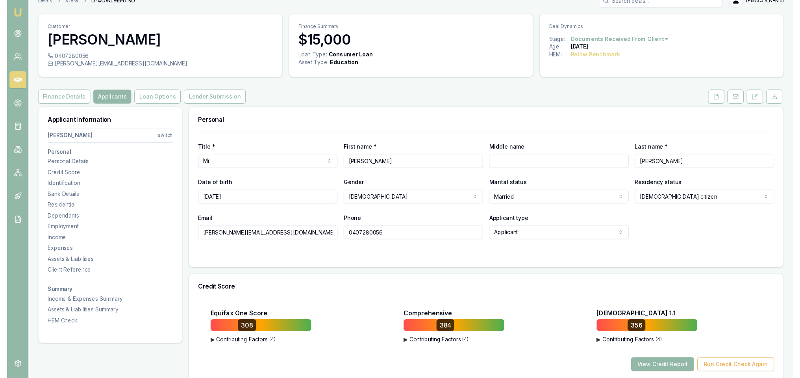
scroll to position [0, 0]
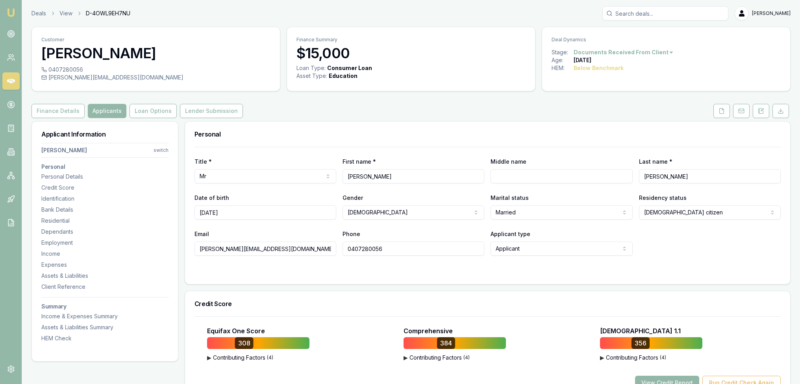
click at [11, 12] on img at bounding box center [10, 12] width 9 height 9
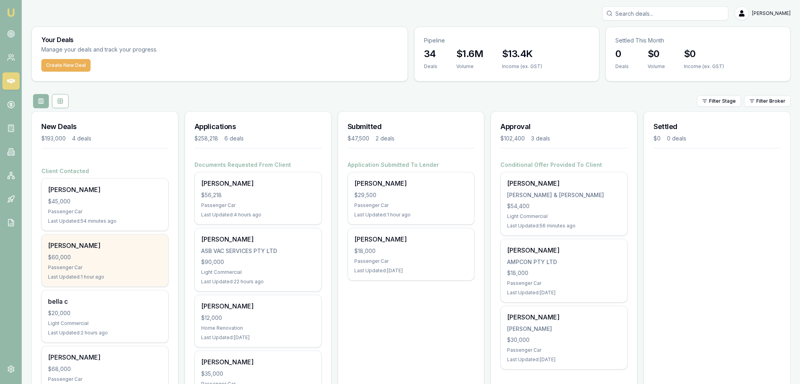
click at [81, 243] on div "James Moxon" at bounding box center [105, 245] width 114 height 9
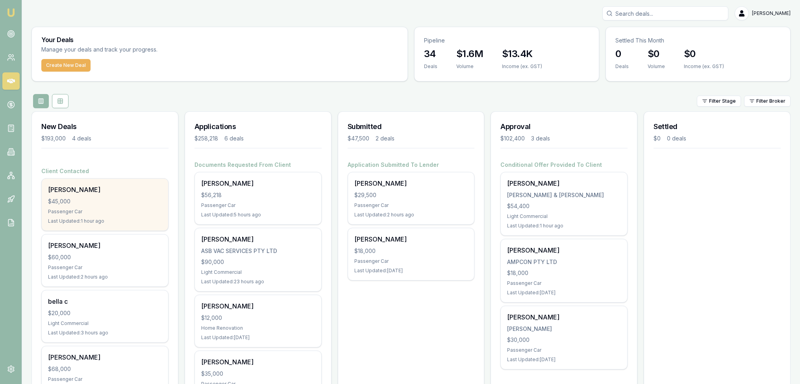
click at [89, 215] on div "Andrew Fogarty $45,000 Passenger Car Last Updated: 1 hour ago" at bounding box center [105, 205] width 126 height 52
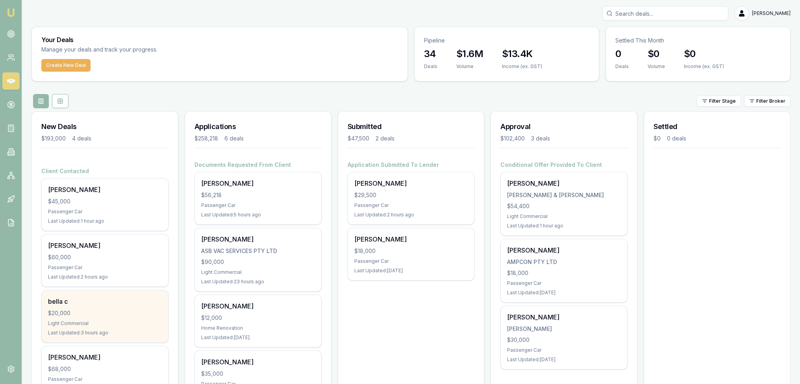
click at [106, 318] on div "bella c $20,000 Light Commercial Last Updated: 3 hours ago" at bounding box center [105, 317] width 126 height 52
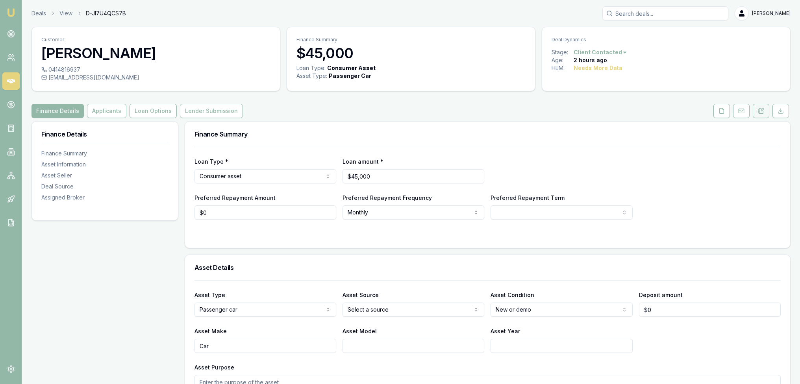
click at [761, 111] on icon at bounding box center [761, 111] width 6 height 6
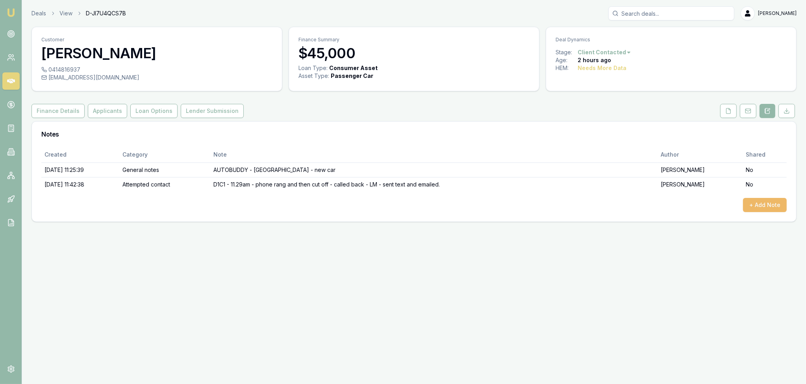
click at [771, 205] on button "+ Add Note" at bounding box center [765, 205] width 44 height 14
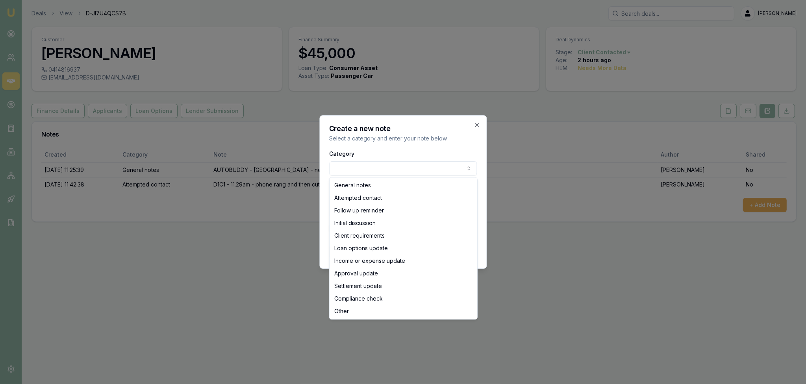
click at [367, 170] on body "Emu Broker Deals View D-JI7U4QCS7B [PERSON_NAME] Toggle Menu Customer [PERSON_N…" at bounding box center [403, 192] width 806 height 384
select select "ATTEMPTED_CONTACT"
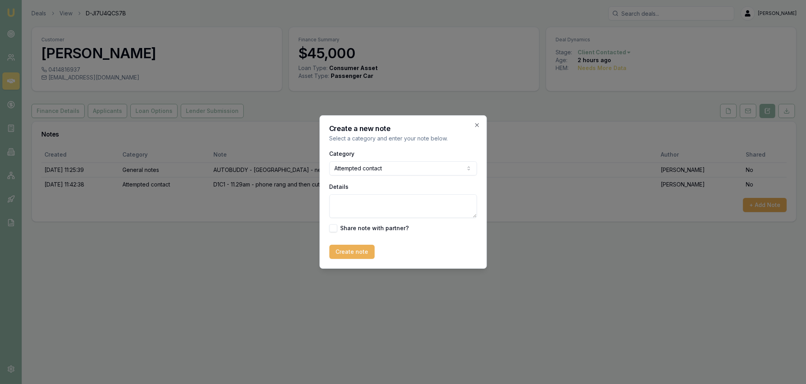
click at [367, 200] on textarea "Details" at bounding box center [403, 207] width 148 height 24
type textarea "D1C2 - no message left."
click at [347, 250] on button "Create note" at bounding box center [351, 252] width 45 height 14
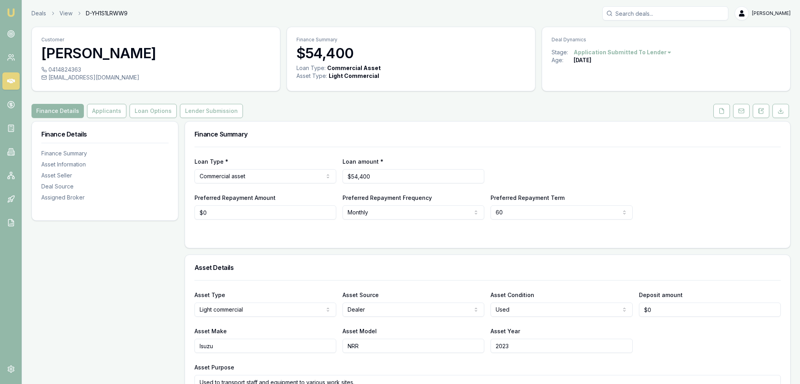
drag, startPoint x: 724, startPoint y: 110, endPoint x: 714, endPoint y: 126, distance: 18.4
click at [724, 110] on icon at bounding box center [722, 111] width 6 height 6
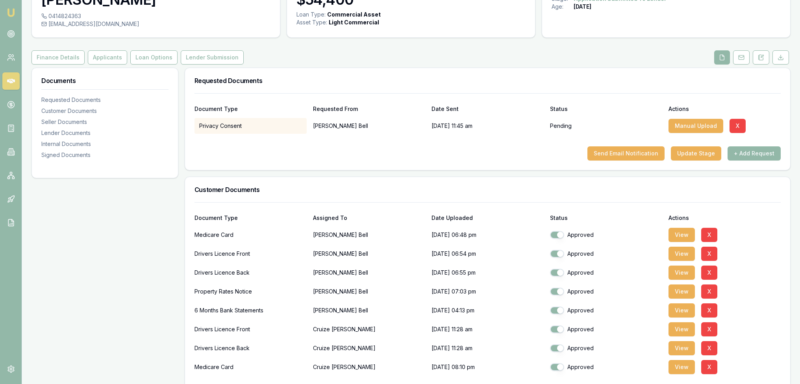
scroll to position [276, 0]
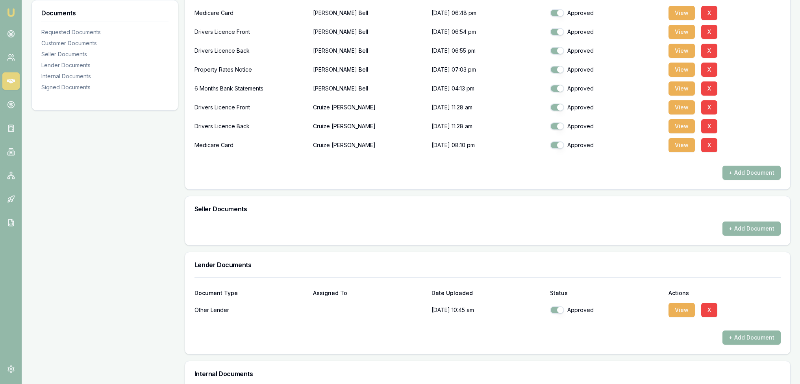
click at [748, 334] on button "+ Add Document" at bounding box center [752, 338] width 58 height 14
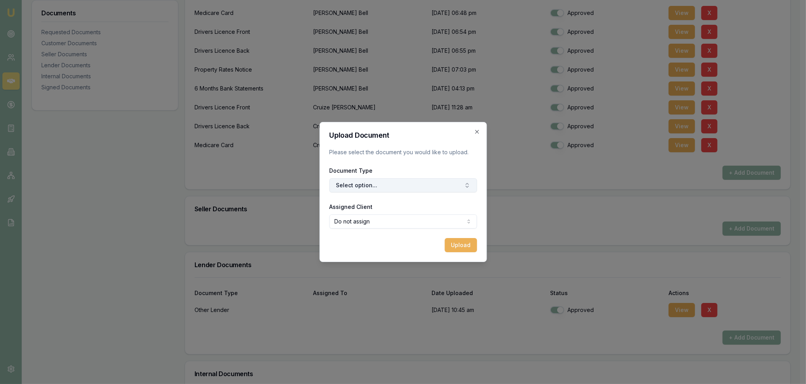
click at [401, 185] on button "Select option..." at bounding box center [403, 185] width 148 height 14
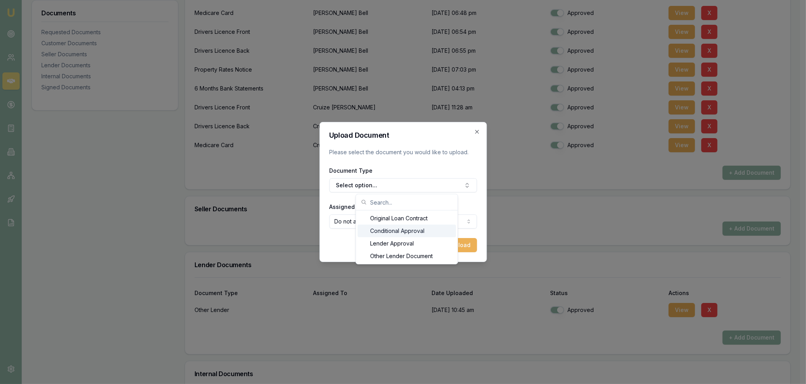
click at [391, 230] on div "Conditional Approval" at bounding box center [407, 231] width 98 height 13
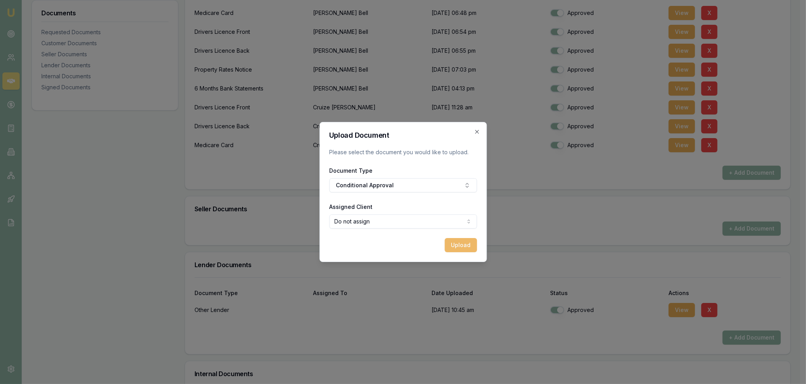
click at [462, 245] on button "Upload" at bounding box center [461, 245] width 32 height 14
checkbox input "false"
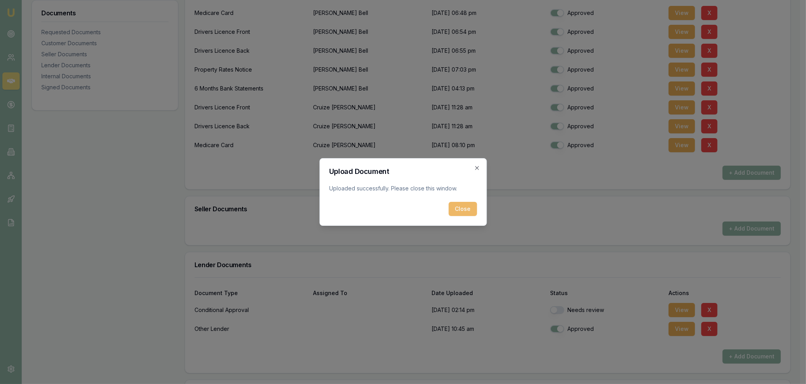
click at [458, 206] on button "Close" at bounding box center [462, 209] width 28 height 14
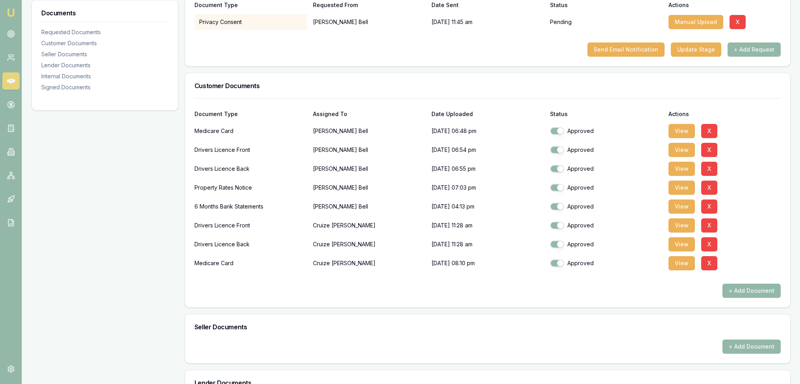
scroll to position [0, 0]
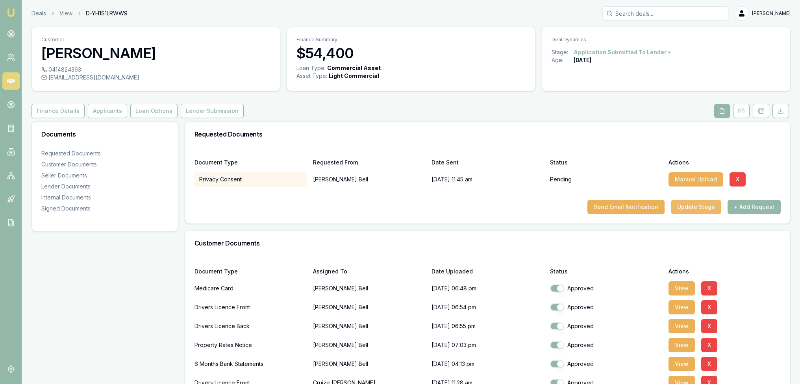
click at [690, 206] on button "Update Stage" at bounding box center [696, 207] width 50 height 14
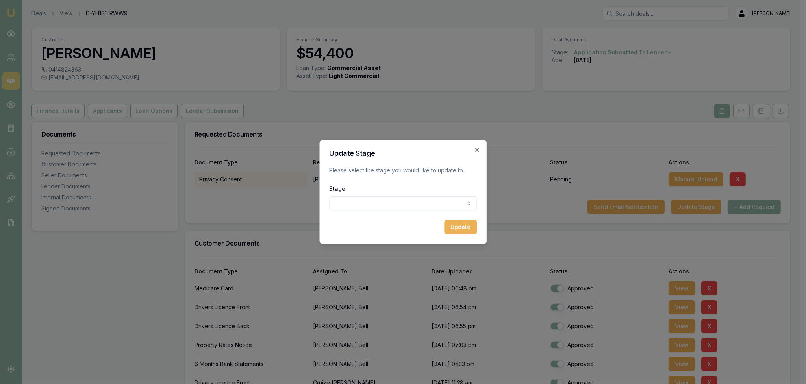
click at [430, 200] on body "Emu Broker Deals View D-YH1S1LRWW9 Robyn Adams Toggle Menu Customer Harrison Be…" at bounding box center [400, 192] width 800 height 384
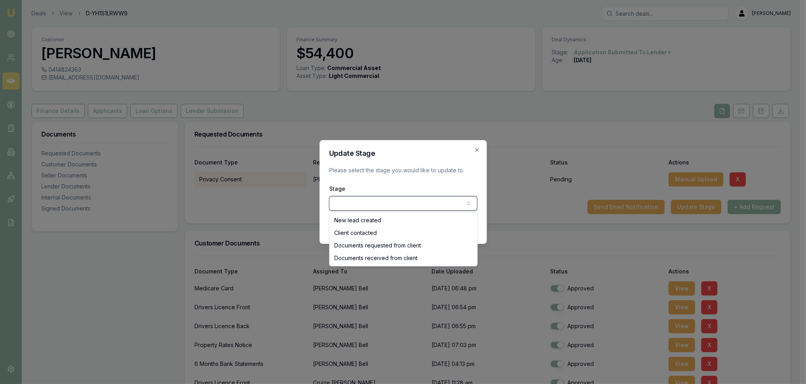
click at [477, 148] on body "Emu Broker Deals View D-YH1S1LRWW9 Robyn Adams Toggle Menu Customer Harrison Be…" at bounding box center [400, 192] width 800 height 384
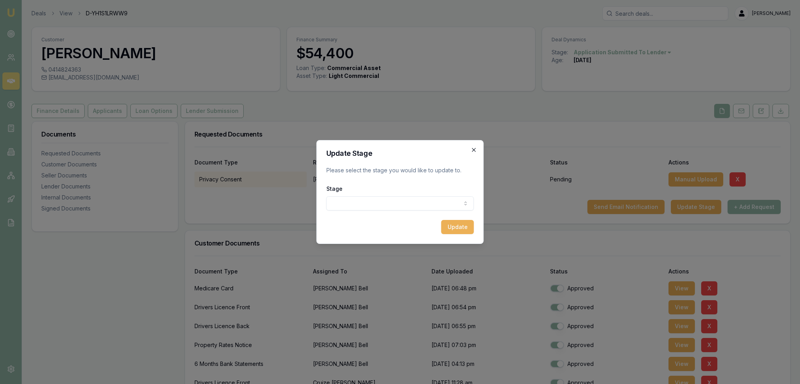
click at [475, 151] on icon "button" at bounding box center [474, 150] width 4 height 4
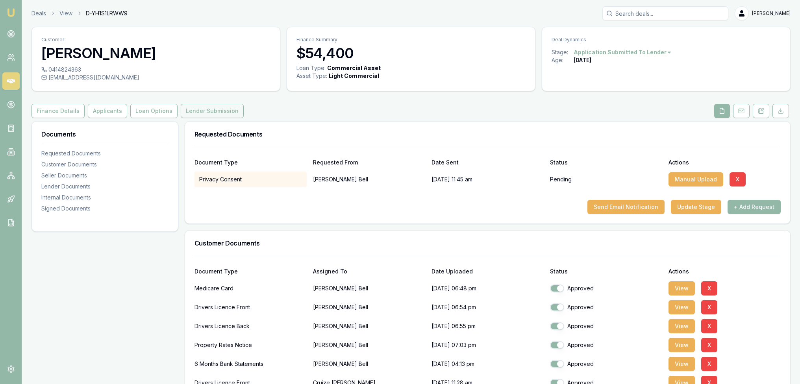
click at [205, 112] on button "Lender Submission" at bounding box center [212, 111] width 63 height 14
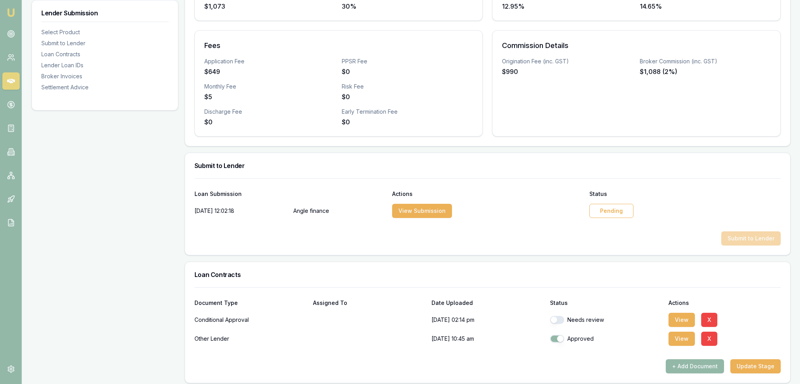
scroll to position [354, 0]
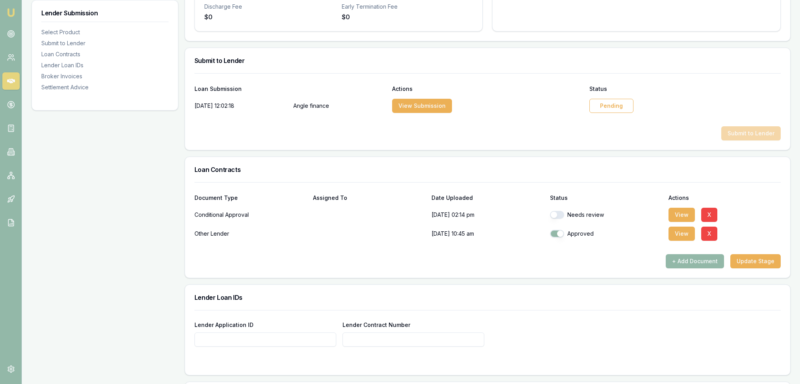
click at [623, 106] on div "Pending" at bounding box center [611, 106] width 44 height 14
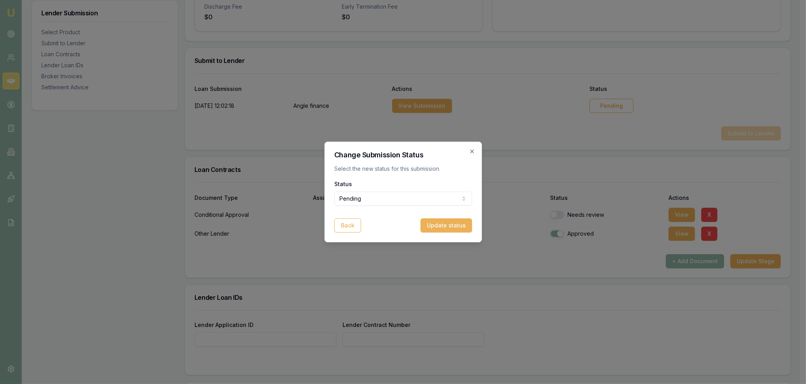
select select "APPROVED"
drag, startPoint x: 384, startPoint y: 225, endPoint x: 393, endPoint y: 228, distance: 9.5
click at [458, 227] on button "Update status" at bounding box center [443, 226] width 52 height 14
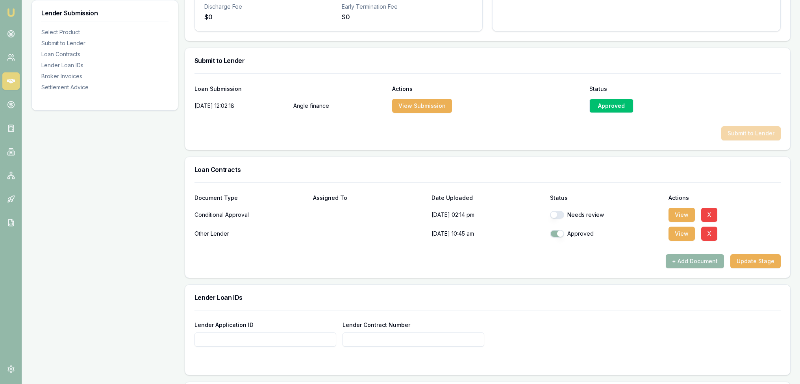
click at [556, 211] on button "button" at bounding box center [557, 215] width 14 height 8
checkbox input "true"
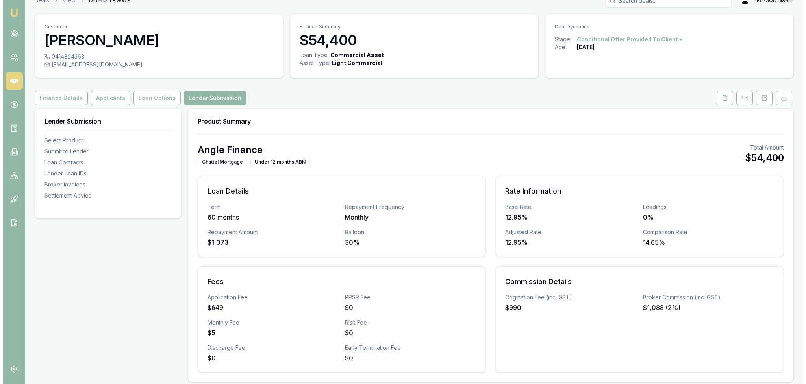
scroll to position [0, 0]
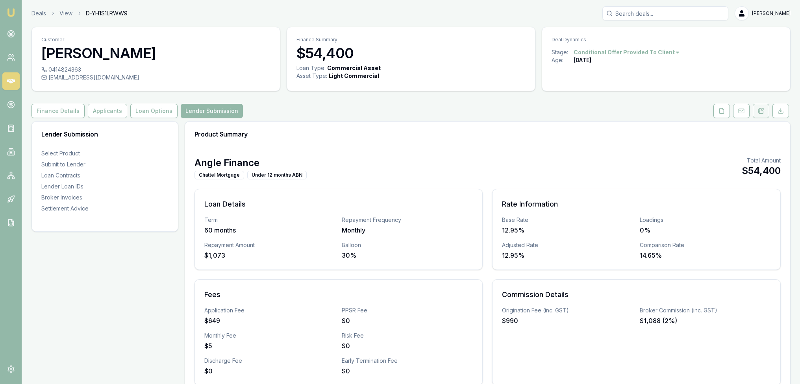
click at [760, 110] on icon at bounding box center [761, 111] width 6 height 6
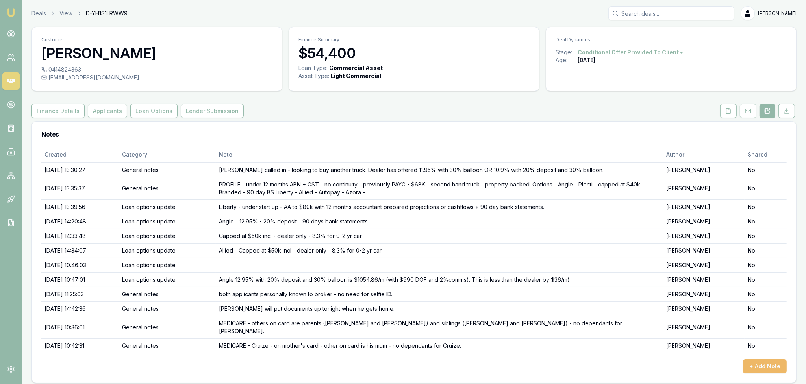
click at [761, 360] on button "+ Add Note" at bounding box center [765, 367] width 44 height 14
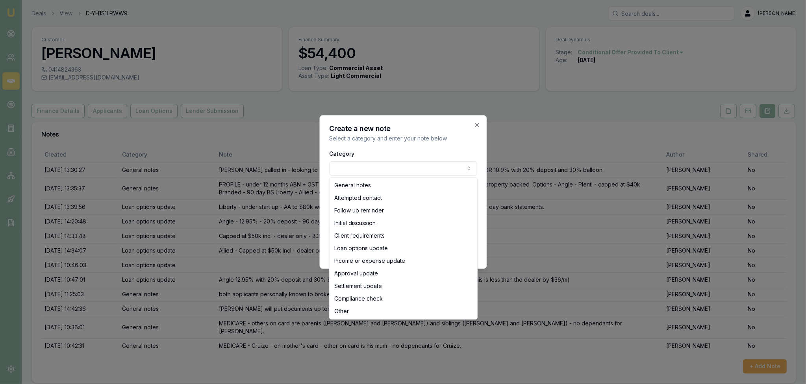
click at [350, 165] on body "Emu Broker Deals View D-YH1S1LRWW9 Robyn Adams Toggle Menu Customer Harrison Be…" at bounding box center [403, 192] width 806 height 384
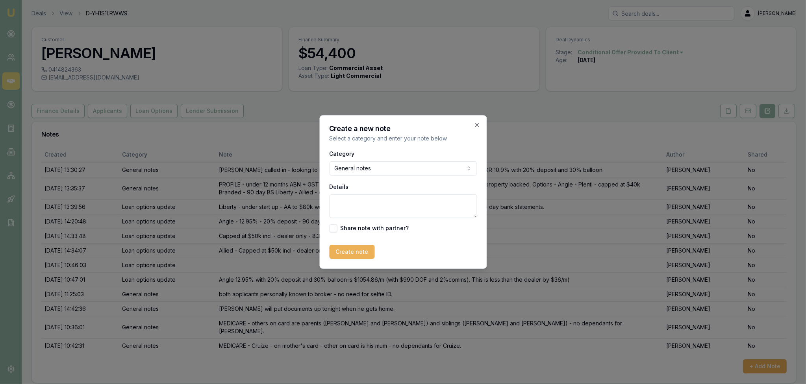
click at [345, 205] on textarea "Details" at bounding box center [403, 207] width 148 height 24
type textarea "a"
type textarea "A"
type textarea "c"
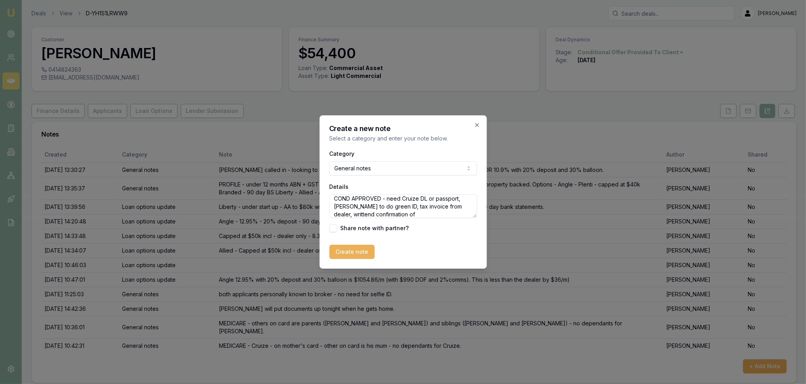
click at [355, 214] on textarea "COND APPROVED - need Cruize DL or passport, Harrison to do green ID, tax invoic…" at bounding box center [403, 207] width 148 height 24
click at [424, 212] on textarea "COND APPROVED - need Cruize DL or passport, Harrison to do green ID, tax invoic…" at bounding box center [403, 207] width 148 height 24
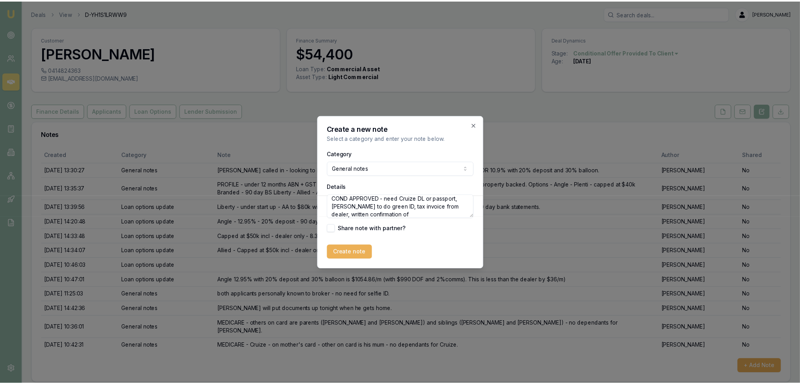
scroll to position [11, 0]
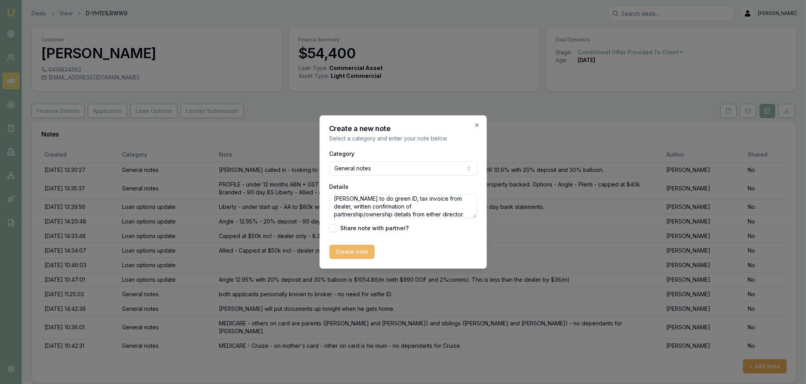
type textarea "COND APPROVED - need Cruize DL or passport, Harrison to do green ID, tax invoic…"
click at [358, 252] on button "Create note" at bounding box center [351, 252] width 45 height 14
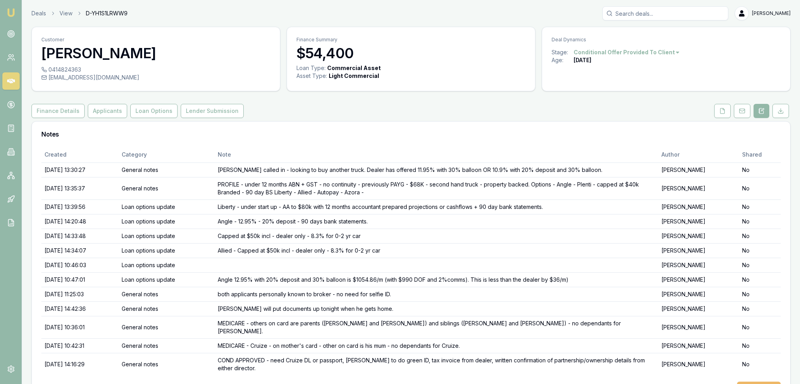
click at [766, 382] on button "+ Add Note" at bounding box center [759, 389] width 44 height 14
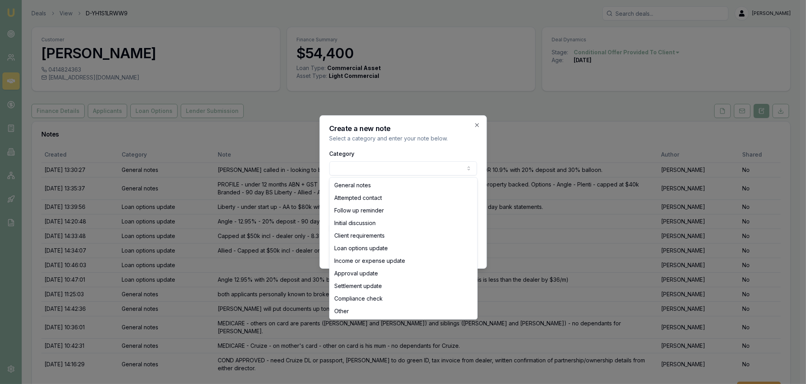
click at [401, 171] on body "Emu Broker Deals View D-YH1S1LRWW9 Robyn Adams Toggle Menu Customer Harrison Be…" at bounding box center [400, 192] width 800 height 384
select select "LOAN_OPTIONS_UPDATE"
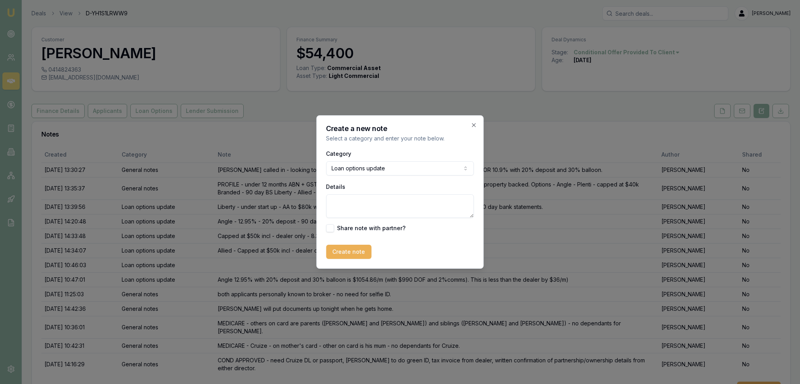
click at [380, 204] on textarea "Details" at bounding box center [400, 207] width 148 height 24
type textarea "S"
type textarea "Advised Harrison of conditions. Will send through docs over the weekend."
click at [344, 263] on div "Create a new note Select a category and enter your note below. Category Loan op…" at bounding box center [400, 192] width 167 height 154
click at [364, 248] on button "Create note" at bounding box center [348, 252] width 45 height 14
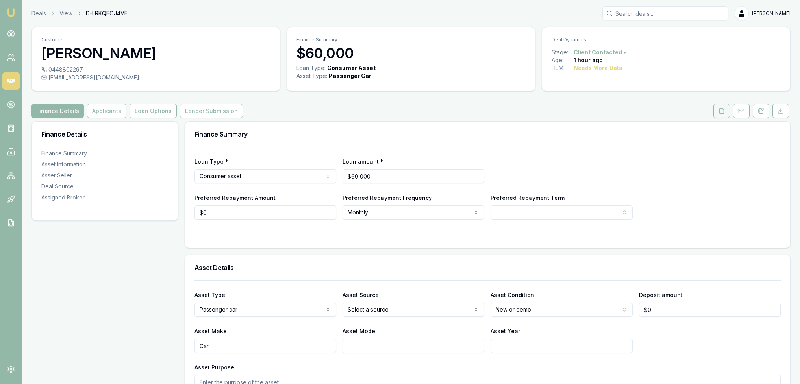
drag, startPoint x: 764, startPoint y: 109, endPoint x: 721, endPoint y: 113, distance: 43.9
click at [764, 109] on button at bounding box center [761, 111] width 17 height 14
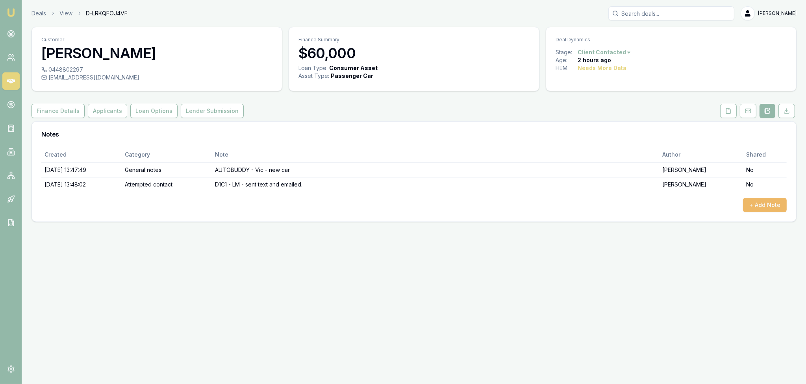
click at [770, 205] on button "+ Add Note" at bounding box center [765, 205] width 44 height 14
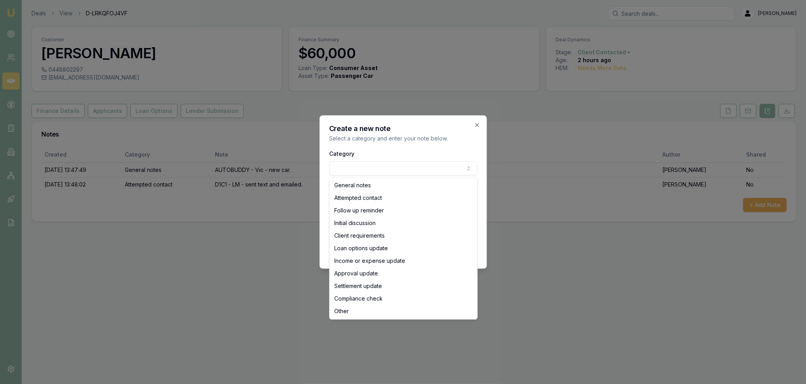
click at [444, 171] on body "Emu Broker Deals View D-LRKQFOJ4VF [PERSON_NAME] Toggle Menu Customer [PERSON_N…" at bounding box center [403, 192] width 806 height 384
select select "ATTEMPTED_CONTACT"
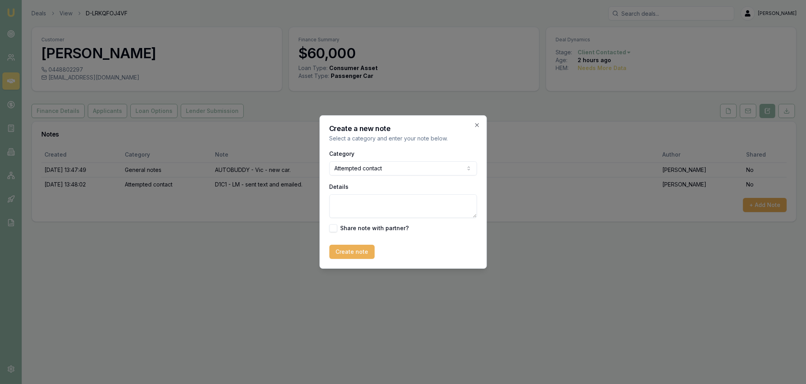
click at [371, 200] on textarea "Details" at bounding box center [403, 207] width 148 height 24
type textarea "D1C2 - LM - sent text"
click at [355, 253] on button "Create note" at bounding box center [351, 252] width 45 height 14
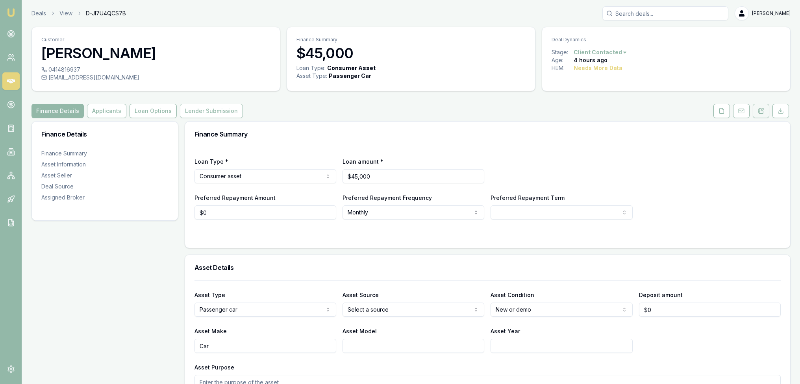
click at [755, 108] on button at bounding box center [761, 111] width 17 height 14
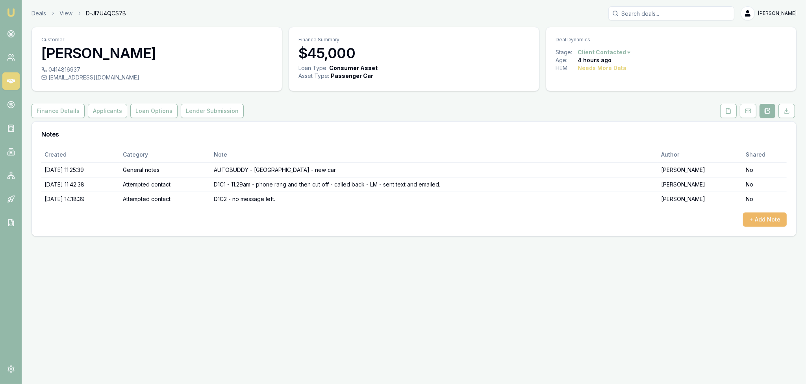
click at [759, 217] on button "+ Add Note" at bounding box center [765, 220] width 44 height 14
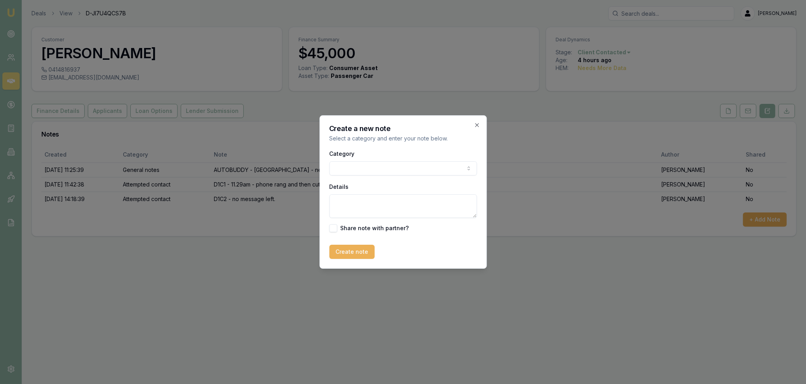
click at [376, 163] on body "Emu Broker Deals View D-JI7U4QCS7B [PERSON_NAME] Toggle Menu Customer [PERSON_N…" at bounding box center [403, 192] width 806 height 384
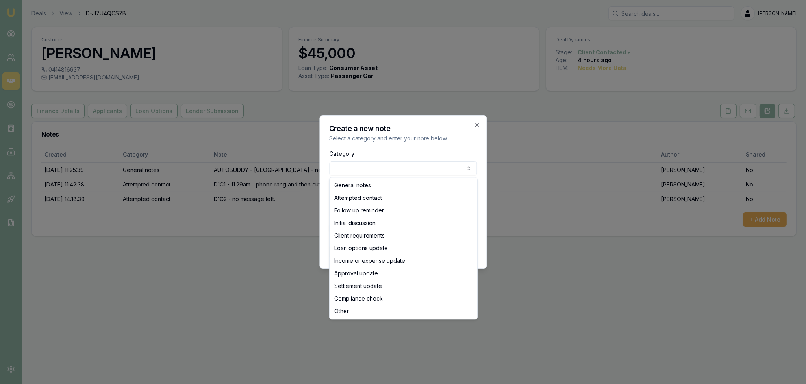
select select "ATTEMPTED_CONTACT"
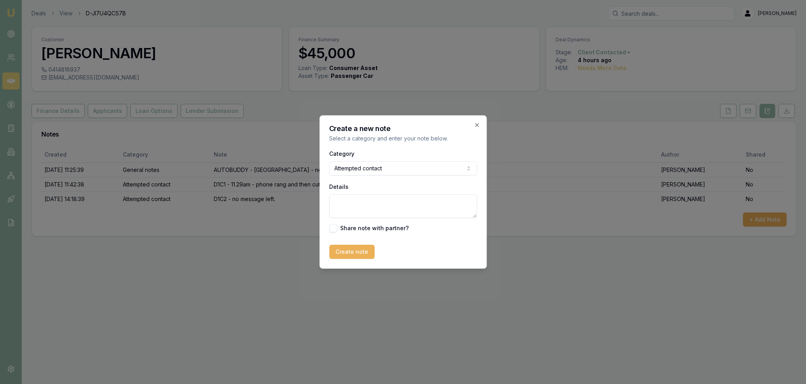
click at [352, 201] on textarea "Details" at bounding box center [403, 207] width 148 height 24
click at [372, 202] on textarea "D1C3 -" at bounding box center [403, 207] width 148 height 24
type textarea "D1C3 - LM - sent text."
drag, startPoint x: 354, startPoint y: 258, endPoint x: 364, endPoint y: 267, distance: 12.8
click at [354, 258] on button "Create note" at bounding box center [351, 252] width 45 height 14
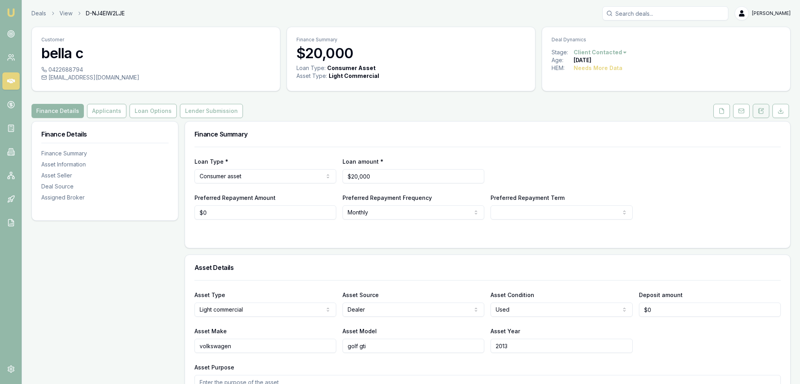
click at [759, 111] on icon at bounding box center [758, 111] width 1 height 0
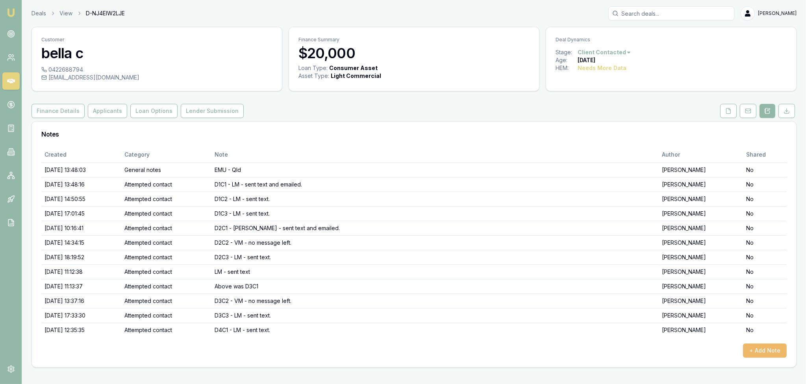
click at [762, 348] on button "+ Add Note" at bounding box center [765, 351] width 44 height 14
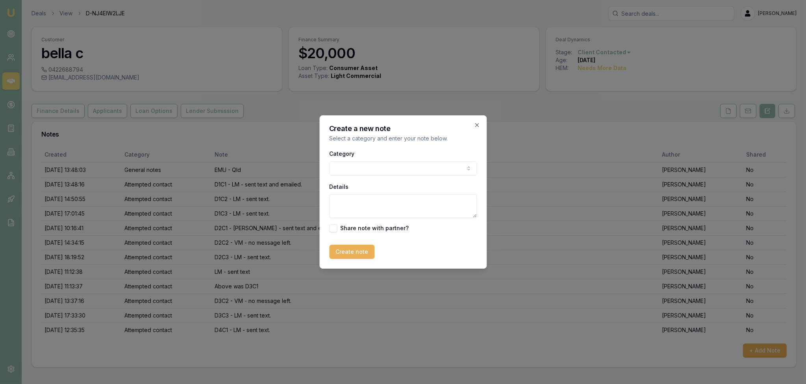
drag, startPoint x: 395, startPoint y: 152, endPoint x: 378, endPoint y: 170, distance: 24.0
click at [393, 153] on div "Category General notes Attempted contact Follow up reminder Initial discussion …" at bounding box center [403, 162] width 148 height 27
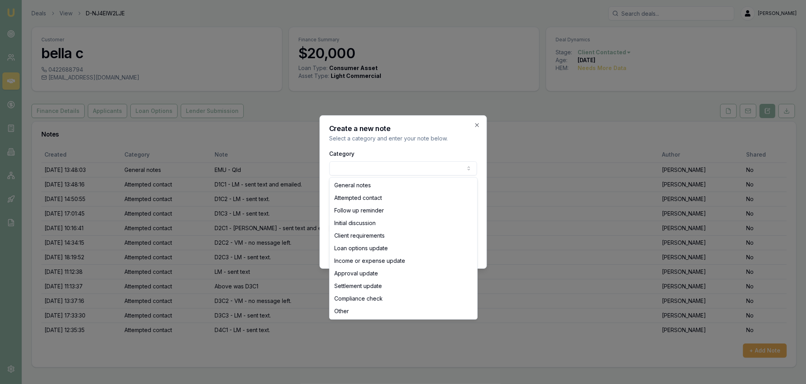
click at [378, 171] on body "Emu Broker Deals View D-NJ4EIW2LJE [PERSON_NAME] Toggle Menu Customer bella c 0…" at bounding box center [403, 192] width 806 height 384
select select "ATTEMPTED_CONTACT"
drag, startPoint x: 361, startPoint y: 196, endPoint x: 360, endPoint y: 211, distance: 14.2
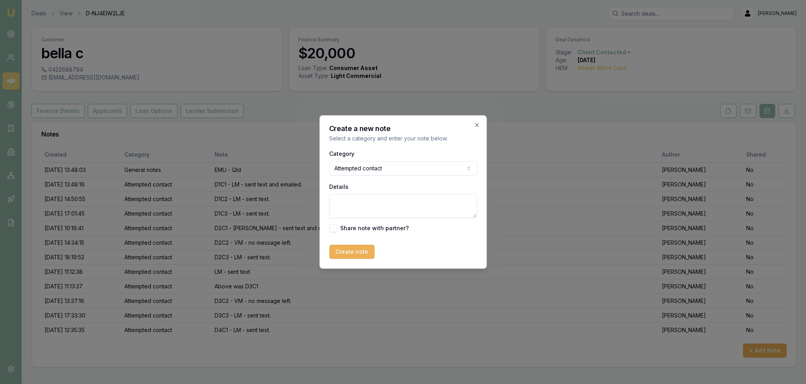
click at [359, 211] on textarea "Details" at bounding box center [403, 207] width 148 height 24
type textarea "D4C2 - VM - no message left."
click at [359, 252] on button "Create note" at bounding box center [351, 252] width 45 height 14
